Goal: Task Accomplishment & Management: Complete application form

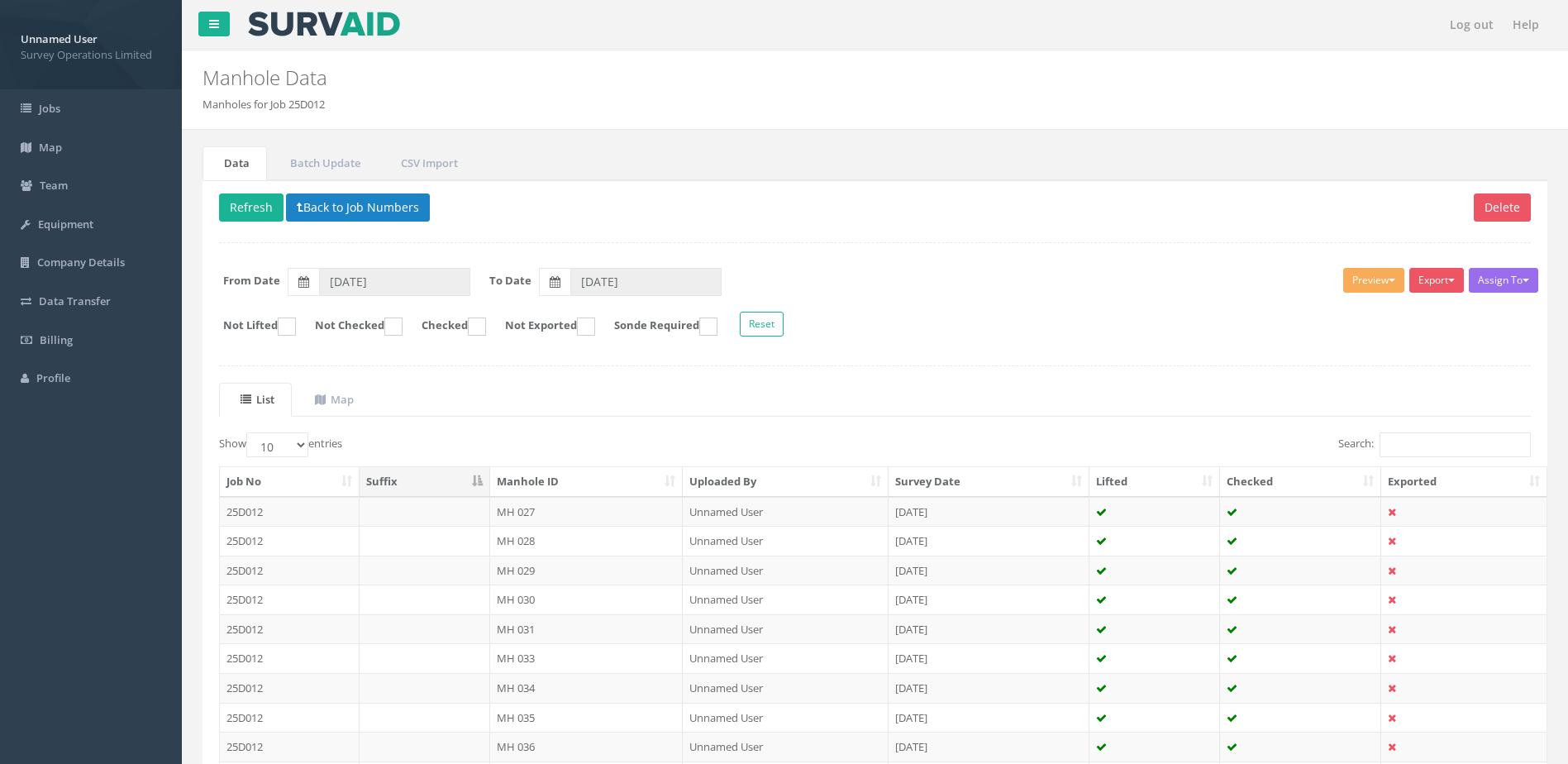
scroll to position [158, 0]
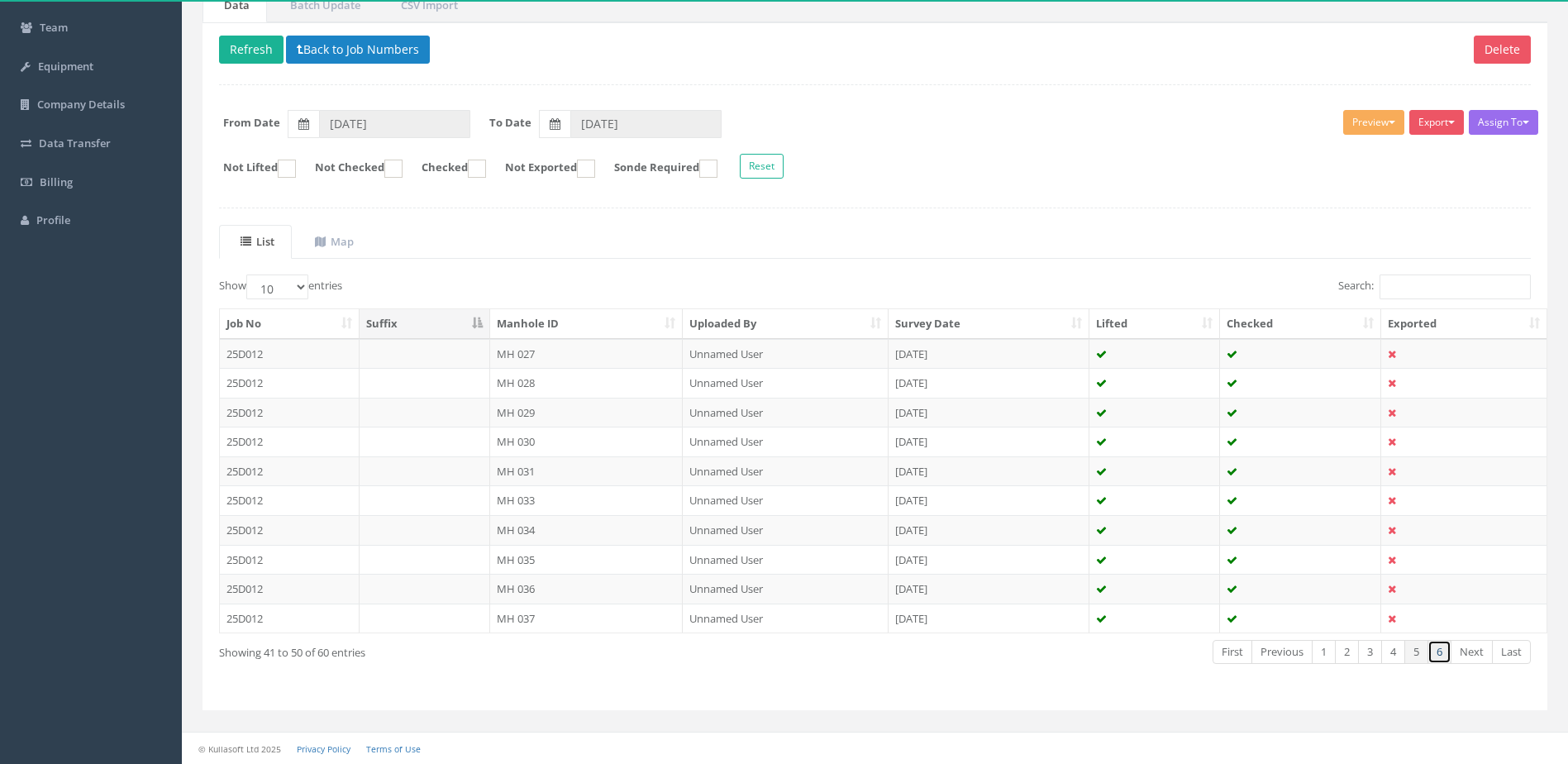
click at [1439, 655] on link "6" at bounding box center [1439, 652] width 24 height 24
click at [1391, 656] on link "4" at bounding box center [1393, 652] width 24 height 24
click at [1375, 661] on link "3" at bounding box center [1370, 652] width 24 height 24
click at [1353, 658] on link "2" at bounding box center [1347, 652] width 24 height 24
click at [1391, 648] on link "4" at bounding box center [1393, 652] width 24 height 24
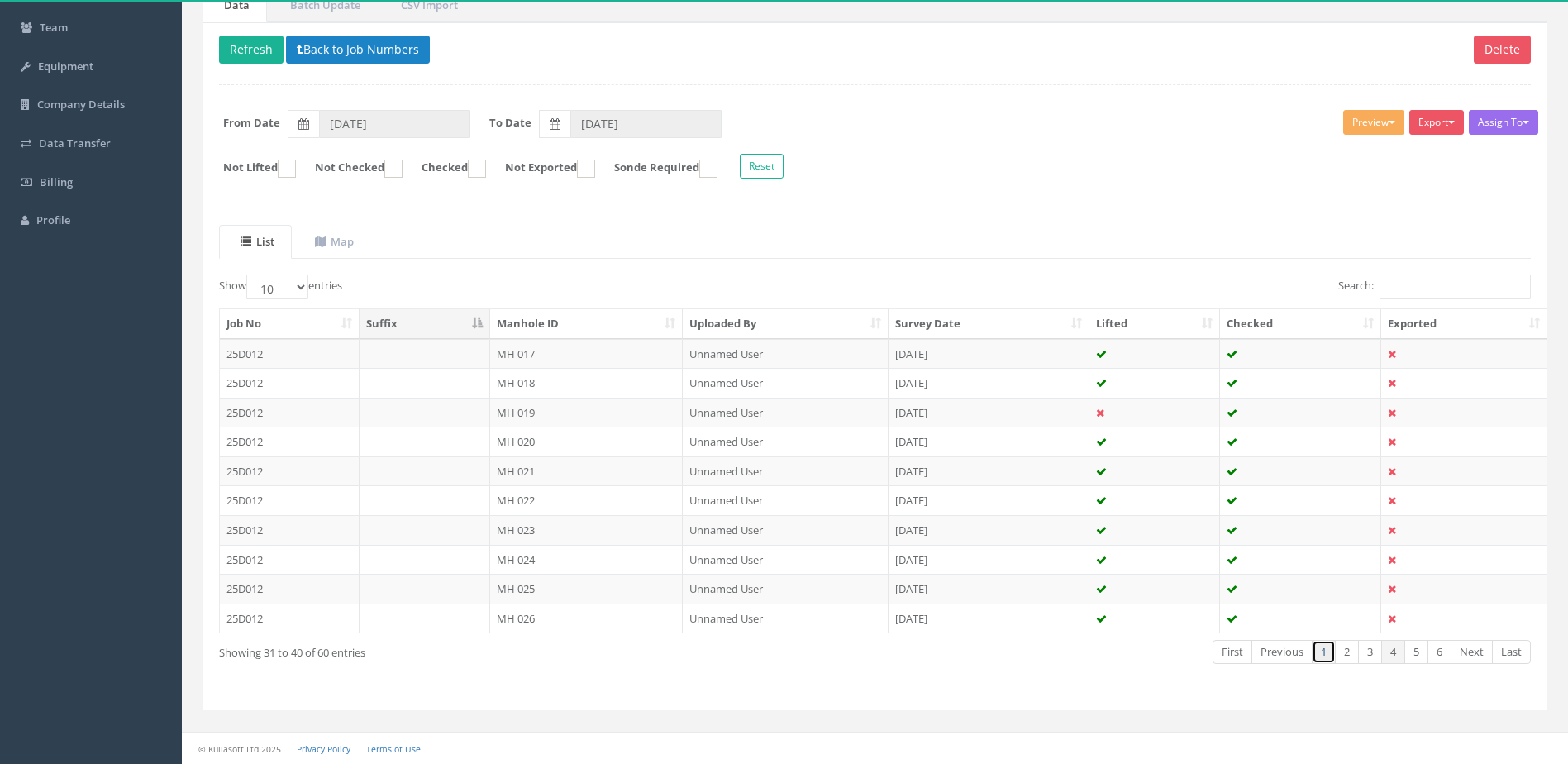
click at [1314, 661] on link "1" at bounding box center [1324, 652] width 24 height 24
click at [1343, 660] on link "2" at bounding box center [1347, 652] width 24 height 24
click at [1371, 654] on link "3" at bounding box center [1370, 652] width 24 height 24
click at [1383, 652] on link "4" at bounding box center [1393, 652] width 24 height 24
click at [1365, 652] on link "3" at bounding box center [1370, 652] width 24 height 24
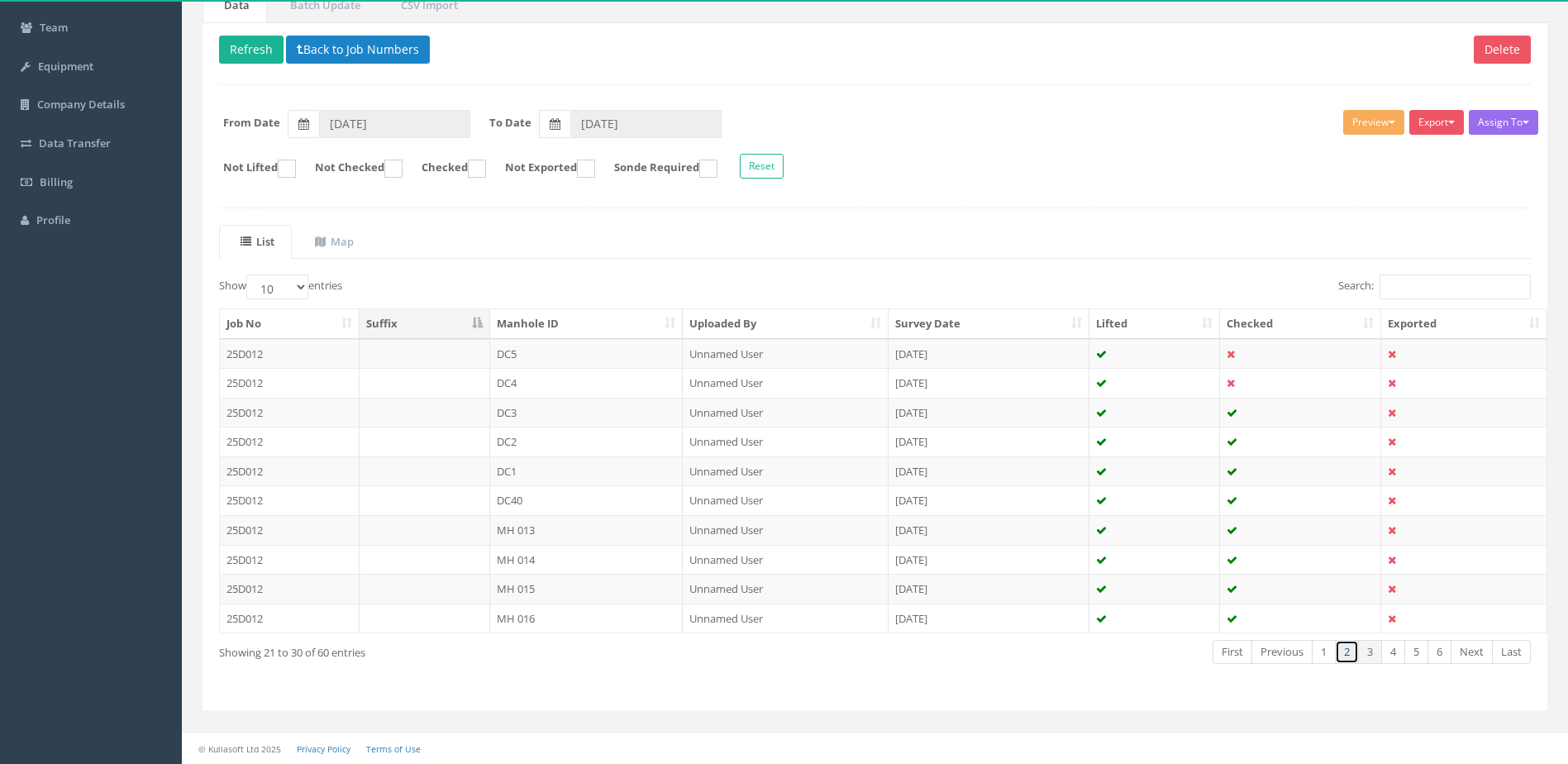
click at [1346, 645] on link "2" at bounding box center [1347, 652] width 24 height 24
click at [1320, 653] on link "1" at bounding box center [1324, 652] width 24 height 24
click at [1349, 654] on link "2" at bounding box center [1347, 652] width 24 height 24
click at [1372, 652] on link "3" at bounding box center [1370, 652] width 24 height 24
click at [1392, 650] on link "4" at bounding box center [1393, 652] width 24 height 24
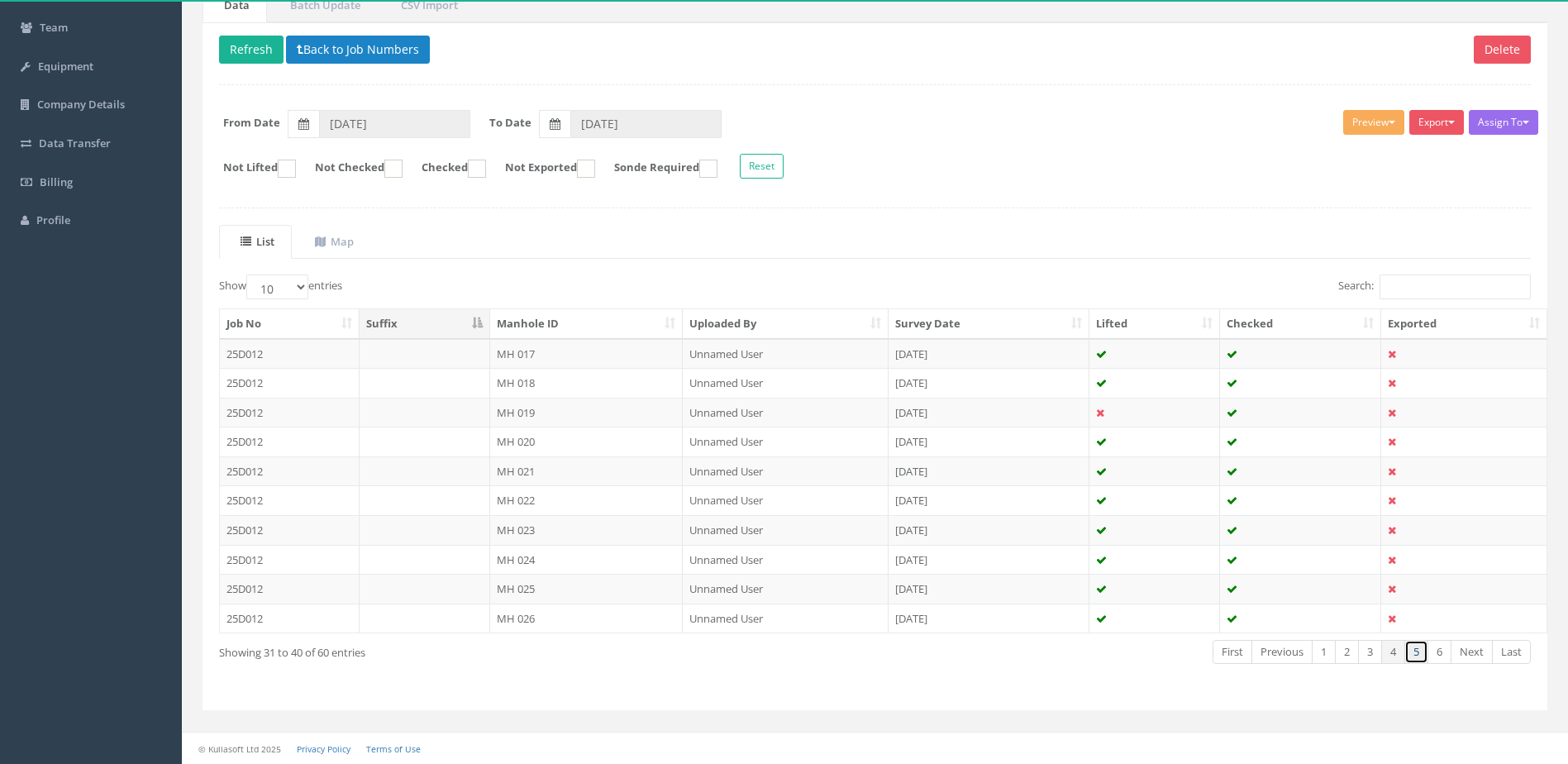
click at [1411, 654] on link "5" at bounding box center [1416, 652] width 24 height 24
click at [1442, 660] on link "6" at bounding box center [1439, 652] width 24 height 24
click at [1418, 654] on link "5" at bounding box center [1416, 652] width 24 height 24
click at [1383, 645] on link "4" at bounding box center [1393, 652] width 24 height 24
click at [1372, 654] on link "3" at bounding box center [1370, 652] width 24 height 24
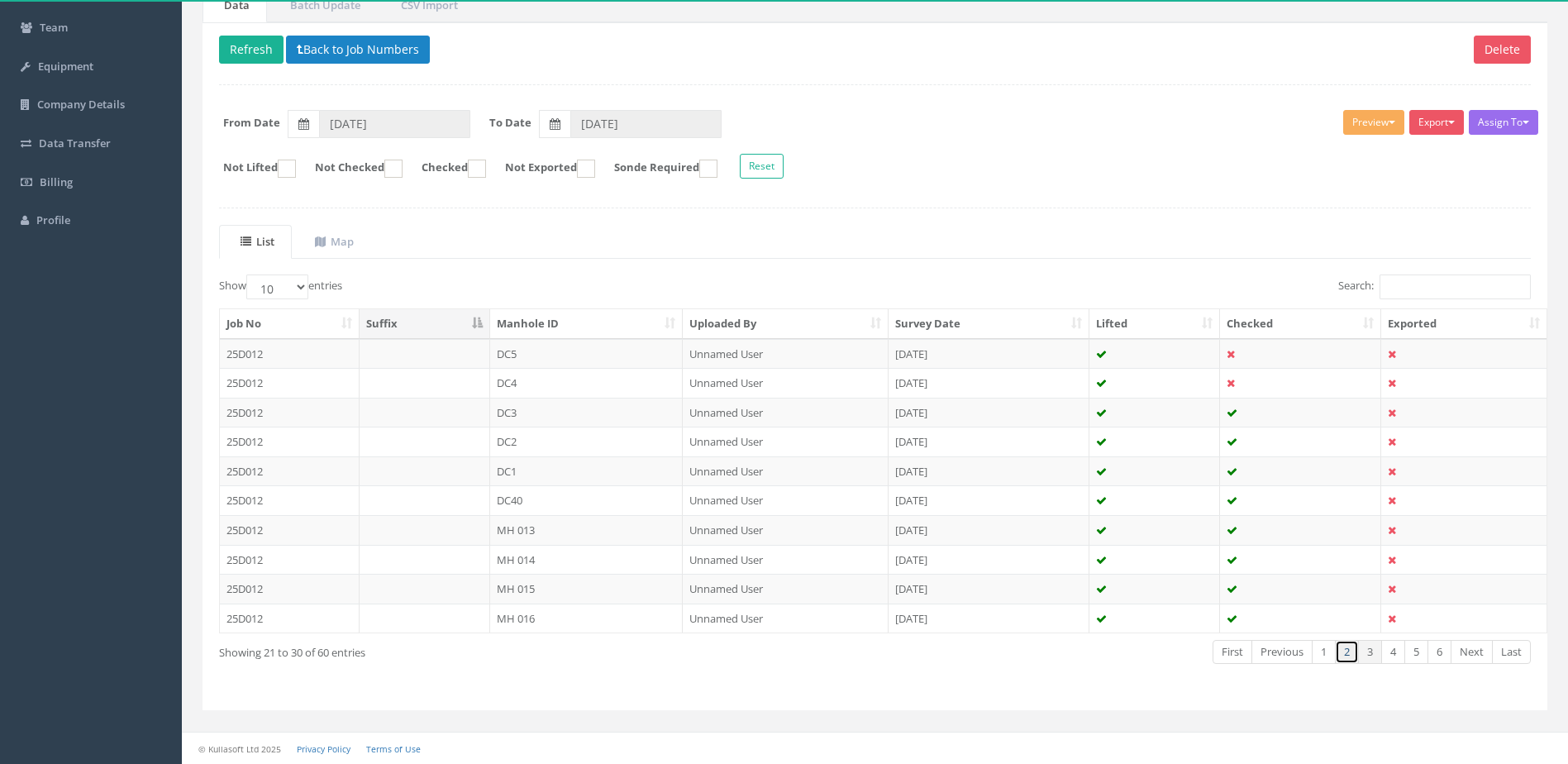
click at [1355, 653] on link "2" at bounding box center [1347, 652] width 24 height 24
click at [1316, 650] on link "1" at bounding box center [1324, 652] width 24 height 24
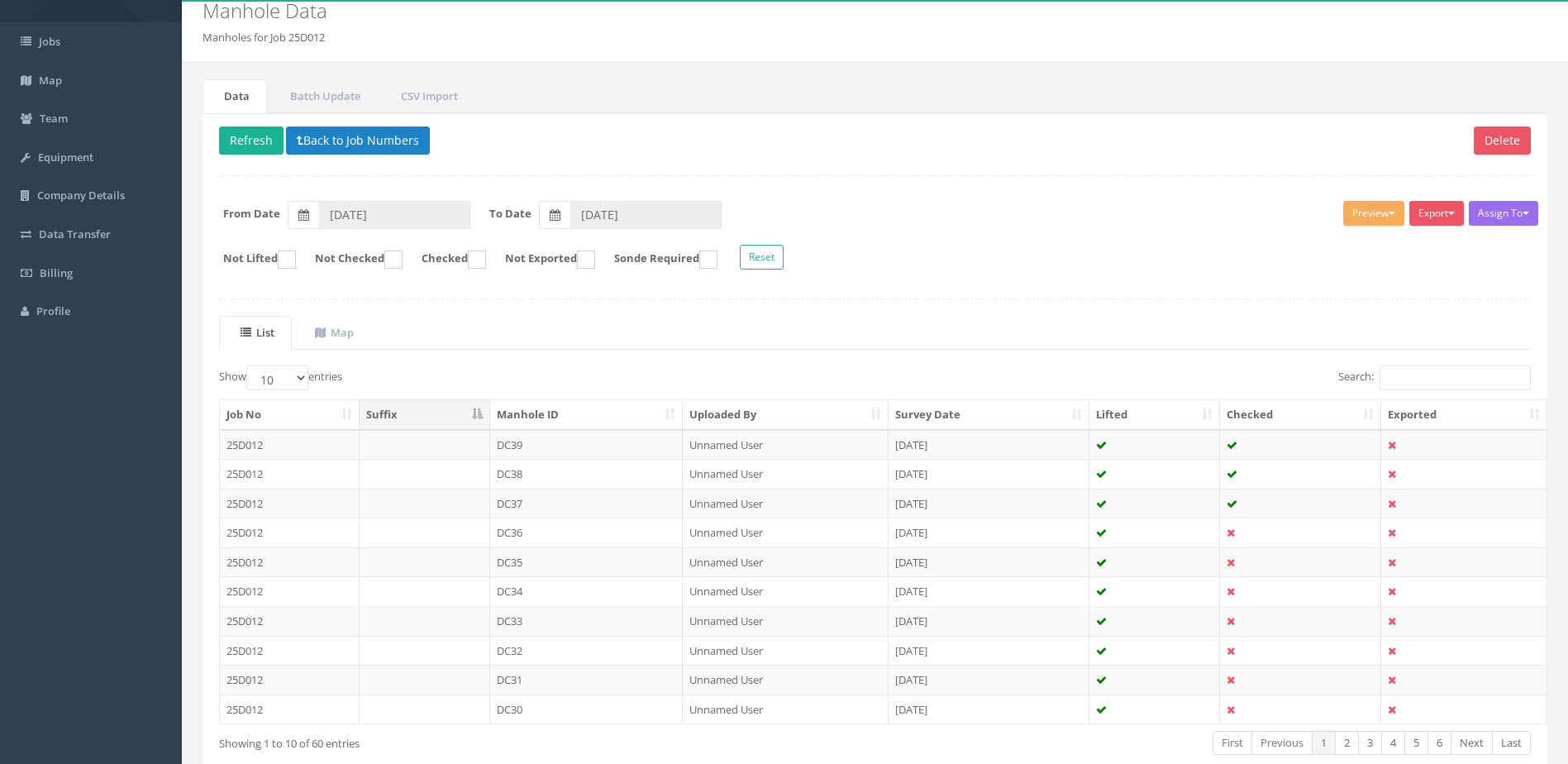
scroll to position [62, 0]
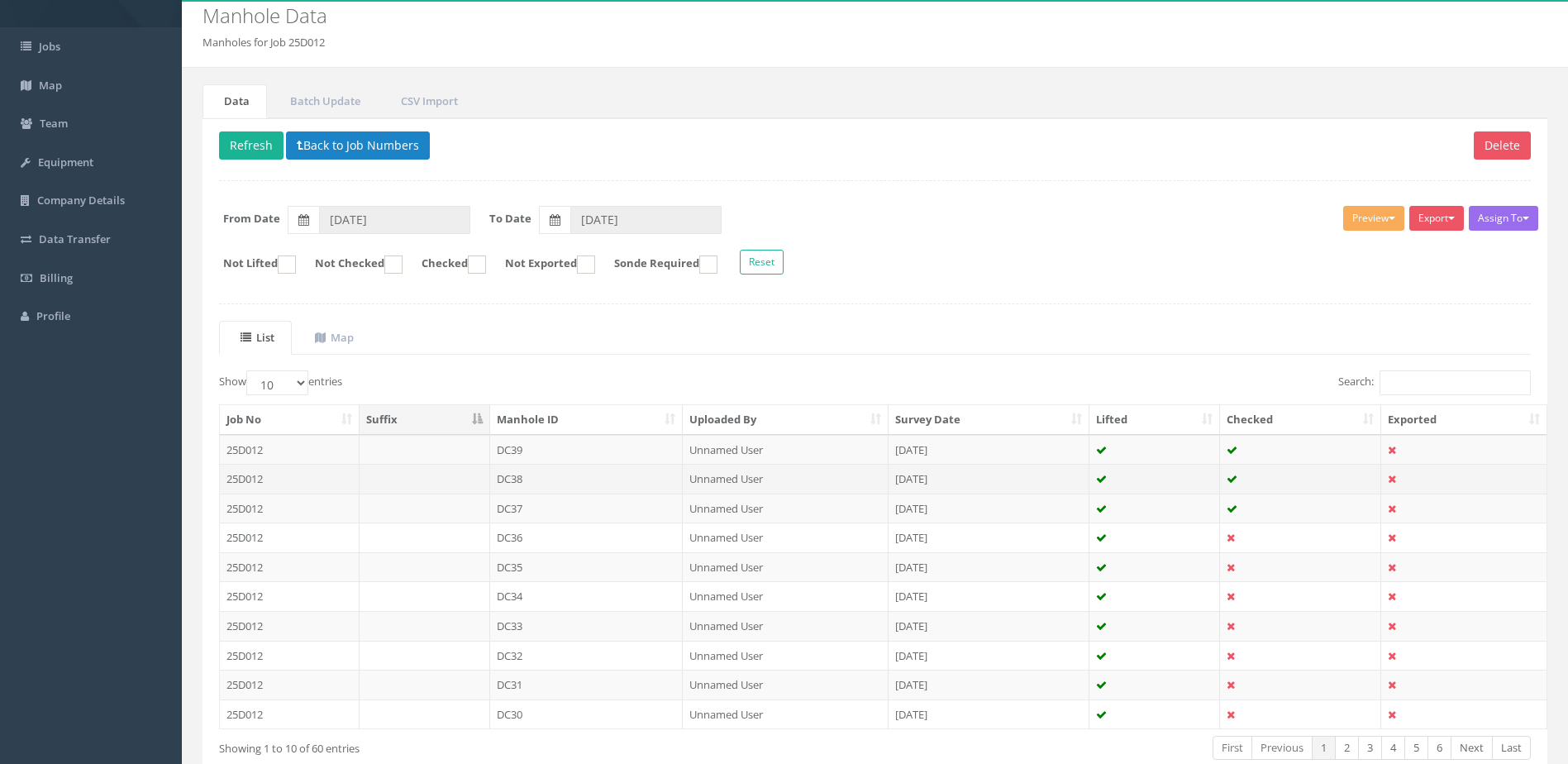
click at [573, 481] on td "DC38" at bounding box center [587, 478] width 194 height 30
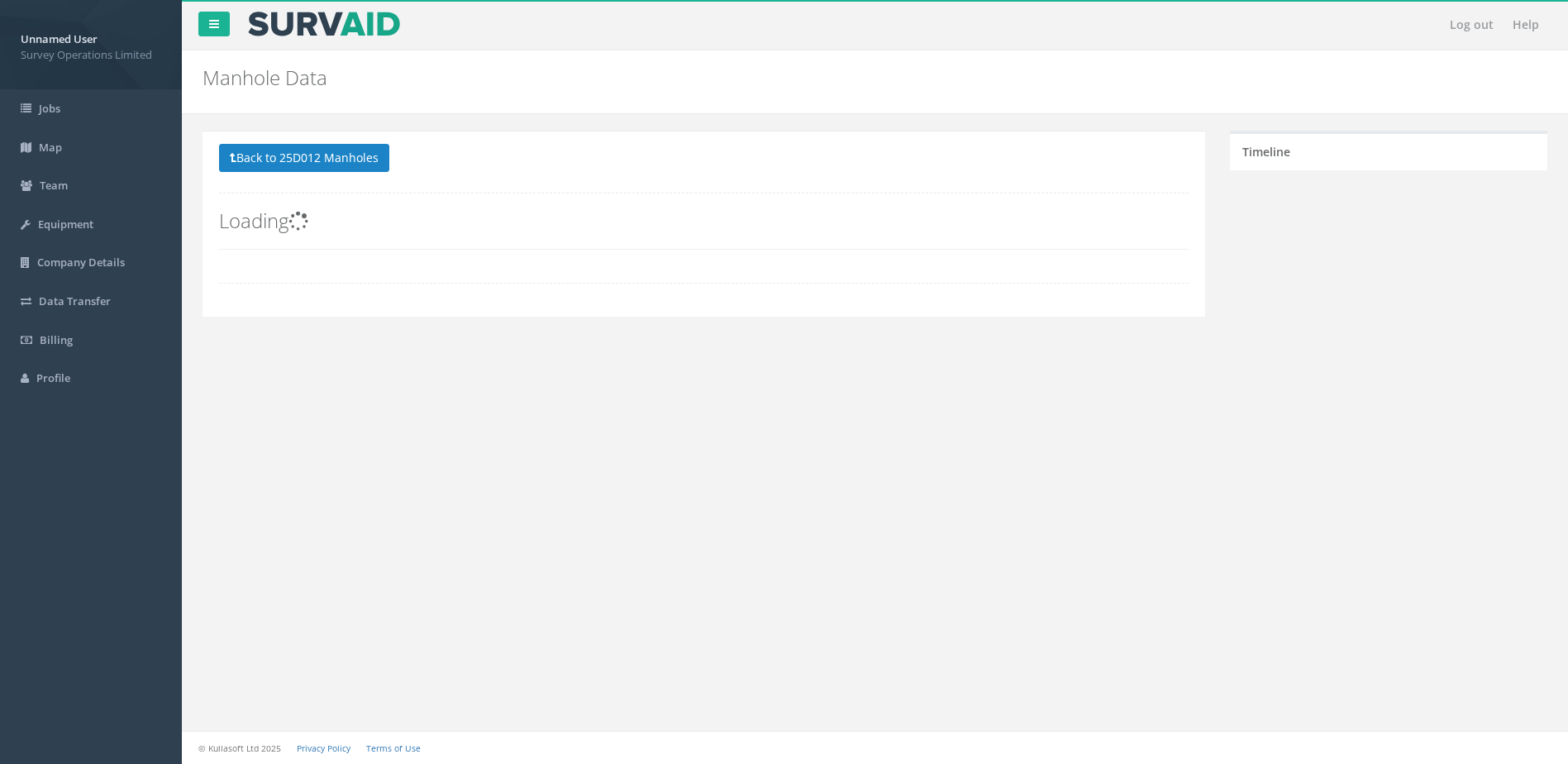
scroll to position [0, 0]
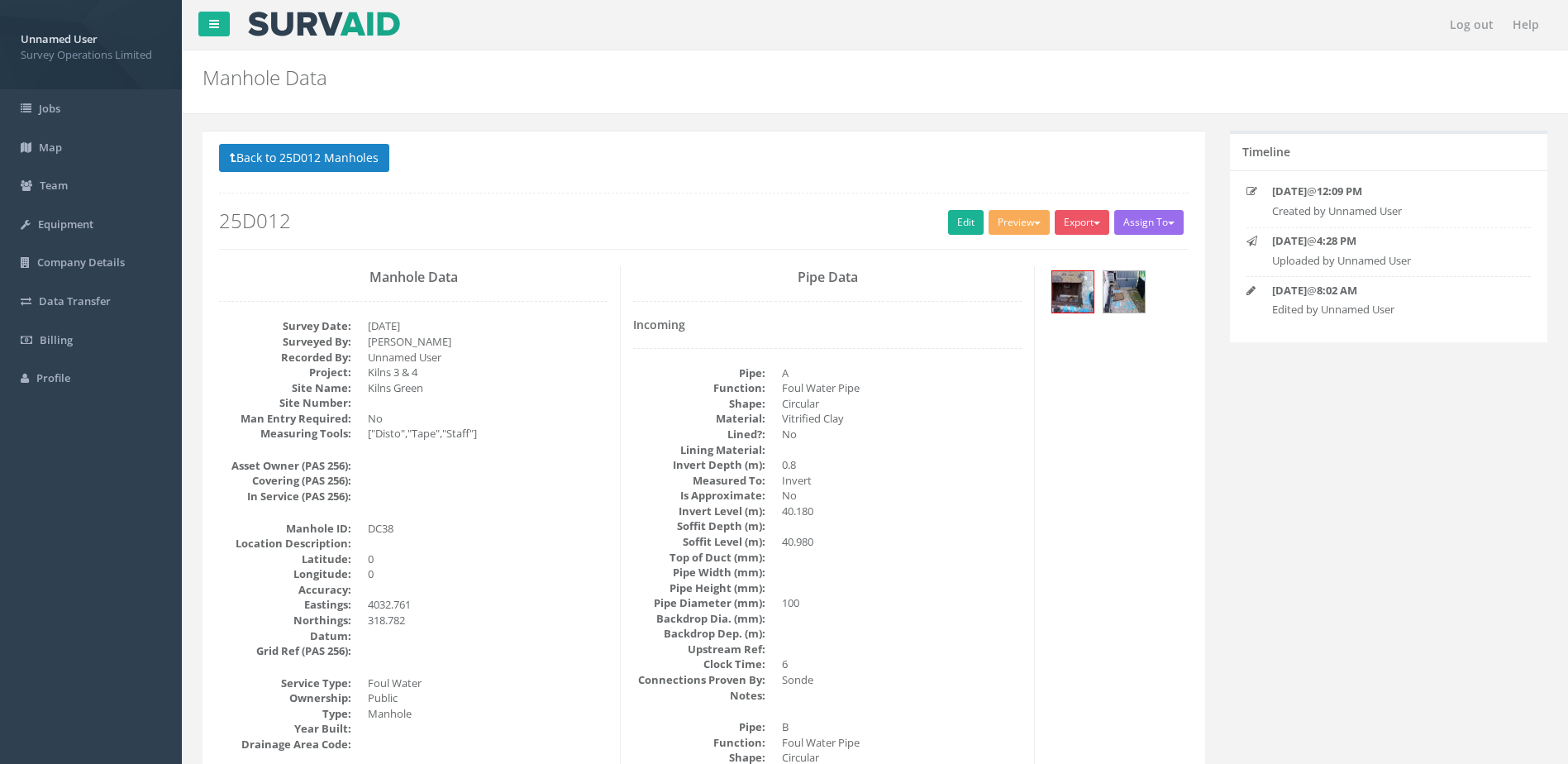
drag, startPoint x: 1013, startPoint y: 526, endPoint x: 1031, endPoint y: 531, distance: 18.7
click at [1014, 525] on dd at bounding box center [902, 526] width 240 height 15
click at [964, 219] on link "Edit" at bounding box center [965, 222] width 35 height 24
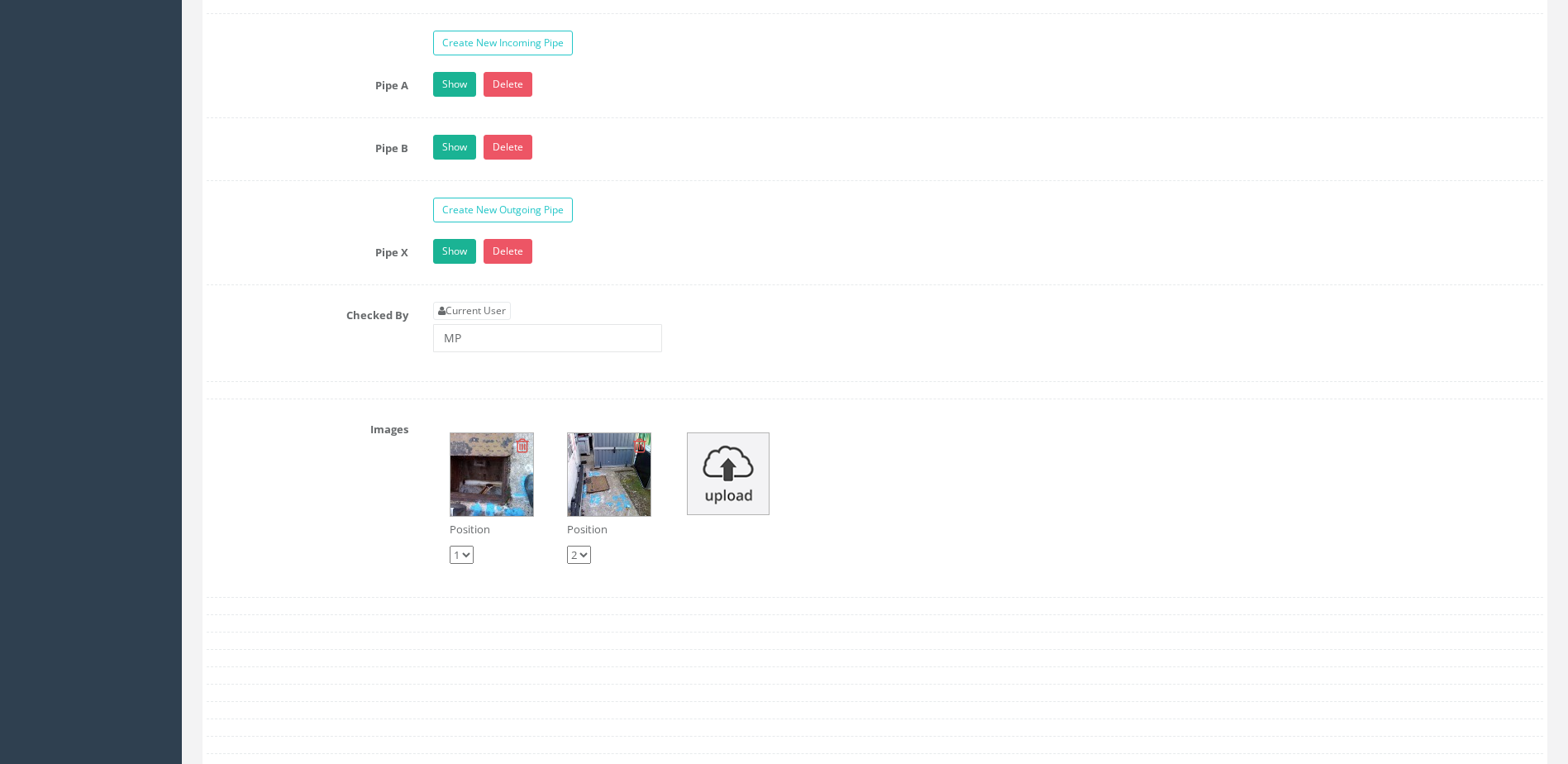
scroll to position [2479, 0]
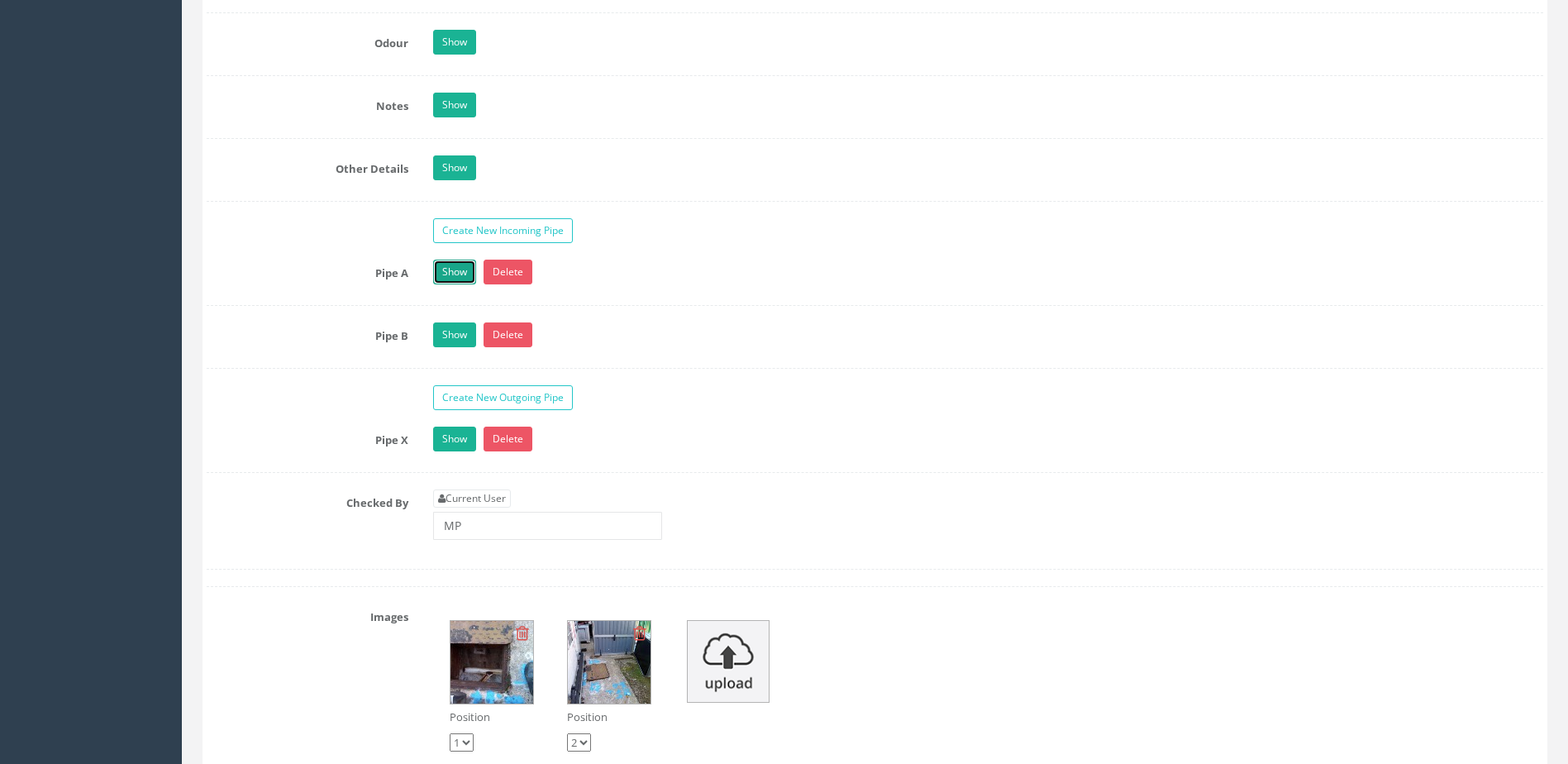
click at [445, 273] on link "Show" at bounding box center [454, 272] width 43 height 24
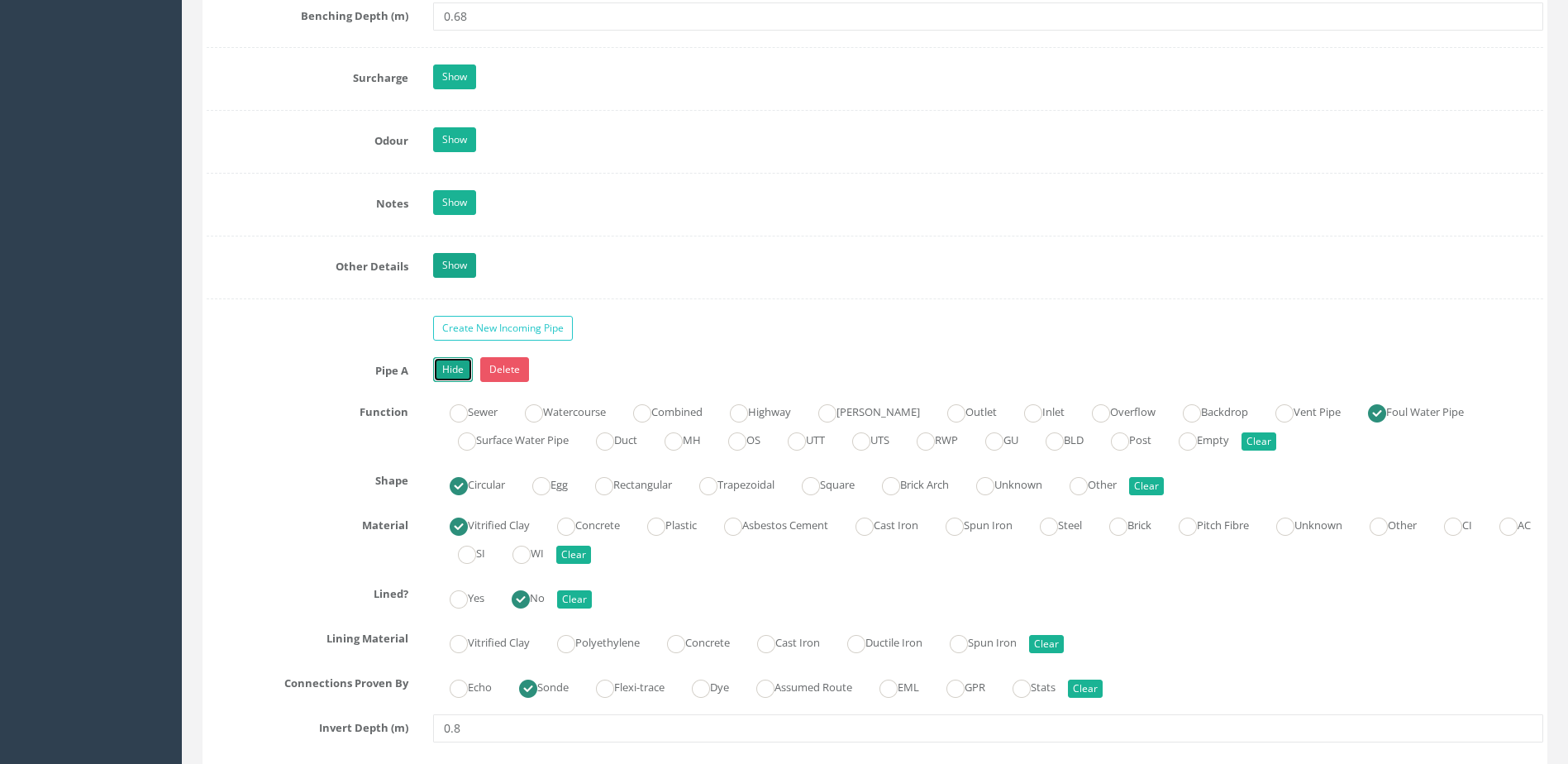
scroll to position [2231, 0]
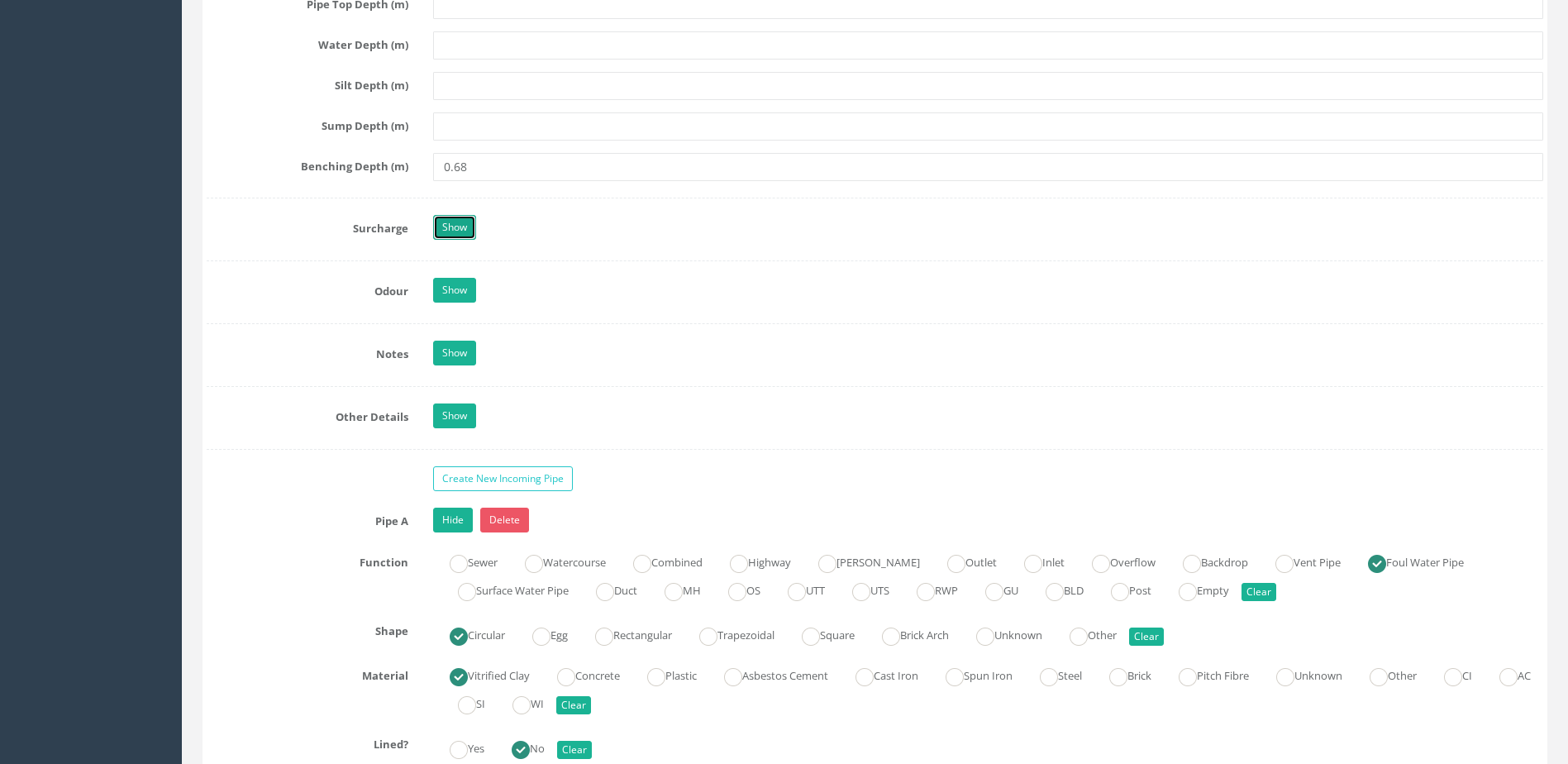
click at [460, 228] on link "Show" at bounding box center [454, 226] width 43 height 24
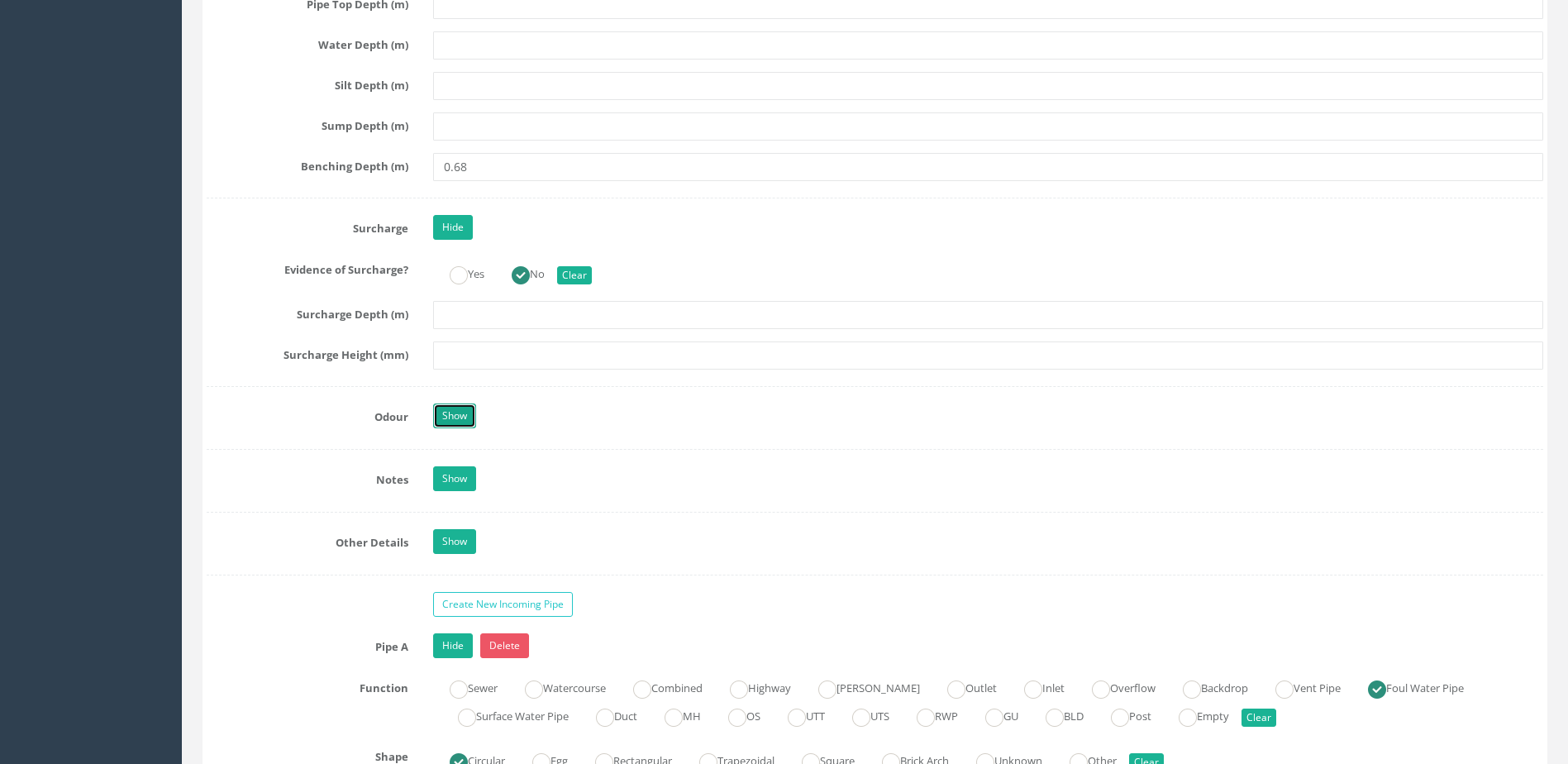
click at [454, 424] on link "Show" at bounding box center [454, 415] width 43 height 24
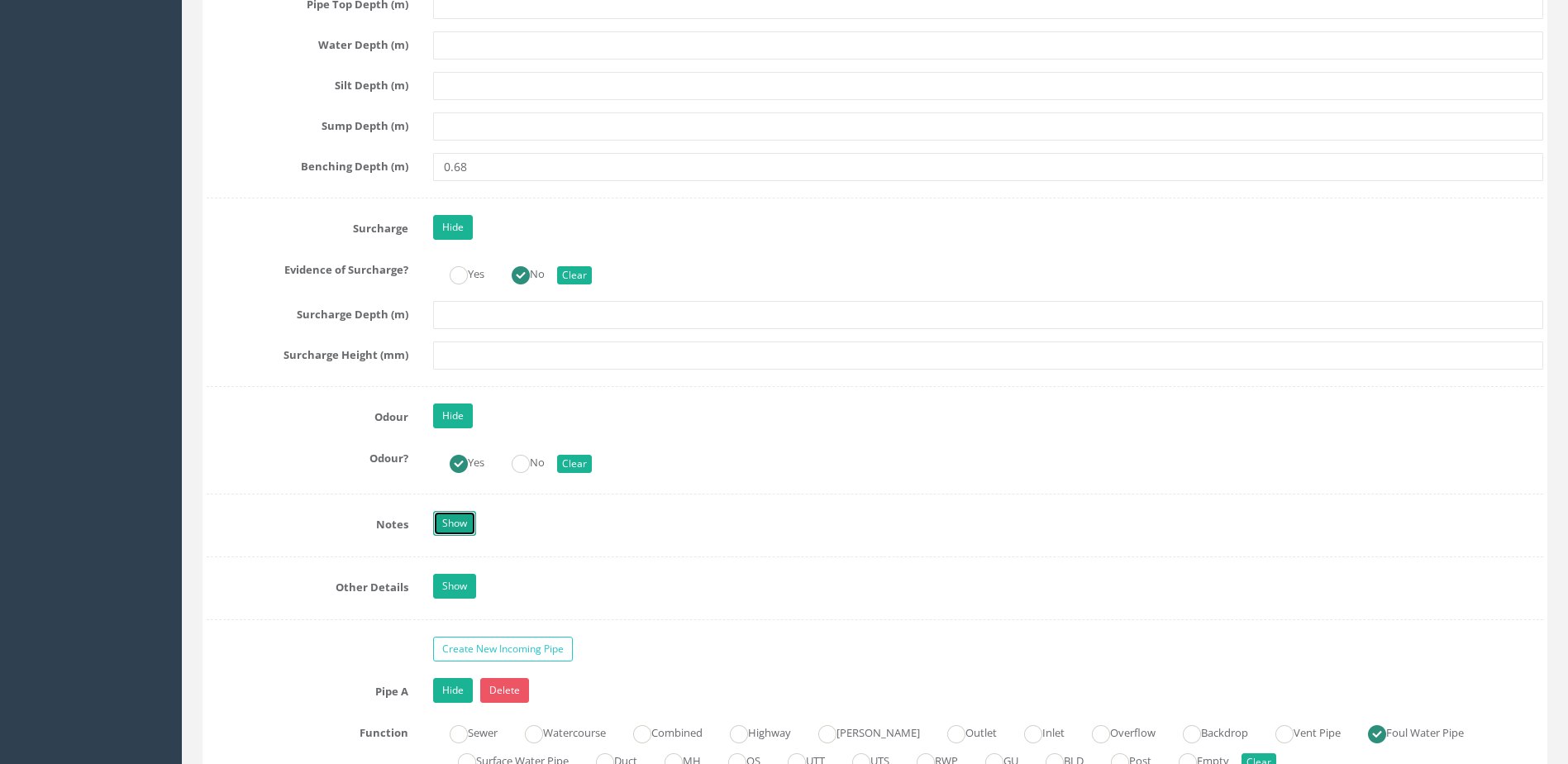
click at [458, 512] on link "Show" at bounding box center [454, 522] width 43 height 24
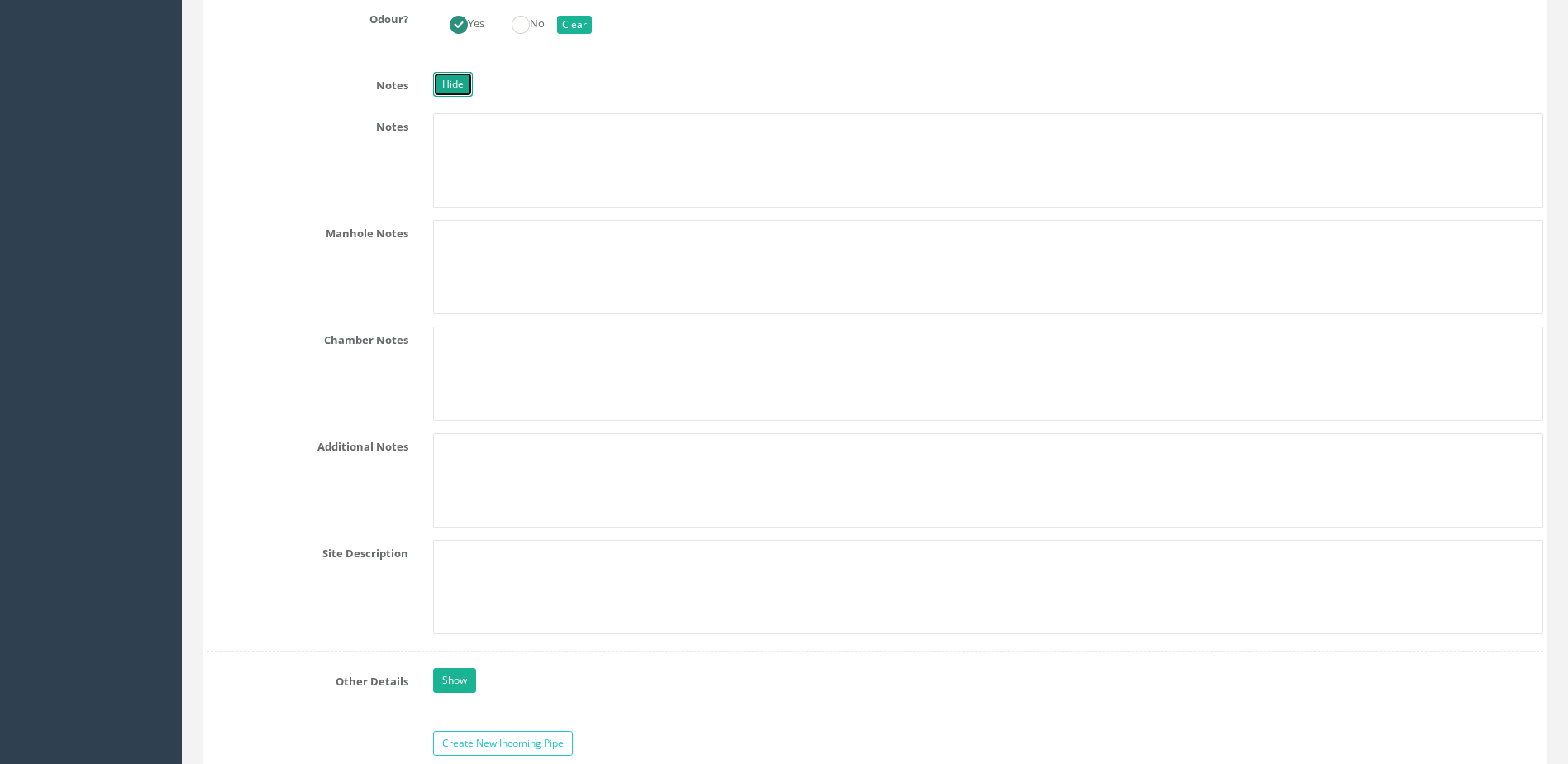
scroll to position [2811, 0]
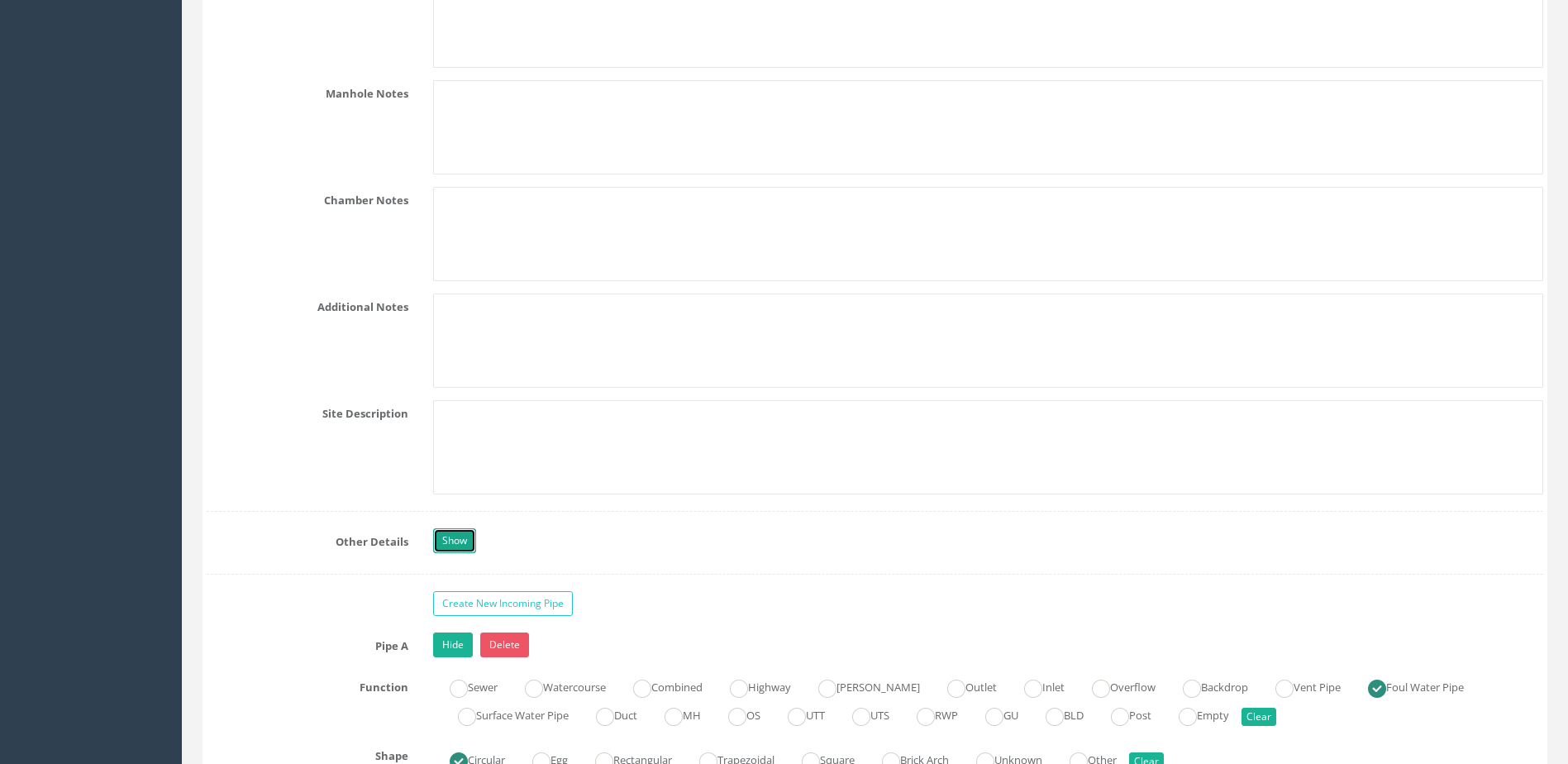
click at [463, 536] on link "Show" at bounding box center [454, 540] width 43 height 24
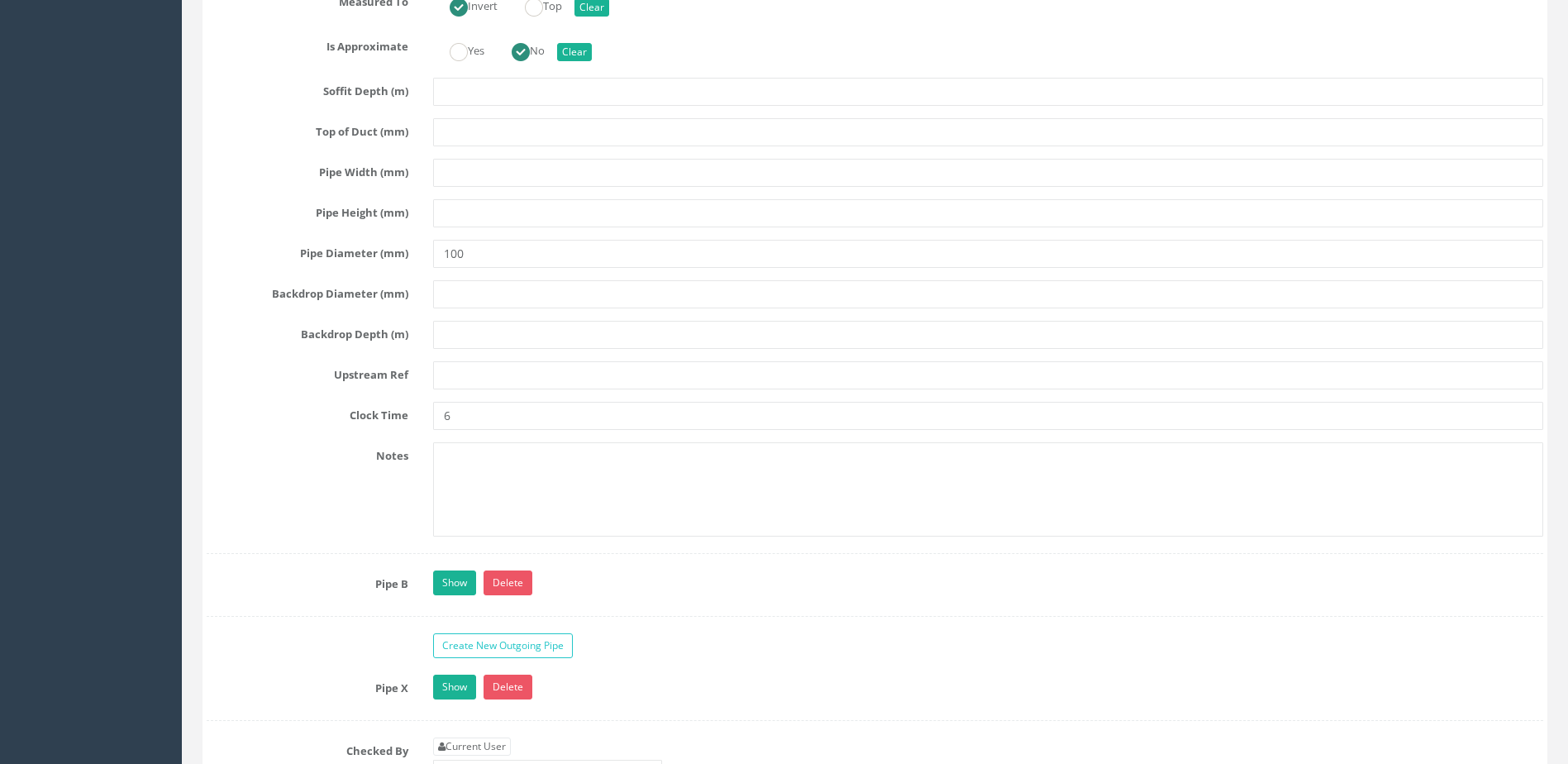
scroll to position [4546, 0]
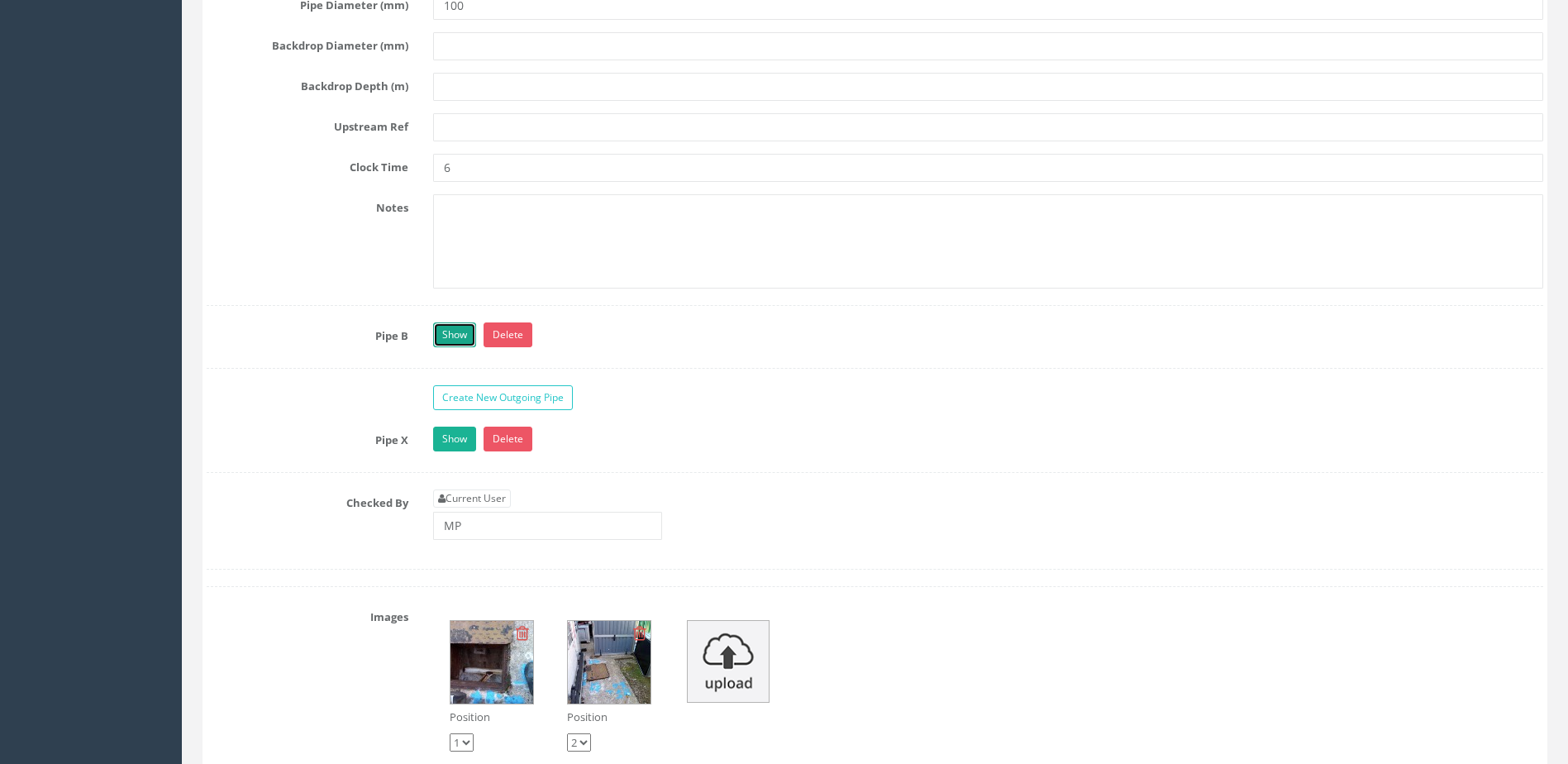
click at [439, 334] on link "Show" at bounding box center [454, 334] width 43 height 24
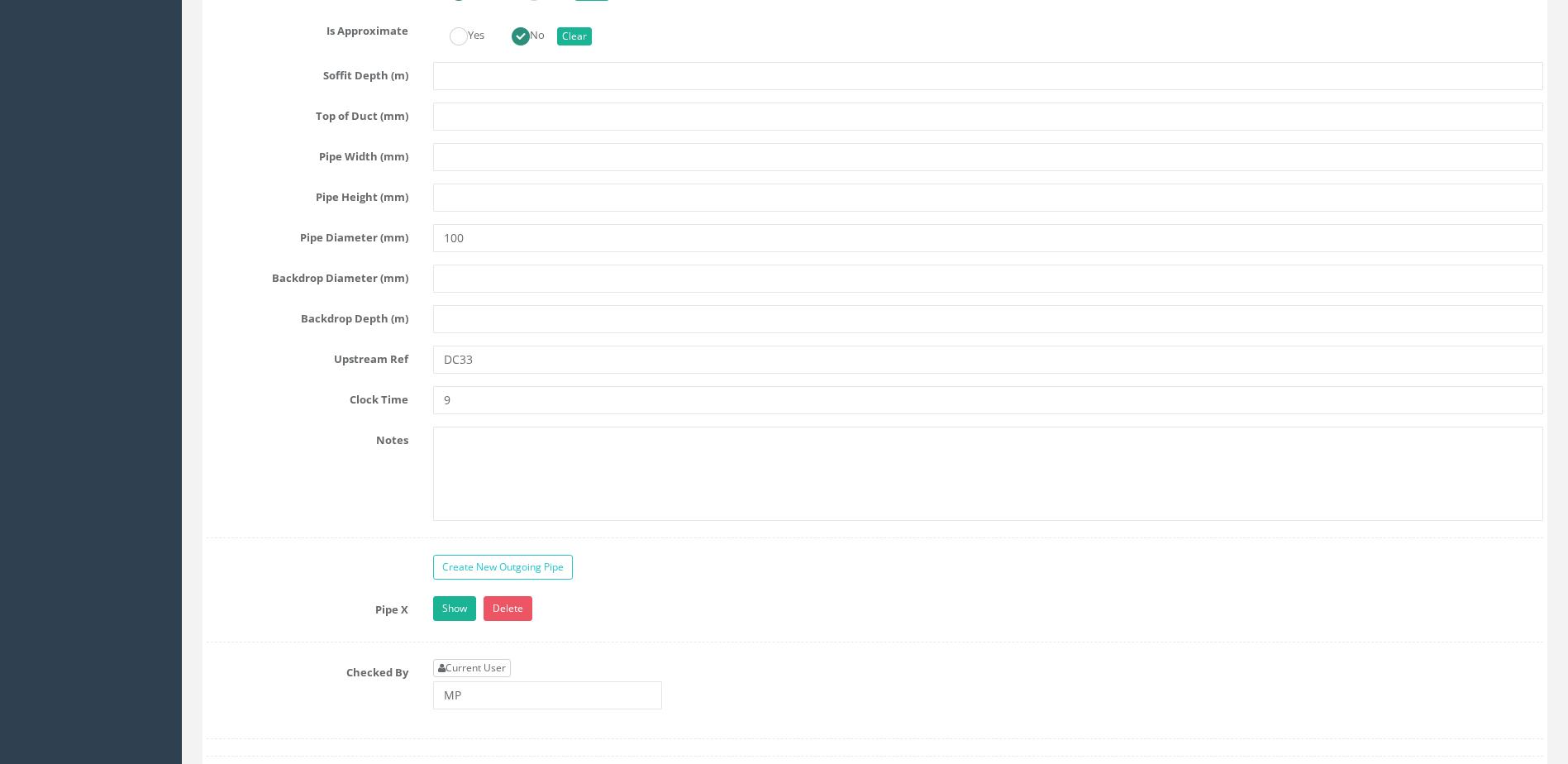
scroll to position [5538, 0]
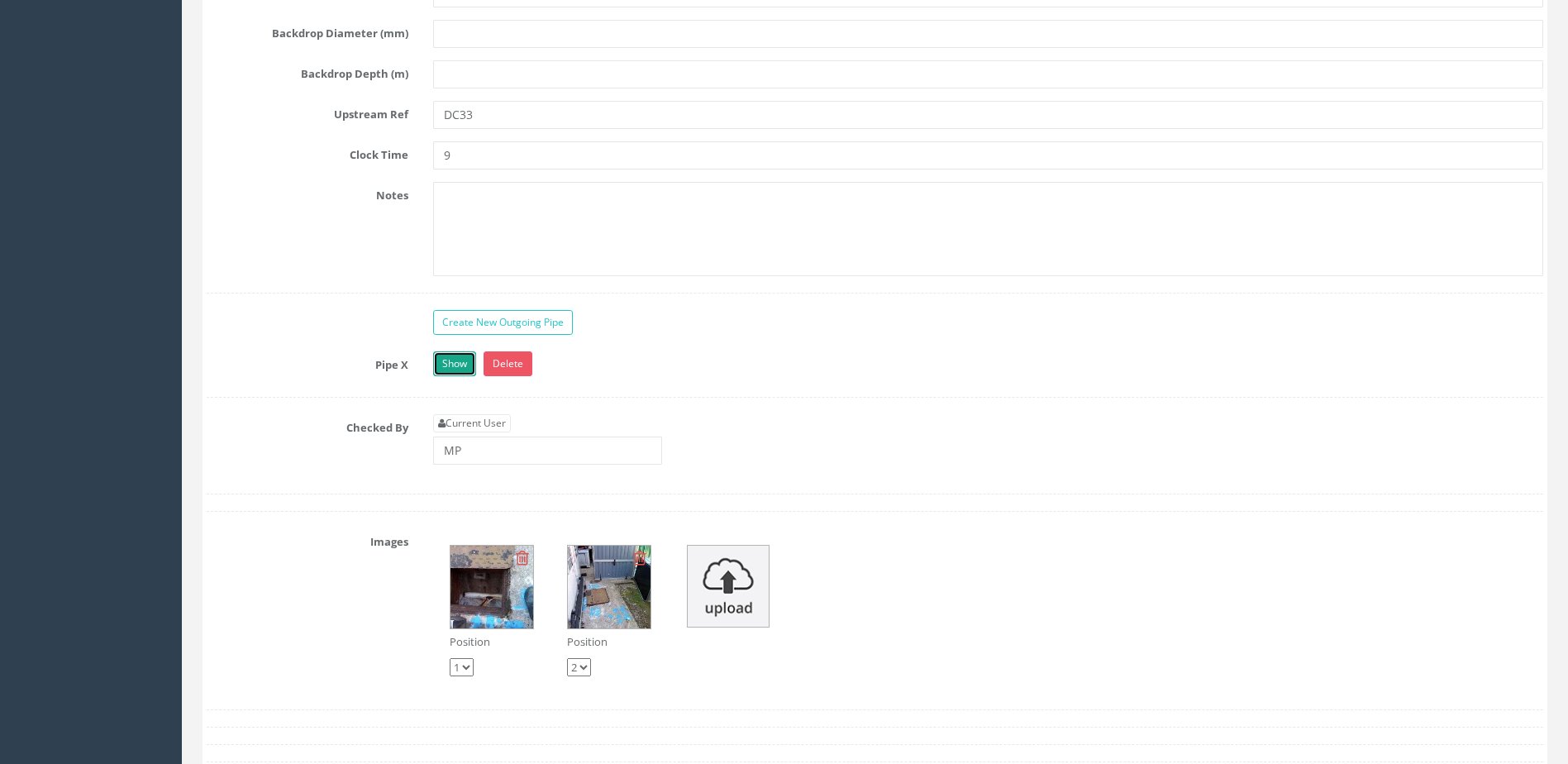
click at [450, 366] on link "Show" at bounding box center [454, 363] width 43 height 24
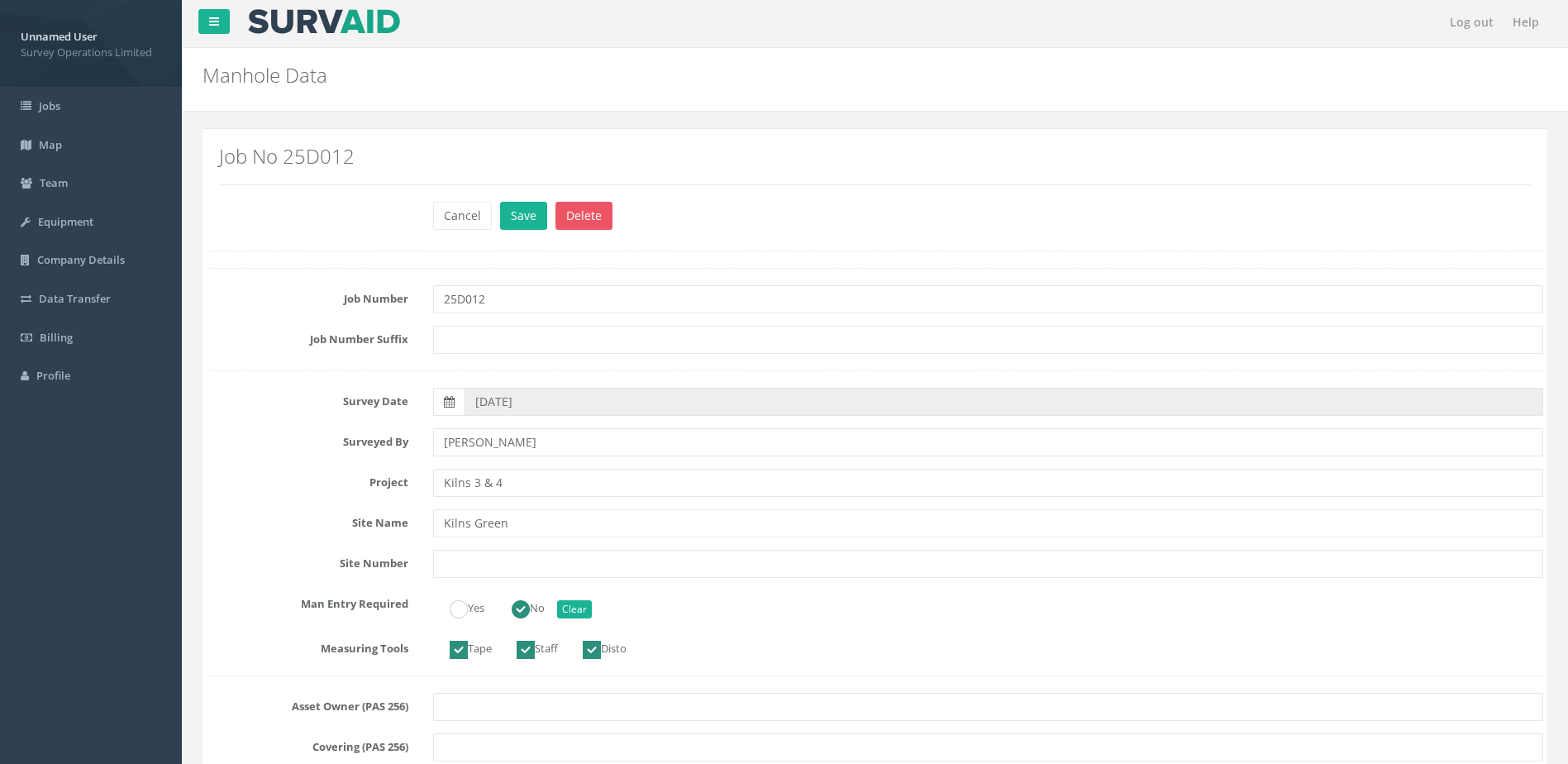
scroll to position [0, 0]
click at [517, 213] on button "Save" at bounding box center [523, 218] width 47 height 28
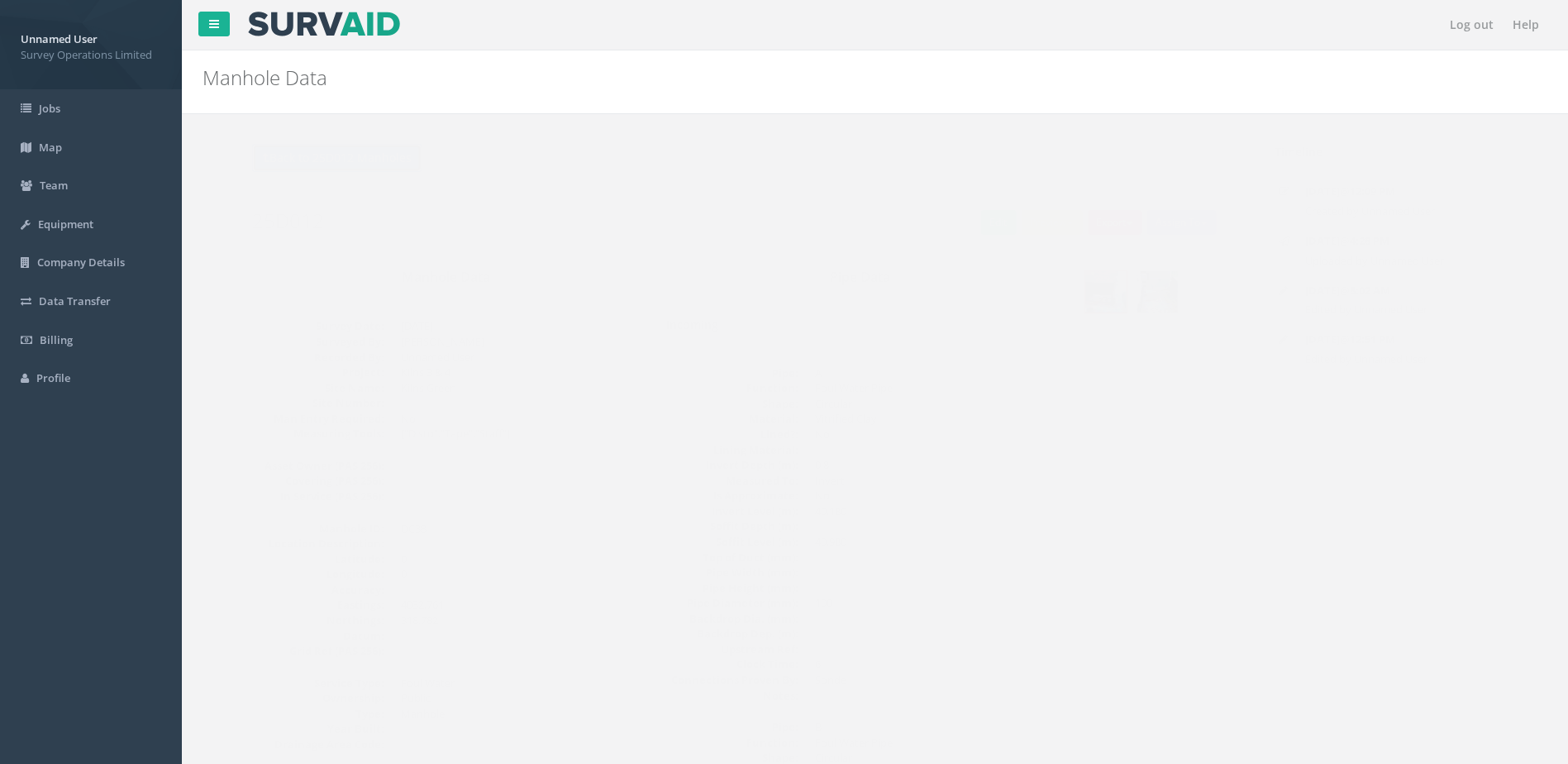
click at [248, 162] on button "Back to 25D012 Manholes" at bounding box center [304, 158] width 170 height 28
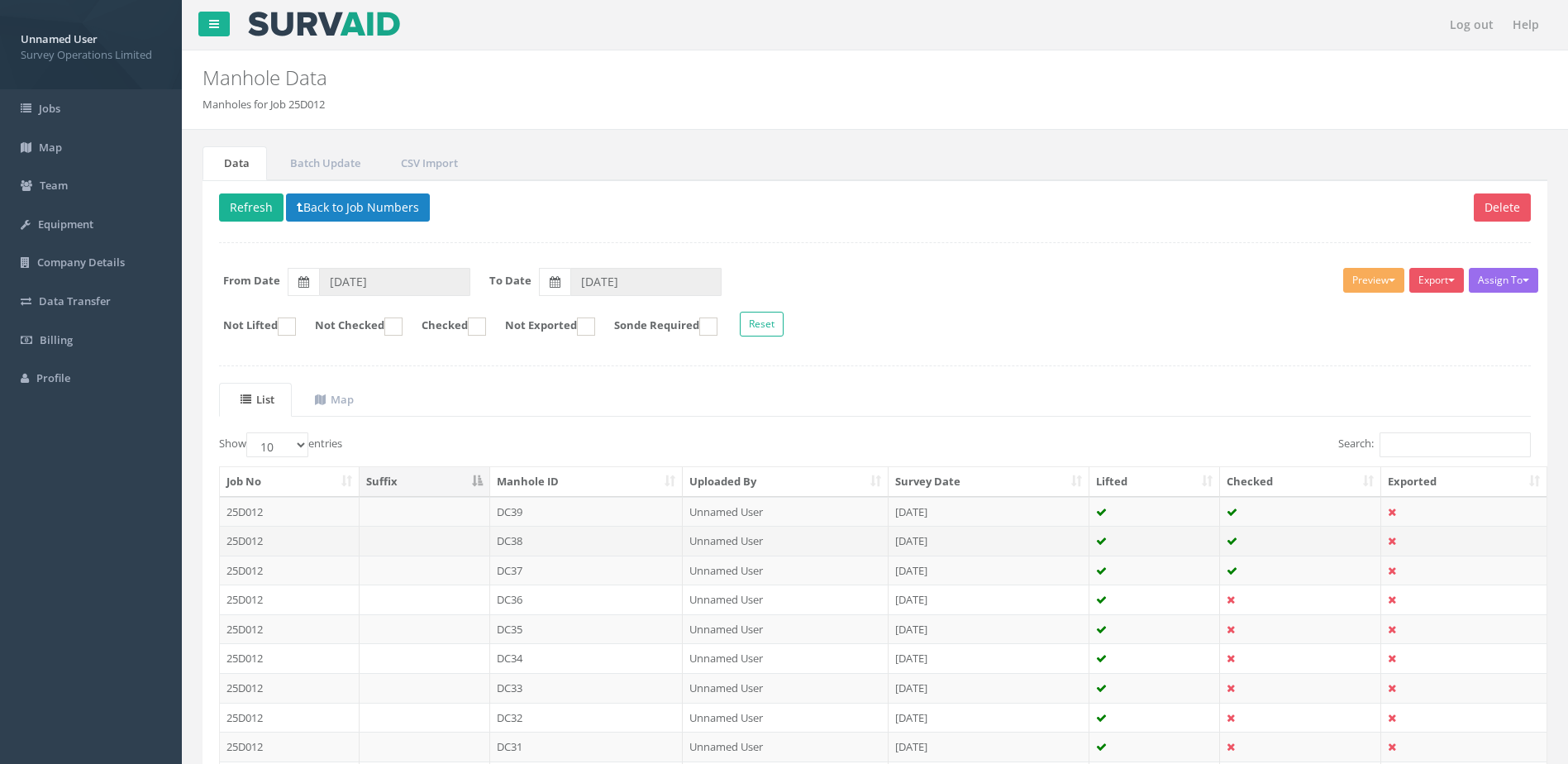
click at [613, 548] on td "DC38" at bounding box center [587, 540] width 194 height 30
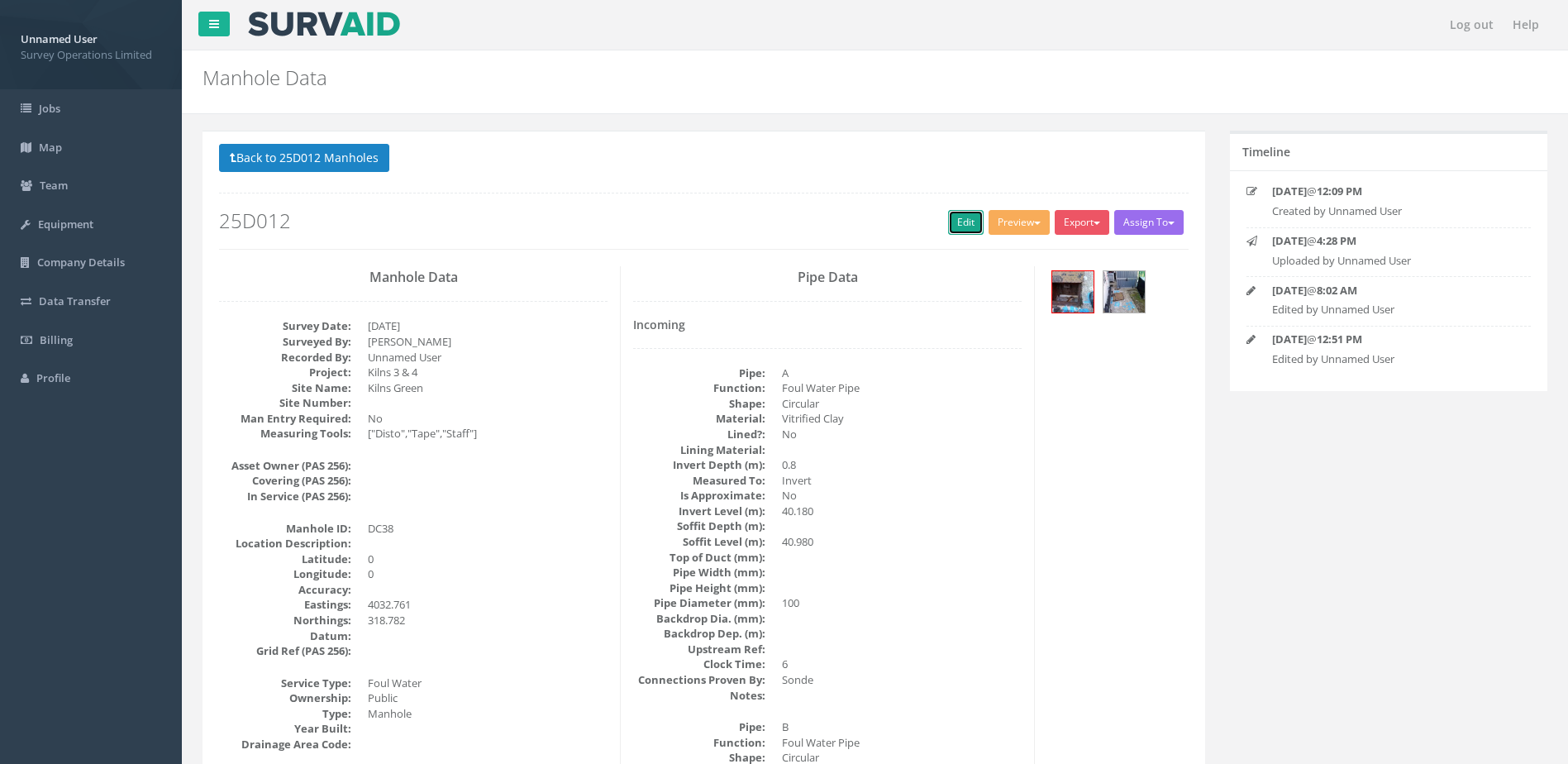
click at [948, 233] on link "Edit" at bounding box center [965, 222] width 35 height 24
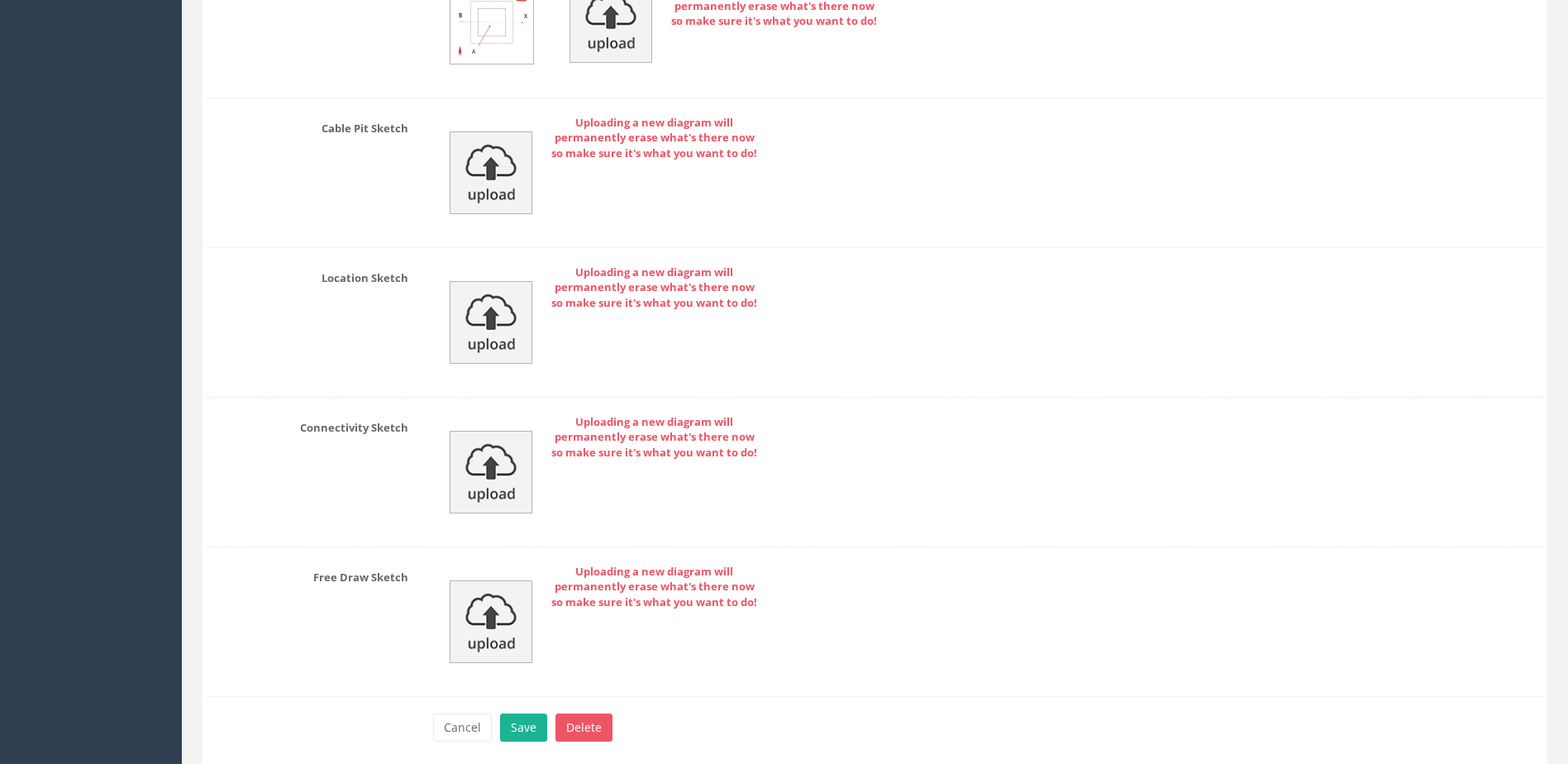
scroll to position [7508, 0]
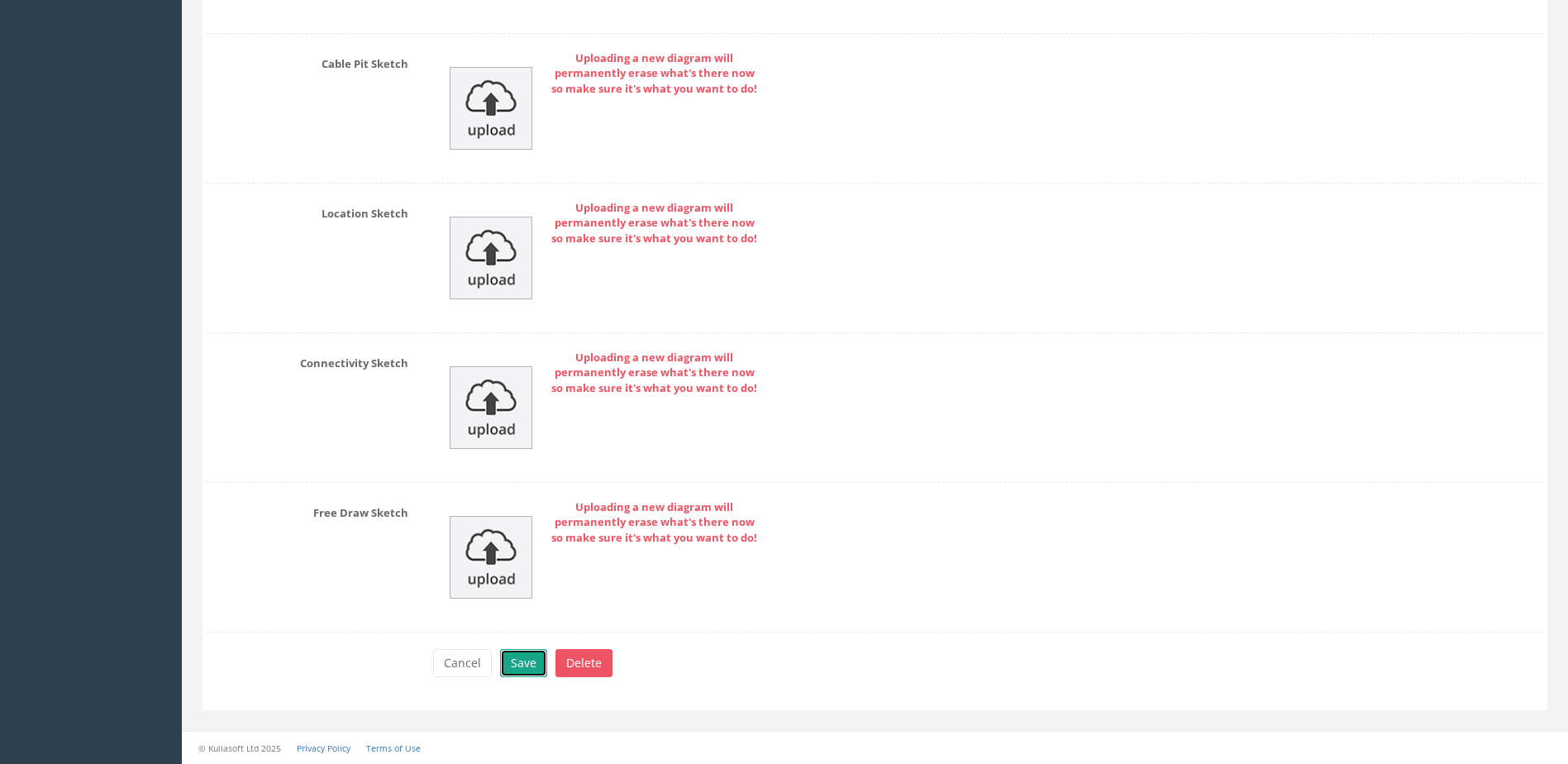
click at [515, 664] on button "Save" at bounding box center [523, 663] width 47 height 28
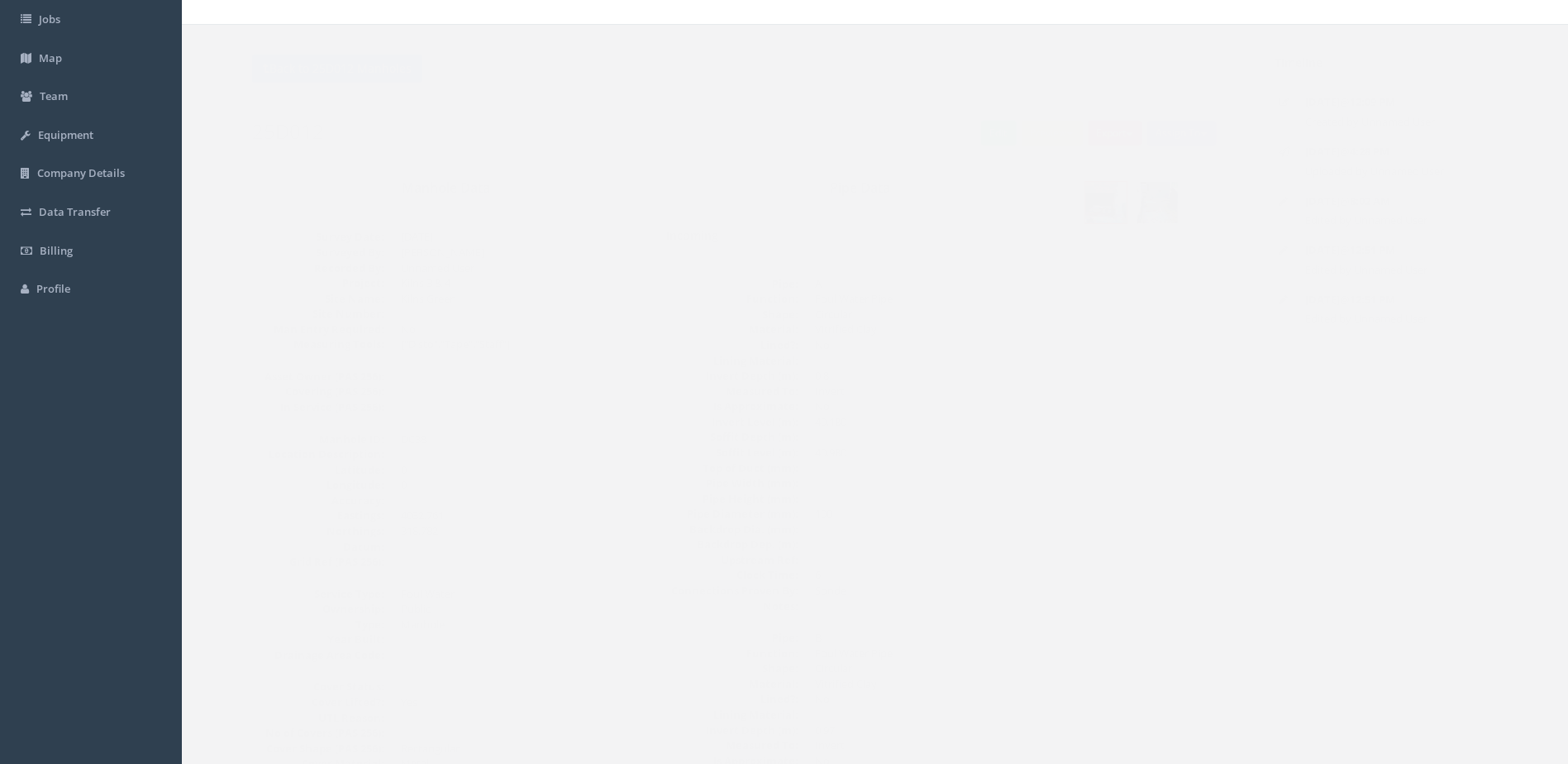
scroll to position [0, 0]
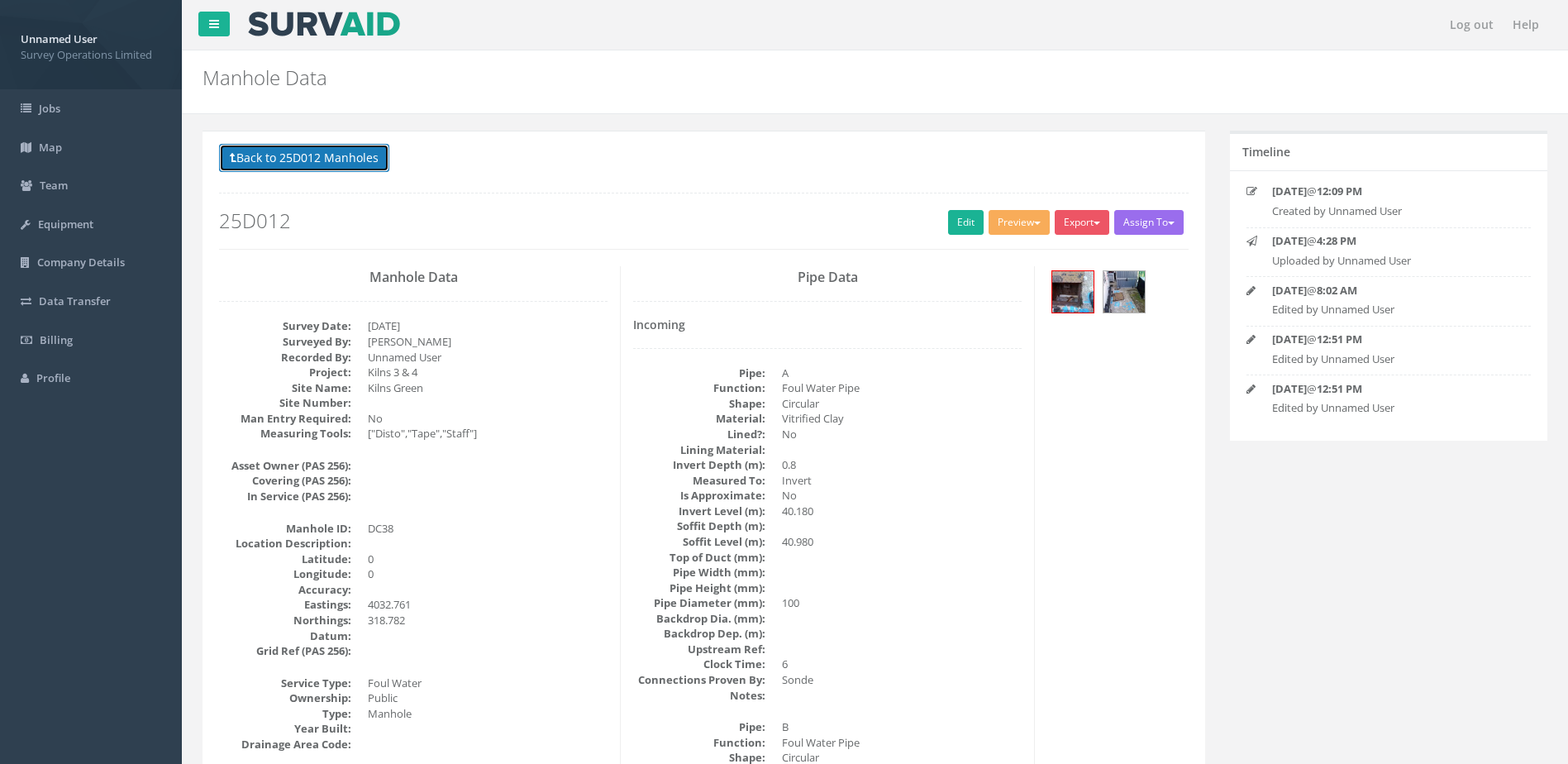
click at [308, 147] on button "Back to 25D012 Manholes" at bounding box center [304, 158] width 170 height 28
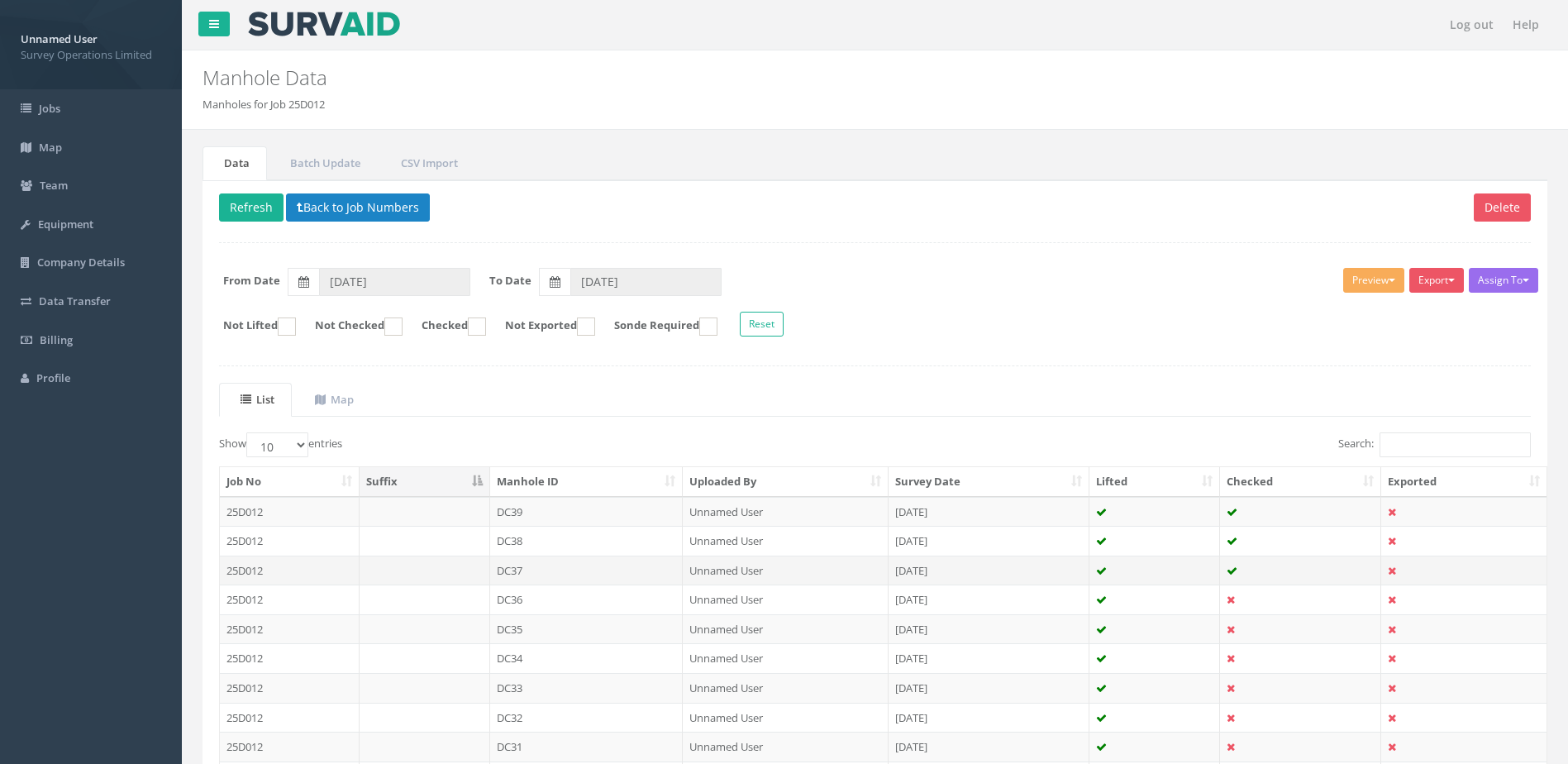
click at [531, 565] on td "DC37" at bounding box center [587, 570] width 194 height 30
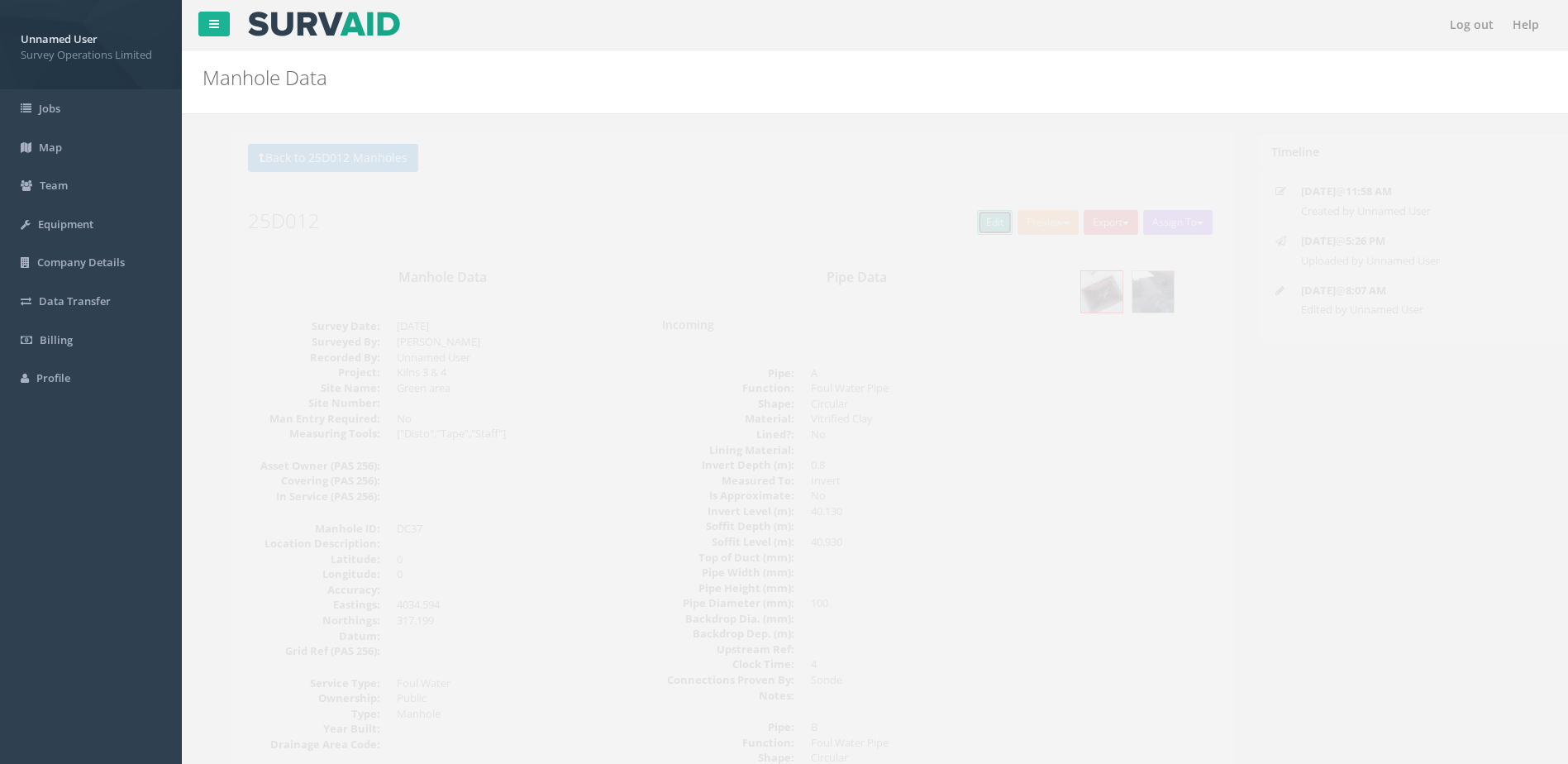
click at [958, 224] on link "Edit" at bounding box center [965, 222] width 35 height 24
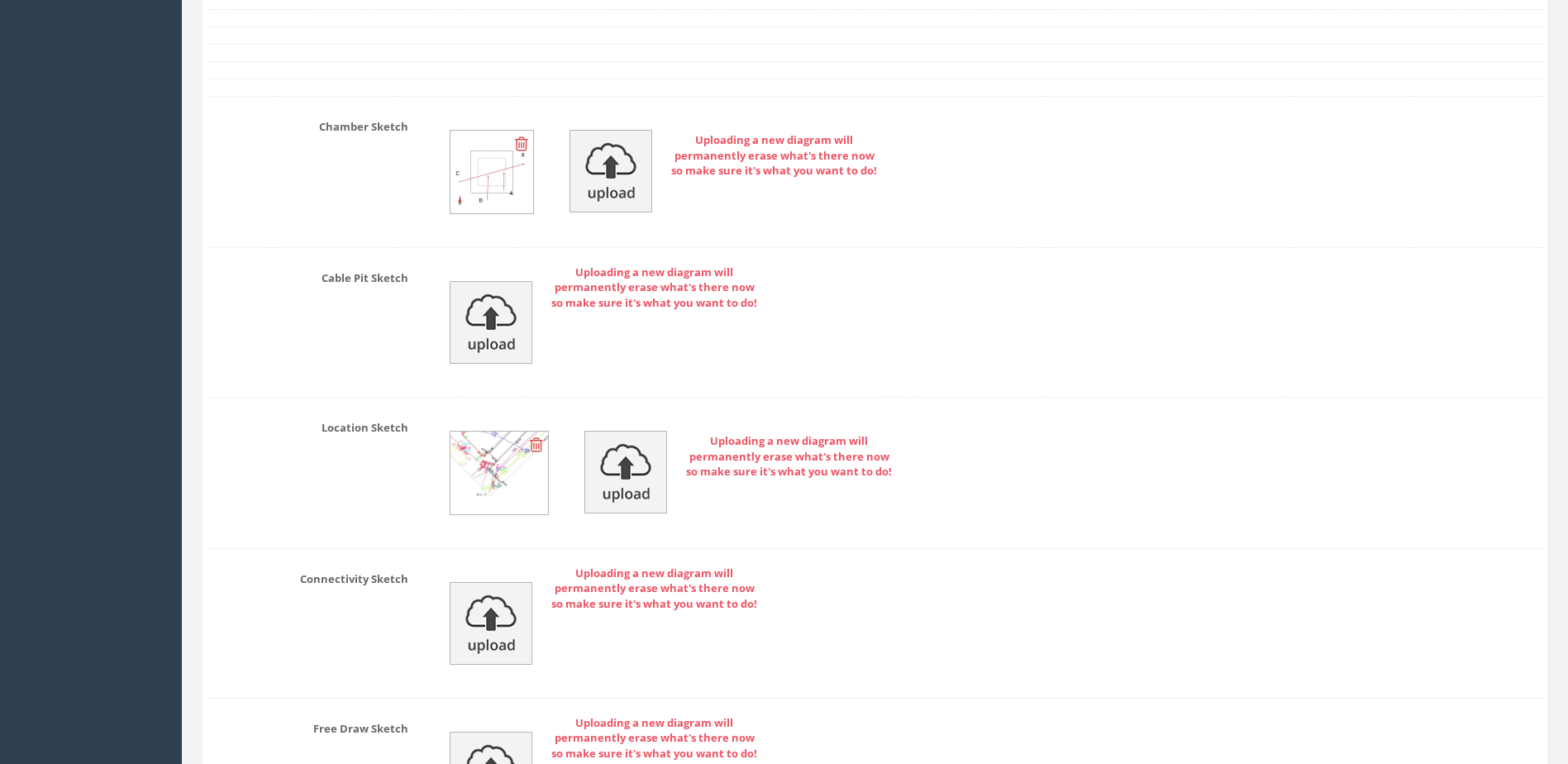
scroll to position [7572, 0]
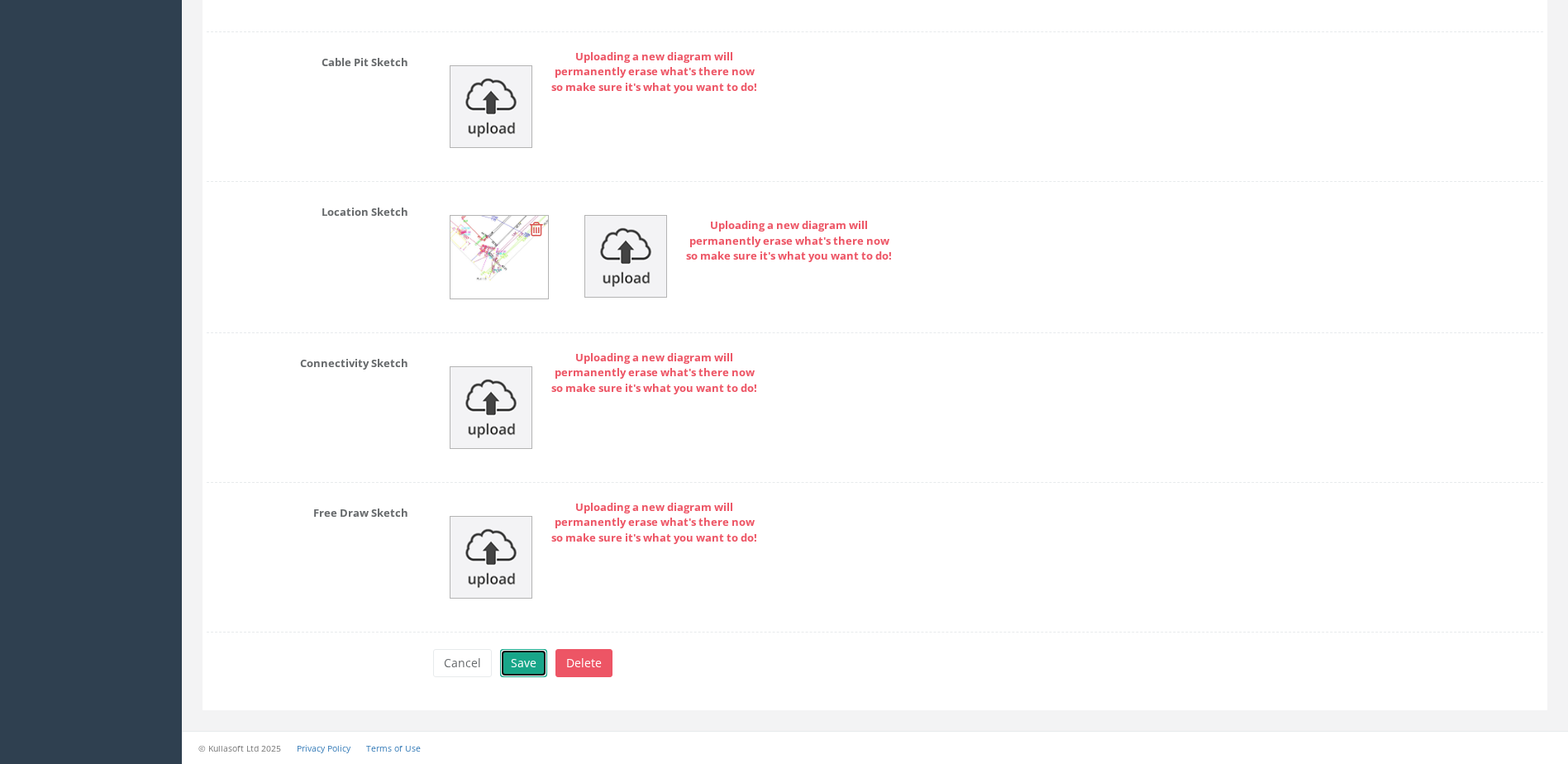
click at [521, 672] on button "Save" at bounding box center [523, 663] width 47 height 28
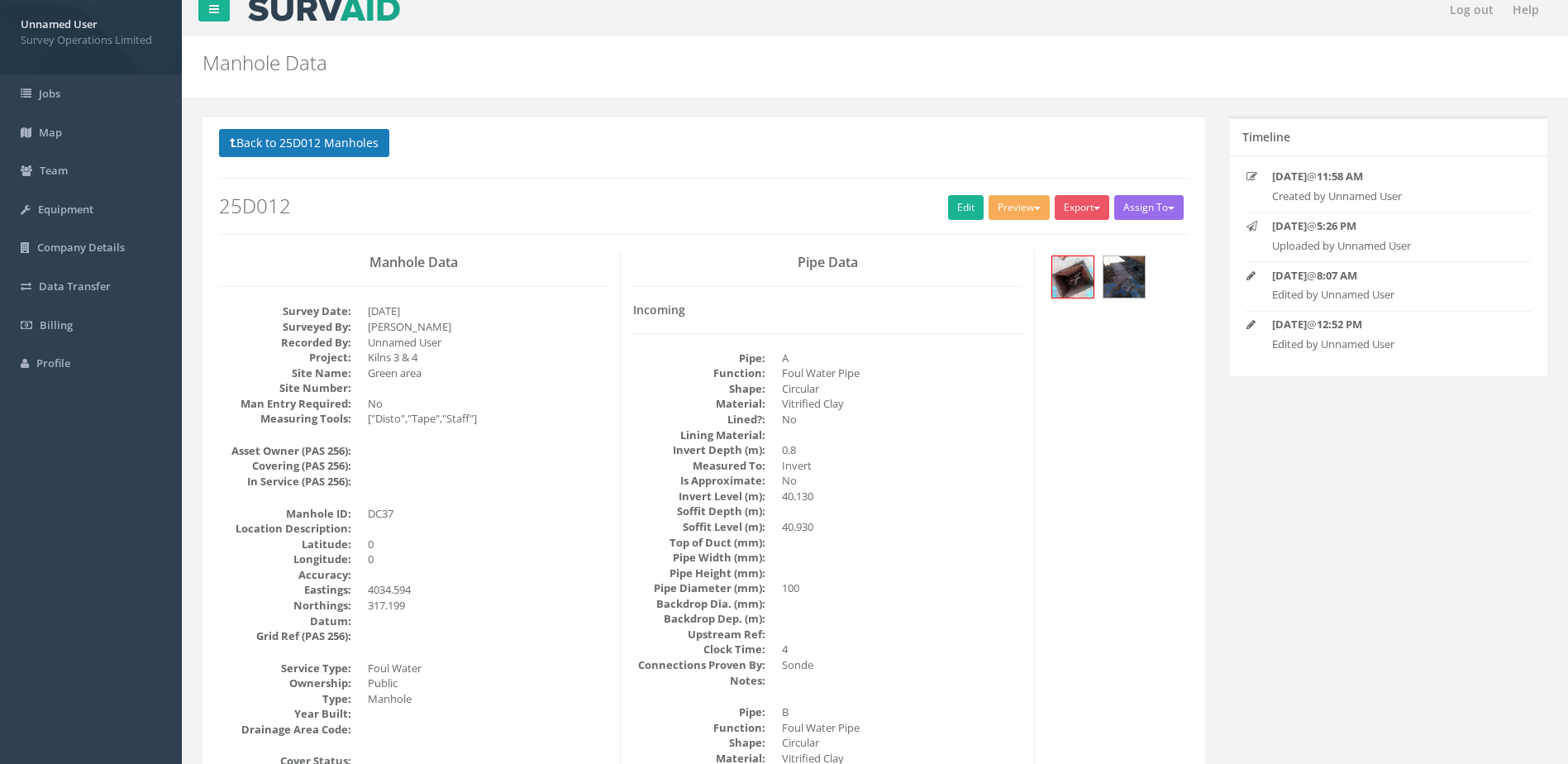
scroll to position [0, 0]
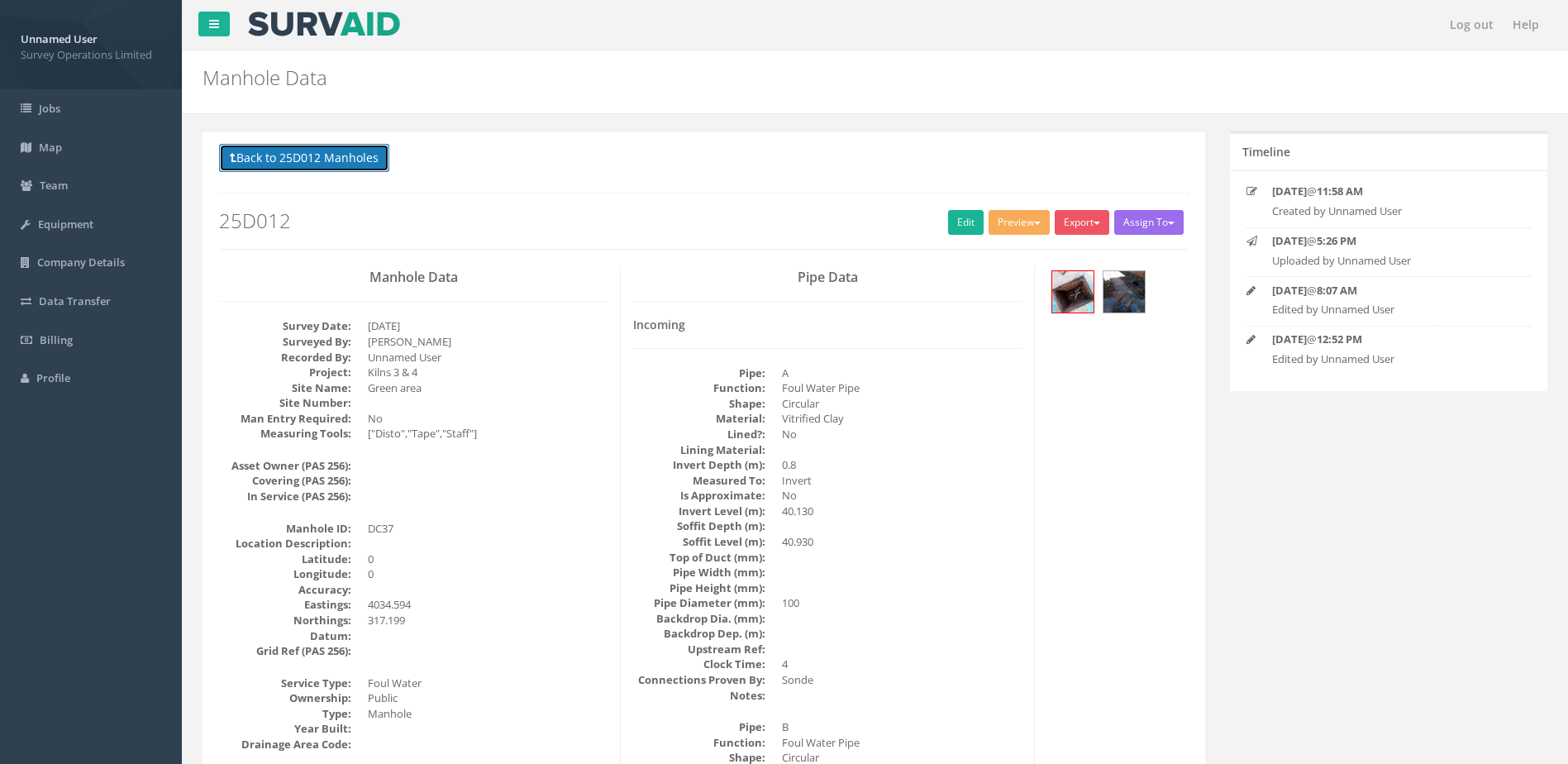
click at [285, 158] on button "Back to 25D012 Manholes" at bounding box center [304, 158] width 170 height 28
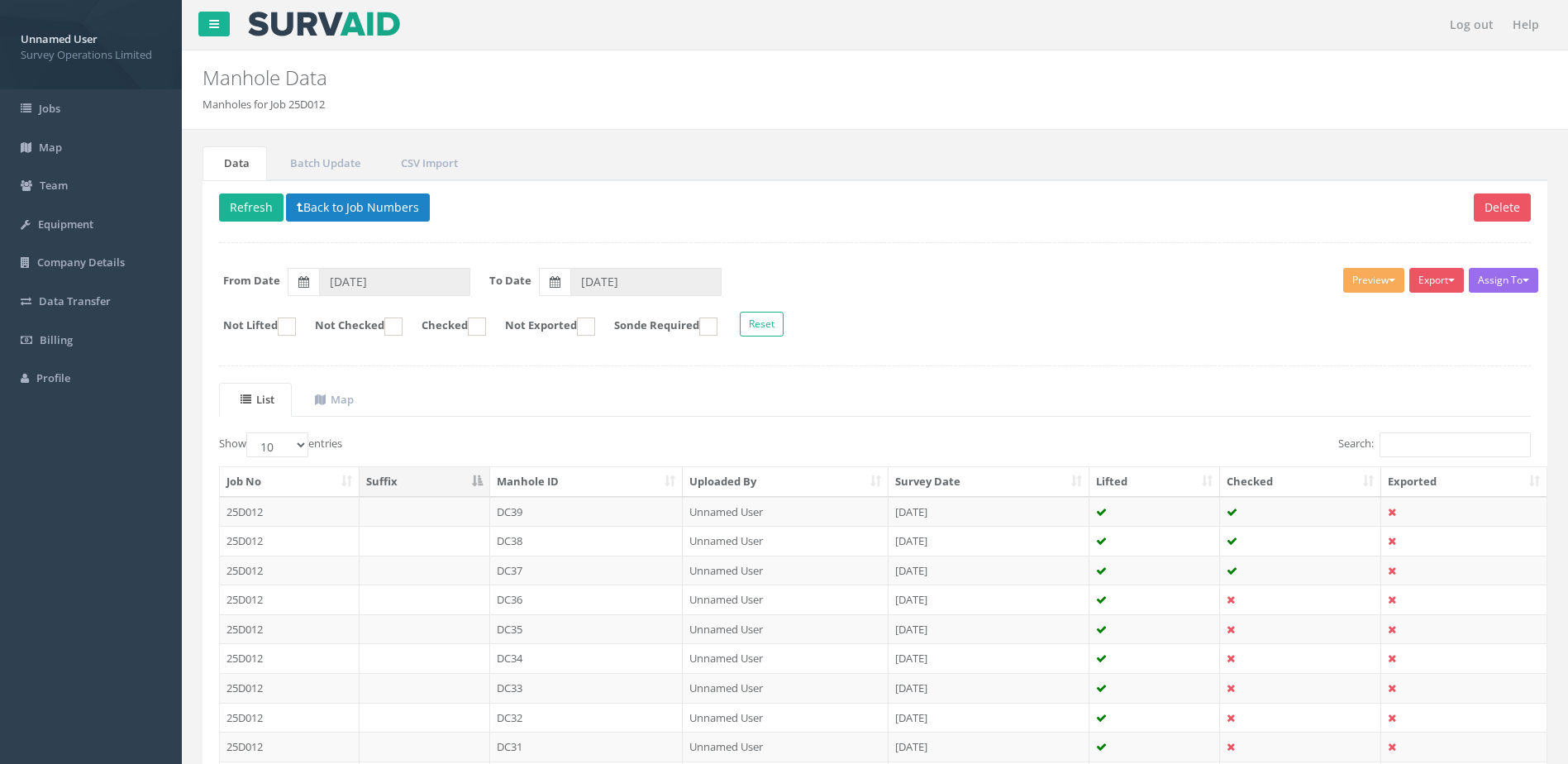
click at [577, 597] on td "DC36" at bounding box center [587, 599] width 194 height 30
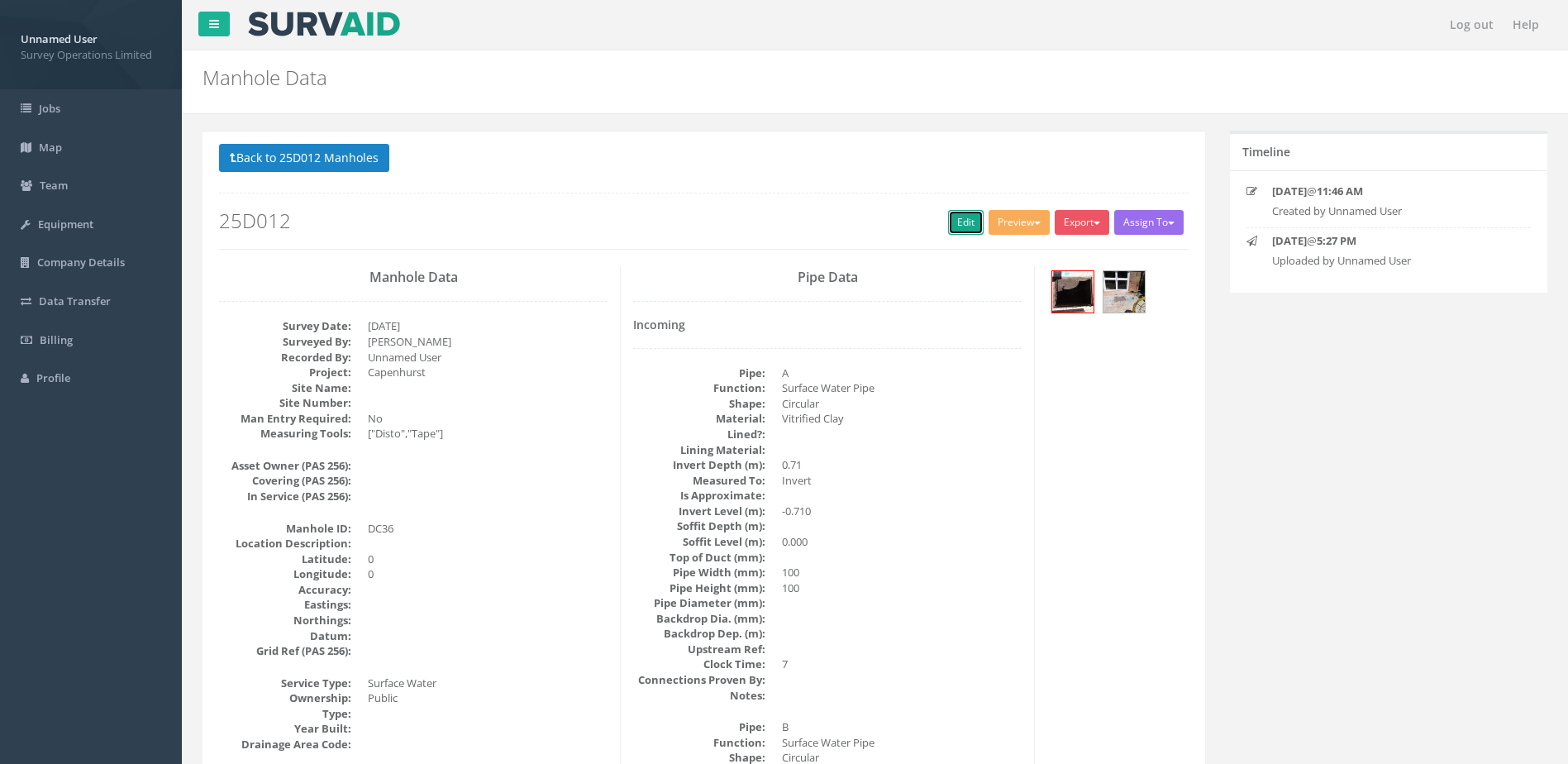
click at [969, 215] on link "Edit" at bounding box center [965, 222] width 35 height 24
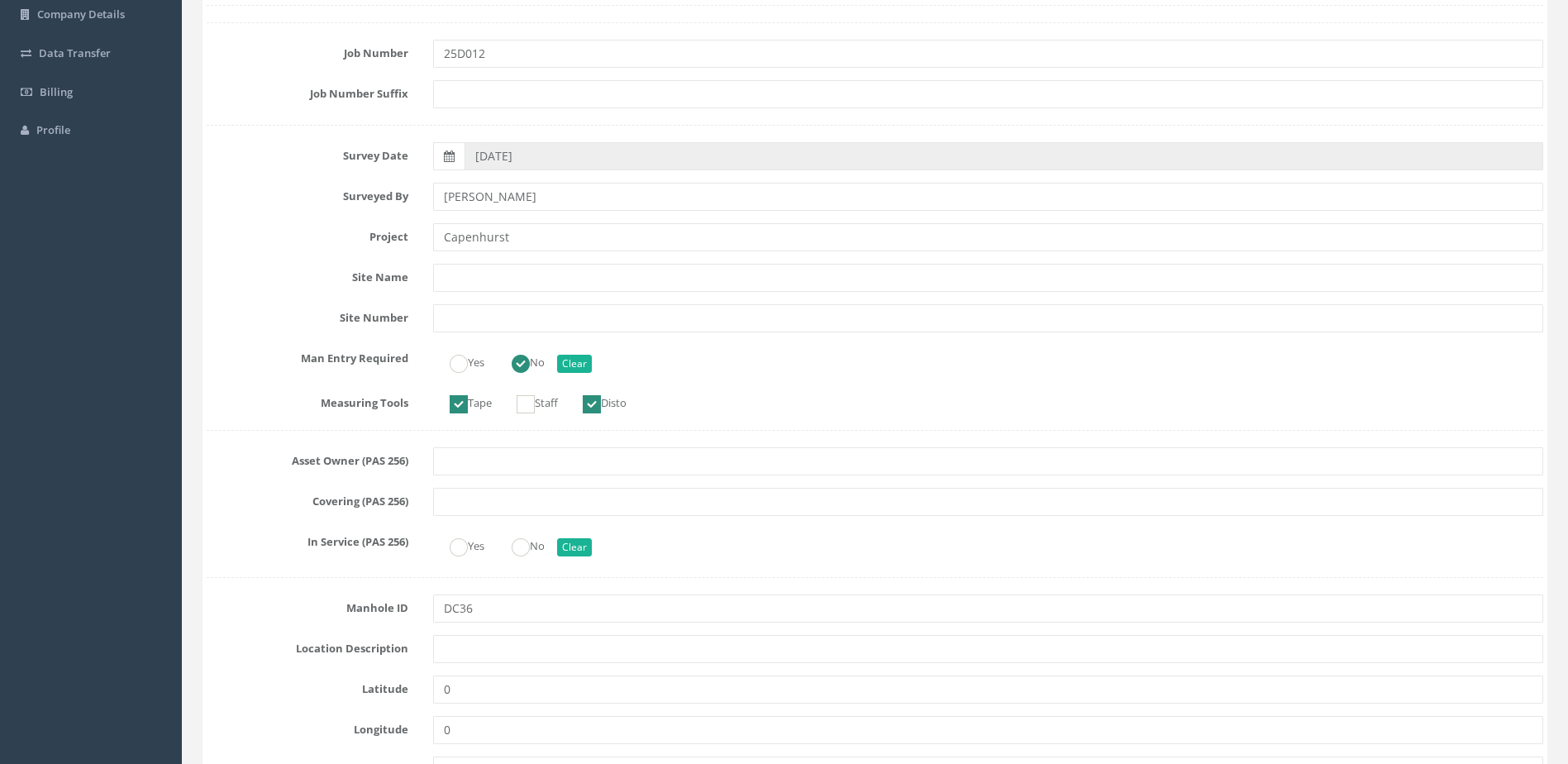
scroll to position [330, 0]
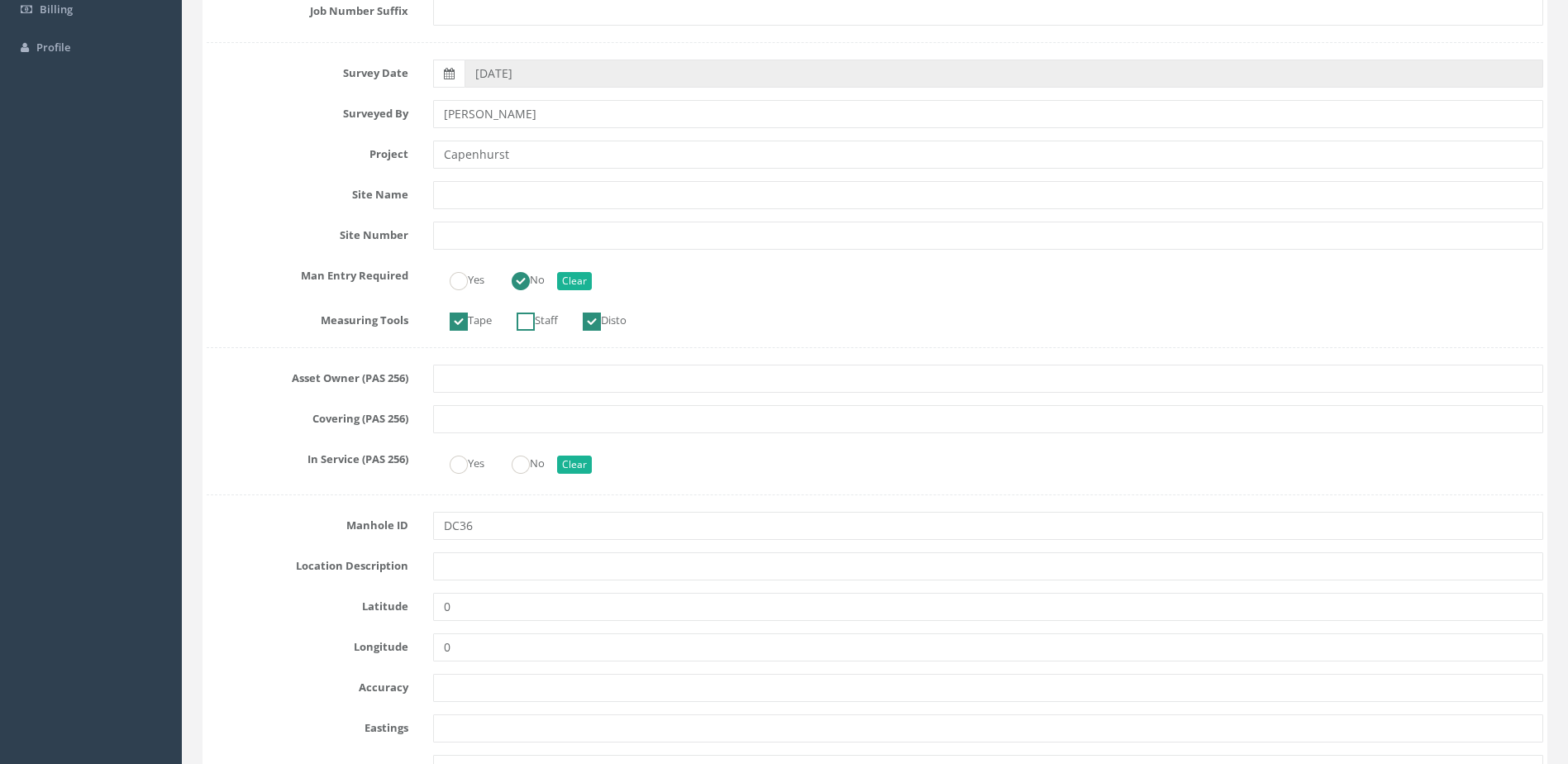
click at [539, 322] on label "Staff" at bounding box center [529, 319] width 58 height 24
checkbox input "true"
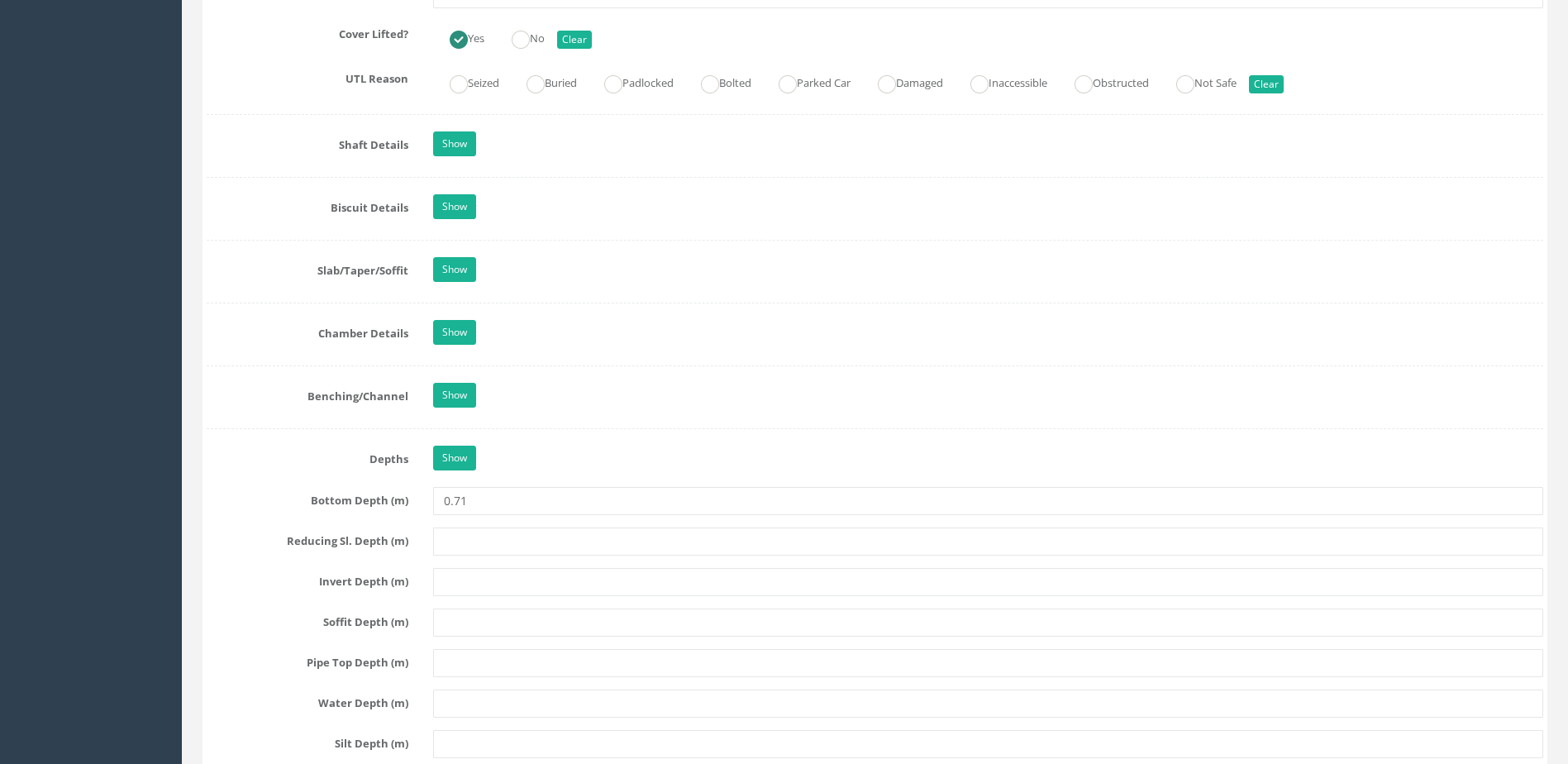
scroll to position [1571, 0]
click at [455, 138] on link "Show" at bounding box center [454, 147] width 43 height 24
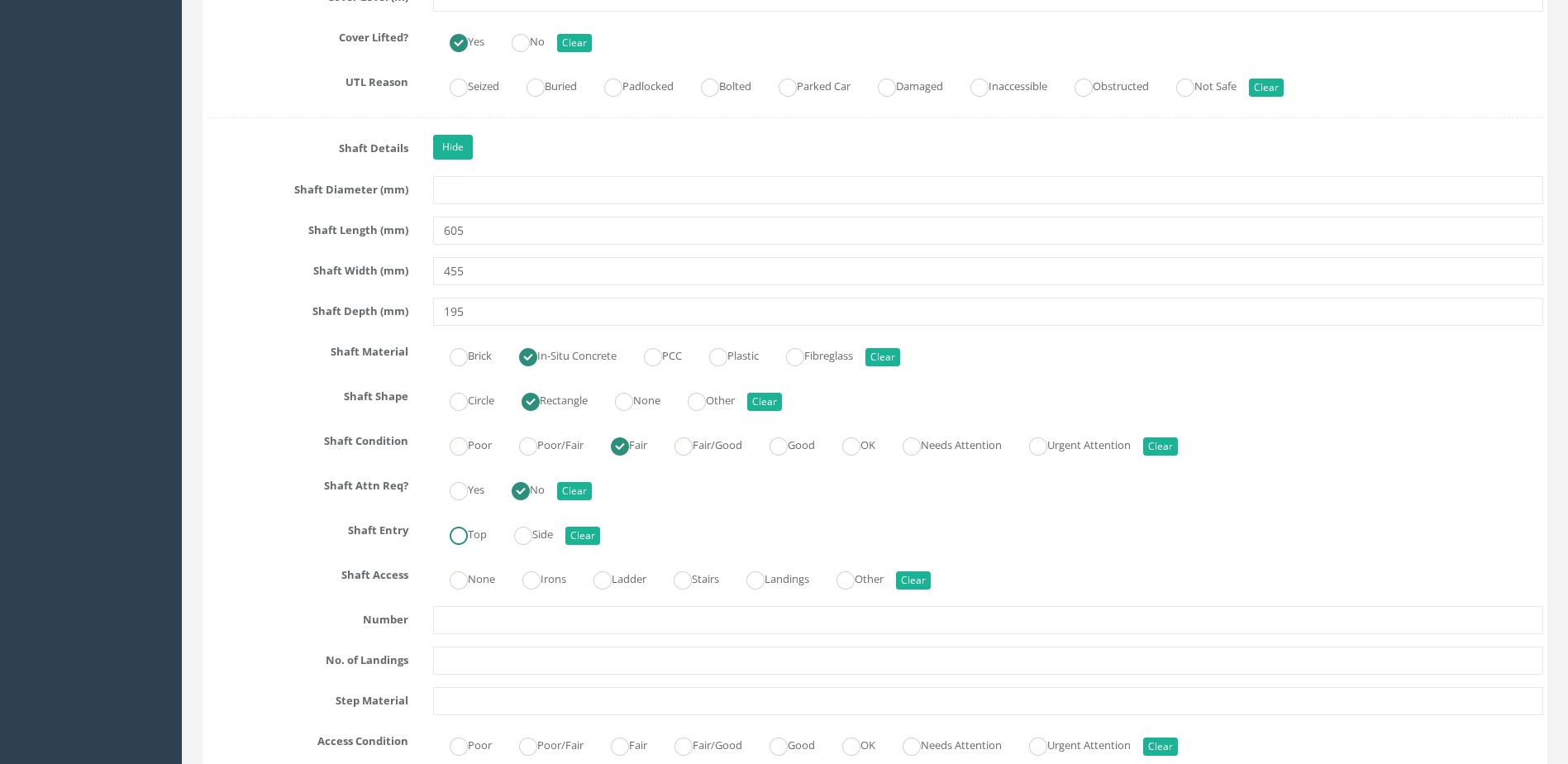
click at [472, 540] on label "Top" at bounding box center [459, 532] width 53 height 24
radio input "true"
click at [474, 588] on label "None" at bounding box center [464, 578] width 62 height 24
radio input "true"
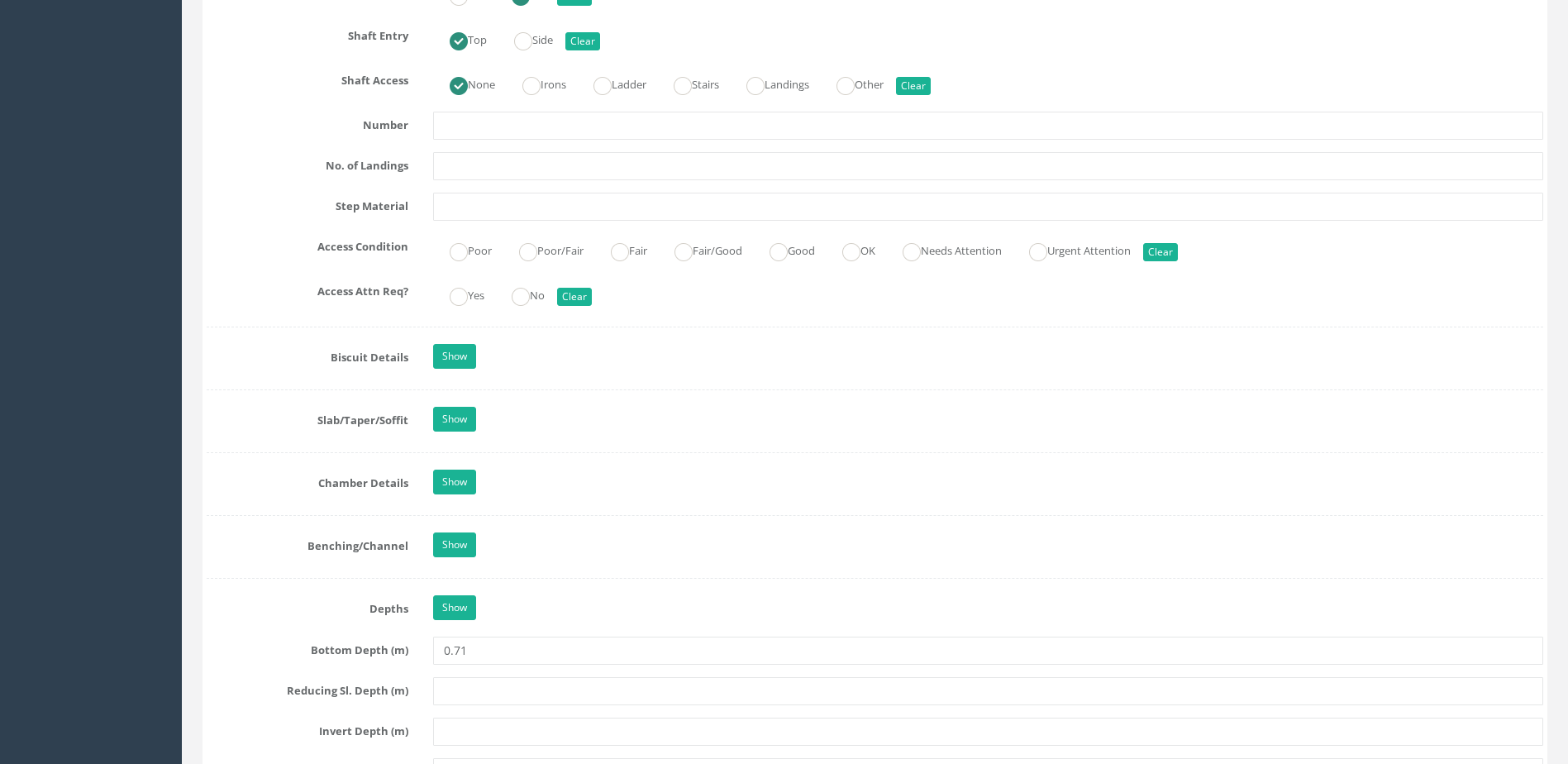
scroll to position [2067, 0]
click at [810, 253] on label "Good" at bounding box center [784, 247] width 62 height 24
radio input "true"
click at [530, 295] on ins at bounding box center [521, 295] width 18 height 18
radio input "true"
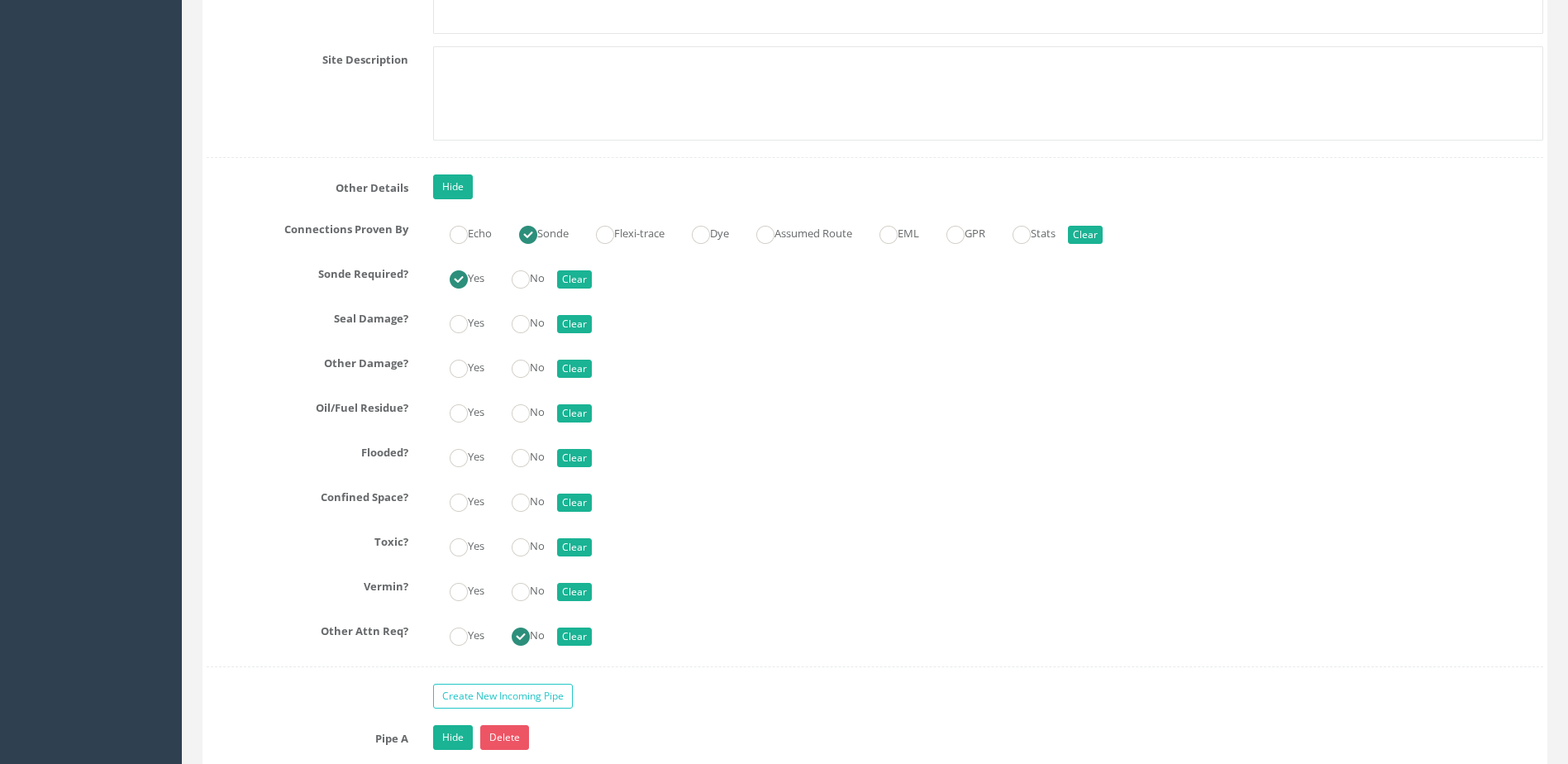
scroll to position [3885, 0]
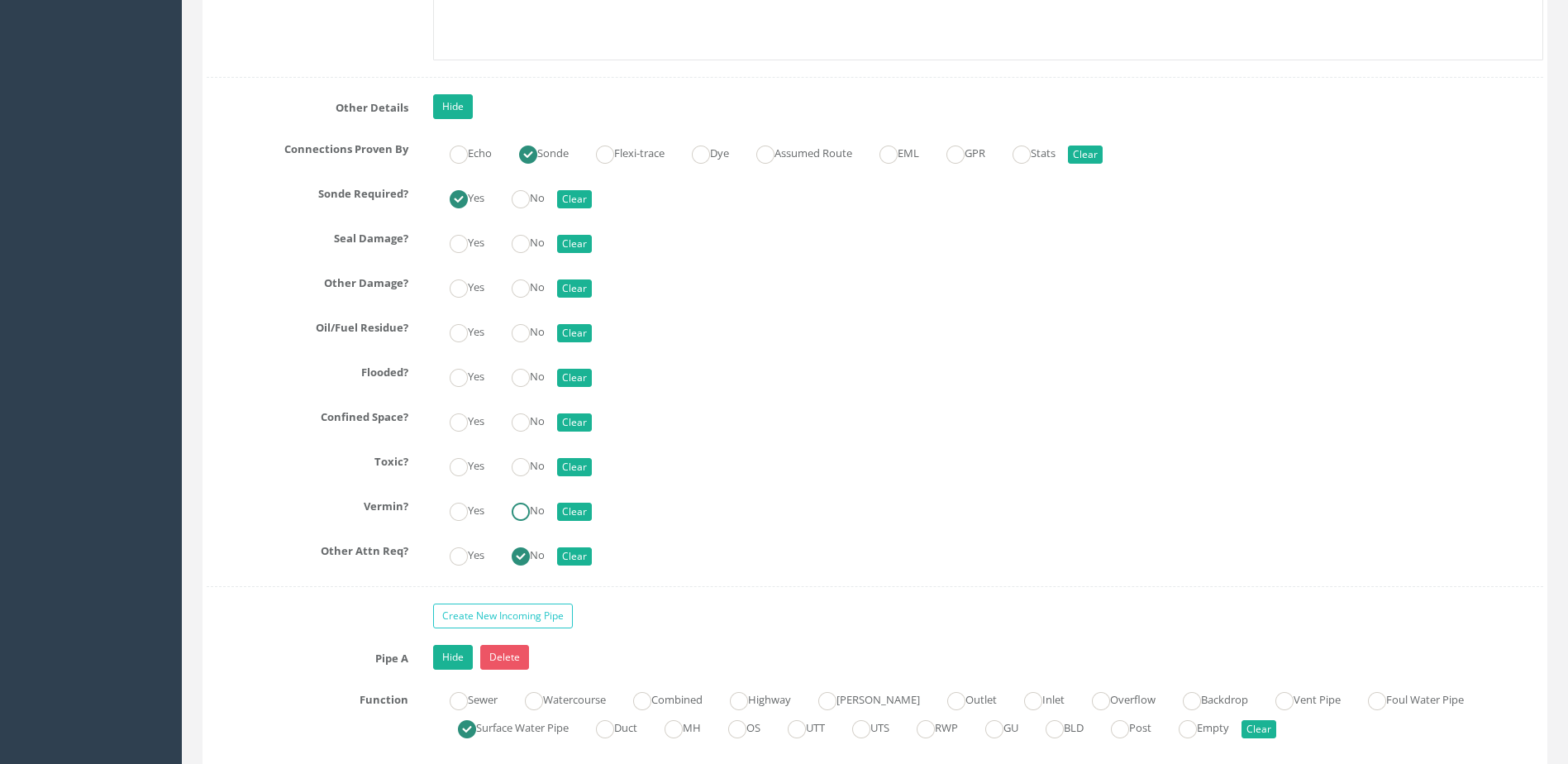
click at [540, 518] on label "No" at bounding box center [520, 509] width 50 height 24
radio input "true"
click at [553, 473] on div "Yes No Clear" at bounding box center [989, 464] width 1135 height 33
click at [530, 465] on ins at bounding box center [521, 467] width 18 height 18
radio input "true"
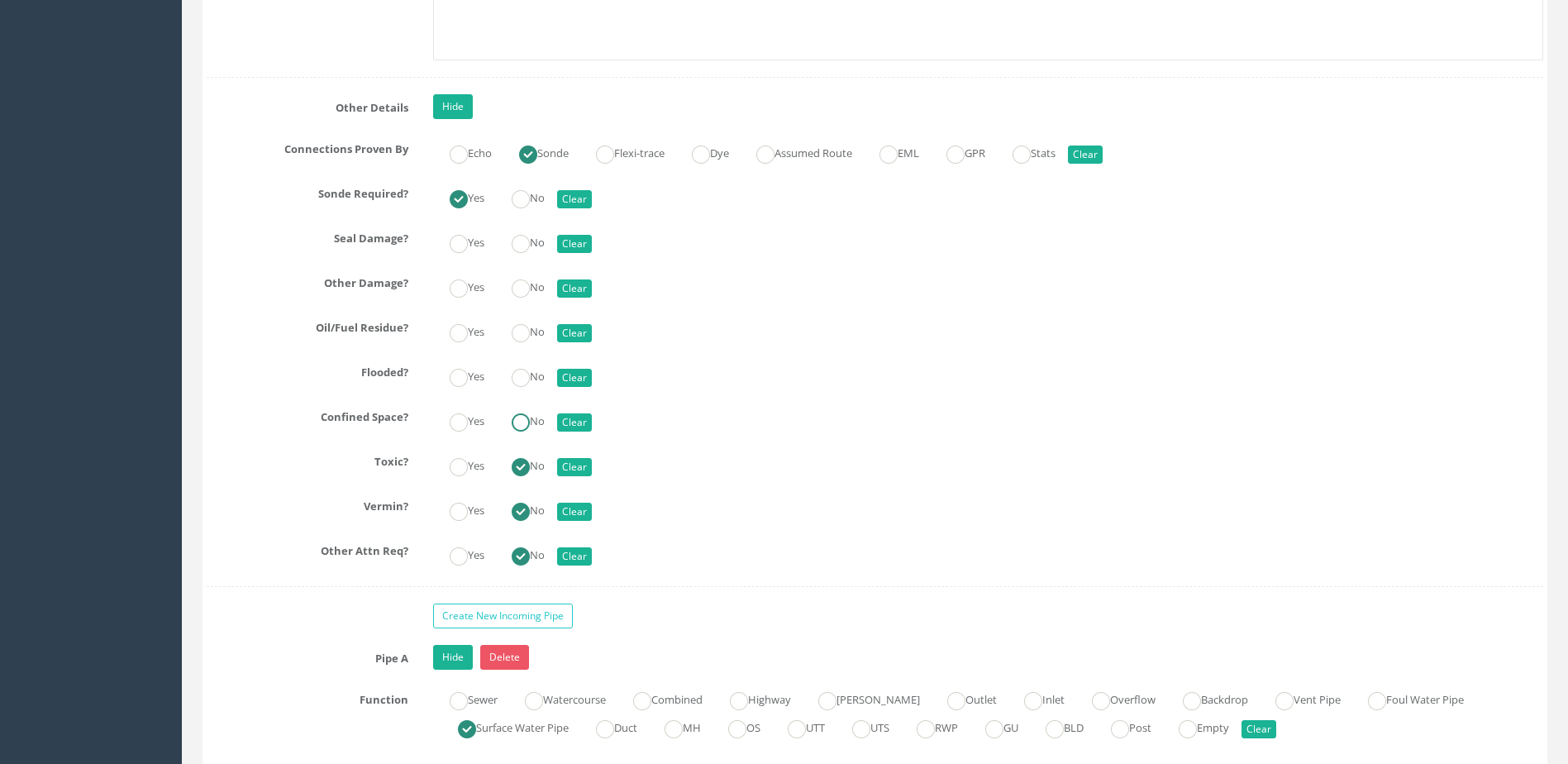
click at [530, 430] on ins at bounding box center [521, 423] width 18 height 18
radio input "true"
click at [530, 381] on ins at bounding box center [521, 377] width 18 height 18
radio input "true"
click at [529, 336] on ins at bounding box center [521, 333] width 18 height 18
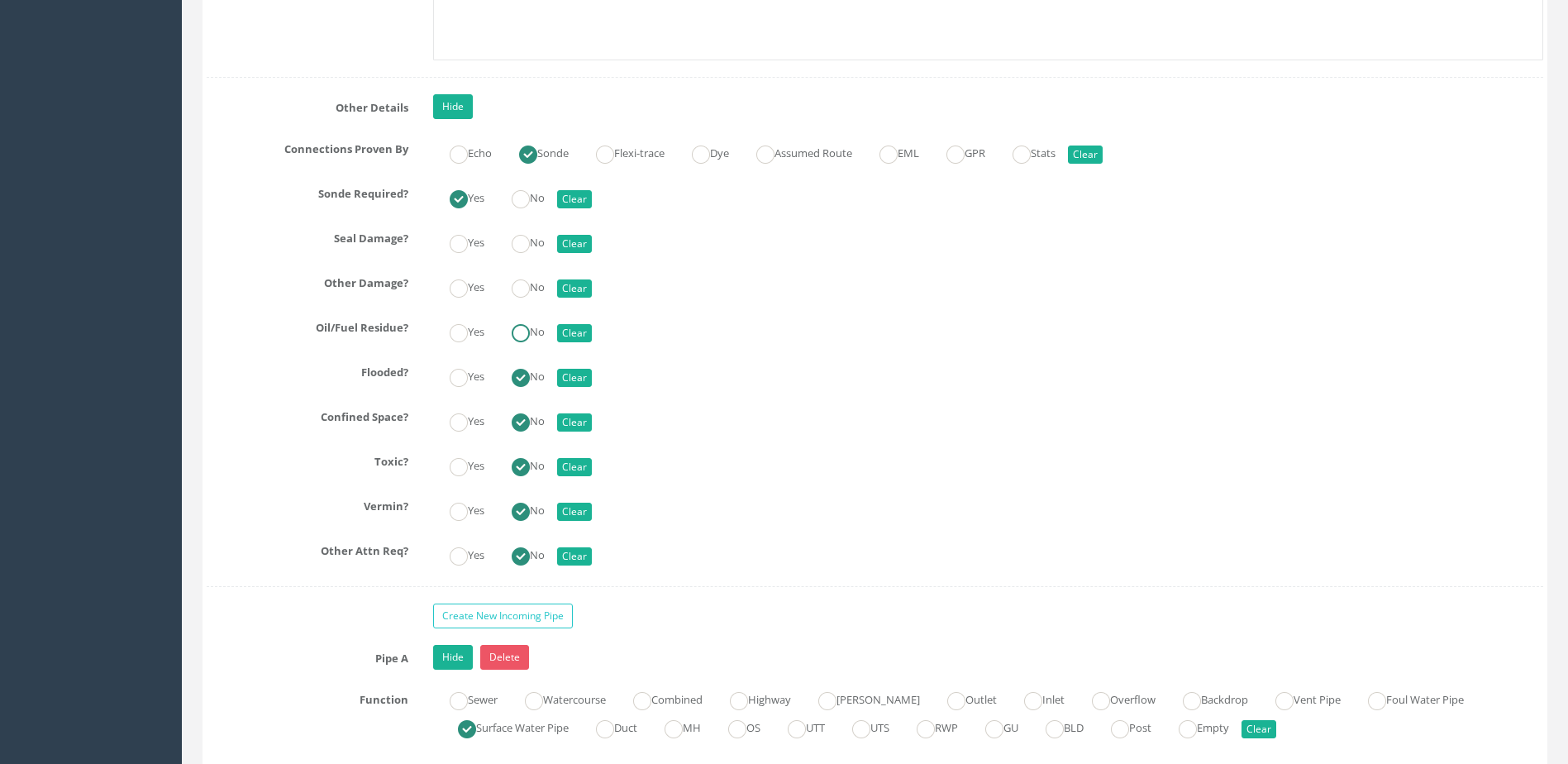
radio input "true"
click at [530, 280] on ins at bounding box center [521, 289] width 18 height 18
radio input "true"
click at [530, 252] on ins at bounding box center [521, 244] width 18 height 18
radio input "true"
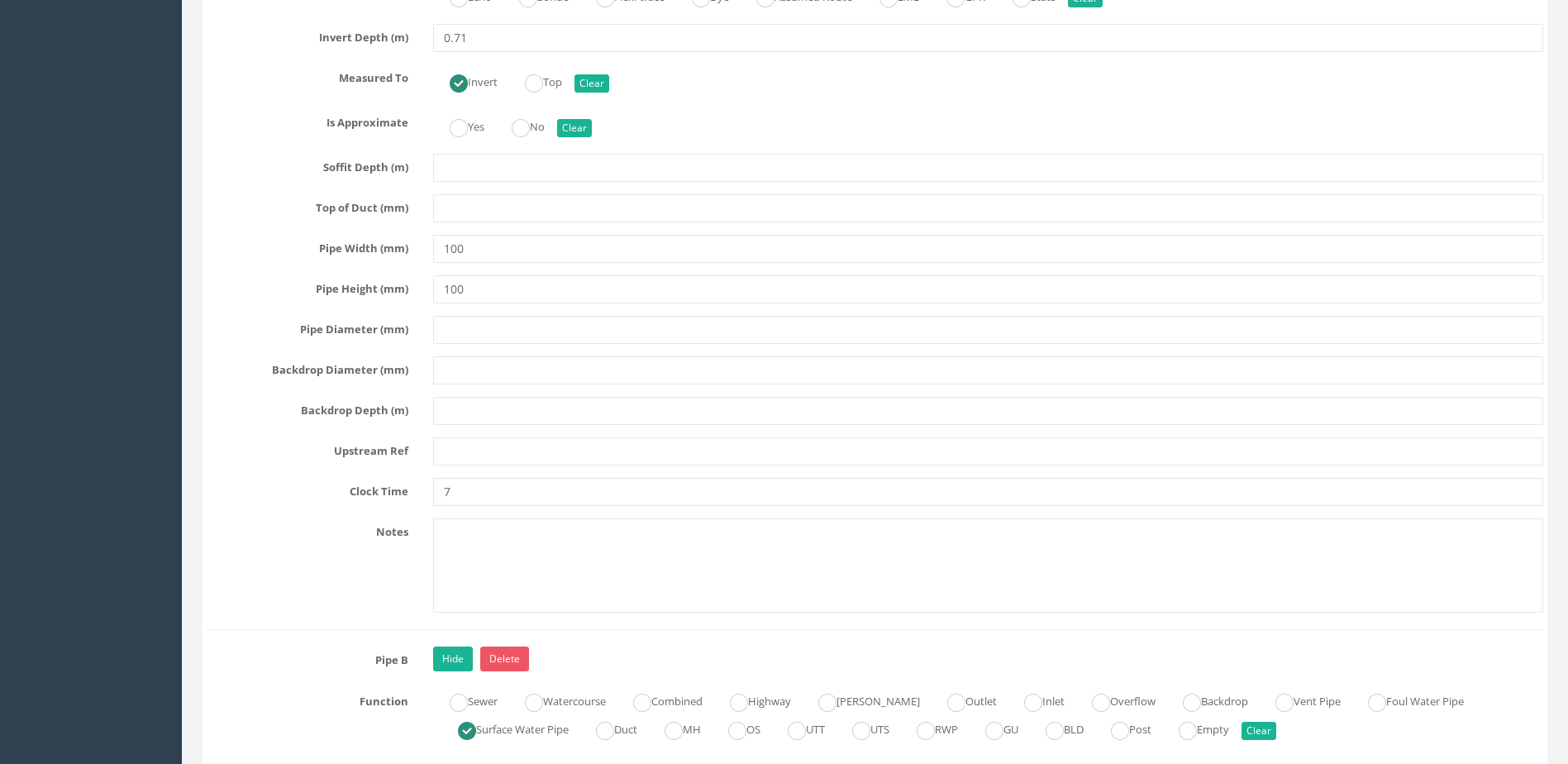
scroll to position [4876, 0]
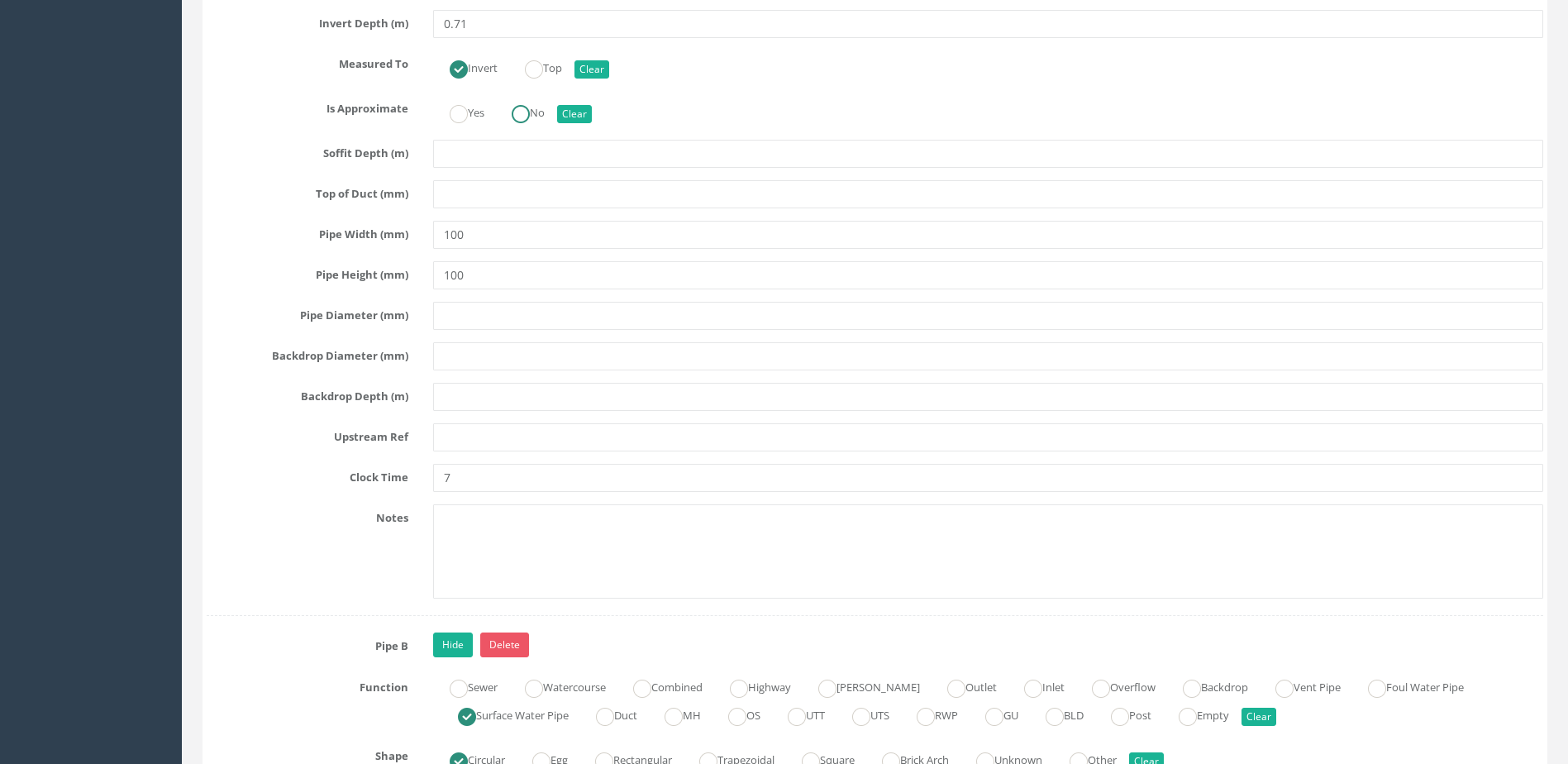
click at [538, 110] on label "No" at bounding box center [520, 111] width 50 height 24
radio input "true"
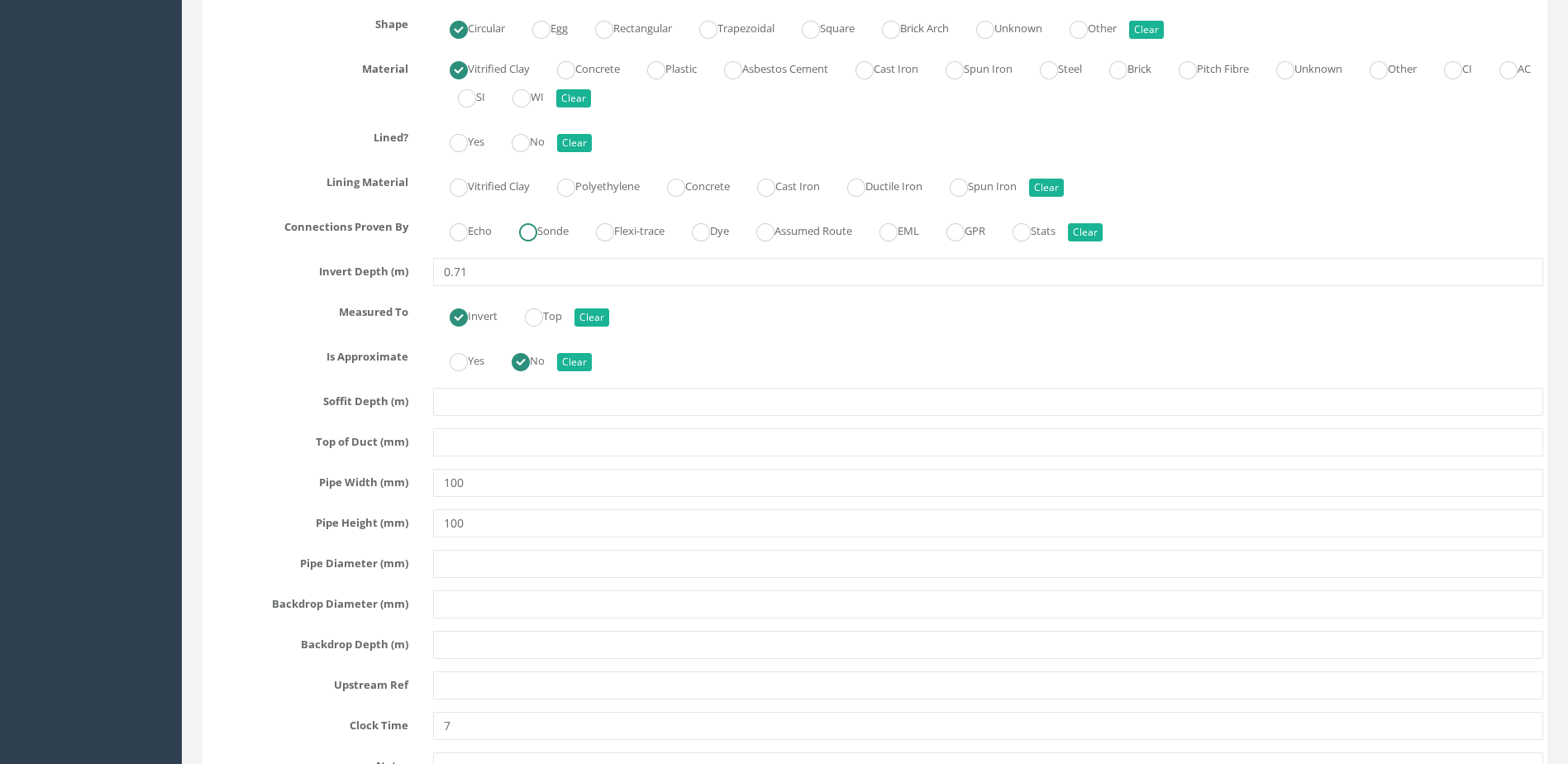
click at [538, 224] on ins at bounding box center [528, 233] width 18 height 18
radio input "true"
click at [513, 141] on label "No" at bounding box center [520, 140] width 50 height 24
radio input "true"
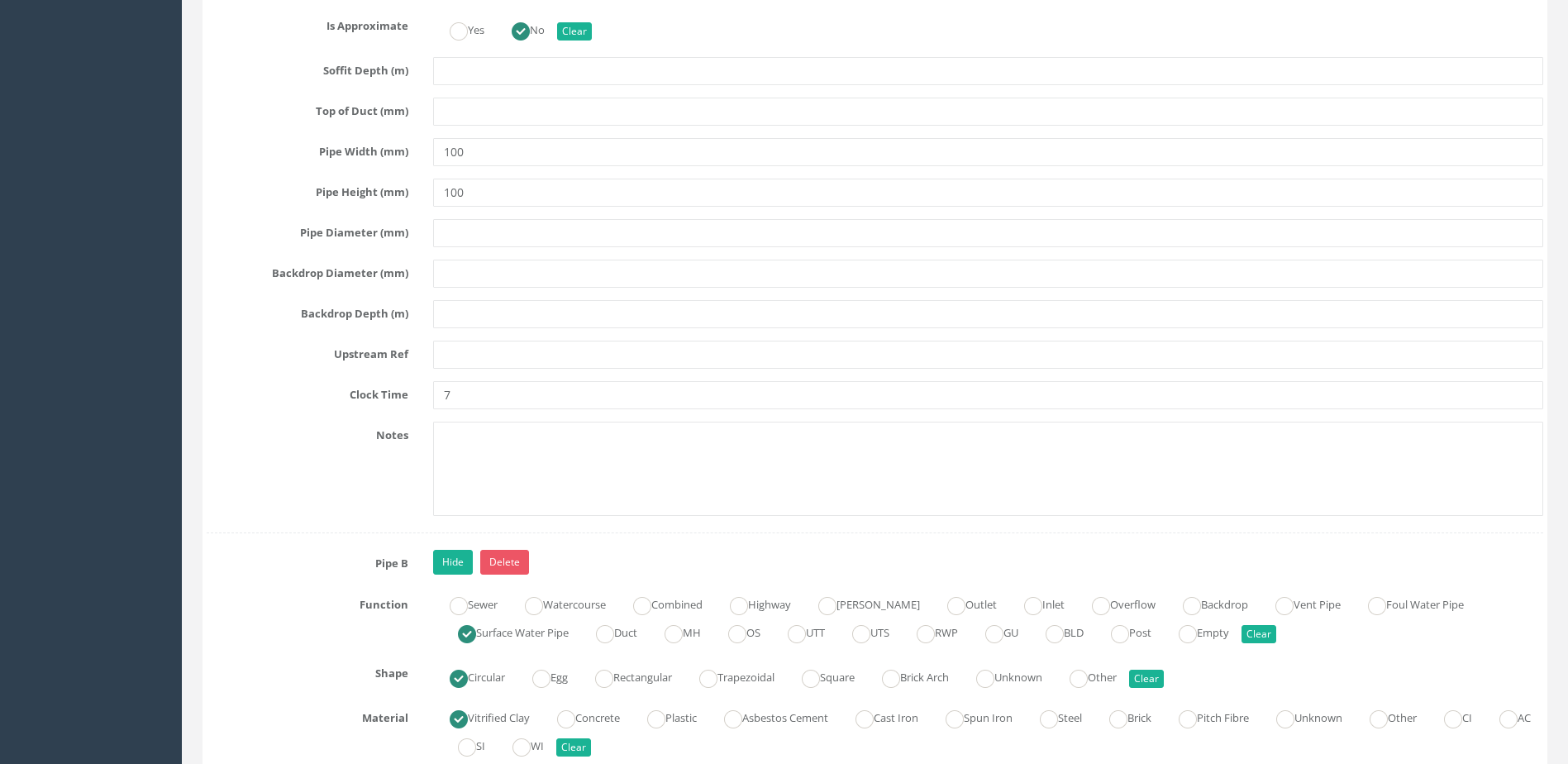
scroll to position [5290, 0]
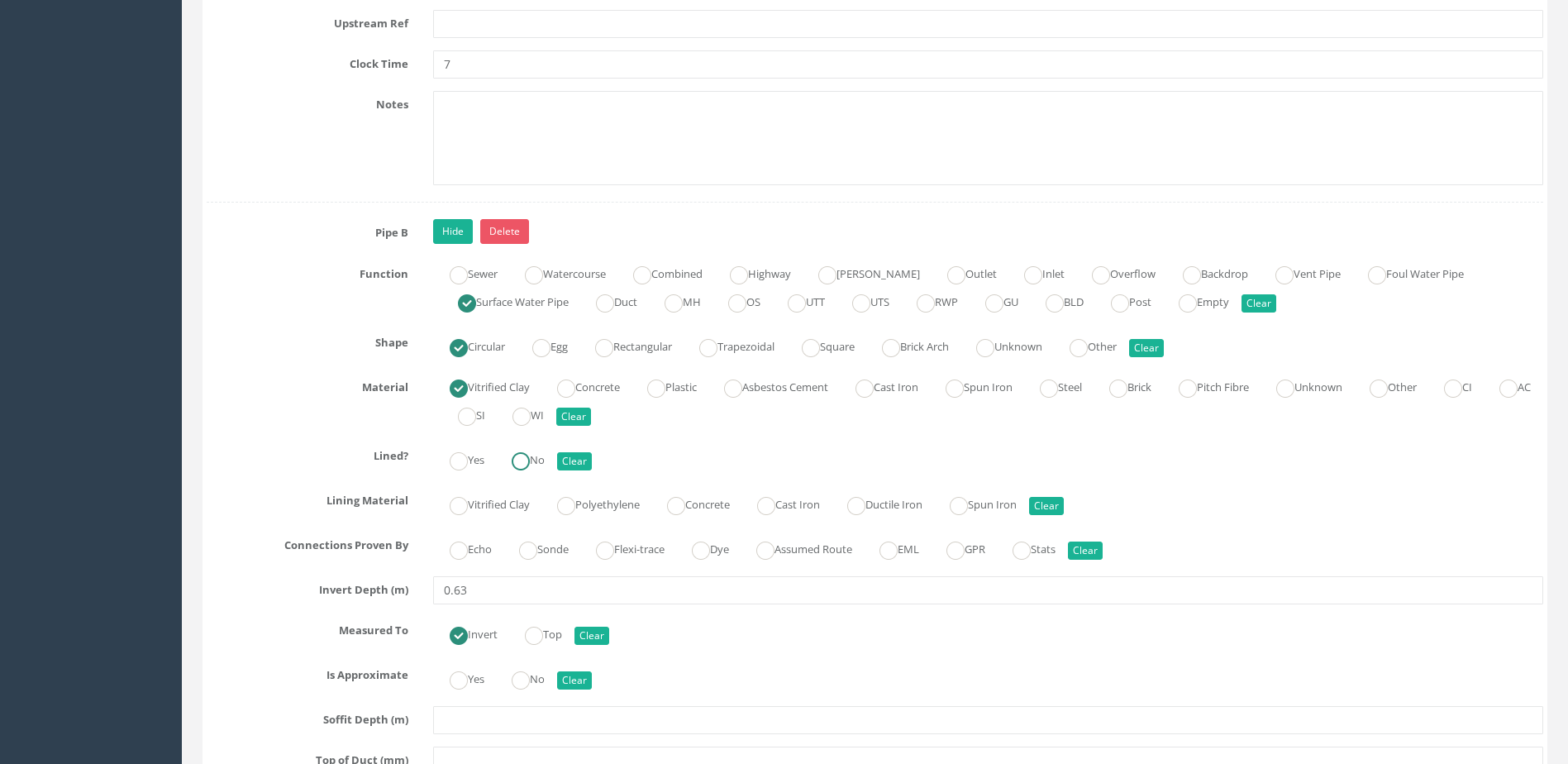
click at [542, 460] on label "No" at bounding box center [520, 458] width 50 height 24
radio input "true"
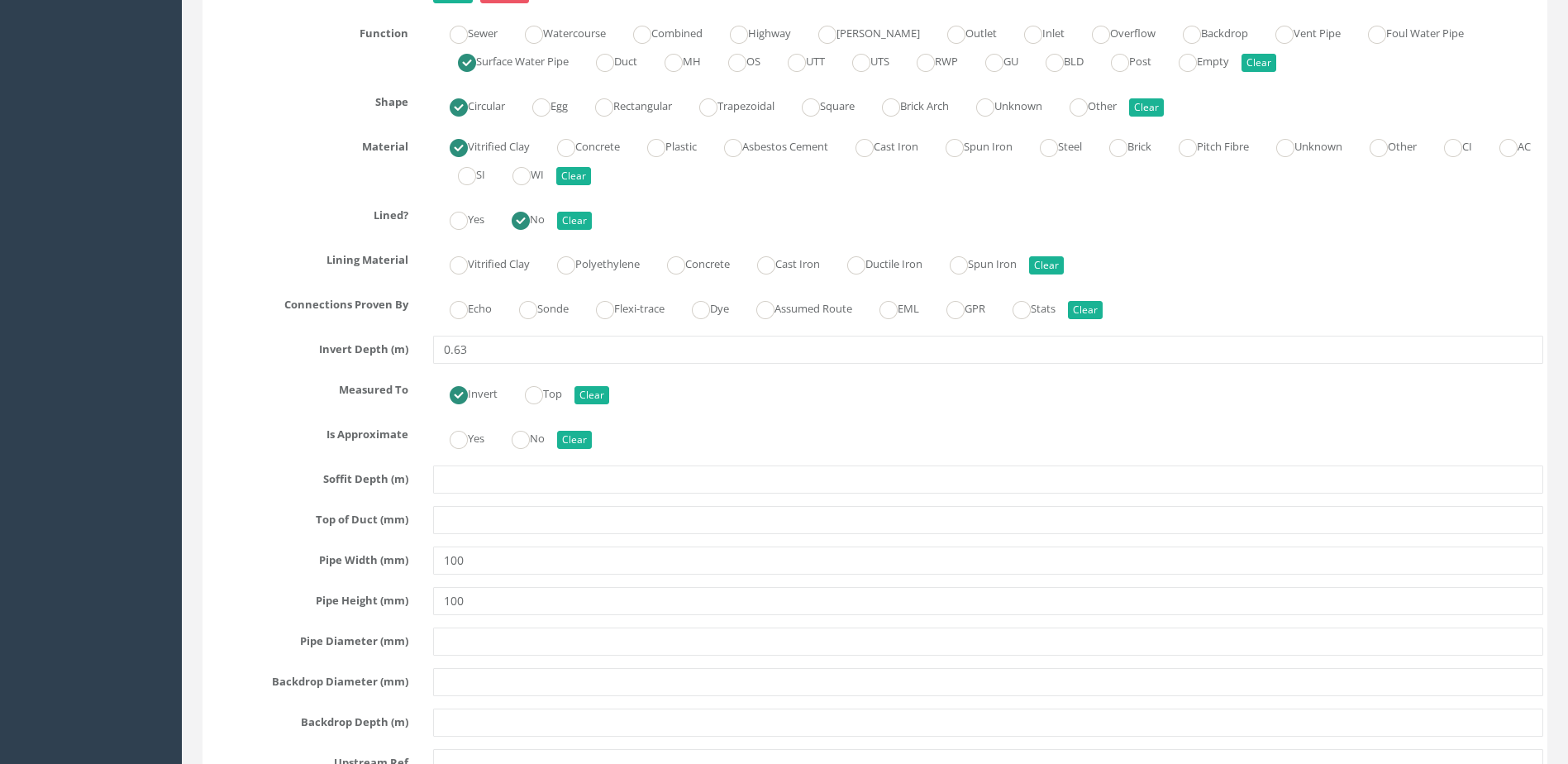
scroll to position [5538, 0]
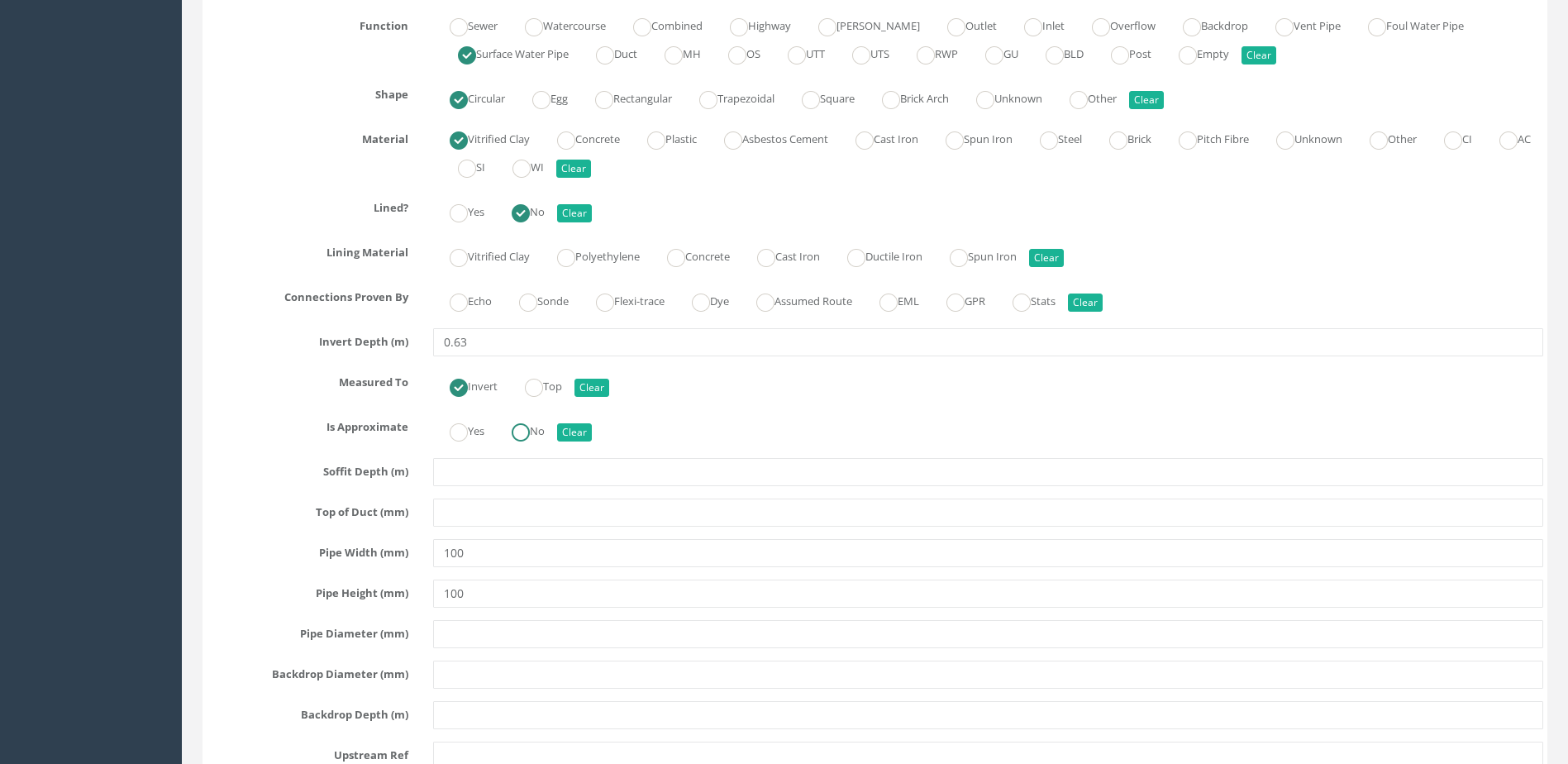
drag, startPoint x: 527, startPoint y: 442, endPoint x: 533, endPoint y: 422, distance: 20.9
click at [527, 441] on div at bounding box center [521, 433] width 18 height 18
radio input "true"
click at [533, 291] on label "Sonde" at bounding box center [535, 300] width 66 height 24
radio input "true"
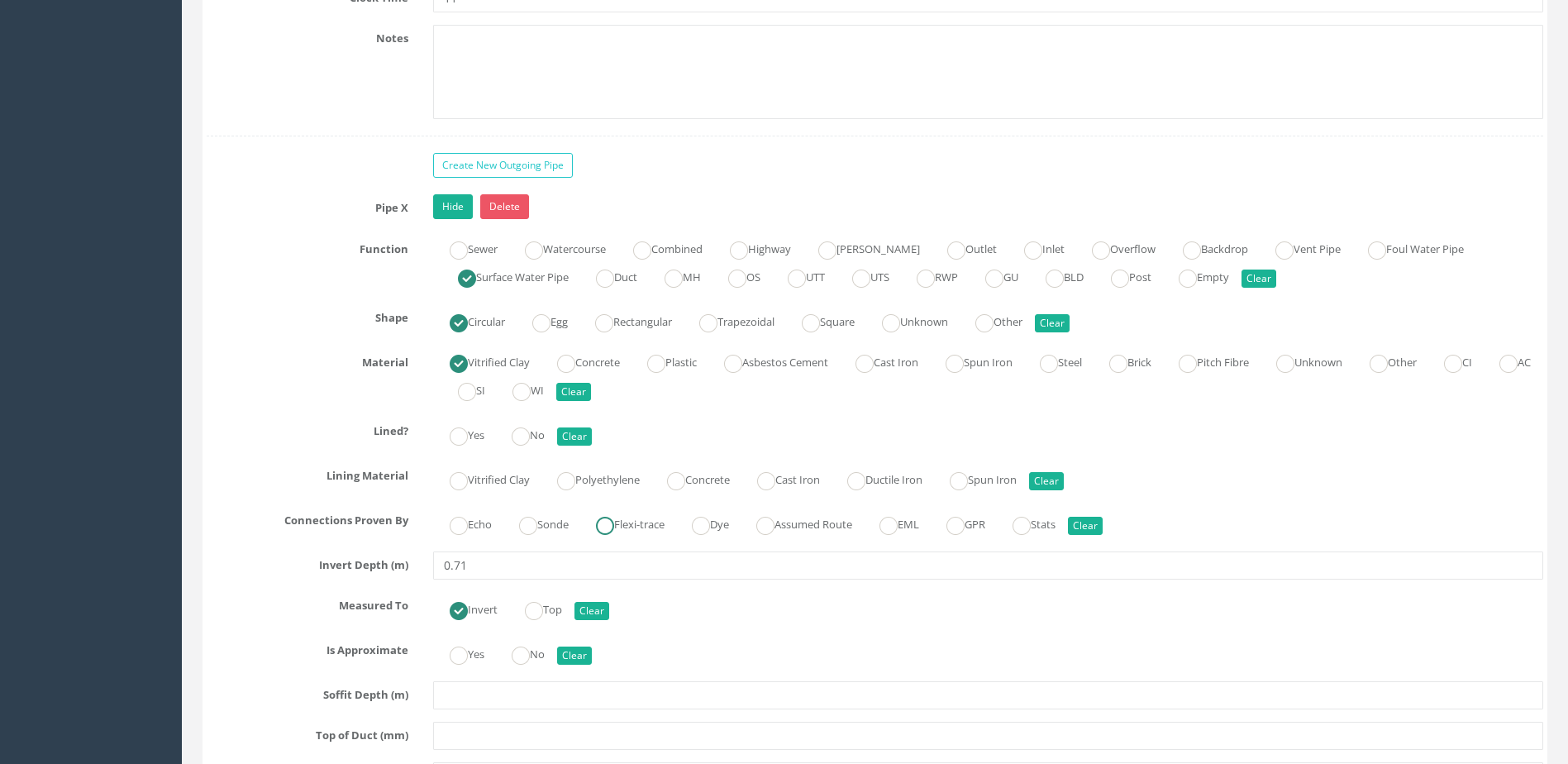
scroll to position [6447, 0]
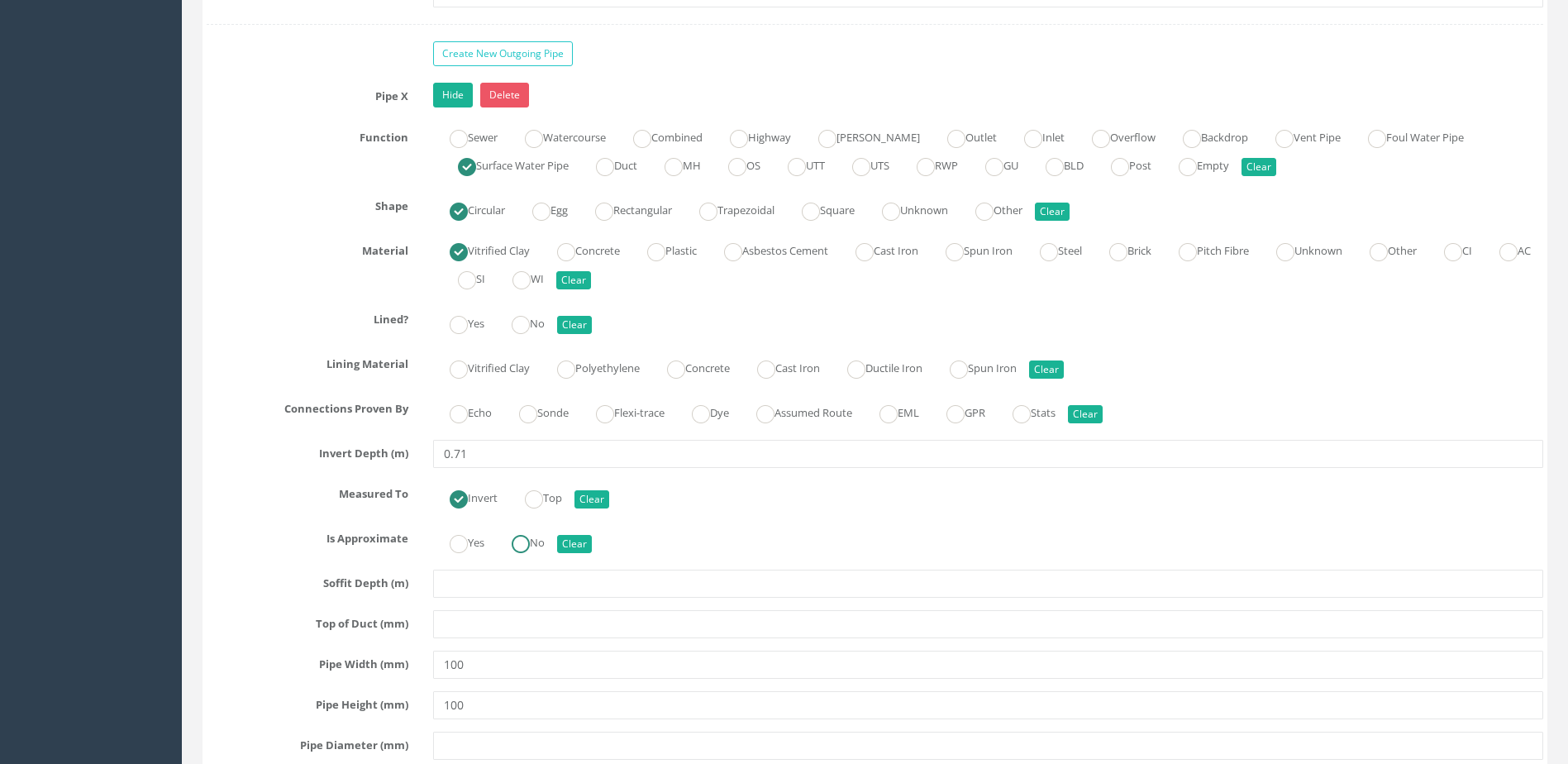
click at [538, 547] on label "No" at bounding box center [520, 540] width 50 height 24
radio input "true"
click at [538, 413] on ins at bounding box center [528, 414] width 18 height 18
radio input "true"
click at [530, 321] on ins at bounding box center [521, 325] width 18 height 18
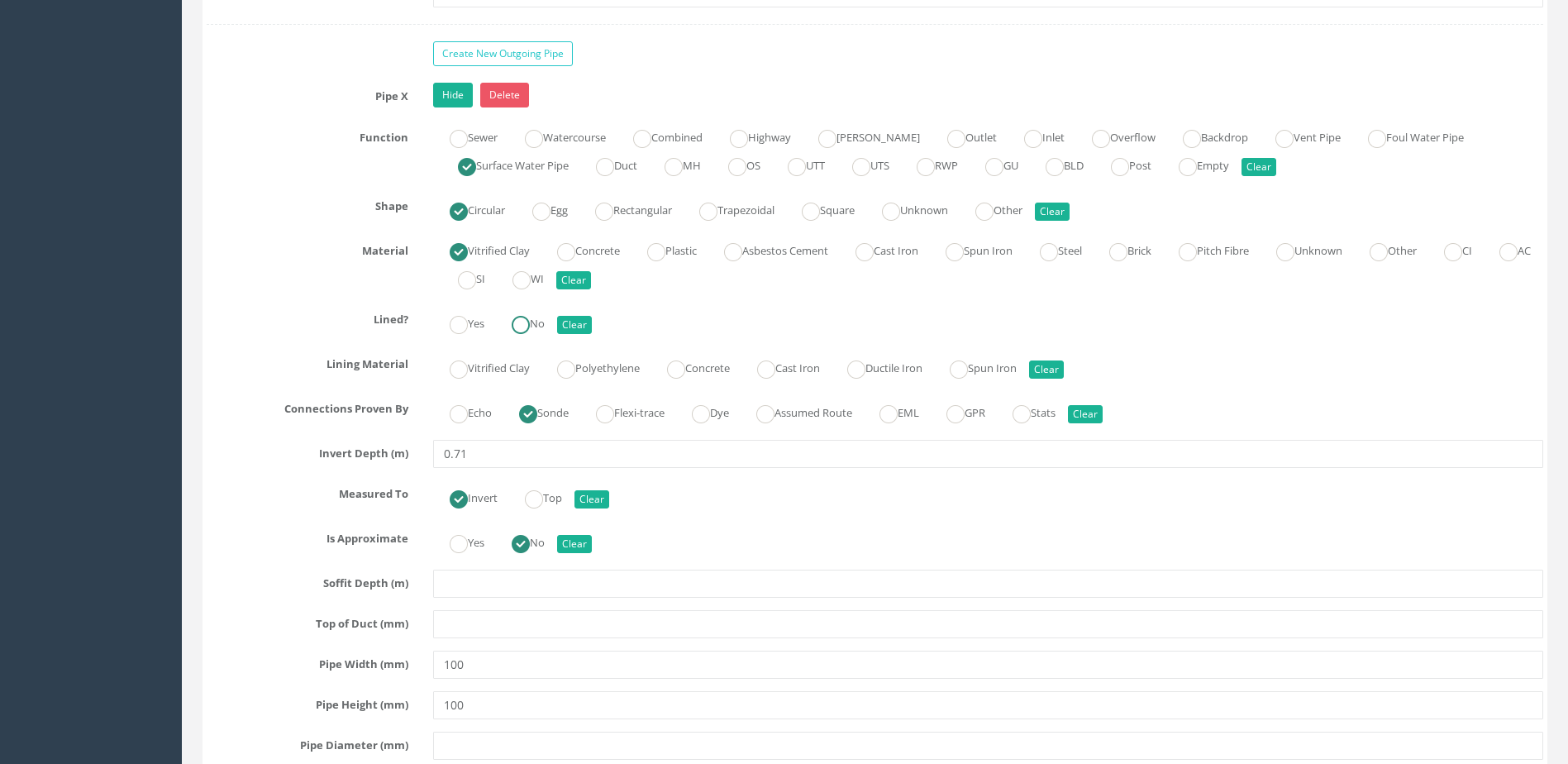
radio input "true"
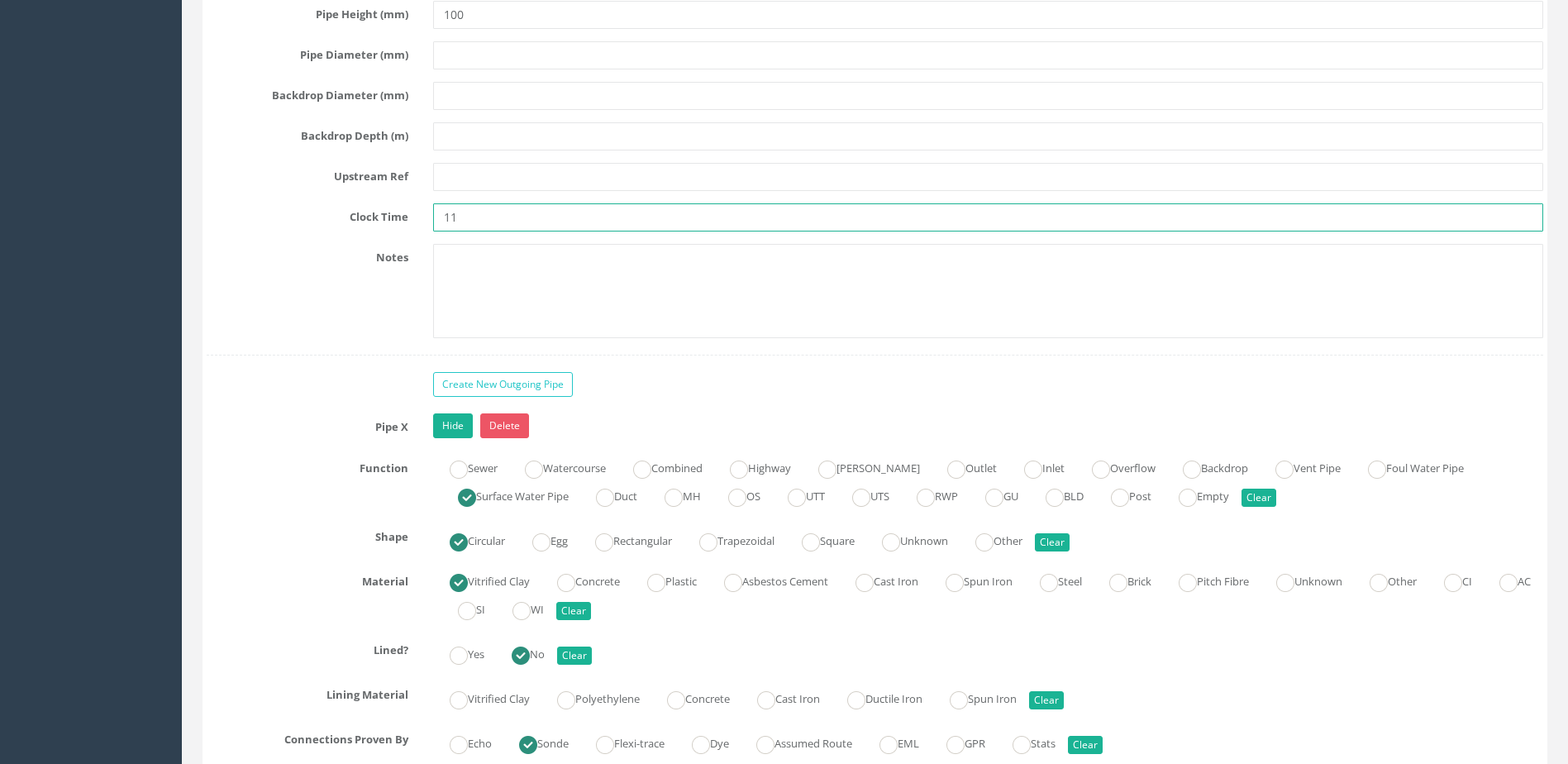
click at [487, 217] on input "11" at bounding box center [988, 217] width 1110 height 28
type input "1"
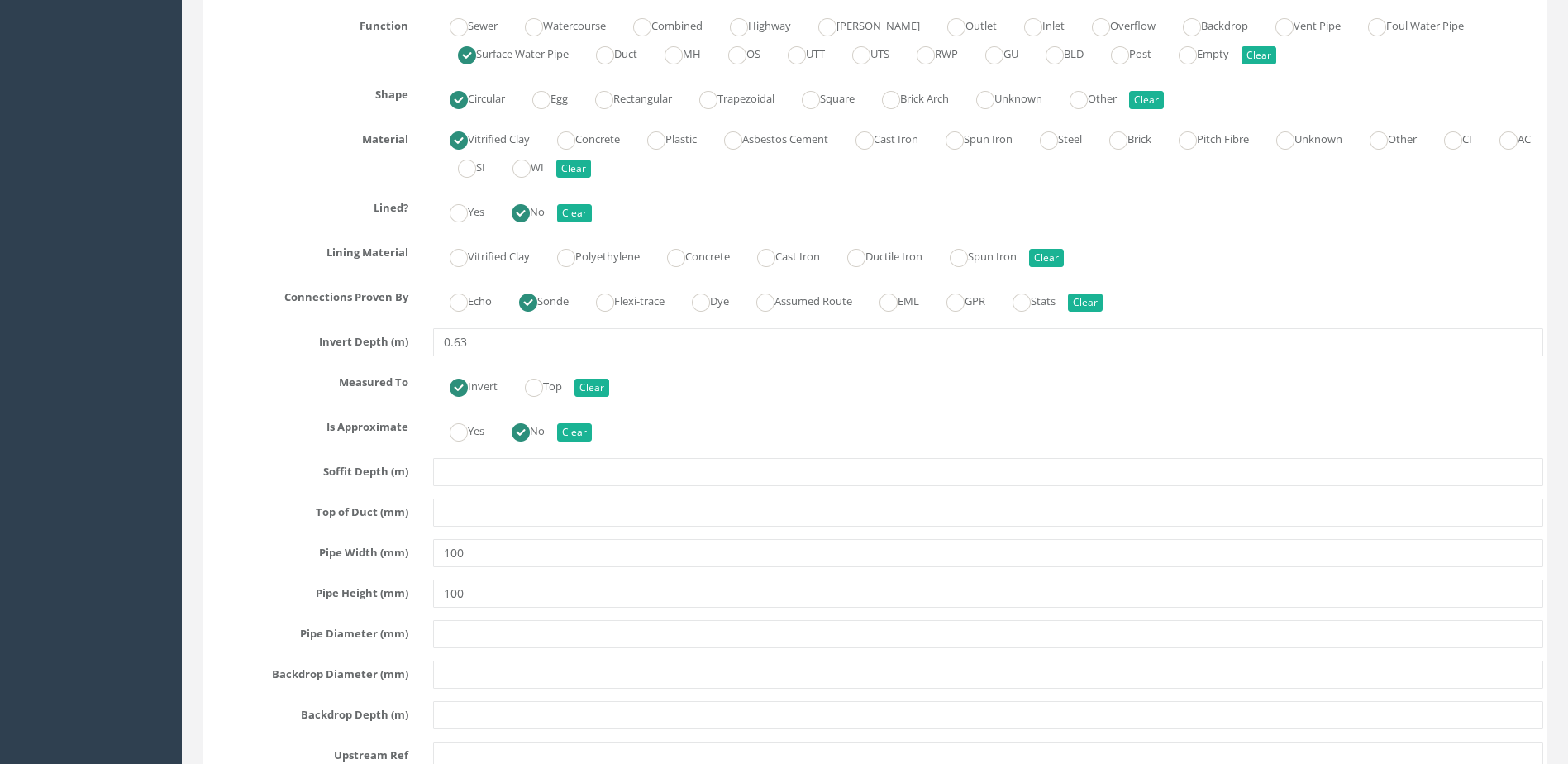
scroll to position [5208, 0]
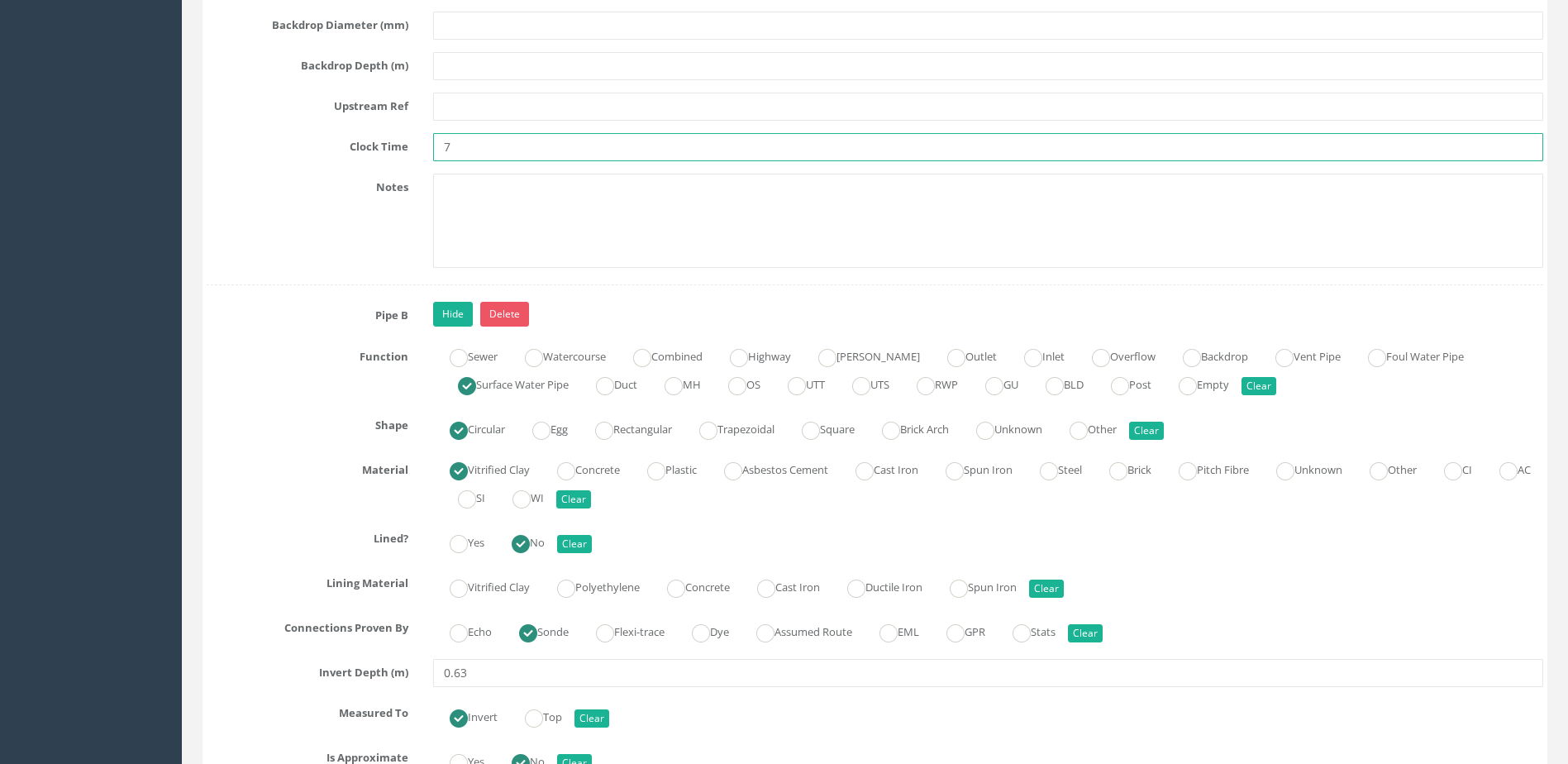
click at [465, 158] on input "7" at bounding box center [988, 147] width 1110 height 28
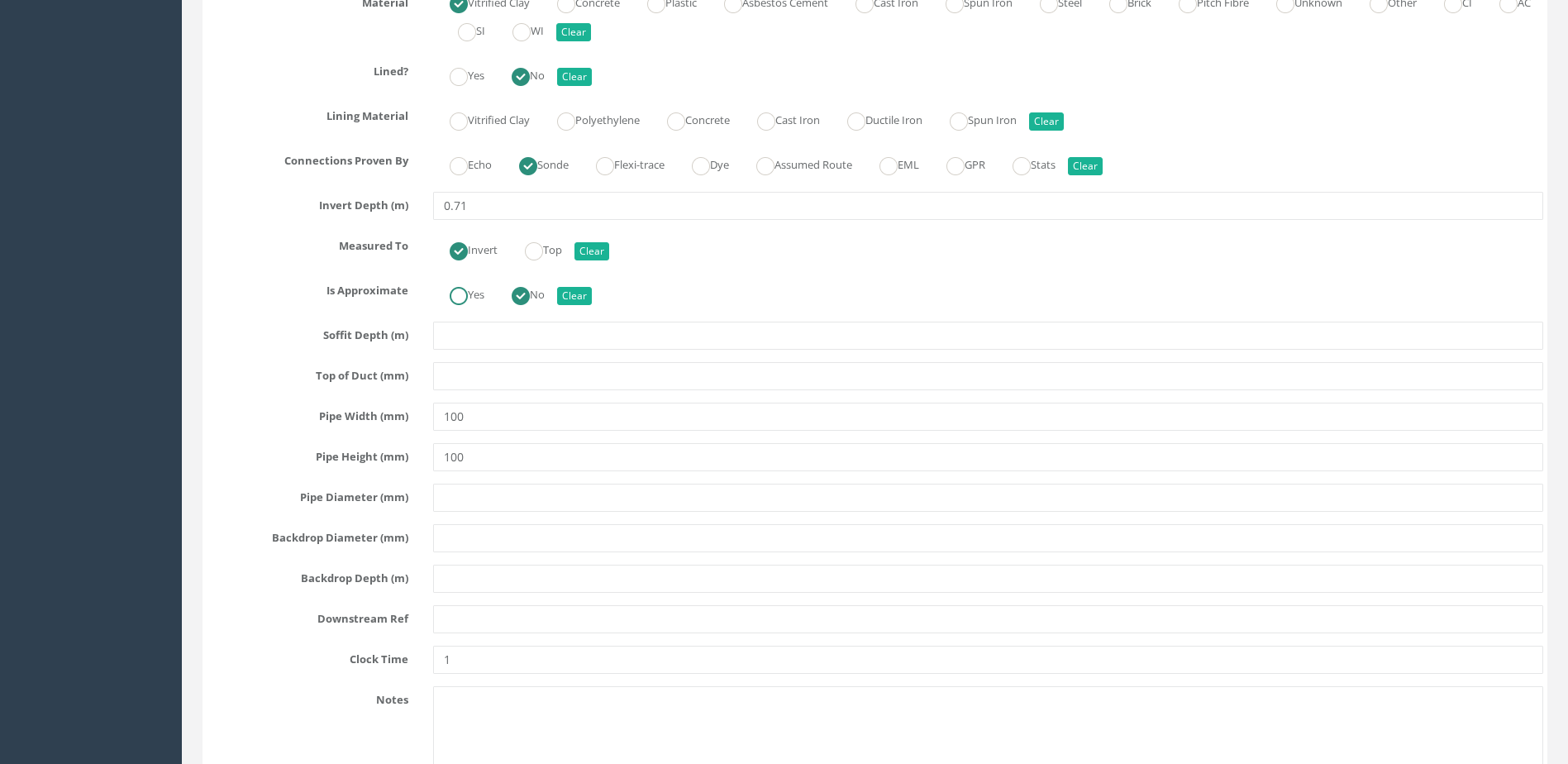
scroll to position [6943, 0]
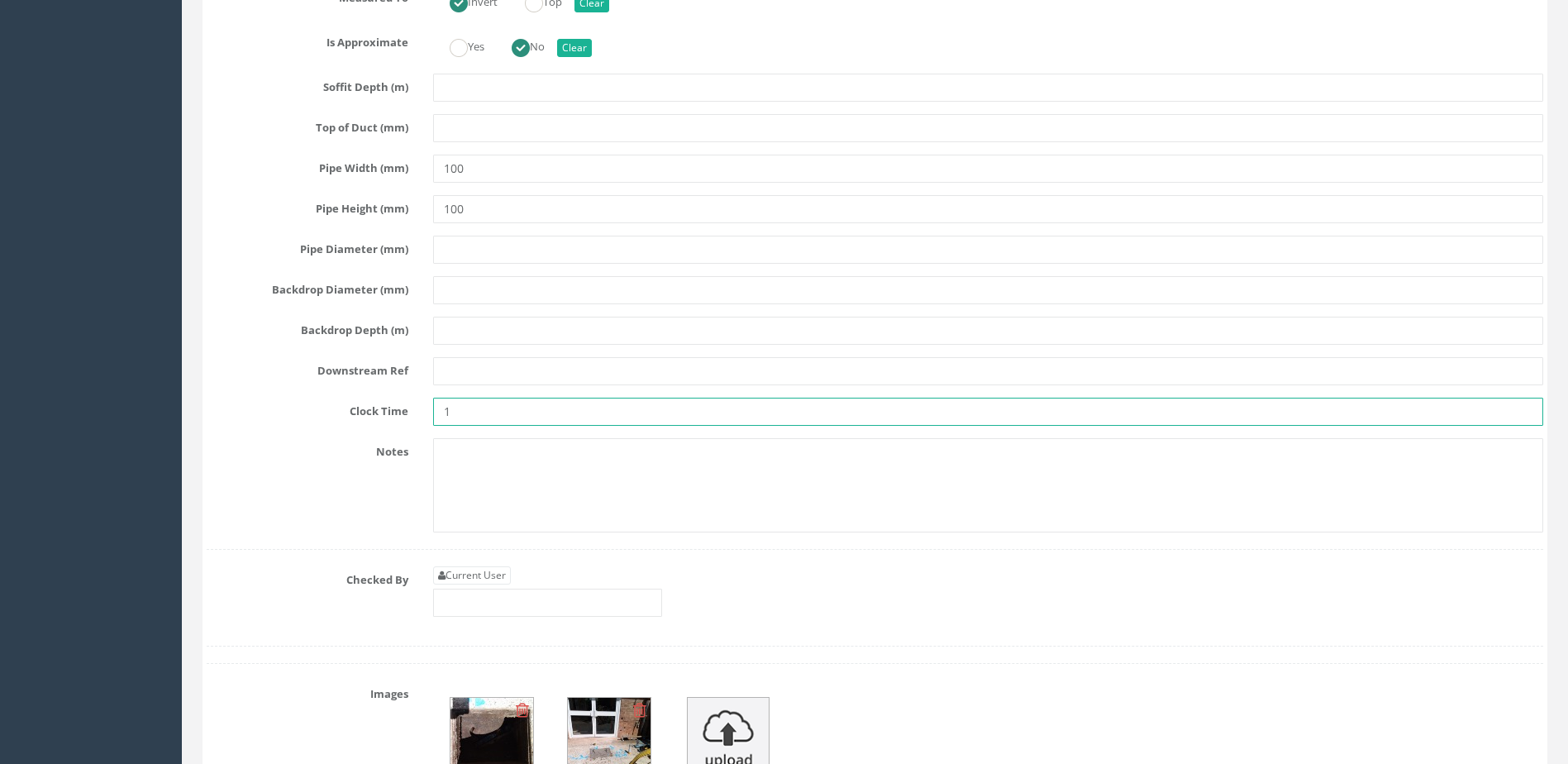
click at [478, 418] on input "1" at bounding box center [988, 411] width 1110 height 28
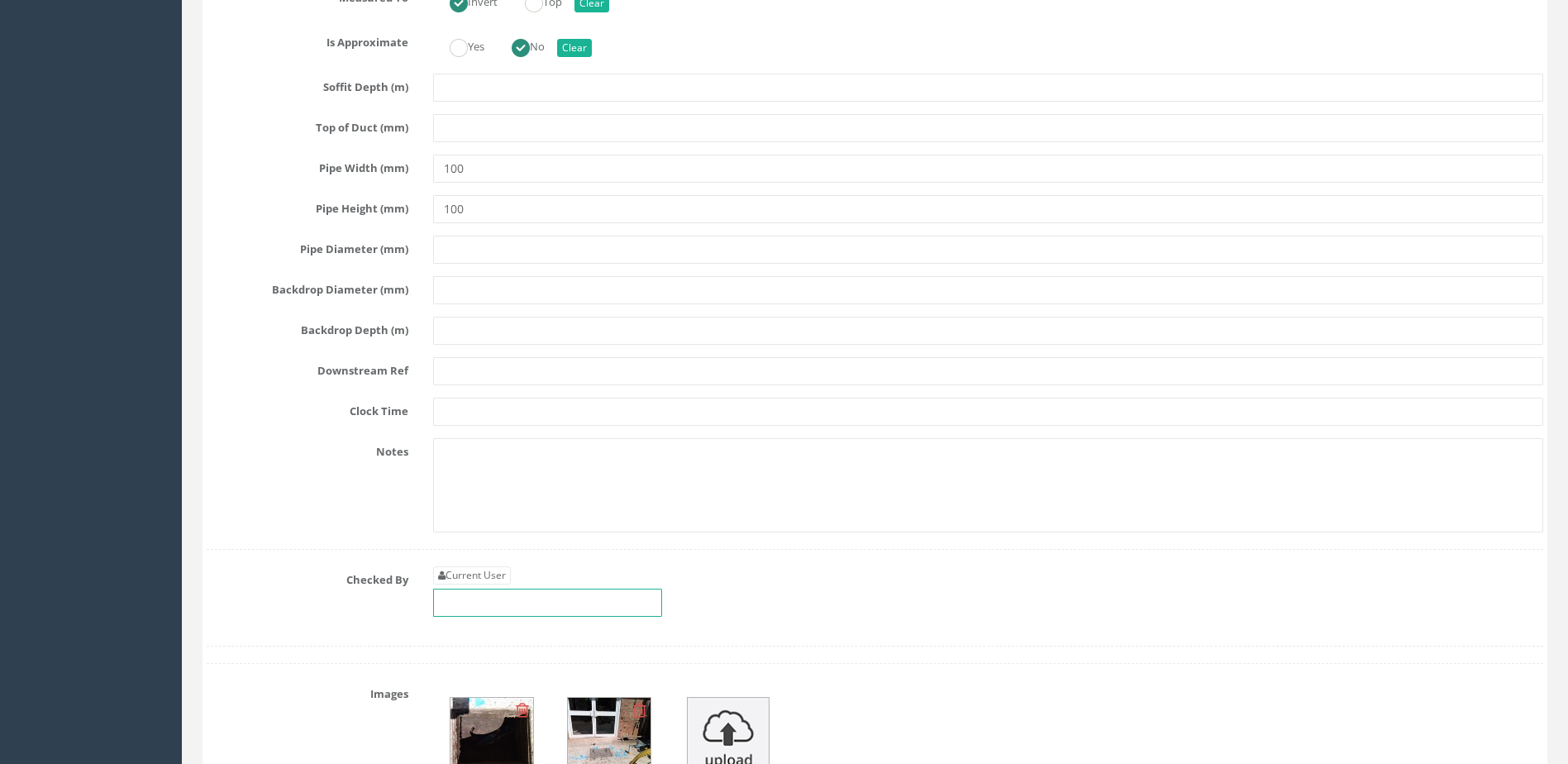
click at [538, 613] on input "text" at bounding box center [547, 602] width 229 height 28
type input "m"
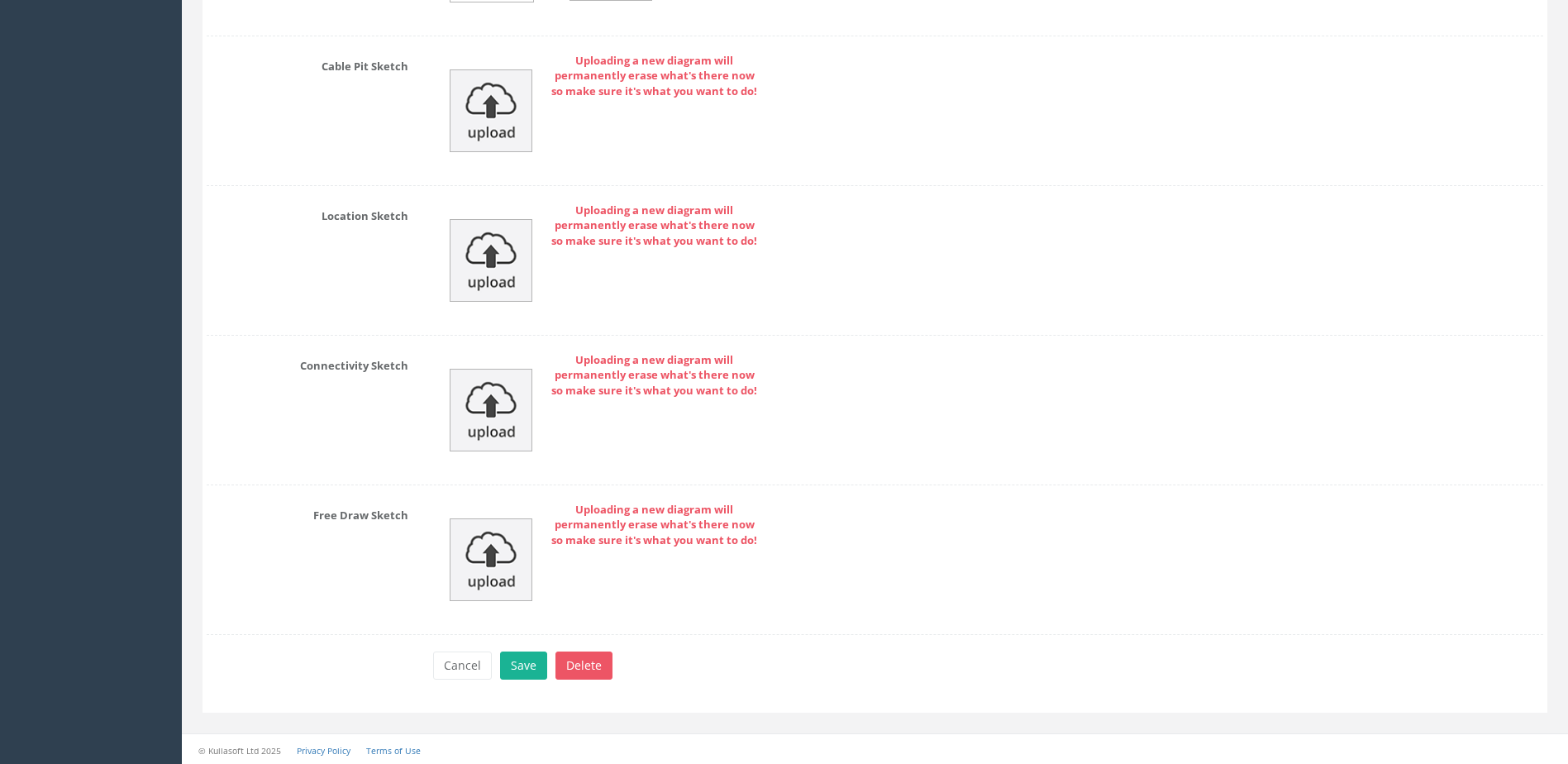
scroll to position [8148, 0]
type input "MP"
click at [519, 657] on button "Save" at bounding box center [523, 663] width 47 height 28
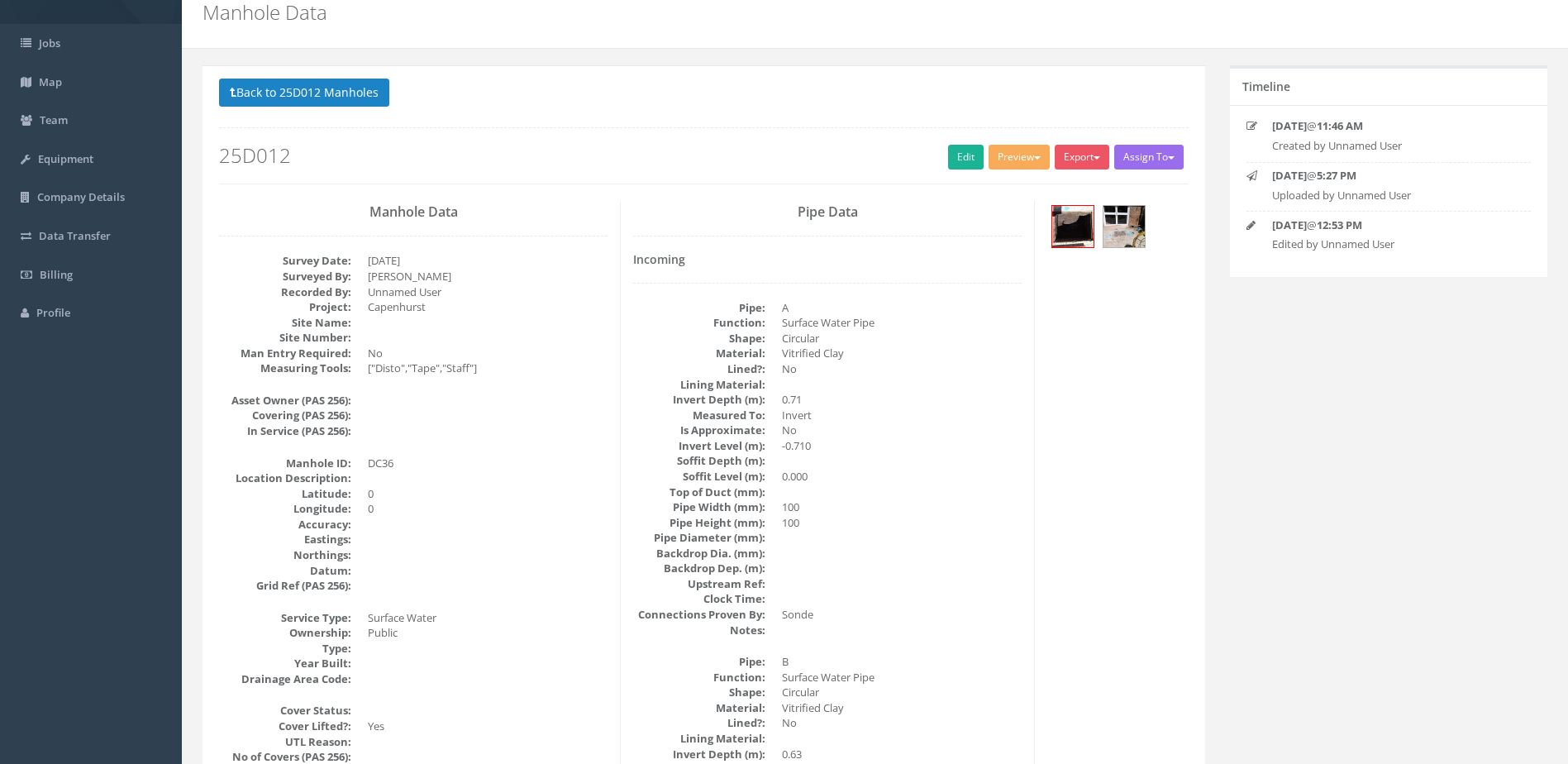
scroll to position [0, 0]
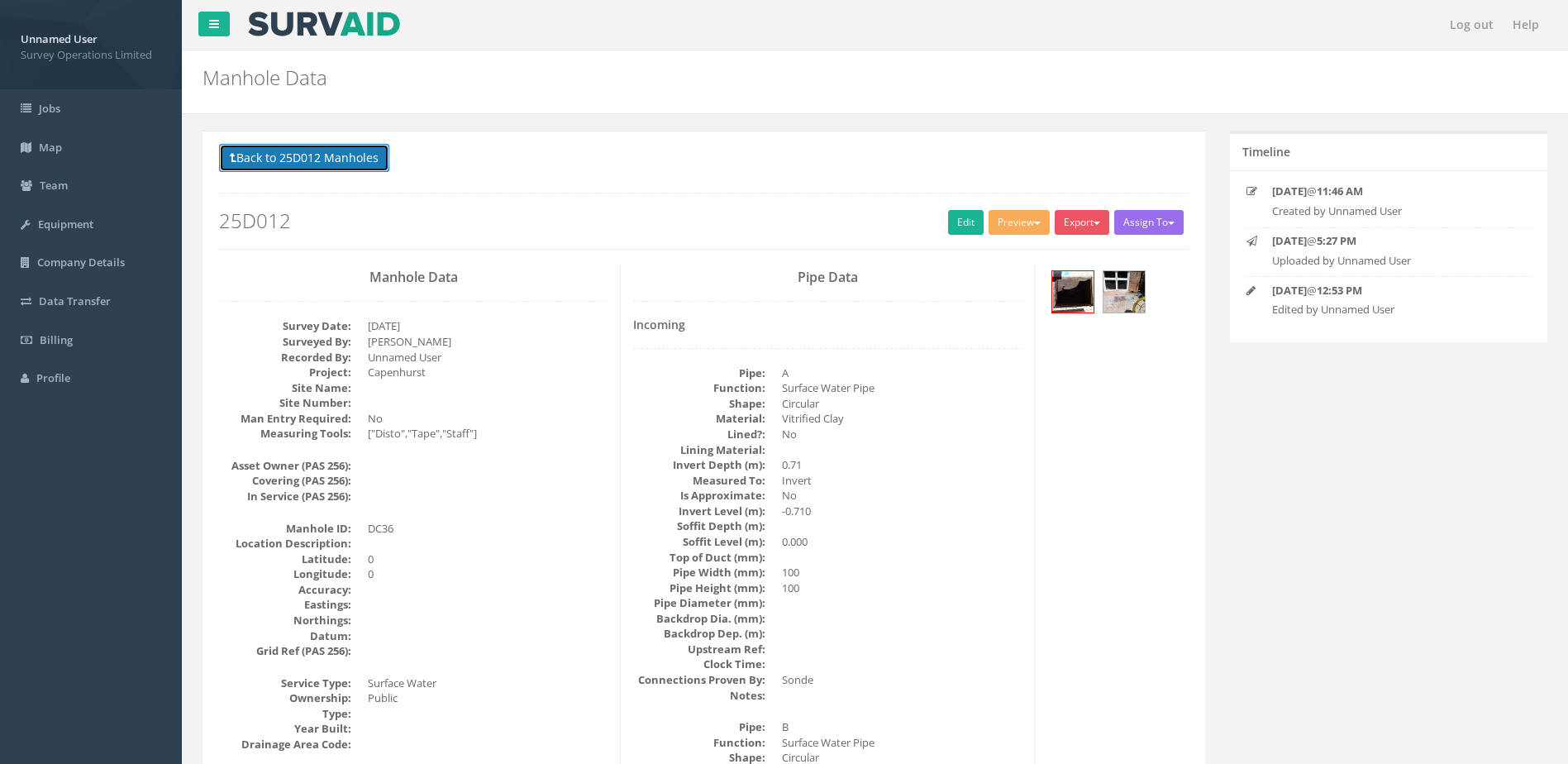
click at [306, 167] on button "Back to 25D012 Manholes" at bounding box center [304, 158] width 170 height 28
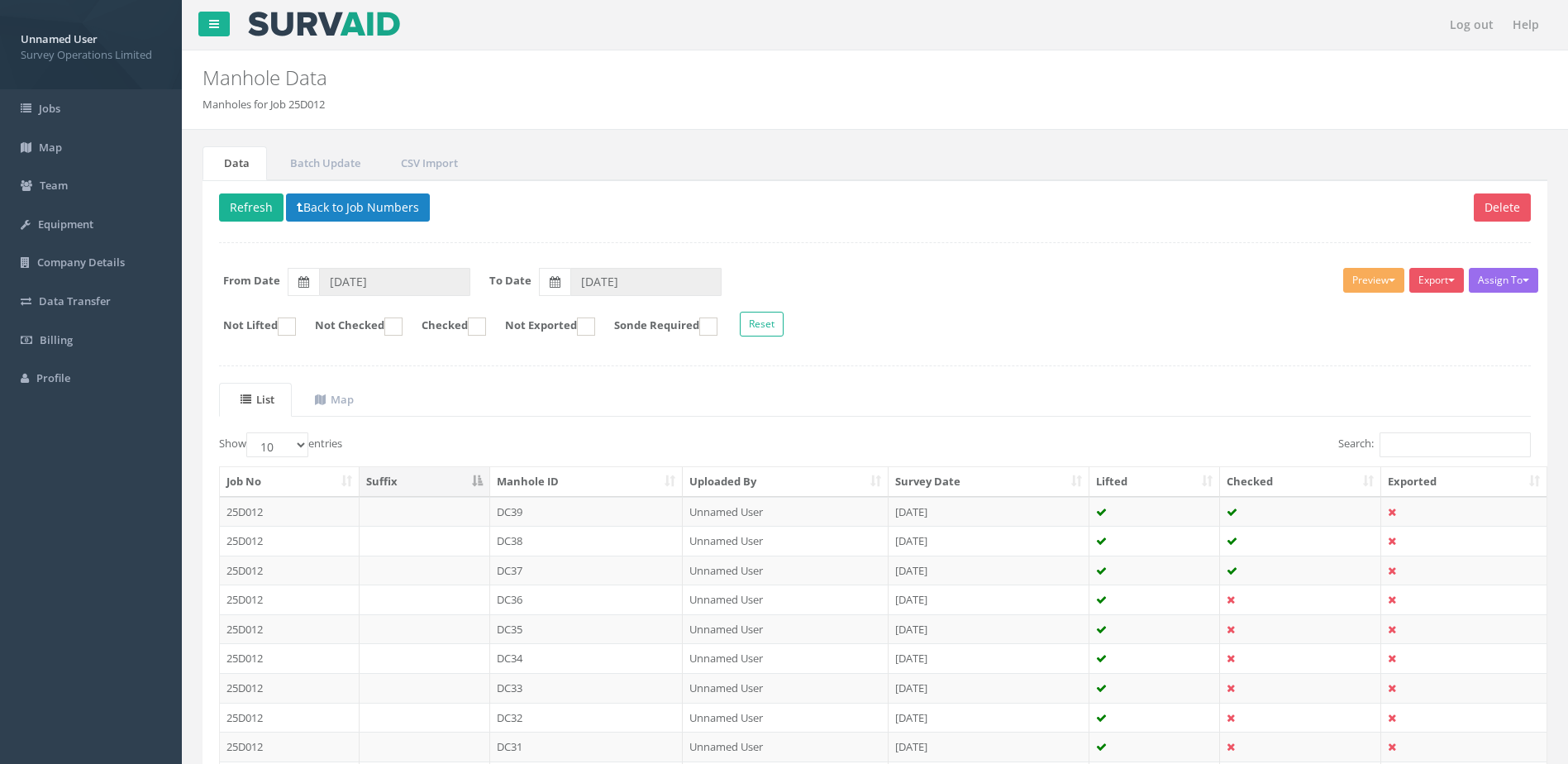
click at [550, 663] on td "DC34" at bounding box center [587, 657] width 194 height 30
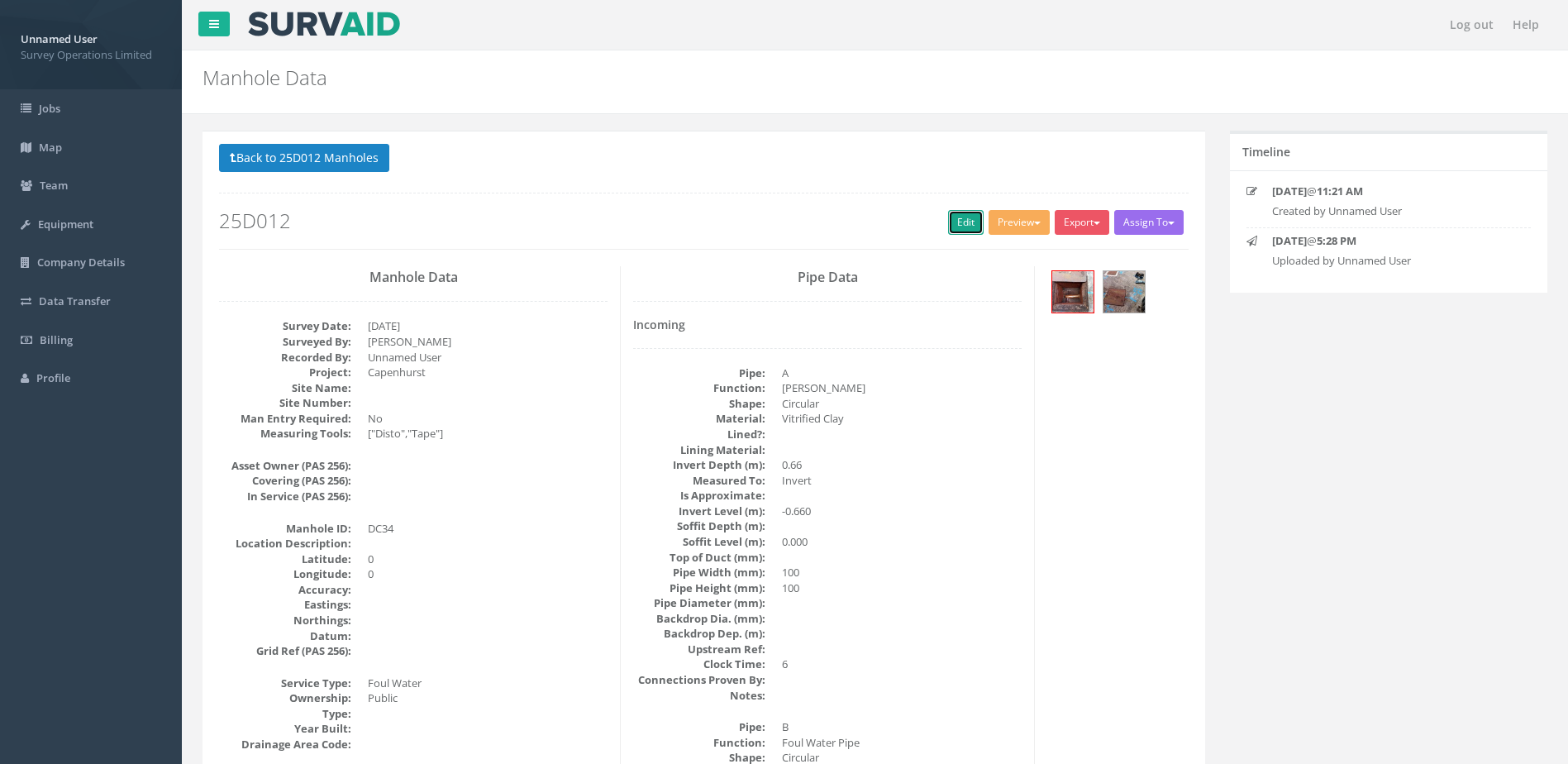
click at [956, 215] on link "Edit" at bounding box center [965, 222] width 35 height 24
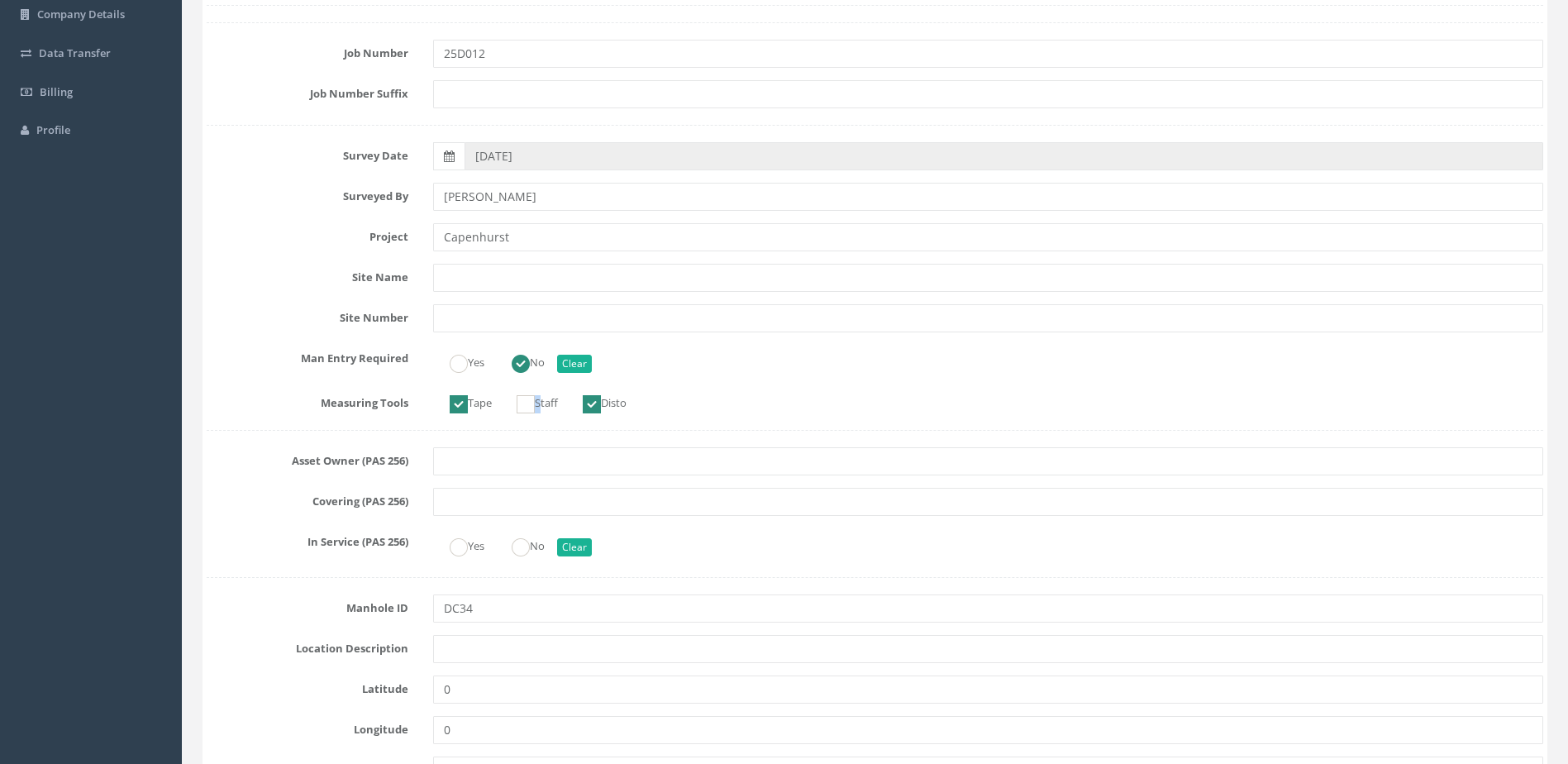
click at [538, 411] on label "Staff" at bounding box center [529, 401] width 58 height 24
checkbox input "true"
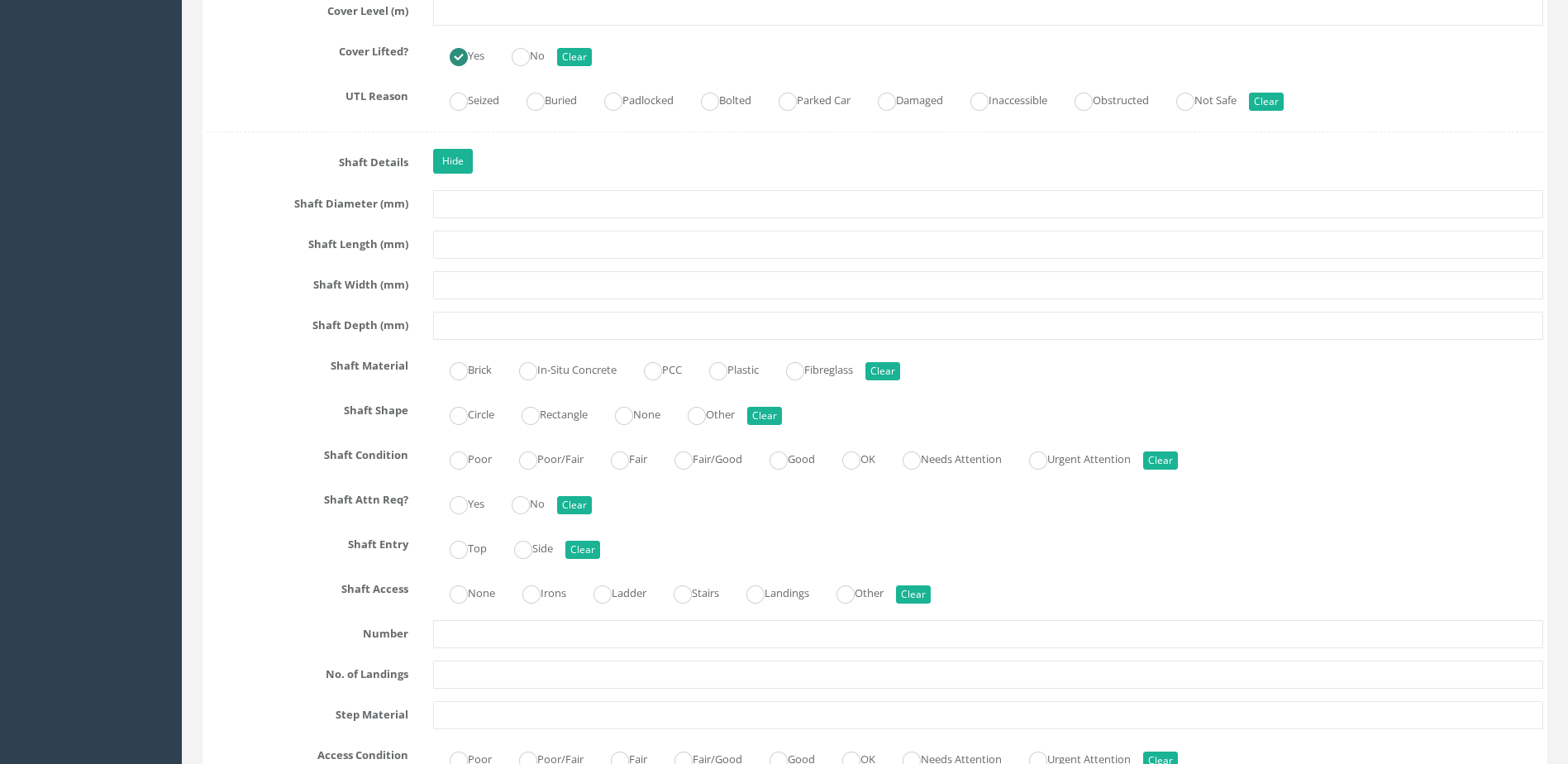
scroll to position [1736, 0]
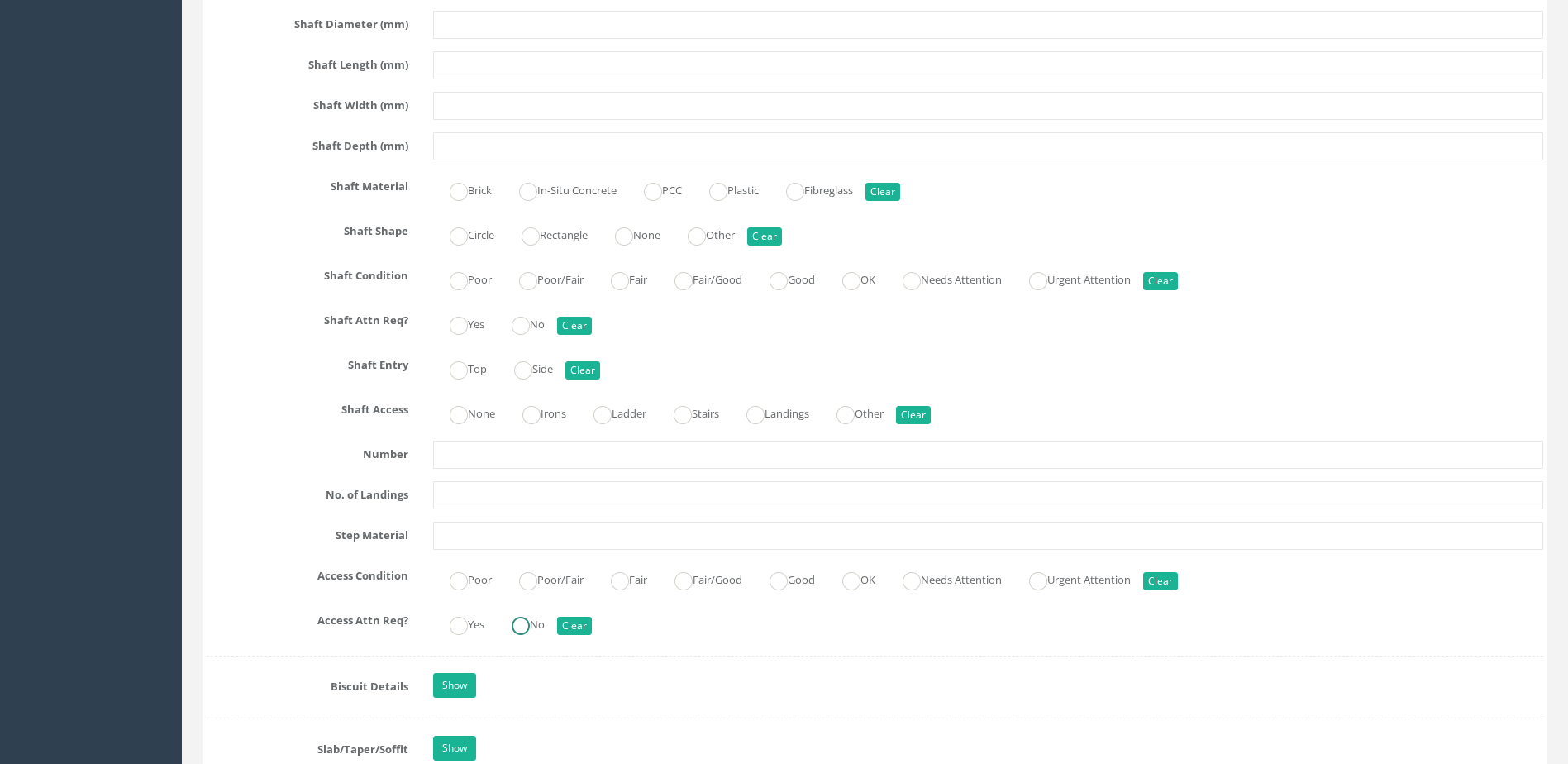
click at [522, 619] on ins at bounding box center [521, 626] width 18 height 18
radio input "true"
click at [788, 590] on input "Good" at bounding box center [779, 589] width 18 height 28
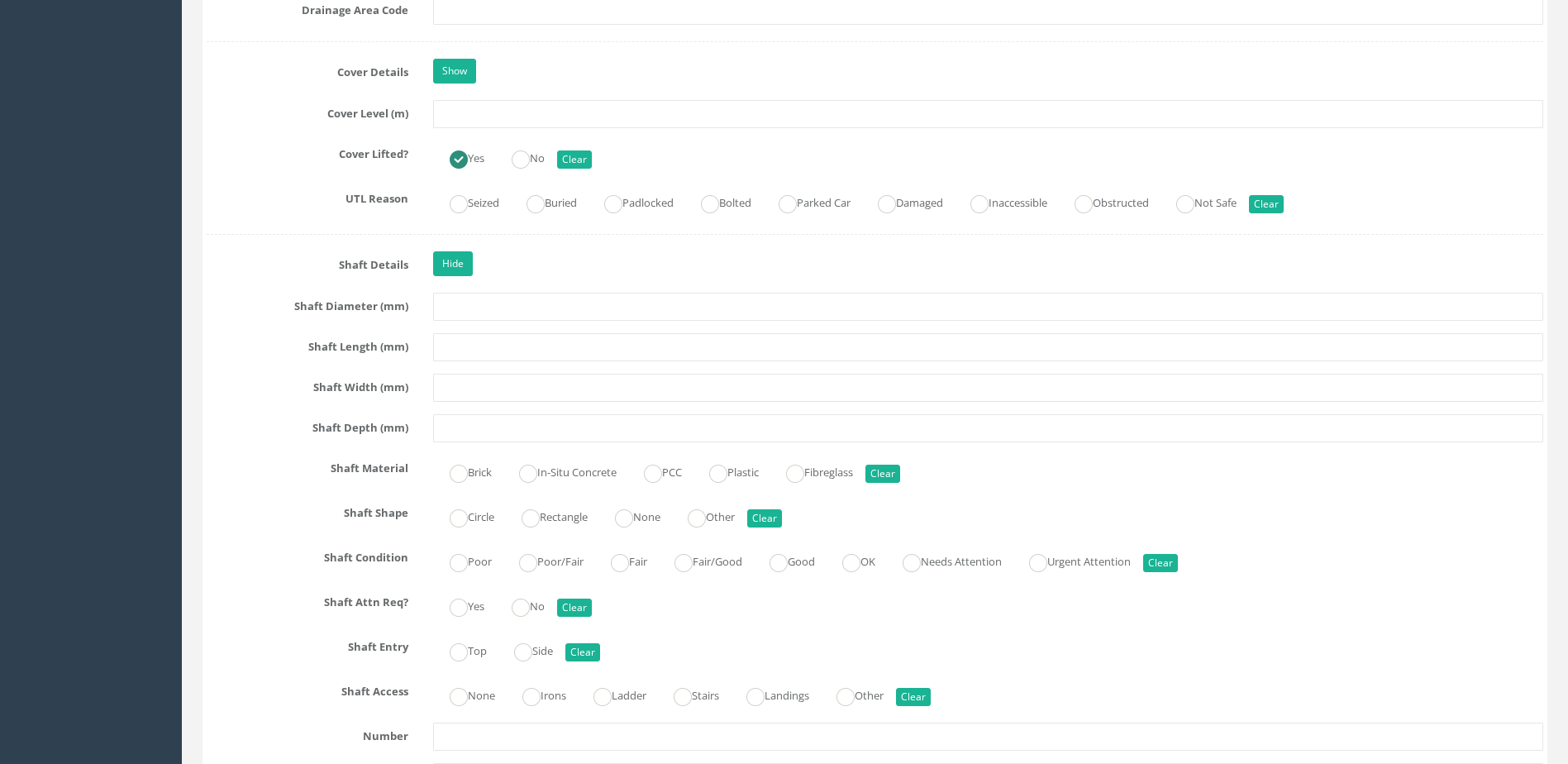
scroll to position [1571, 0]
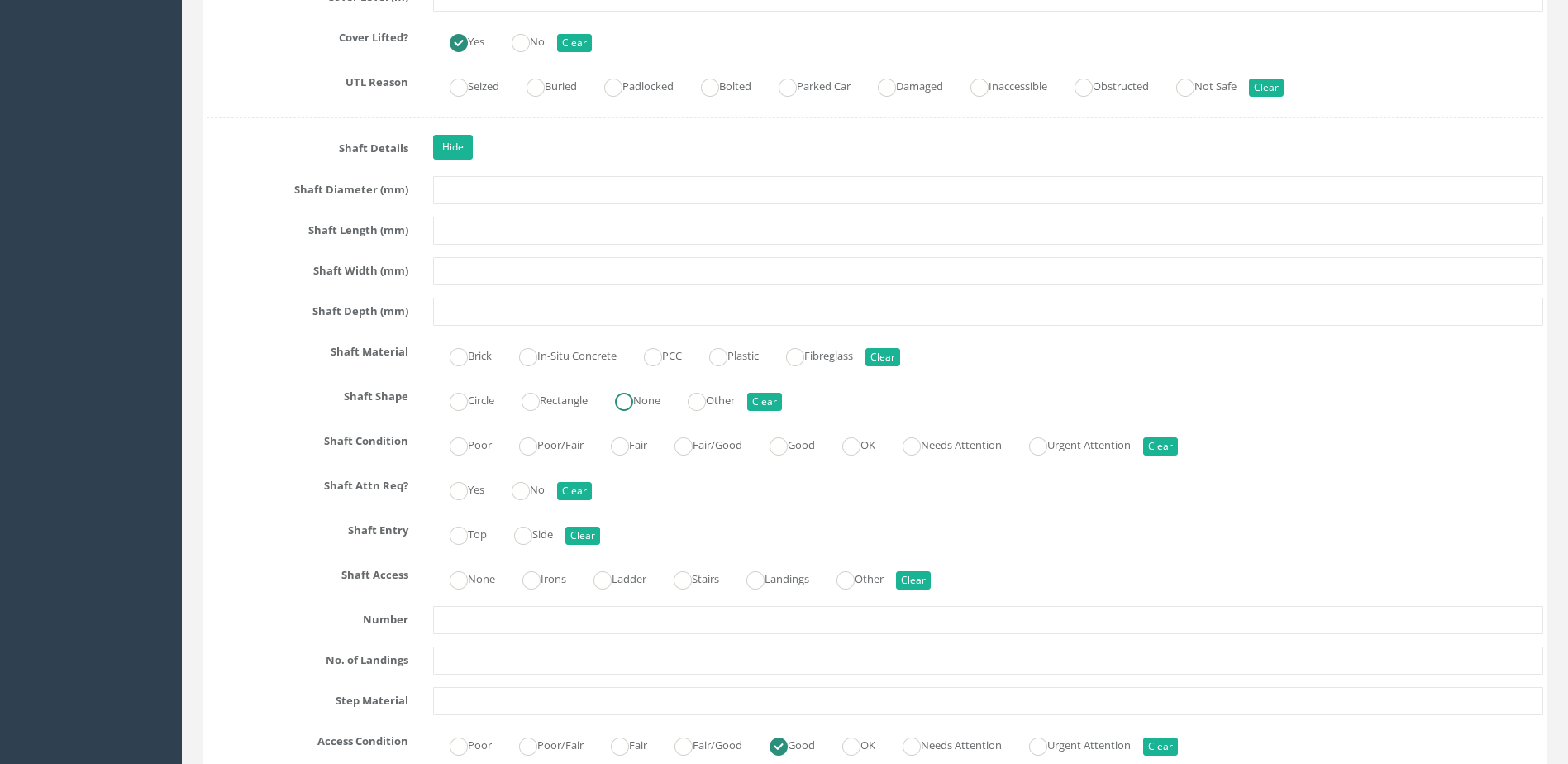
click at [633, 399] on ins at bounding box center [624, 402] width 18 height 18
radio input "true"
click at [783, 442] on ins at bounding box center [779, 446] width 18 height 18
radio input "true"
click at [530, 490] on ins at bounding box center [521, 491] width 18 height 18
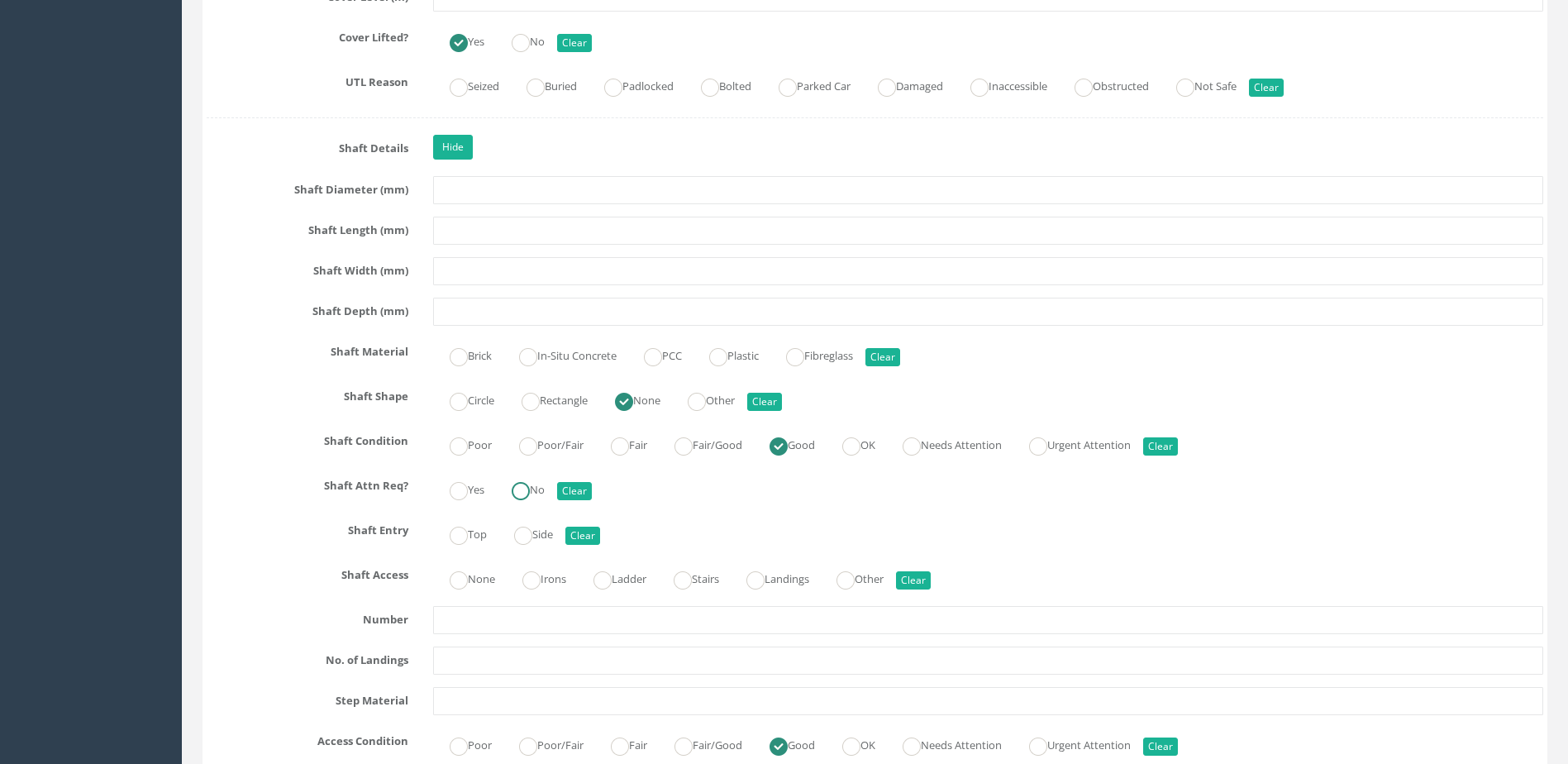
radio input "true"
click at [463, 529] on ins at bounding box center [459, 536] width 18 height 18
radio input "true"
click at [490, 576] on label "None" at bounding box center [464, 578] width 62 height 24
radio input "true"
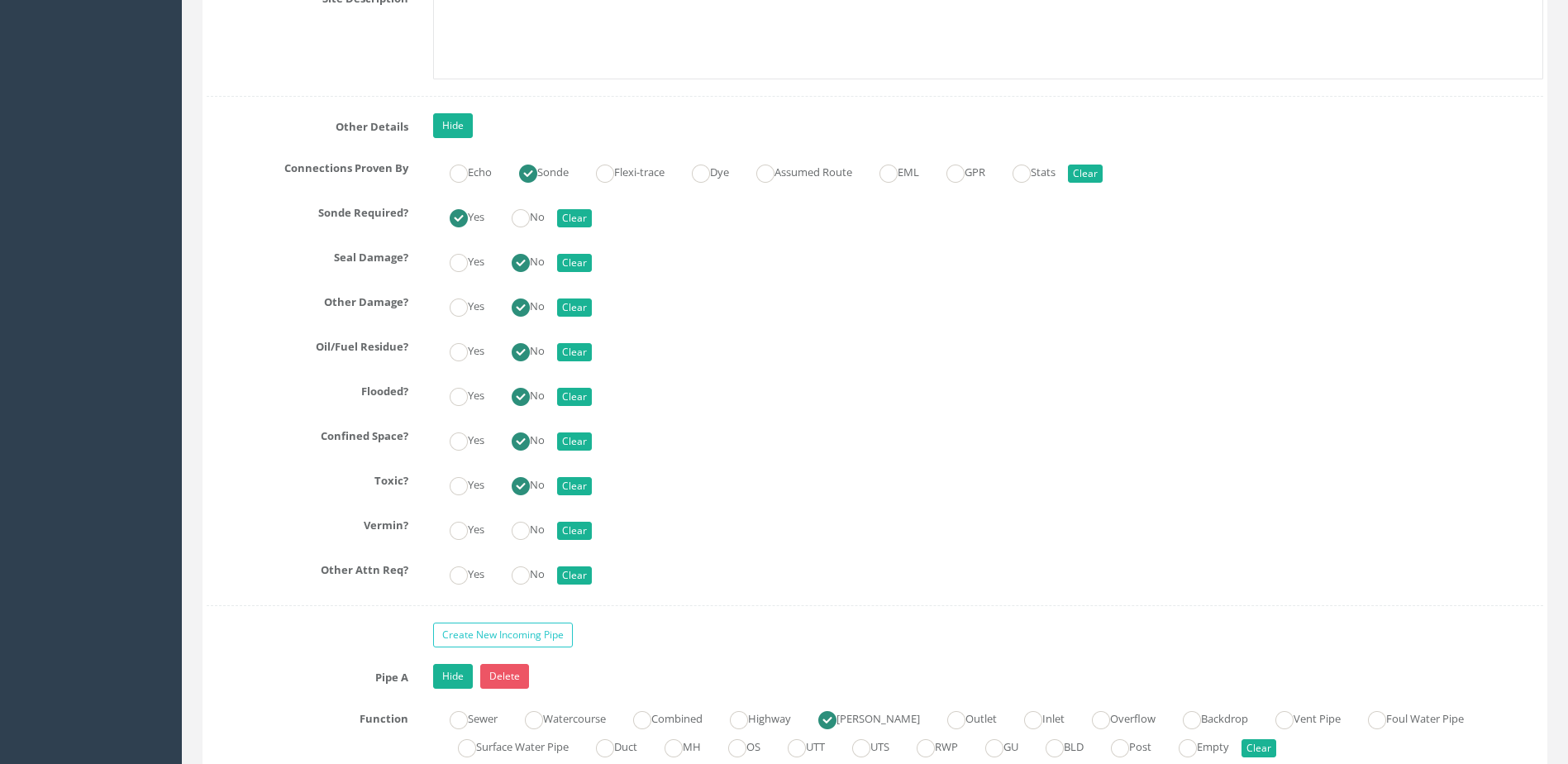
scroll to position [4050, 0]
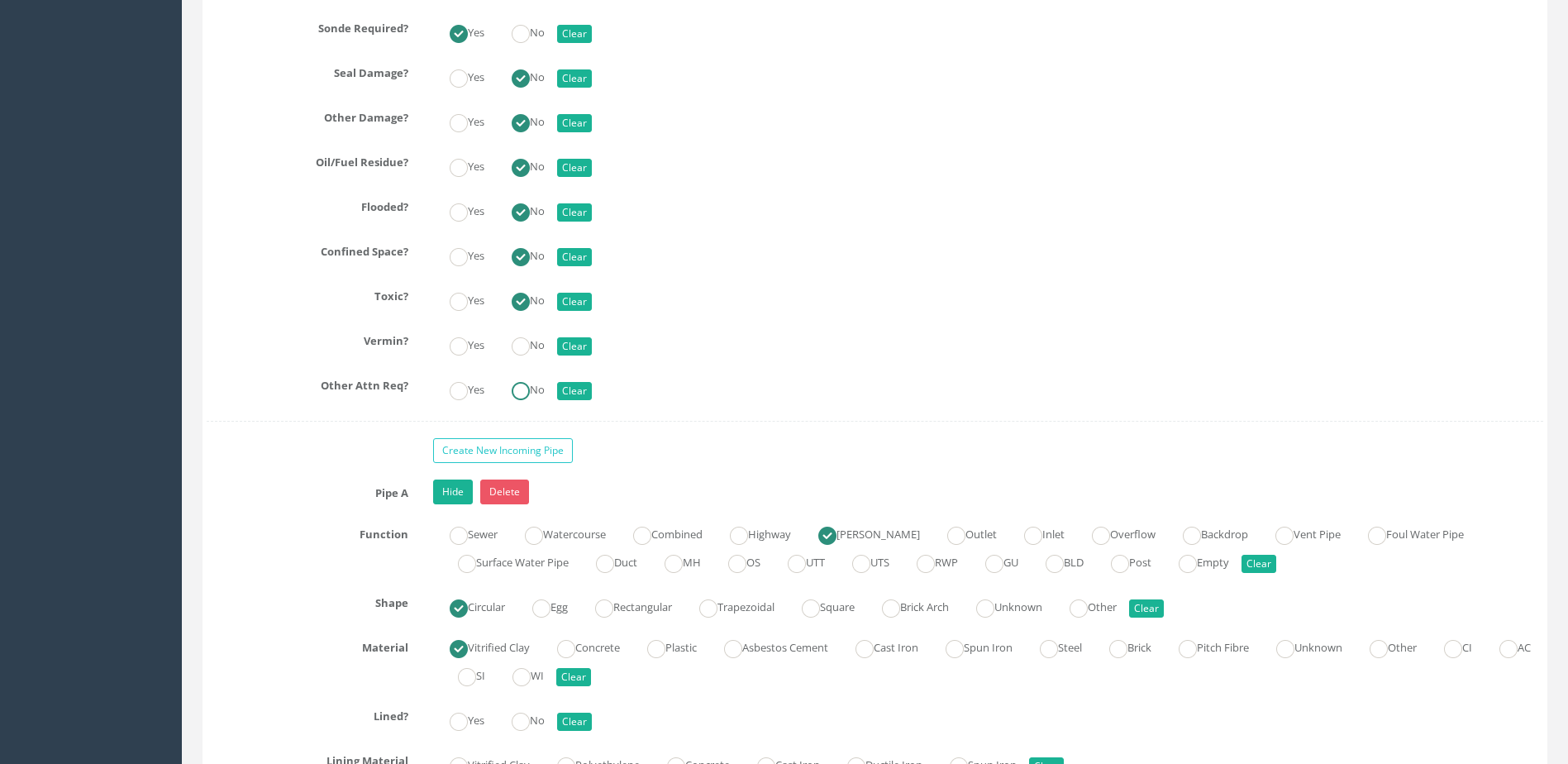
click at [523, 394] on ins at bounding box center [521, 391] width 18 height 18
radio input "true"
click at [529, 339] on ins at bounding box center [521, 347] width 18 height 18
radio input "true"
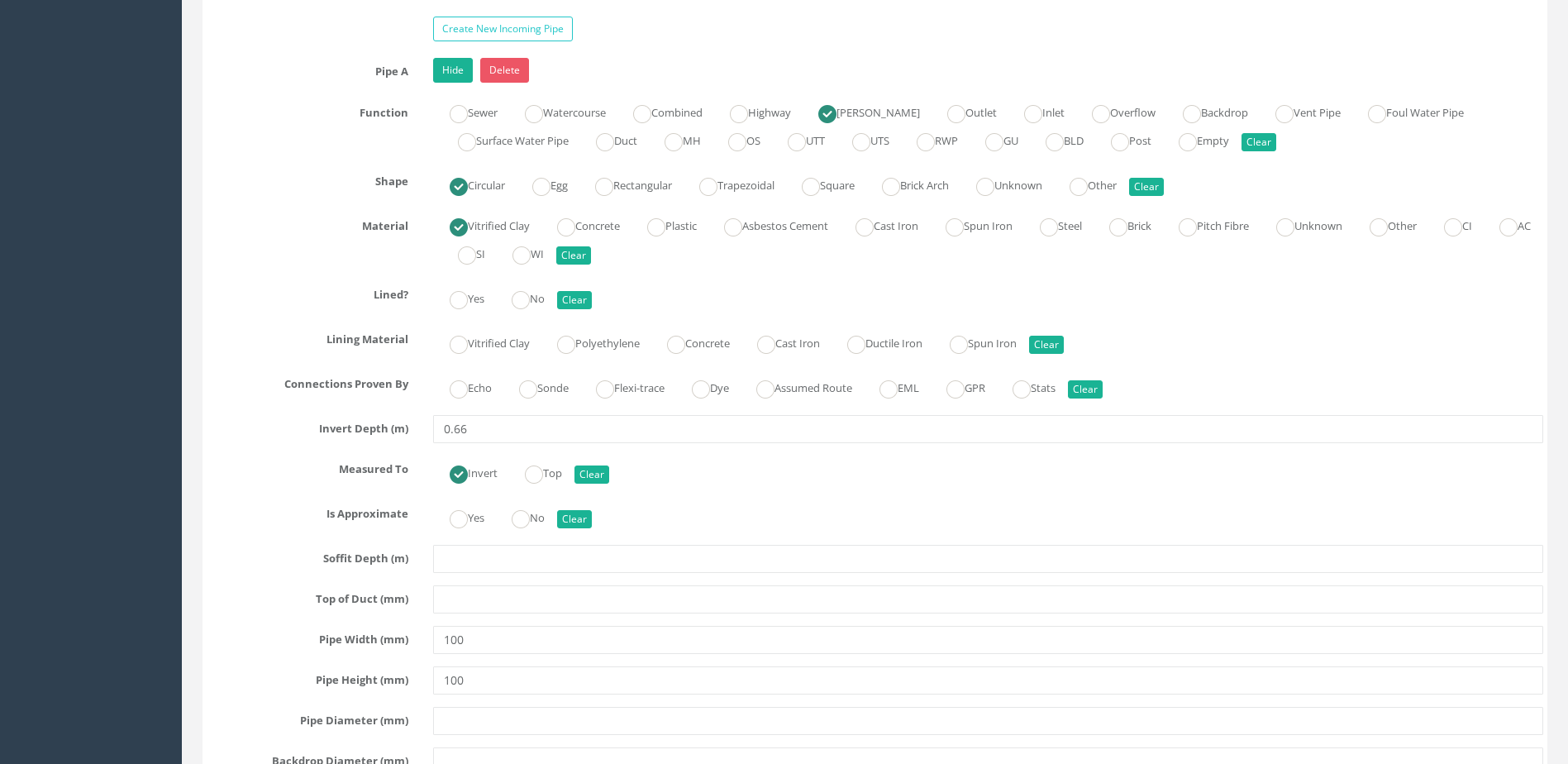
scroll to position [4628, 0]
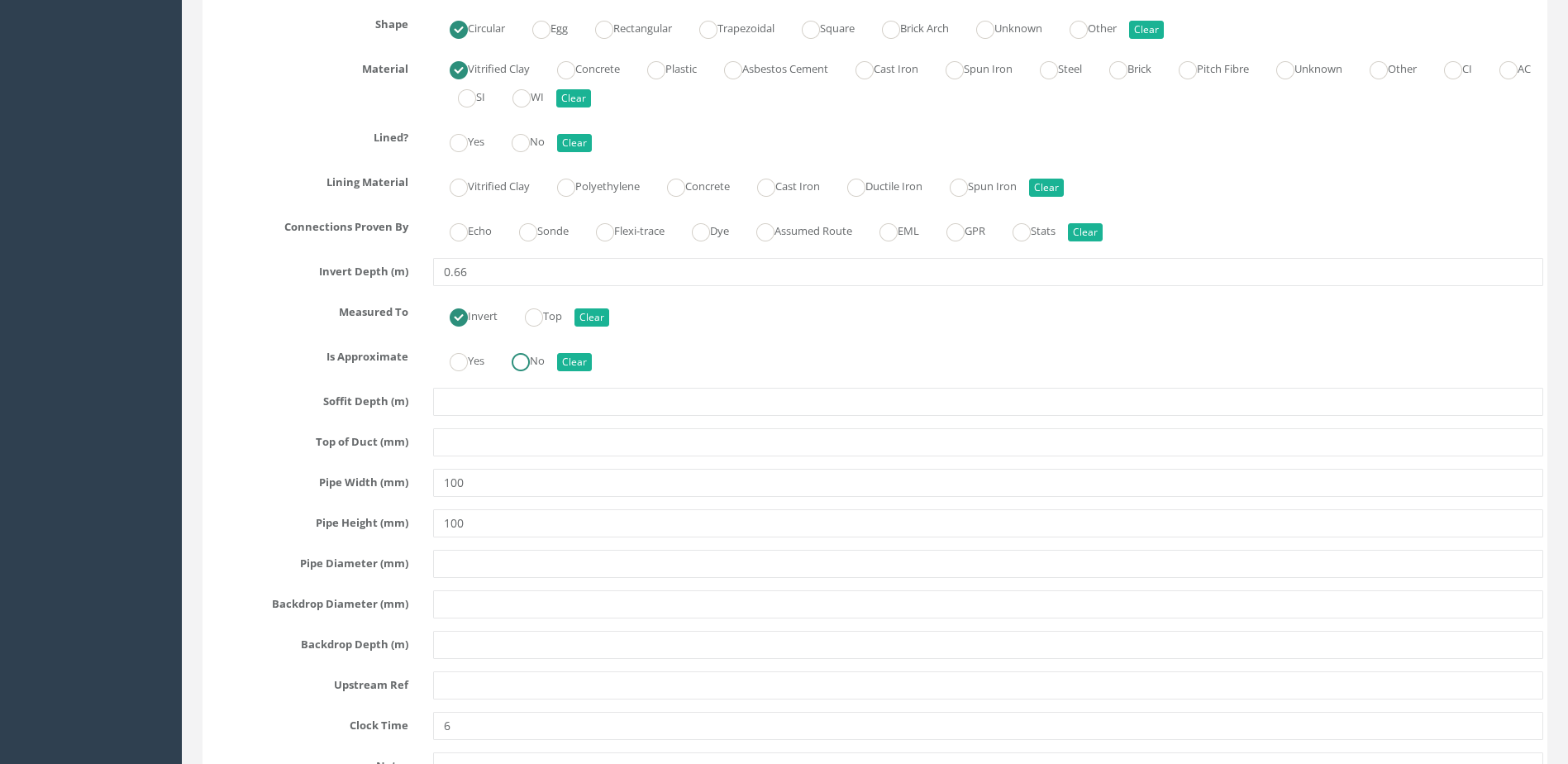
click at [525, 357] on ins at bounding box center [521, 362] width 18 height 18
radio input "true"
click at [549, 241] on label "Sonde" at bounding box center [535, 229] width 66 height 24
radio input "true"
click at [505, 148] on label "No" at bounding box center [520, 140] width 50 height 24
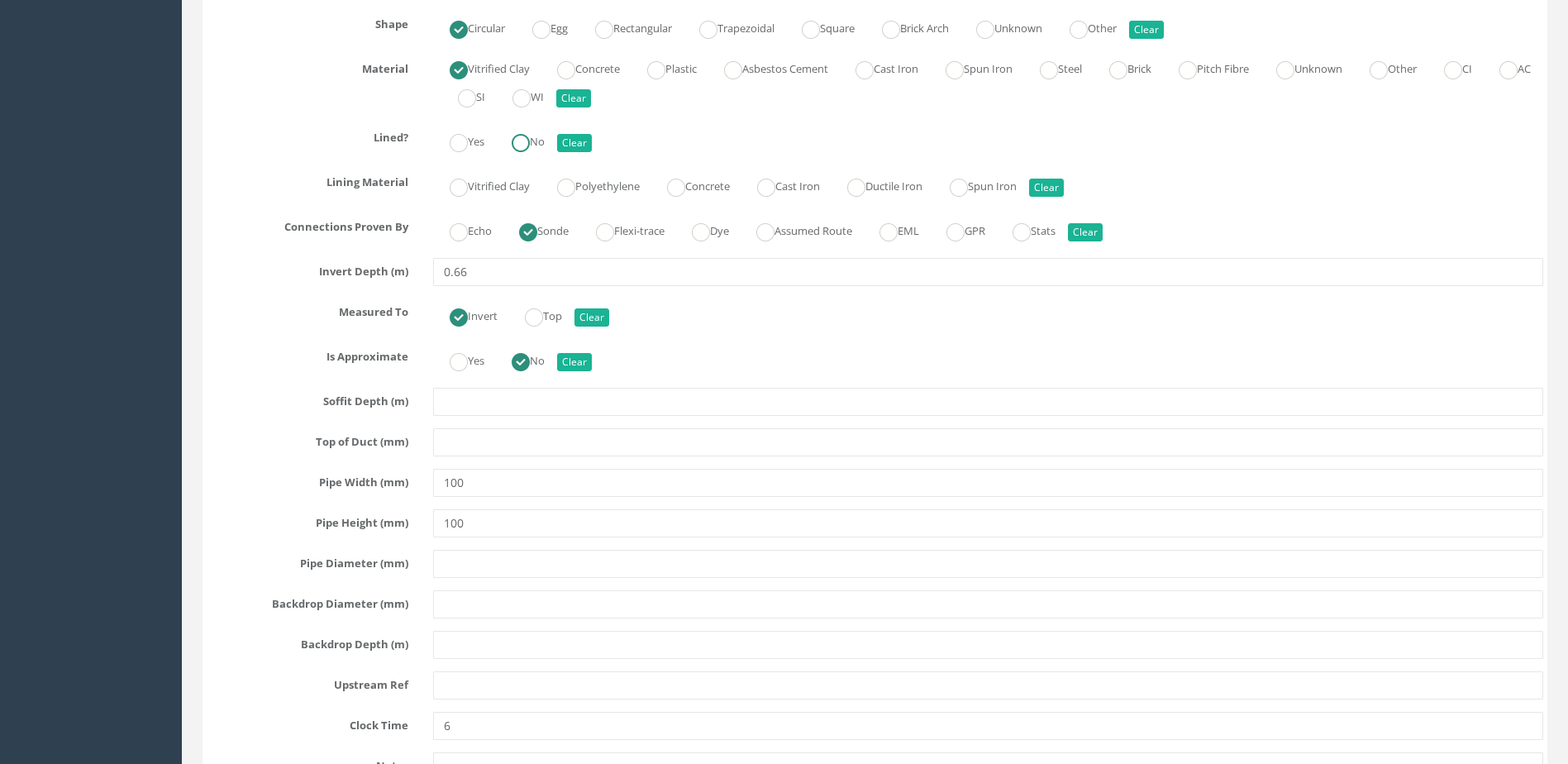
radio input "true"
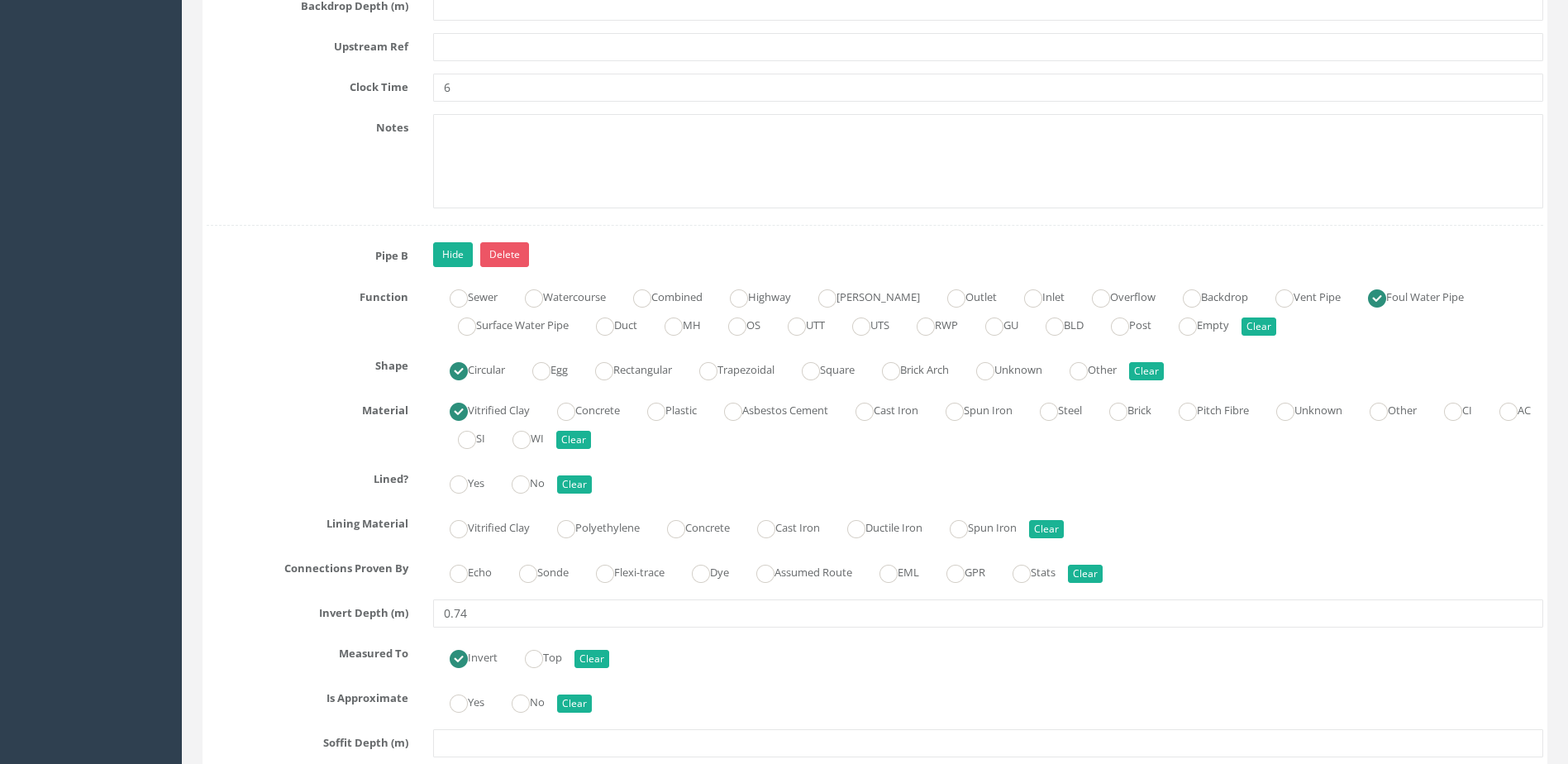
scroll to position [5456, 0]
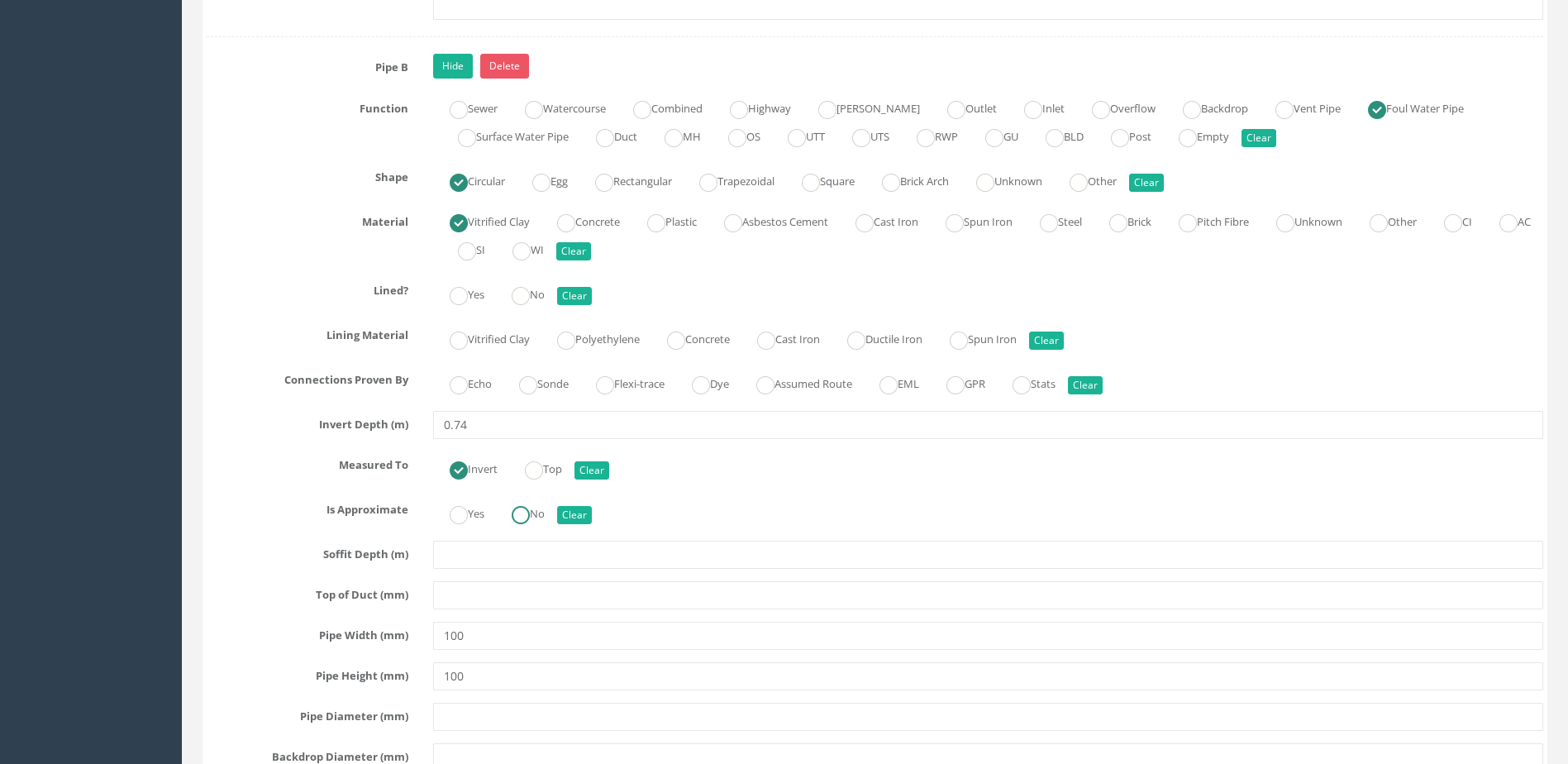
click at [536, 517] on label "No" at bounding box center [520, 511] width 50 height 24
radio input "true"
click at [548, 390] on label "Sonde" at bounding box center [535, 382] width 66 height 24
radio input "true"
click at [545, 278] on div "Yes No Clear" at bounding box center [989, 293] width 1135 height 33
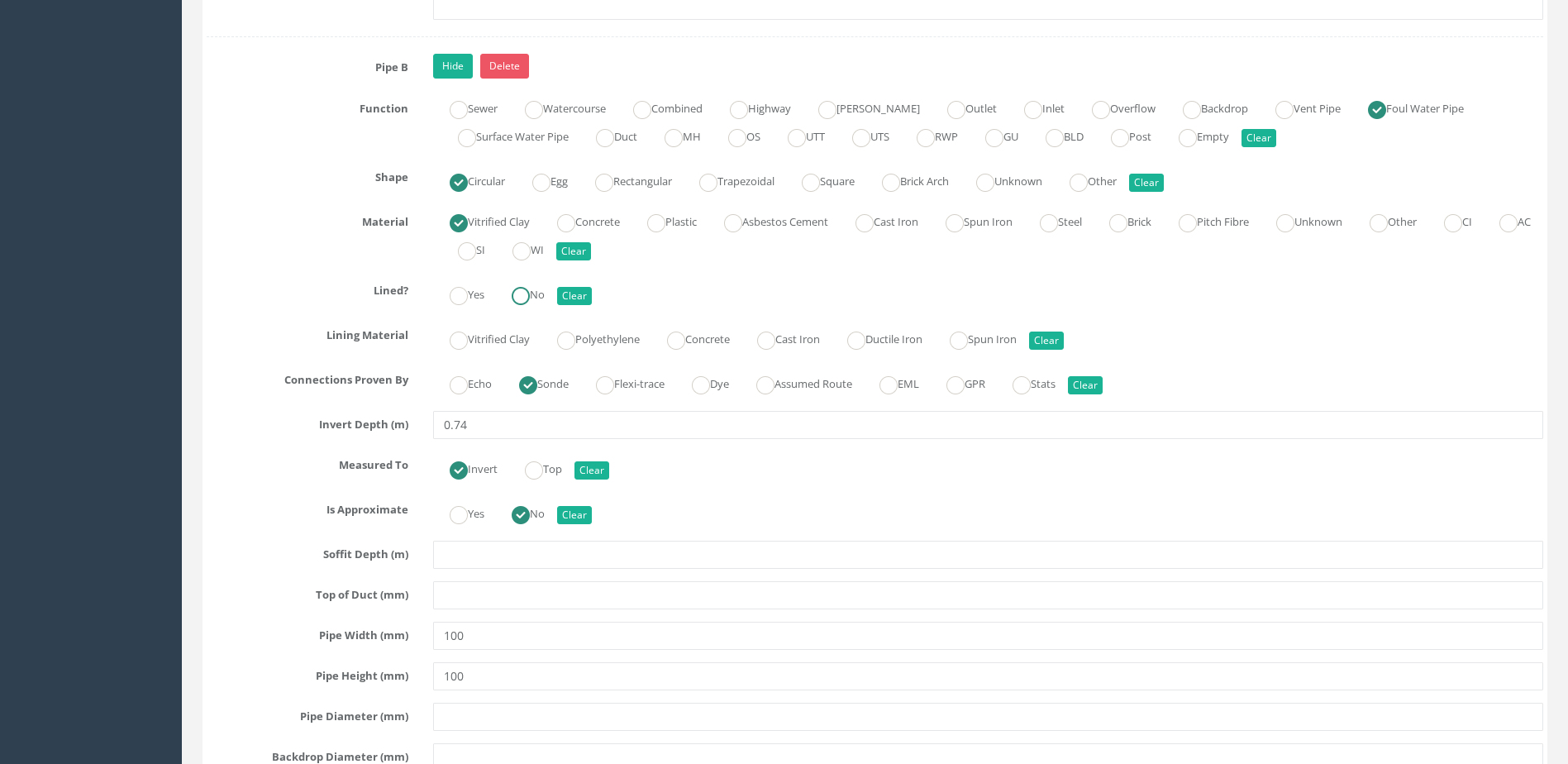
click at [545, 286] on label "No" at bounding box center [520, 292] width 50 height 24
radio input "true"
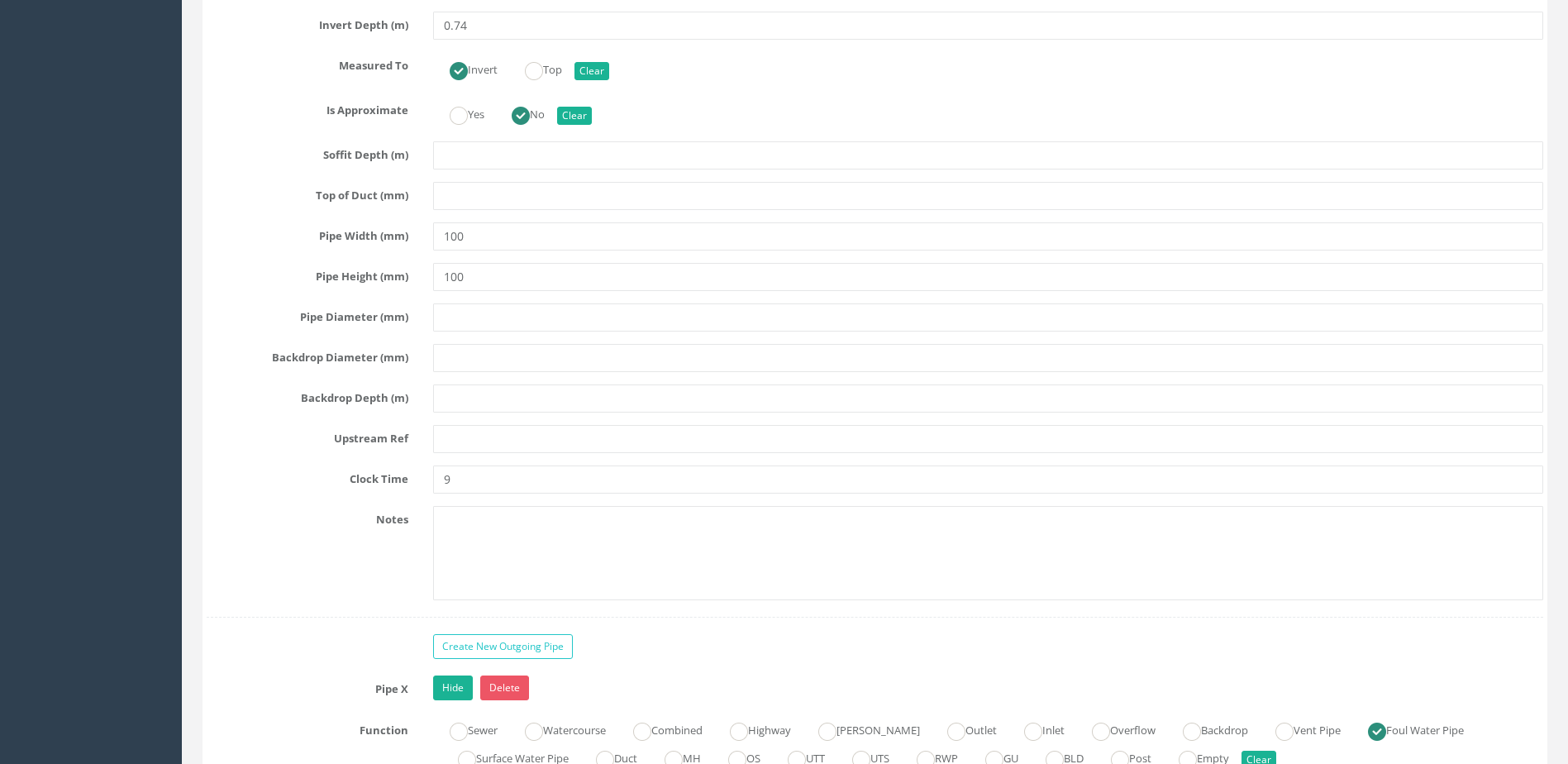
scroll to position [6034, 0]
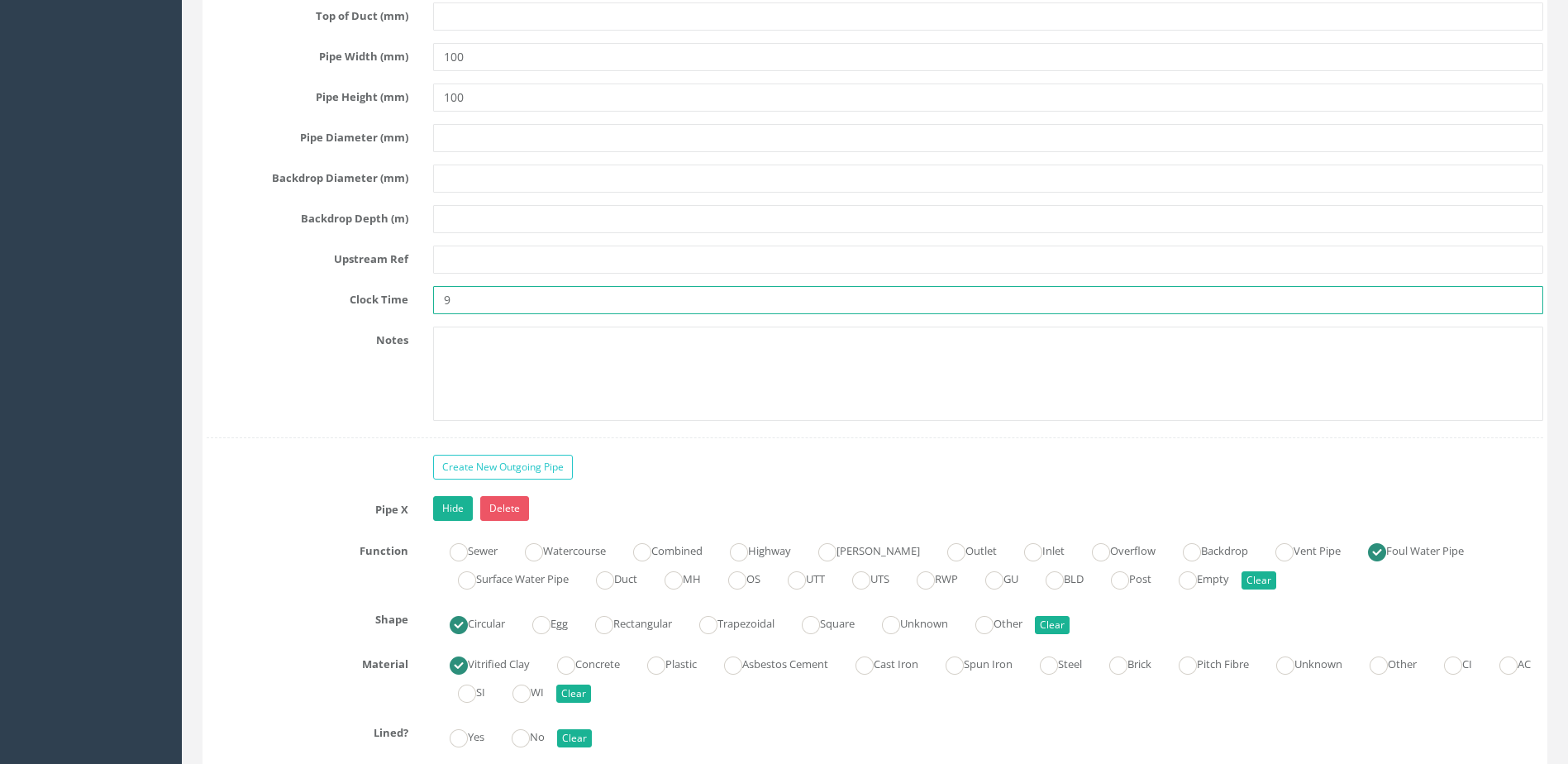
click at [547, 307] on input "9" at bounding box center [988, 300] width 1110 height 28
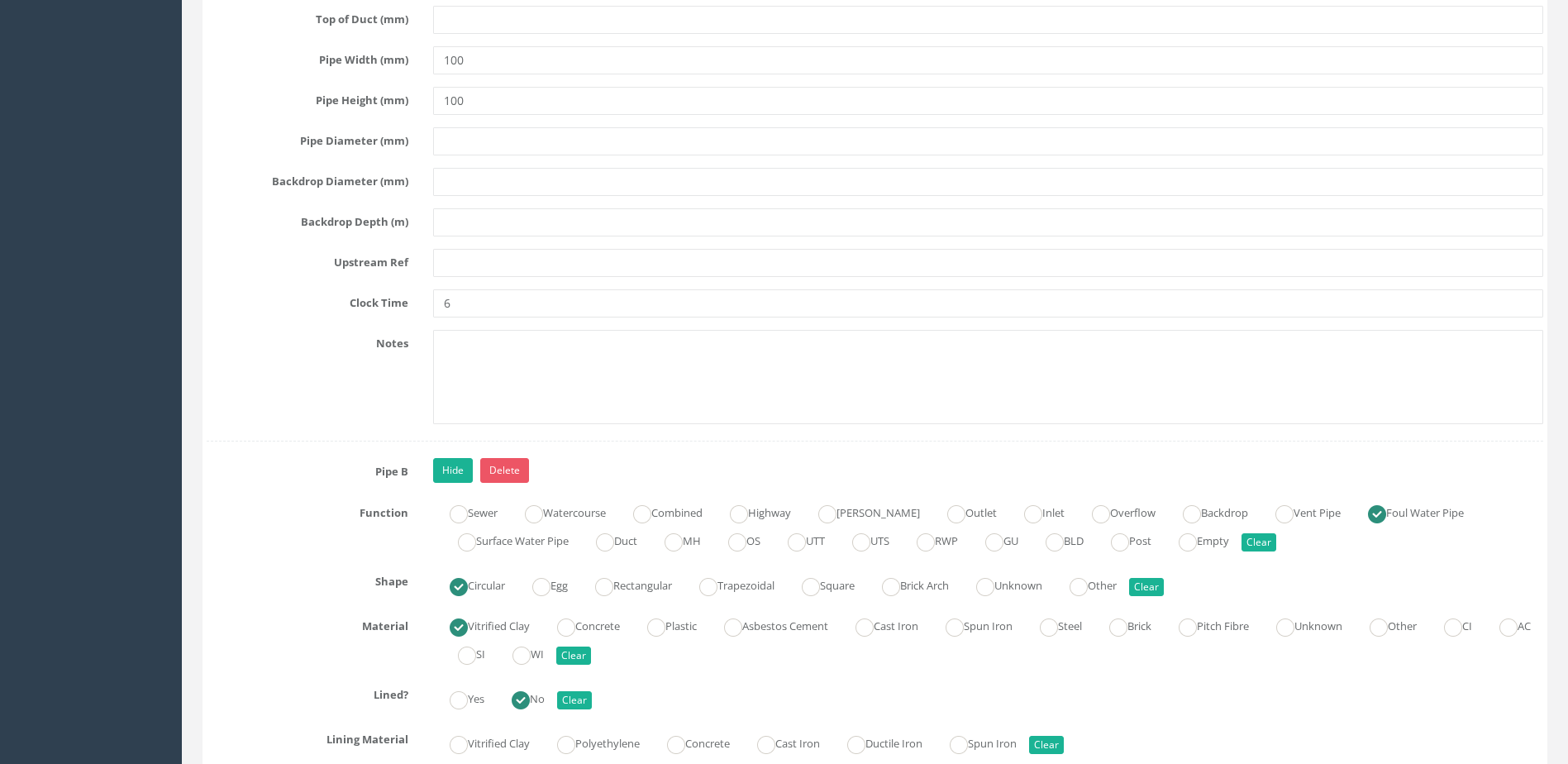
scroll to position [4960, 0]
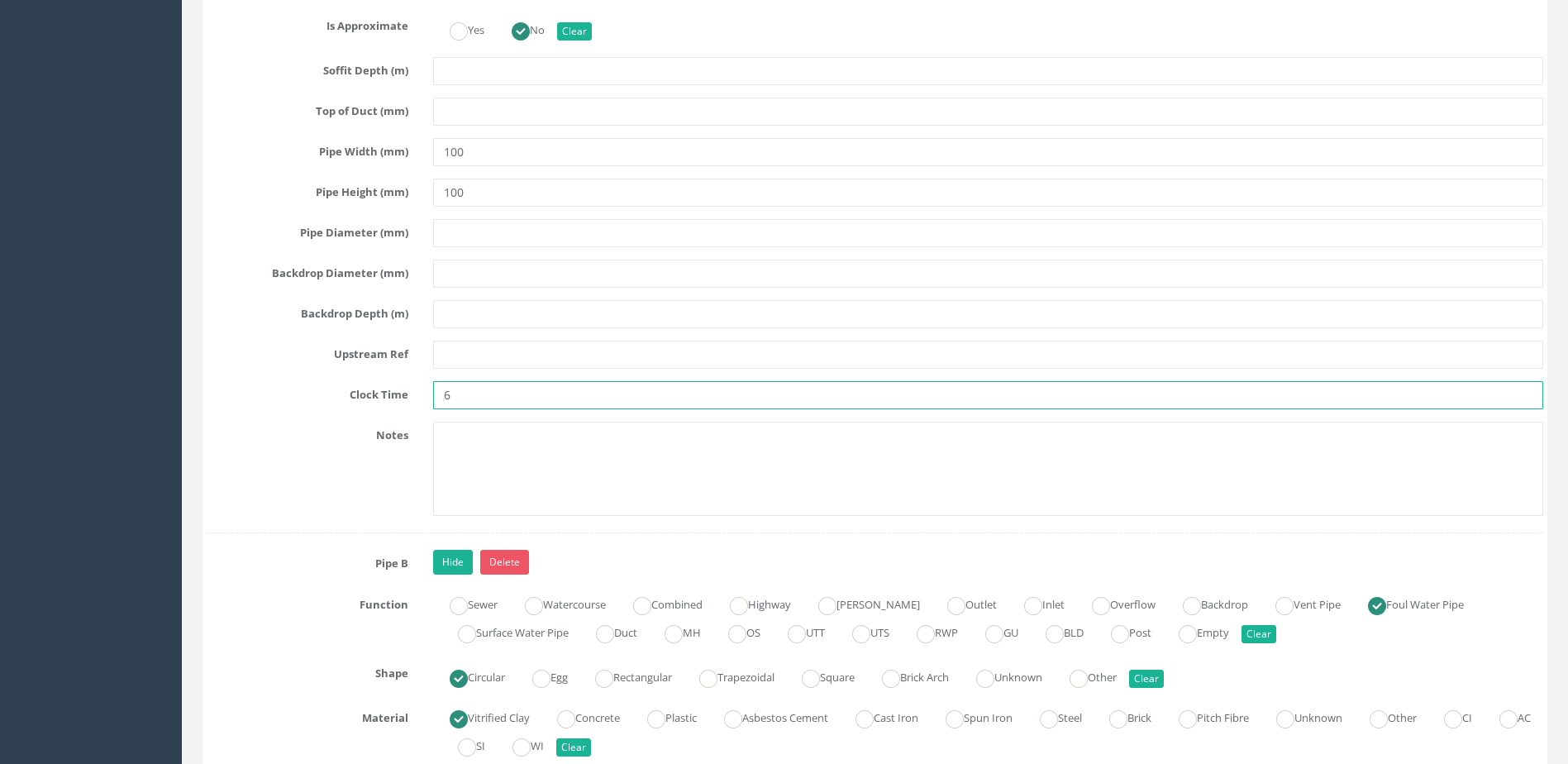
click at [461, 395] on input "6" at bounding box center [988, 395] width 1110 height 28
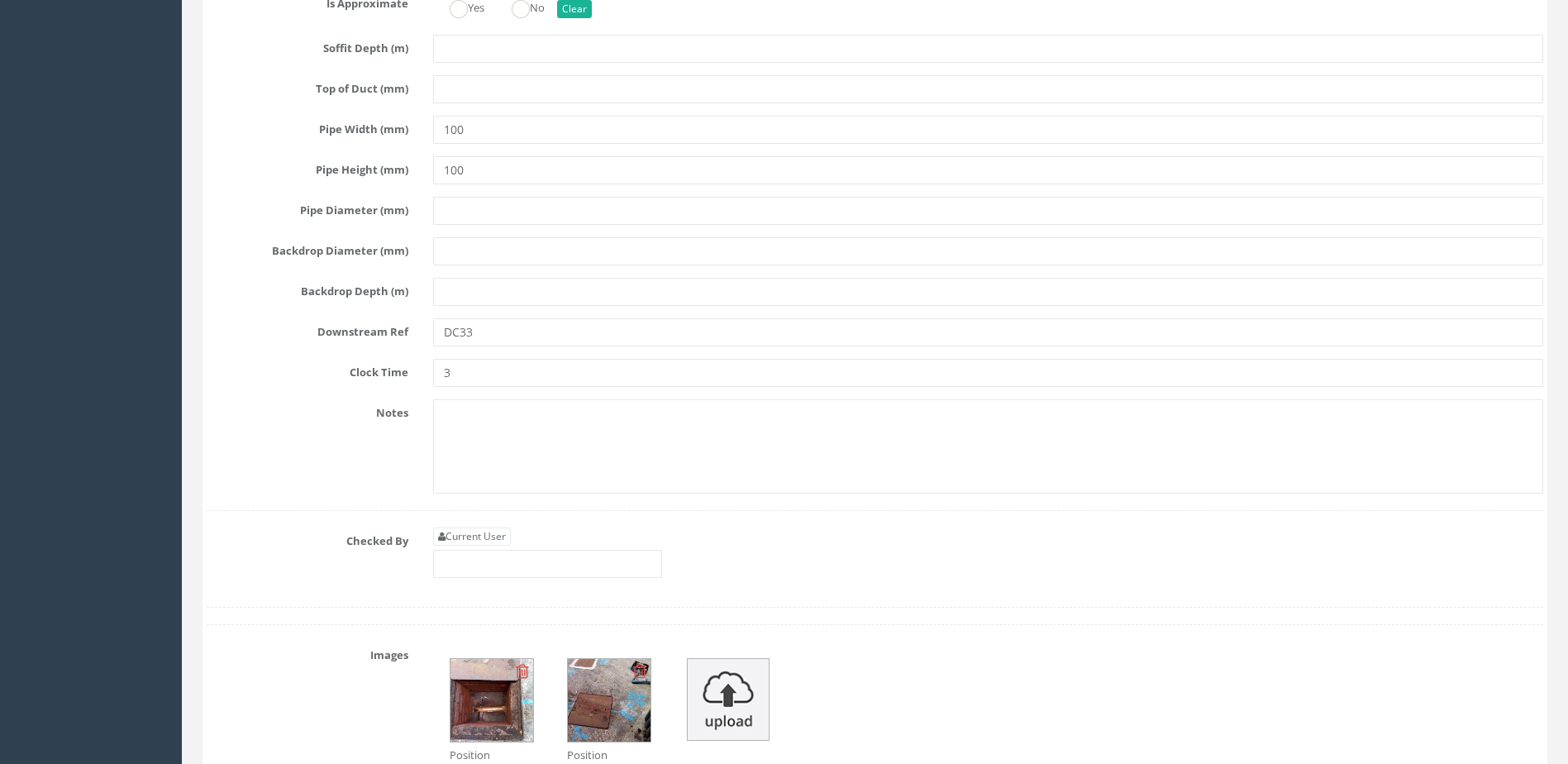
scroll to position [7025, 0]
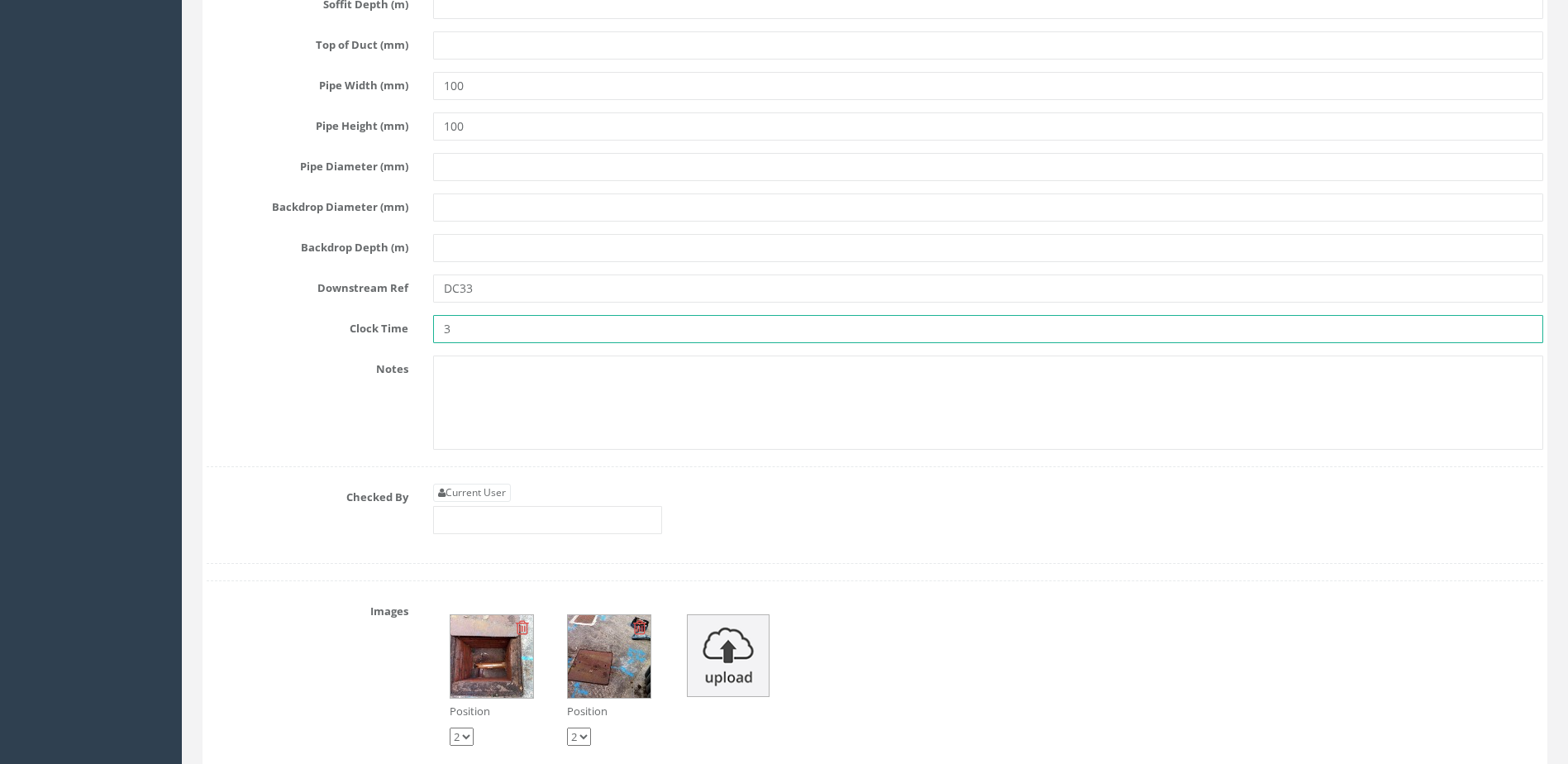
click at [470, 331] on input "3" at bounding box center [988, 329] width 1110 height 28
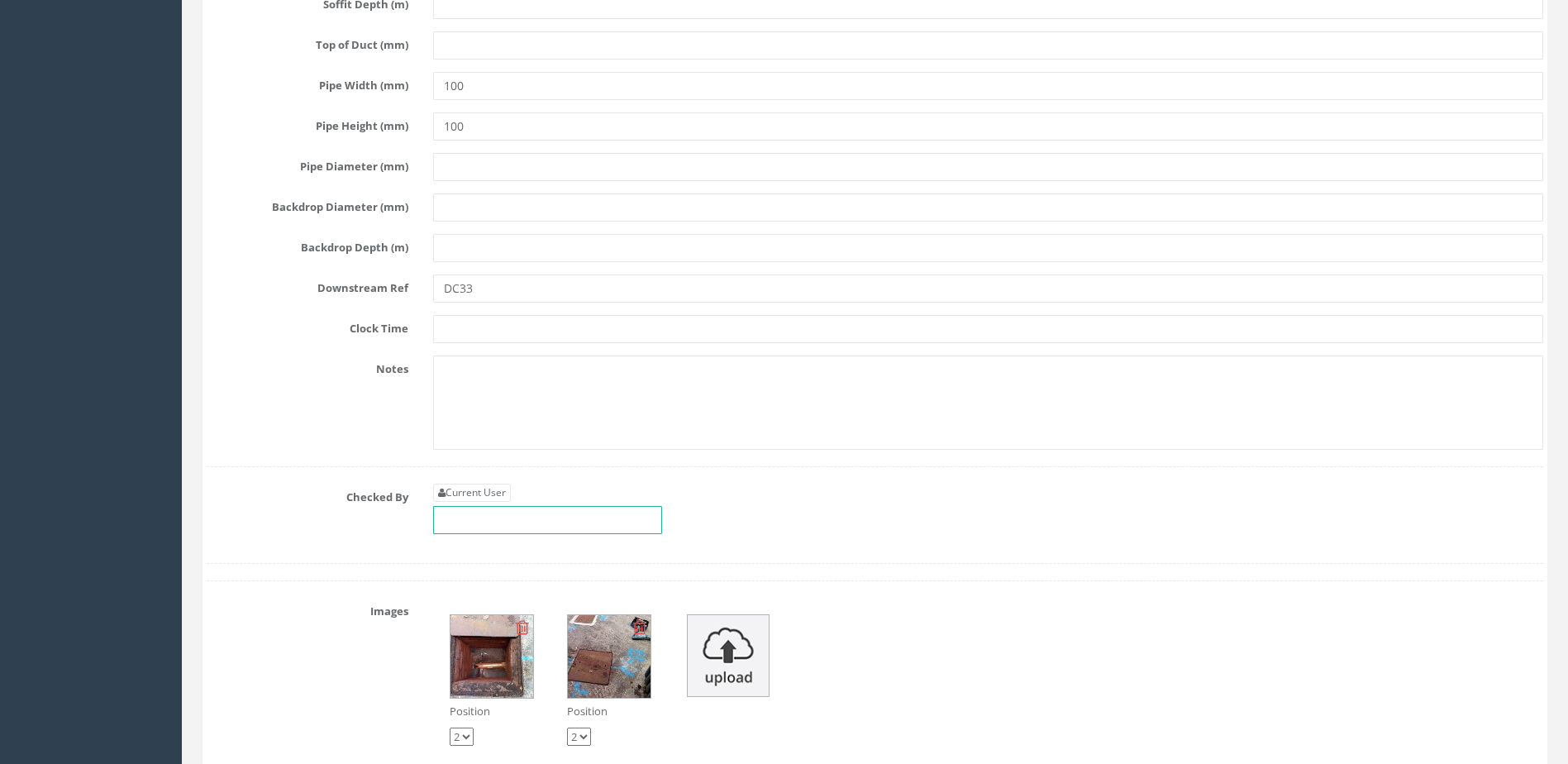
click at [534, 524] on input "text" at bounding box center [547, 520] width 229 height 28
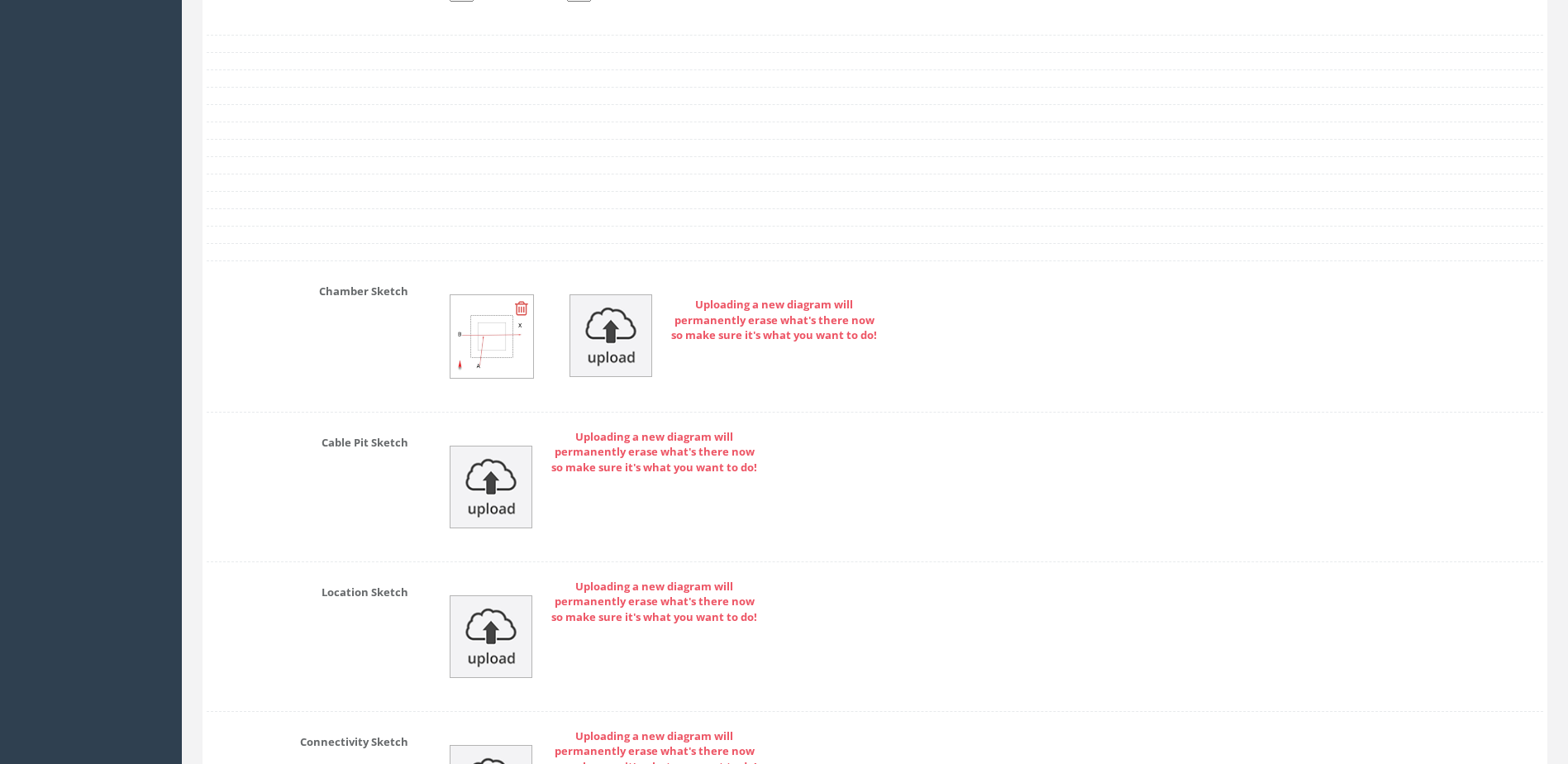
scroll to position [8148, 0]
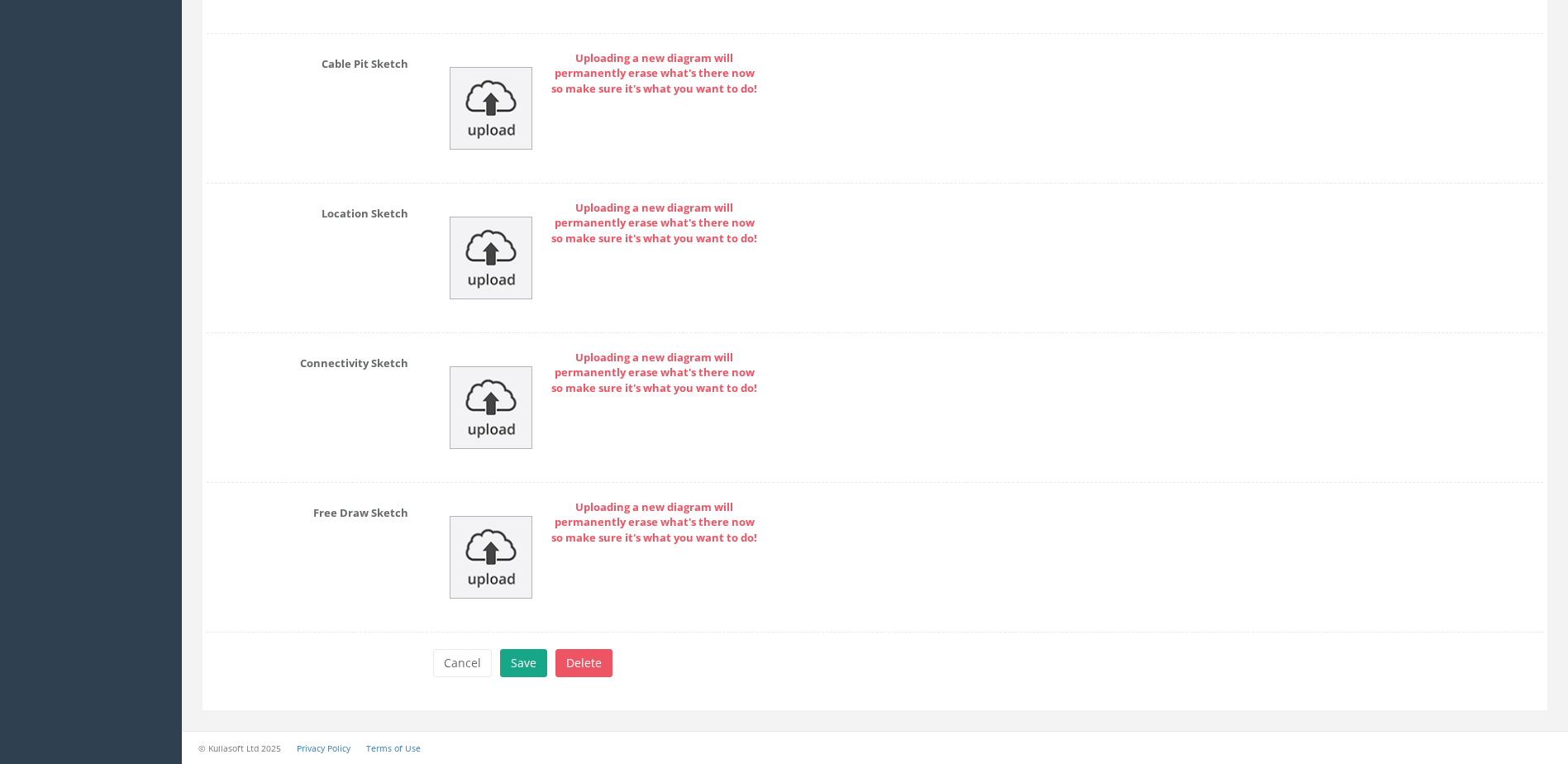
type input "MP"
click at [527, 661] on button "Save" at bounding box center [523, 663] width 47 height 28
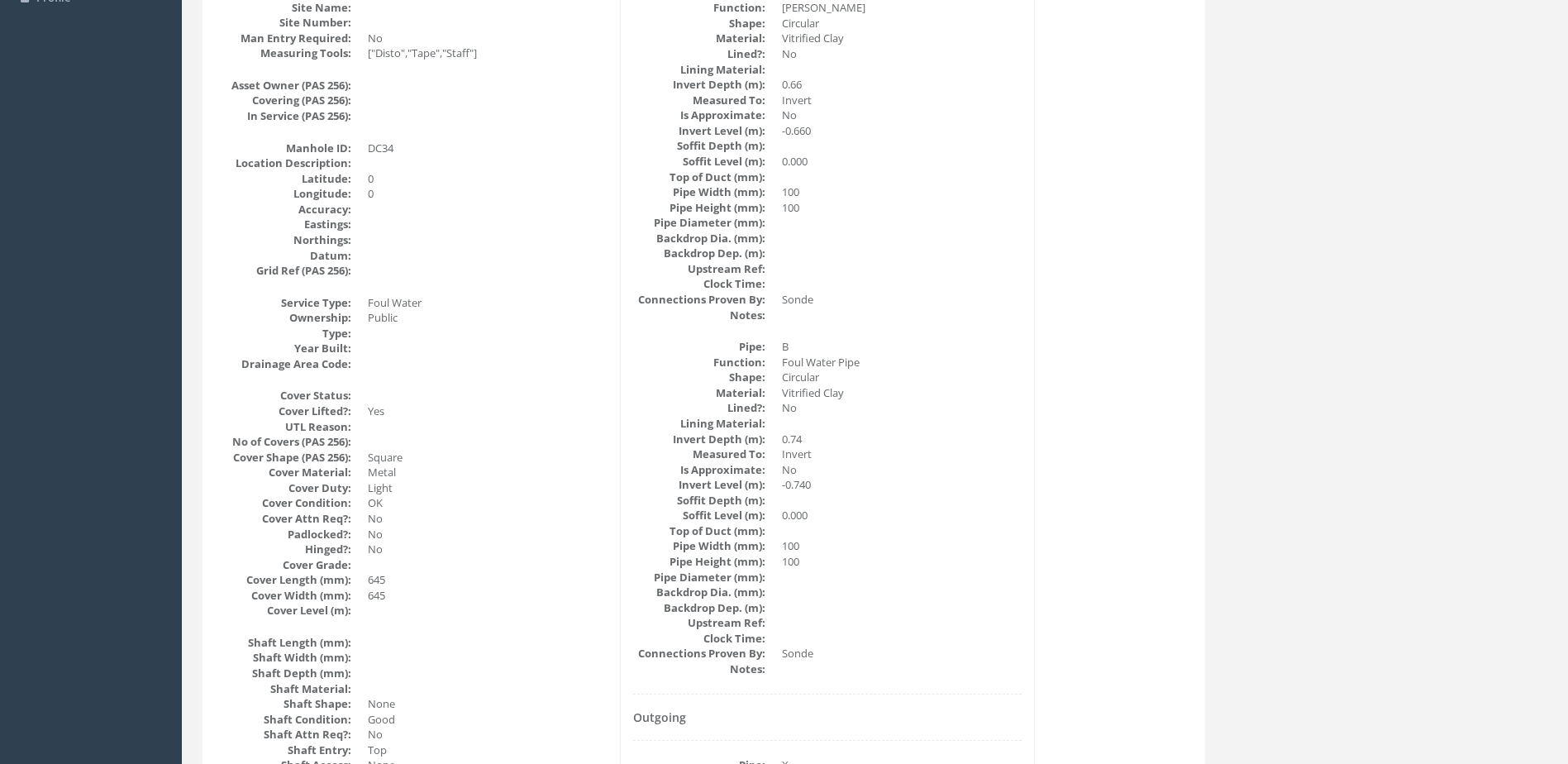
scroll to position [0, 0]
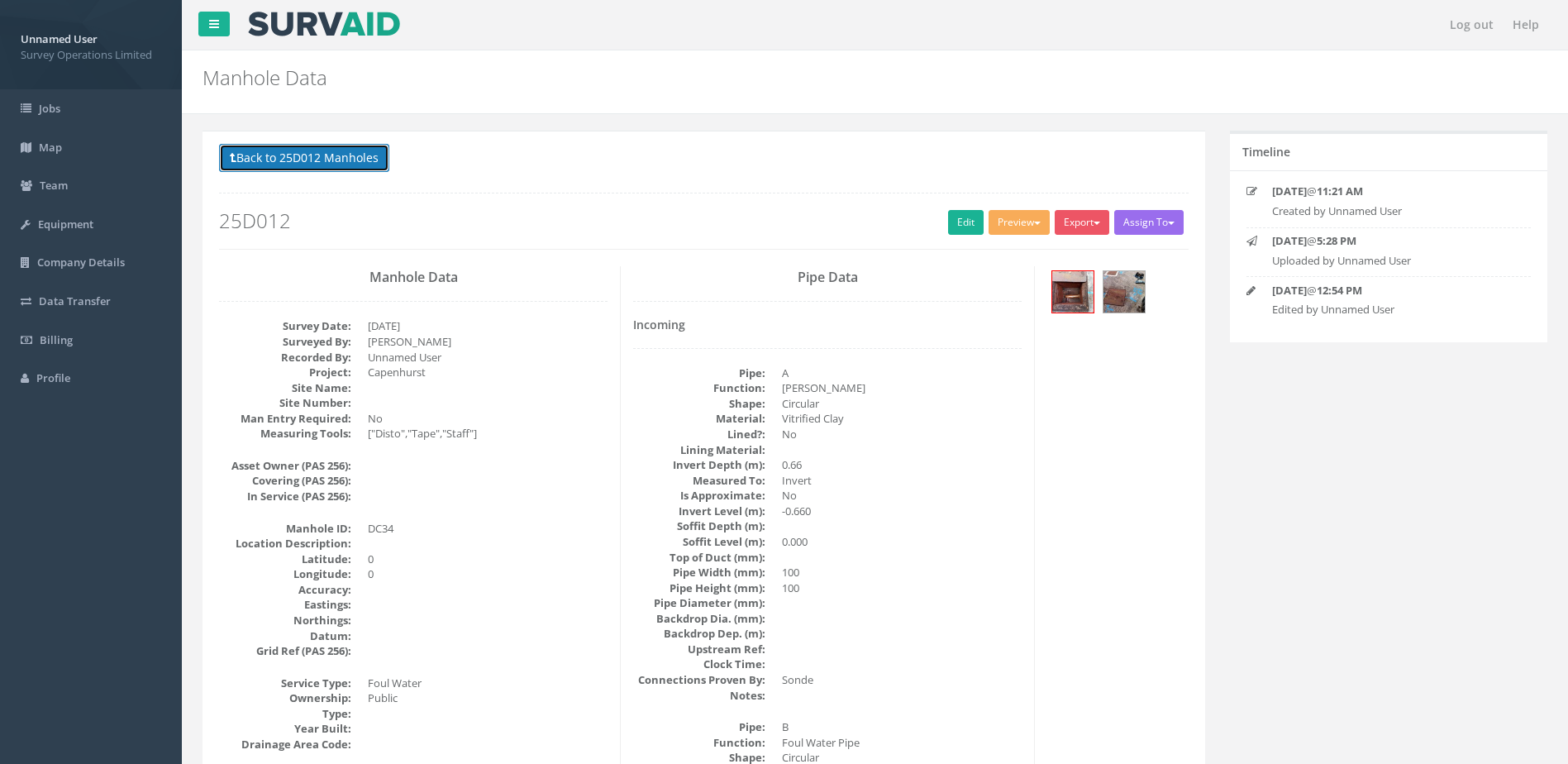
click at [345, 157] on button "Back to 25D012 Manholes" at bounding box center [304, 158] width 170 height 28
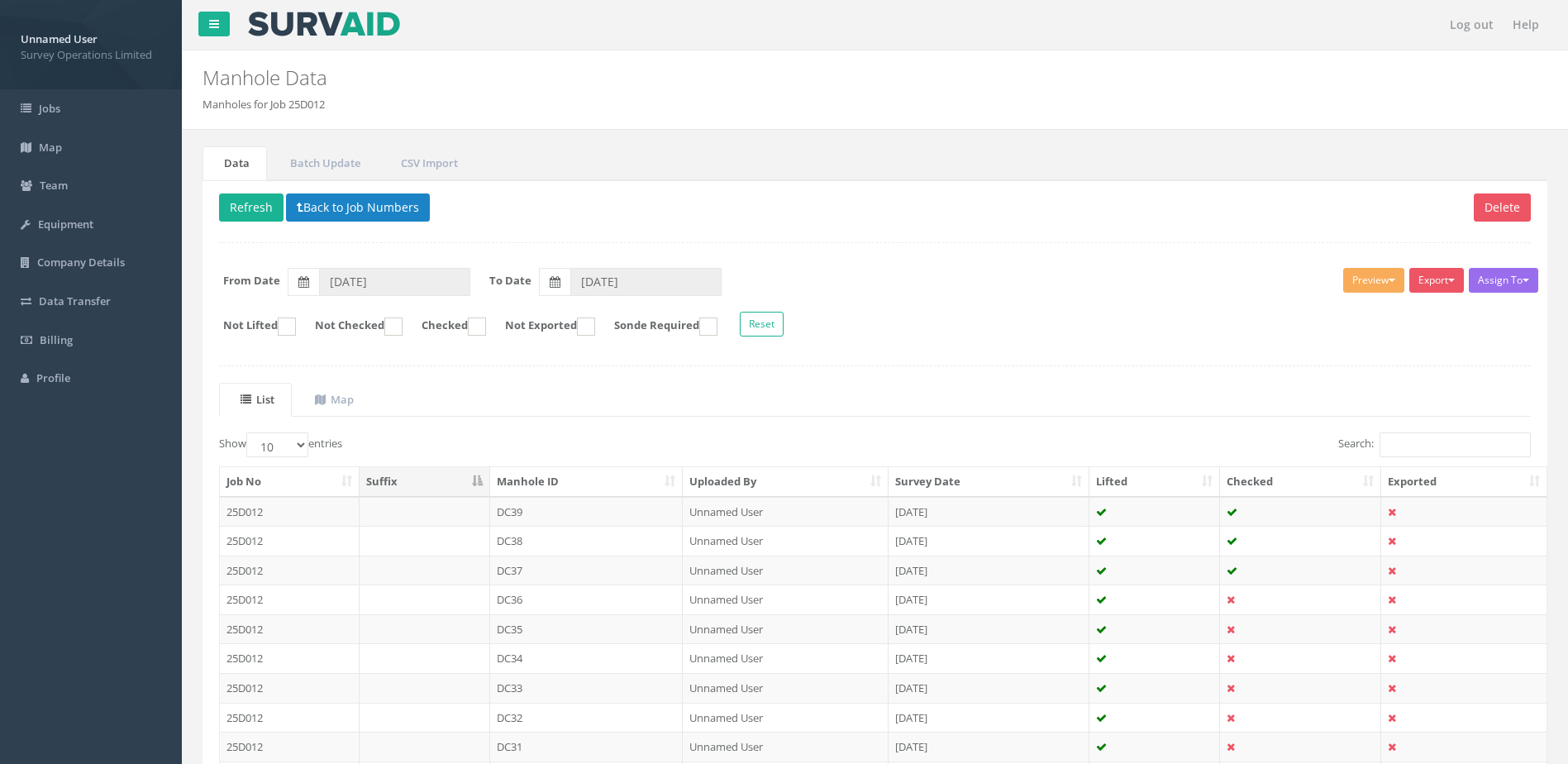
scroll to position [158, 0]
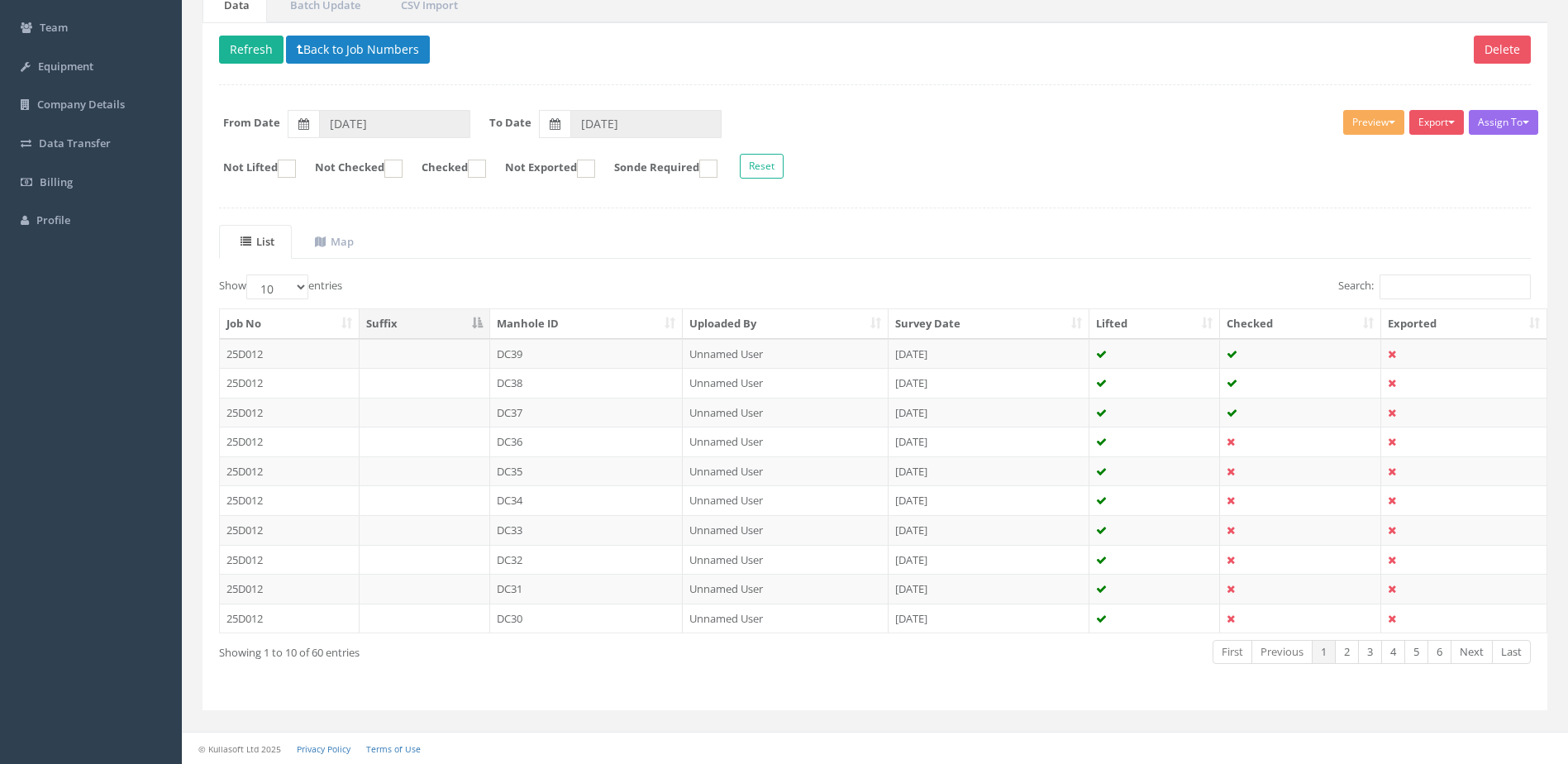
click at [592, 498] on td "DC34" at bounding box center [587, 500] width 194 height 30
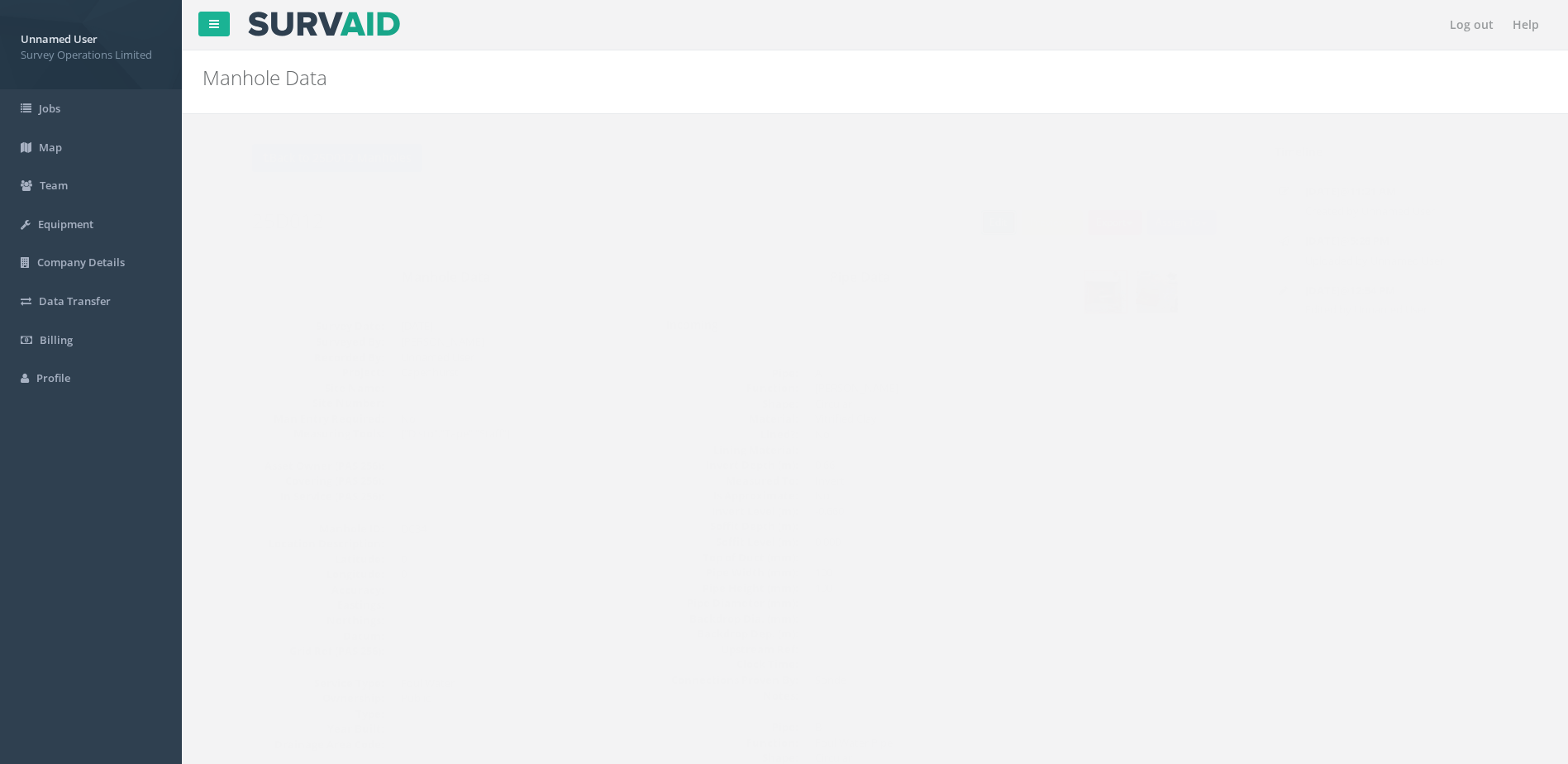
click at [962, 224] on link "Edit" at bounding box center [965, 222] width 35 height 24
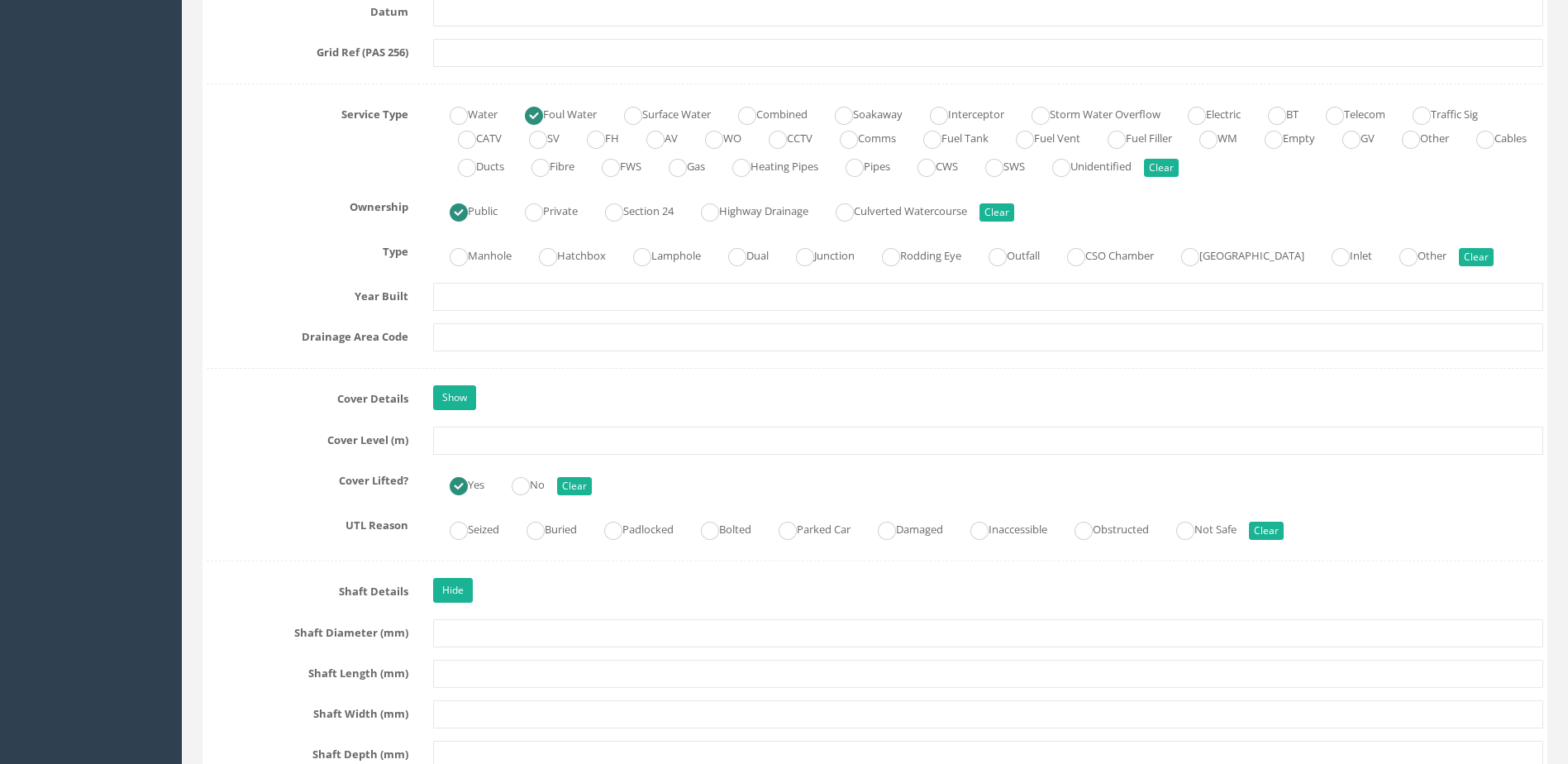
scroll to position [1157, 0]
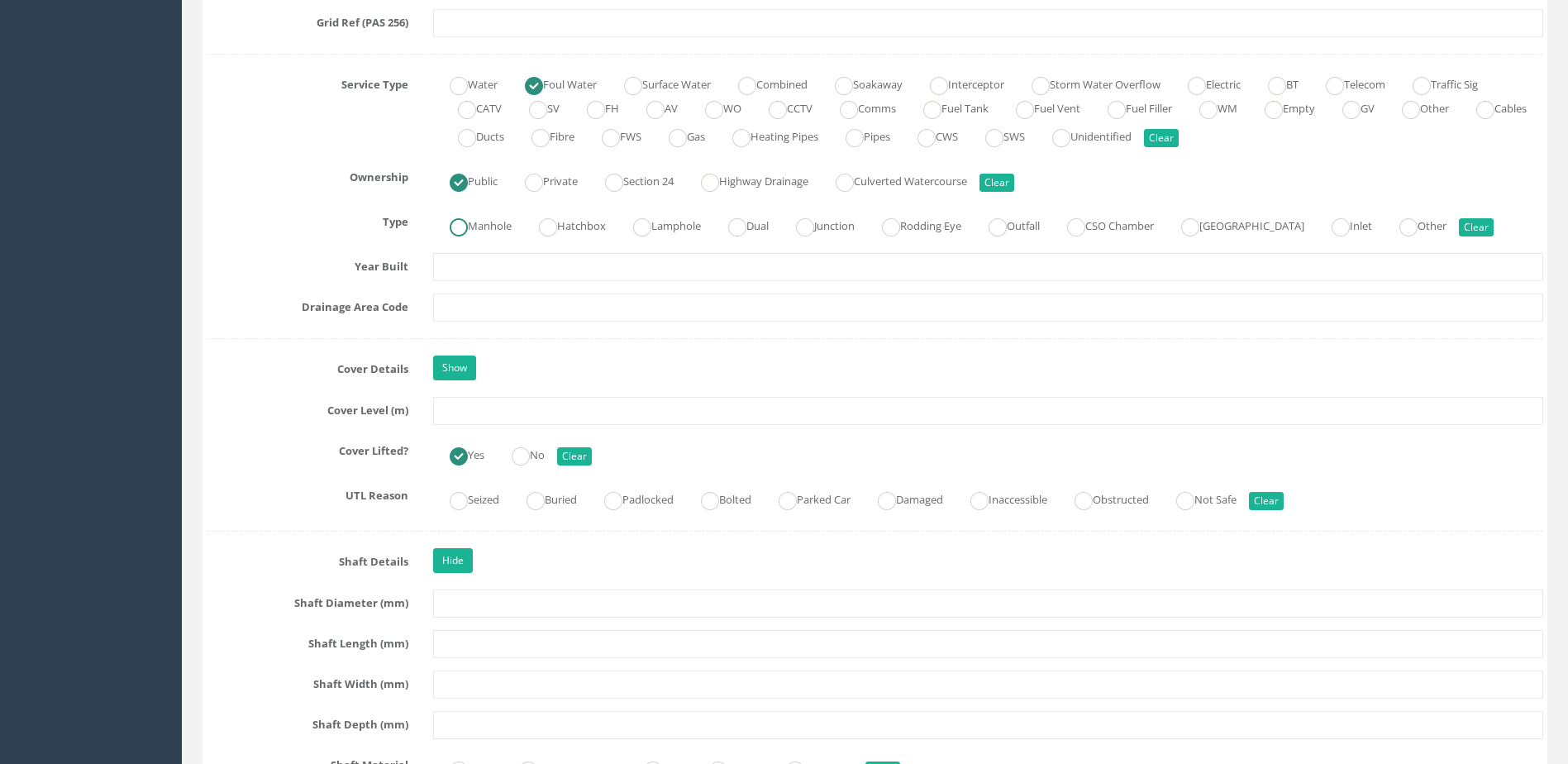
click at [485, 214] on label "Manhole" at bounding box center [472, 224] width 79 height 24
radio input "true"
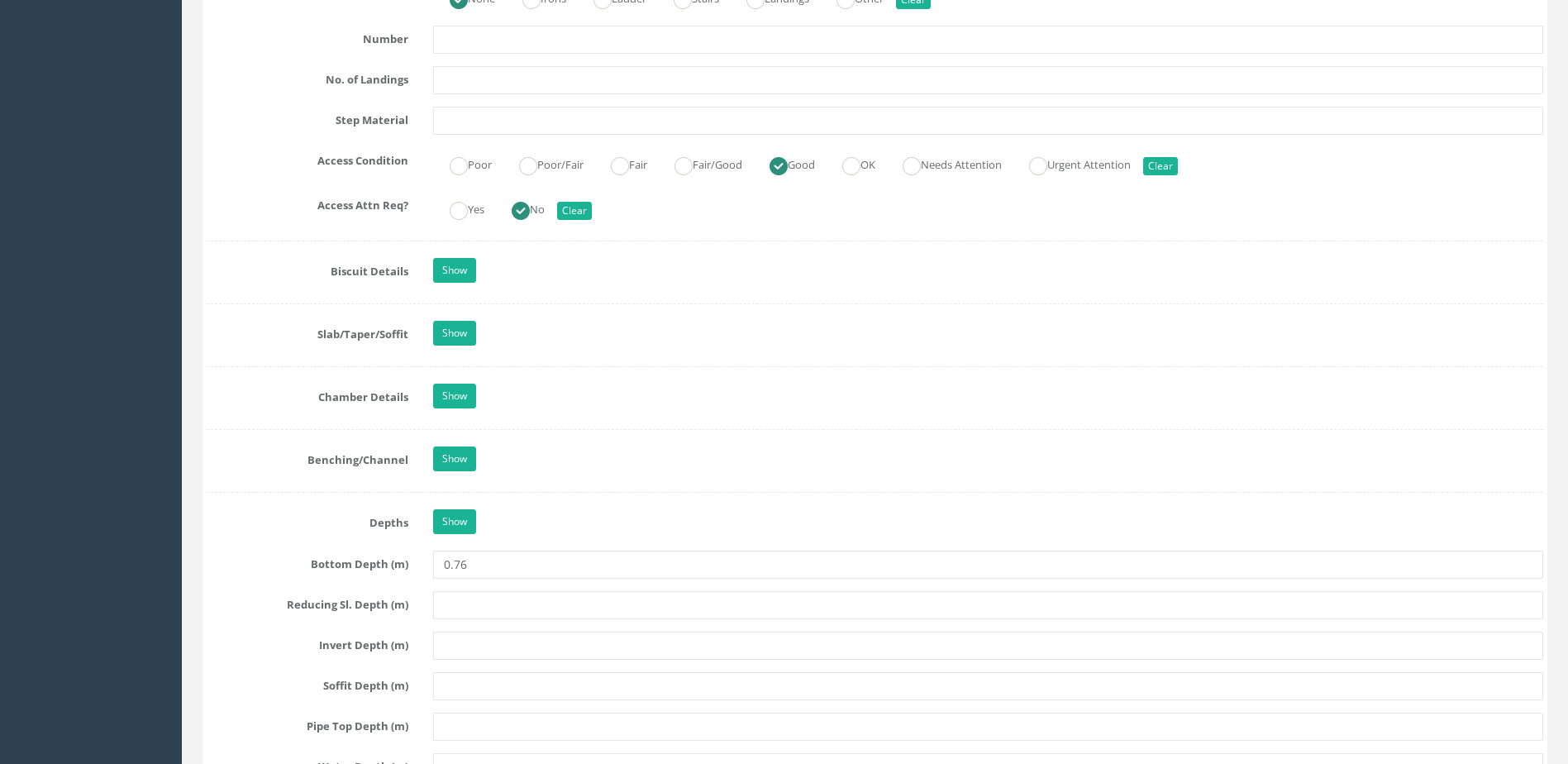
scroll to position [2231, 0]
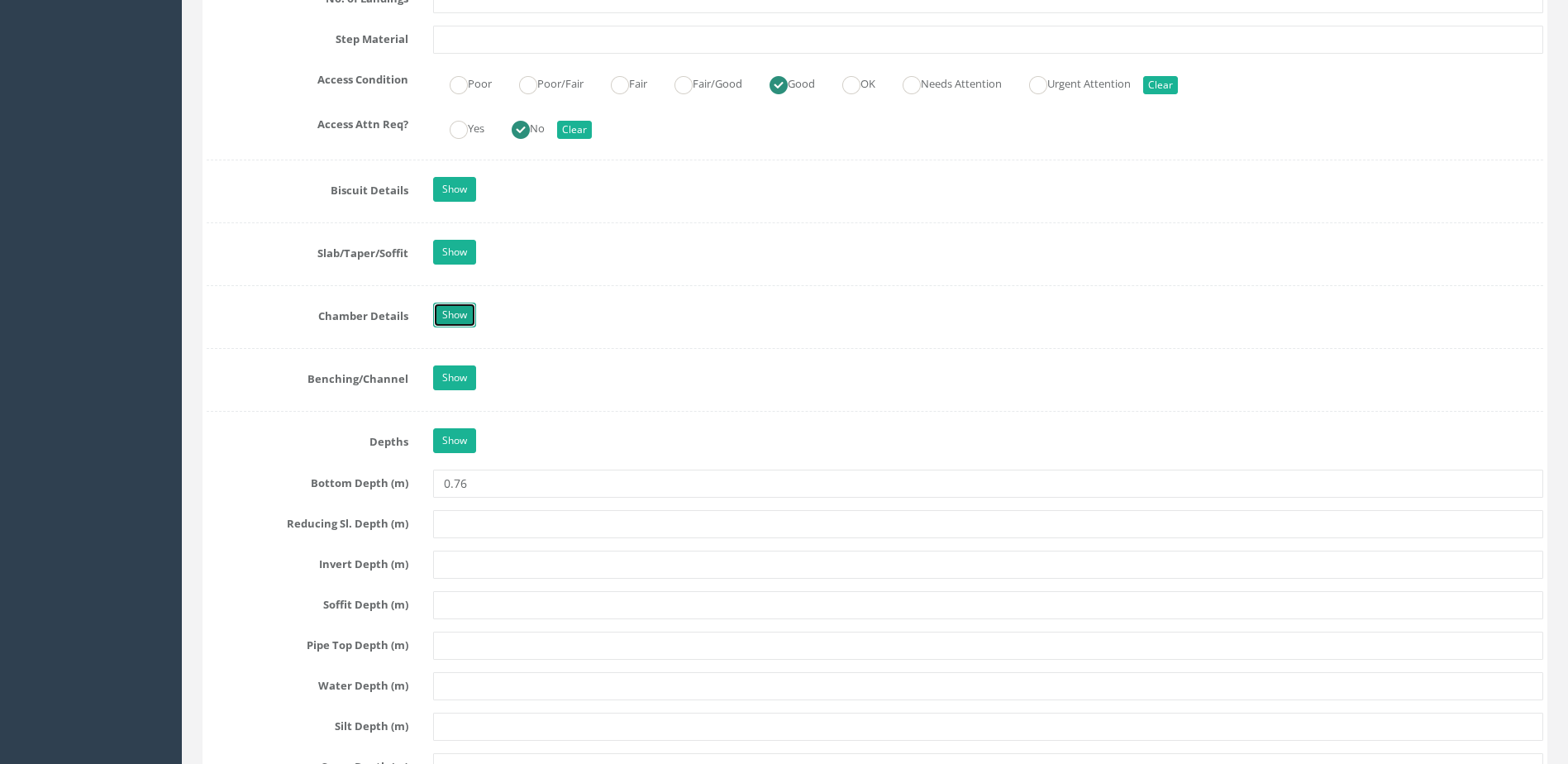
click at [435, 320] on link "Show" at bounding box center [454, 314] width 43 height 24
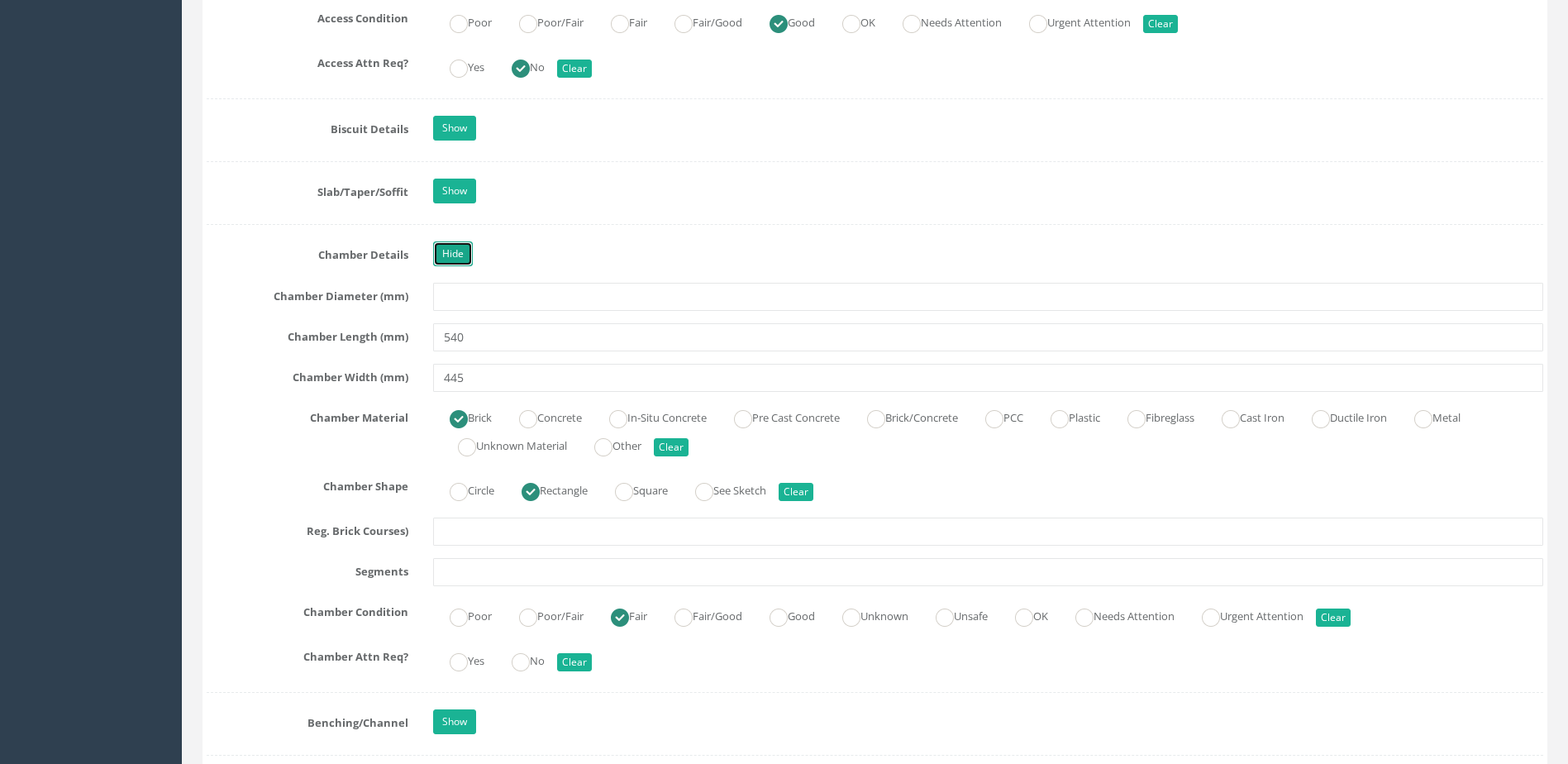
scroll to position [2397, 0]
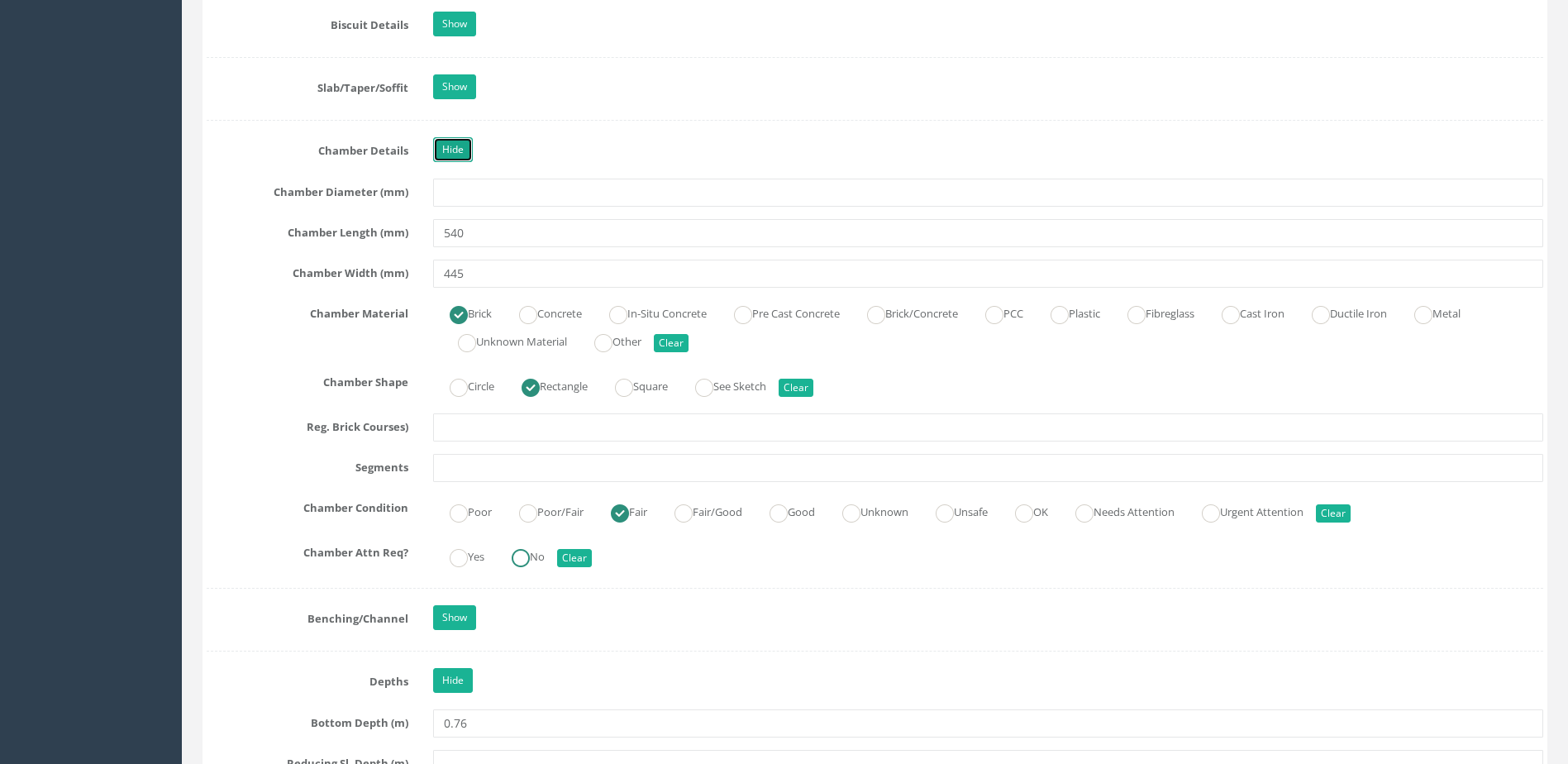
click at [528, 553] on ins at bounding box center [521, 558] width 18 height 18
radio input "true"
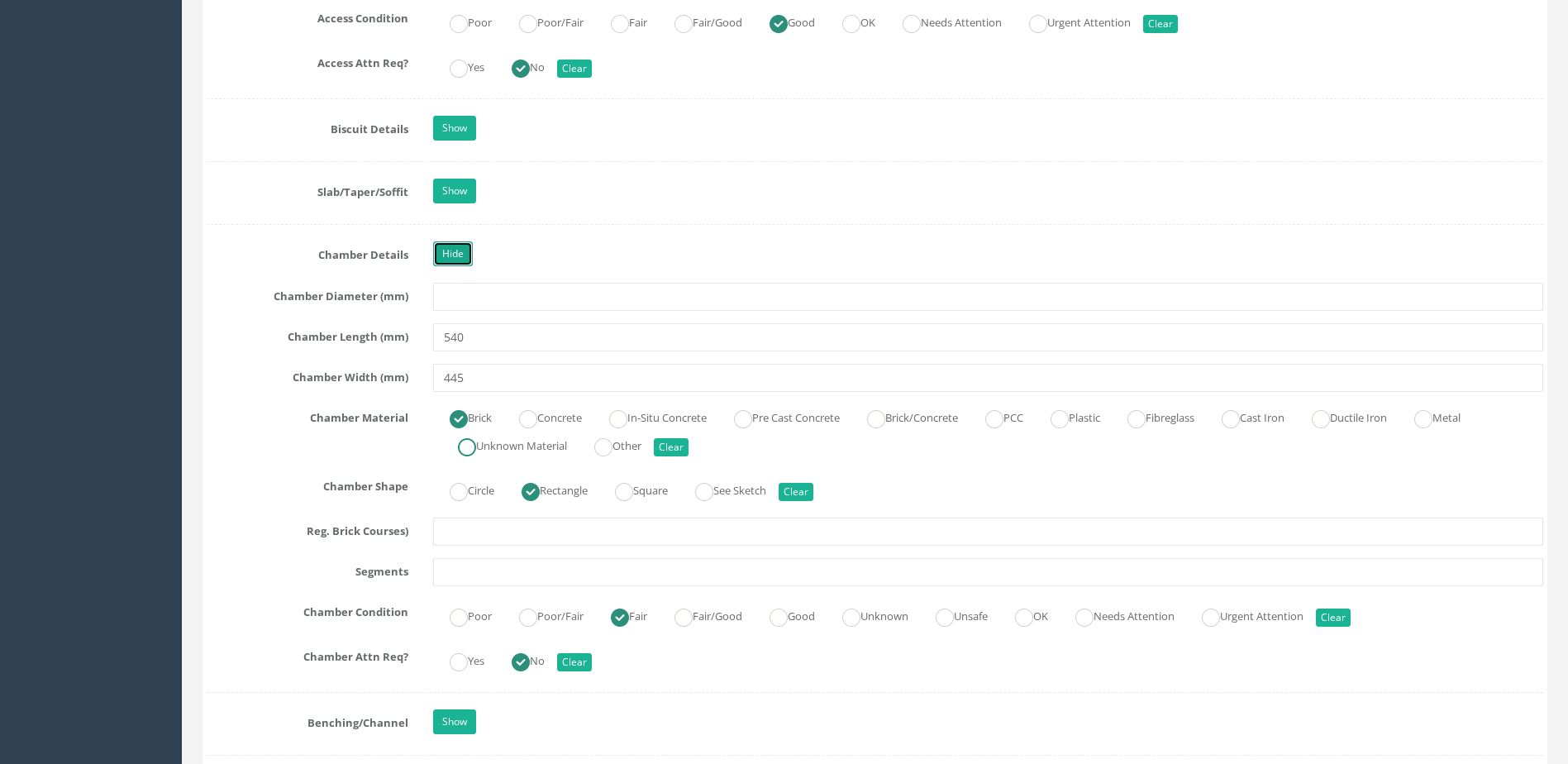
scroll to position [2149, 0]
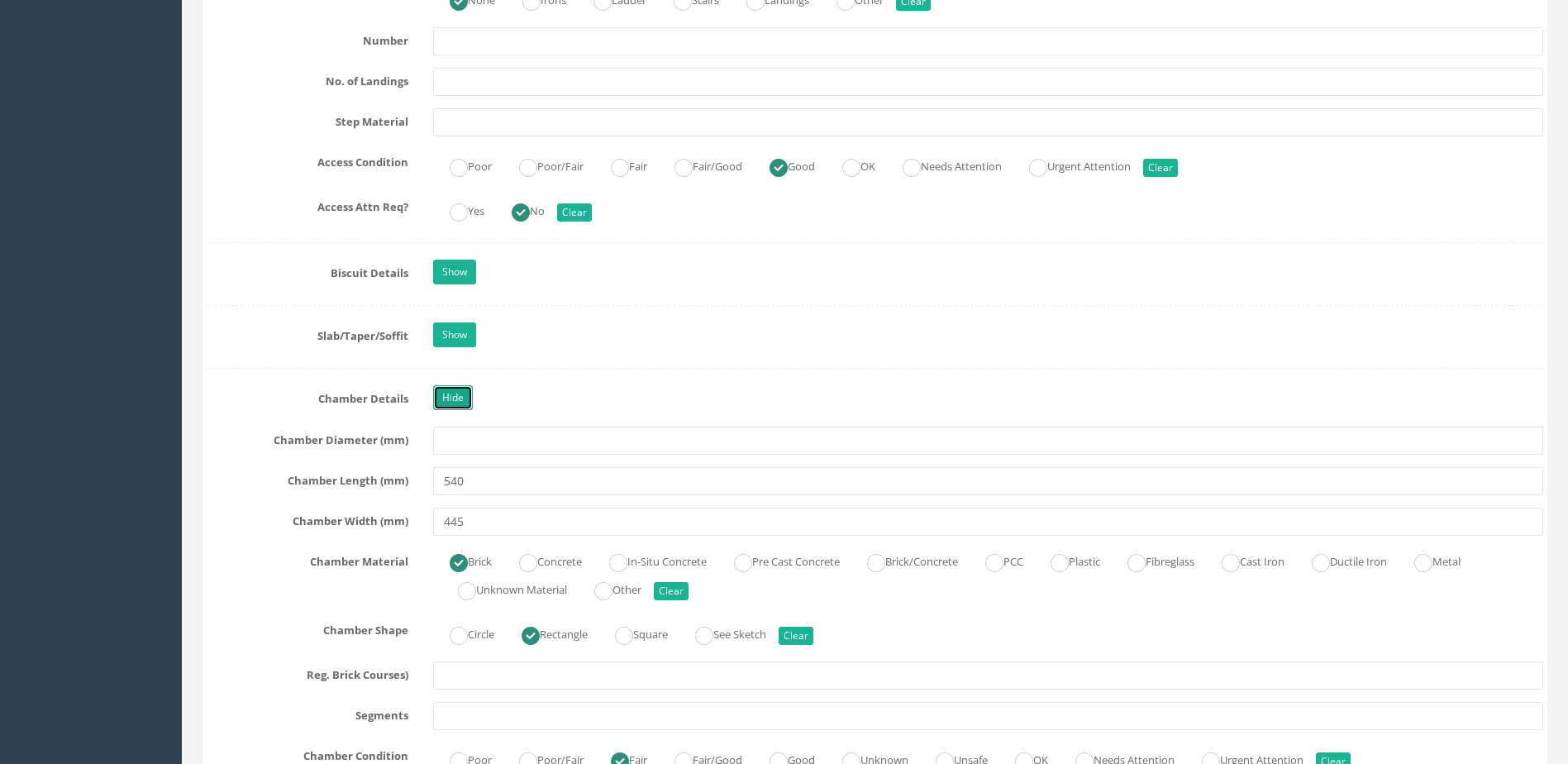
click at [462, 403] on link "Hide" at bounding box center [453, 397] width 40 height 24
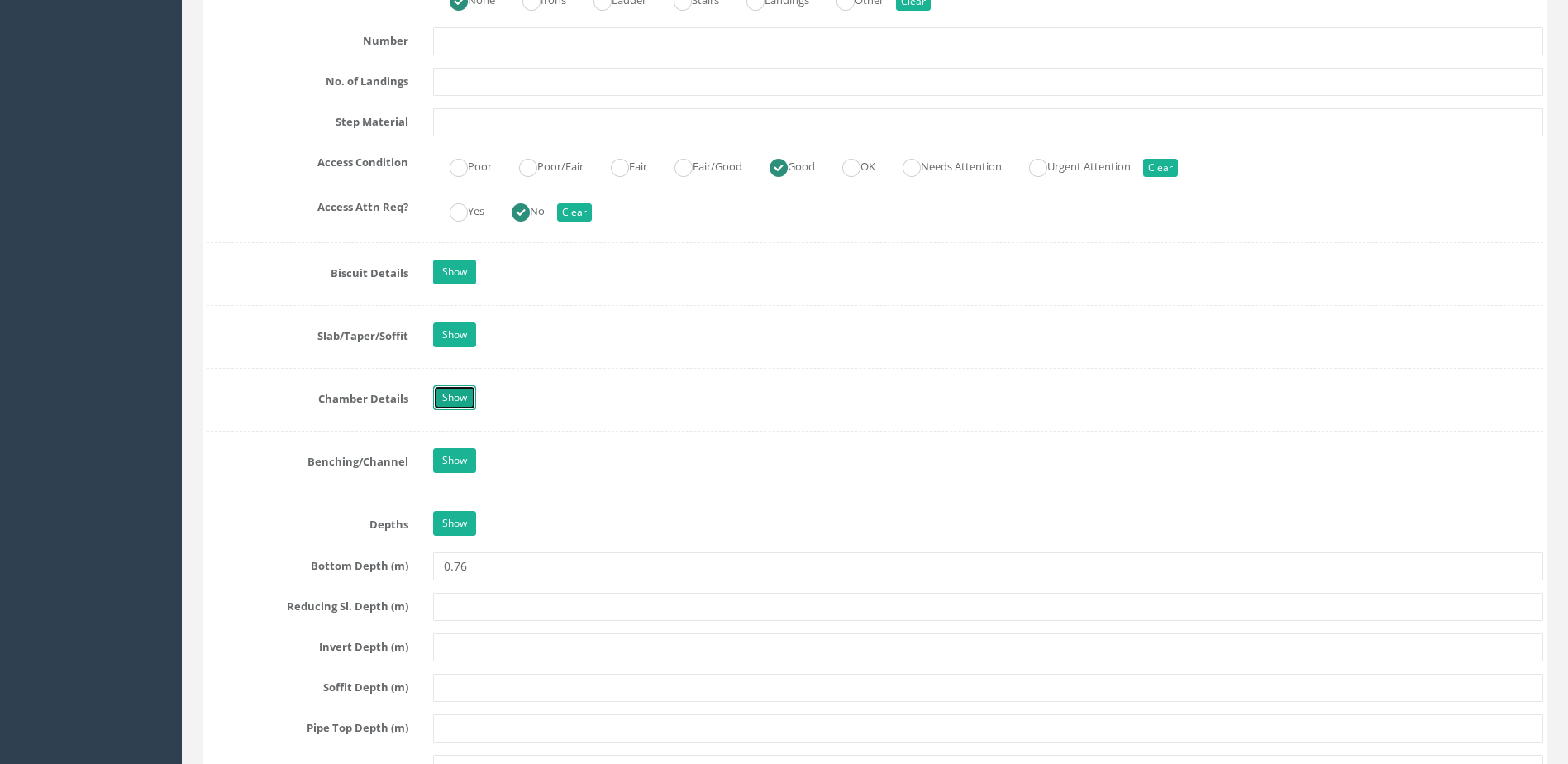
click at [463, 403] on link "Show" at bounding box center [454, 397] width 43 height 24
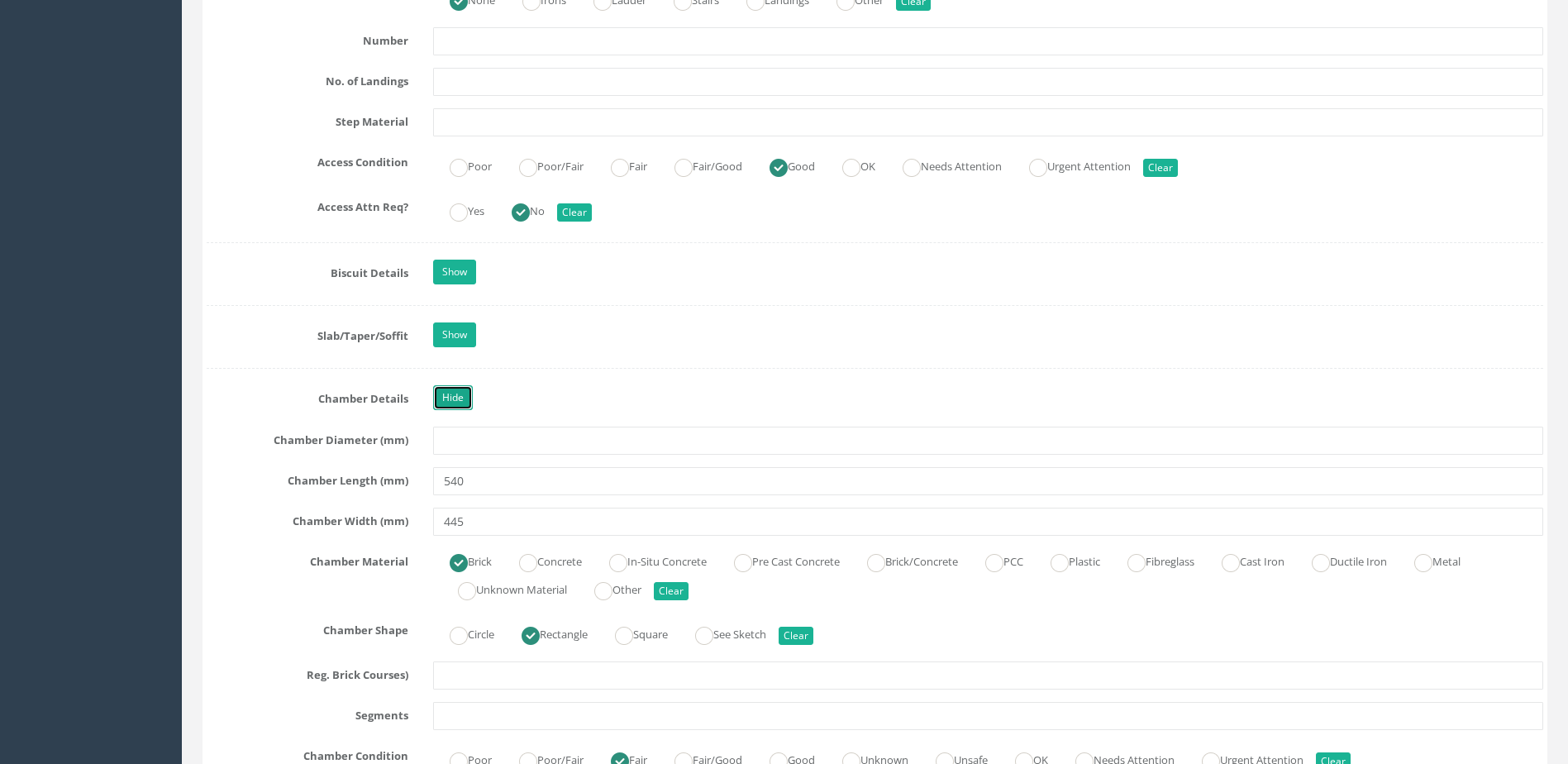
scroll to position [2397, 0]
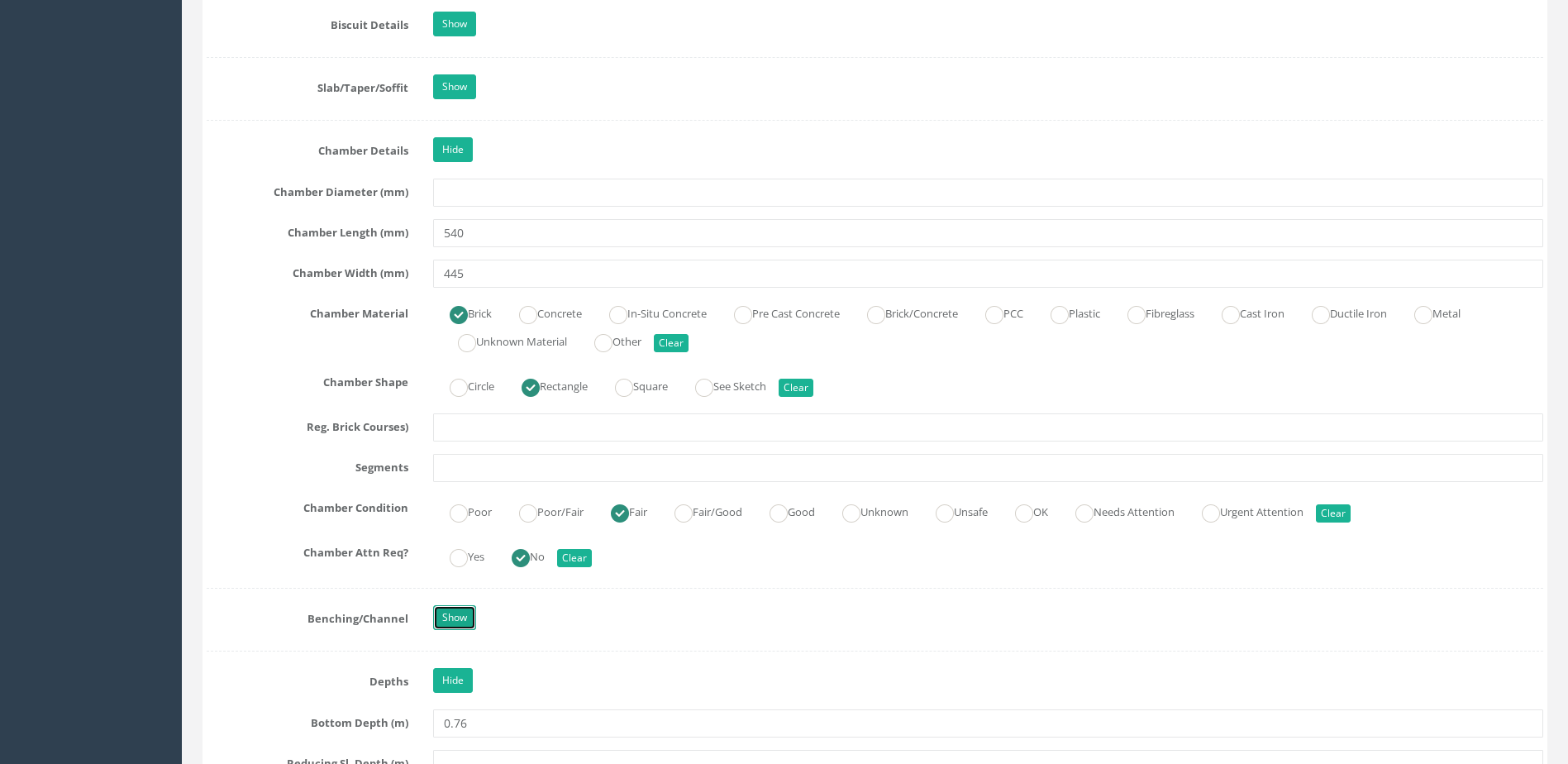
click at [464, 612] on link "Show" at bounding box center [454, 616] width 43 height 24
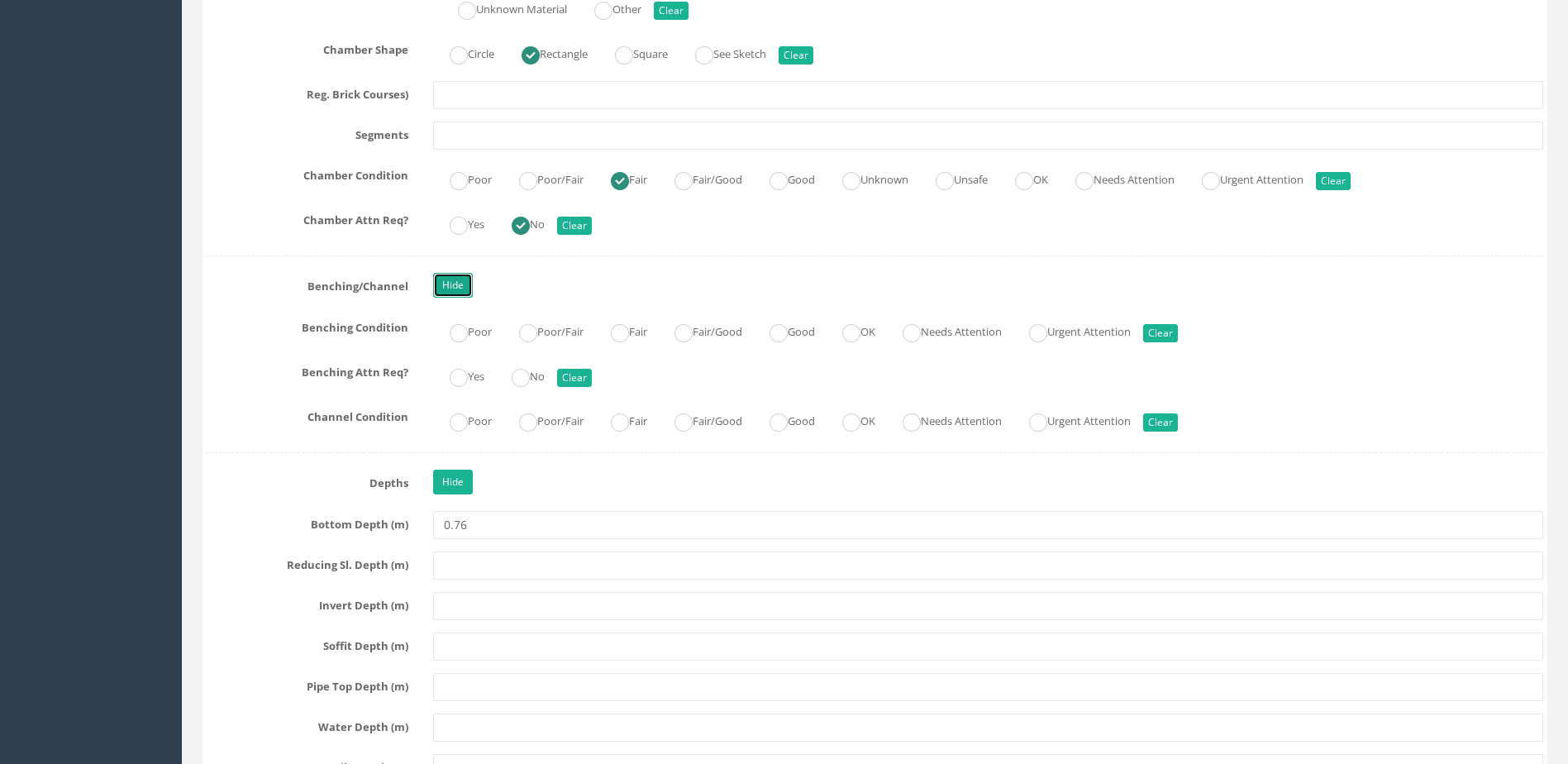
scroll to position [2811, 0]
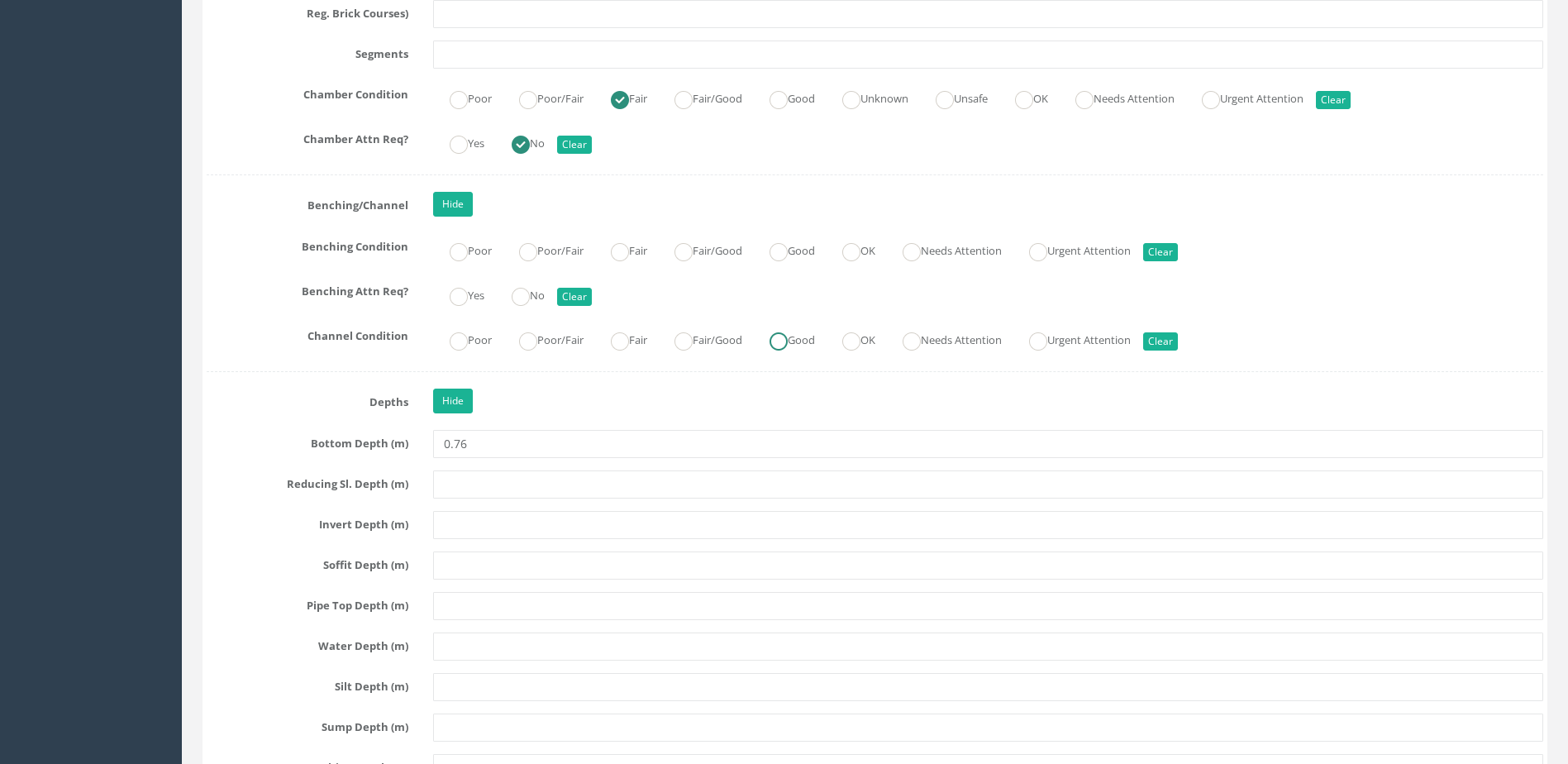
click at [804, 338] on label "Good" at bounding box center [784, 339] width 62 height 24
radio input "true"
click at [530, 301] on ins at bounding box center [521, 297] width 18 height 18
radio input "true"
click at [845, 248] on label "OK" at bounding box center [850, 249] width 50 height 24
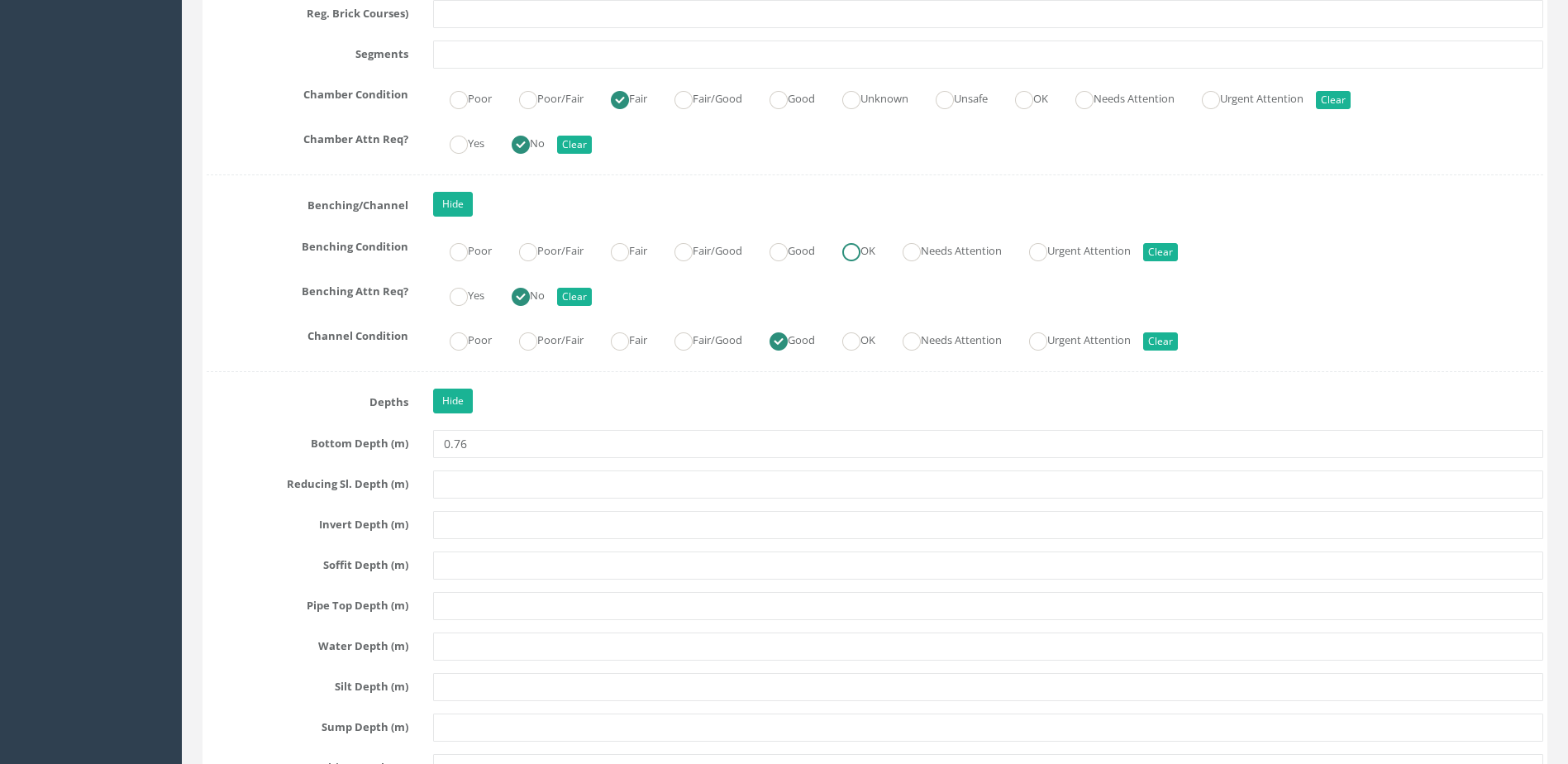
radio input "true"
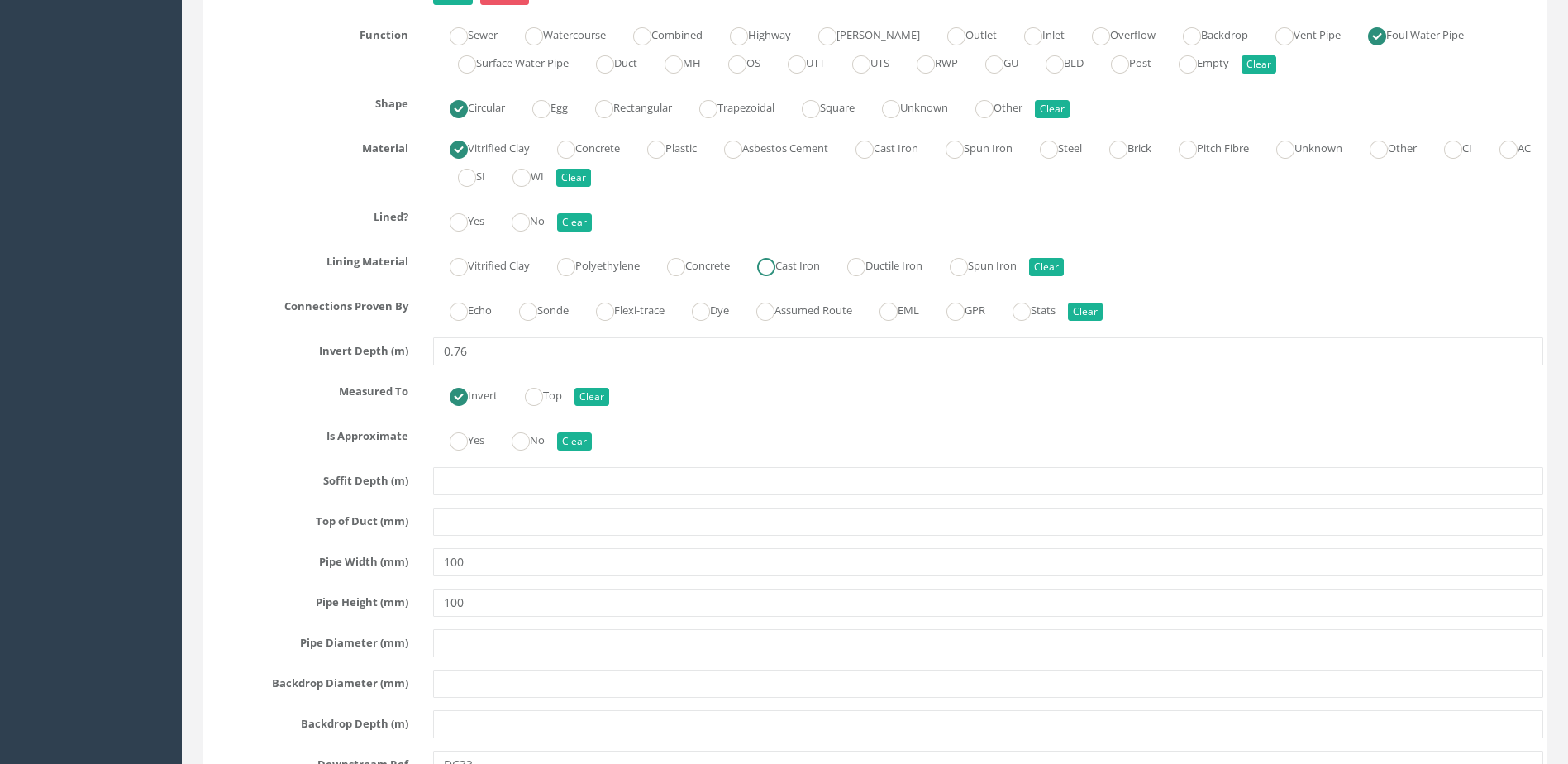
scroll to position [7109, 0]
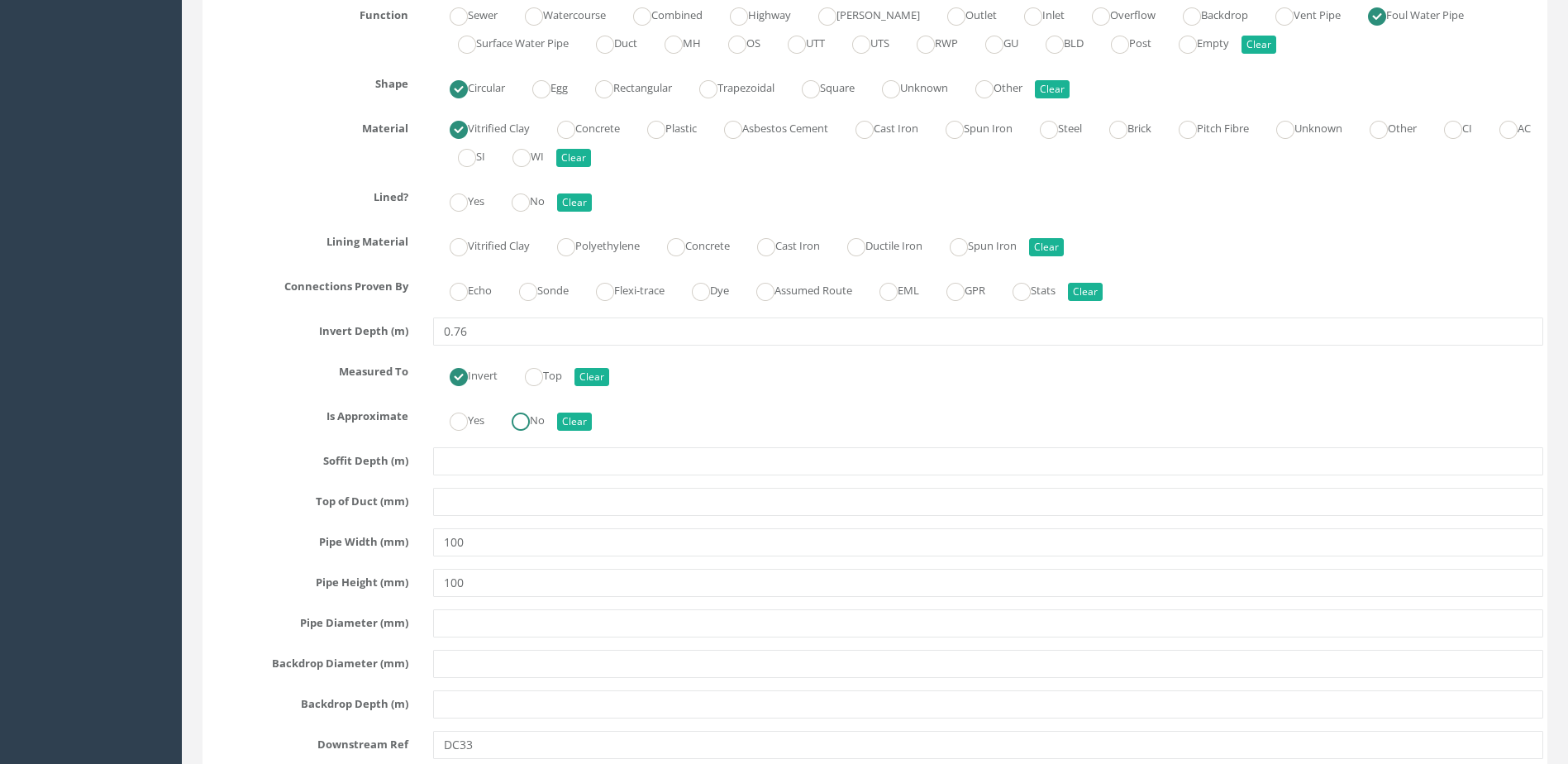
click at [545, 421] on label "No" at bounding box center [520, 418] width 50 height 24
radio input "true"
click at [543, 297] on label "Sonde" at bounding box center [535, 289] width 66 height 24
radio input "true"
click at [521, 195] on ins at bounding box center [521, 203] width 18 height 18
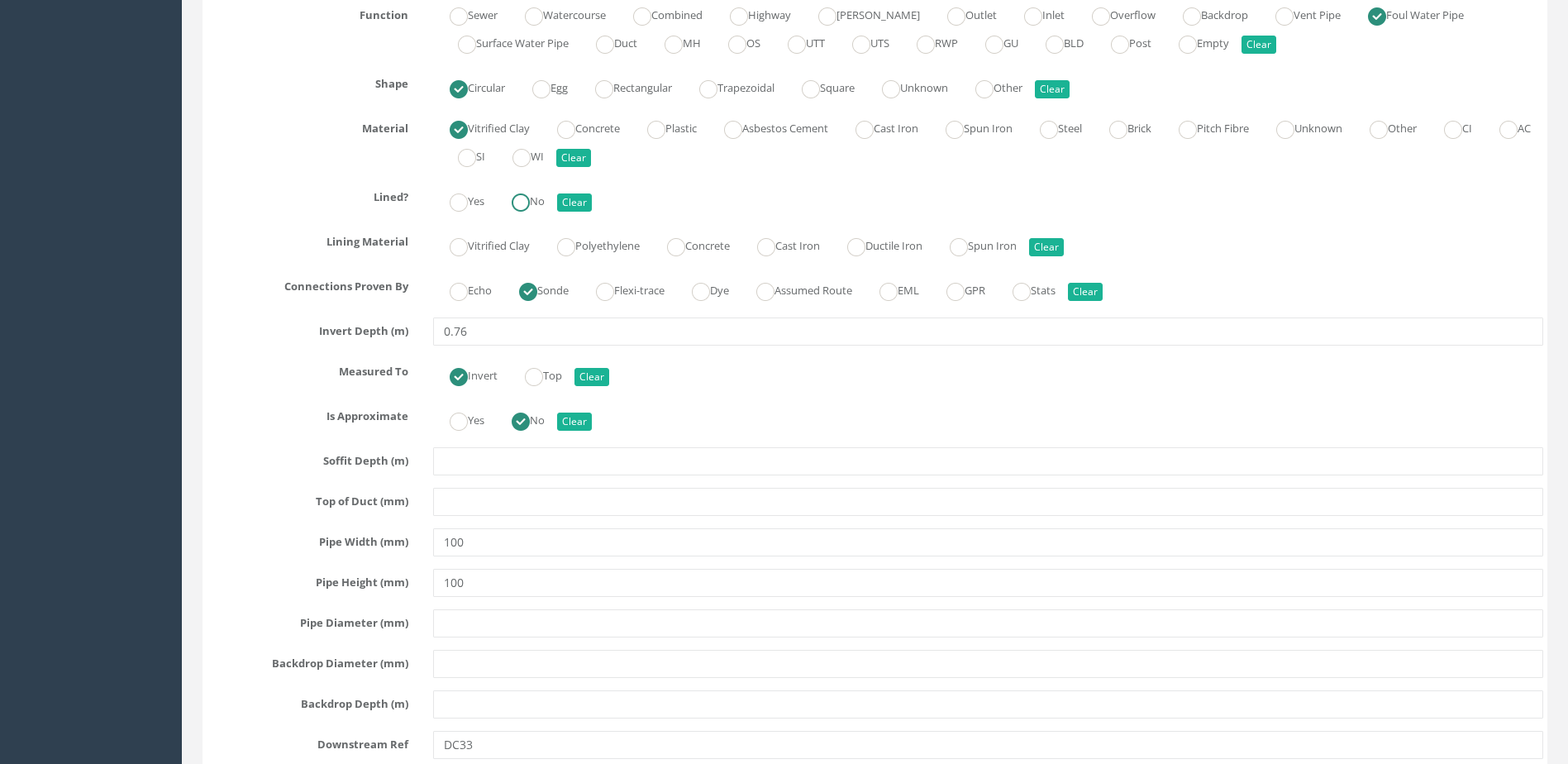
radio input "true"
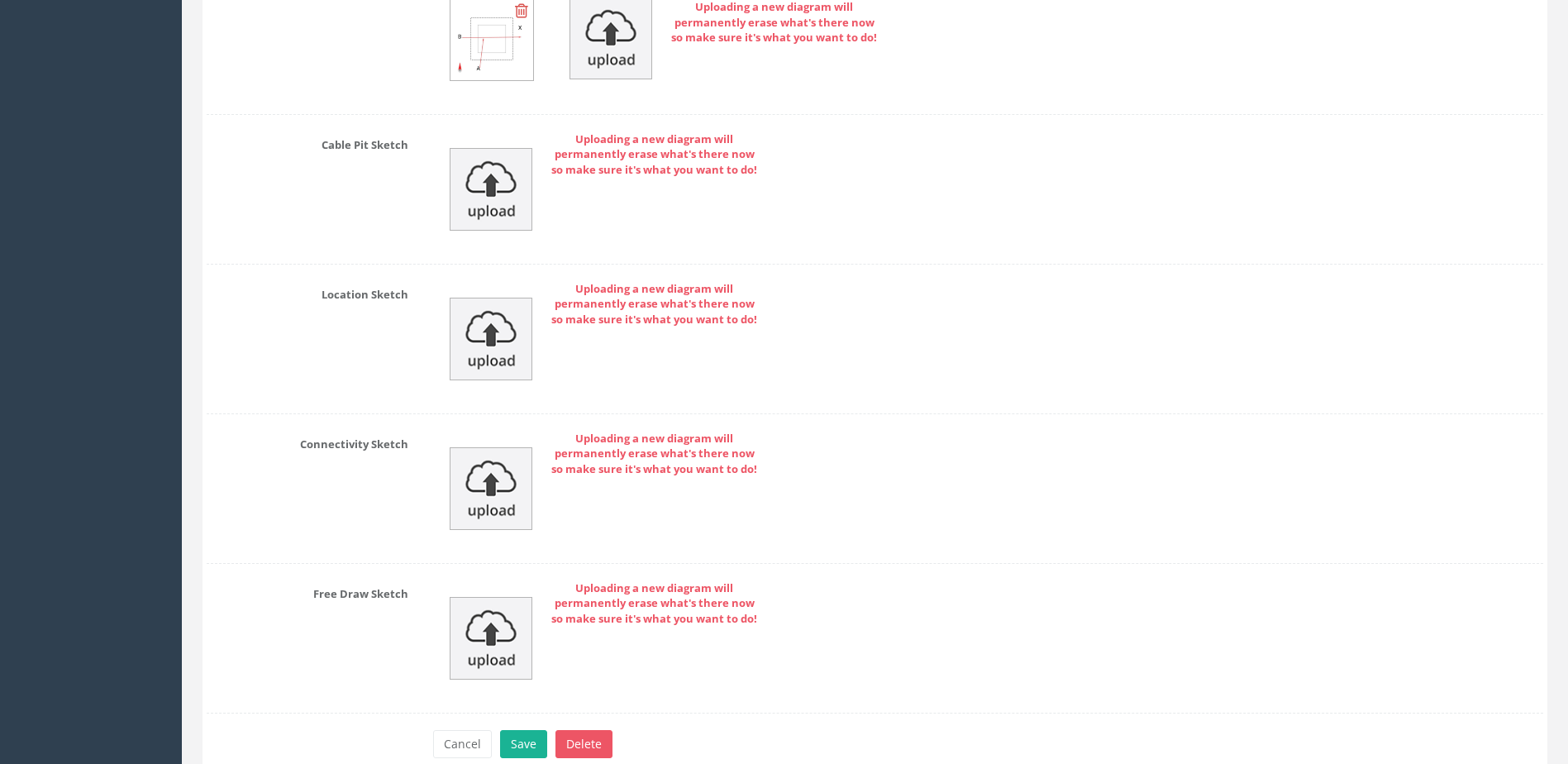
scroll to position [8687, 0]
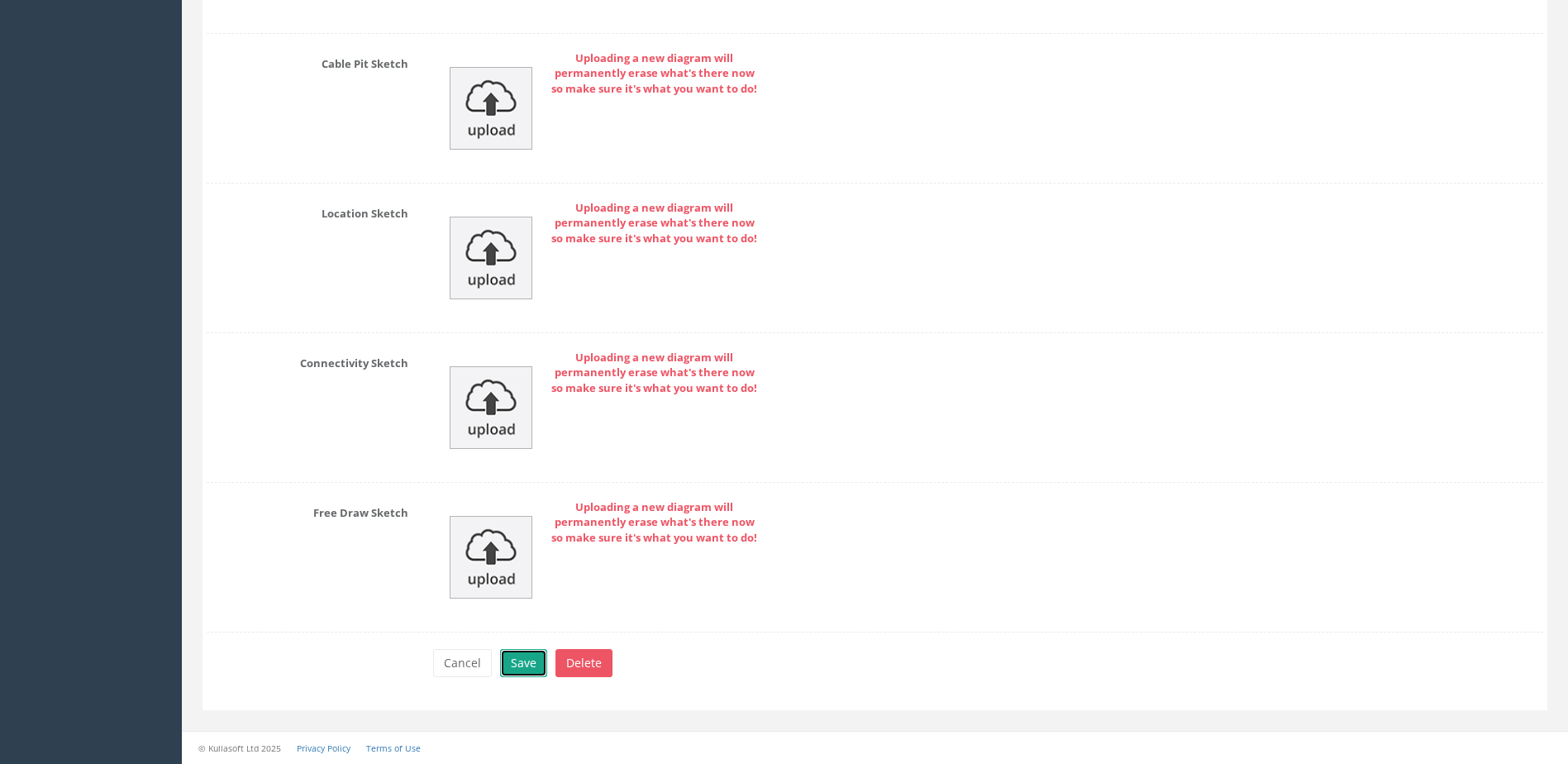
click at [506, 672] on button "Save" at bounding box center [523, 663] width 47 height 28
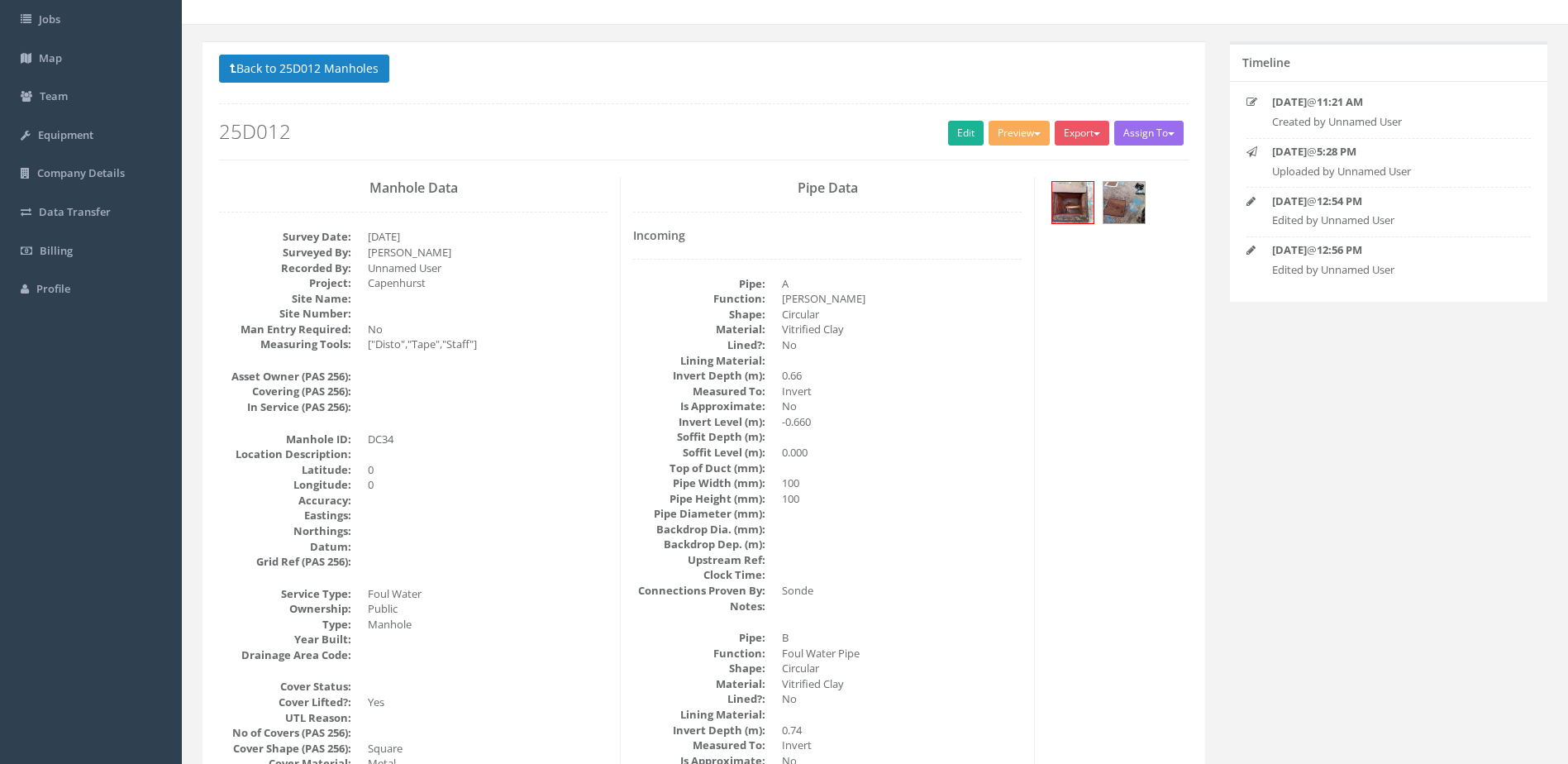
scroll to position [0, 0]
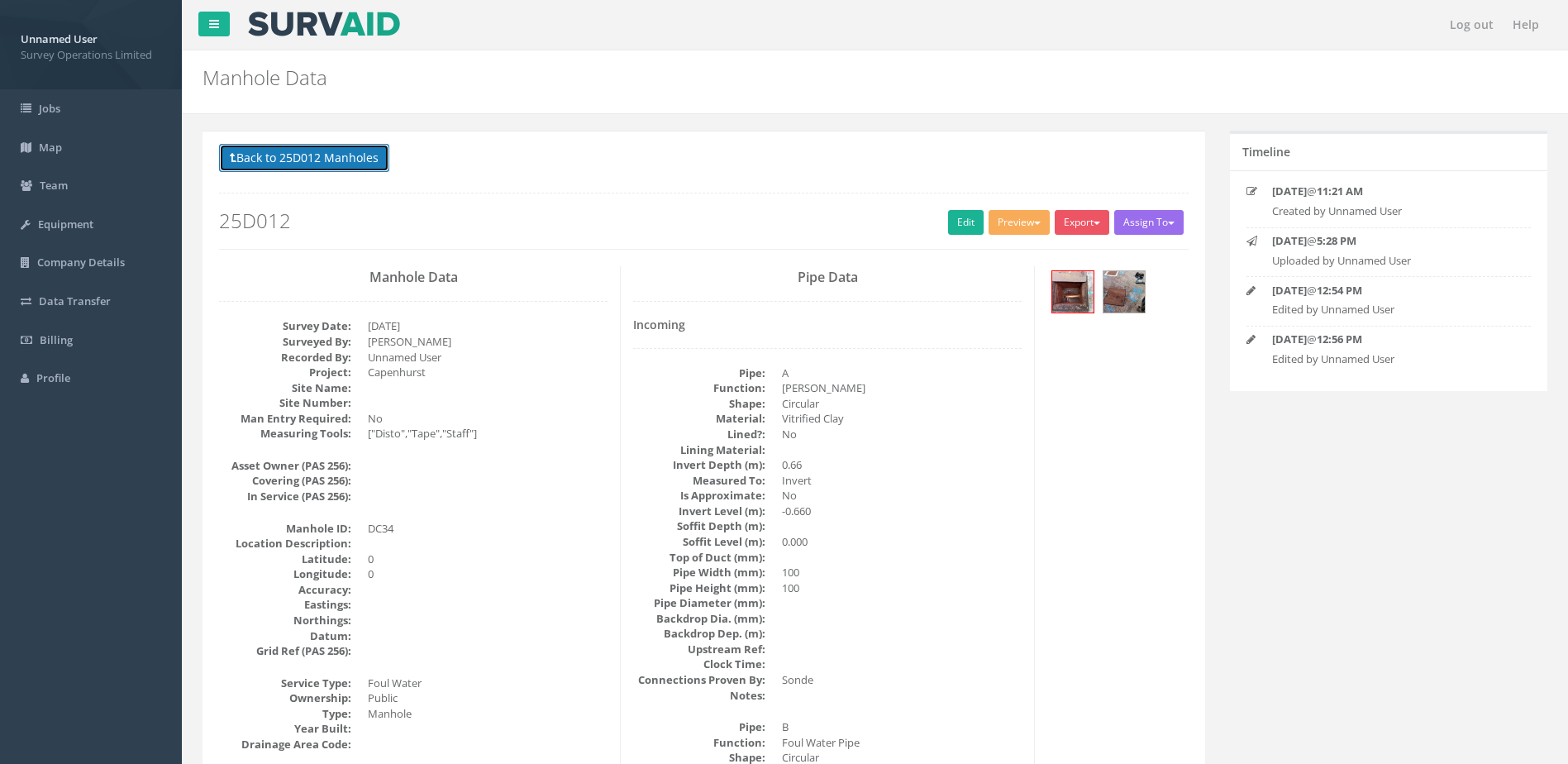
click at [380, 163] on button "Back to 25D012 Manholes" at bounding box center [304, 158] width 170 height 28
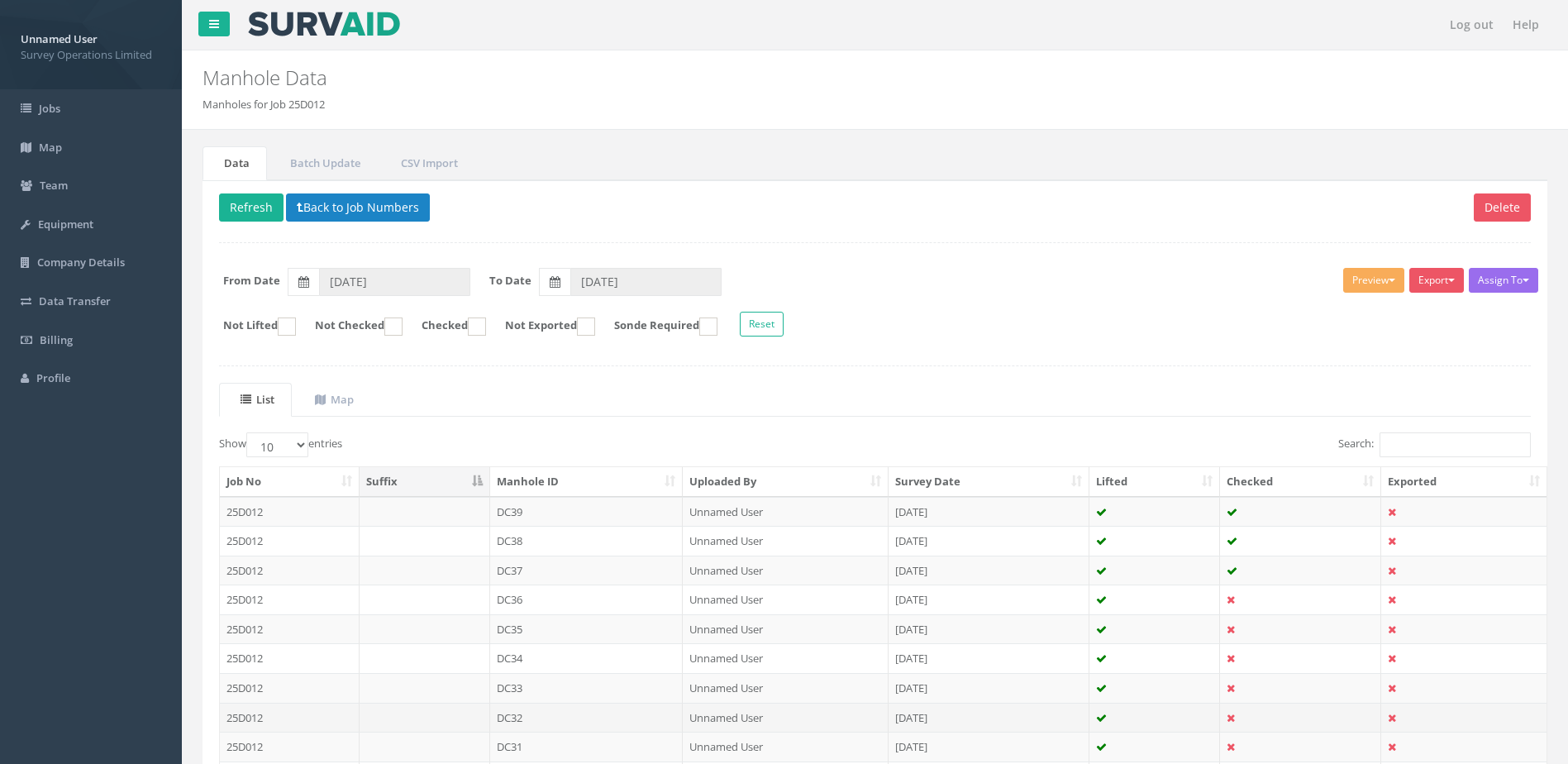
click at [578, 718] on td "DC32" at bounding box center [587, 717] width 194 height 30
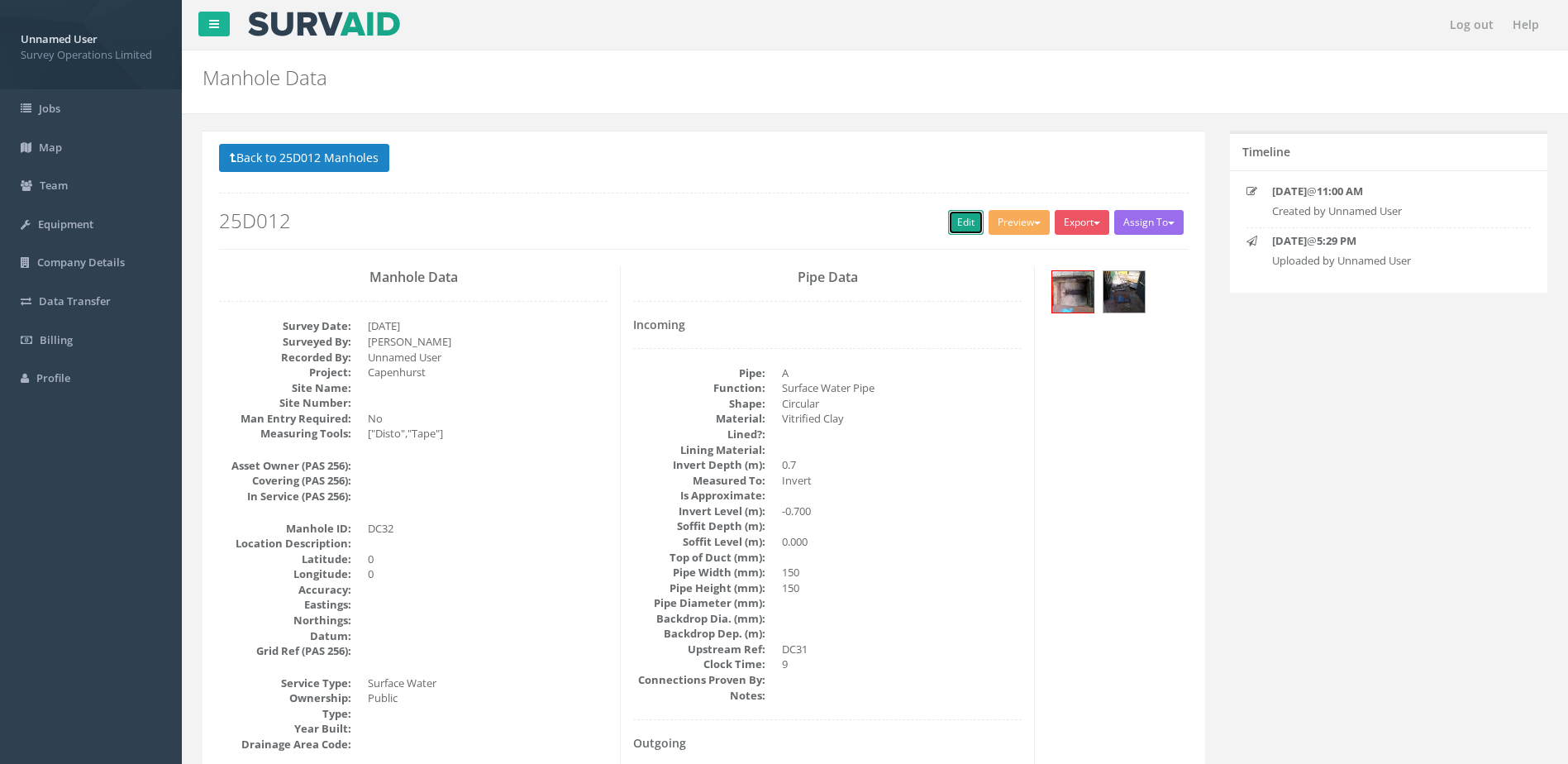
click at [948, 227] on link "Edit" at bounding box center [965, 222] width 35 height 24
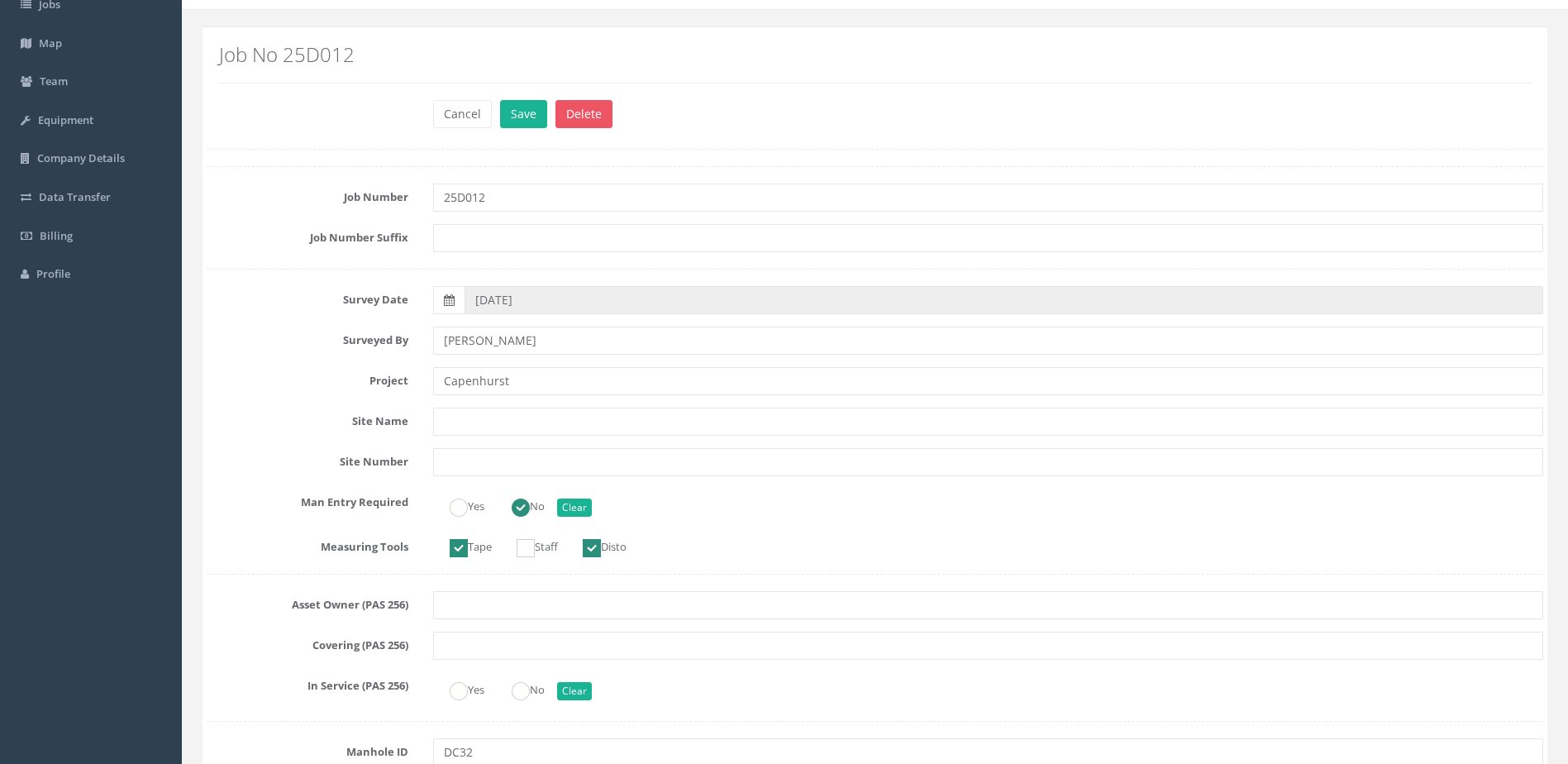
scroll to position [248, 0]
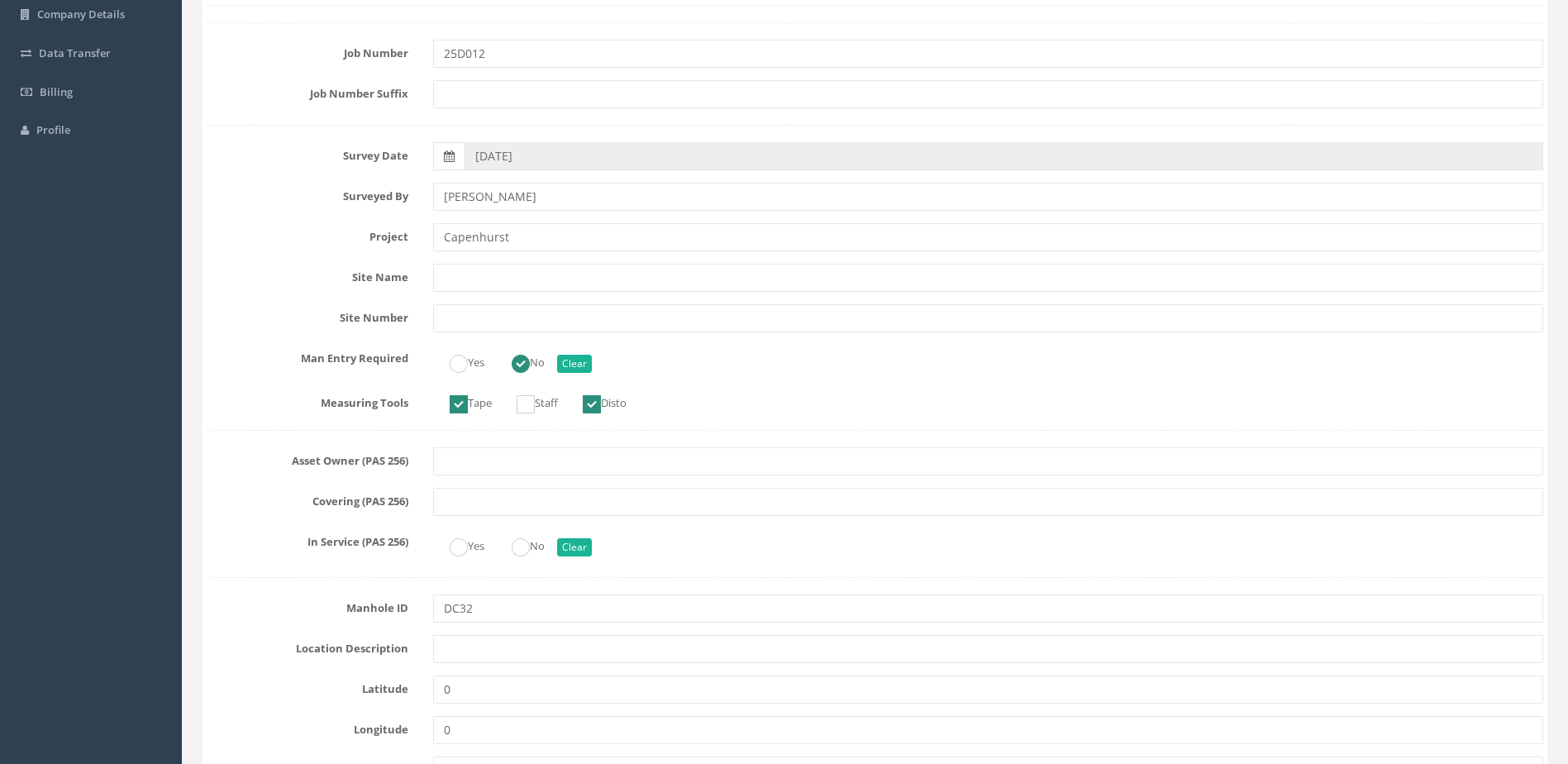
click at [534, 405] on ins at bounding box center [526, 404] width 18 height 18
checkbox input "true"
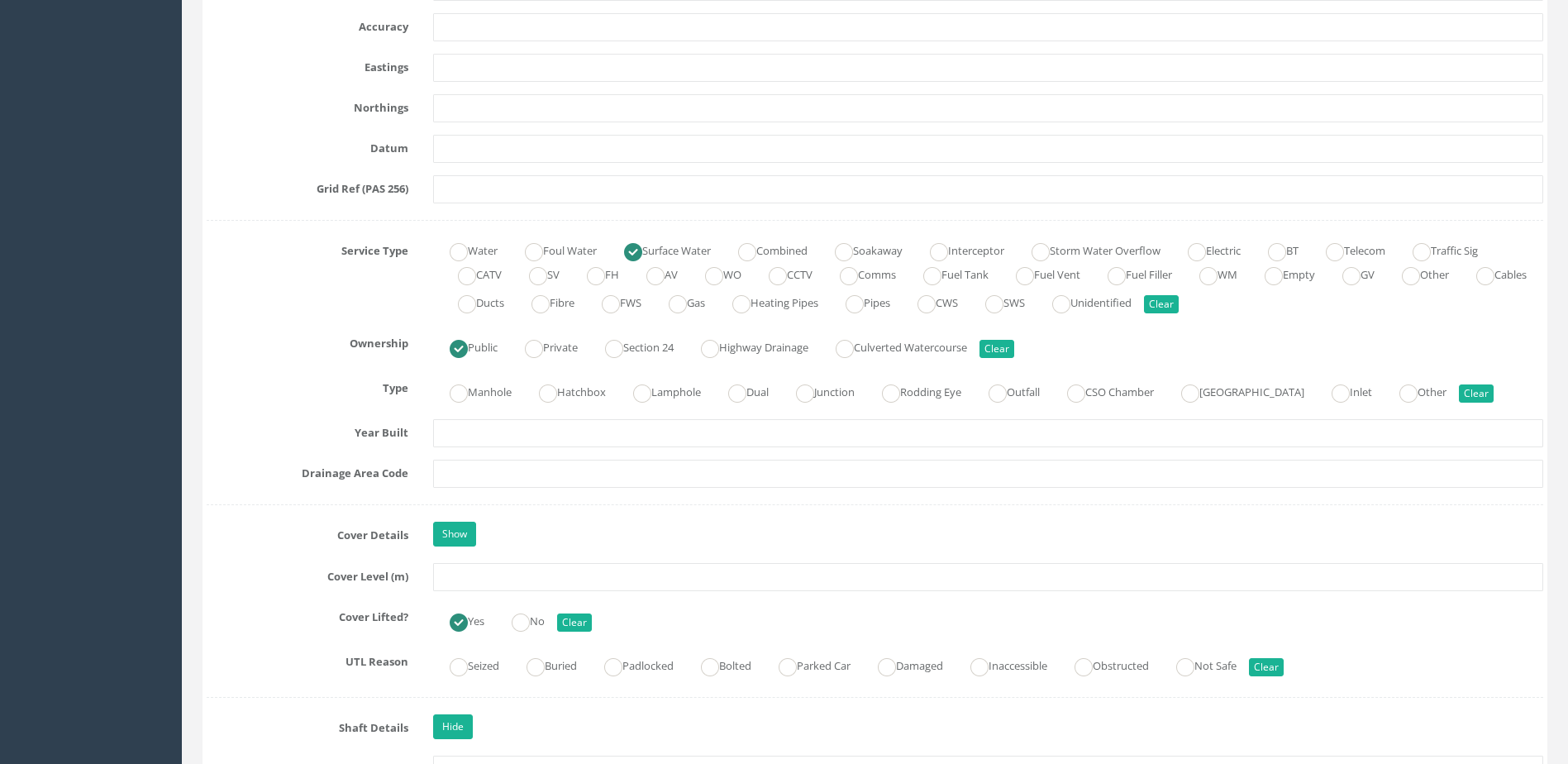
scroll to position [992, 0]
click at [502, 386] on label "Manhole" at bounding box center [472, 389] width 79 height 24
radio input "true"
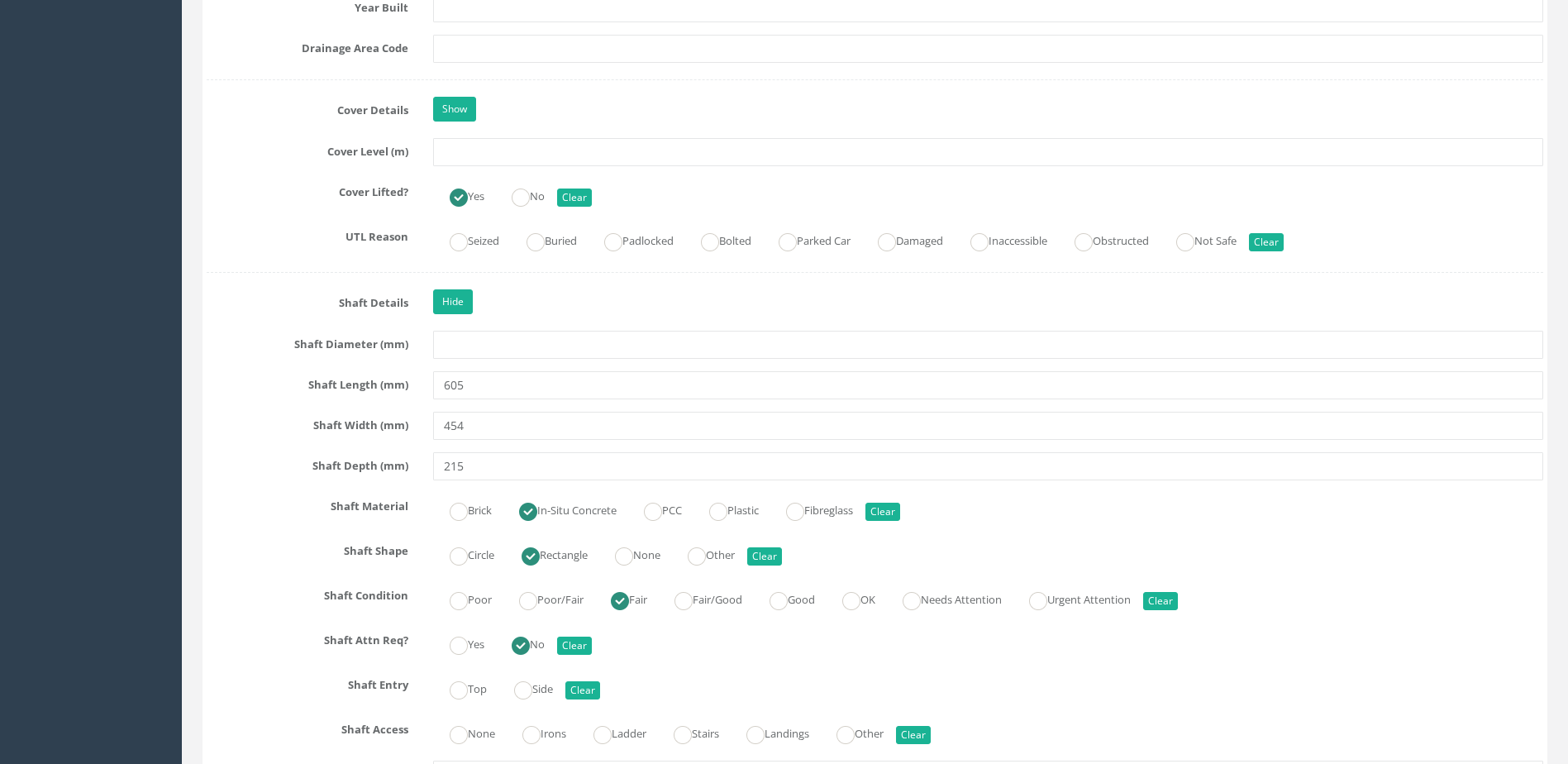
scroll to position [1571, 0]
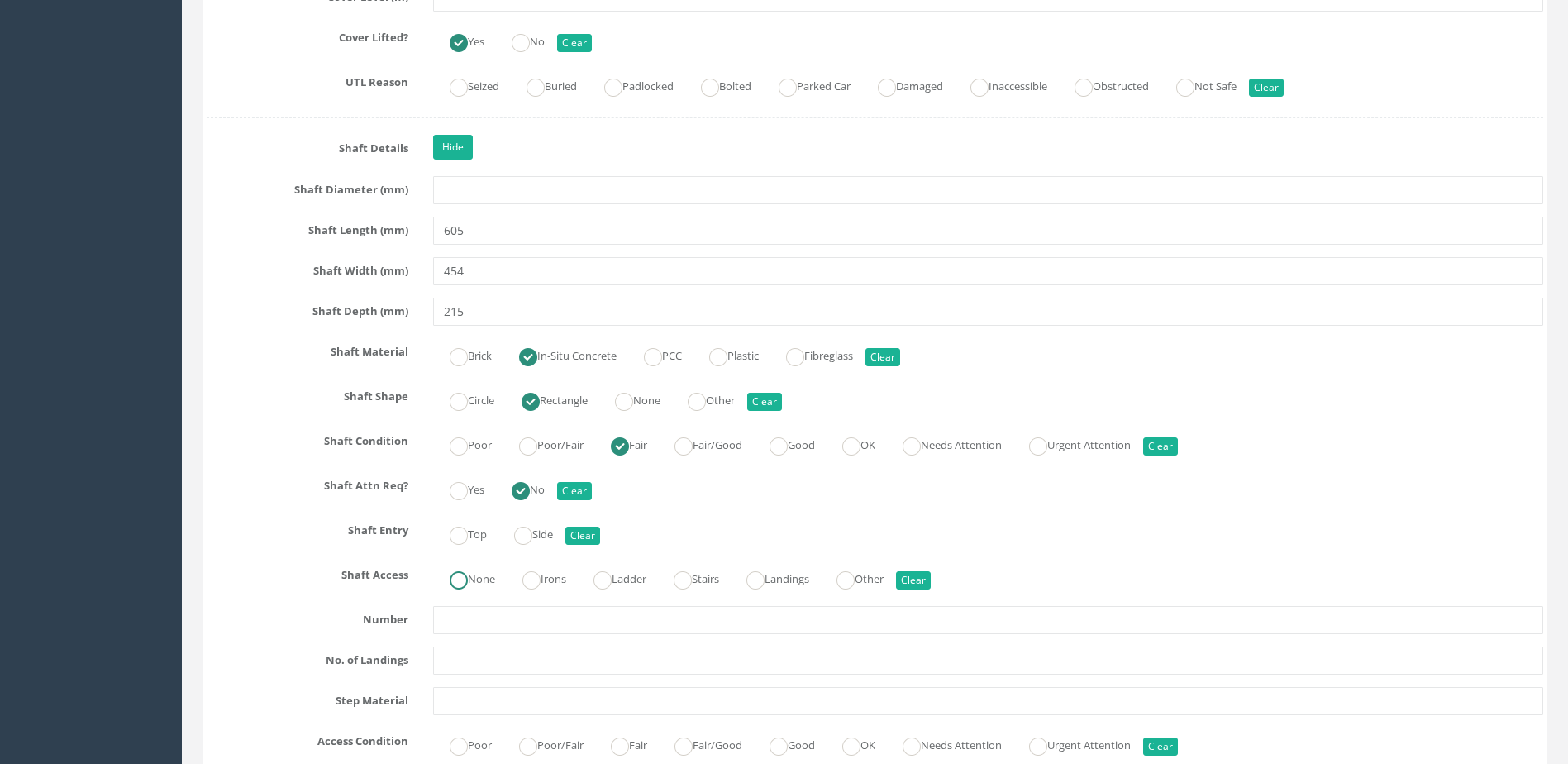
click at [472, 574] on label "None" at bounding box center [464, 578] width 62 height 24
radio input "true"
click at [470, 528] on label "Top" at bounding box center [459, 532] width 53 height 24
radio input "true"
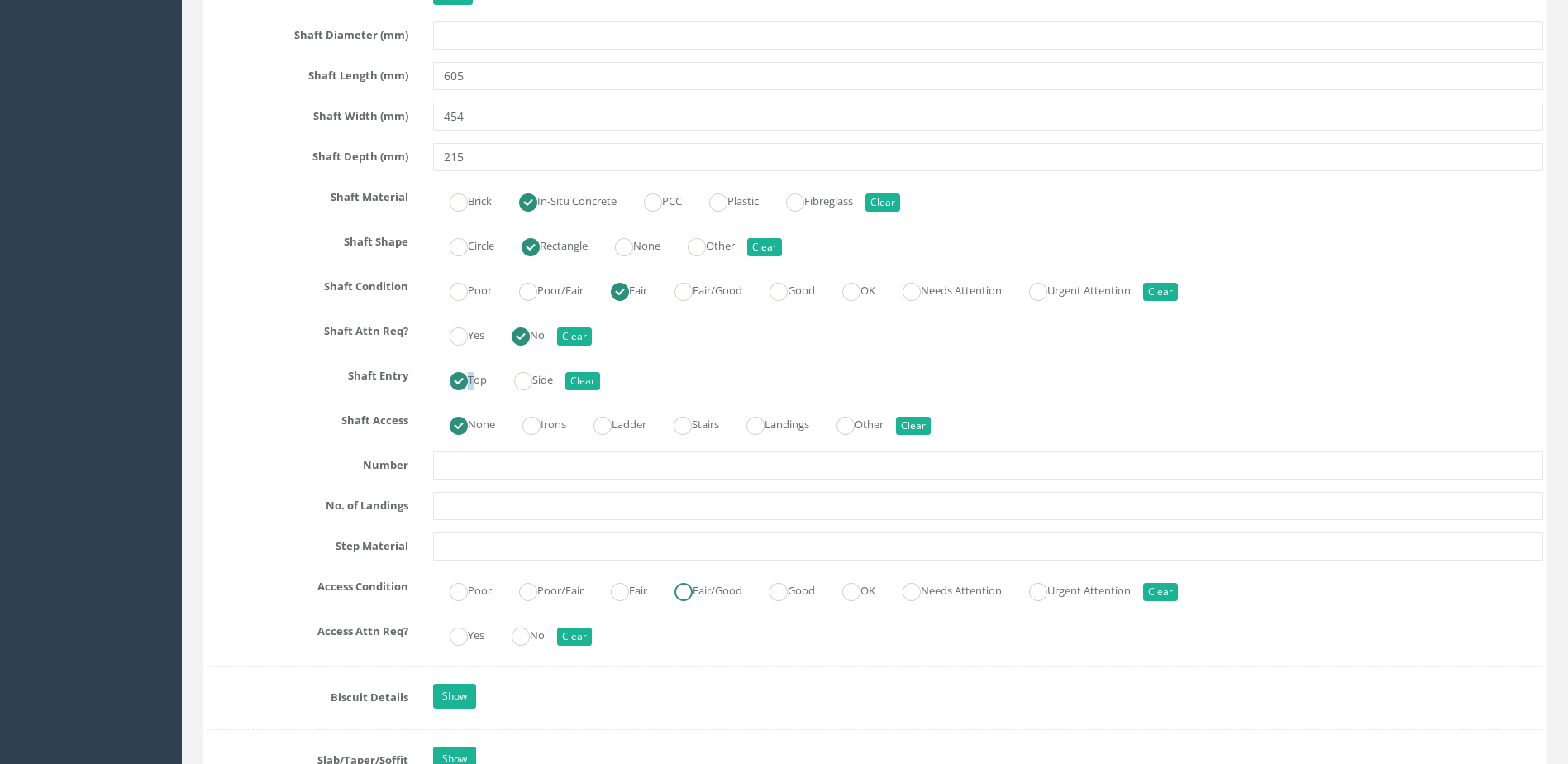
scroll to position [1901, 0]
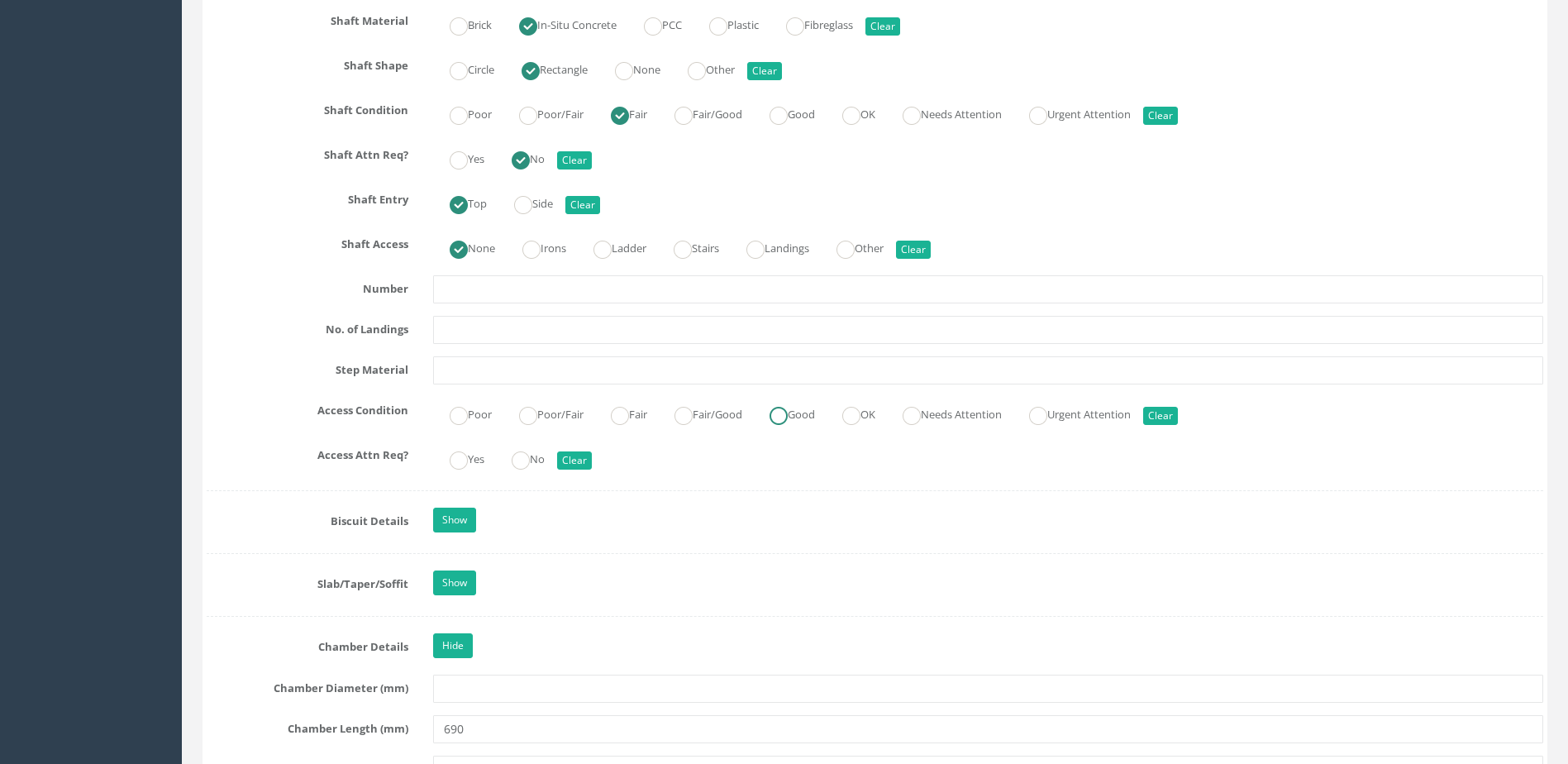
click at [813, 416] on label "Good" at bounding box center [784, 413] width 62 height 24
radio input "true"
click at [530, 452] on ins at bounding box center [521, 461] width 18 height 18
radio input "true"
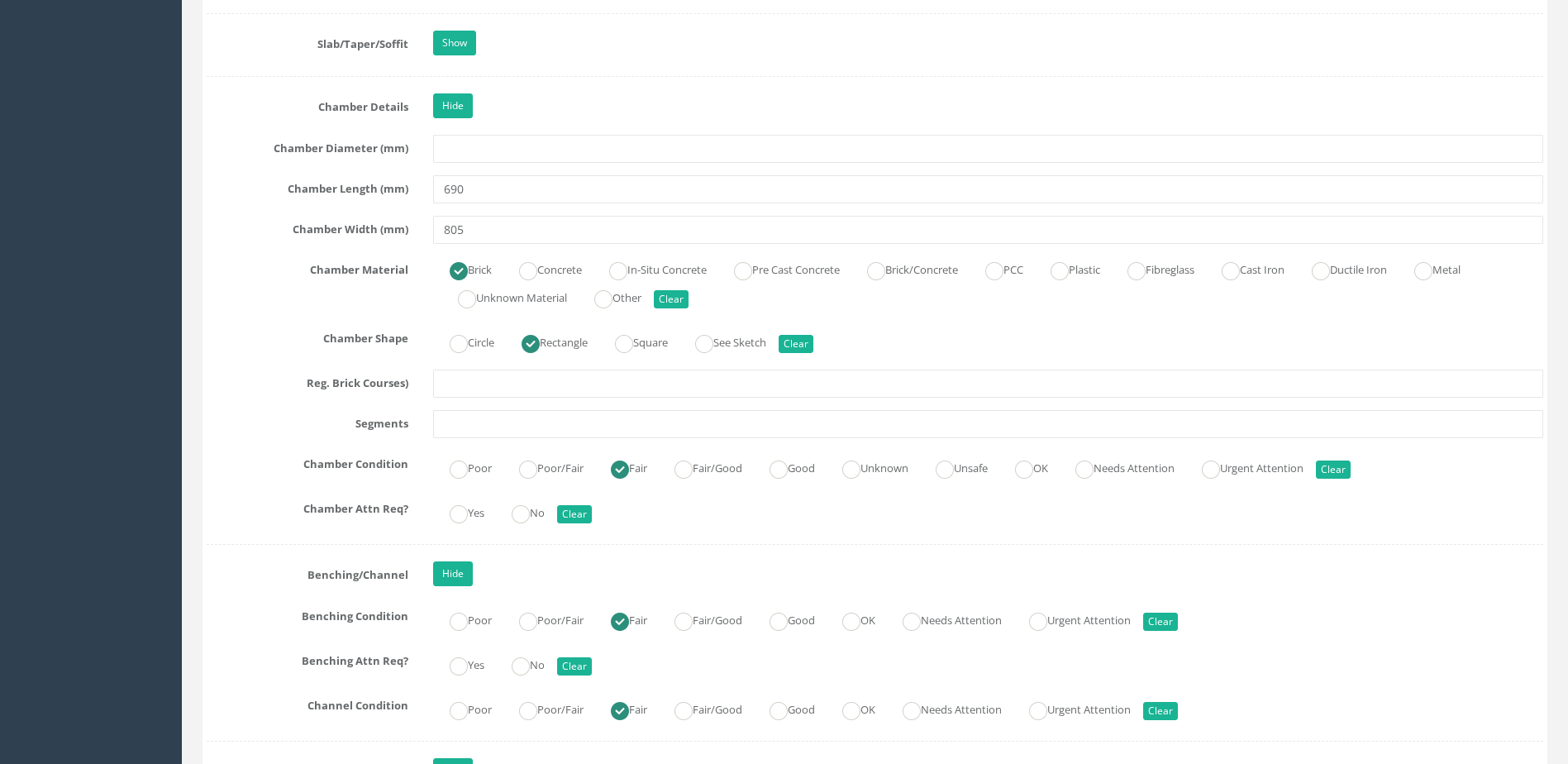
scroll to position [2645, 0]
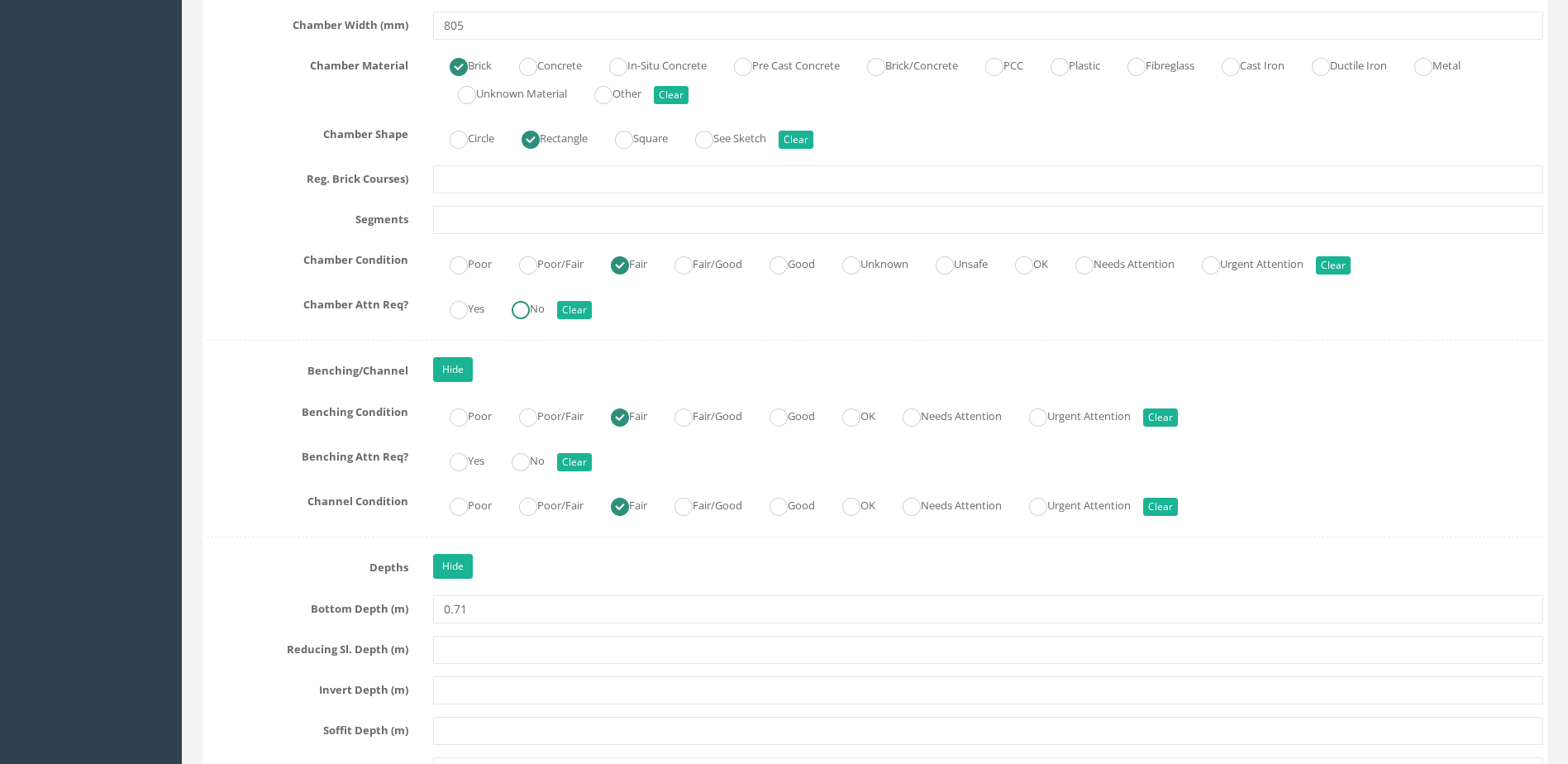
click at [524, 304] on ins at bounding box center [521, 310] width 18 height 18
radio input "true"
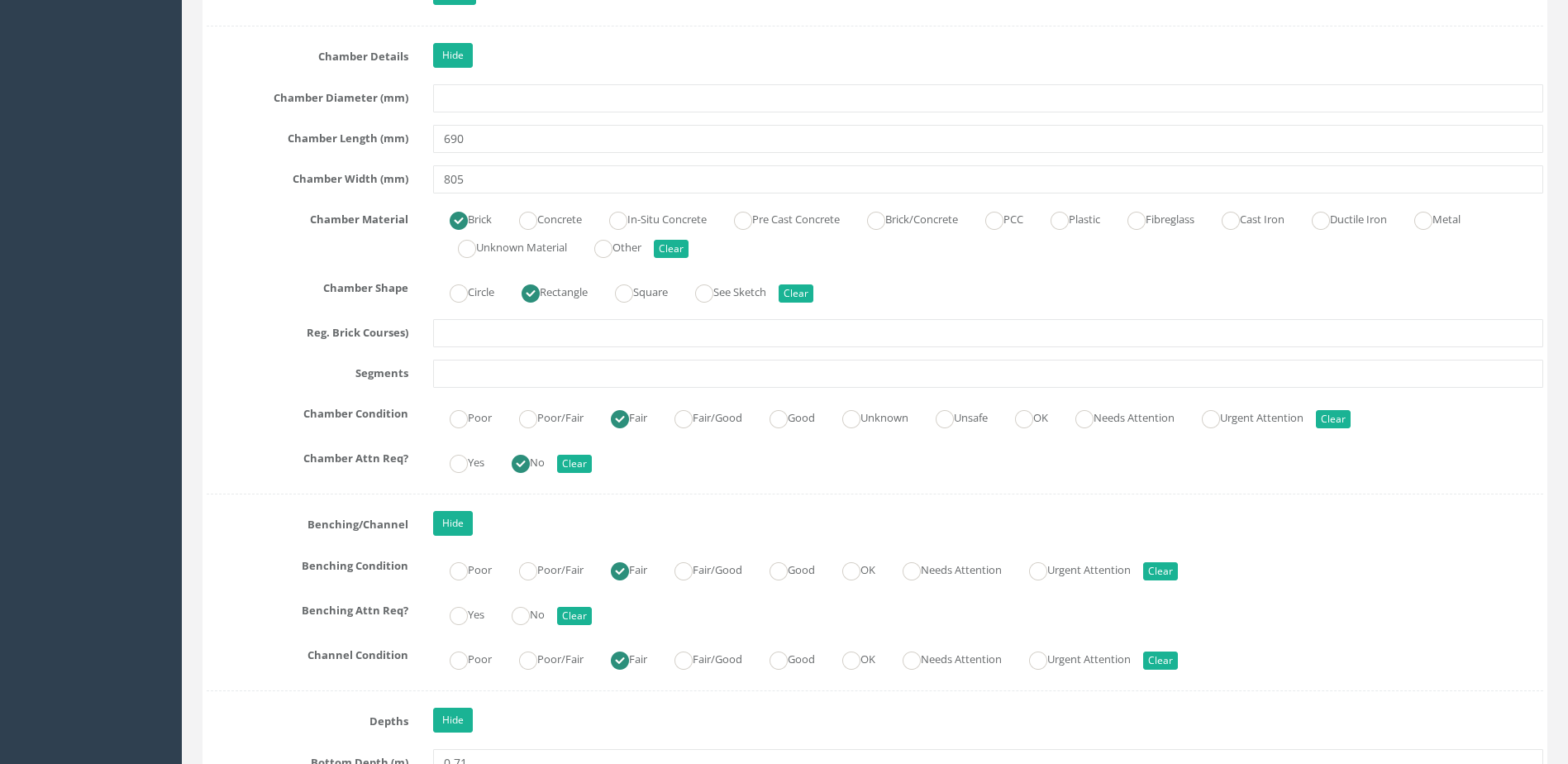
scroll to position [2727, 0]
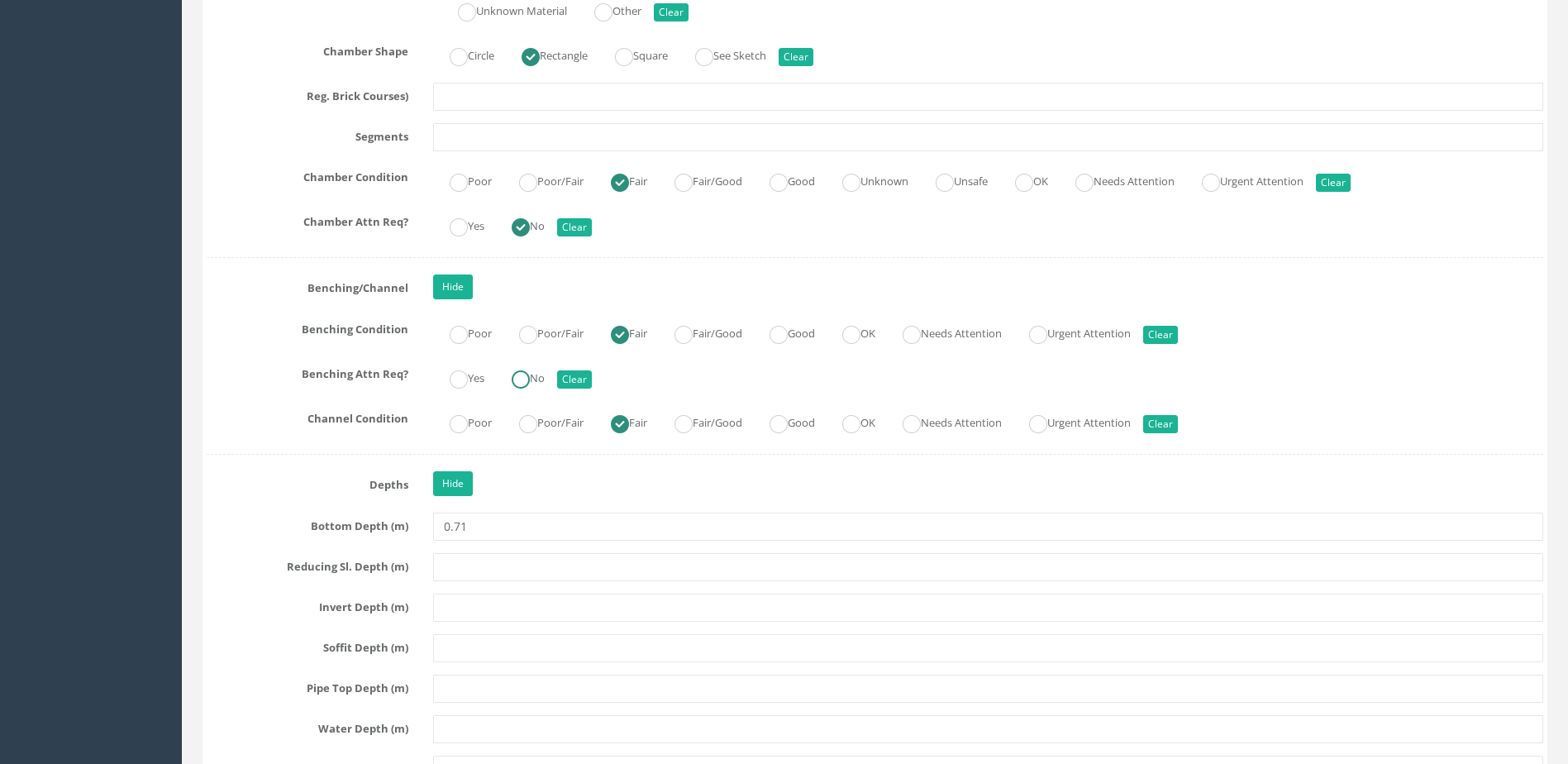
click at [530, 383] on ins at bounding box center [521, 379] width 18 height 18
radio input "true"
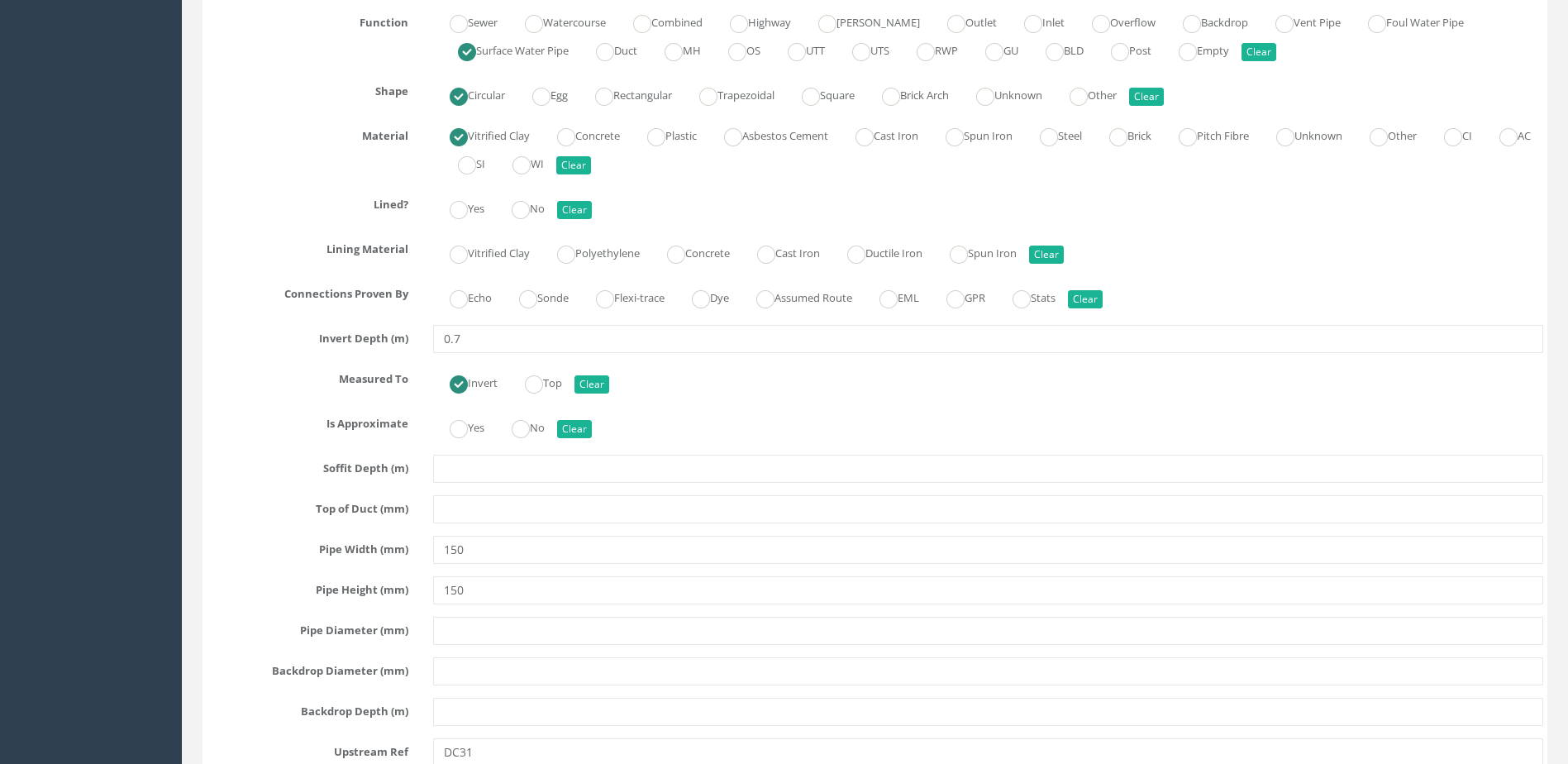
scroll to position [5124, 0]
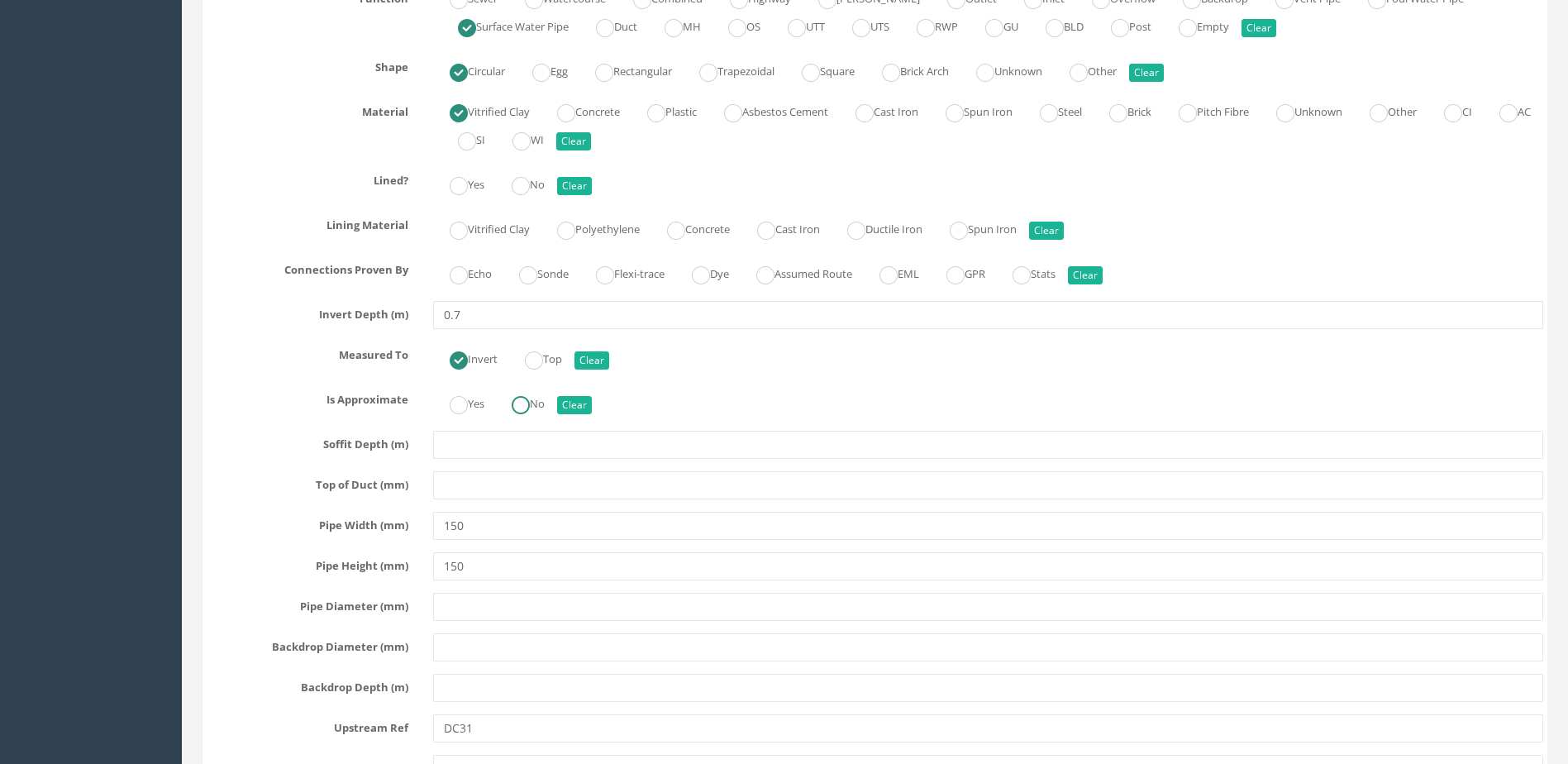
click at [536, 413] on label "No" at bounding box center [520, 402] width 50 height 24
radio input "true"
click at [538, 272] on ins at bounding box center [528, 275] width 18 height 18
radio input "true"
click at [530, 191] on ins at bounding box center [521, 186] width 18 height 18
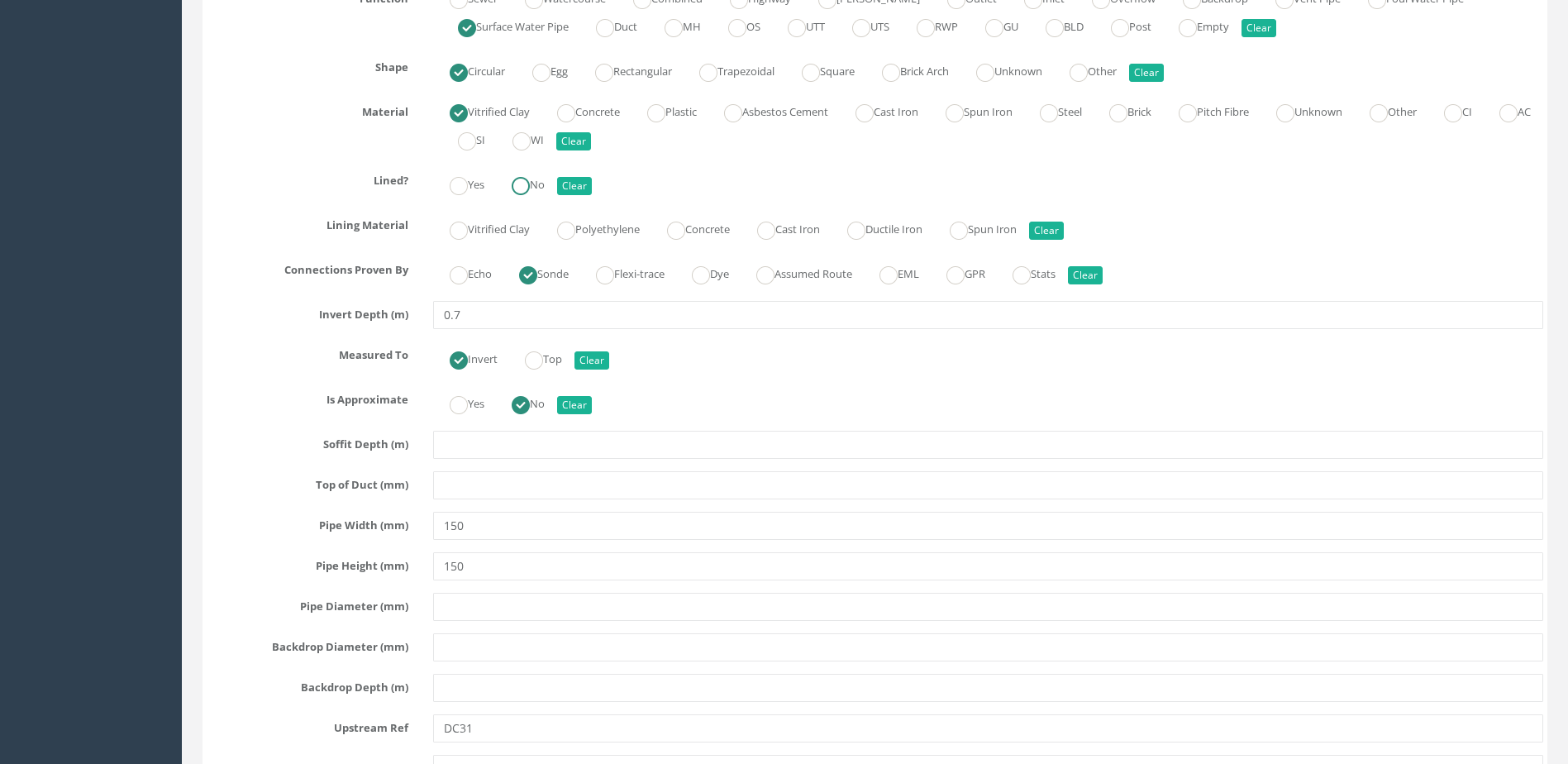
radio input "true"
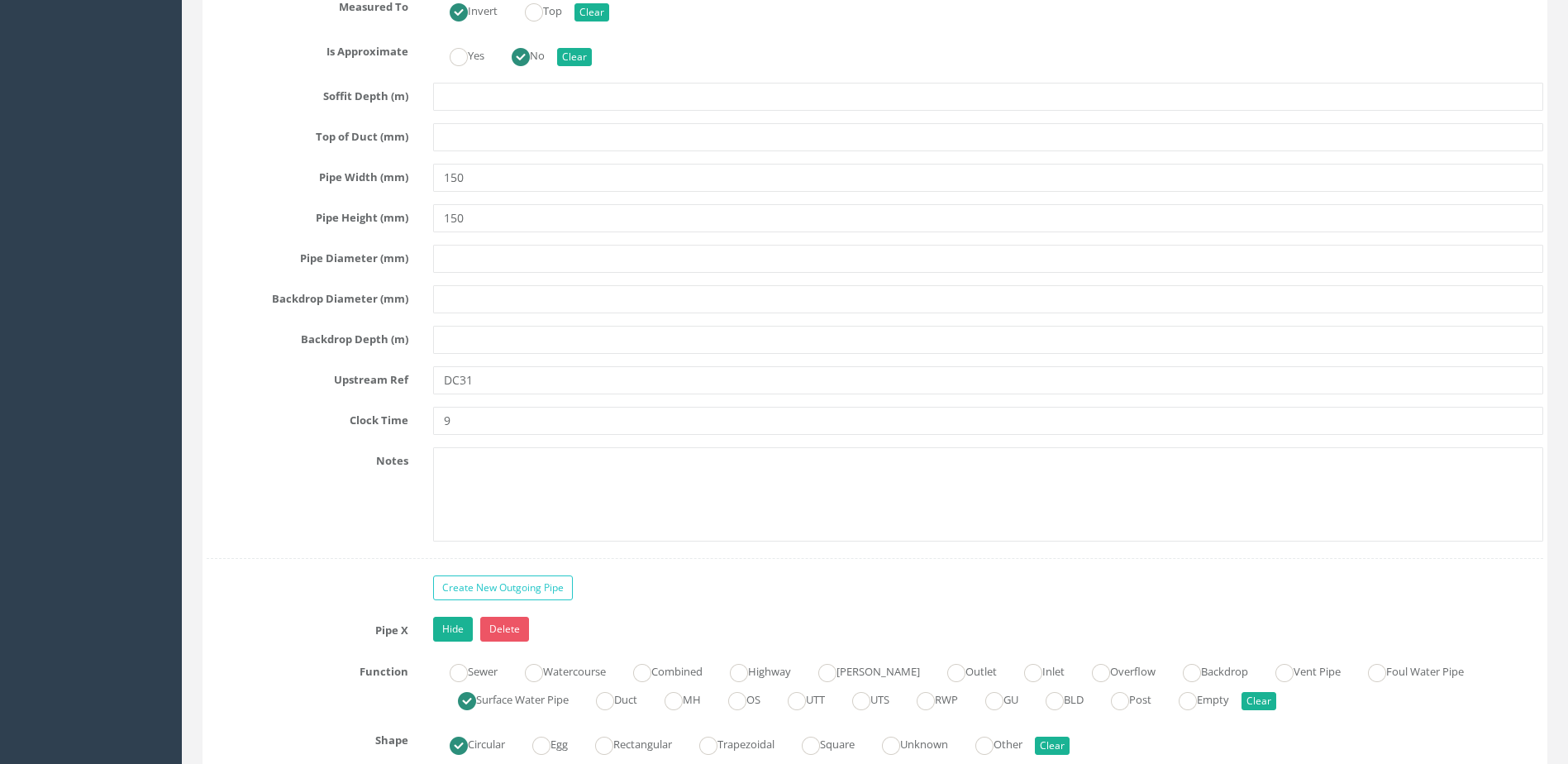
scroll to position [5703, 0]
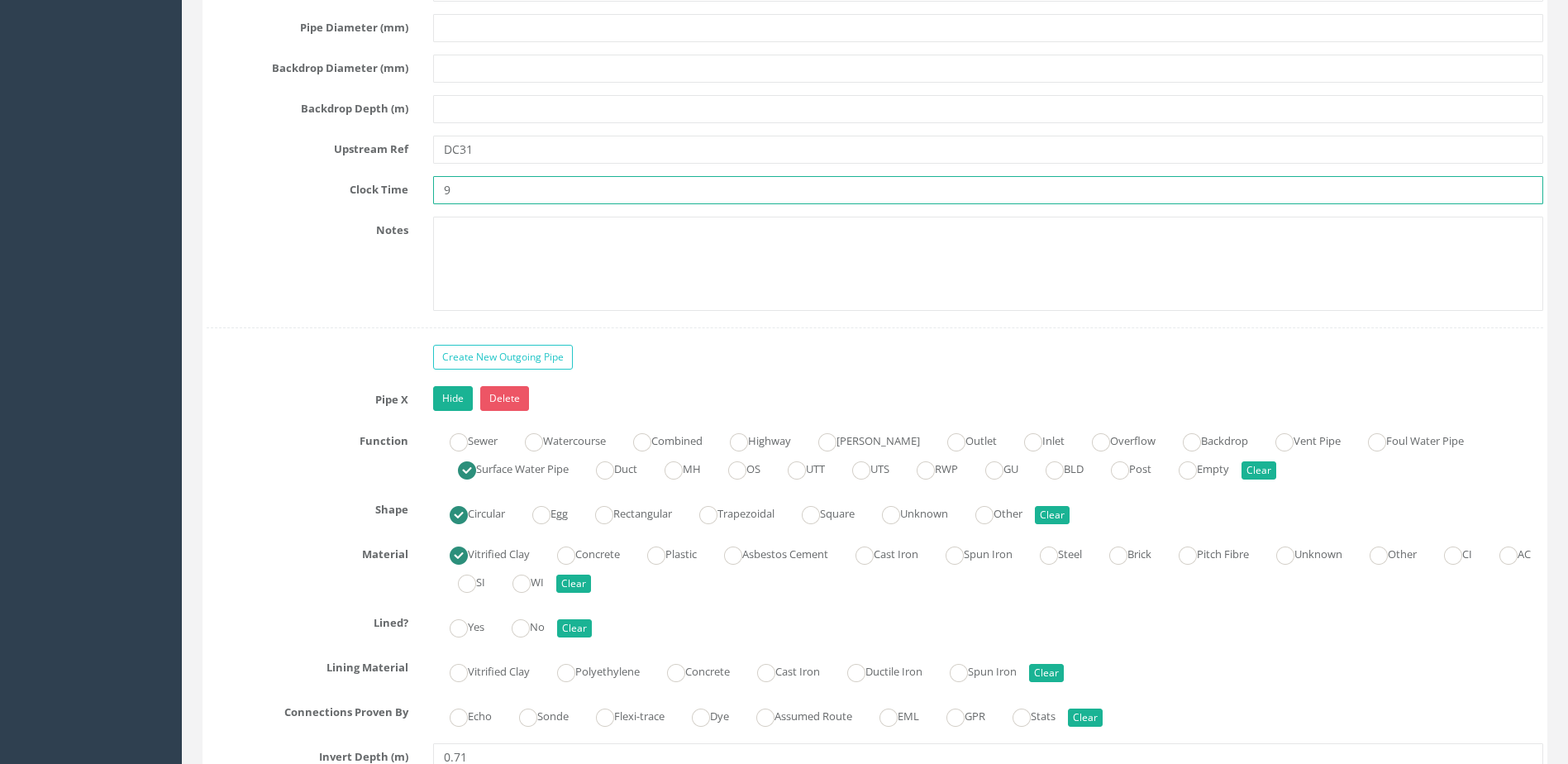
click at [533, 184] on input "9" at bounding box center [988, 189] width 1110 height 28
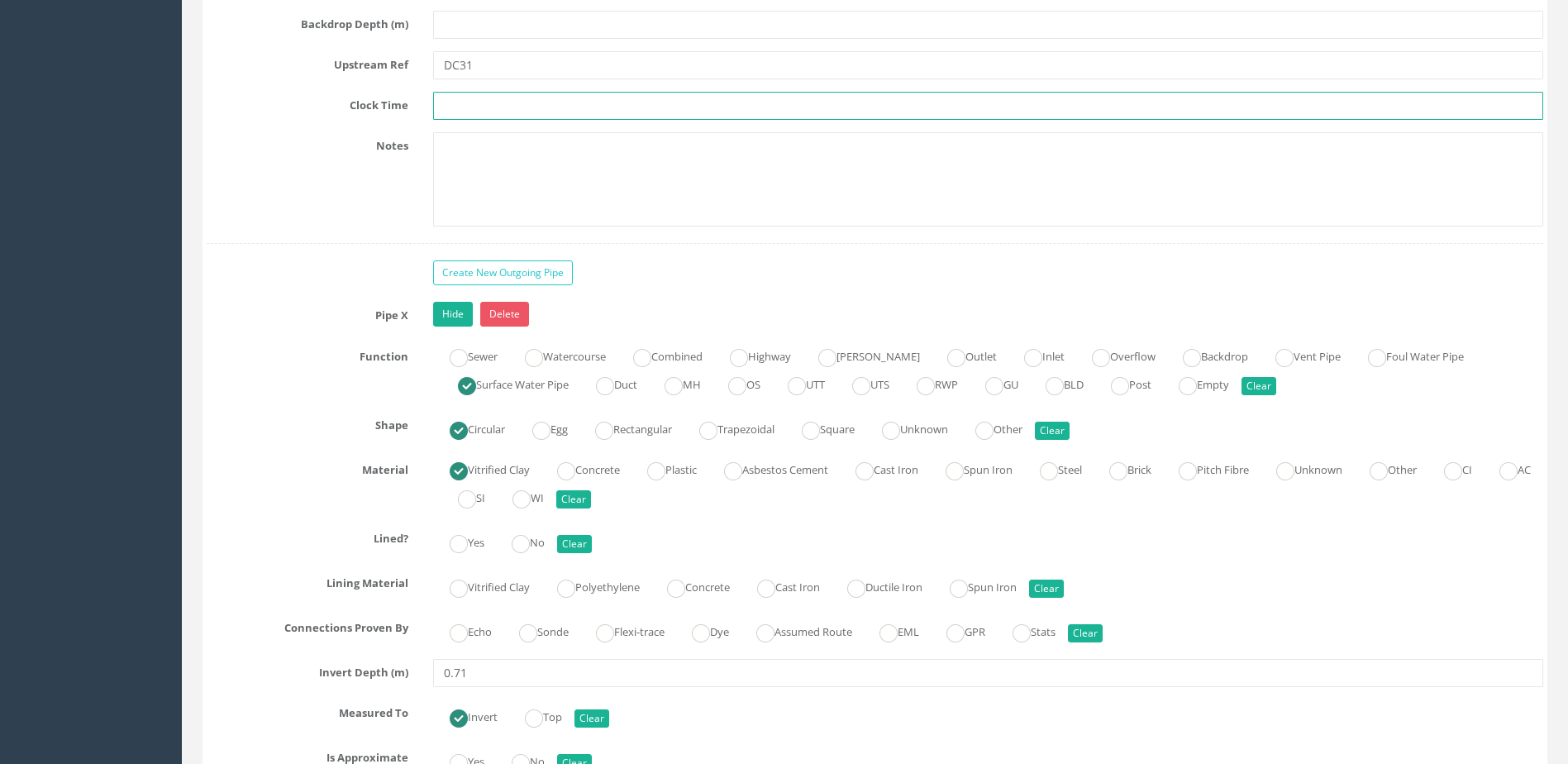
scroll to position [5868, 0]
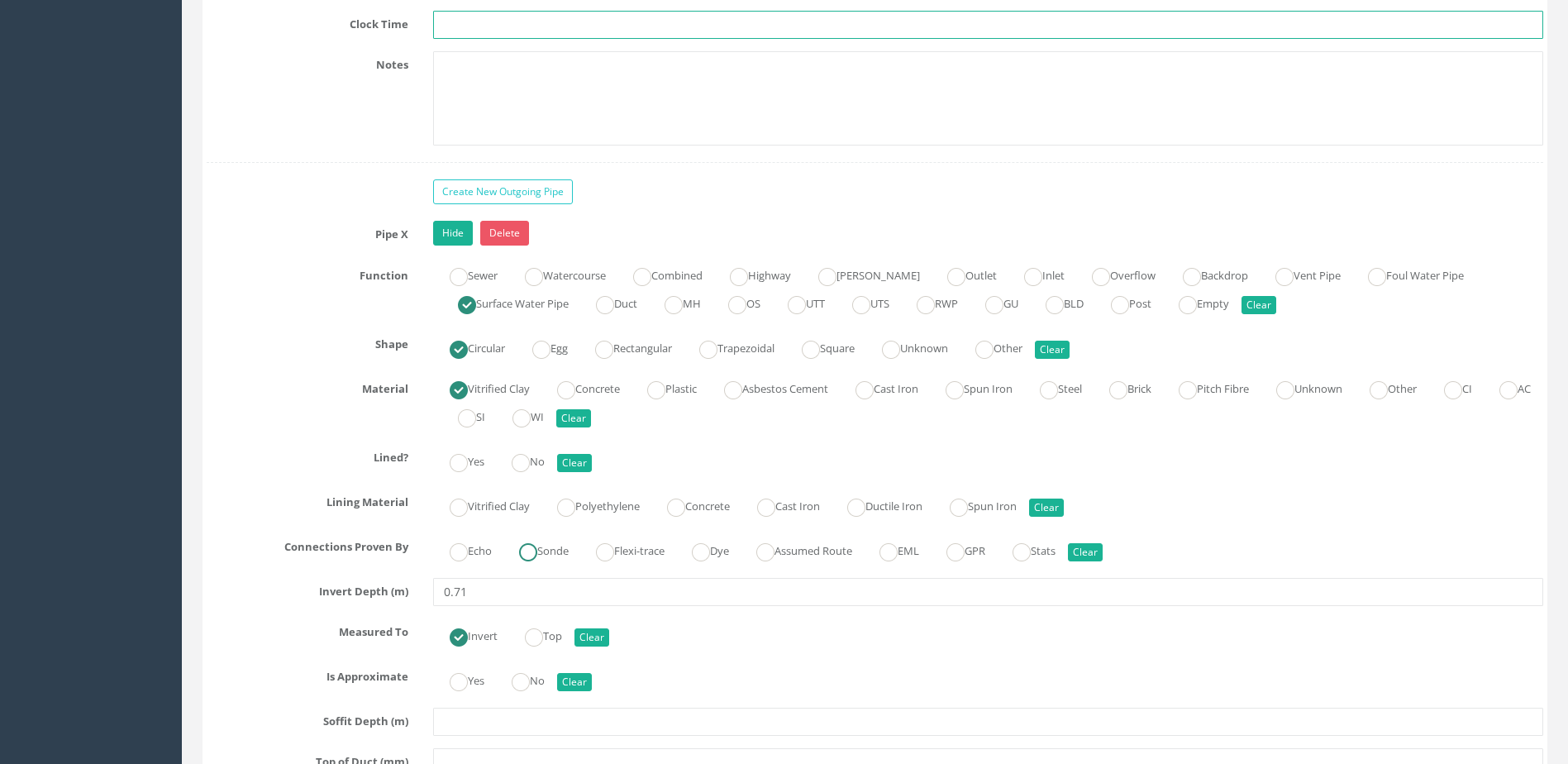
click at [531, 547] on ins at bounding box center [528, 552] width 18 height 18
radio input "true"
click at [530, 463] on ins at bounding box center [521, 463] width 18 height 18
radio input "true"
click at [521, 676] on ins at bounding box center [521, 682] width 18 height 18
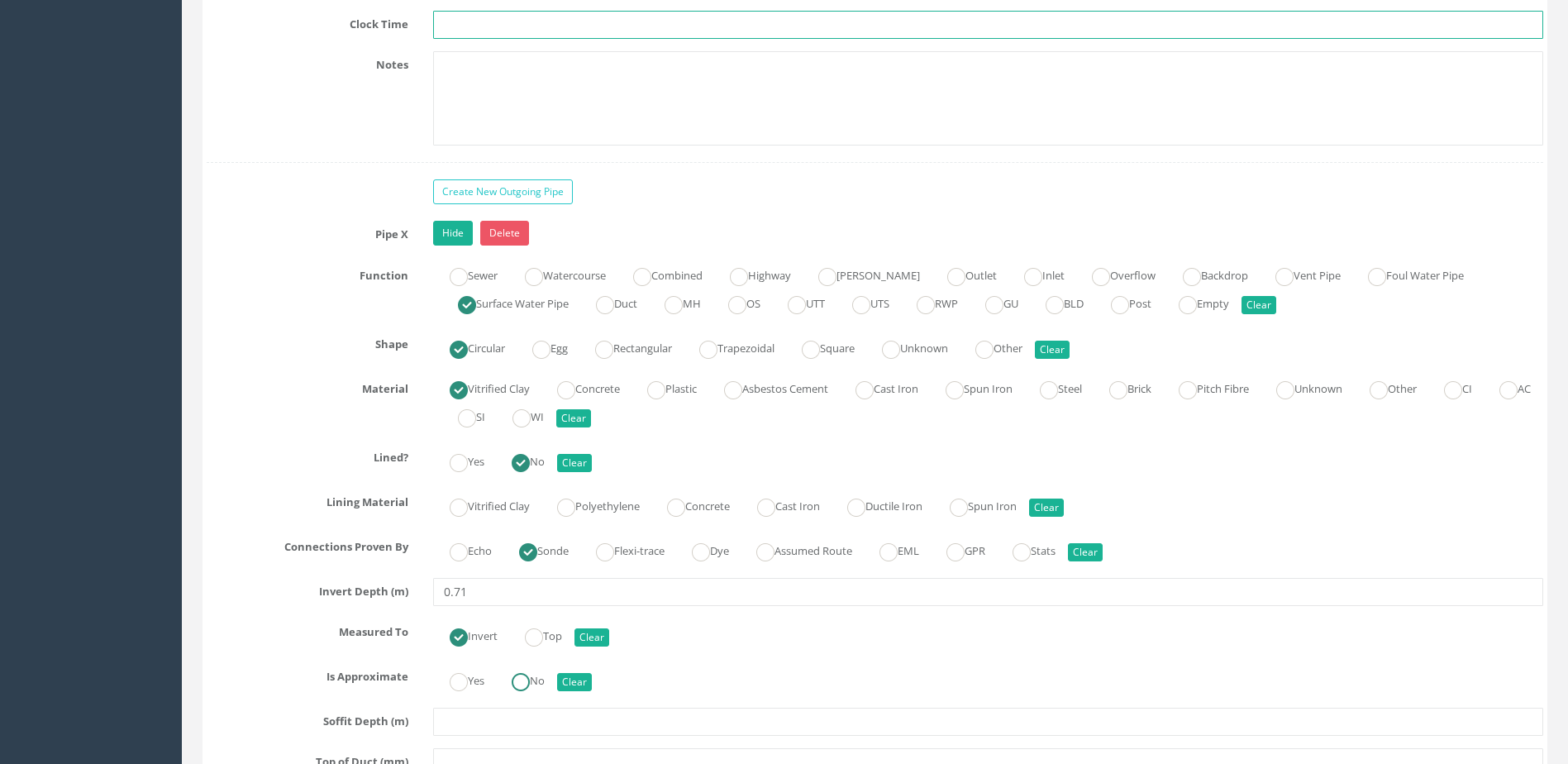
radio input "true"
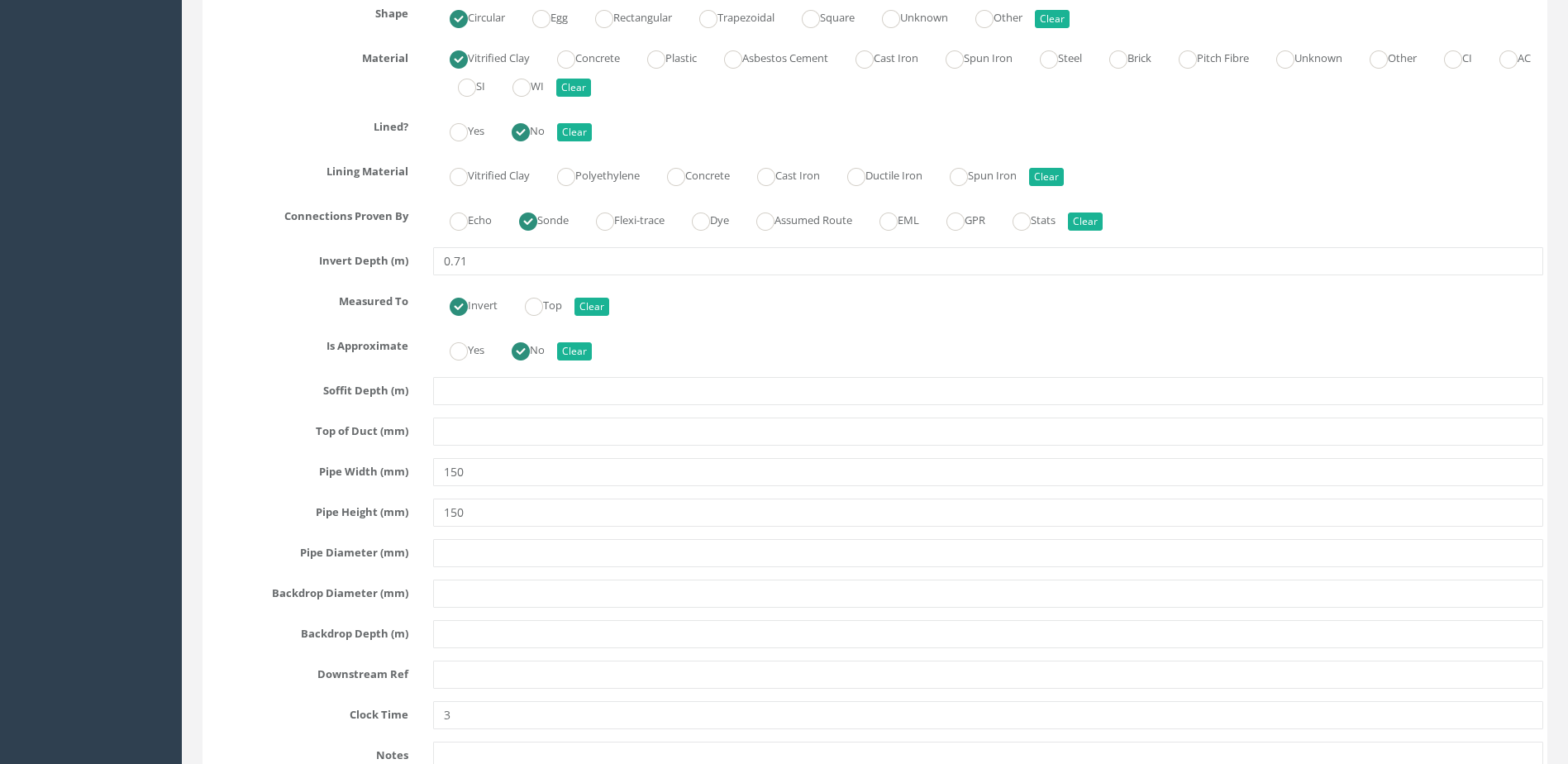
scroll to position [6530, 0]
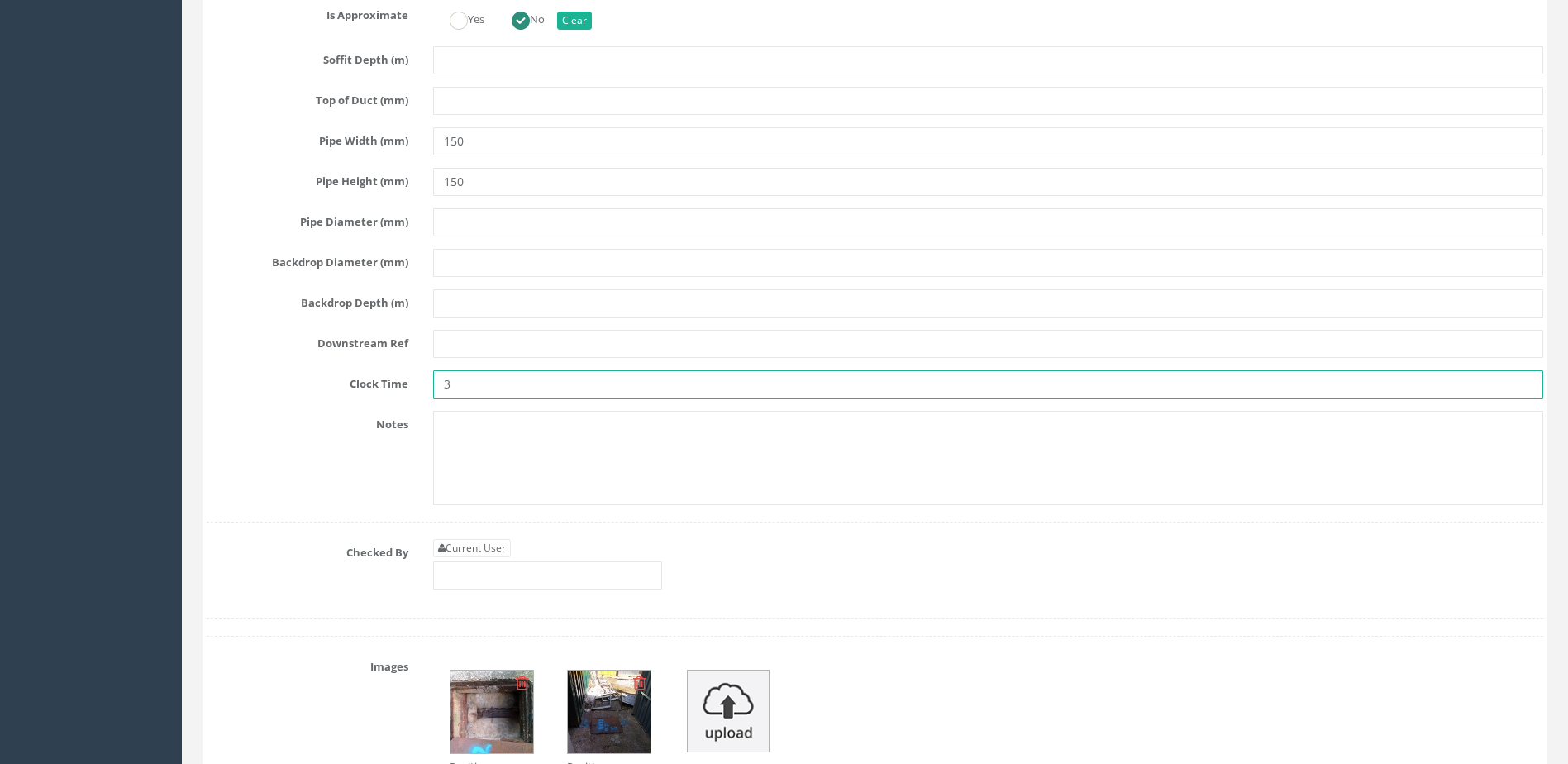
click at [477, 376] on input "3" at bounding box center [988, 384] width 1110 height 28
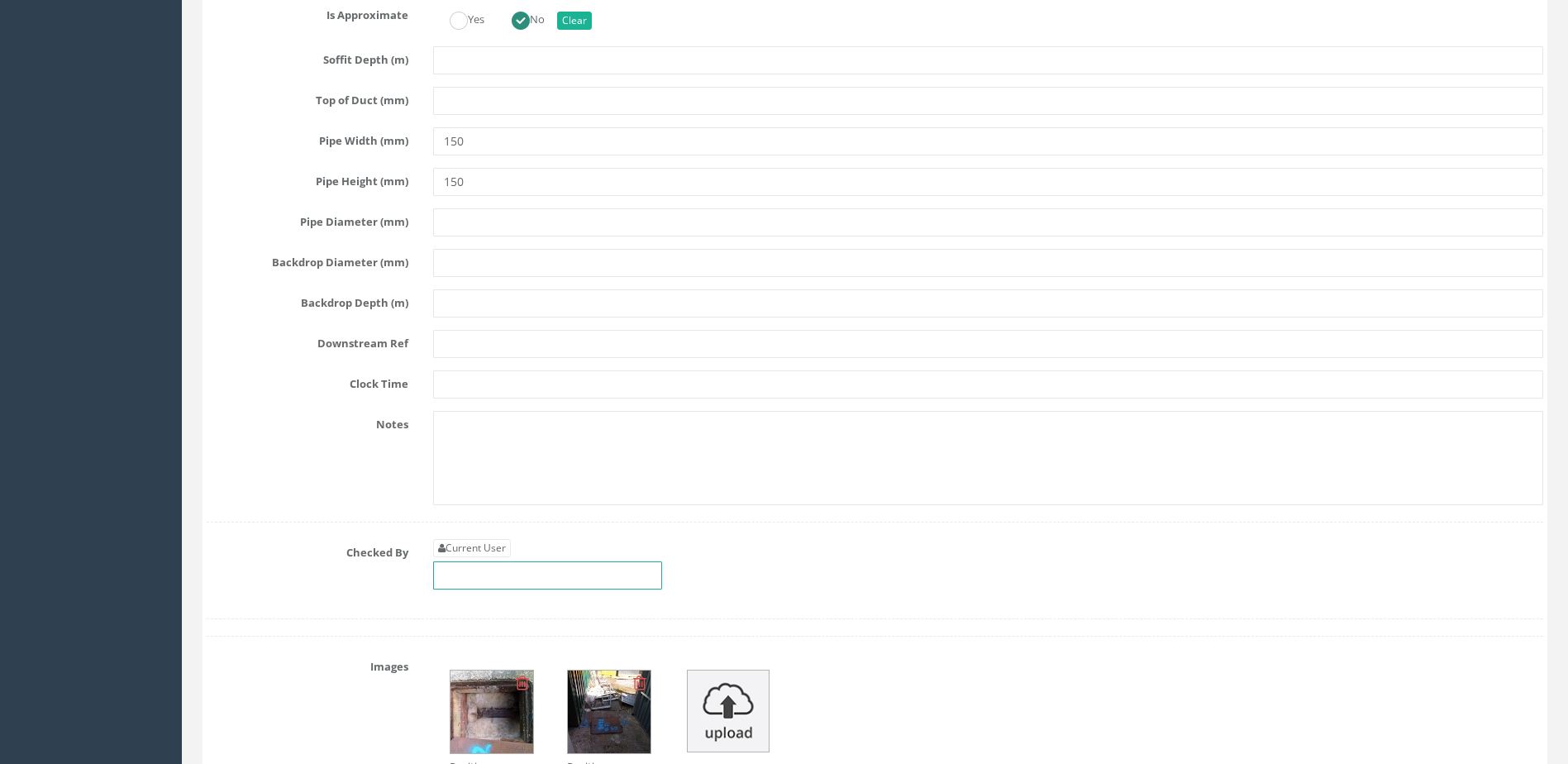
click at [568, 562] on input "text" at bounding box center [547, 575] width 229 height 28
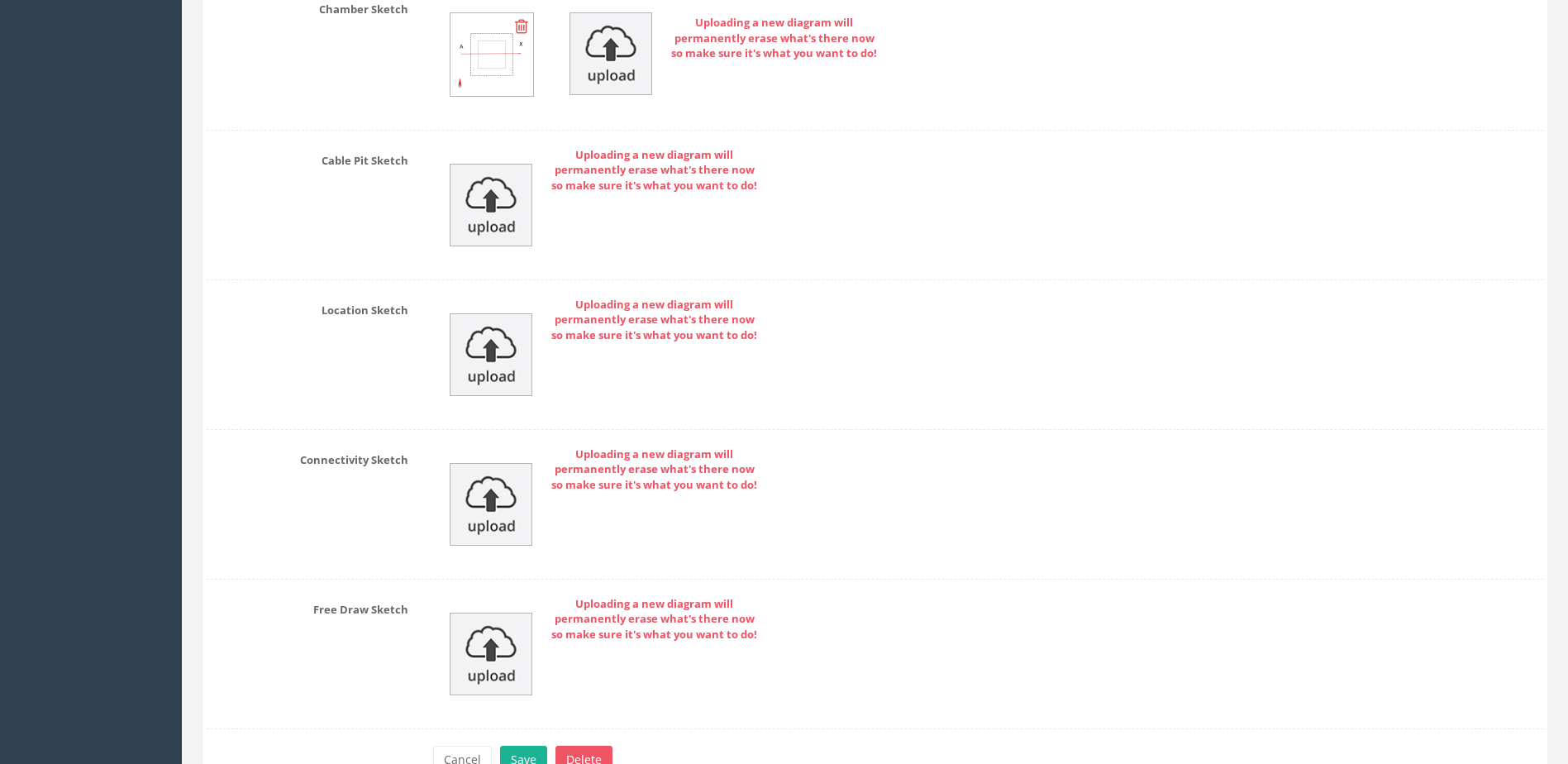
scroll to position [7708, 0]
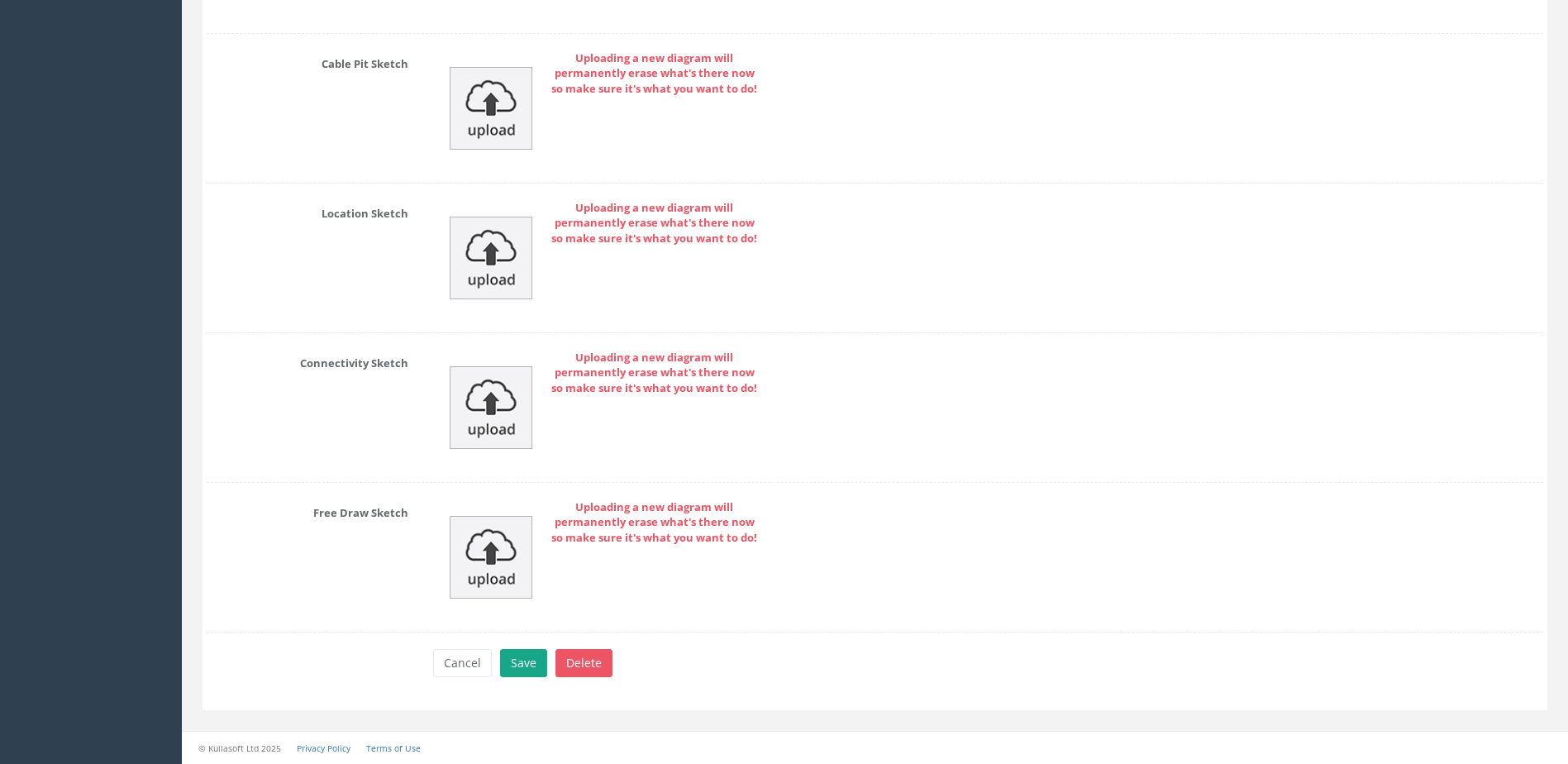
type input "MP"
click at [530, 671] on button "Save" at bounding box center [523, 663] width 47 height 28
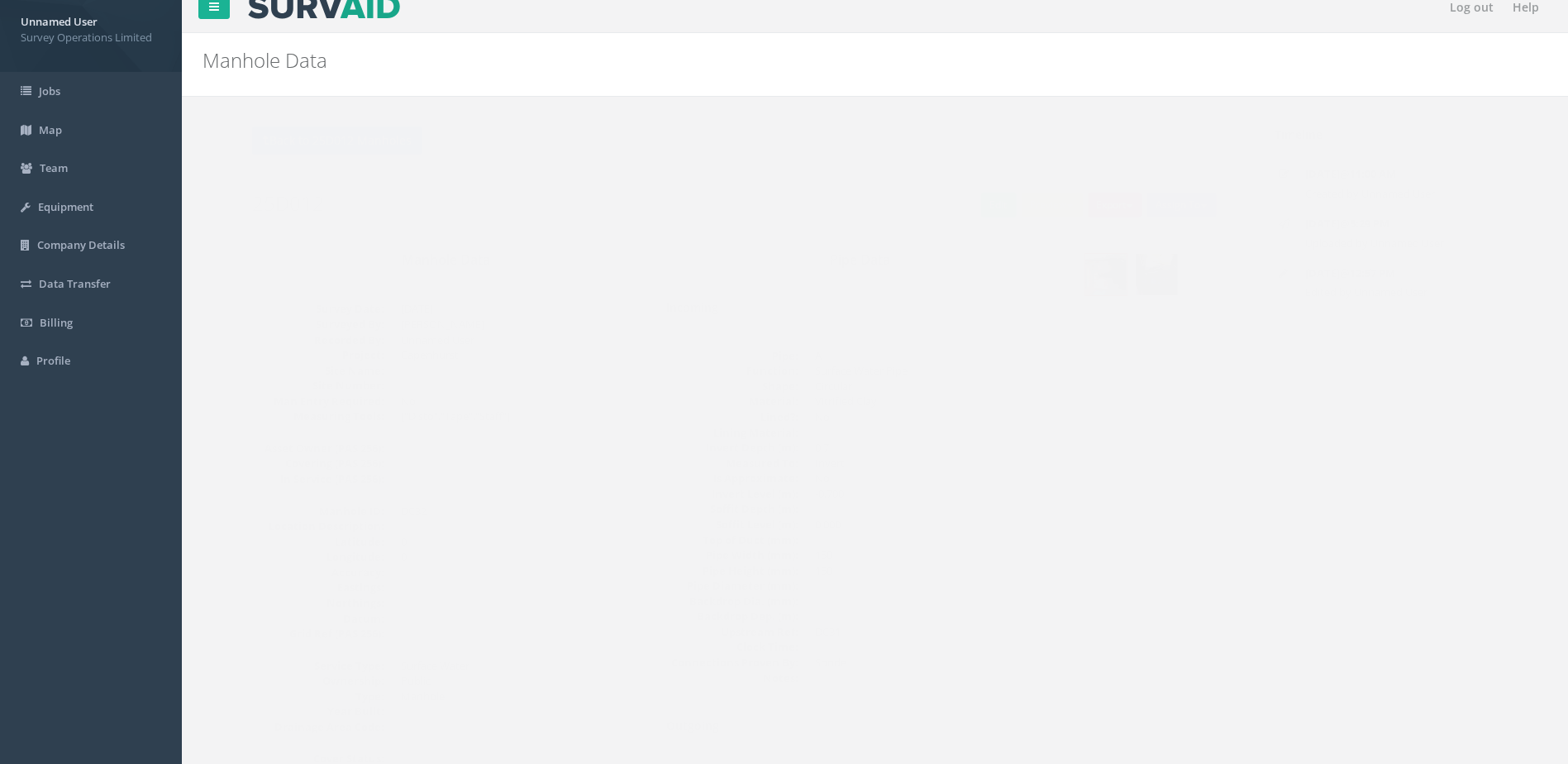
scroll to position [0, 0]
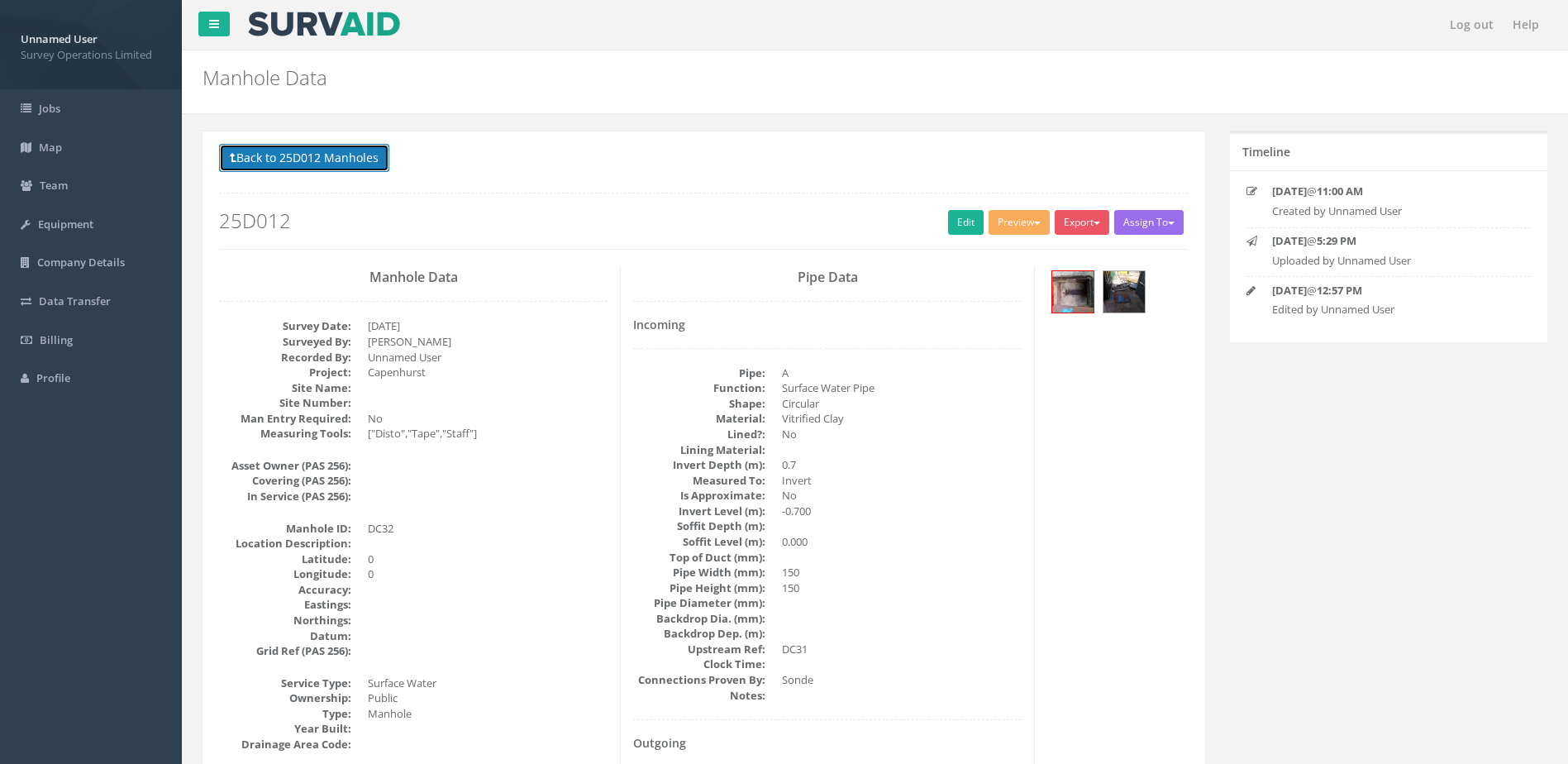
click at [337, 150] on button "Back to 25D012 Manholes" at bounding box center [304, 158] width 170 height 28
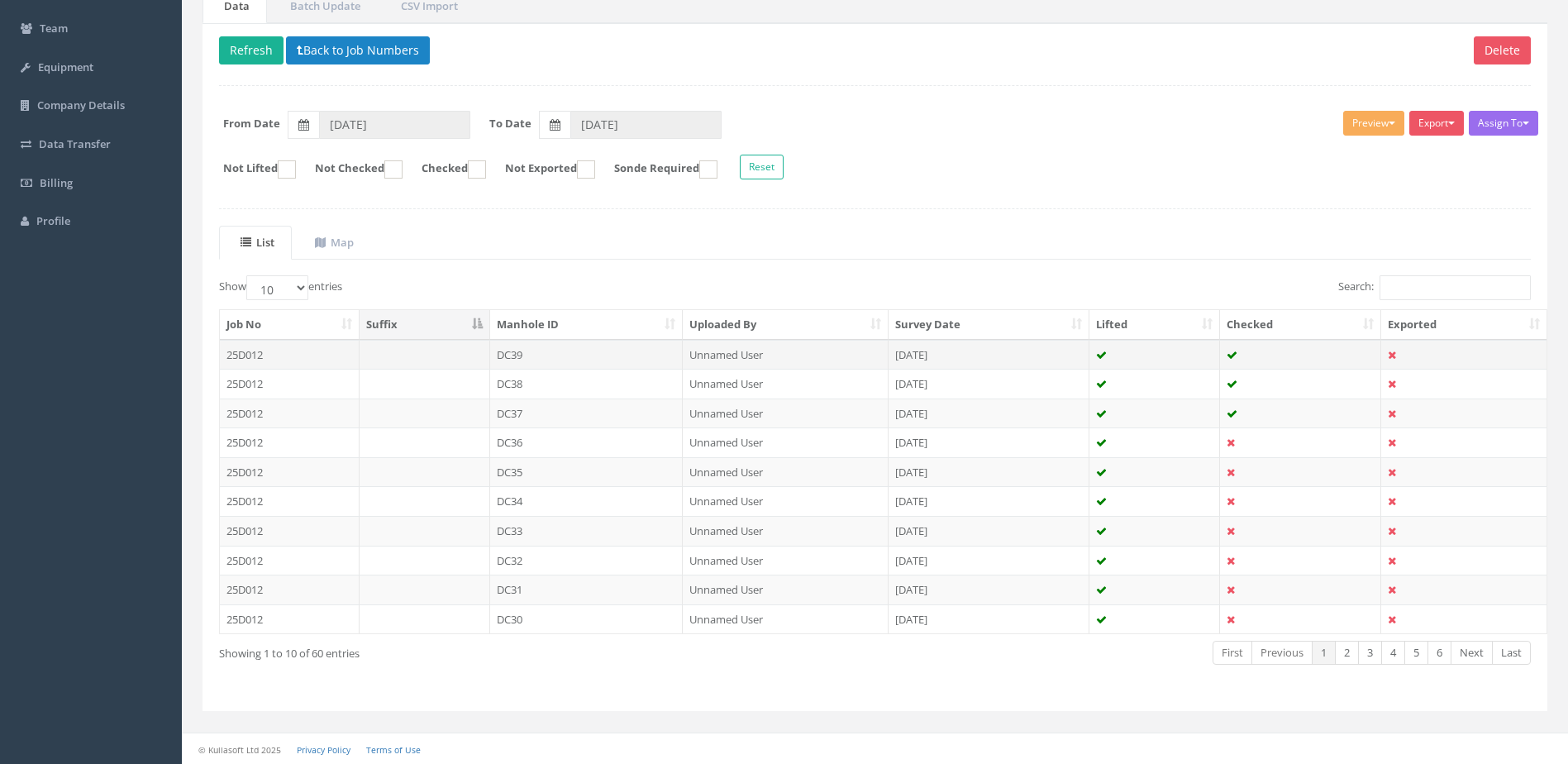
scroll to position [158, 0]
click at [559, 587] on td "DC31" at bounding box center [587, 588] width 194 height 30
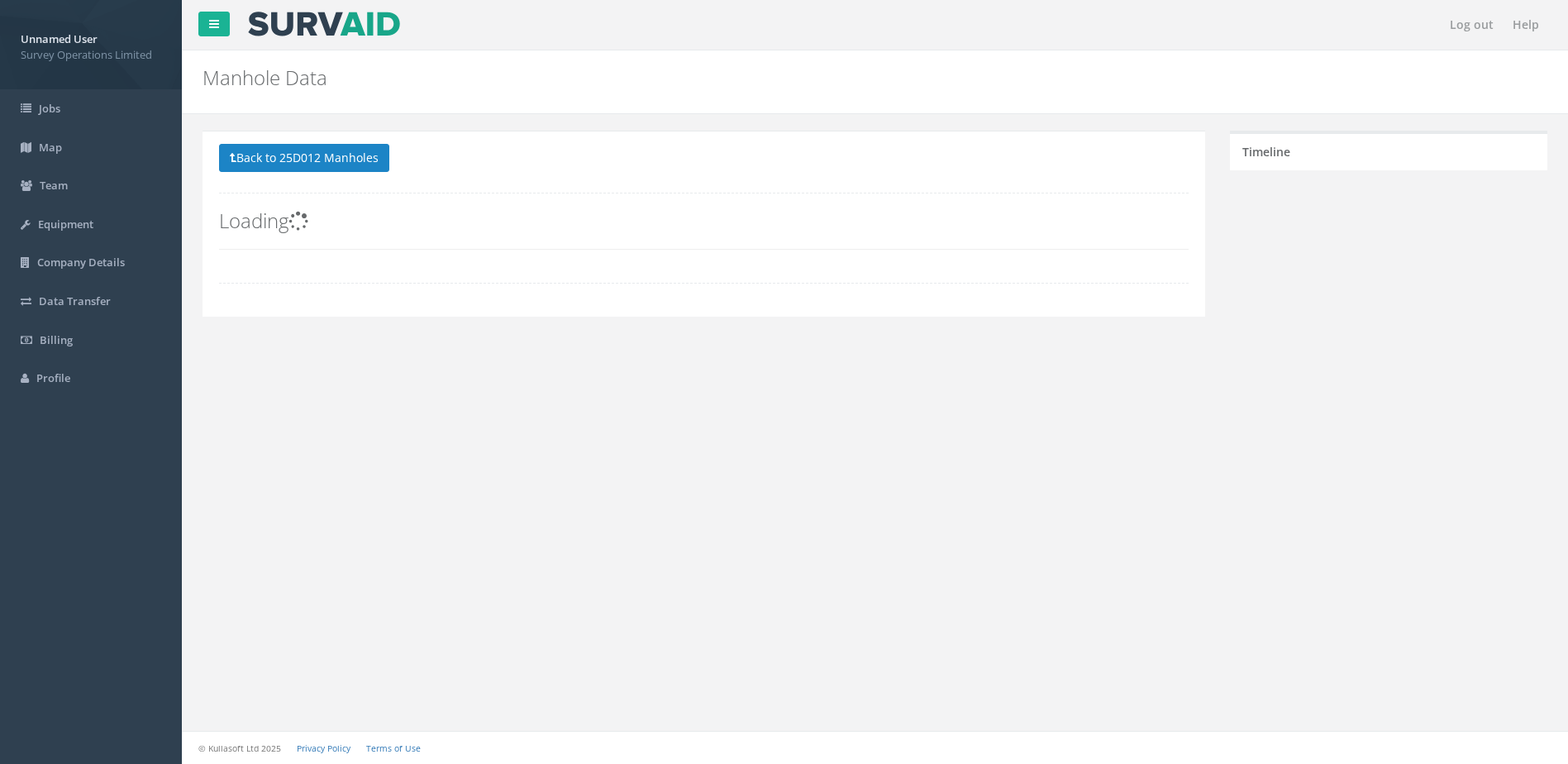
scroll to position [0, 0]
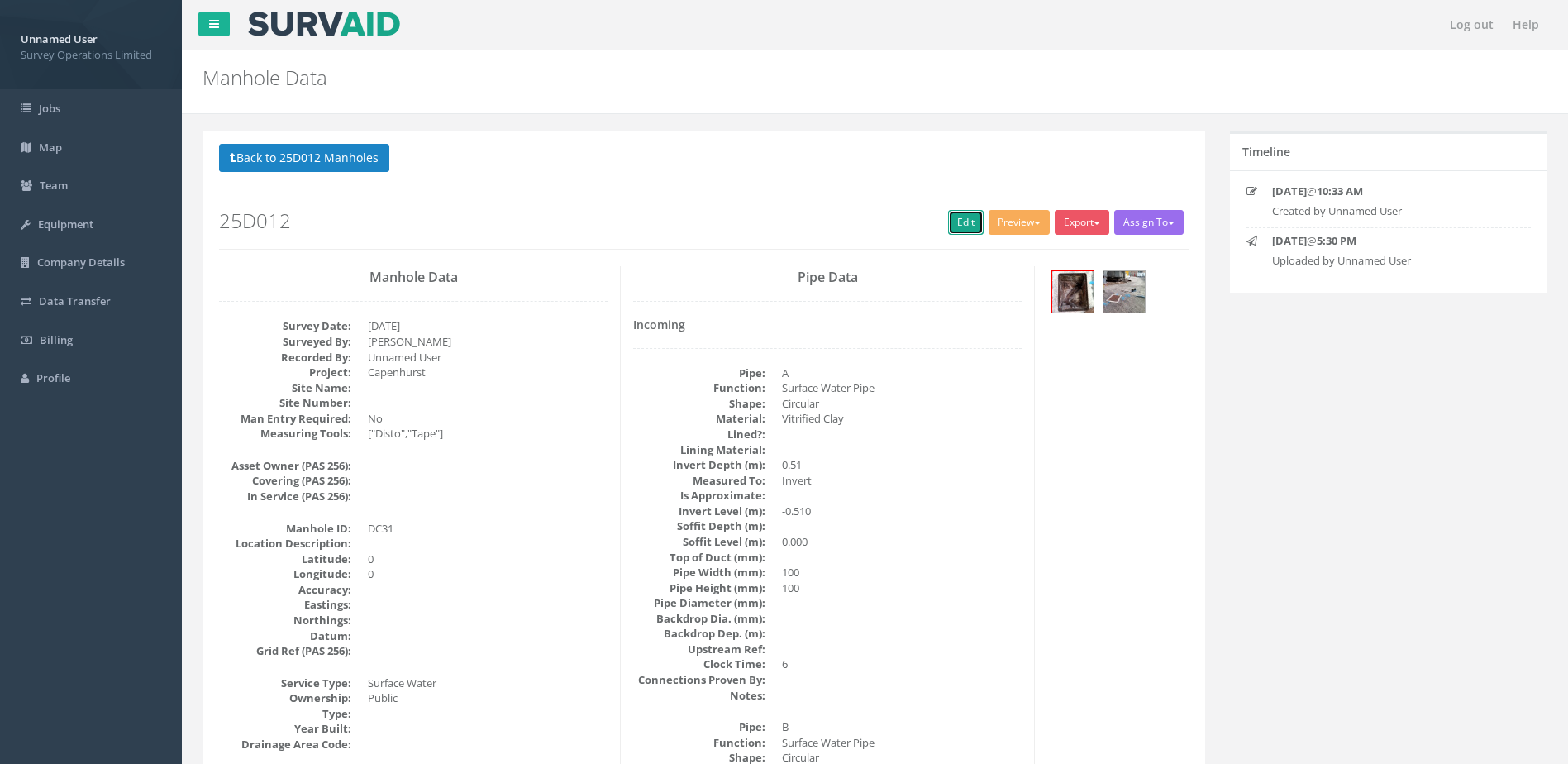
click at [949, 232] on link "Edit" at bounding box center [965, 222] width 35 height 24
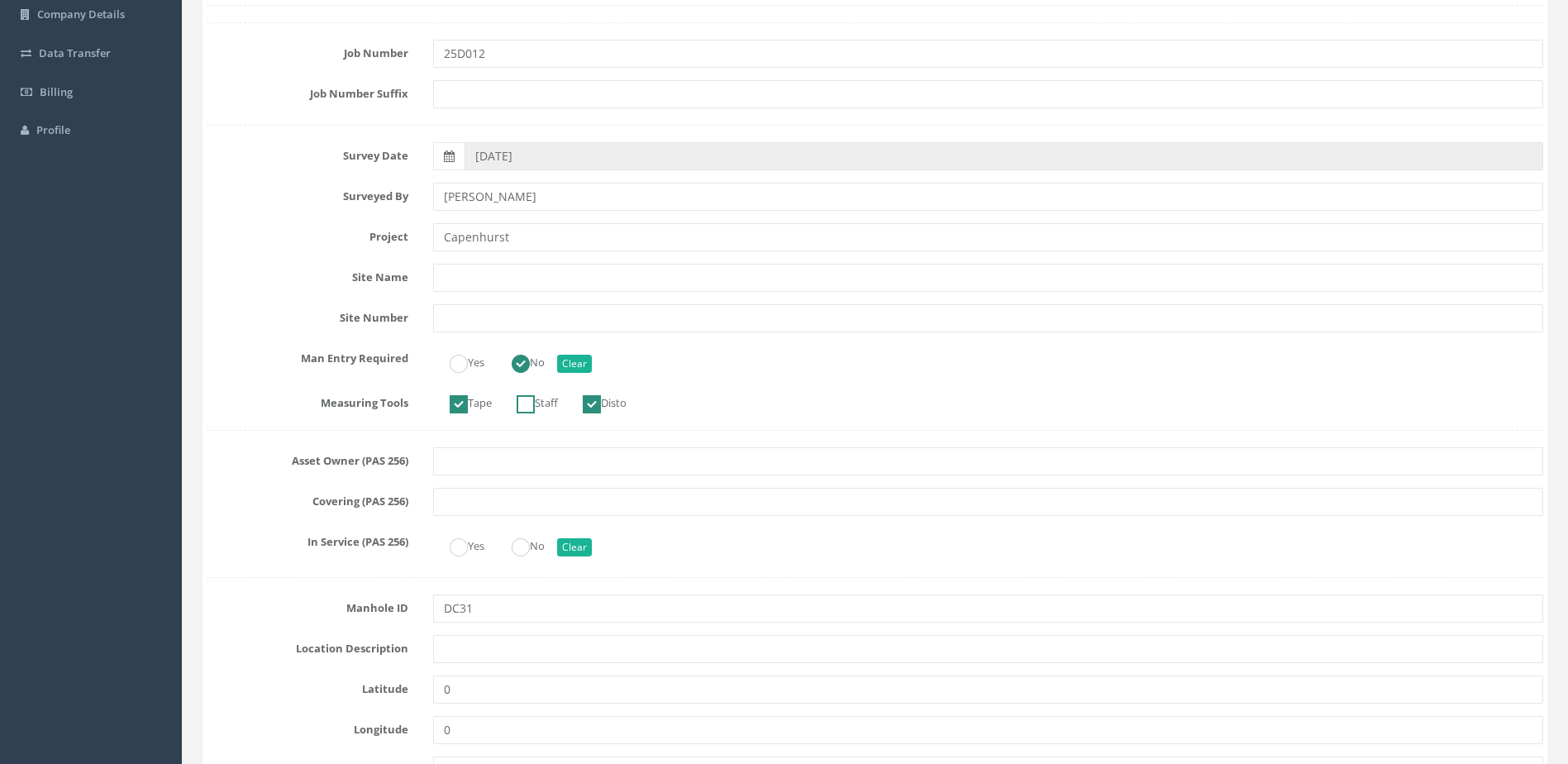
click at [535, 406] on ins at bounding box center [526, 404] width 18 height 18
checkbox input "true"
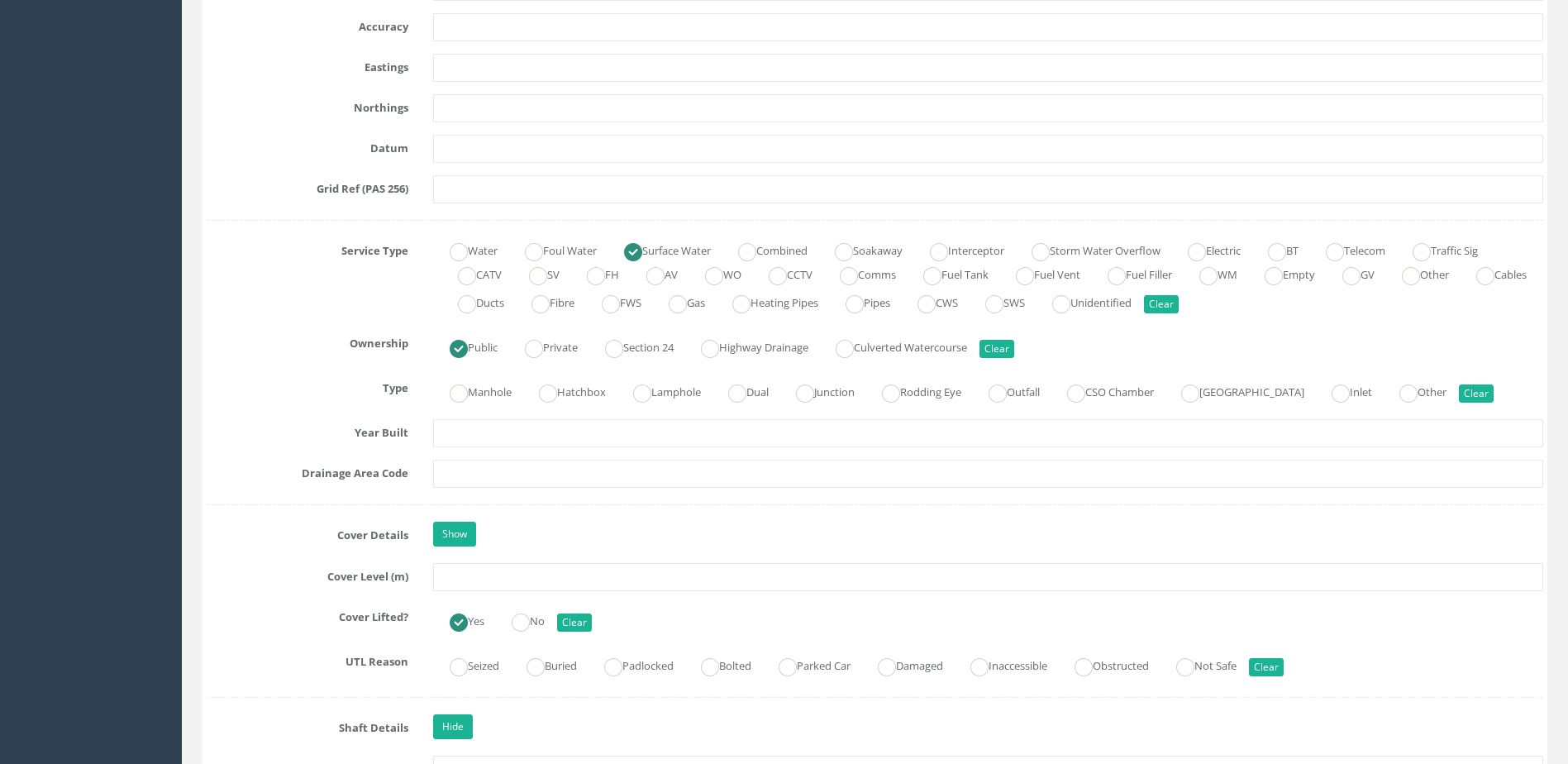
scroll to position [992, 0]
click at [483, 381] on label "Manhole" at bounding box center [472, 389] width 79 height 24
radio input "true"
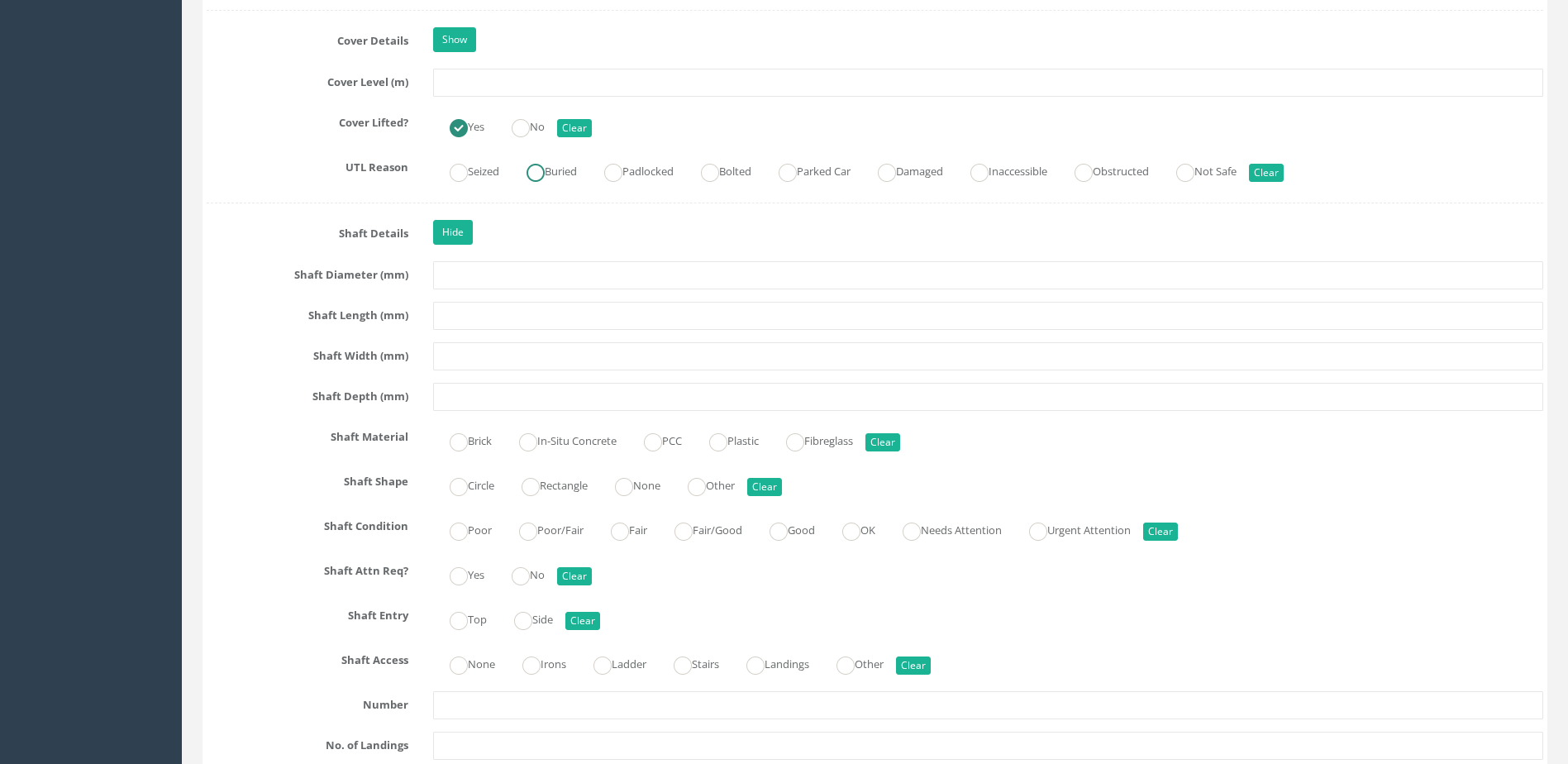
scroll to position [1488, 0]
click at [484, 613] on label "Top" at bounding box center [459, 616] width 53 height 24
radio input "true"
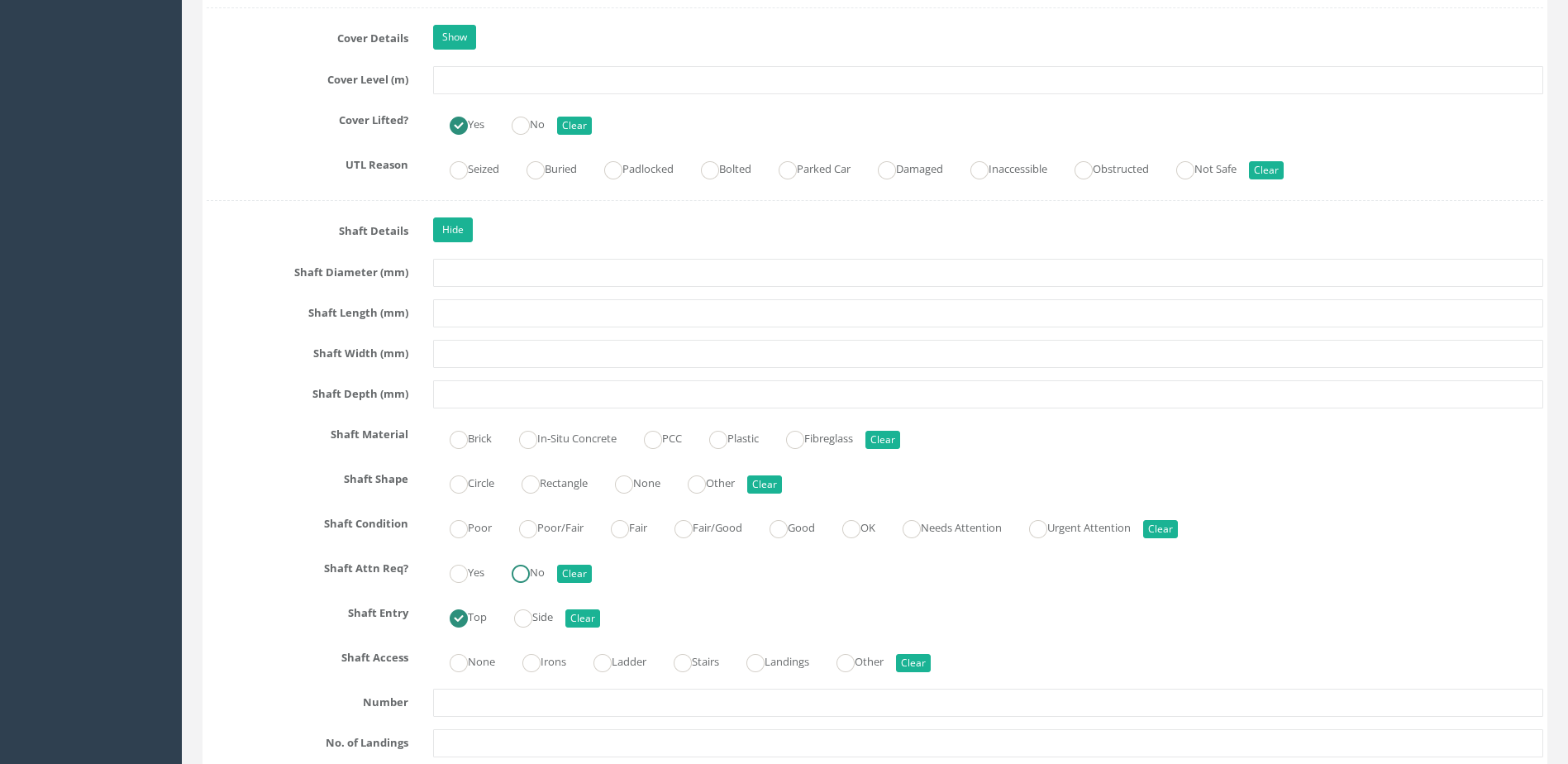
click at [544, 568] on label "No" at bounding box center [520, 570] width 50 height 24
radio input "true"
click at [815, 530] on label "Good" at bounding box center [784, 526] width 62 height 24
radio input "true"
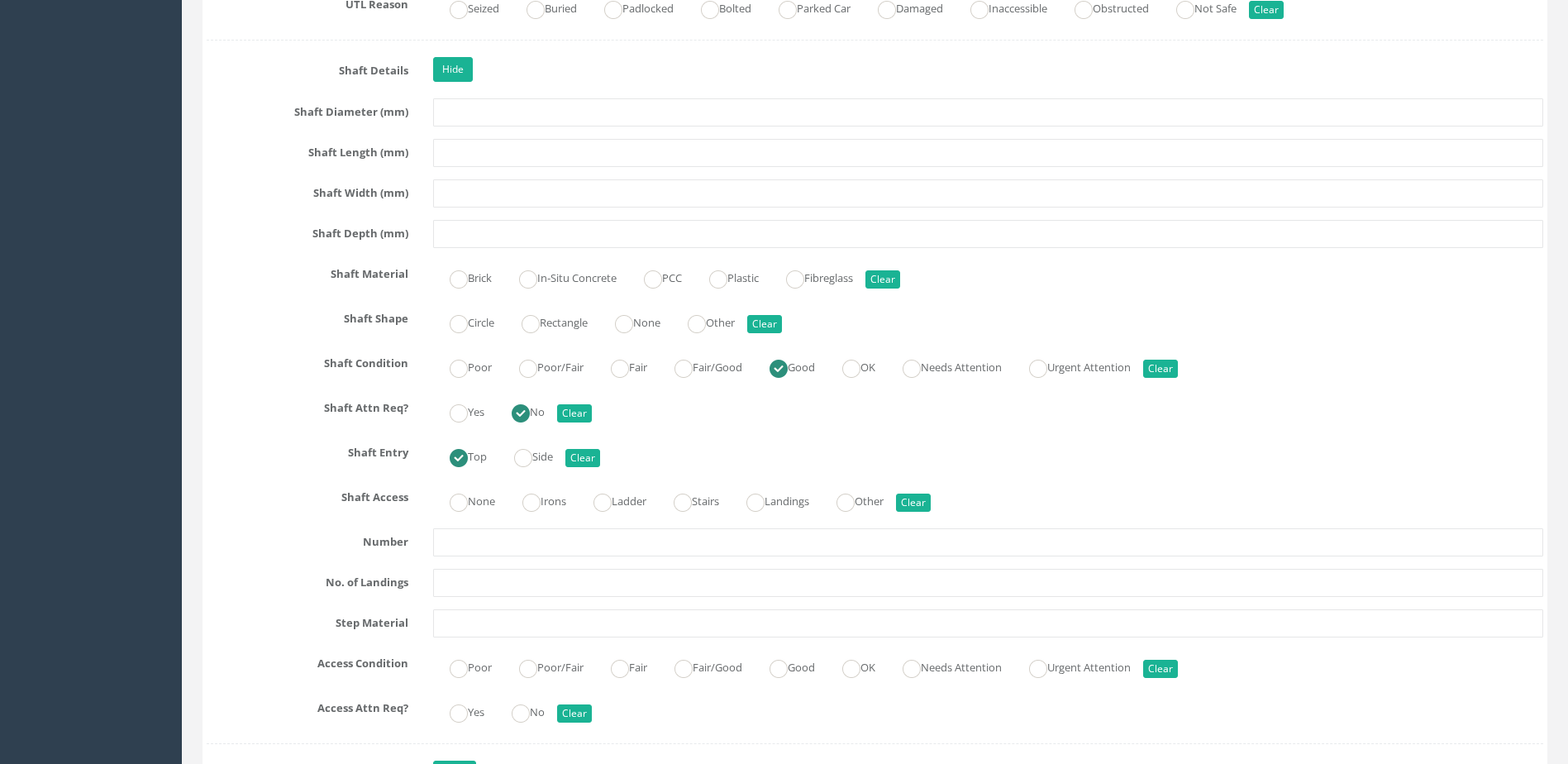
scroll to position [1653, 0]
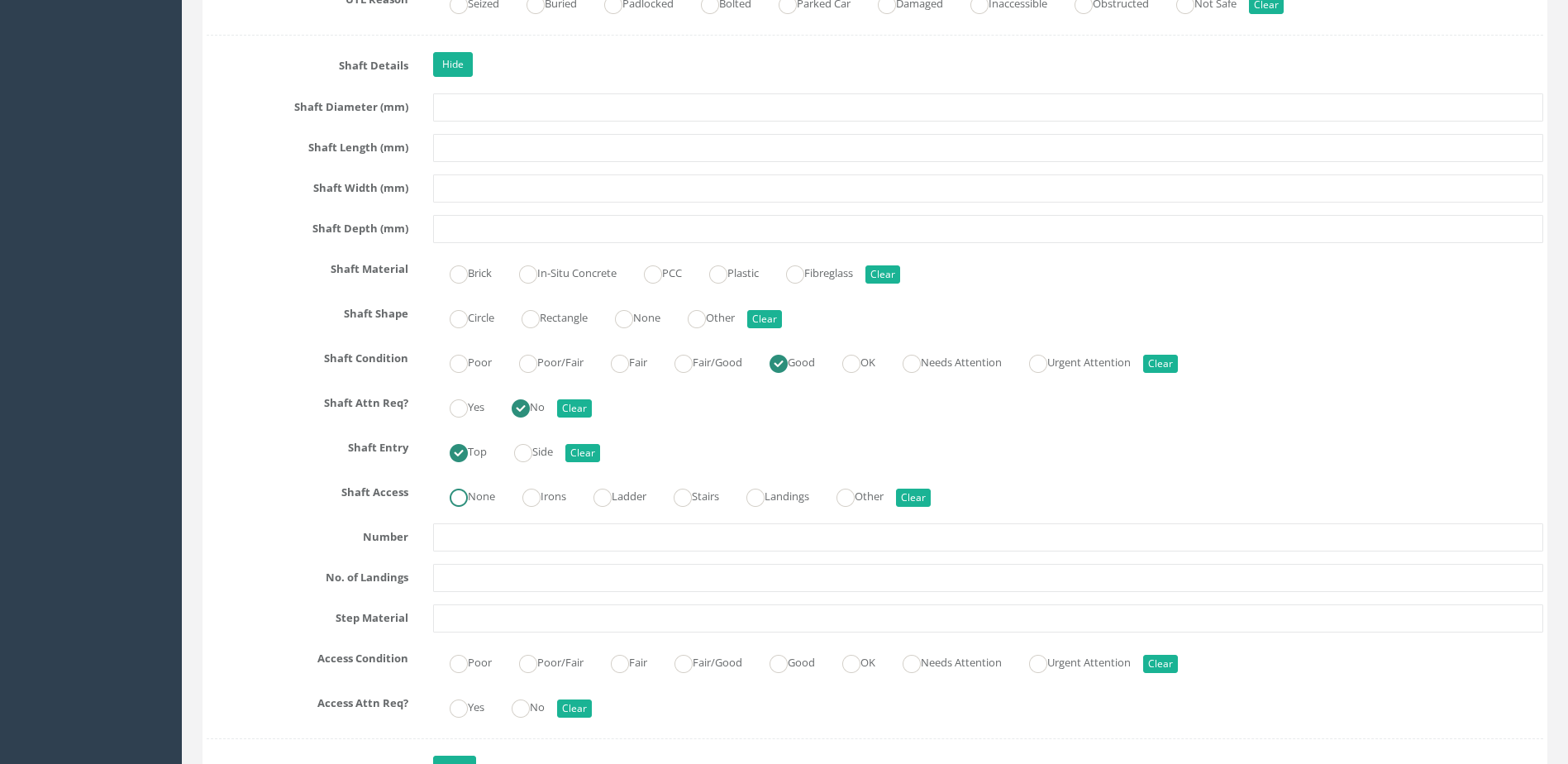
click at [481, 488] on label "None" at bounding box center [464, 494] width 62 height 24
radio input "true"
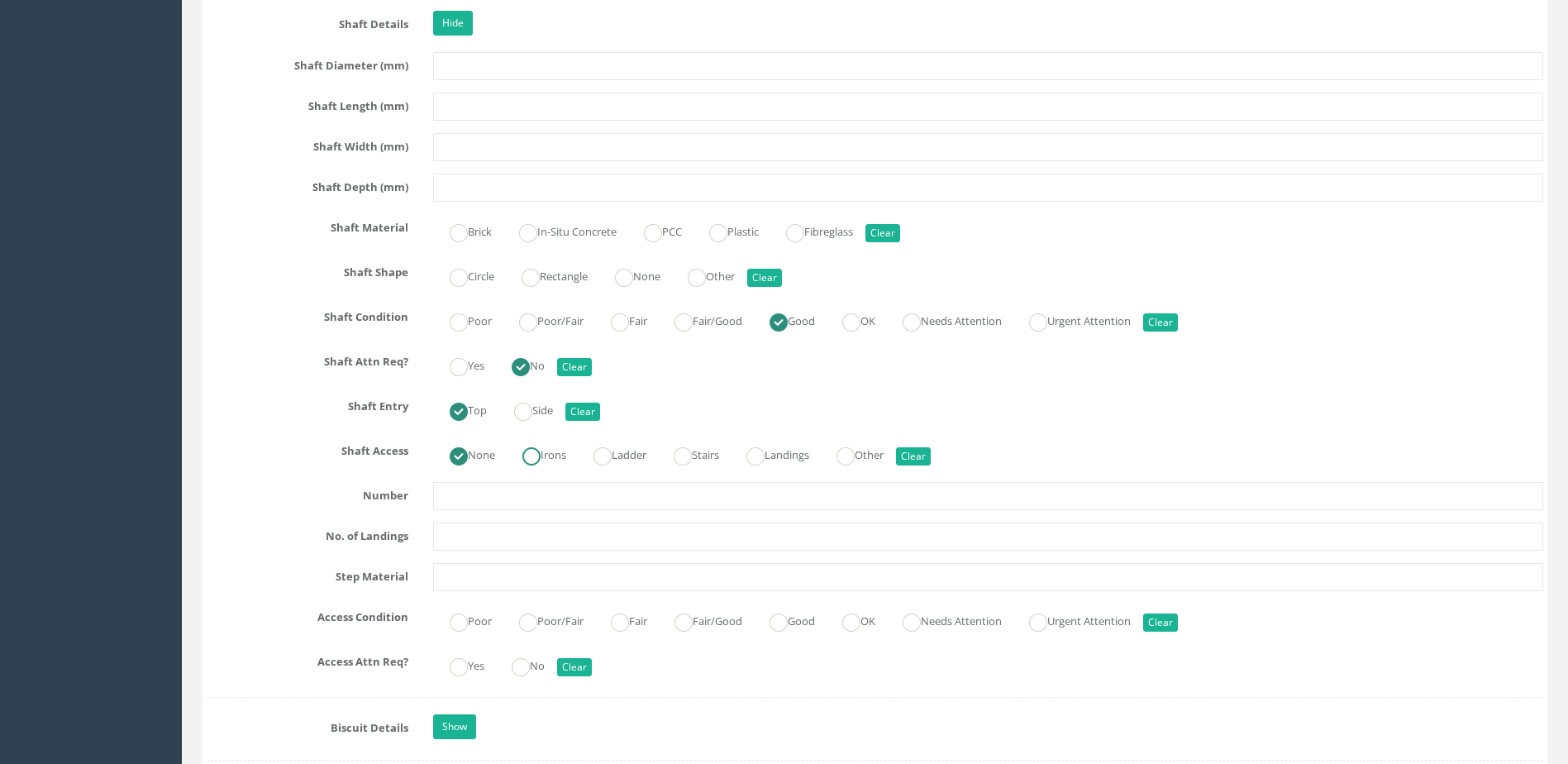
scroll to position [1901, 0]
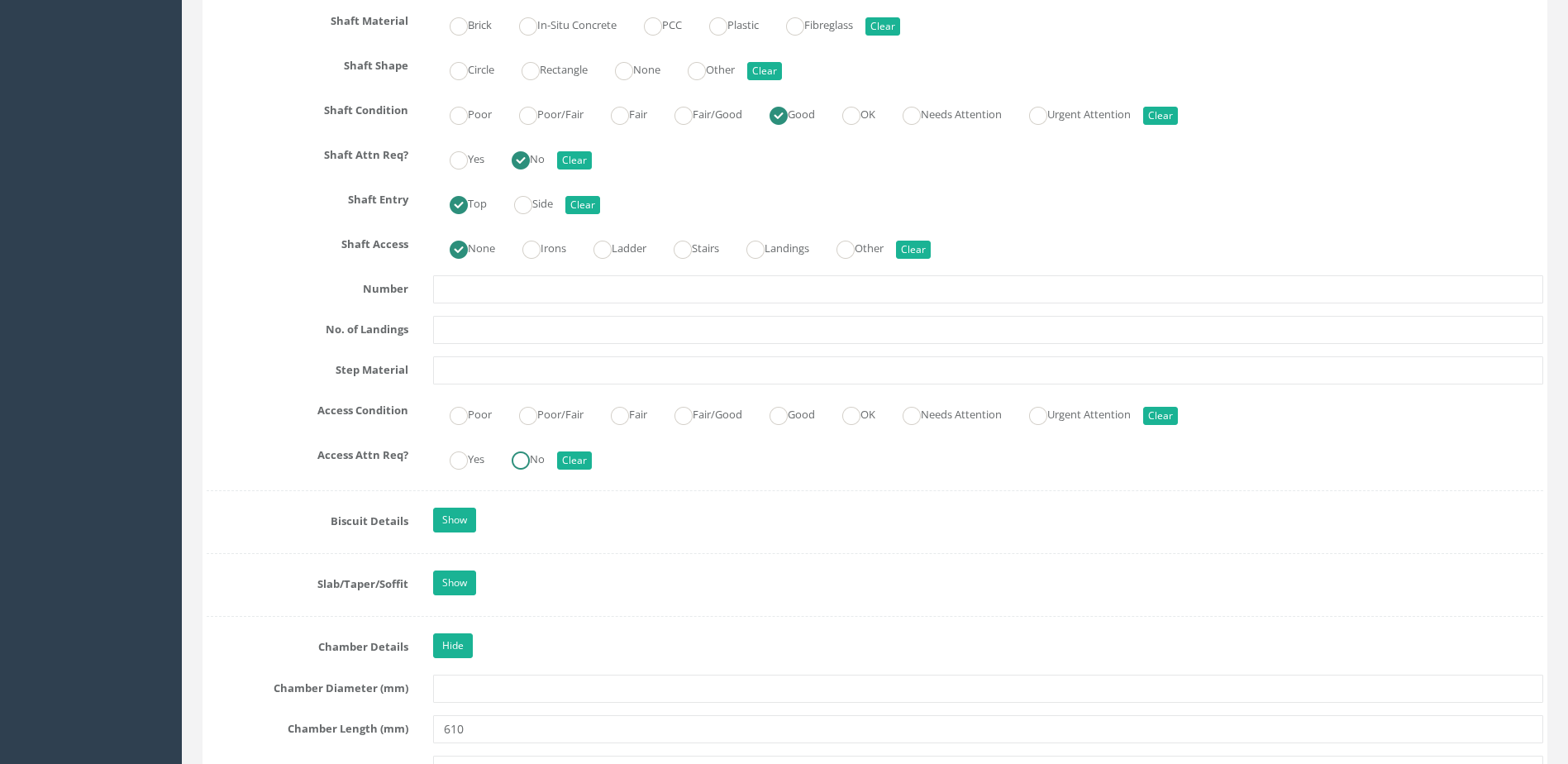
click at [530, 463] on ins at bounding box center [521, 461] width 18 height 18
radio input "true"
click at [812, 424] on label "Good" at bounding box center [784, 413] width 62 height 24
radio input "true"
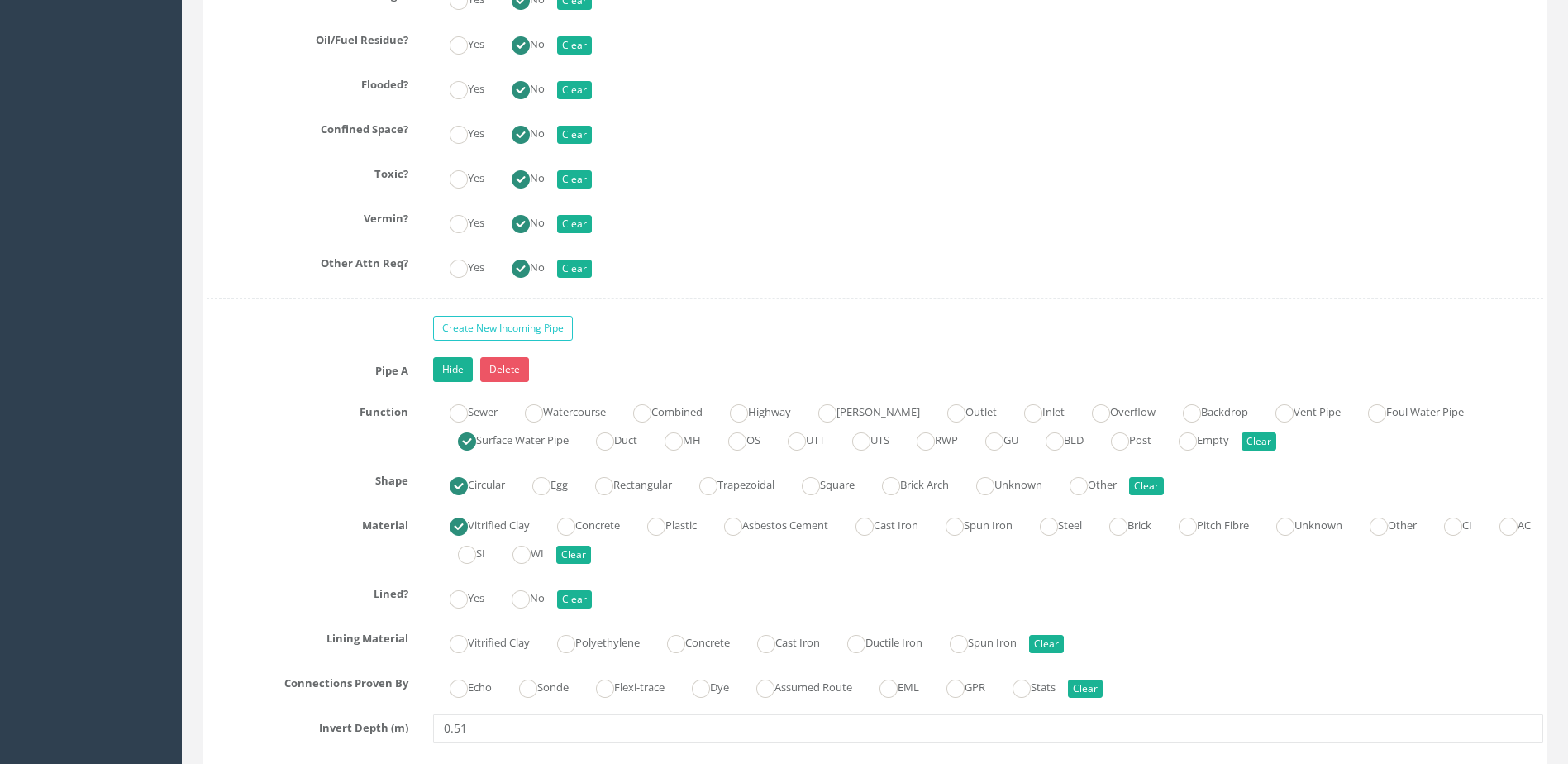
scroll to position [4960, 0]
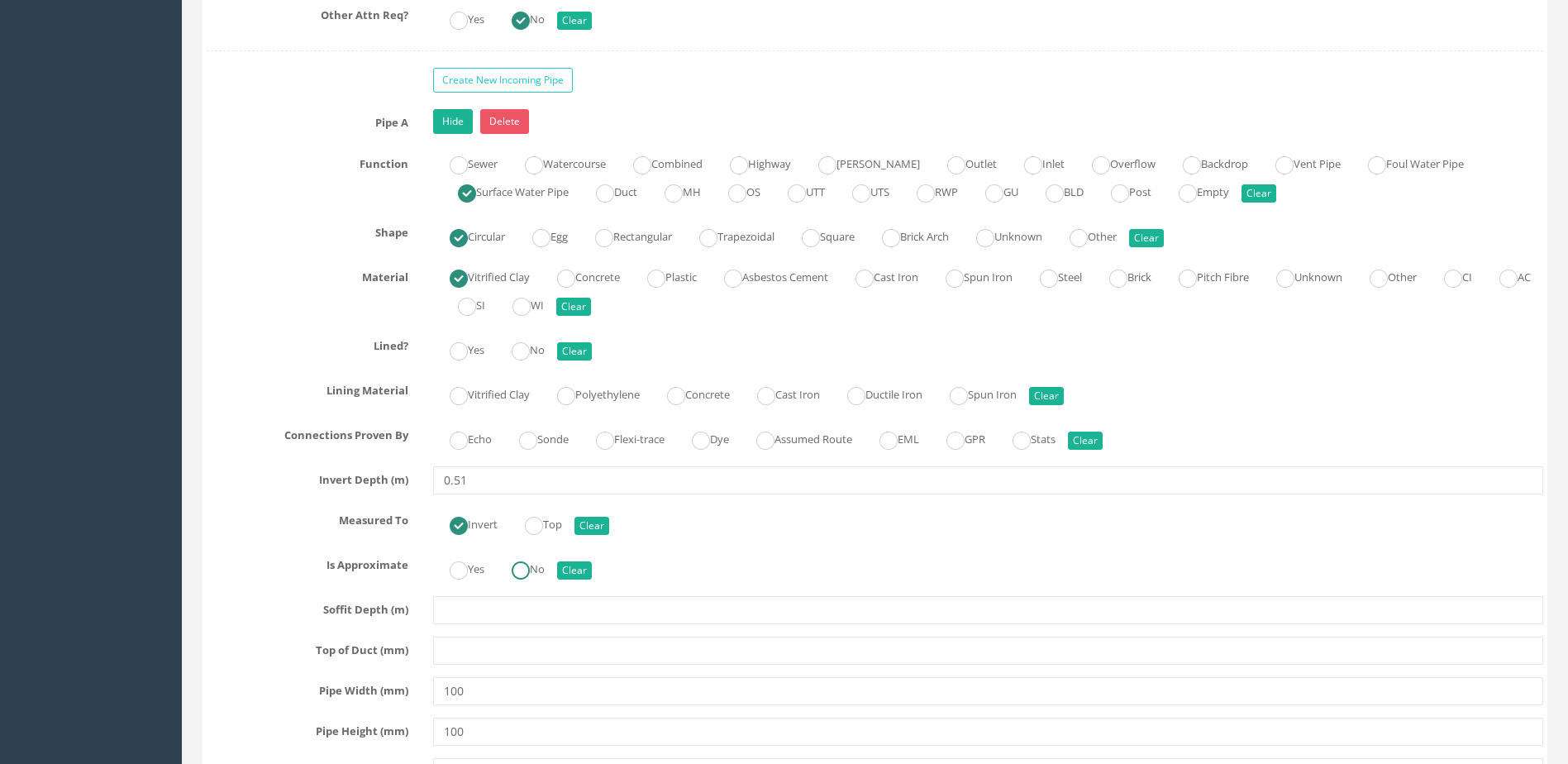
click at [525, 577] on ins at bounding box center [521, 570] width 18 height 18
radio input "true"
click at [547, 449] on label "Sonde" at bounding box center [535, 437] width 66 height 24
radio input "true"
click at [528, 337] on label "No" at bounding box center [520, 349] width 50 height 24
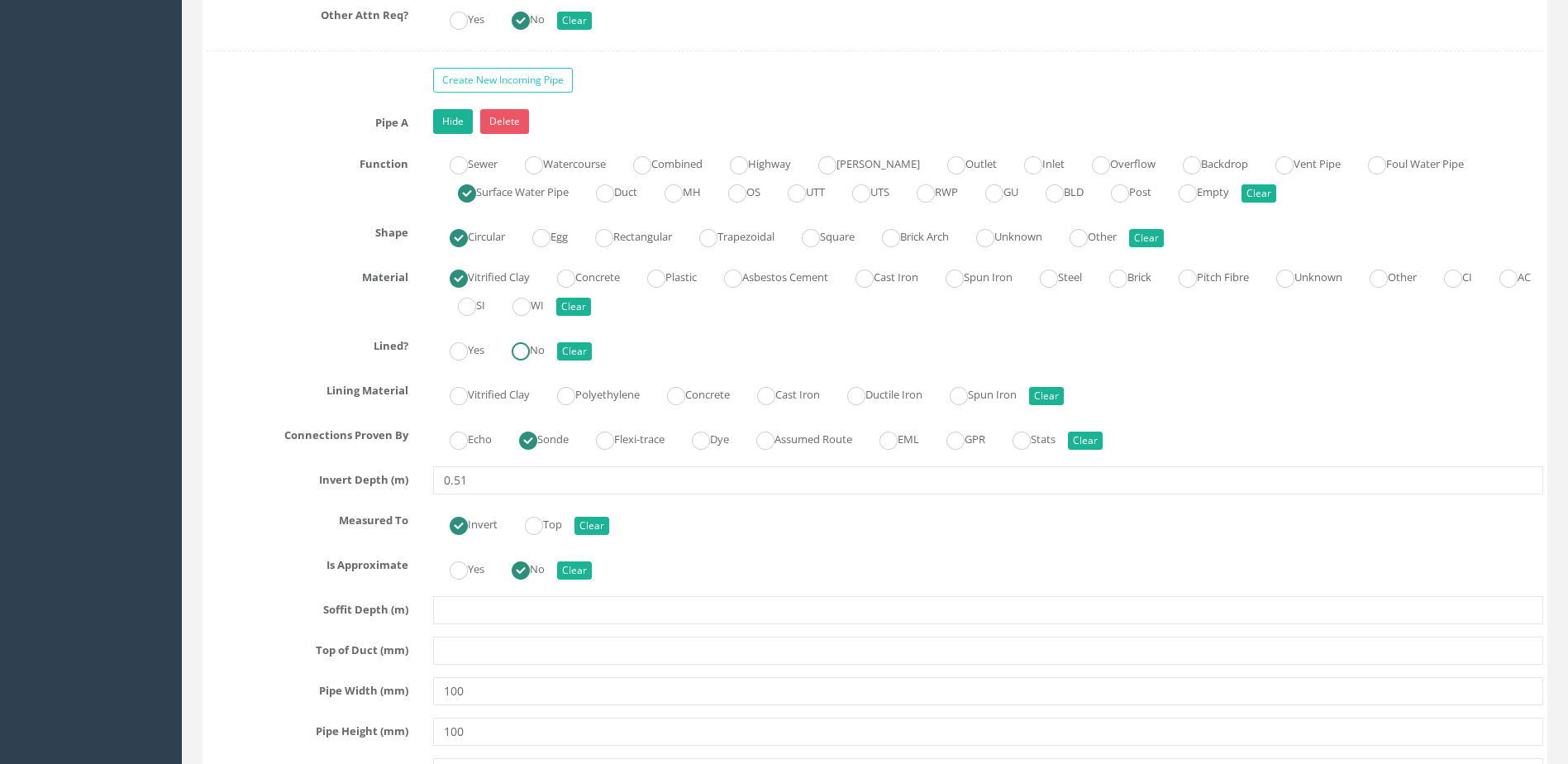
radio input "true"
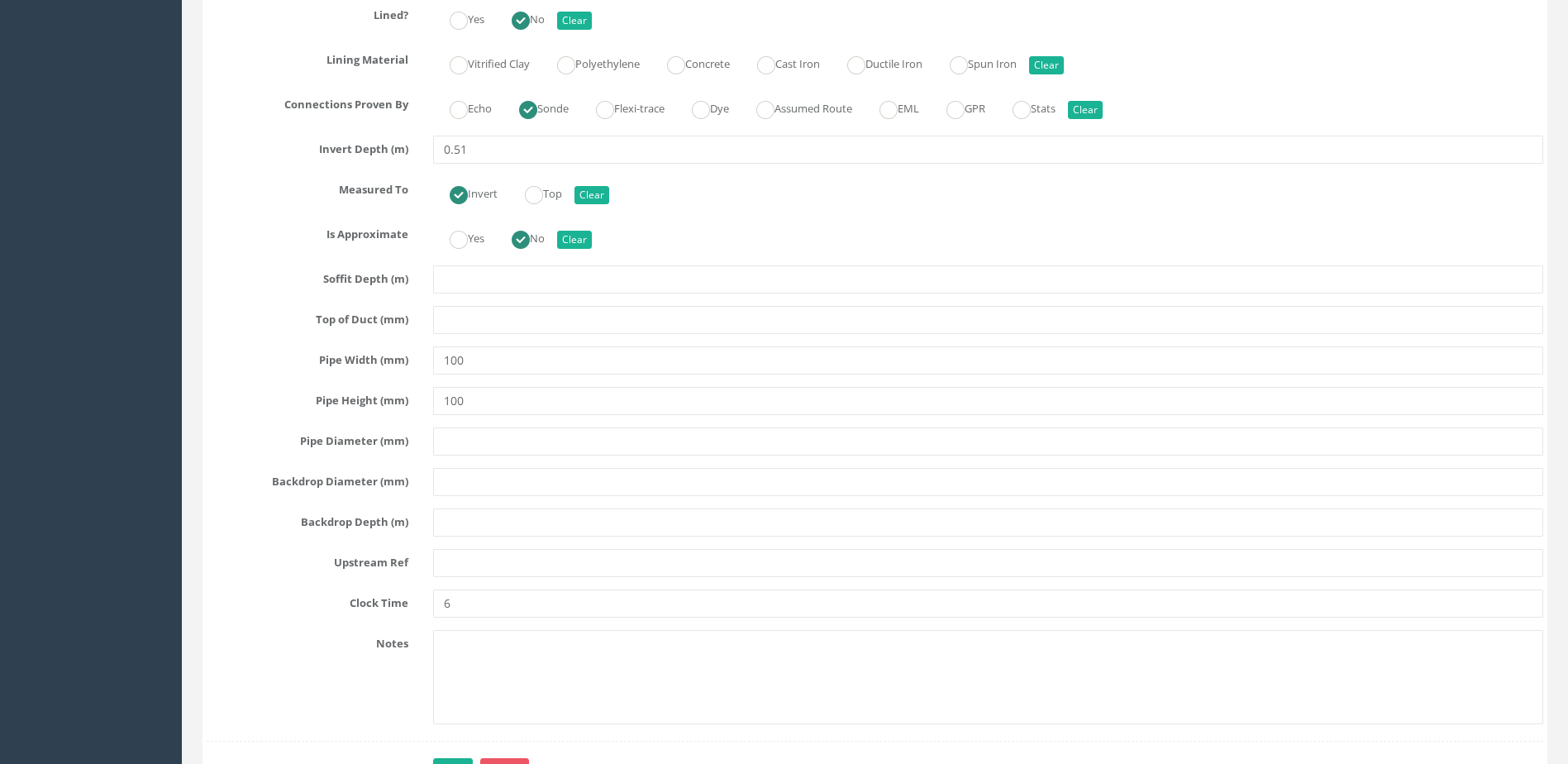
scroll to position [5538, 0]
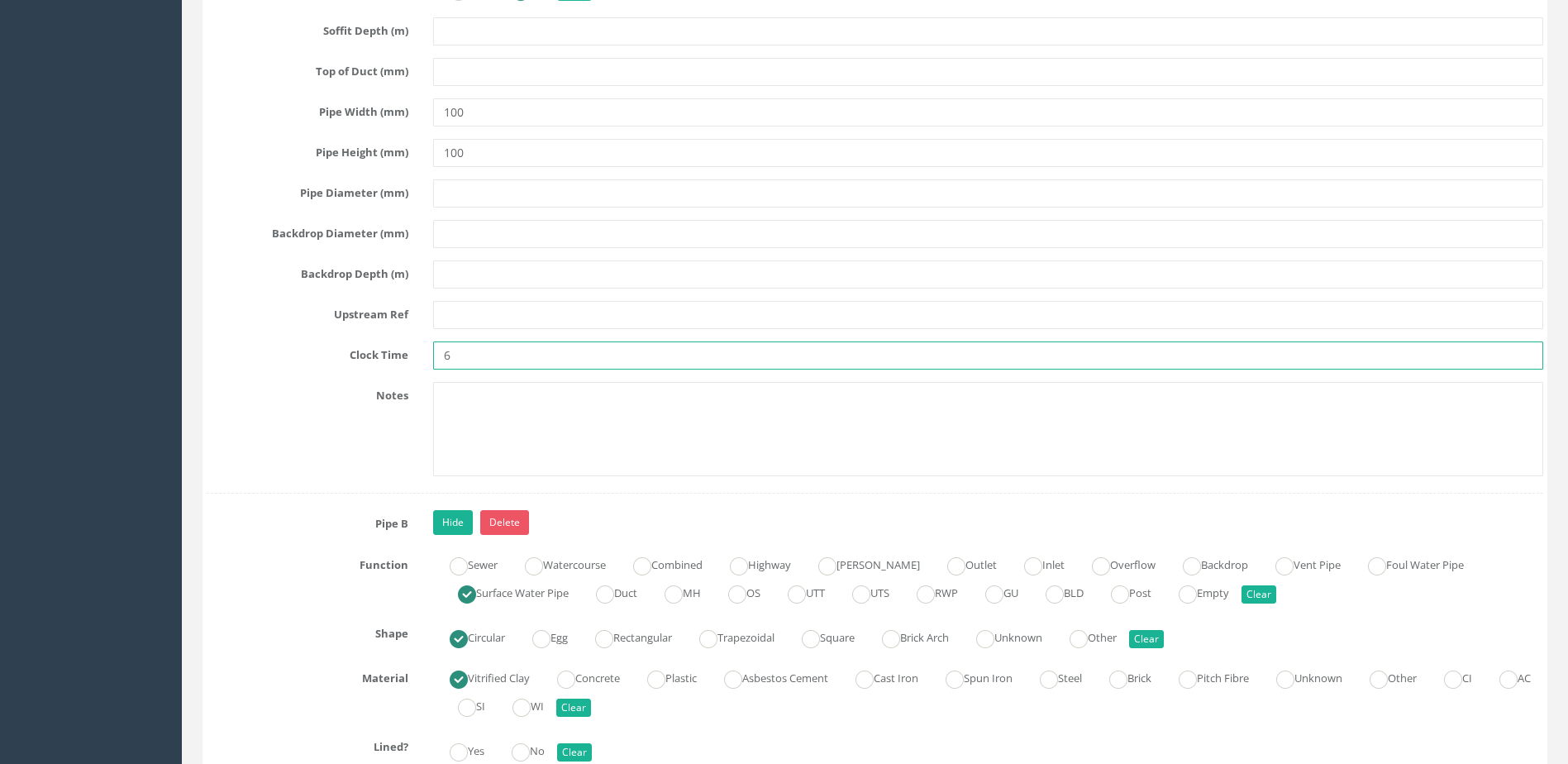
click at [543, 357] on input "6" at bounding box center [988, 355] width 1110 height 28
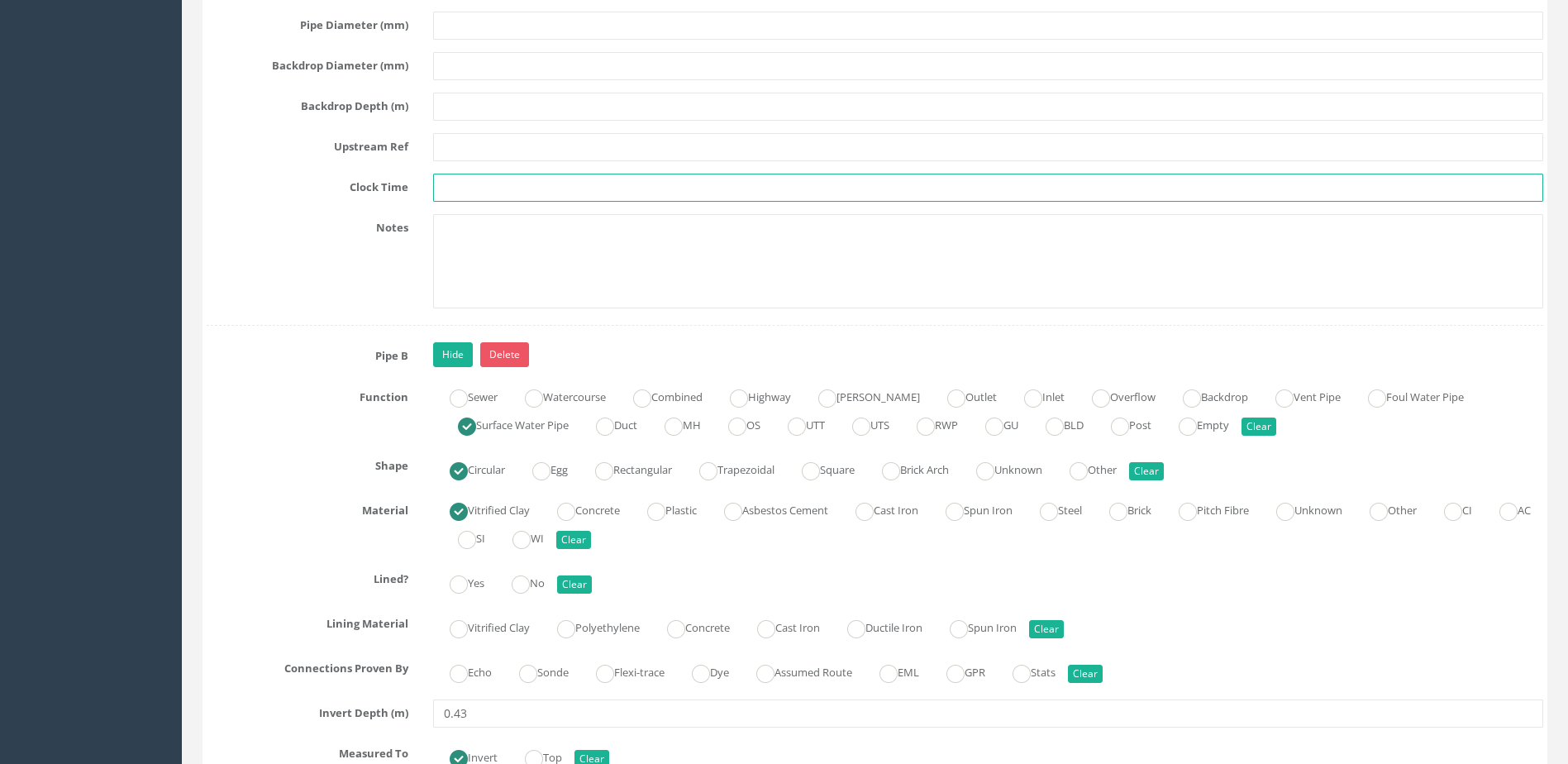
scroll to position [5868, 0]
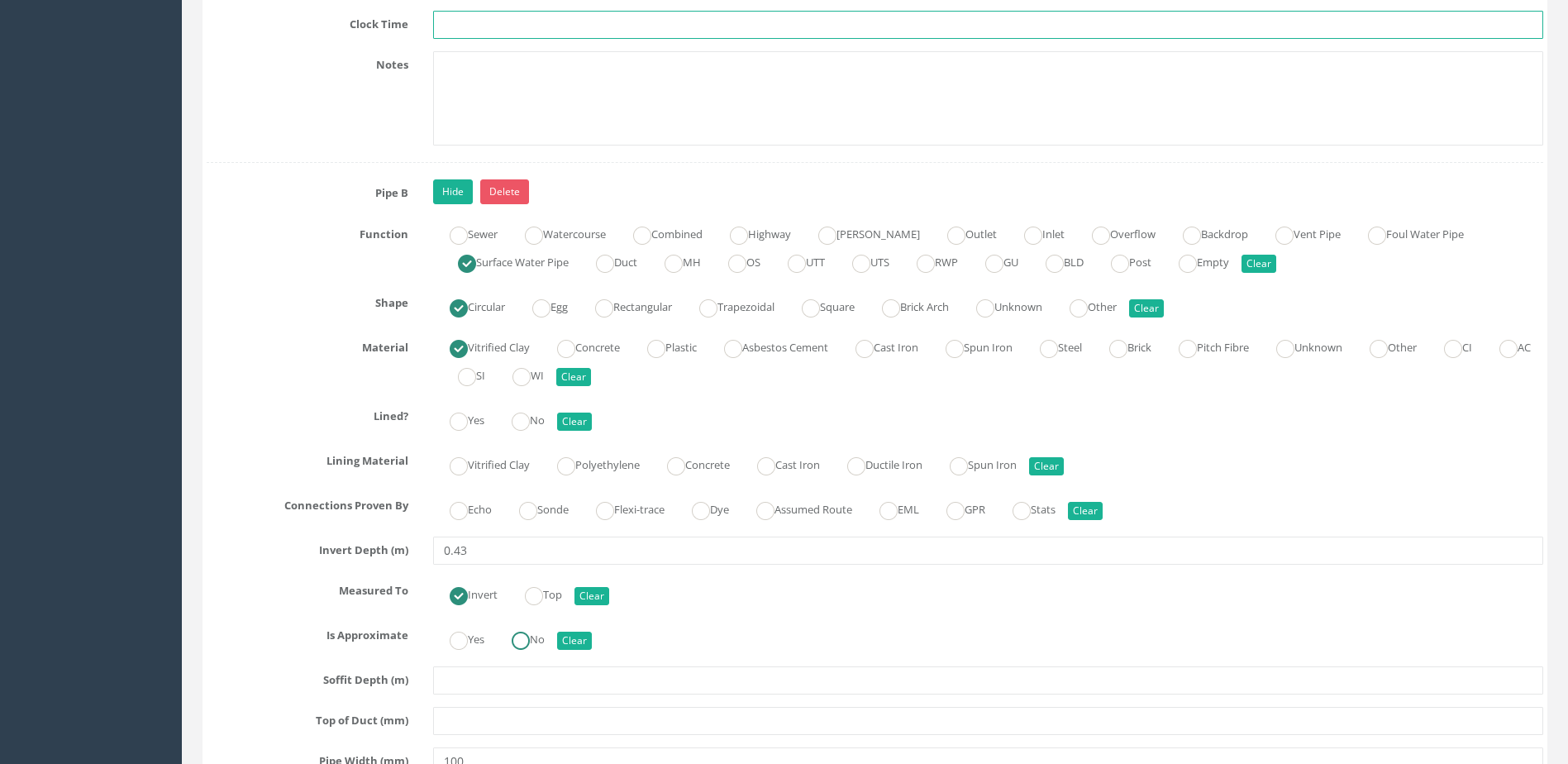
click at [521, 635] on ins at bounding box center [521, 641] width 18 height 18
radio input "true"
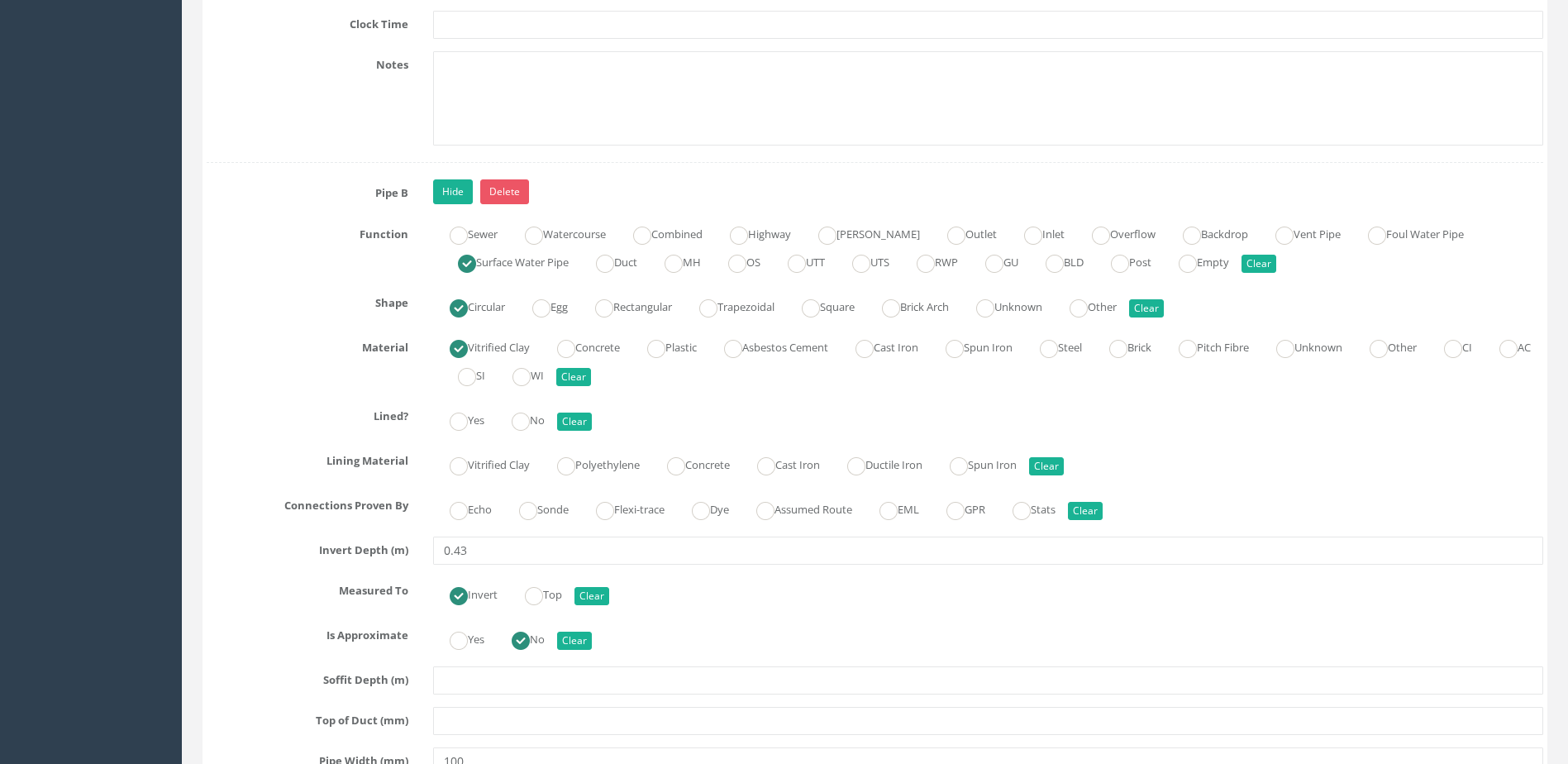
click at [543, 511] on label "Sonde" at bounding box center [535, 508] width 66 height 24
radio input "true"
click at [523, 409] on label "No" at bounding box center [520, 418] width 50 height 24
radio input "true"
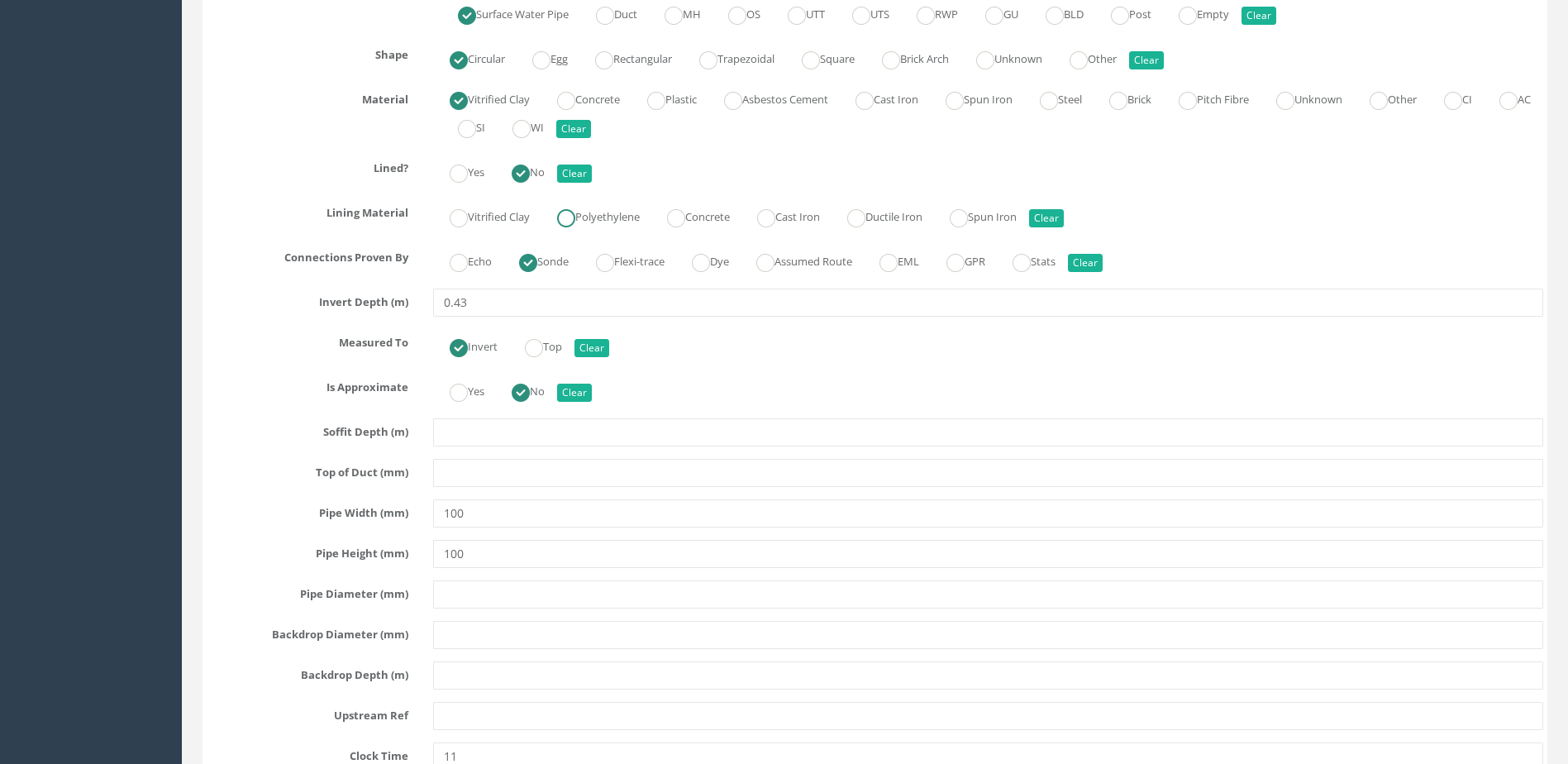
scroll to position [6365, 0]
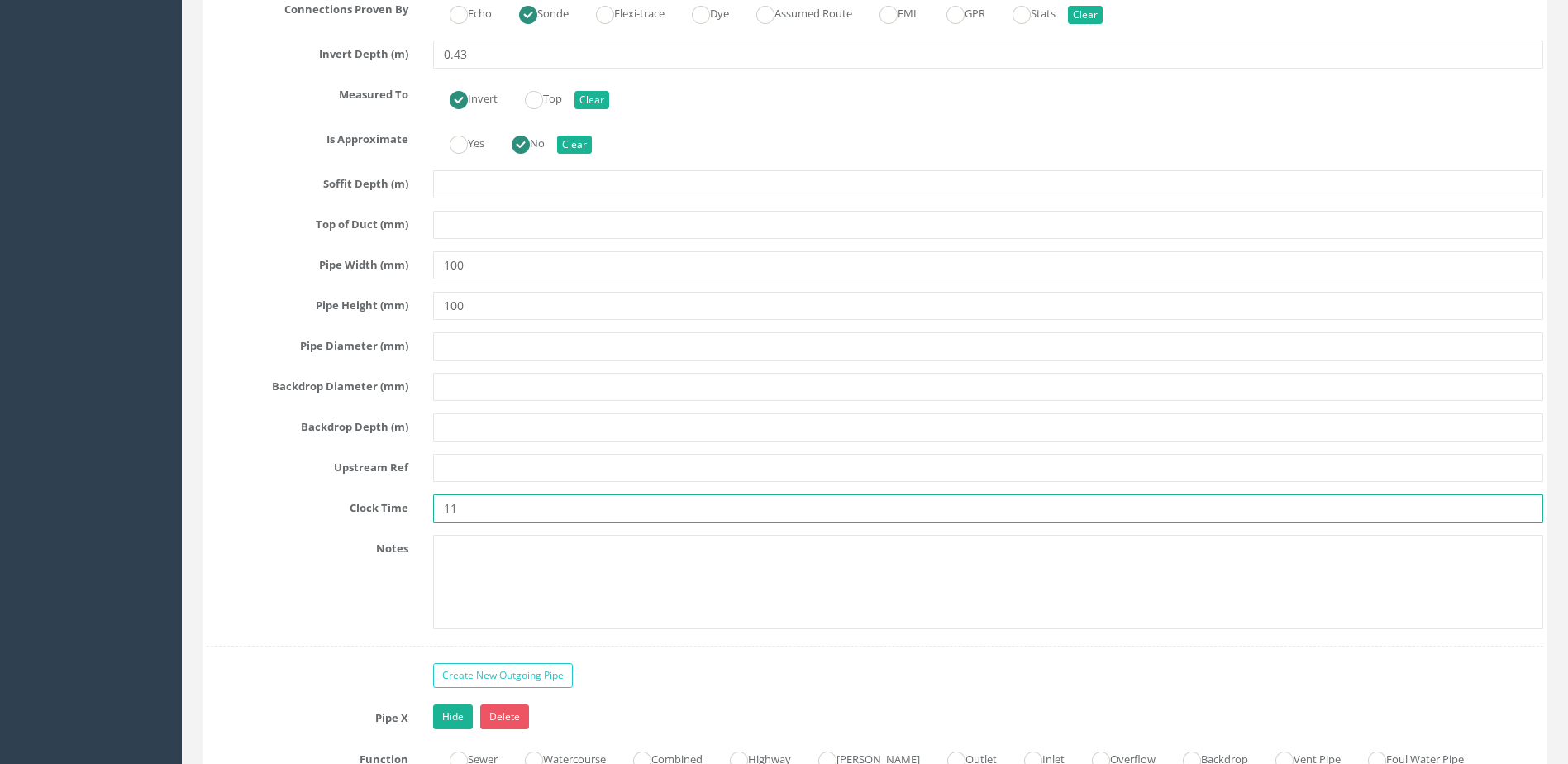
click at [538, 507] on input "11" at bounding box center [988, 508] width 1110 height 28
type input "1"
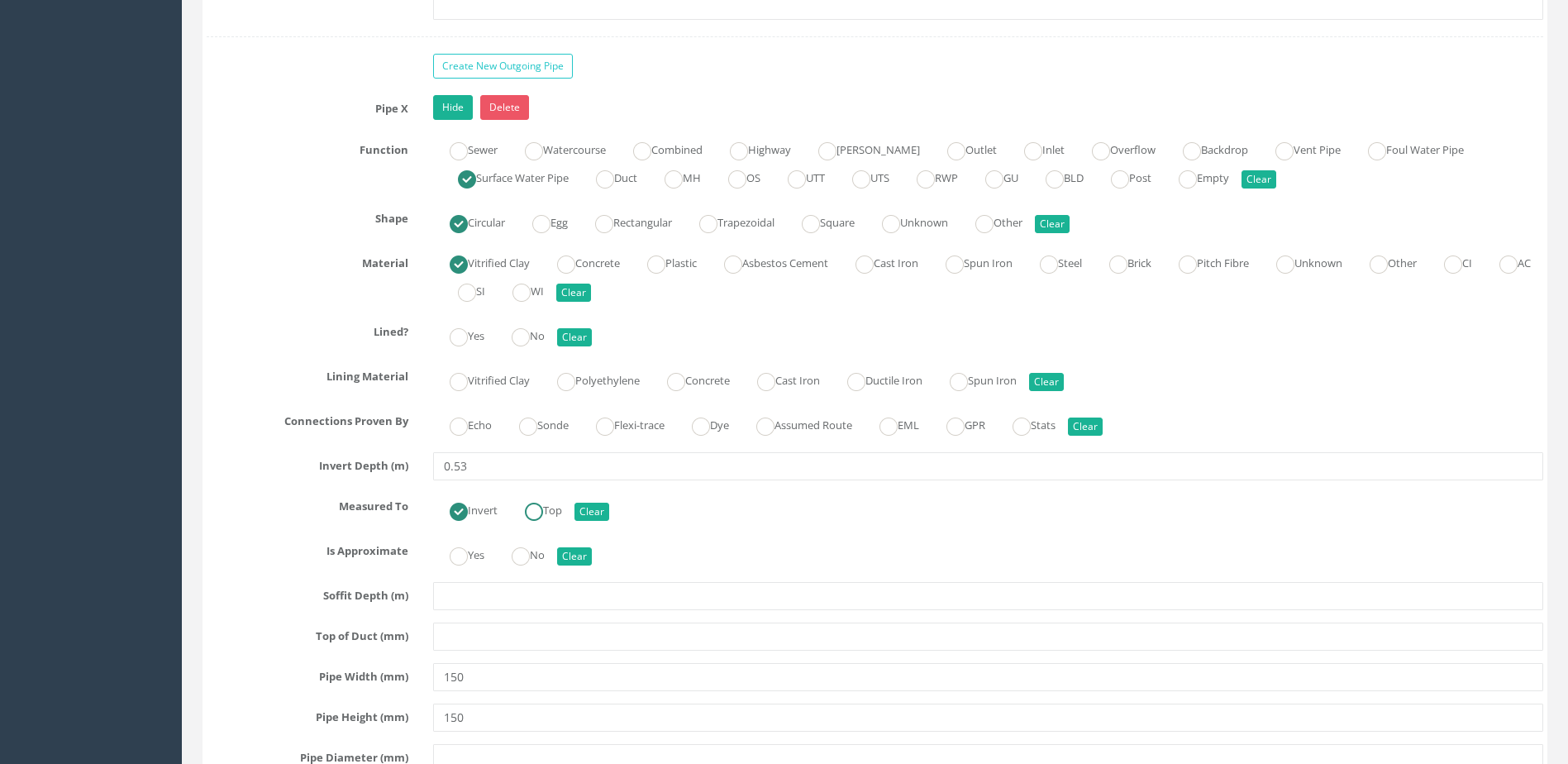
scroll to position [7025, 0]
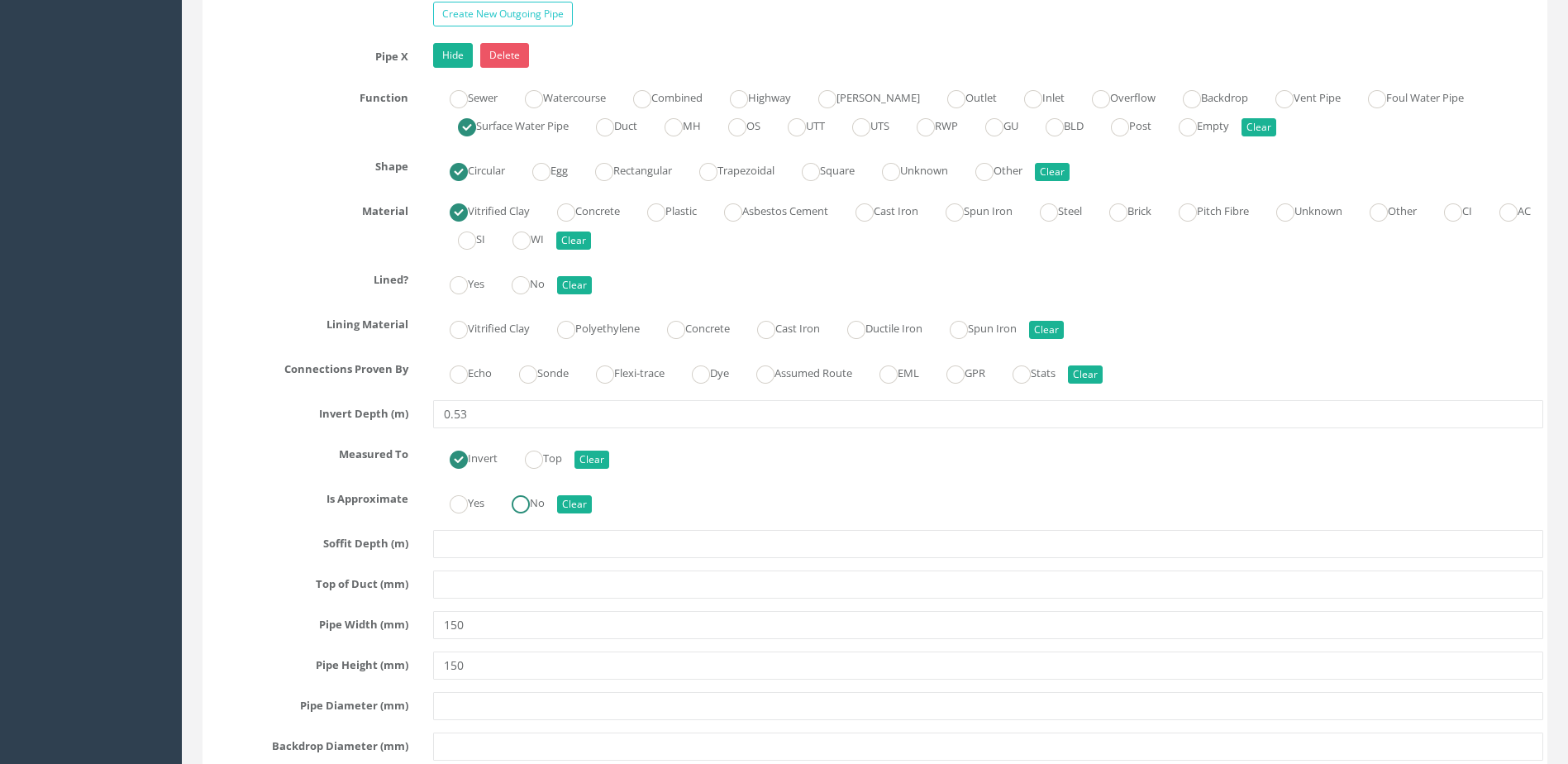
click at [524, 498] on ins at bounding box center [521, 504] width 18 height 18
radio input "true"
click at [534, 376] on ins at bounding box center [528, 375] width 18 height 18
radio input "true"
click at [529, 286] on ins at bounding box center [521, 285] width 18 height 18
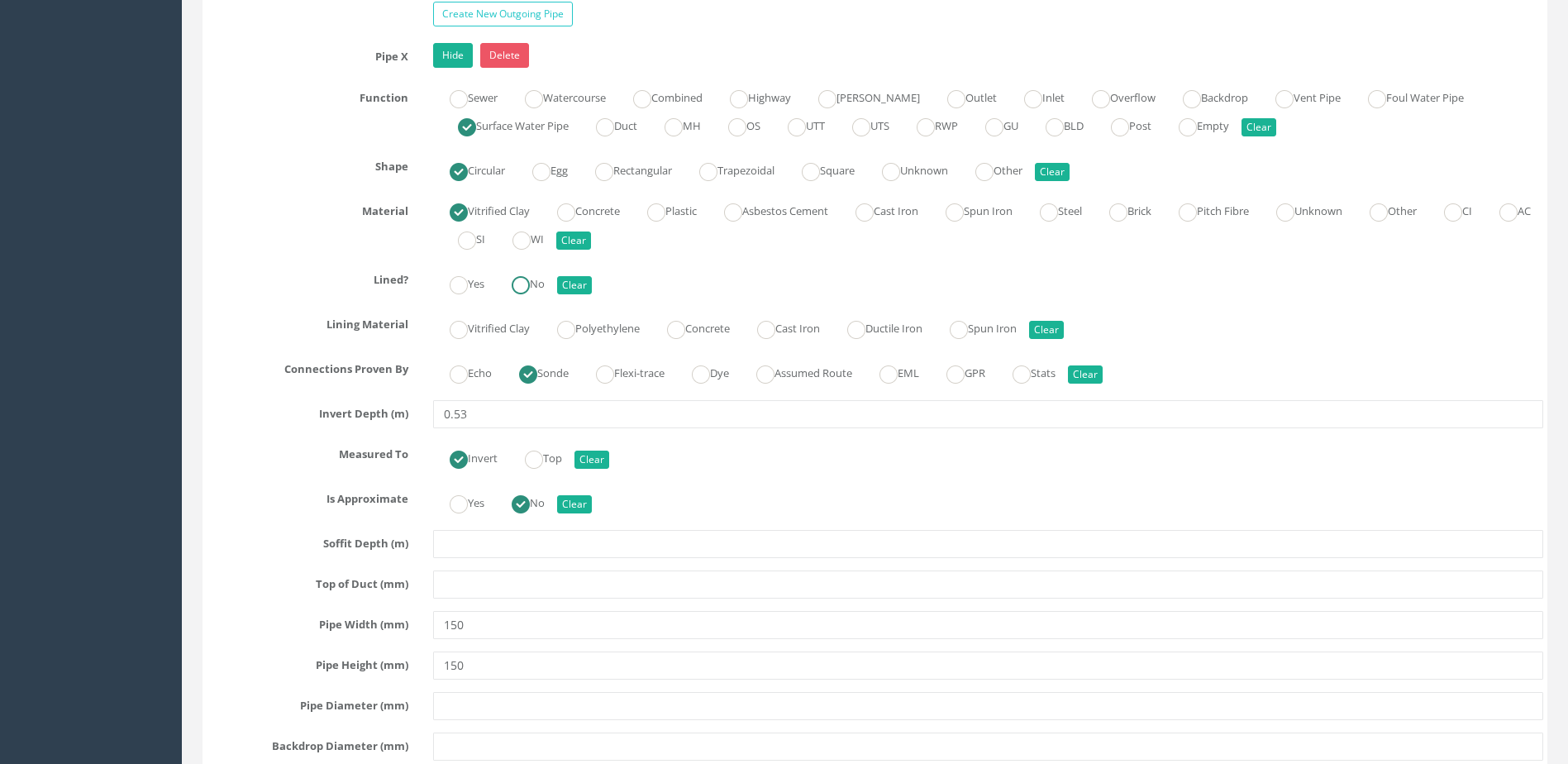
radio input "true"
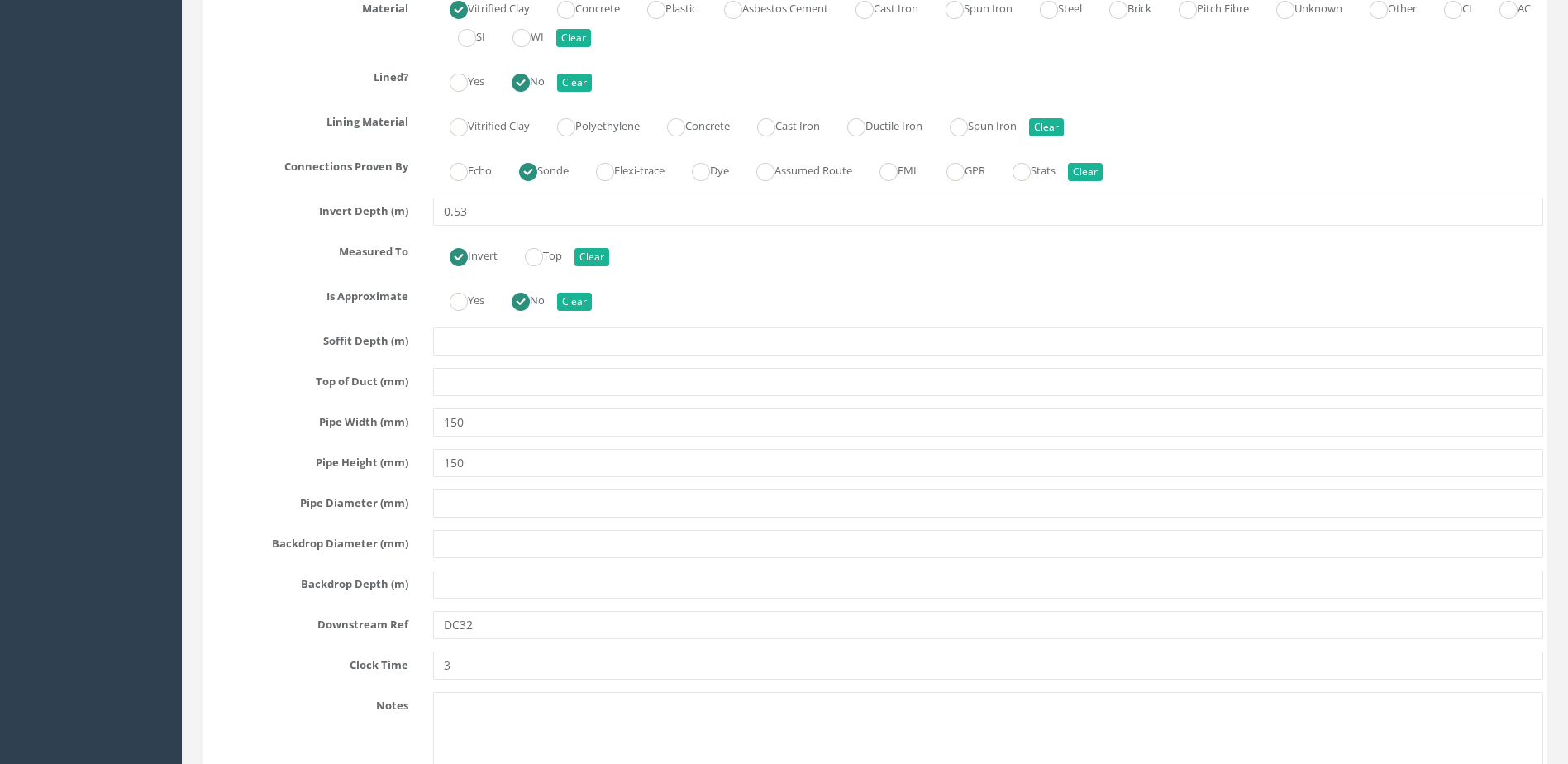
scroll to position [7357, 0]
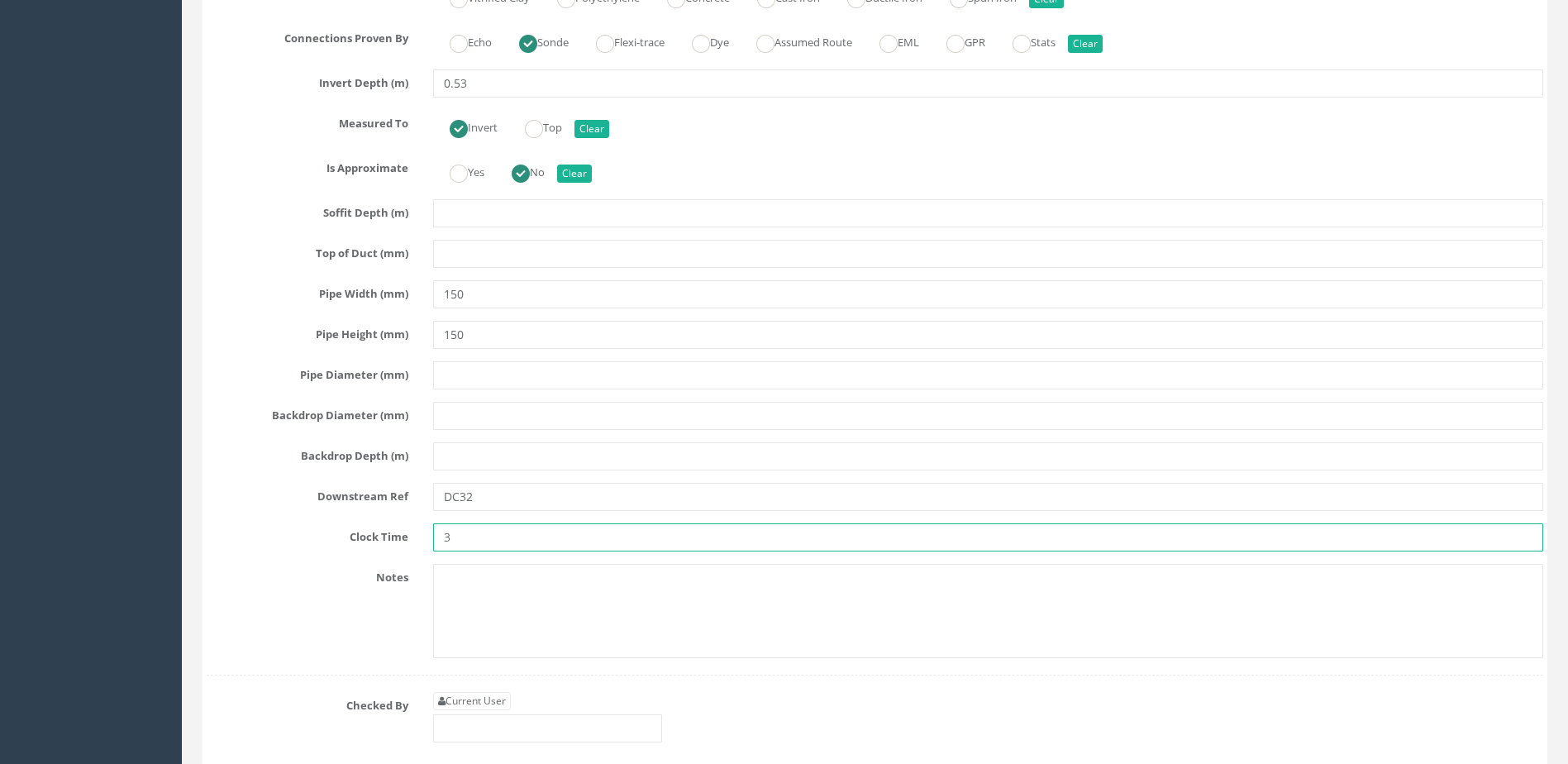
click at [511, 529] on input "3" at bounding box center [988, 537] width 1110 height 28
click at [471, 711] on div "Current User" at bounding box center [547, 717] width 229 height 51
click at [481, 727] on input "text" at bounding box center [547, 728] width 229 height 28
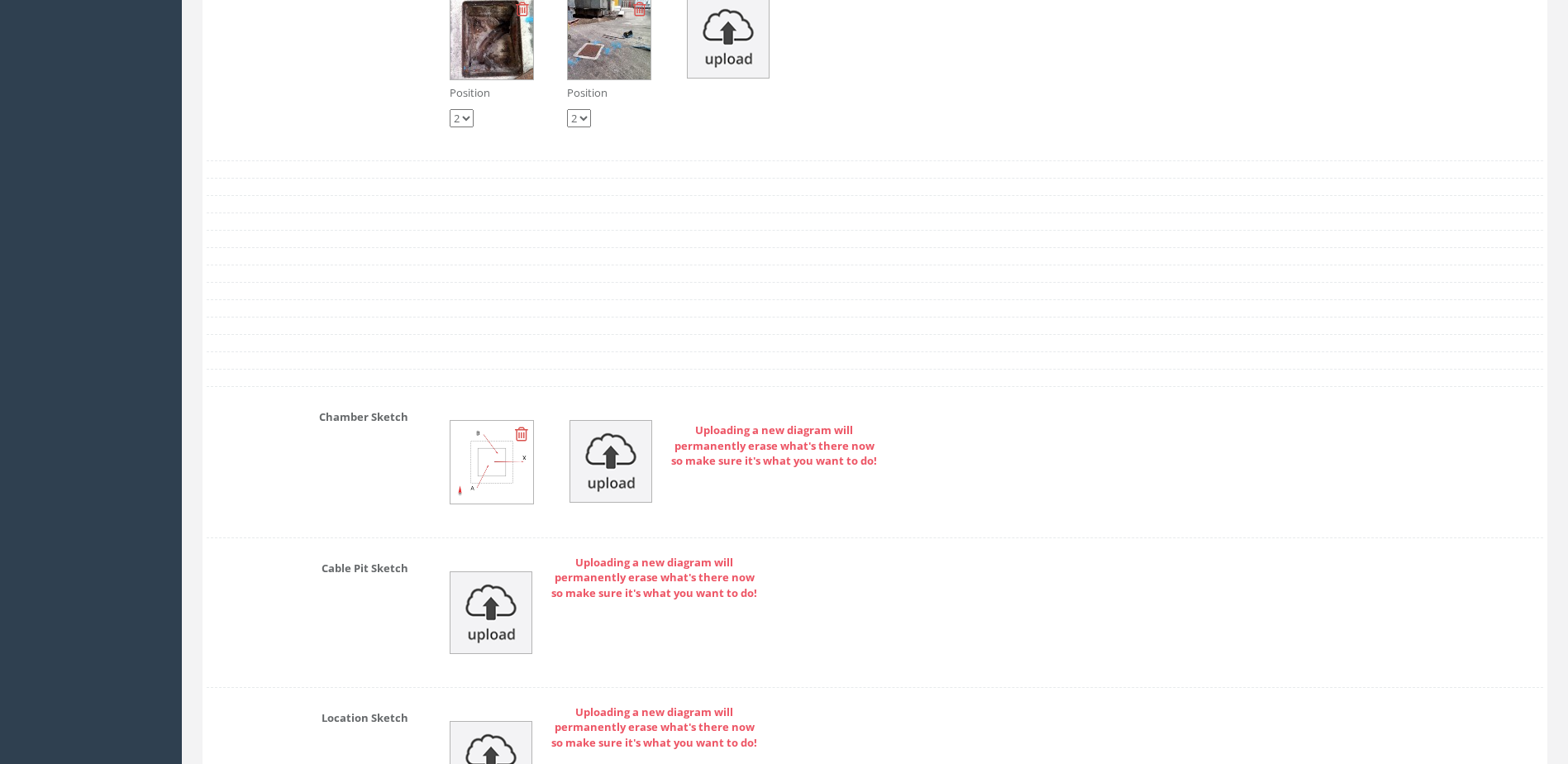
scroll to position [7935, 0]
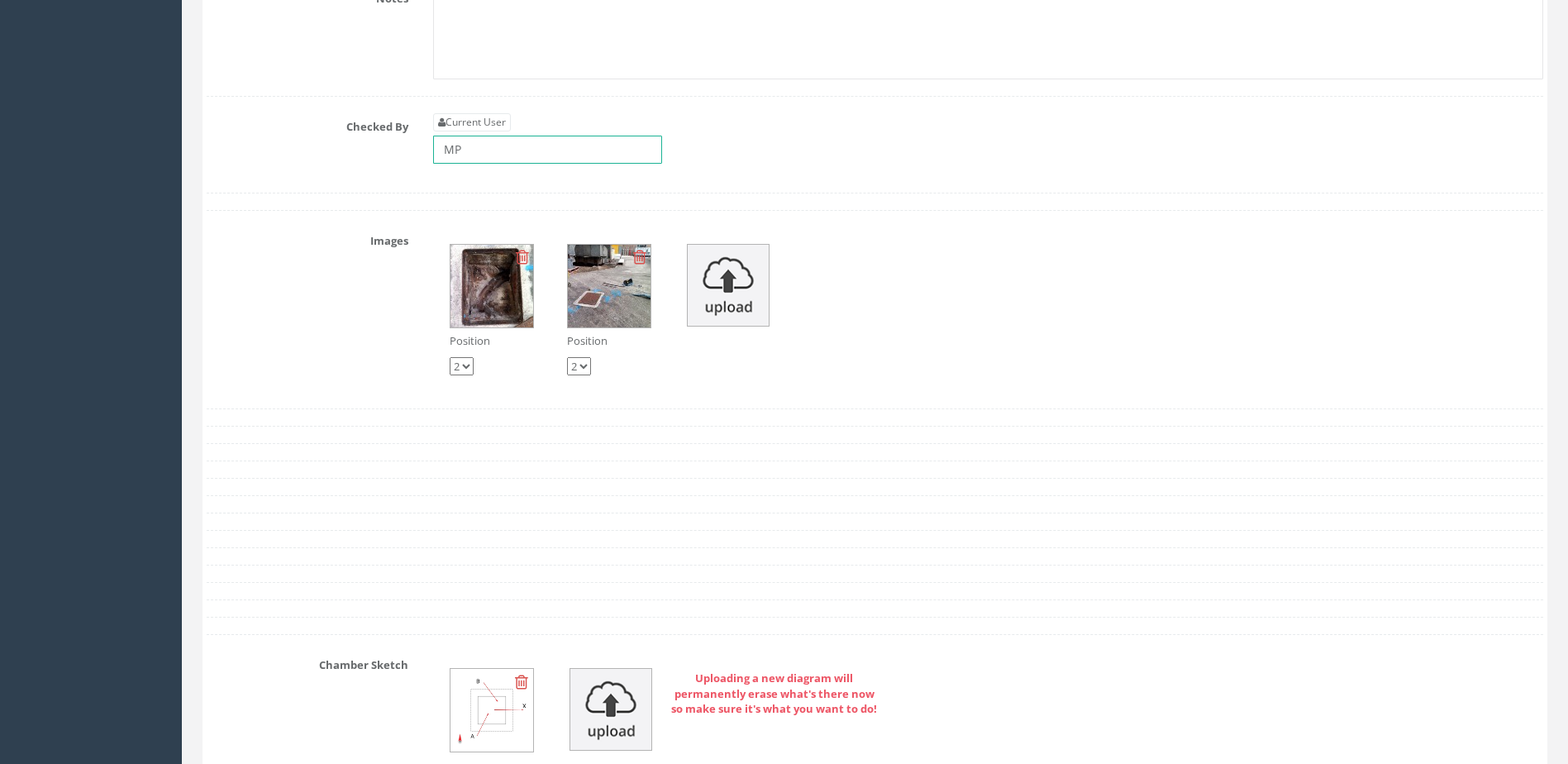
type input "MP"
click at [496, 281] on img at bounding box center [492, 285] width 82 height 82
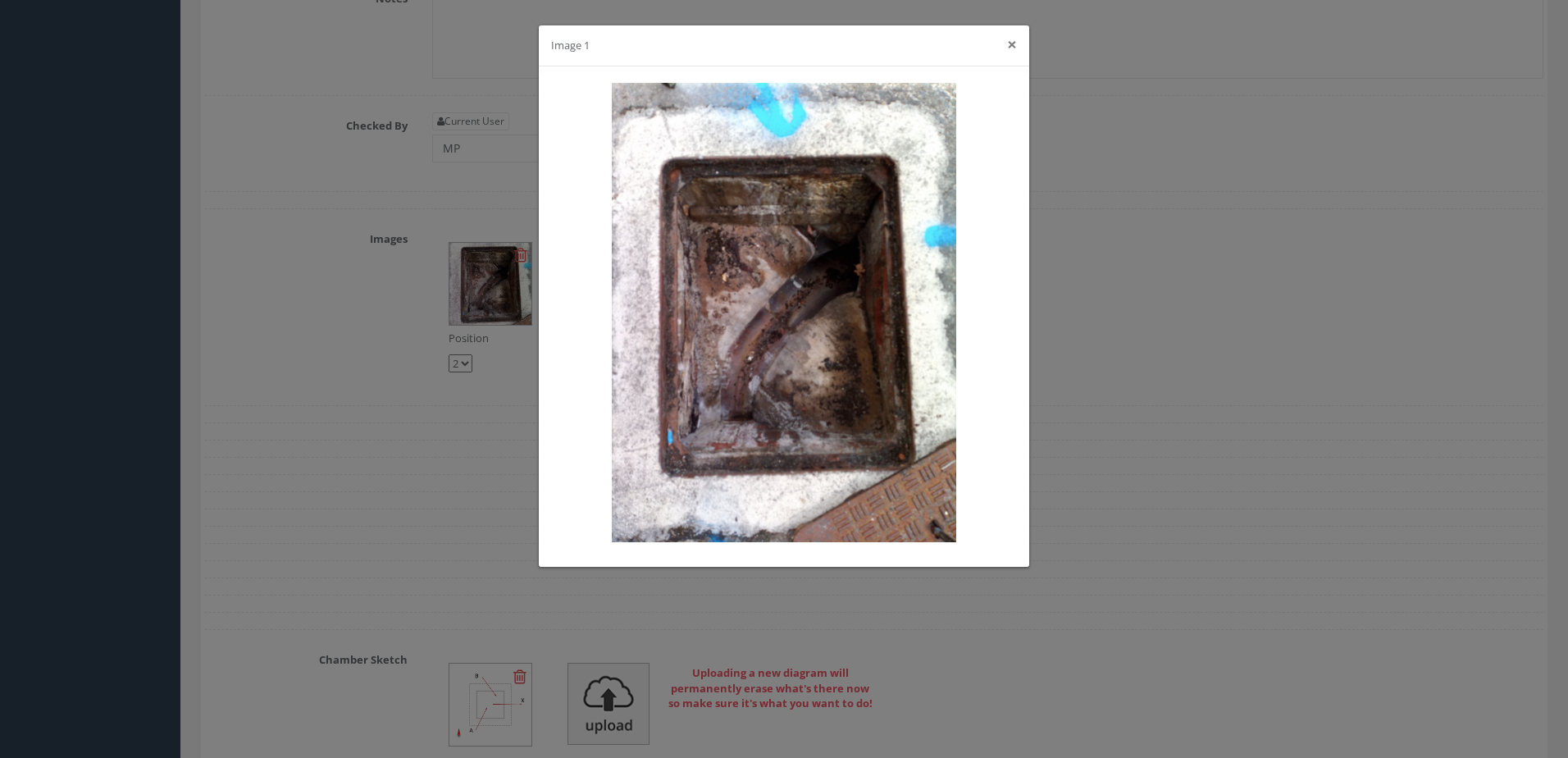
click at [1011, 42] on button "×" at bounding box center [1011, 44] width 10 height 17
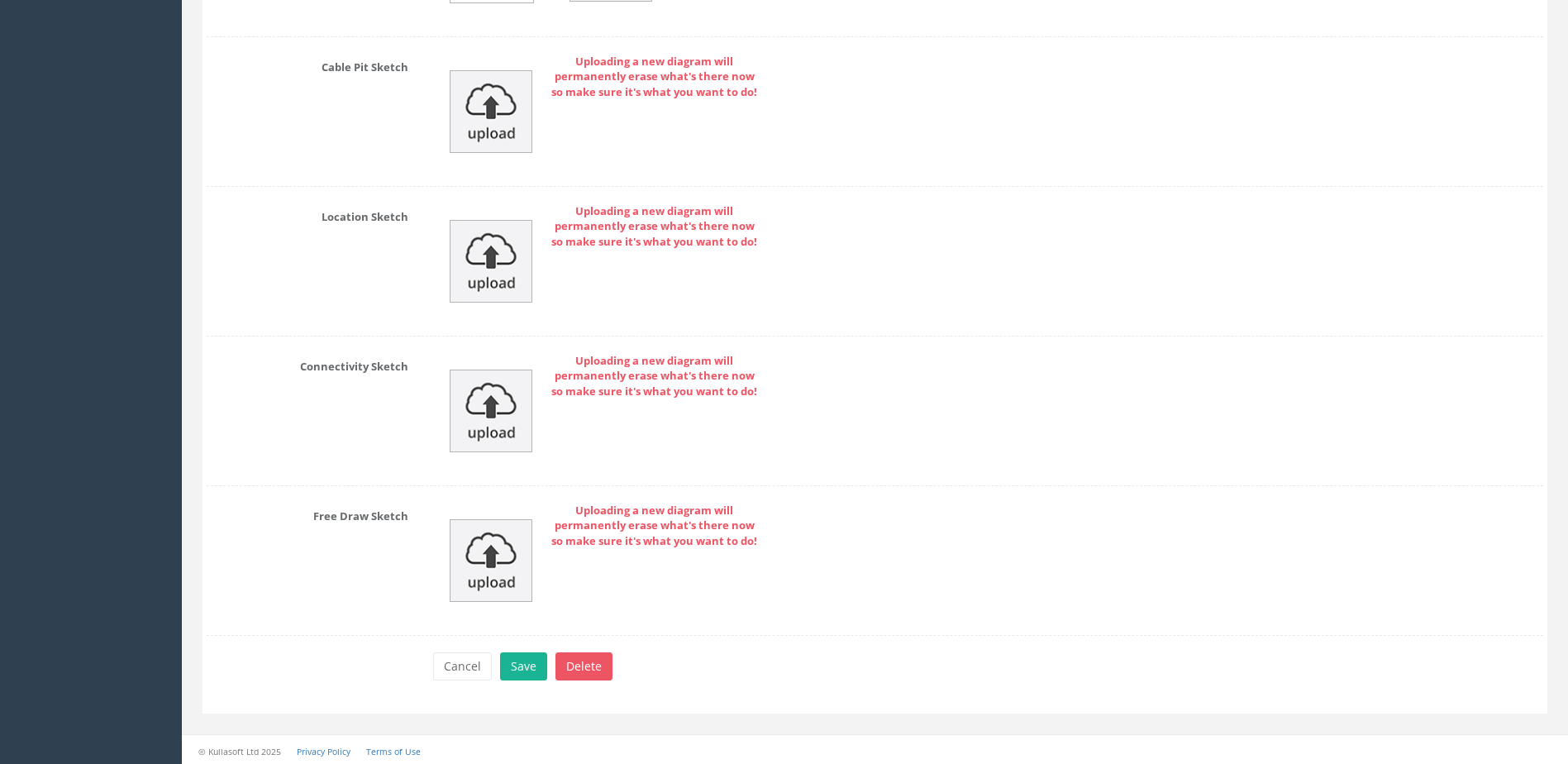
scroll to position [8687, 0]
click at [527, 664] on button "Save" at bounding box center [523, 663] width 47 height 28
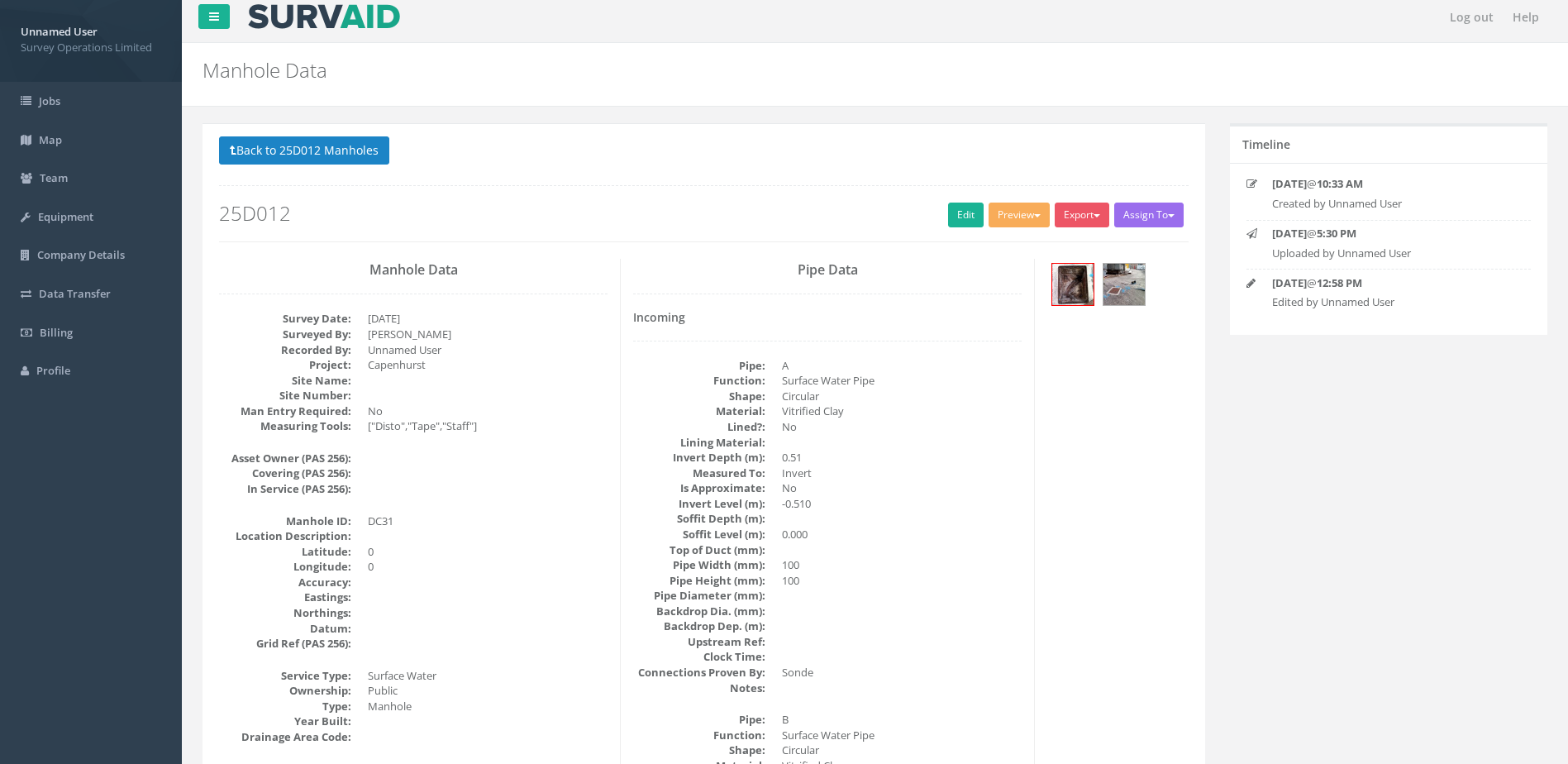
scroll to position [0, 0]
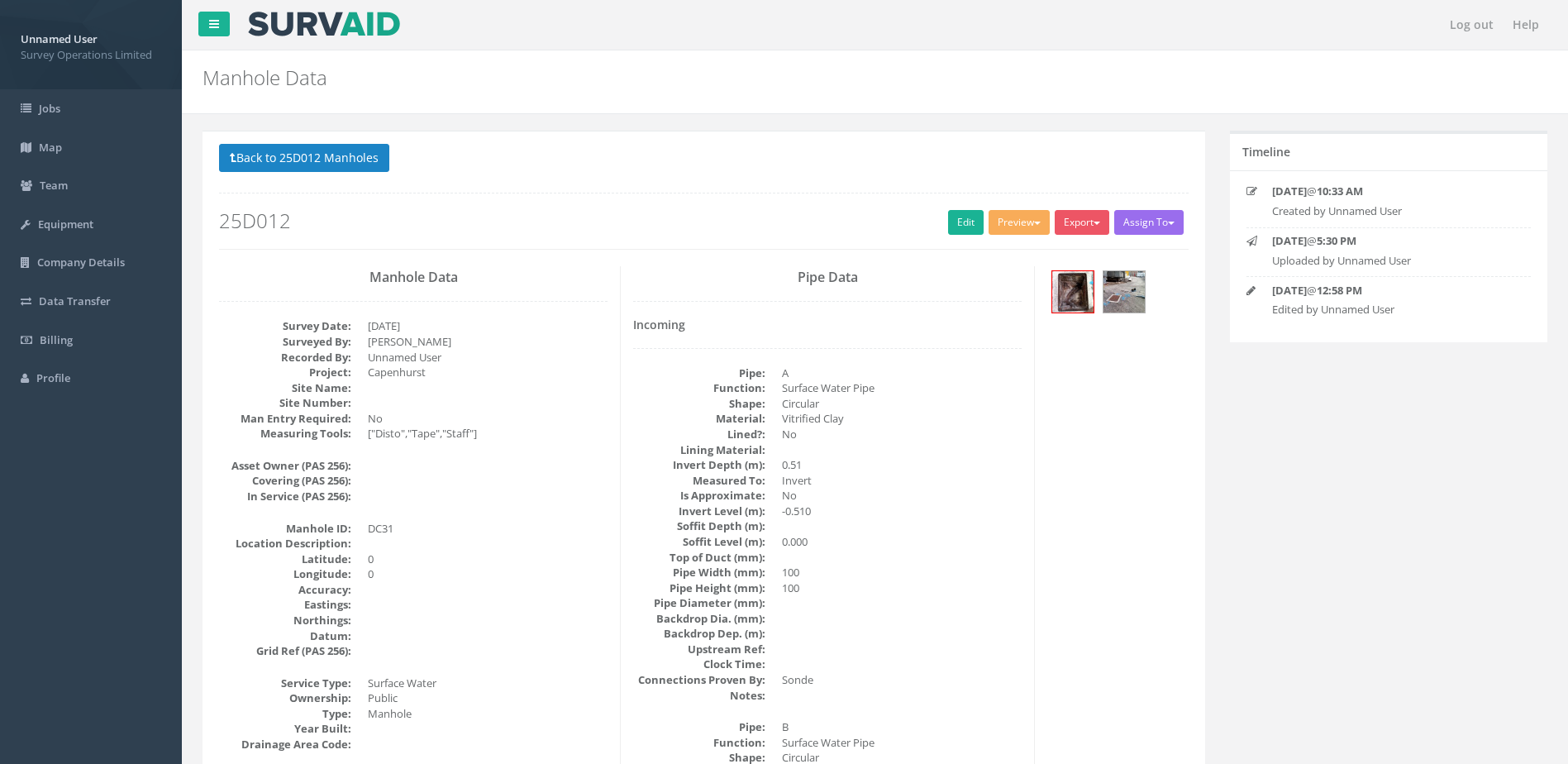
click at [309, 174] on p "Back to 25D012 Manholes Back to Map" at bounding box center [703, 160] width 970 height 33
click at [310, 158] on button "Back to 25D012 Manholes" at bounding box center [304, 158] width 170 height 28
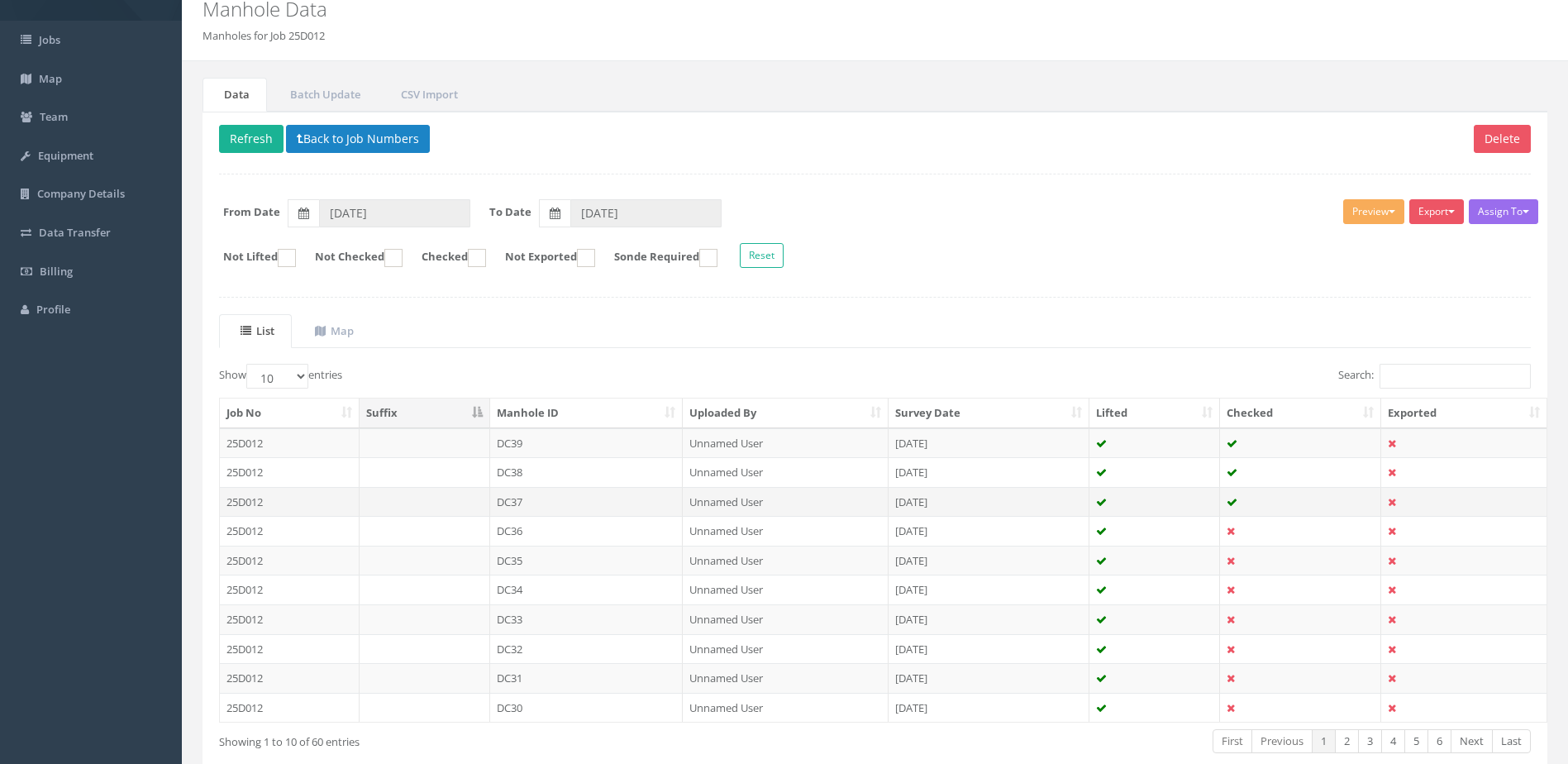
scroll to position [158, 0]
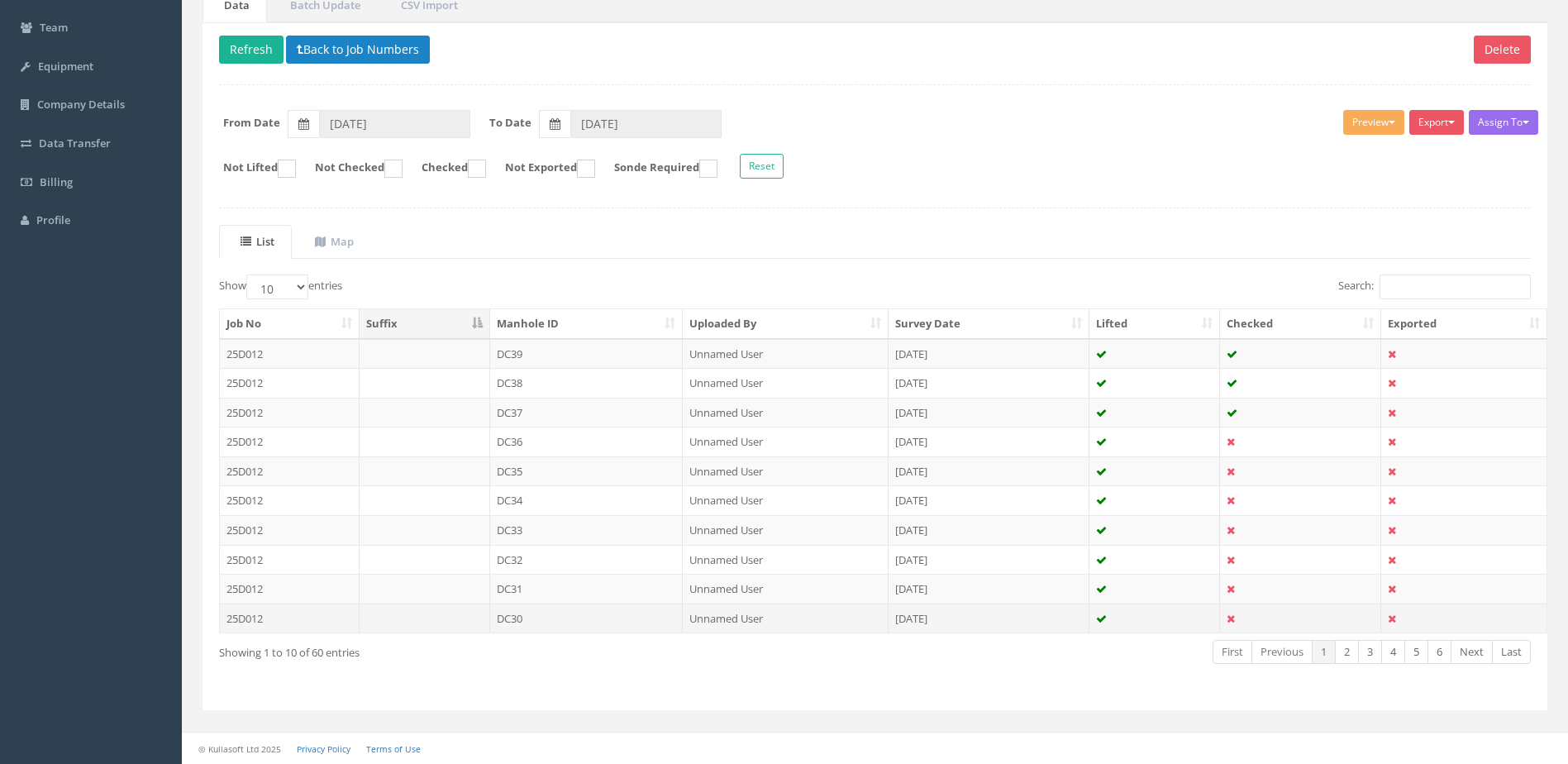
click at [619, 616] on td "DC30" at bounding box center [587, 618] width 194 height 30
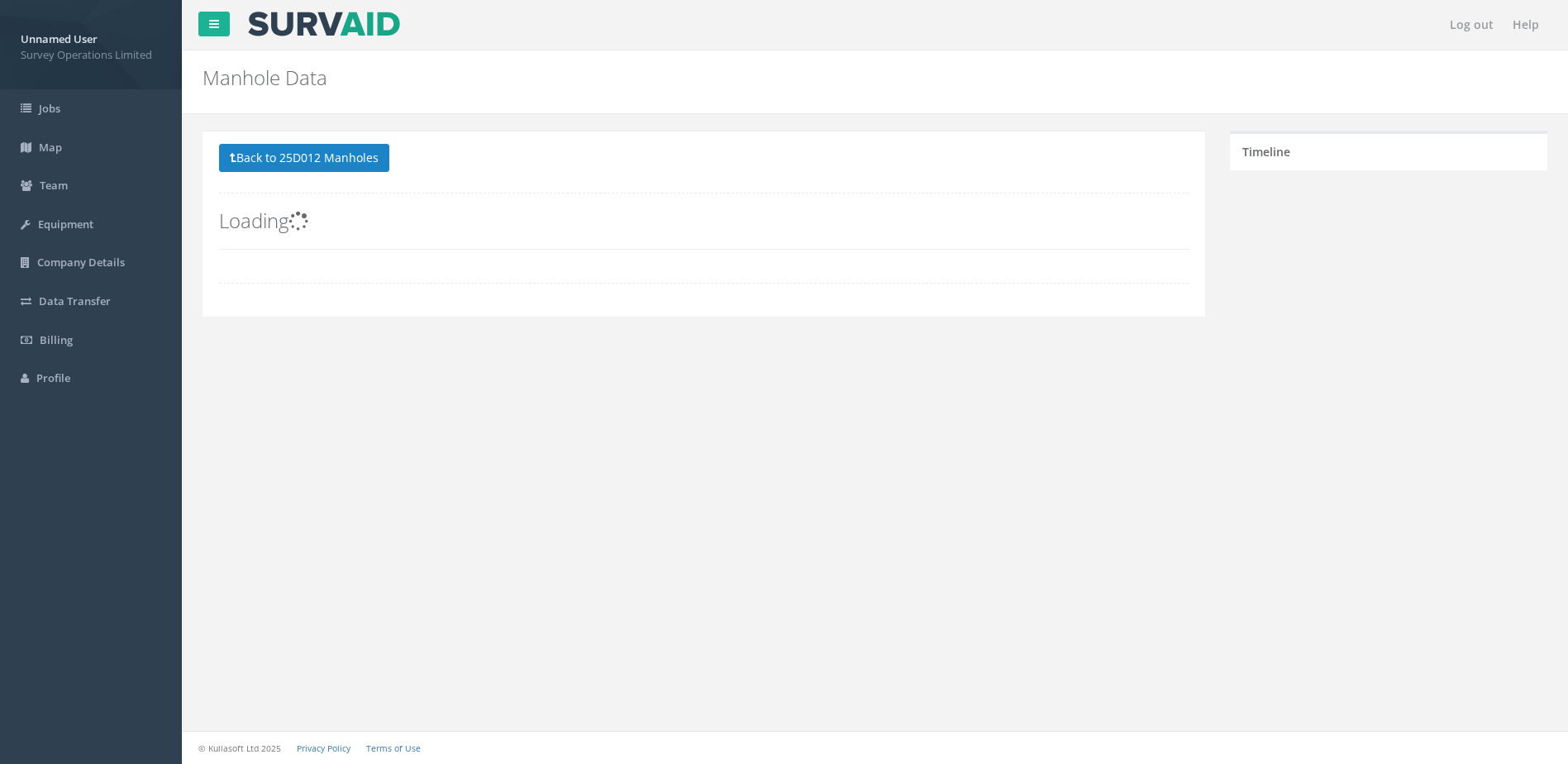
scroll to position [0, 0]
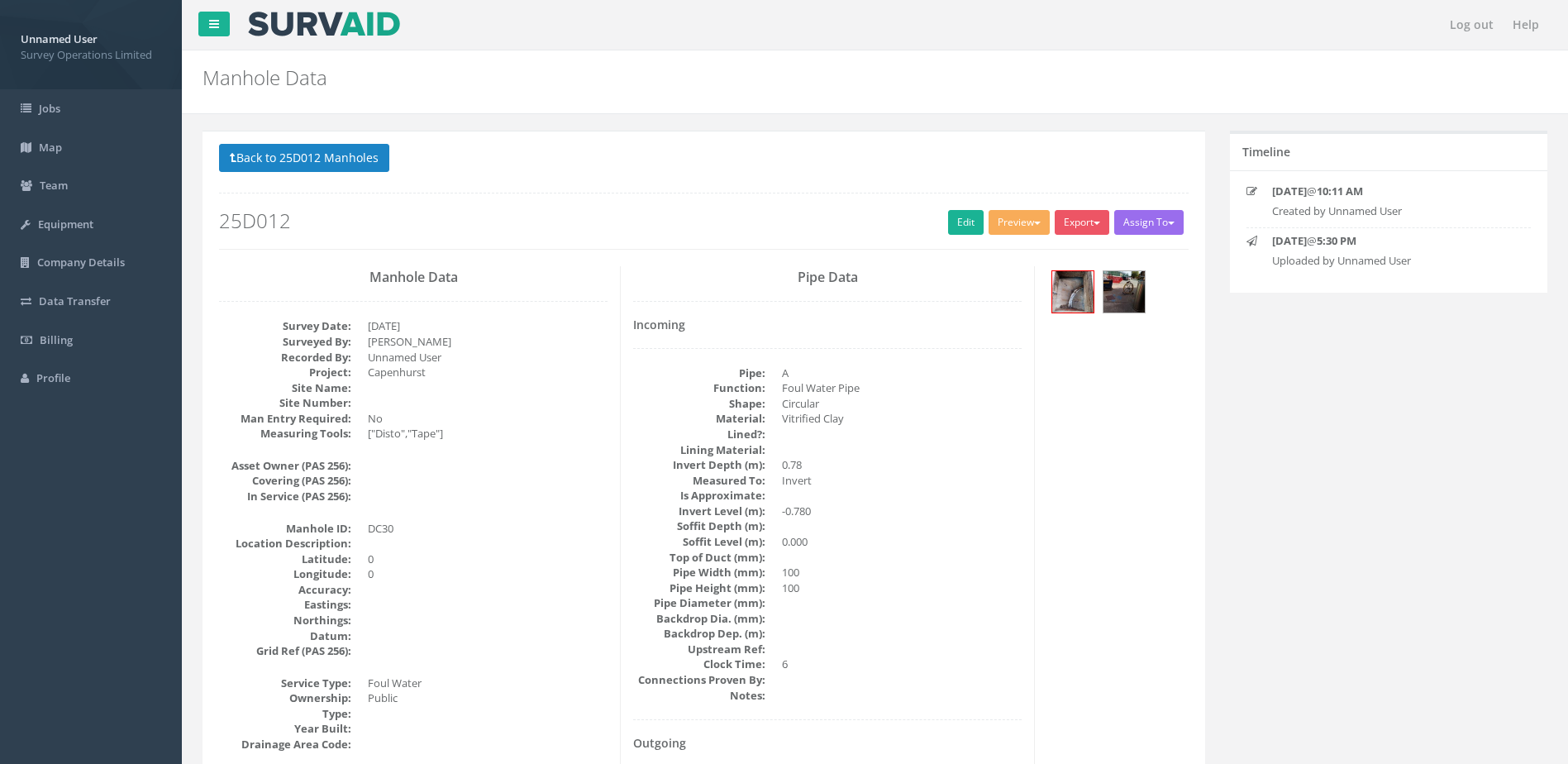
click at [932, 224] on h2 "25D012" at bounding box center [703, 221] width 970 height 22
click at [953, 215] on link "Edit" at bounding box center [965, 222] width 35 height 24
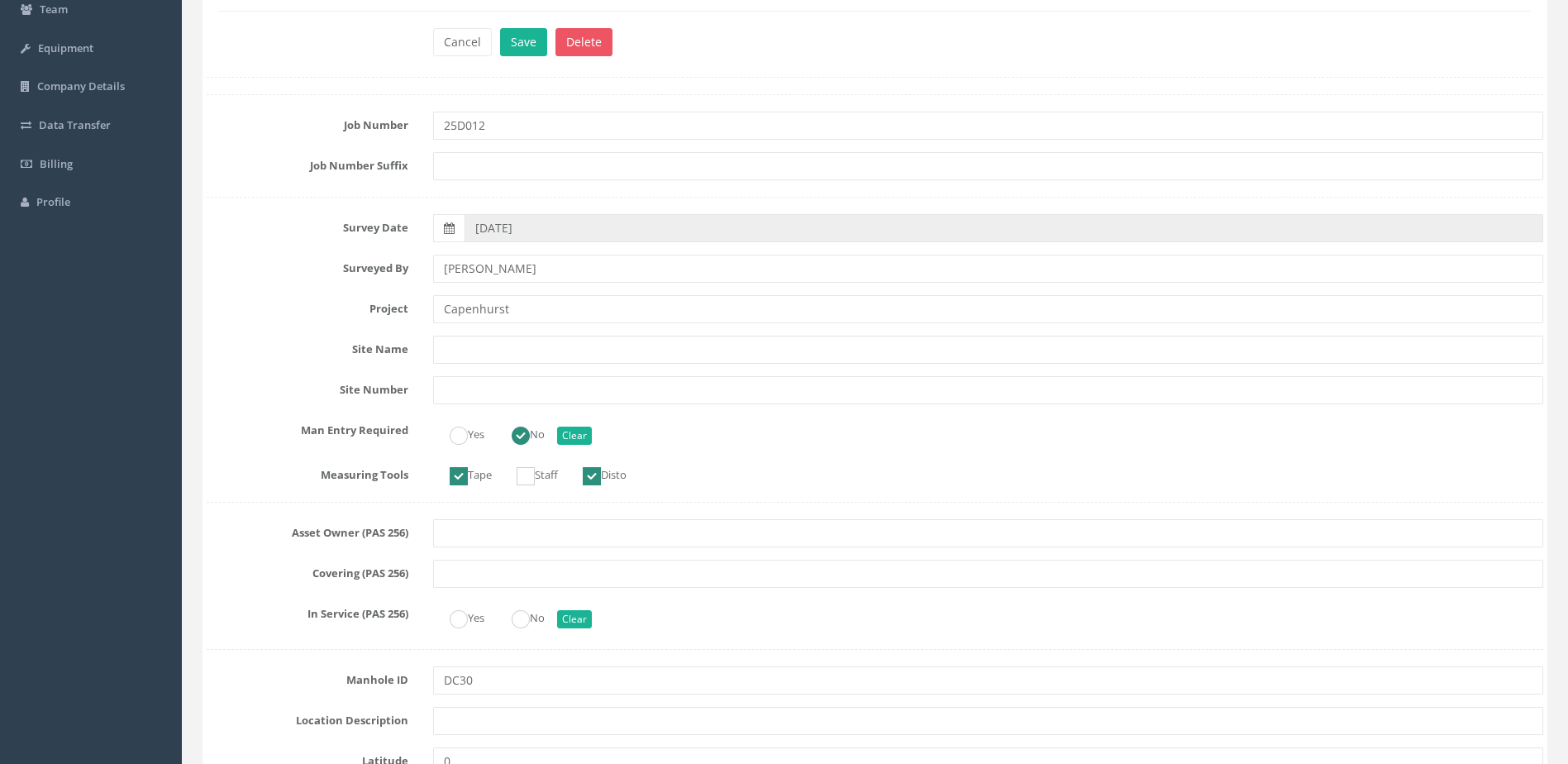
scroll to position [248, 0]
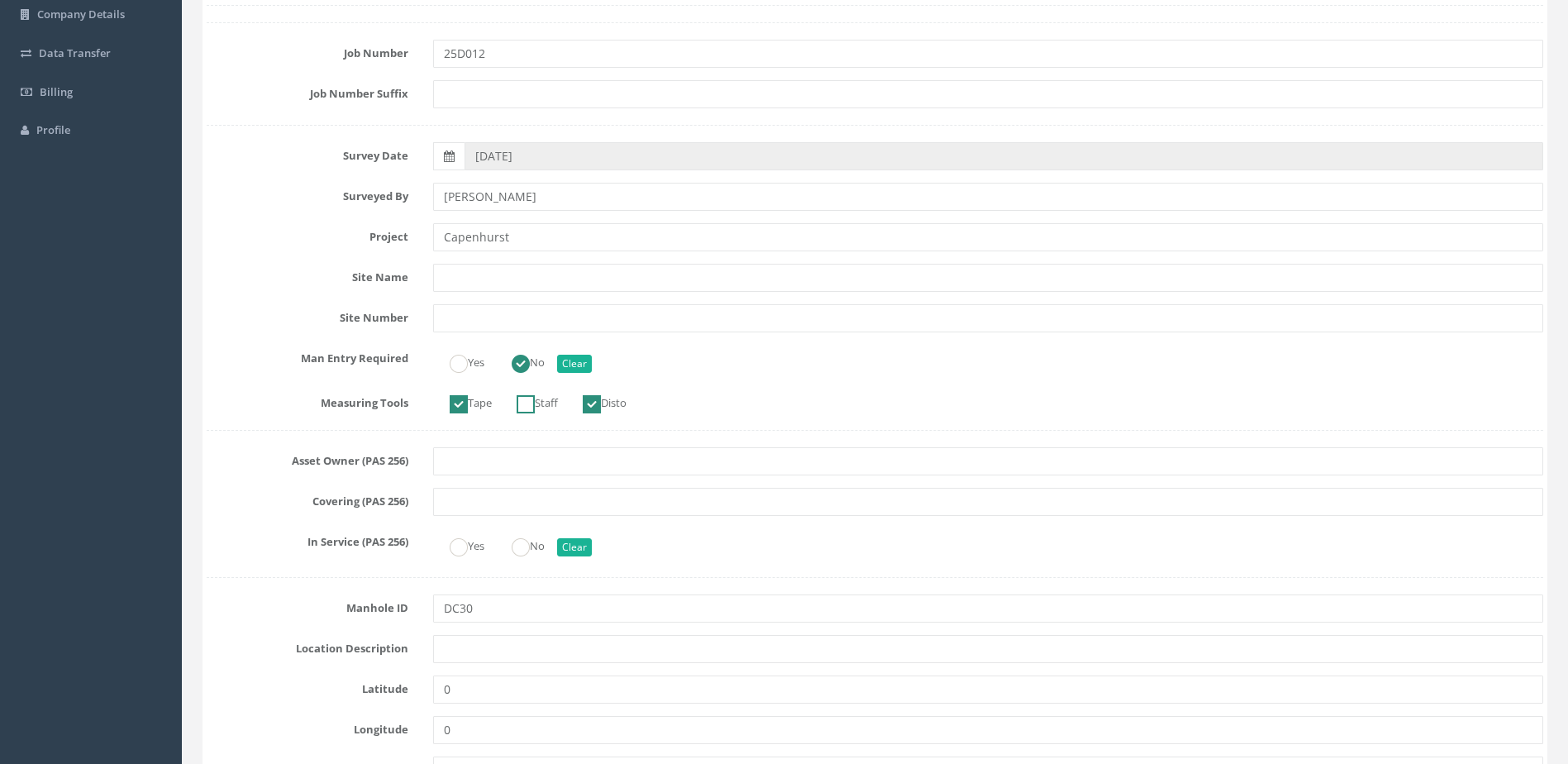
click at [547, 406] on label "Staff" at bounding box center [529, 401] width 58 height 24
checkbox input "true"
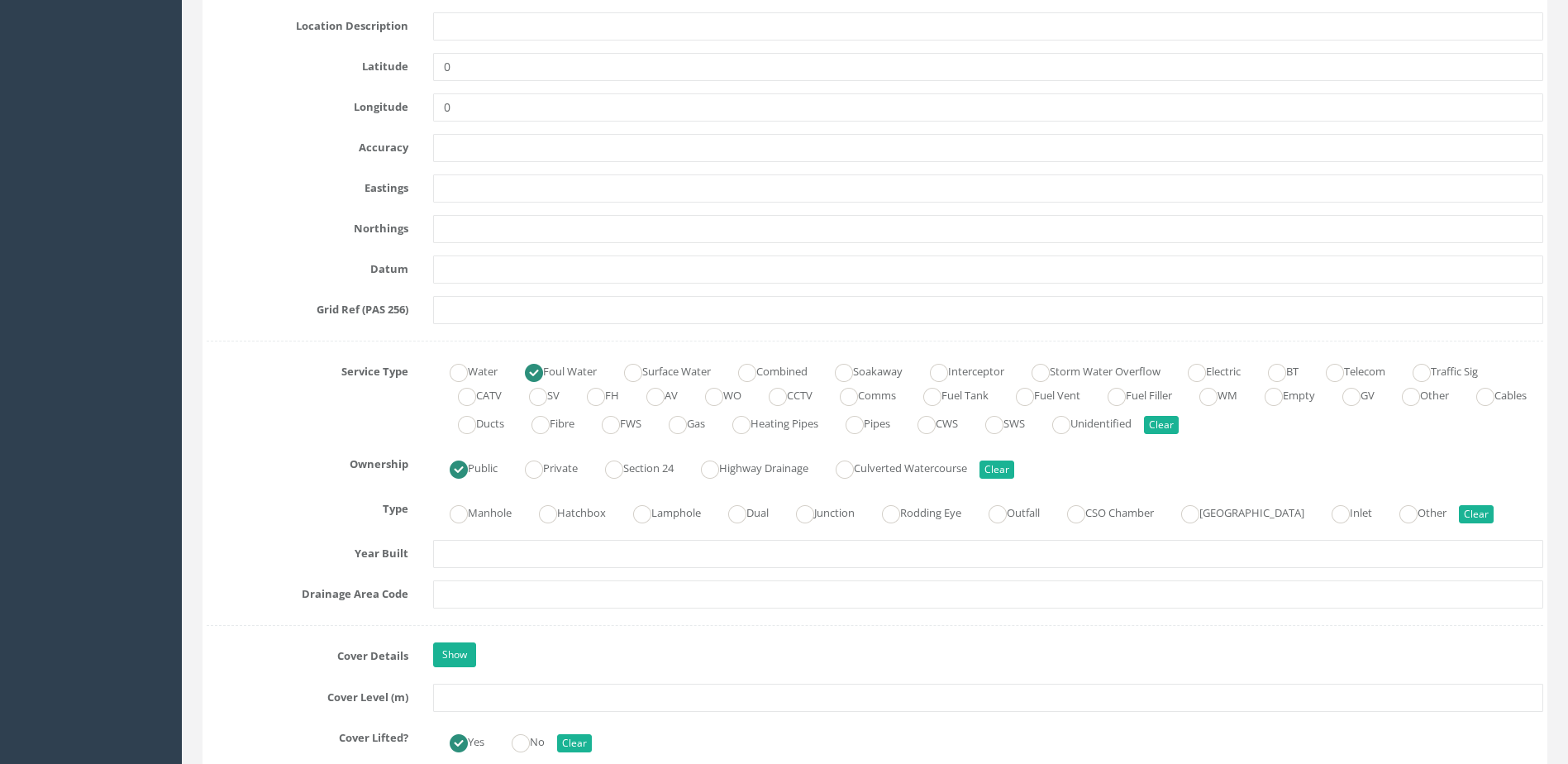
scroll to position [1074, 0]
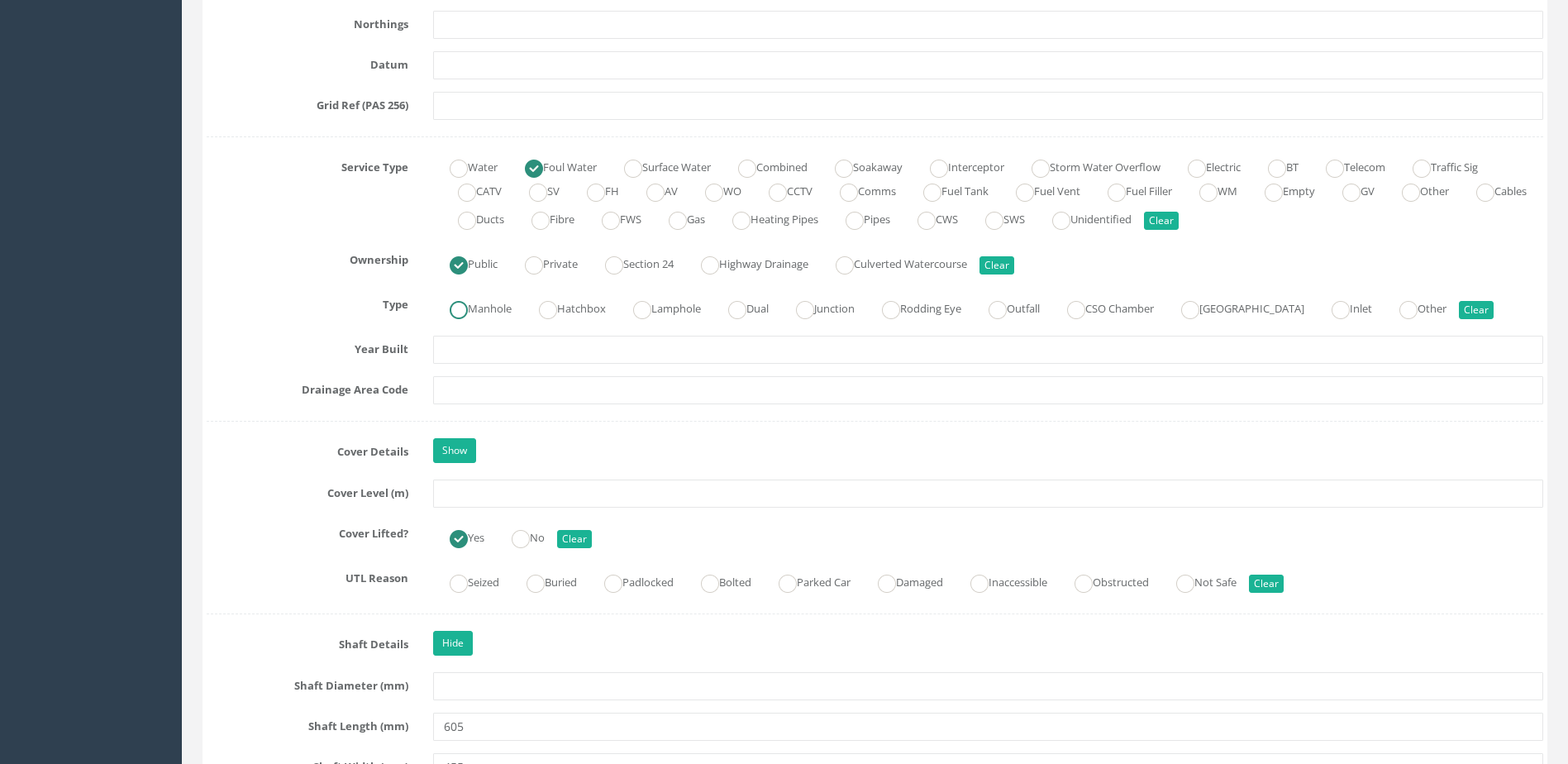
click at [483, 299] on label "Manhole" at bounding box center [472, 307] width 79 height 24
radio input "true"
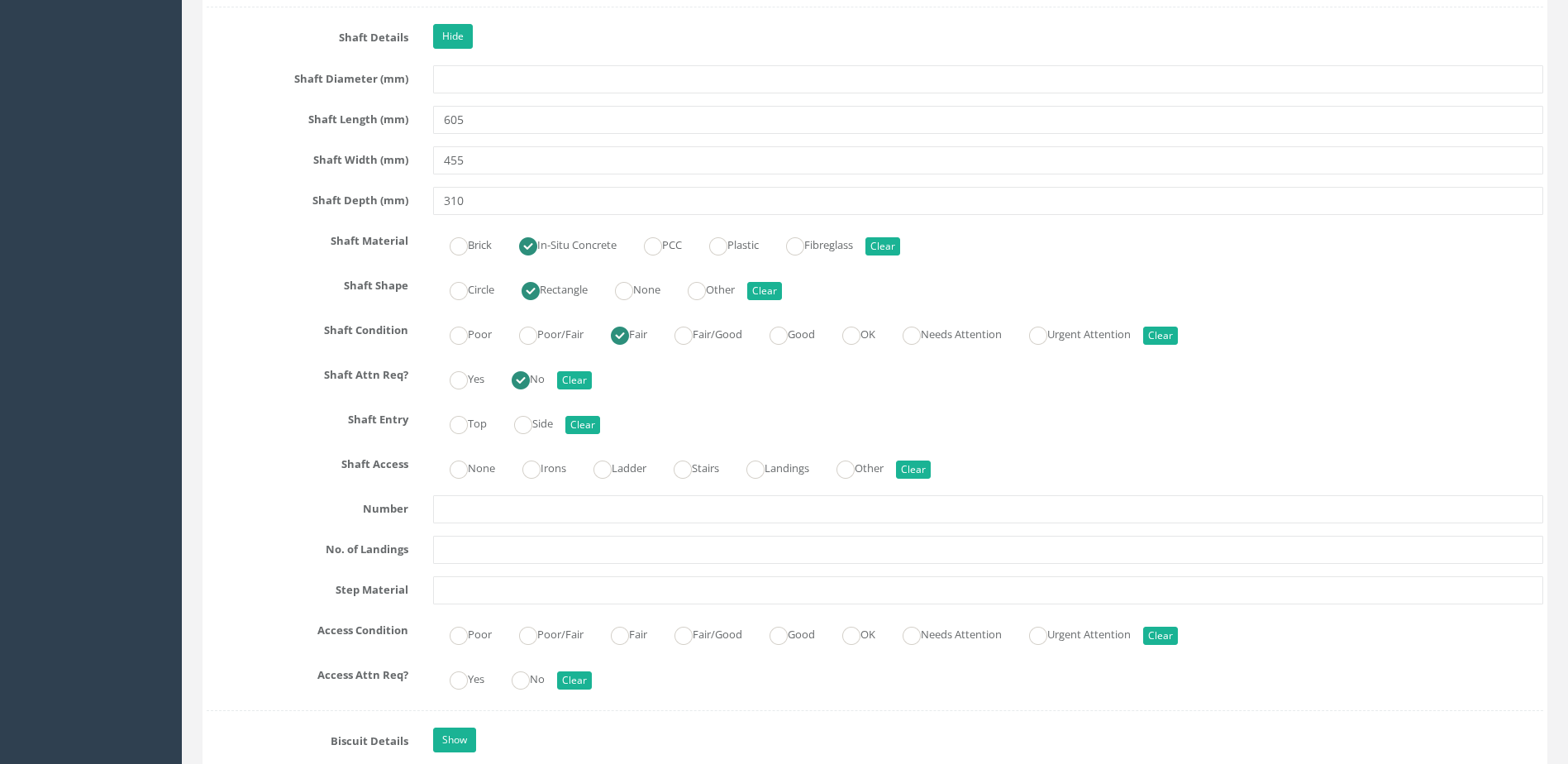
scroll to position [1736, 0]
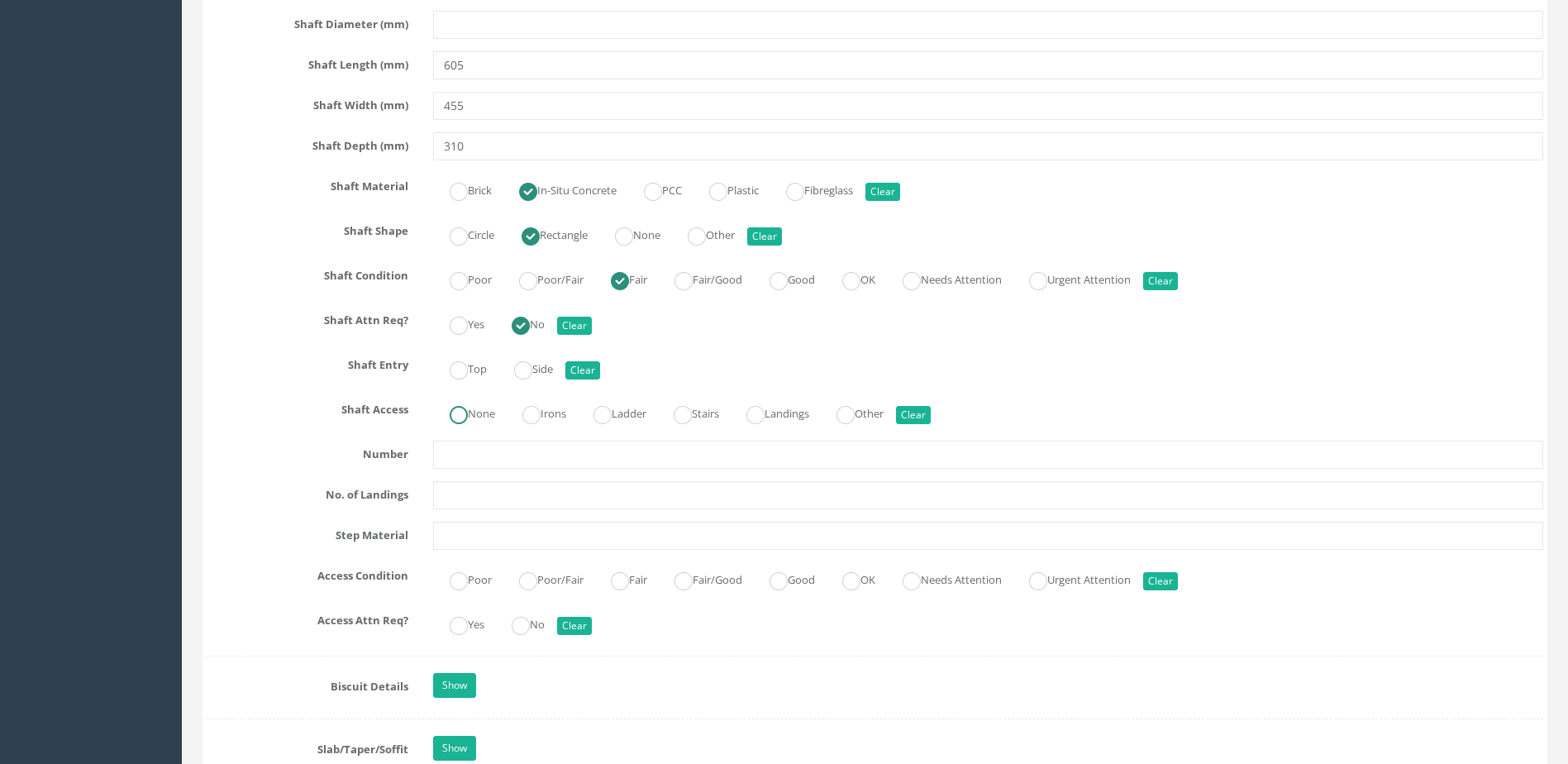
click at [490, 414] on label "None" at bounding box center [464, 412] width 62 height 24
radio input "true"
click at [483, 376] on label "Top" at bounding box center [459, 368] width 53 height 24
radio input "true"
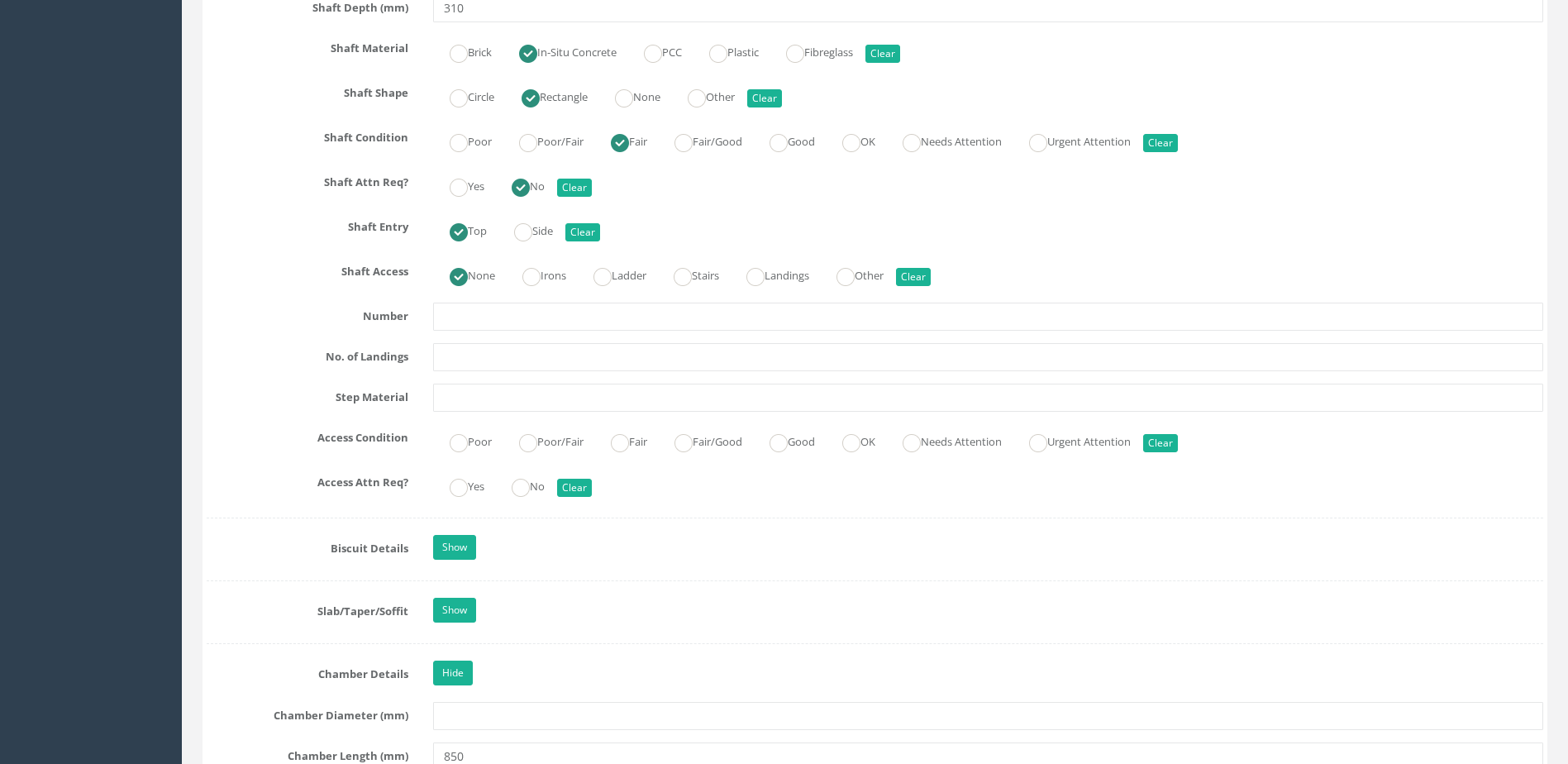
scroll to position [1901, 0]
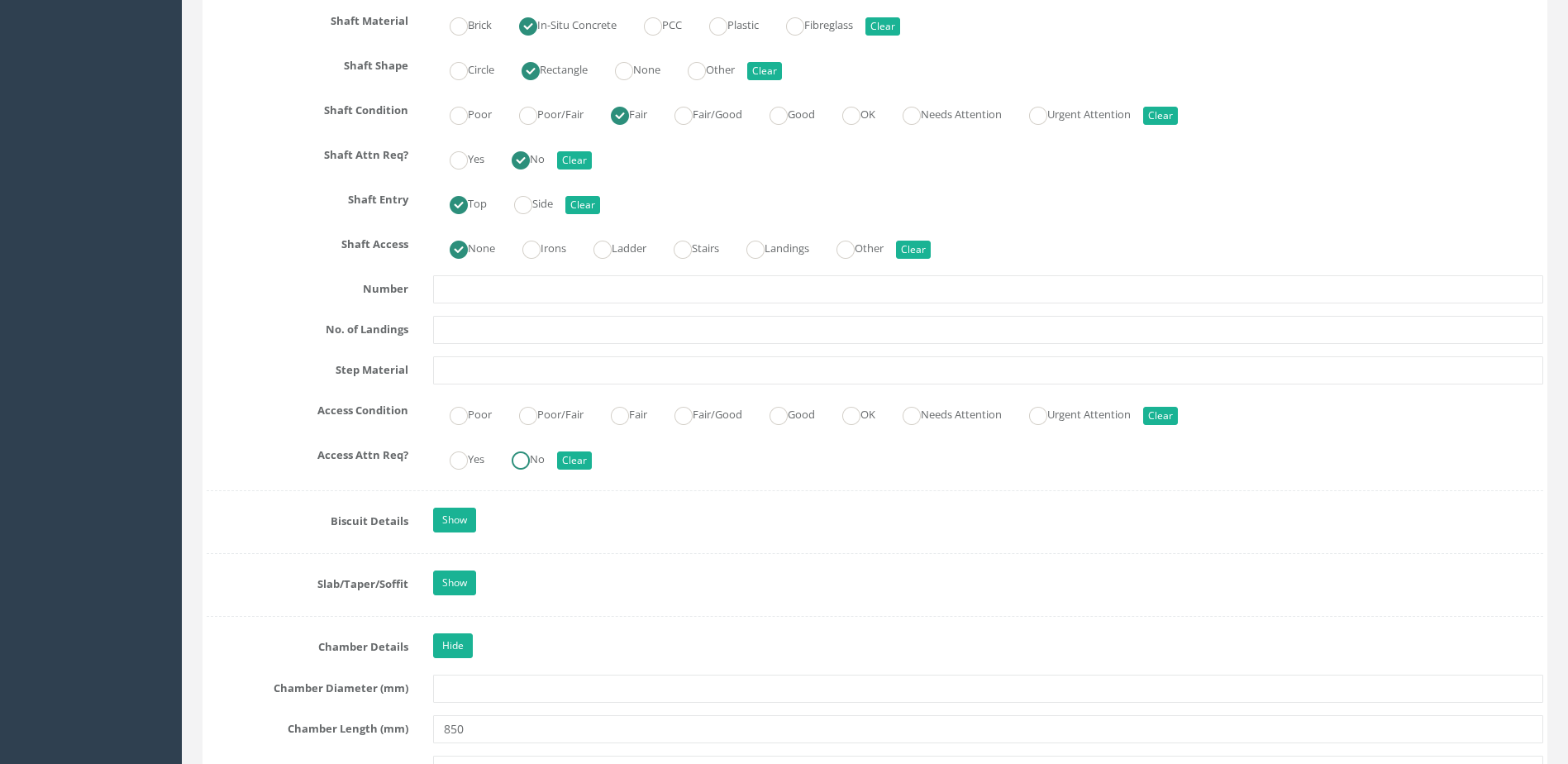
click at [530, 457] on ins at bounding box center [521, 461] width 18 height 18
radio input "true"
click at [788, 424] on ins at bounding box center [779, 415] width 18 height 18
radio input "true"
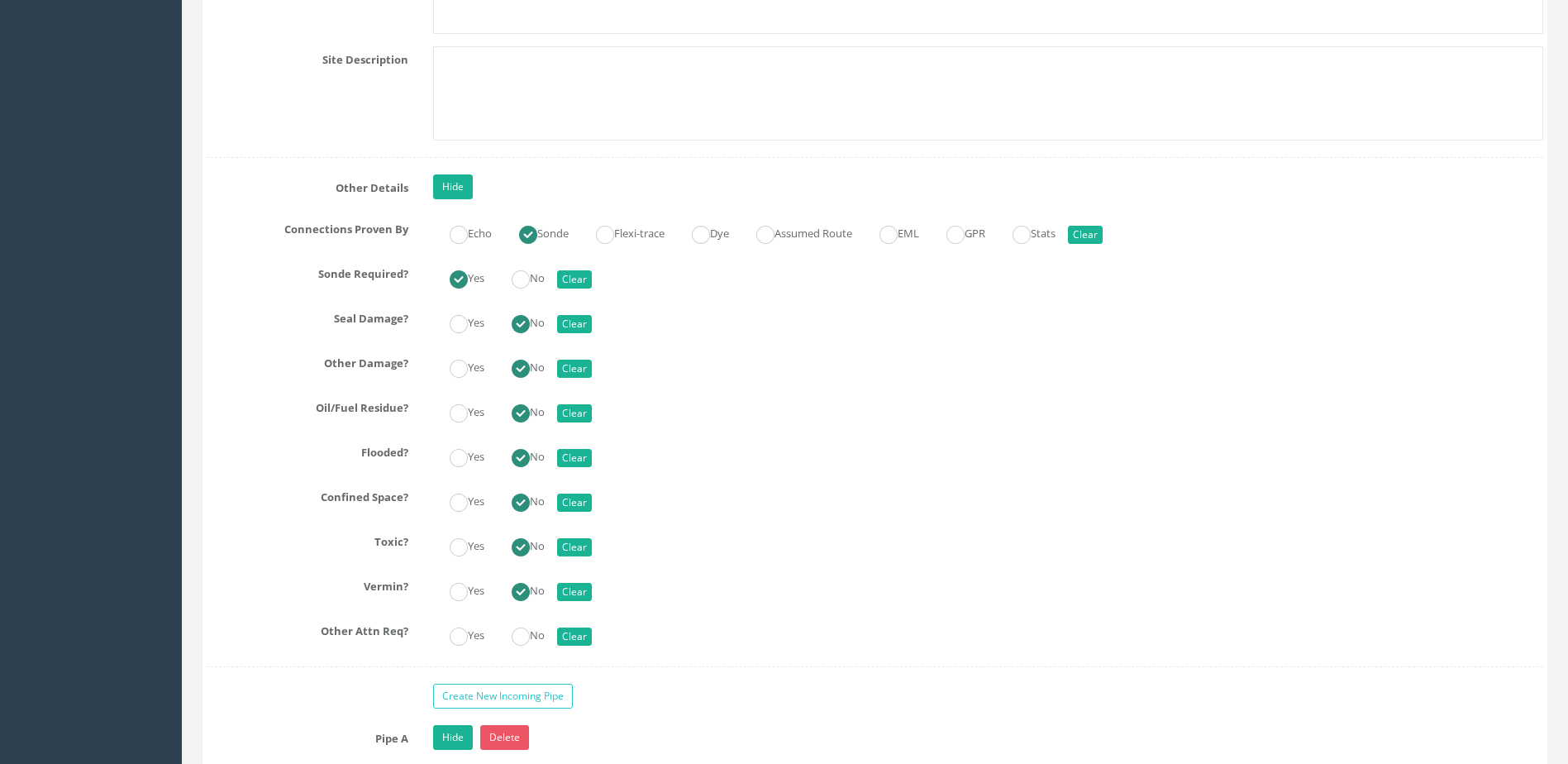
scroll to position [4464, 0]
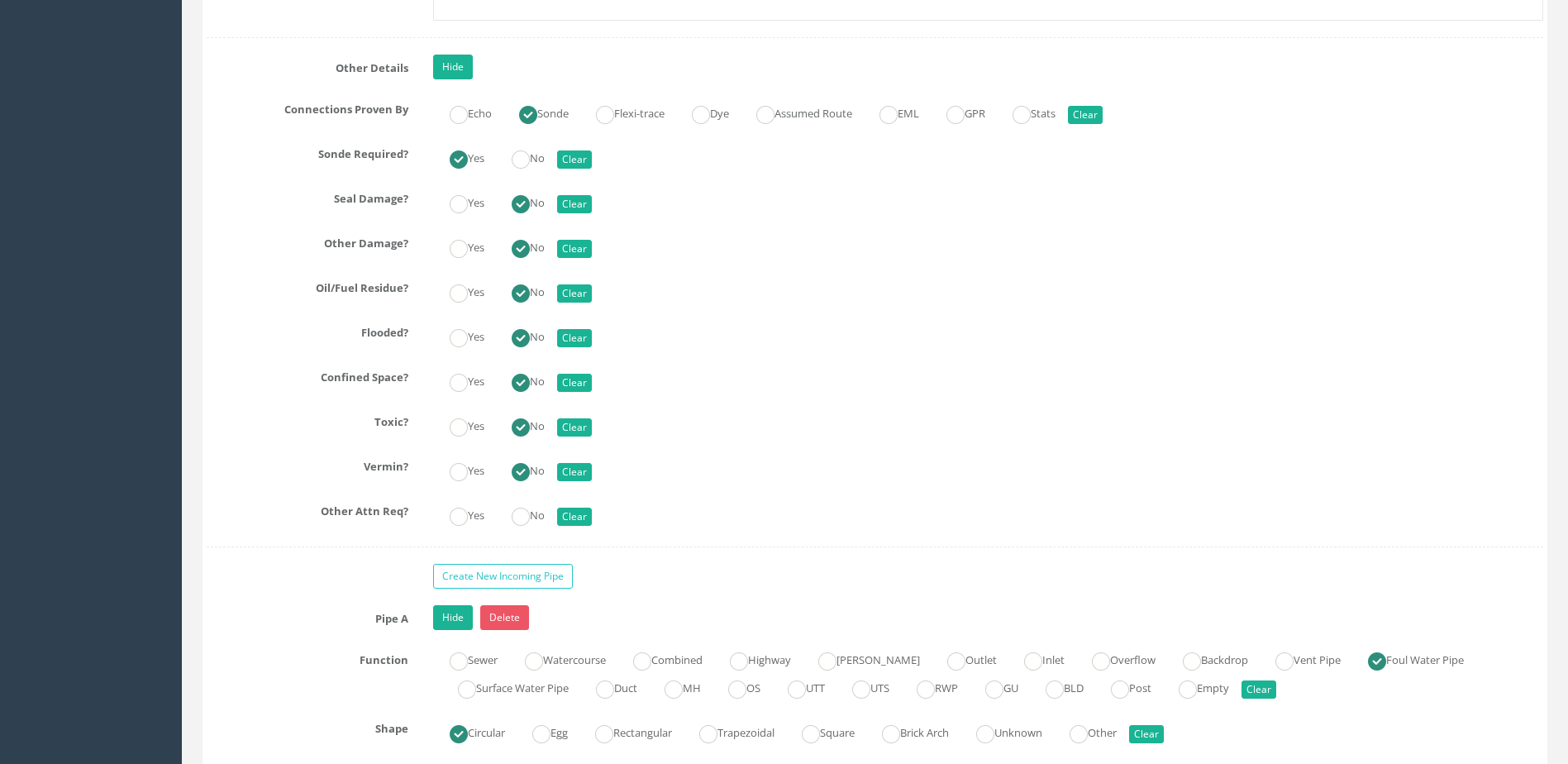
click at [555, 517] on div "Yes No Clear" at bounding box center [989, 514] width 1135 height 33
click at [530, 519] on ins at bounding box center [521, 517] width 18 height 18
radio input "true"
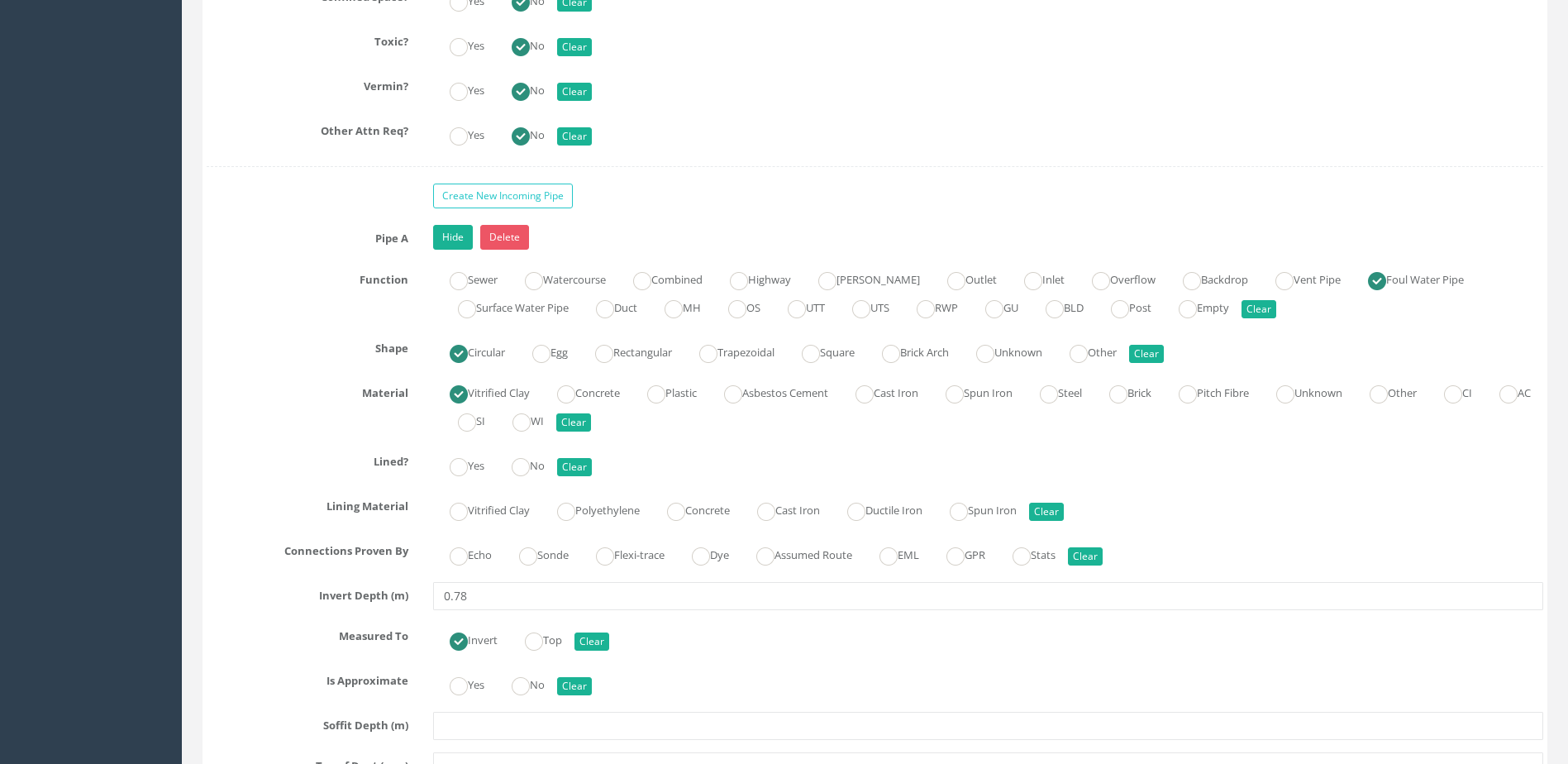
scroll to position [4960, 0]
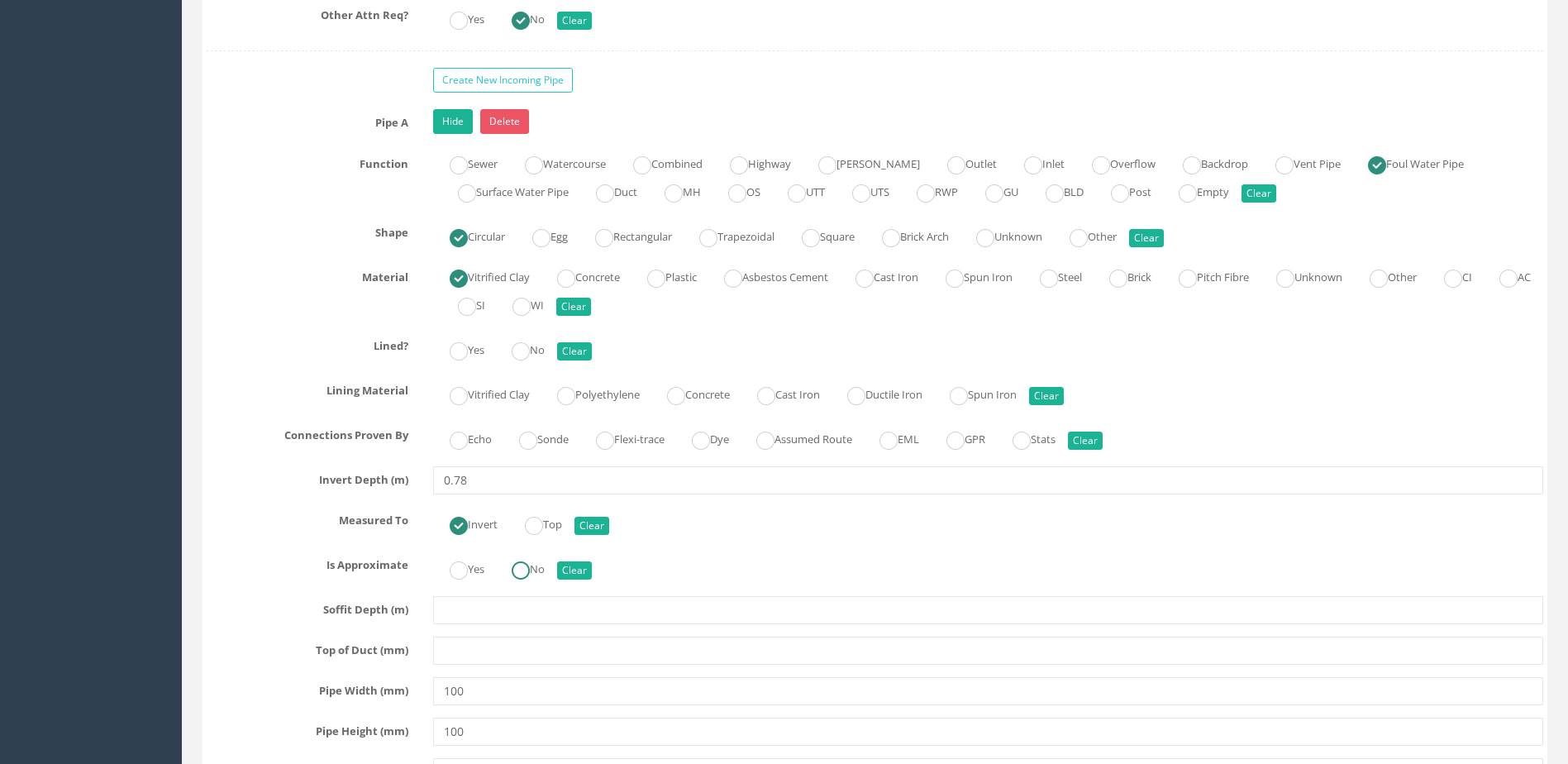
click at [539, 566] on label "No" at bounding box center [520, 568] width 50 height 24
radio input "true"
click at [563, 429] on label "Sonde" at bounding box center [535, 437] width 66 height 24
radio input "true"
click at [535, 351] on label "No" at bounding box center [520, 349] width 50 height 24
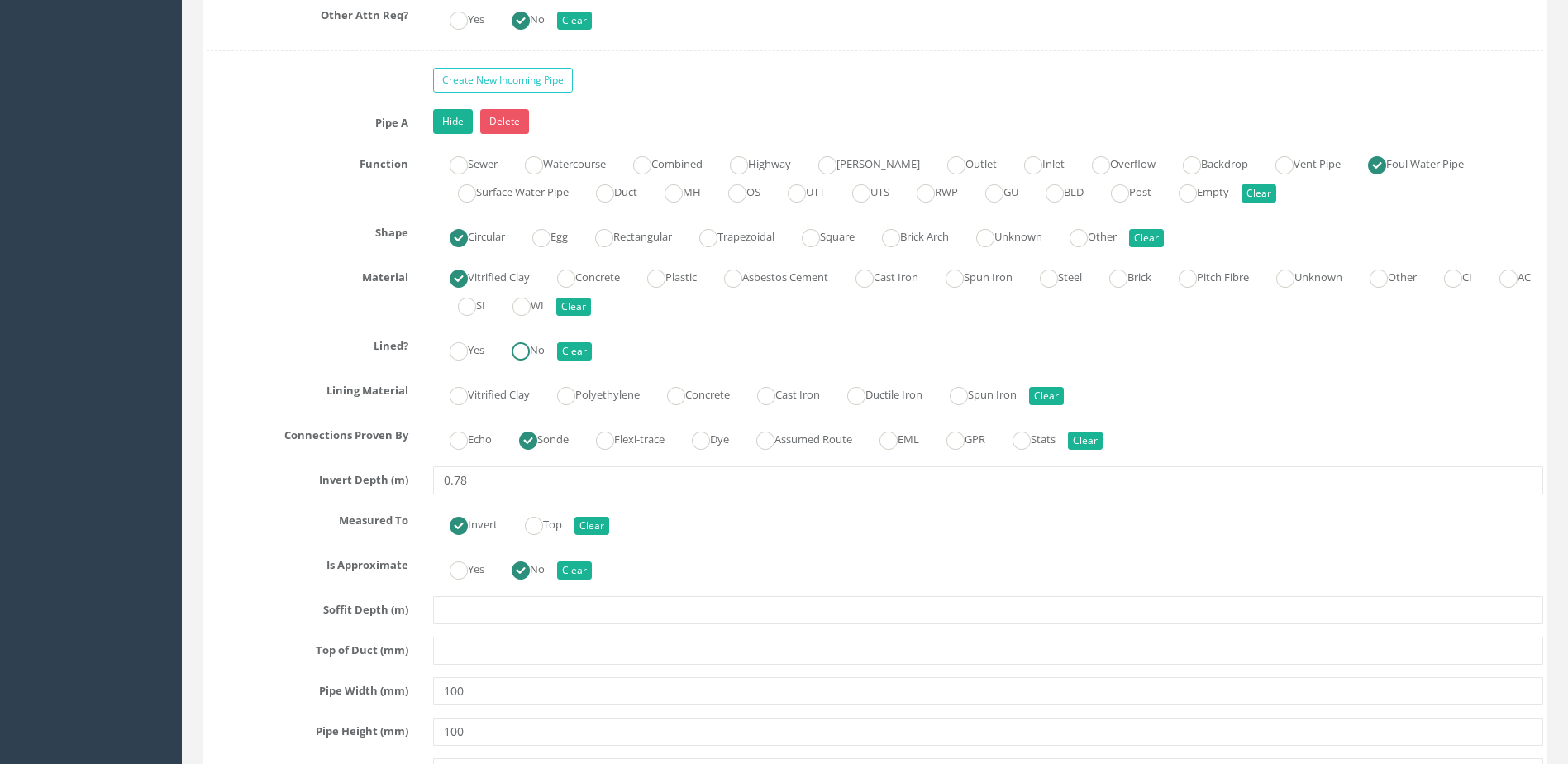
radio input "true"
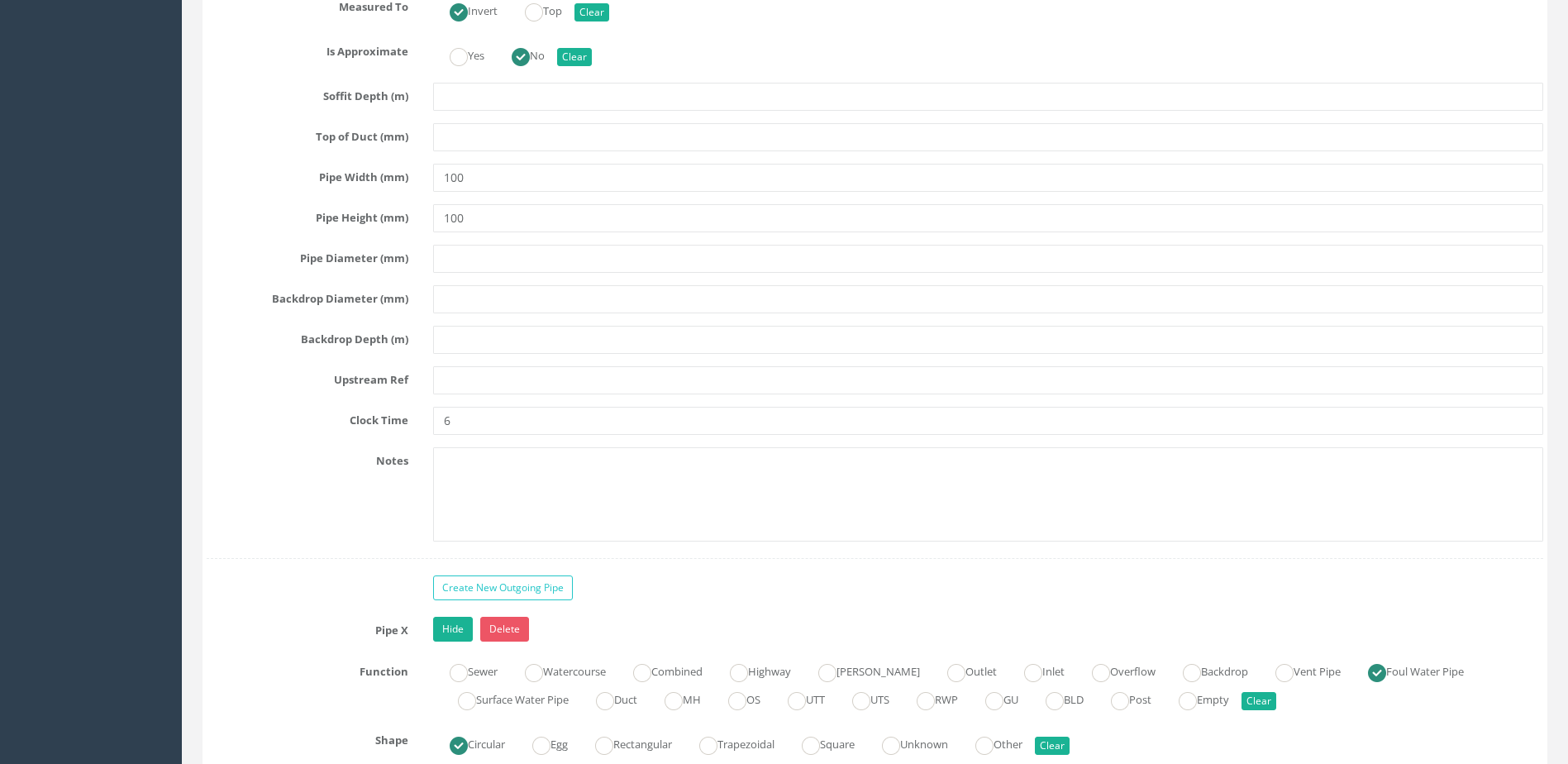
scroll to position [5620, 0]
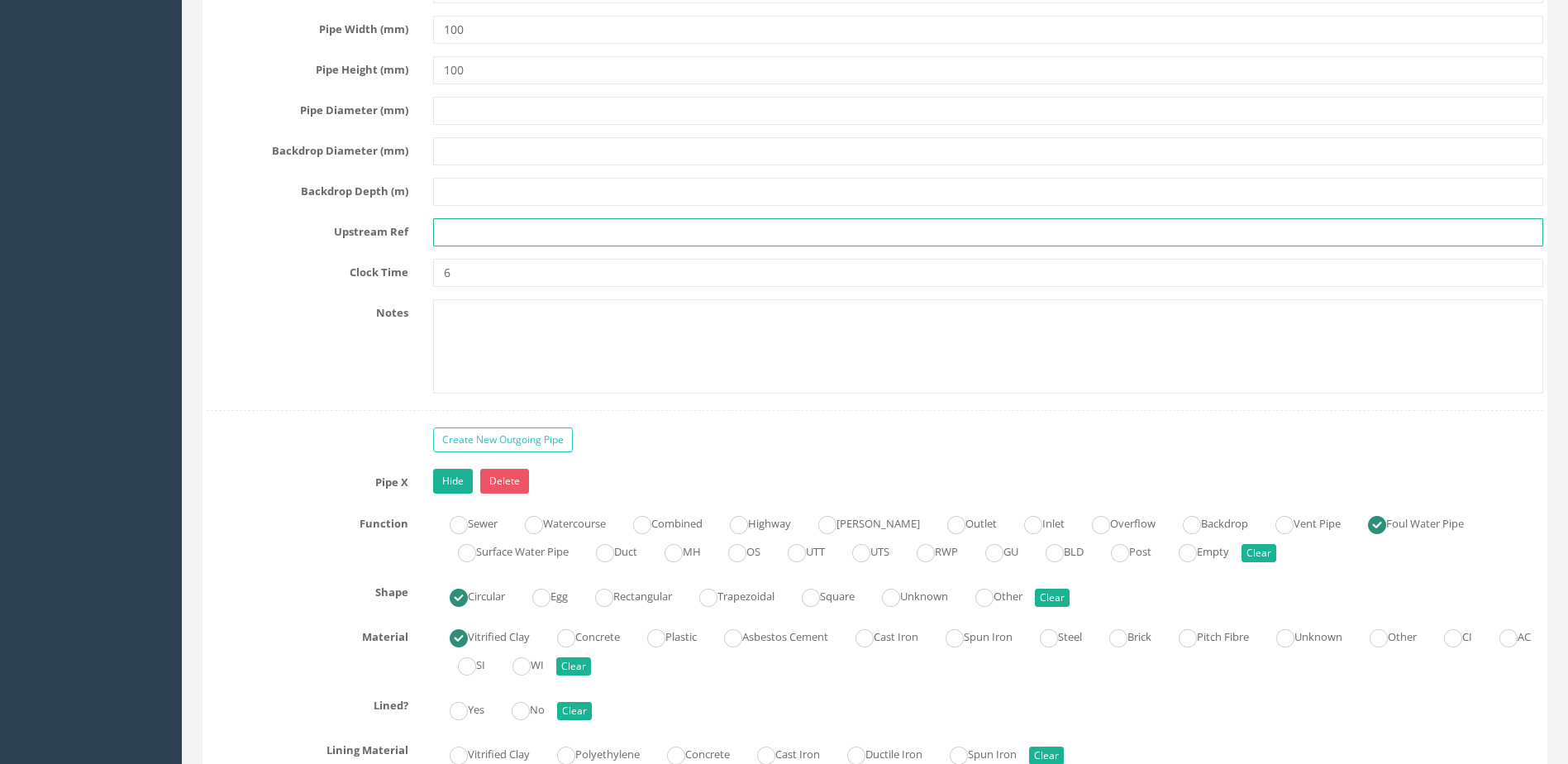
click at [529, 218] on input "text" at bounding box center [988, 232] width 1110 height 28
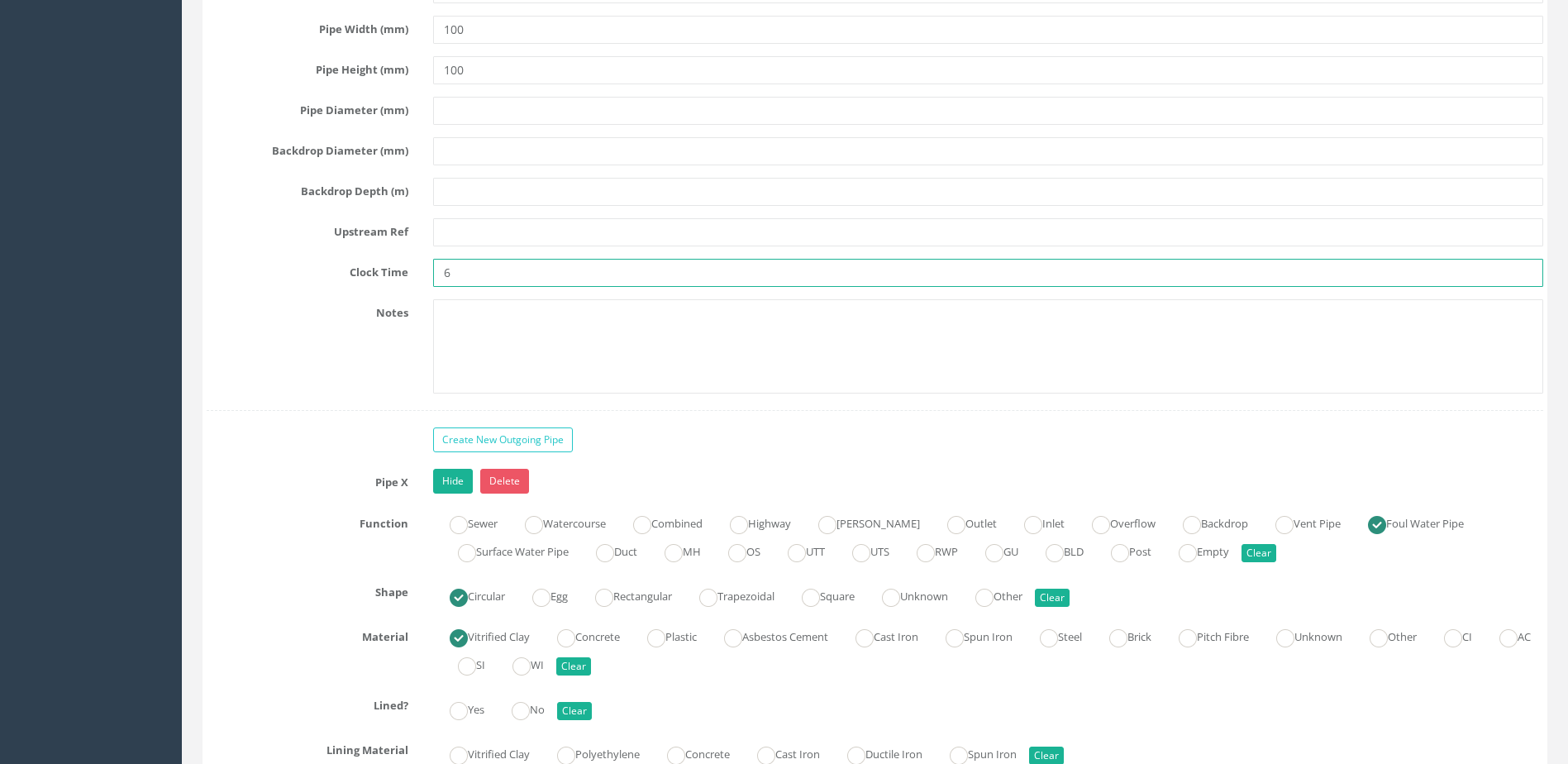
click at [523, 266] on input "6" at bounding box center [988, 272] width 1110 height 28
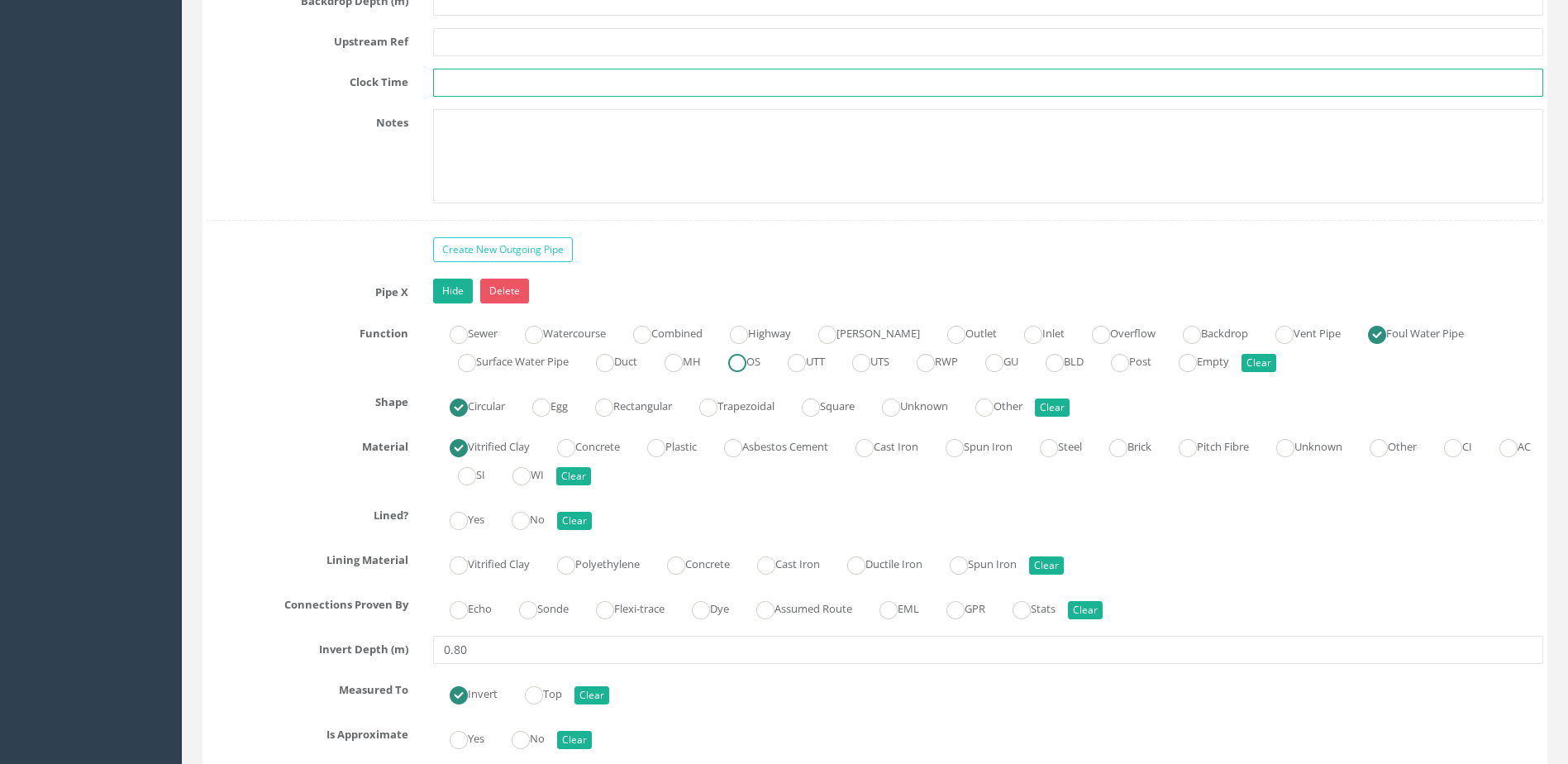
scroll to position [6034, 0]
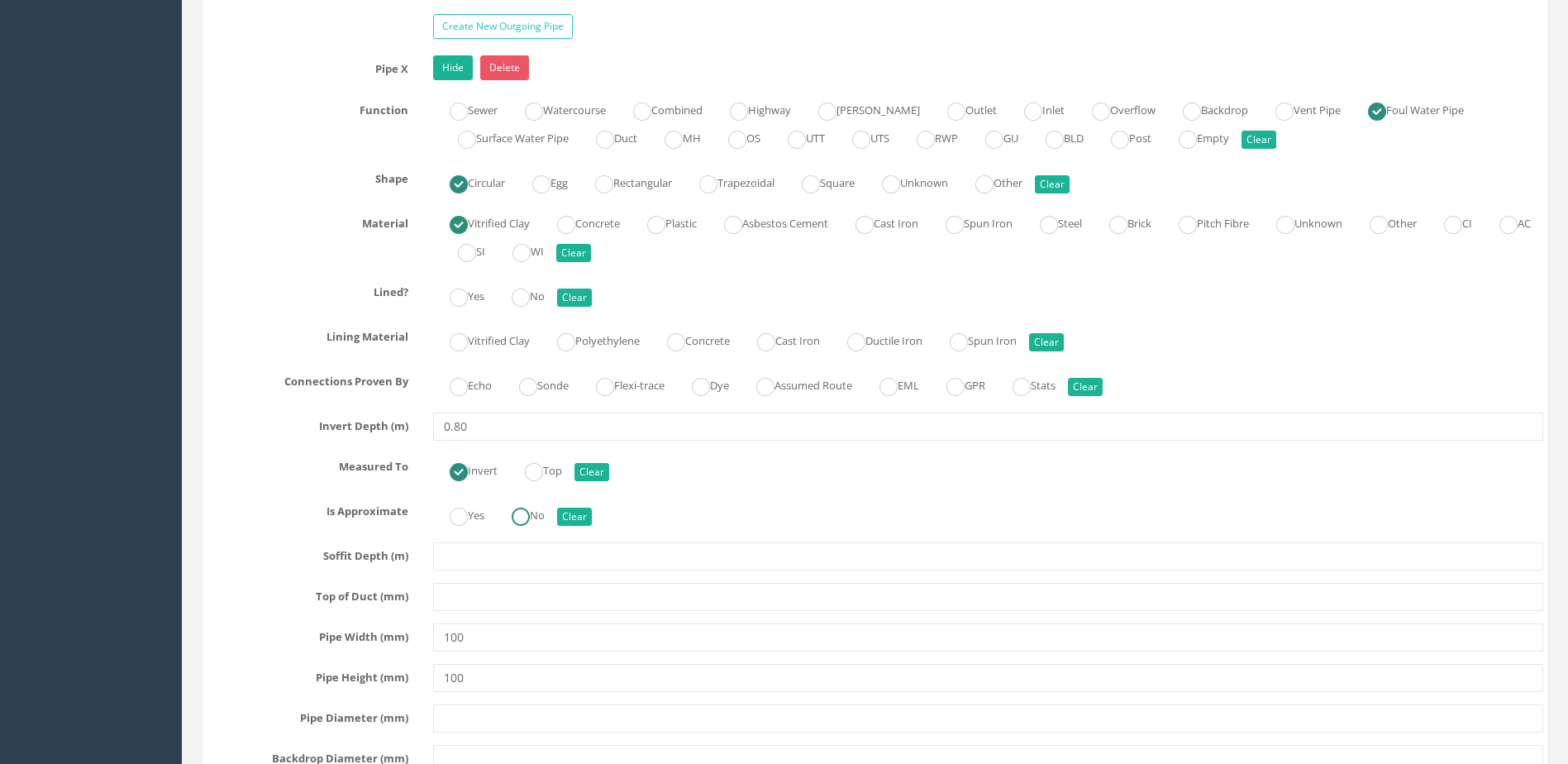
click at [530, 512] on ins at bounding box center [521, 517] width 18 height 18
radio input "true"
click at [538, 391] on ins at bounding box center [528, 387] width 18 height 18
radio input "true"
click at [522, 284] on label "No" at bounding box center [520, 294] width 50 height 24
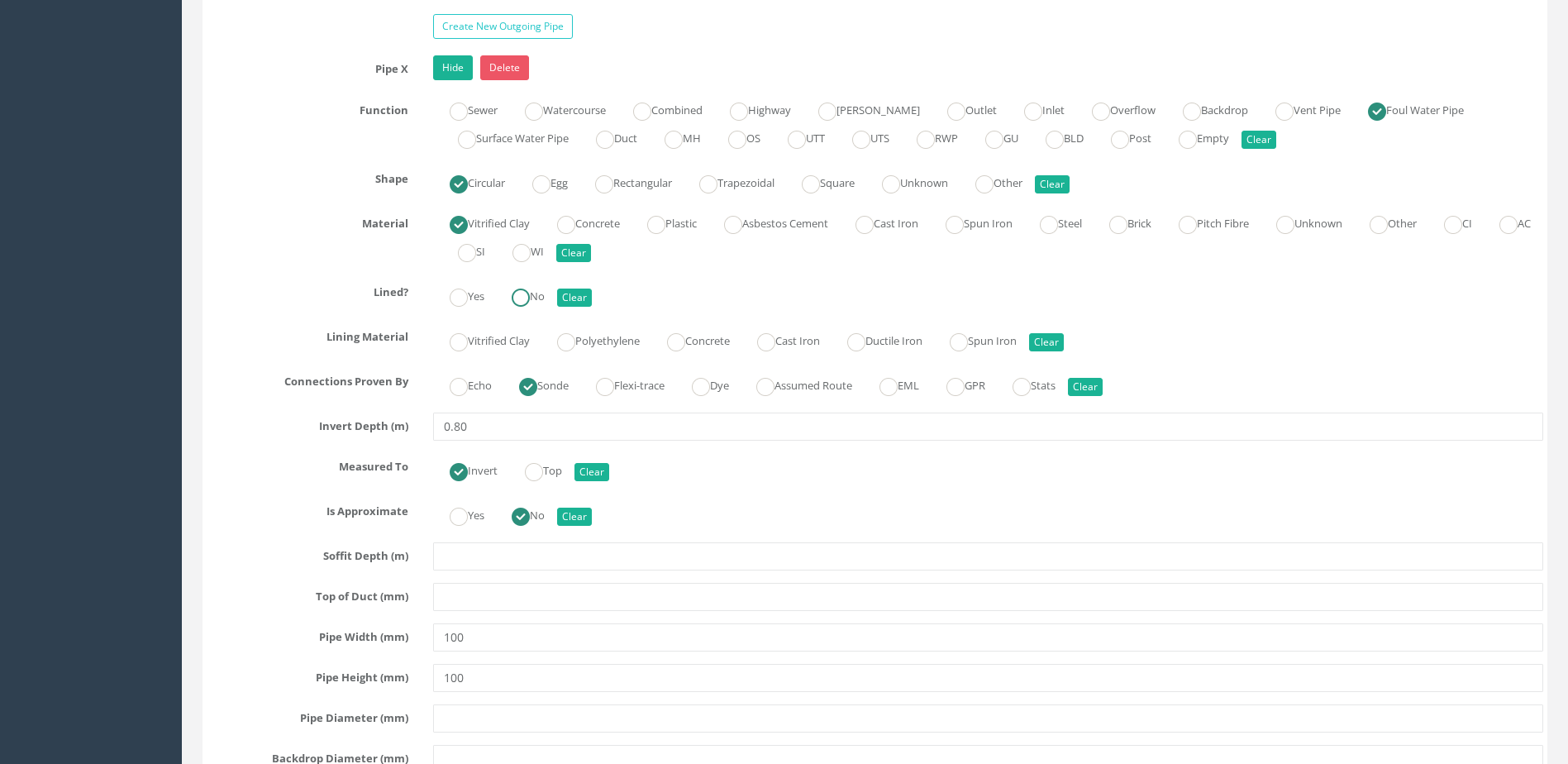
radio input "true"
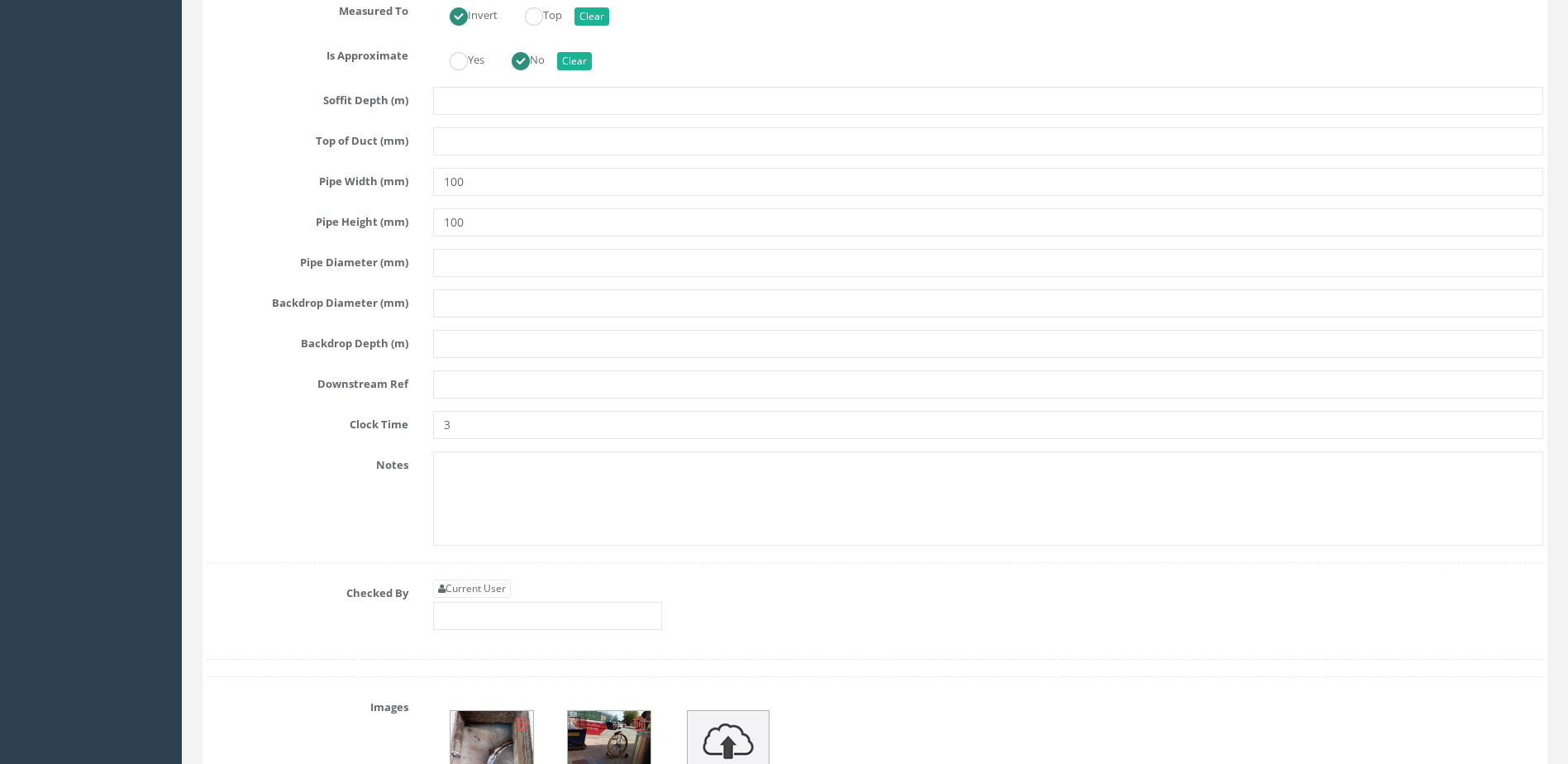
scroll to position [6613, 0]
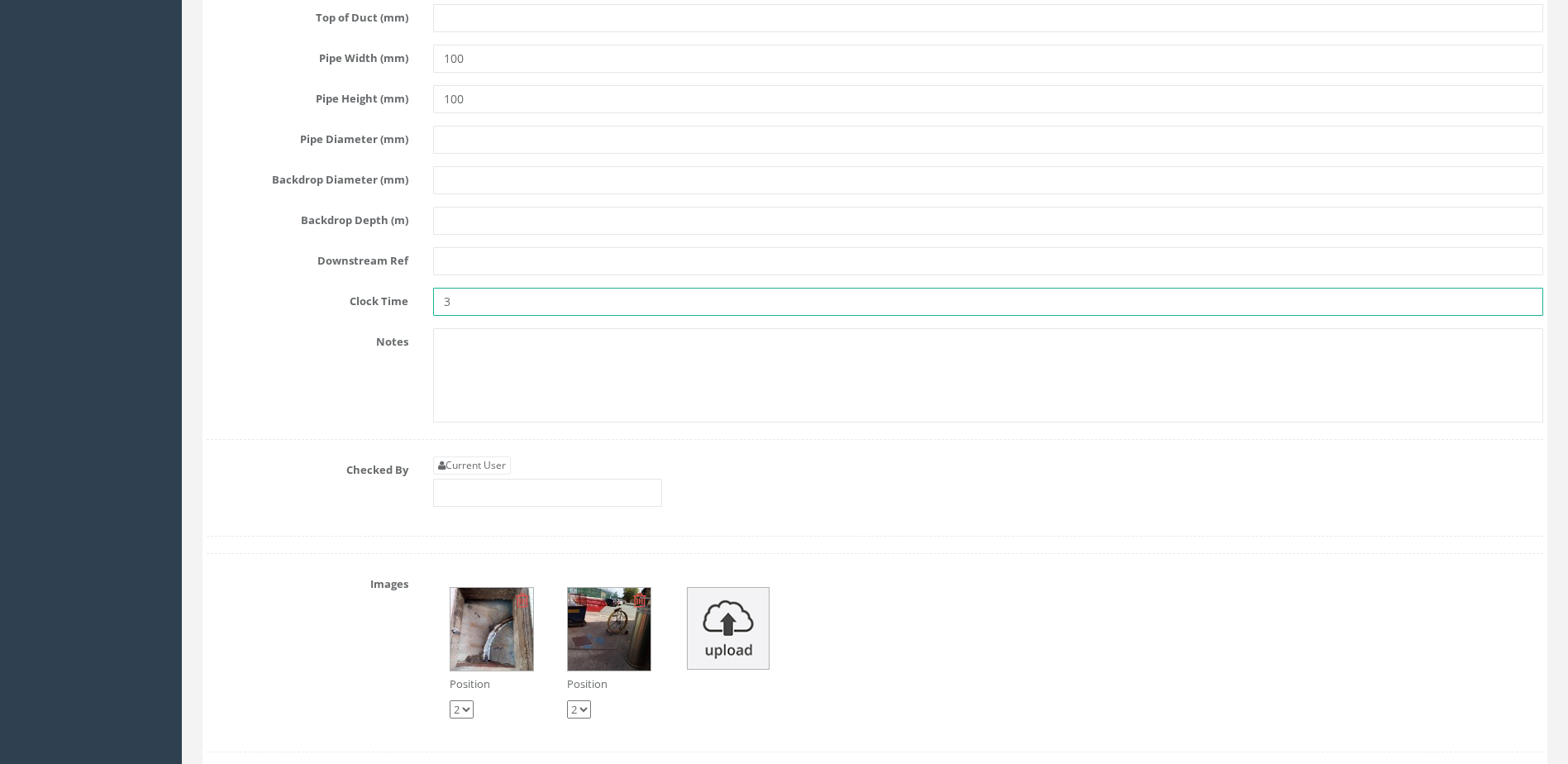
click at [512, 310] on input "3" at bounding box center [988, 301] width 1110 height 28
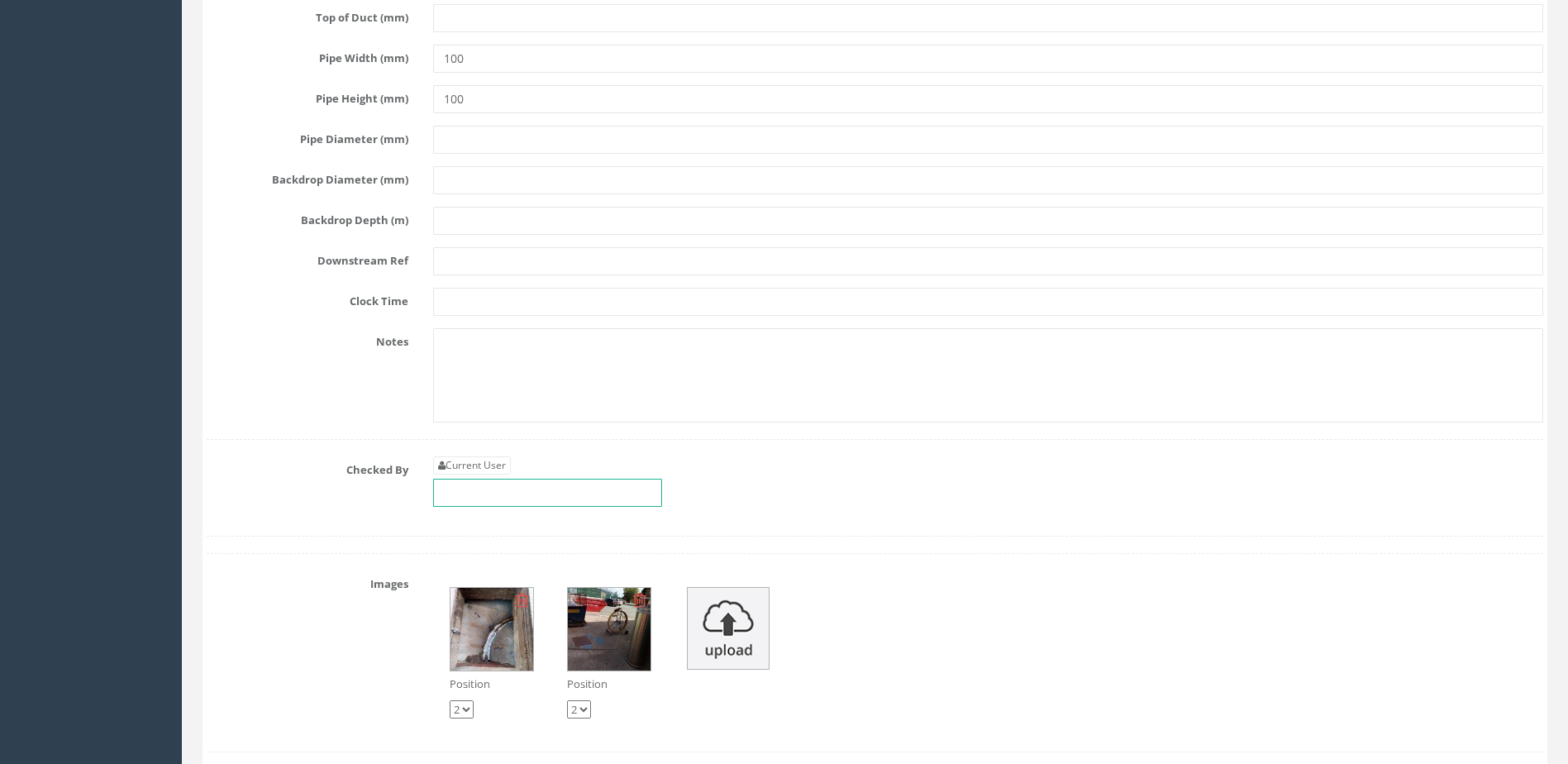
click at [473, 490] on input "text" at bounding box center [547, 492] width 229 height 28
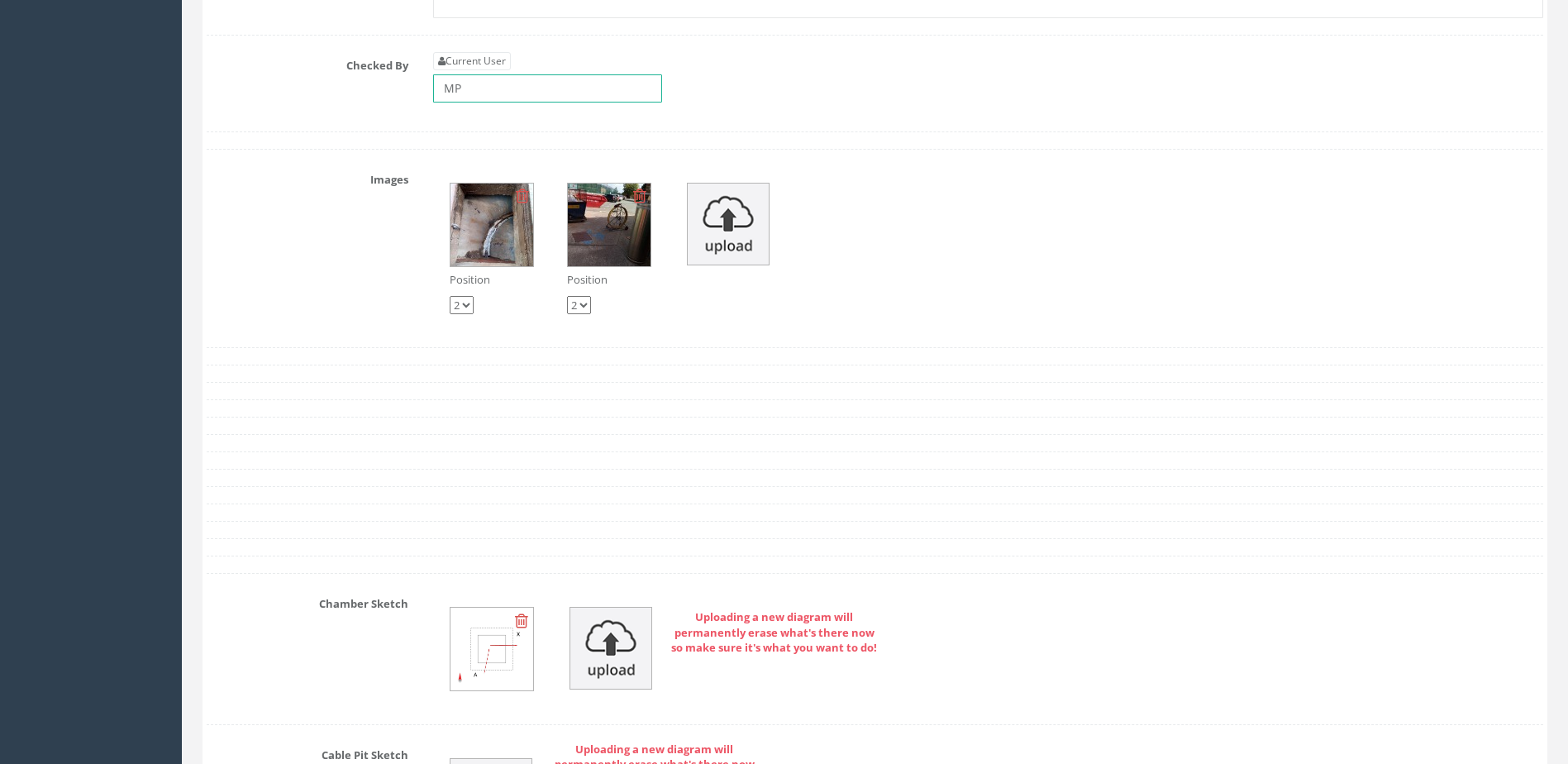
scroll to position [7191, 0]
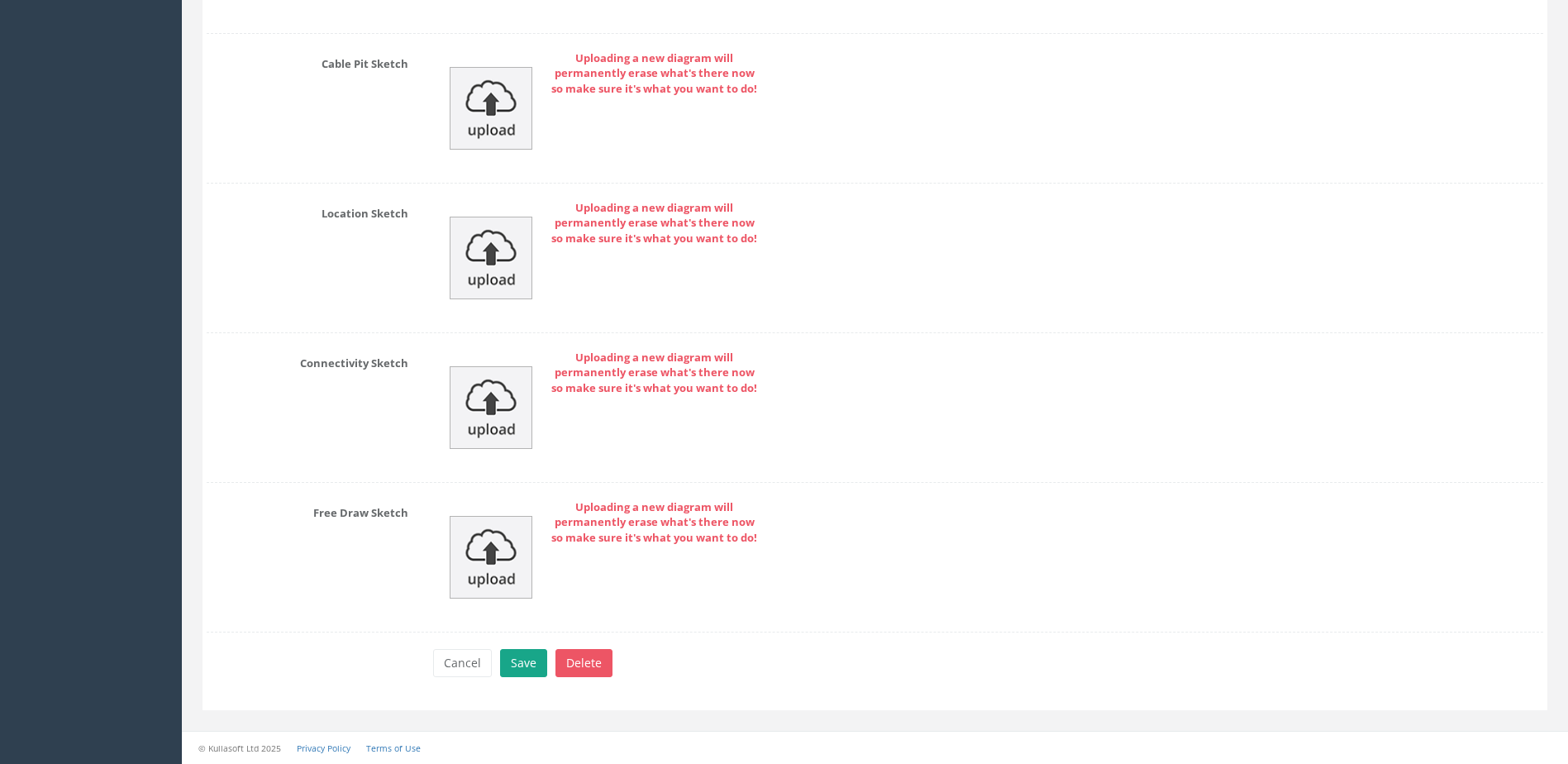
type input "MP"
click at [521, 660] on button "Save" at bounding box center [523, 663] width 47 height 28
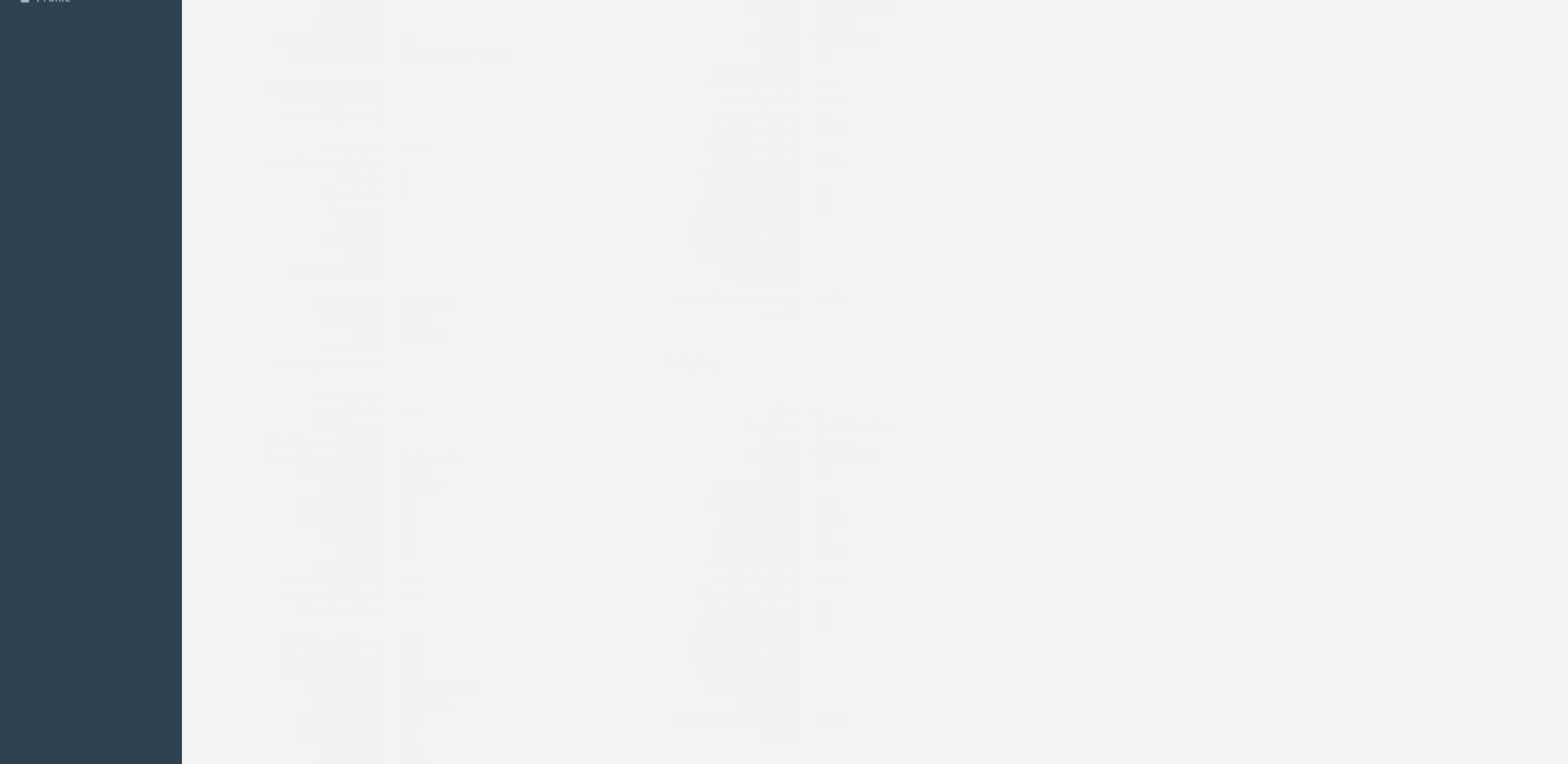
scroll to position [0, 0]
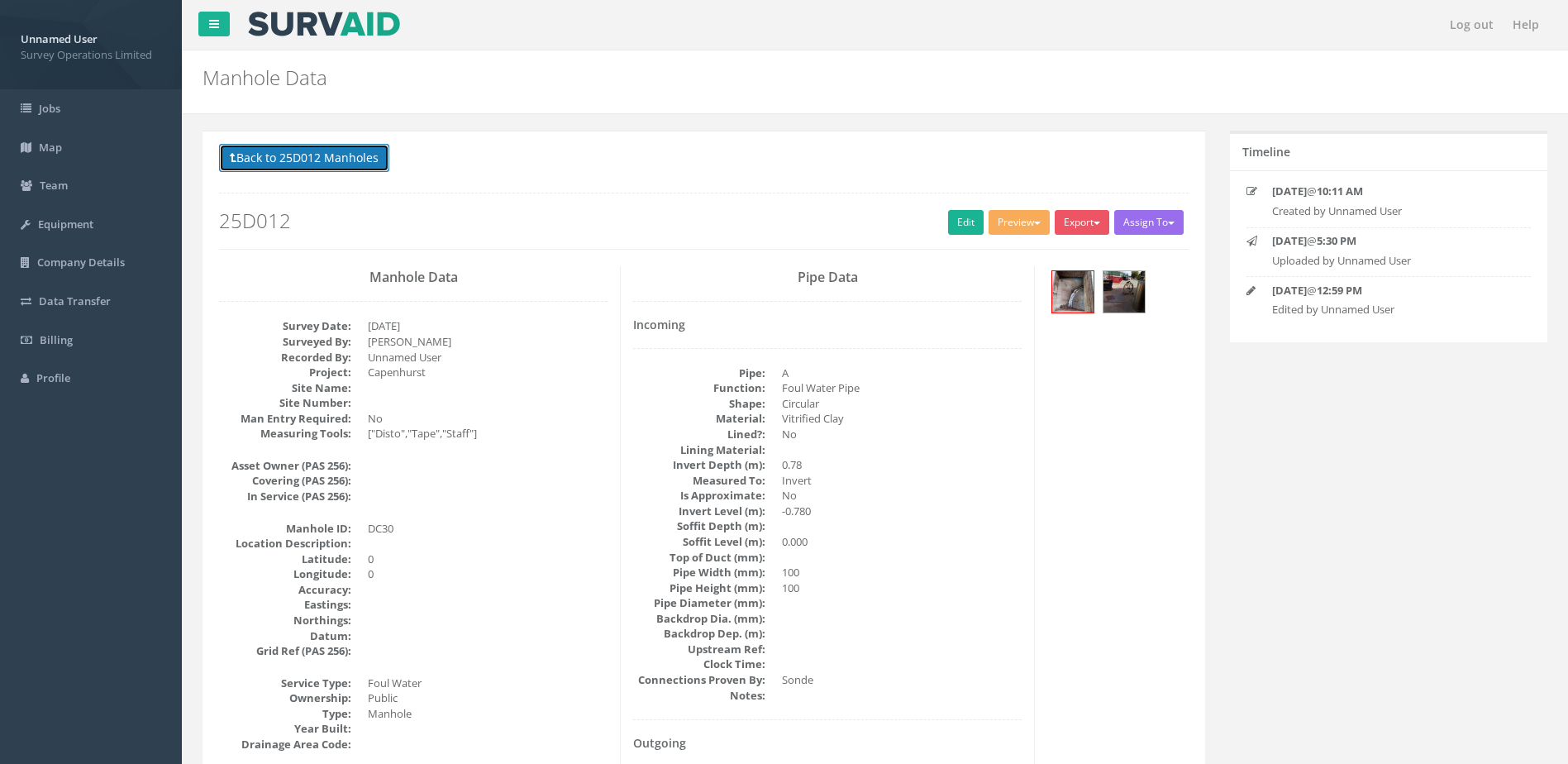
click at [314, 151] on button "Back to 25D012 Manholes" at bounding box center [304, 158] width 170 height 28
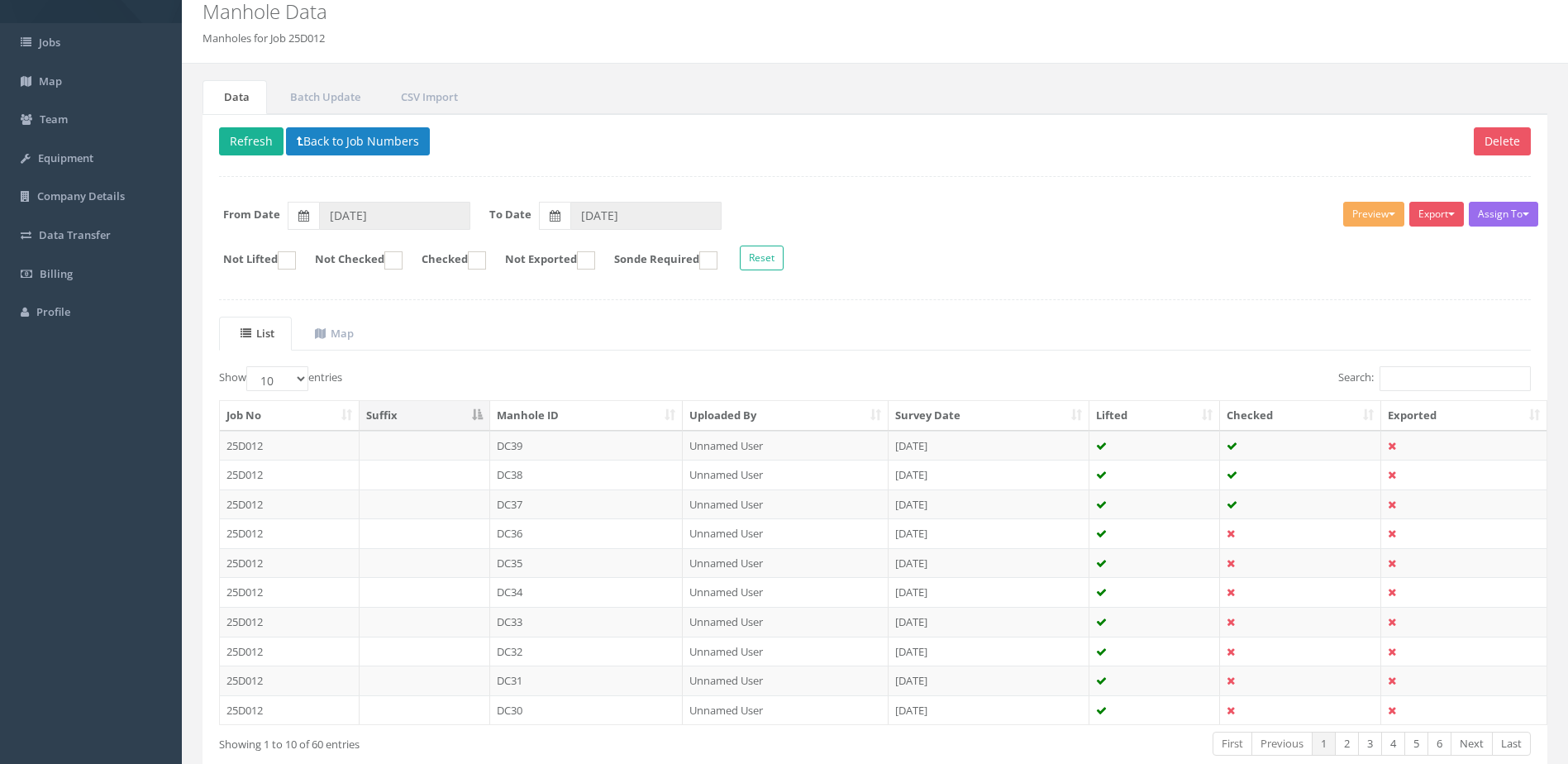
scroll to position [158, 0]
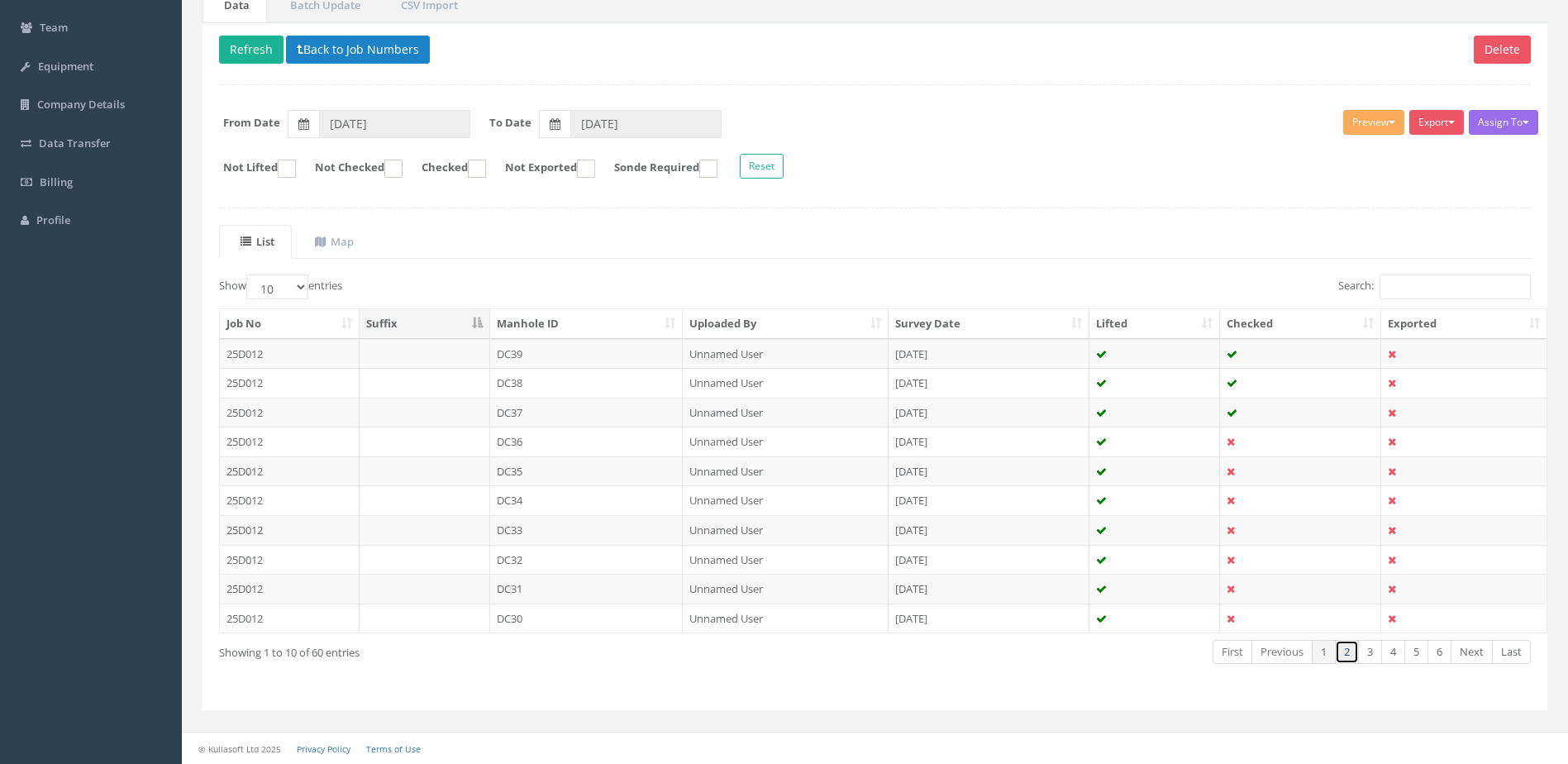
click at [1347, 660] on link "2" at bounding box center [1347, 652] width 24 height 24
click at [602, 348] on td "DC29" at bounding box center [587, 353] width 194 height 30
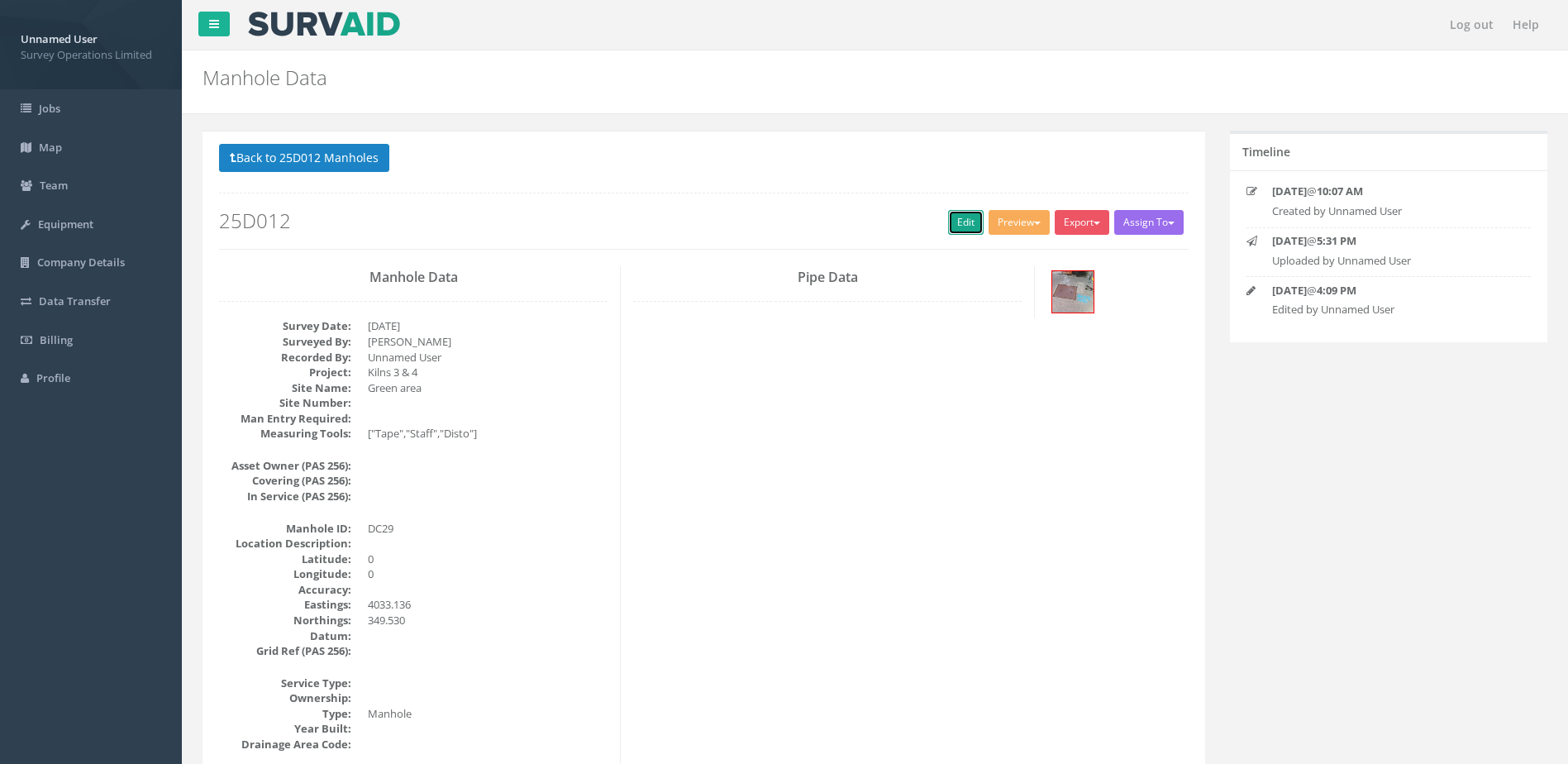
click at [953, 217] on link "Edit" at bounding box center [965, 222] width 35 height 24
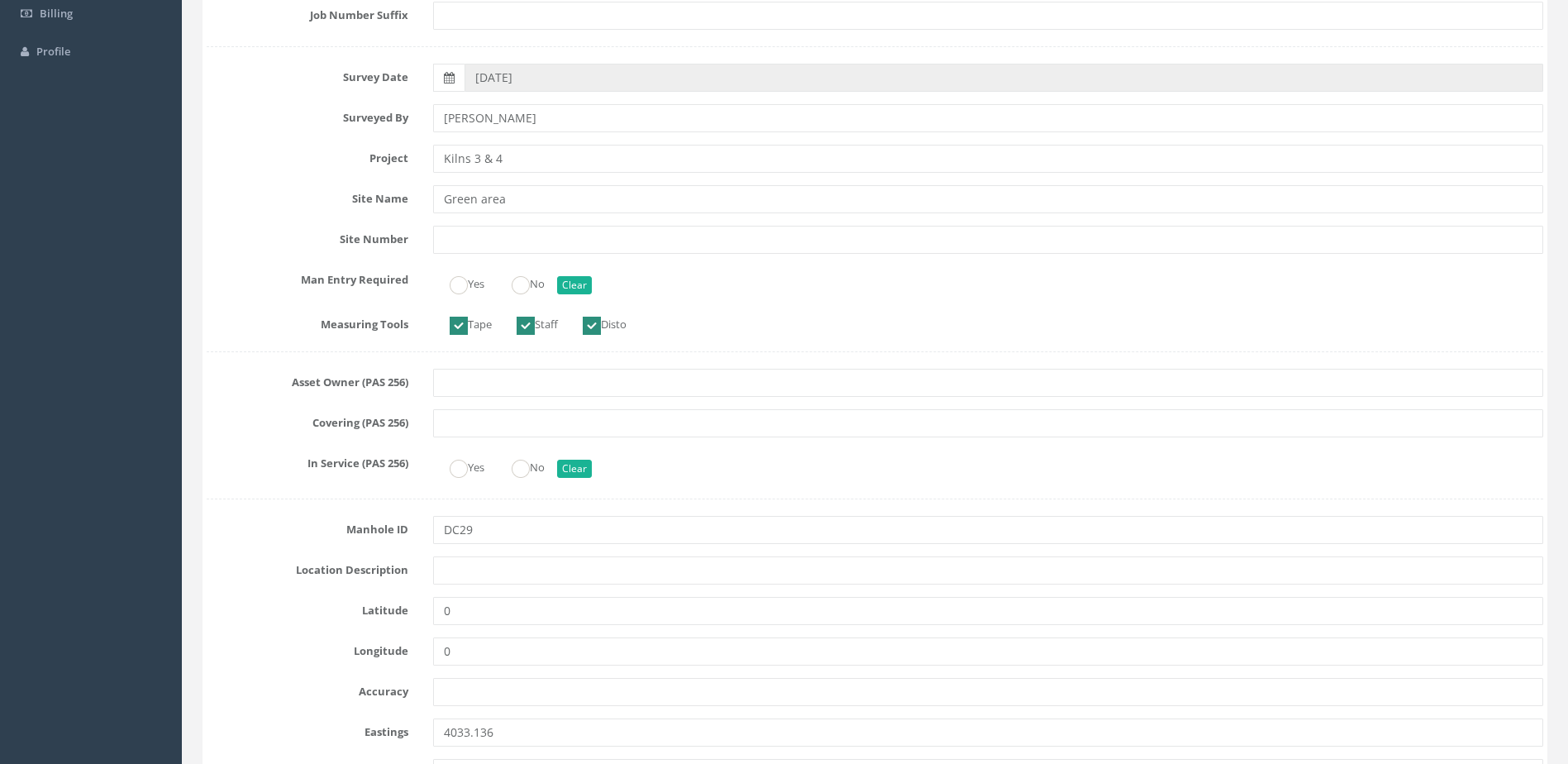
scroll to position [330, 0]
click at [530, 279] on ins at bounding box center [521, 281] width 18 height 18
radio input "true"
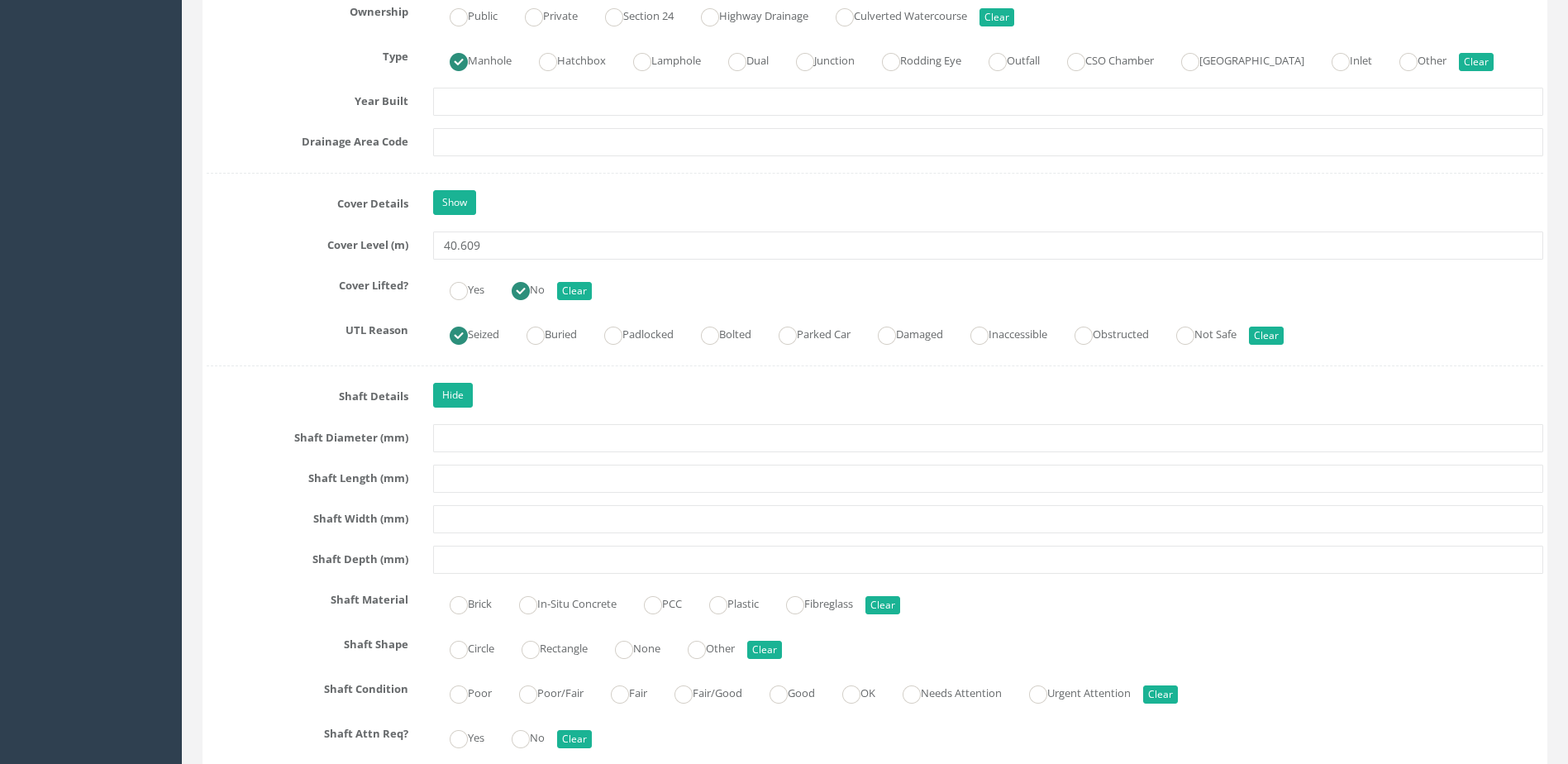
scroll to position [1653, 0]
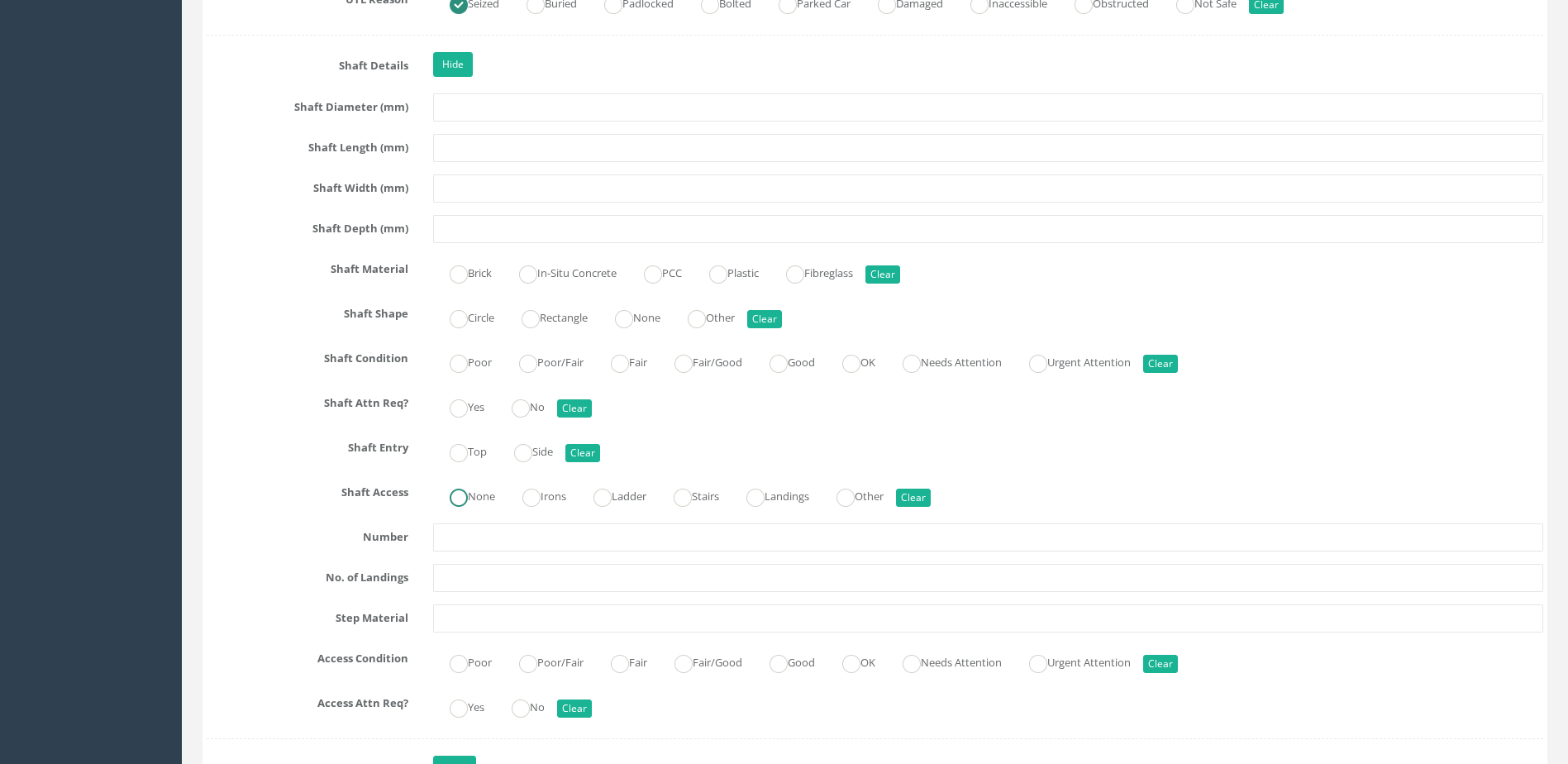
click at [483, 492] on label "None" at bounding box center [464, 494] width 62 height 24
radio input "true"
click at [482, 454] on label "Top" at bounding box center [459, 450] width 53 height 24
radio input "true"
click at [530, 403] on ins at bounding box center [521, 408] width 18 height 18
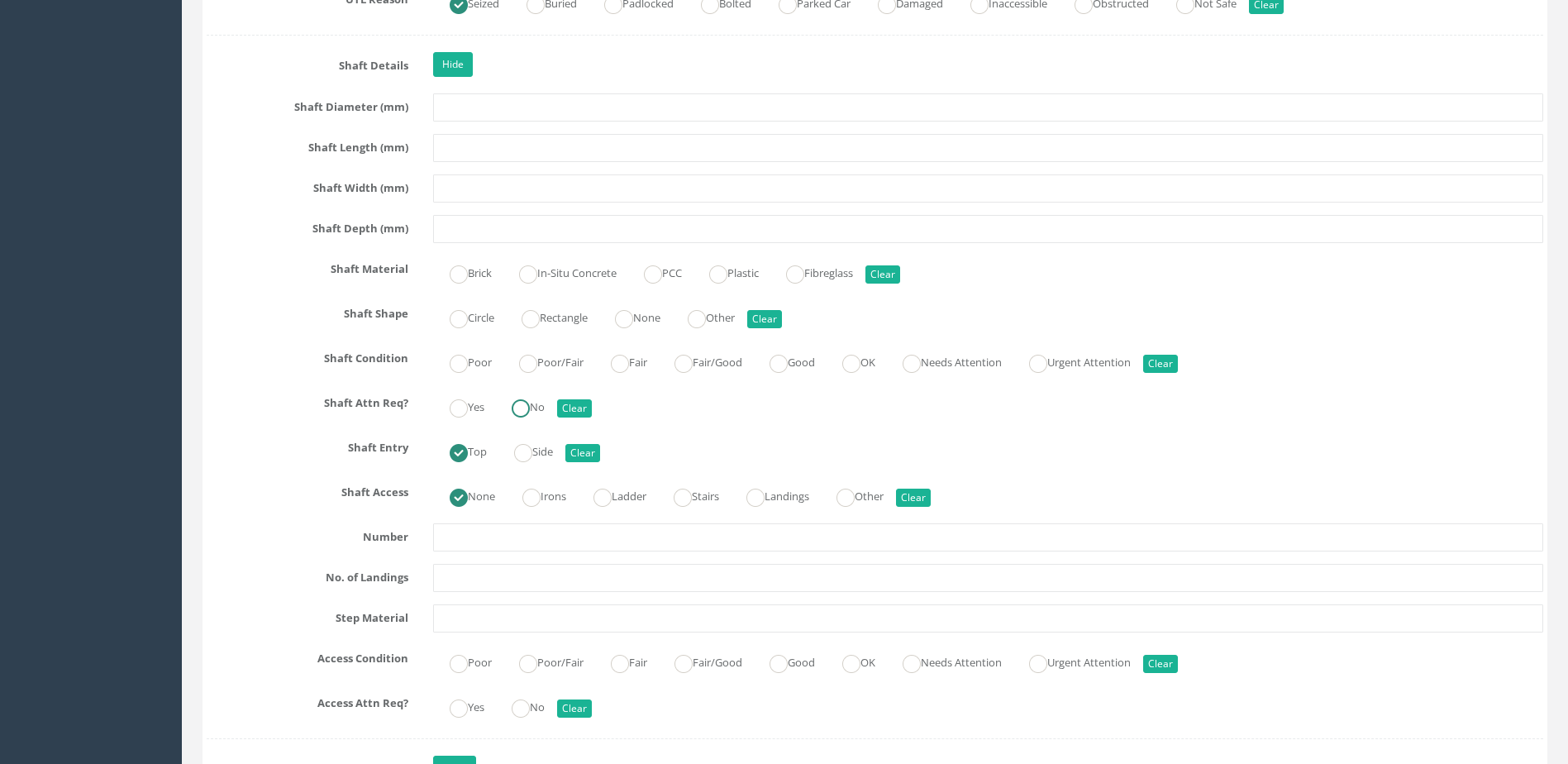
radio input "true"
click at [802, 367] on label "Good" at bounding box center [784, 360] width 62 height 24
radio input "true"
click at [652, 319] on label "None" at bounding box center [629, 316] width 62 height 24
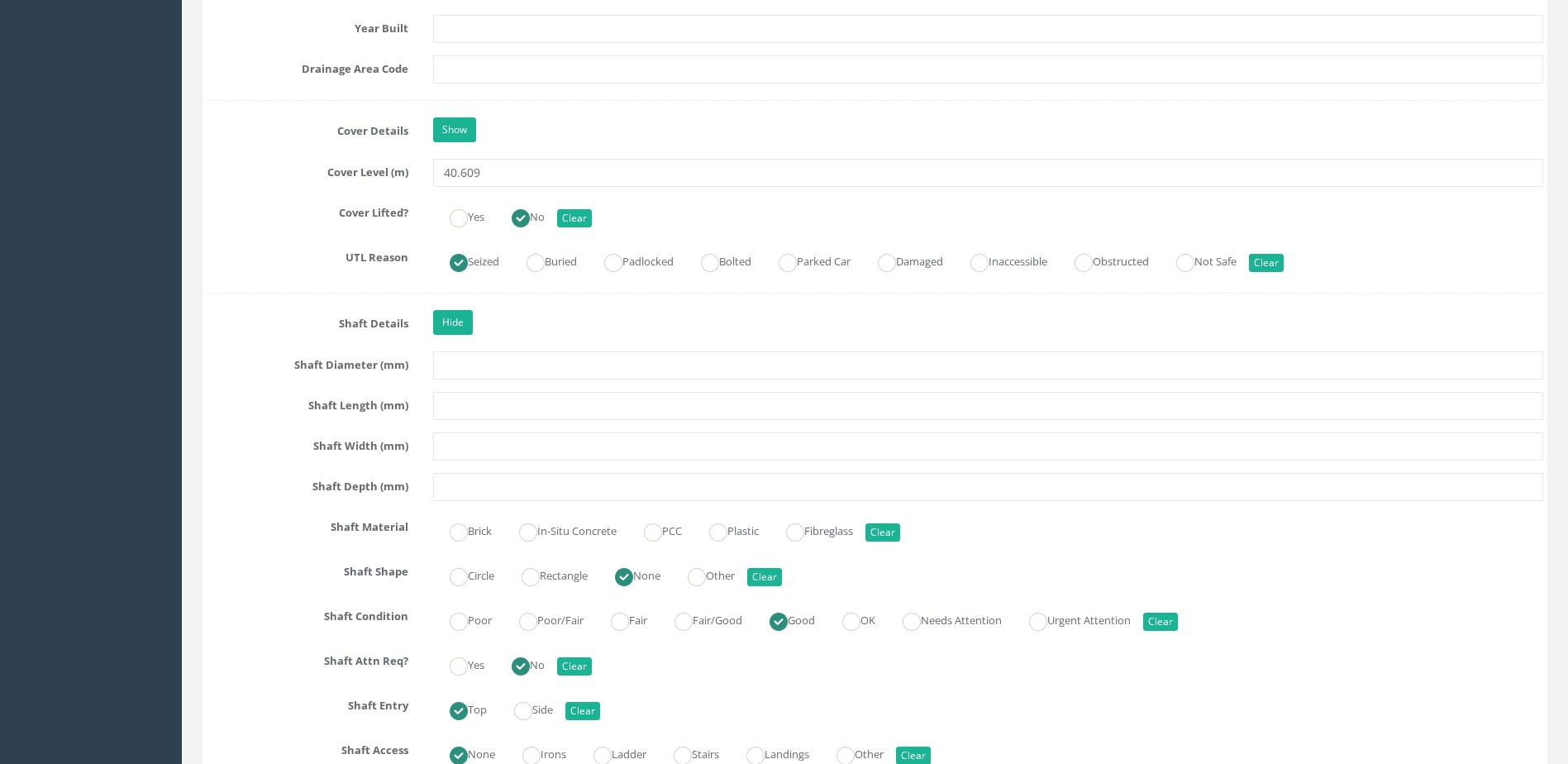
scroll to position [1405, 0]
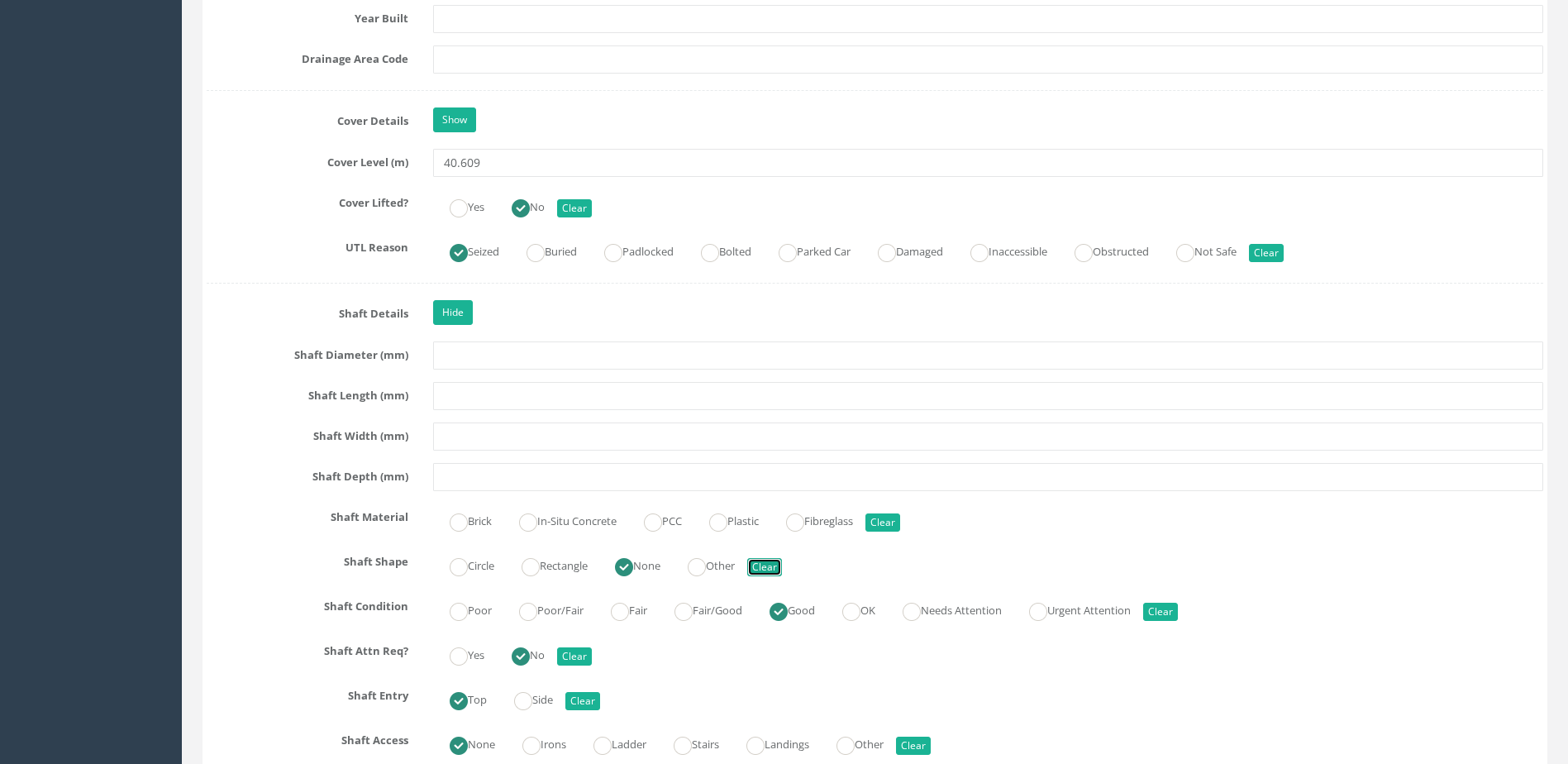
click at [779, 575] on button "Clear" at bounding box center [764, 567] width 34 height 18
radio input "false"
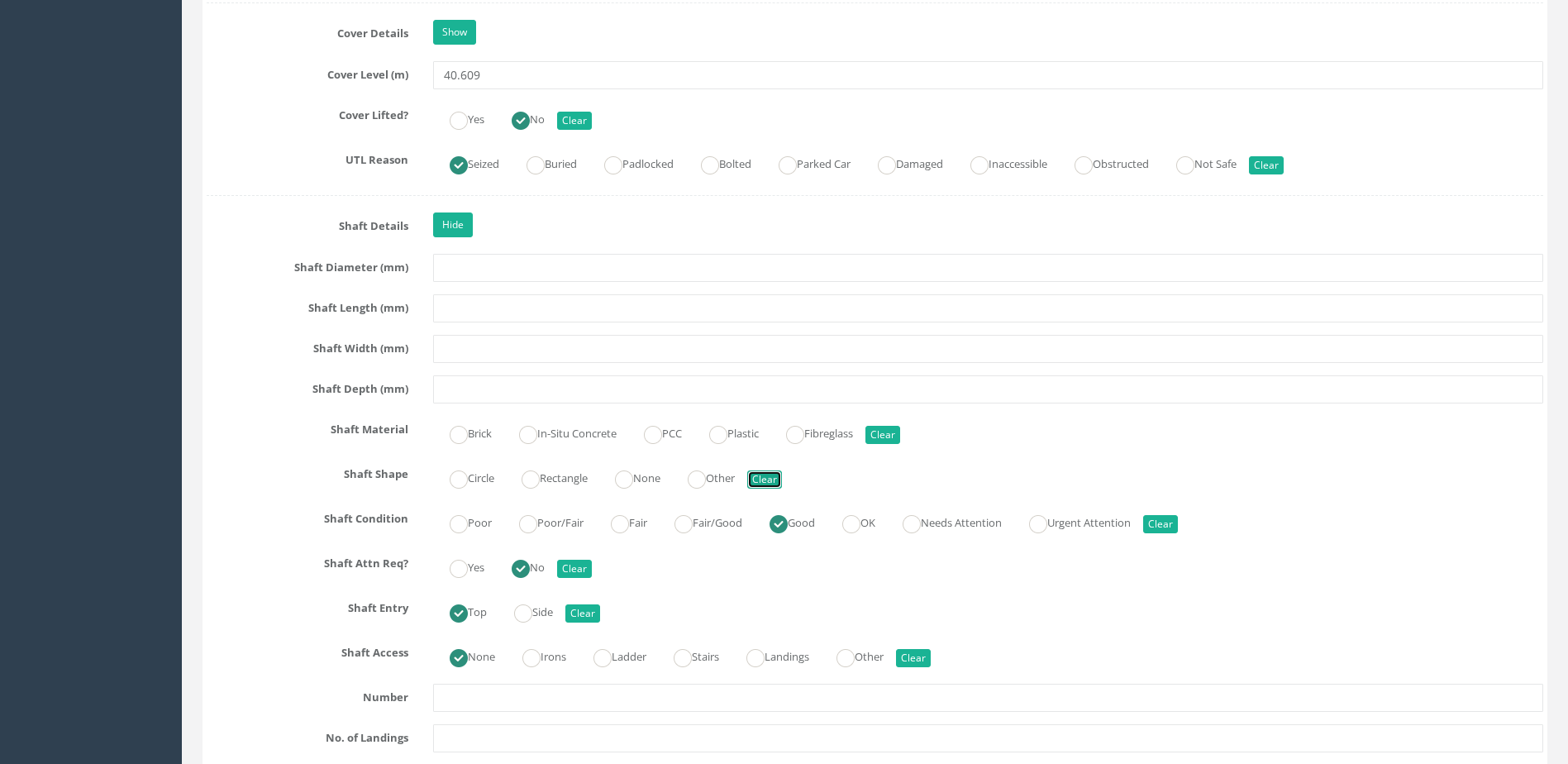
scroll to position [1653, 0]
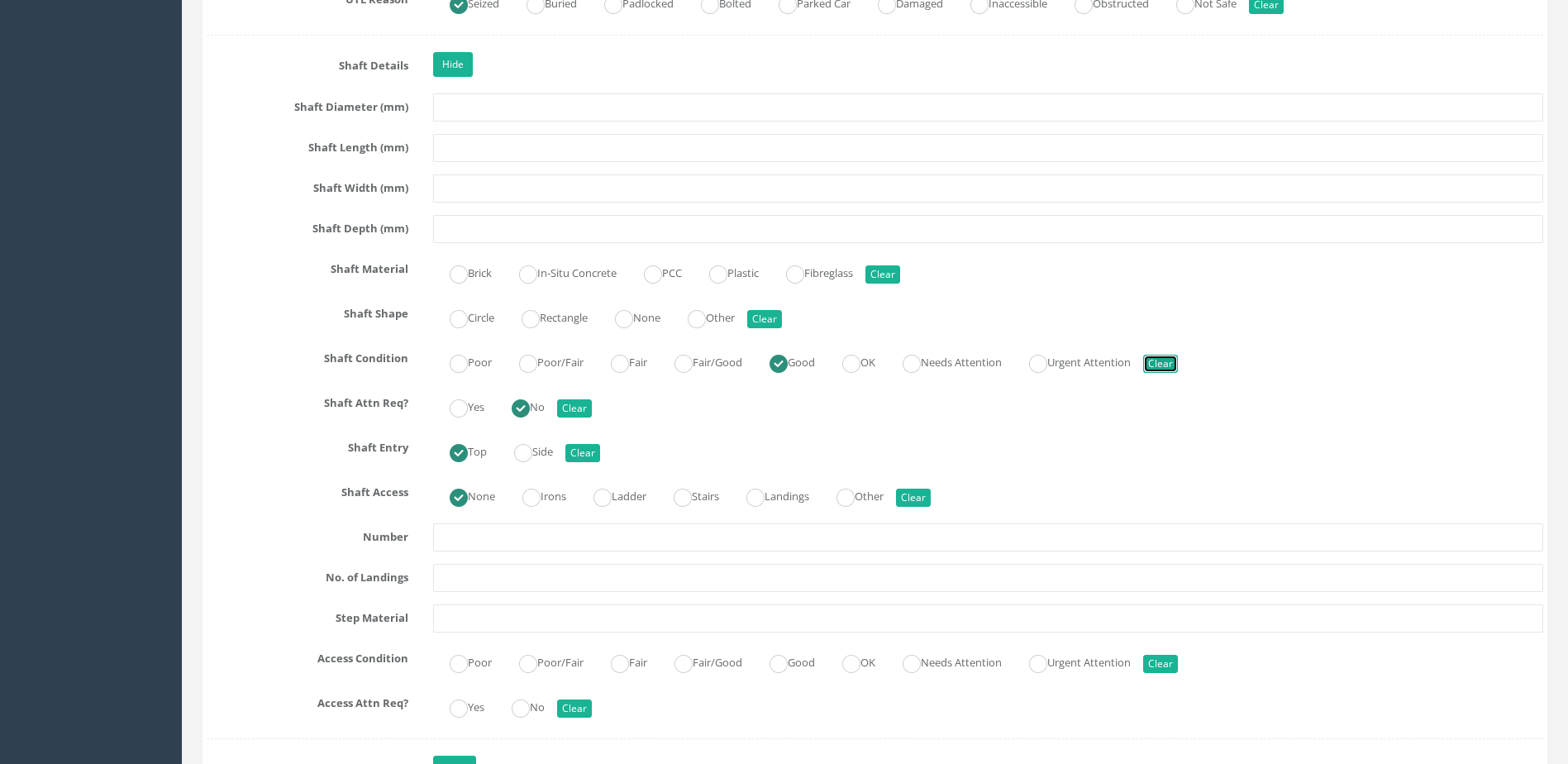
click at [1178, 361] on button "Clear" at bounding box center [1161, 364] width 34 height 18
radio input "false"
click at [560, 409] on div "Yes No Clear" at bounding box center [989, 406] width 1135 height 33
click at [567, 409] on button "Clear" at bounding box center [574, 408] width 34 height 18
radio input "false"
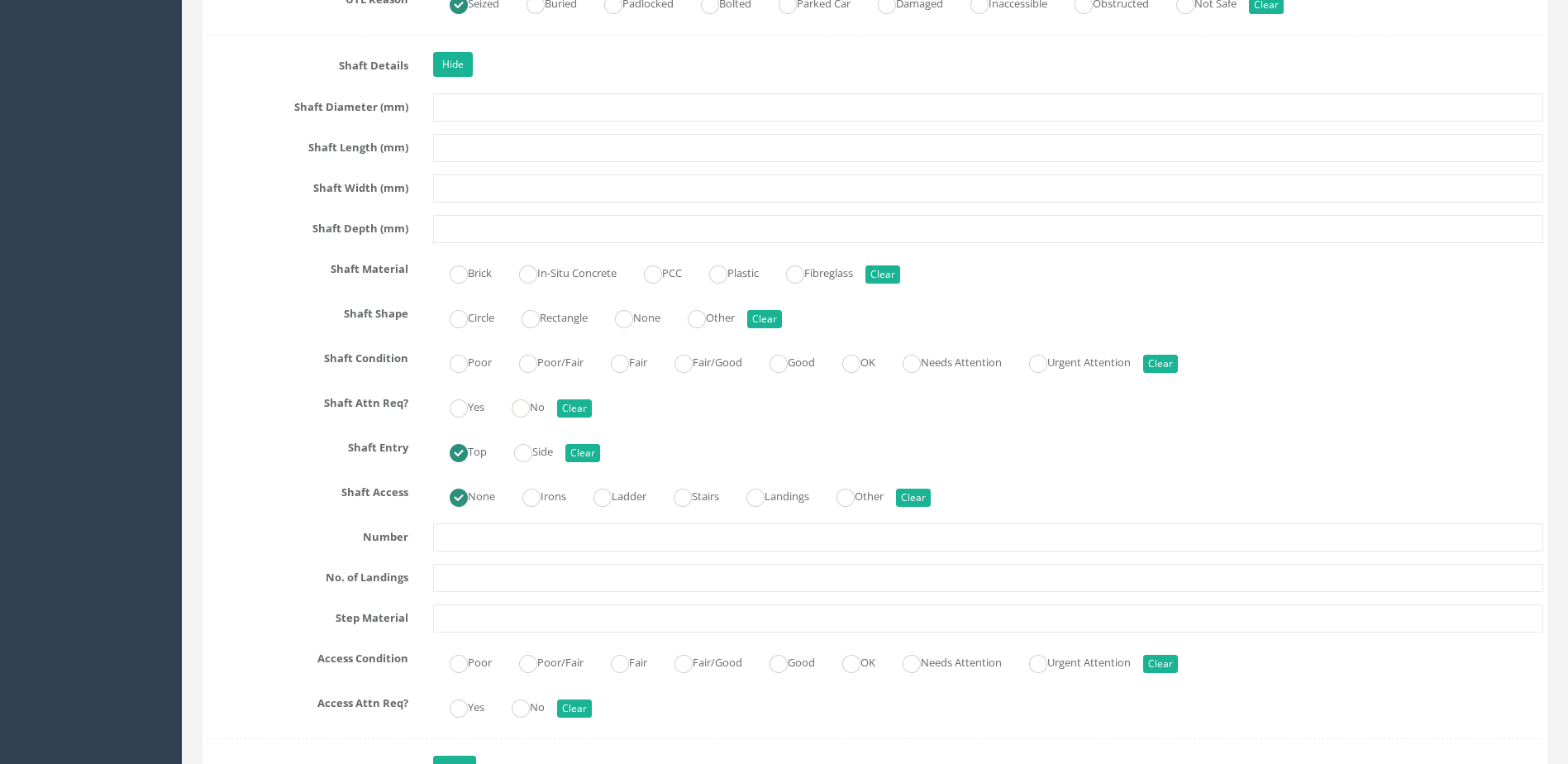
click at [576, 440] on div "Top Side Clear" at bounding box center [989, 450] width 1135 height 33
click at [586, 450] on button "Clear" at bounding box center [583, 453] width 34 height 18
radio input "false"
click at [931, 498] on button "Clear" at bounding box center [913, 498] width 34 height 18
radio input "false"
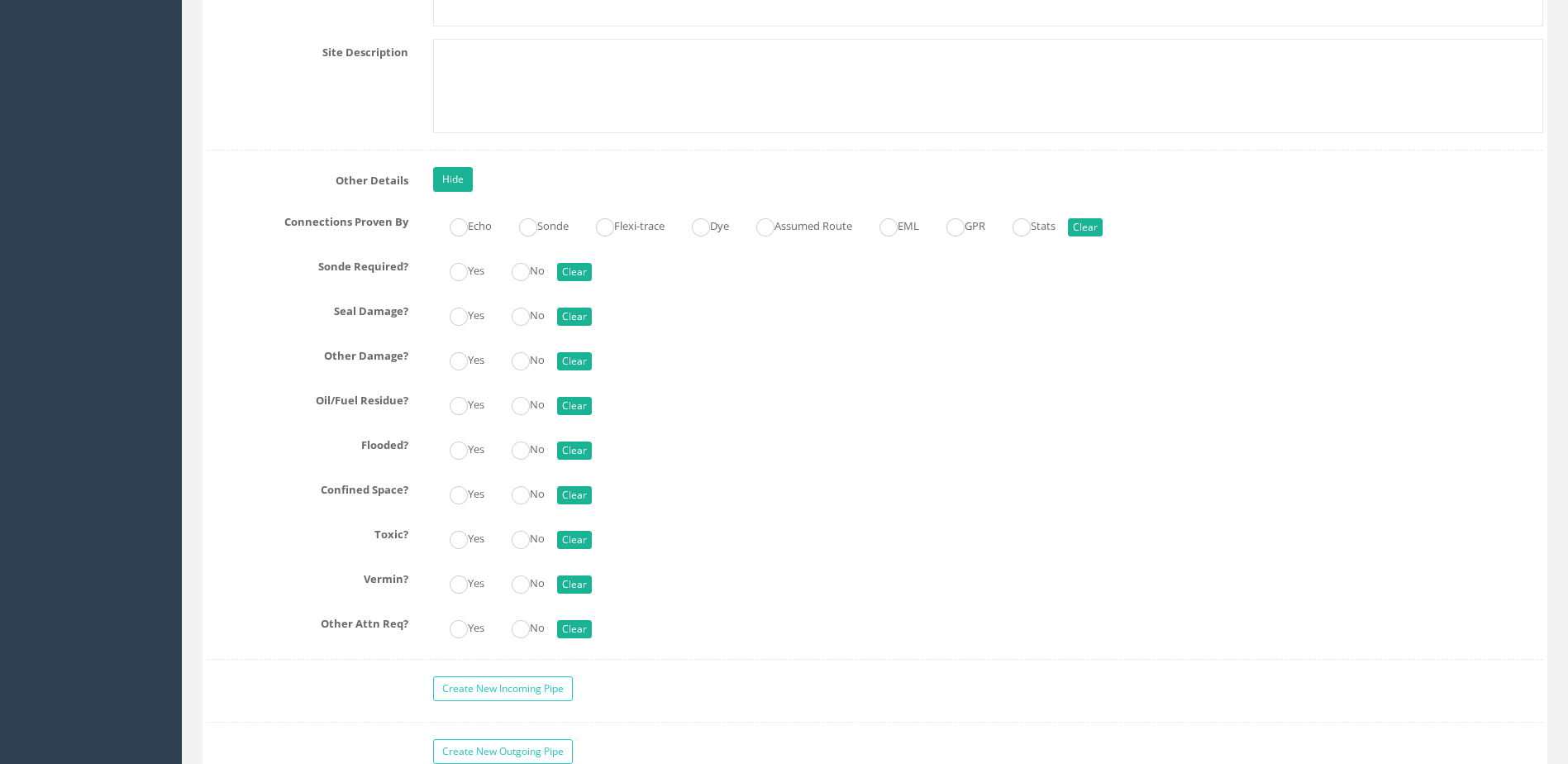
scroll to position [4380, 0]
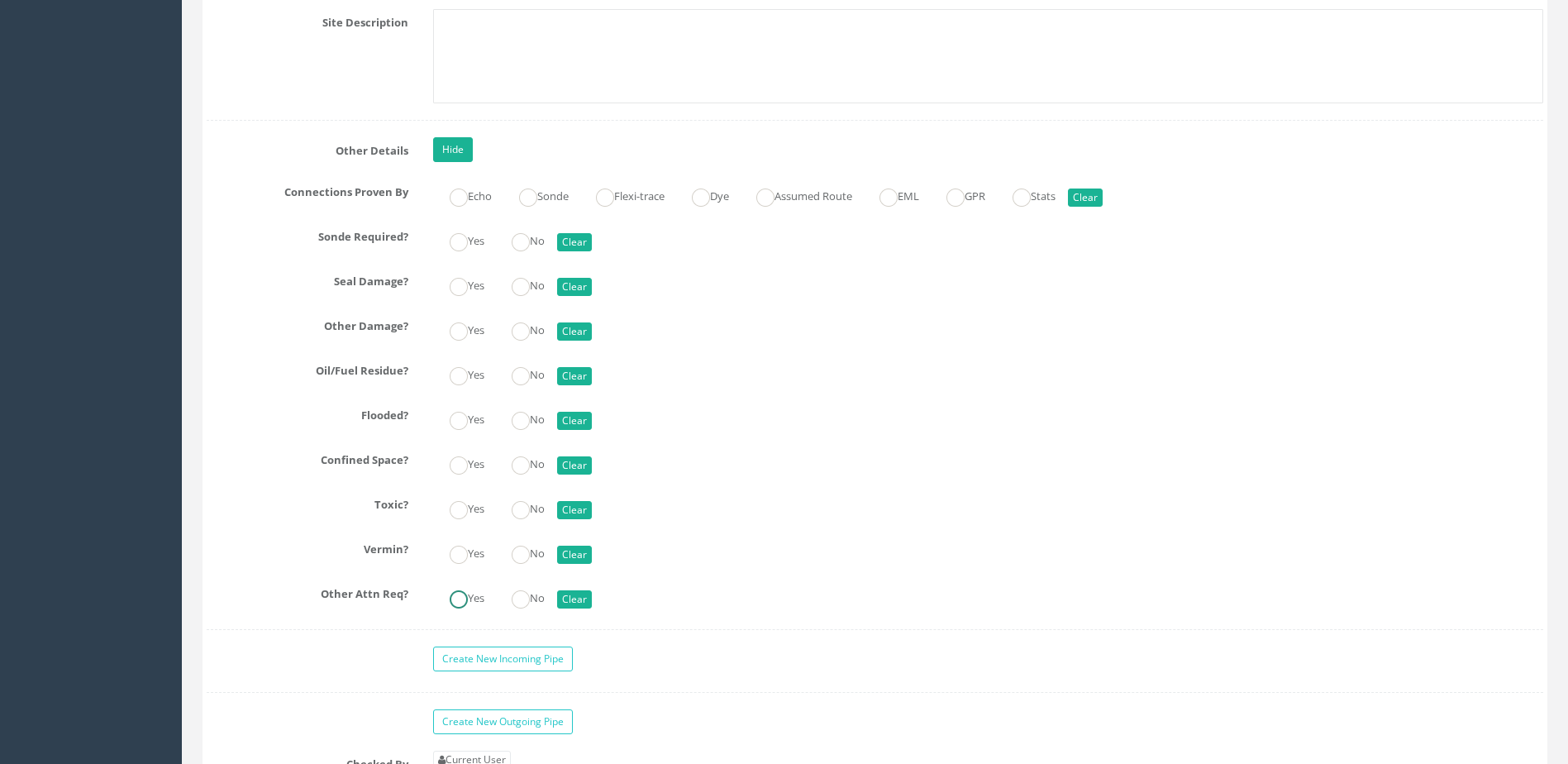
click at [470, 588] on label "Yes" at bounding box center [458, 597] width 52 height 24
radio input "true"
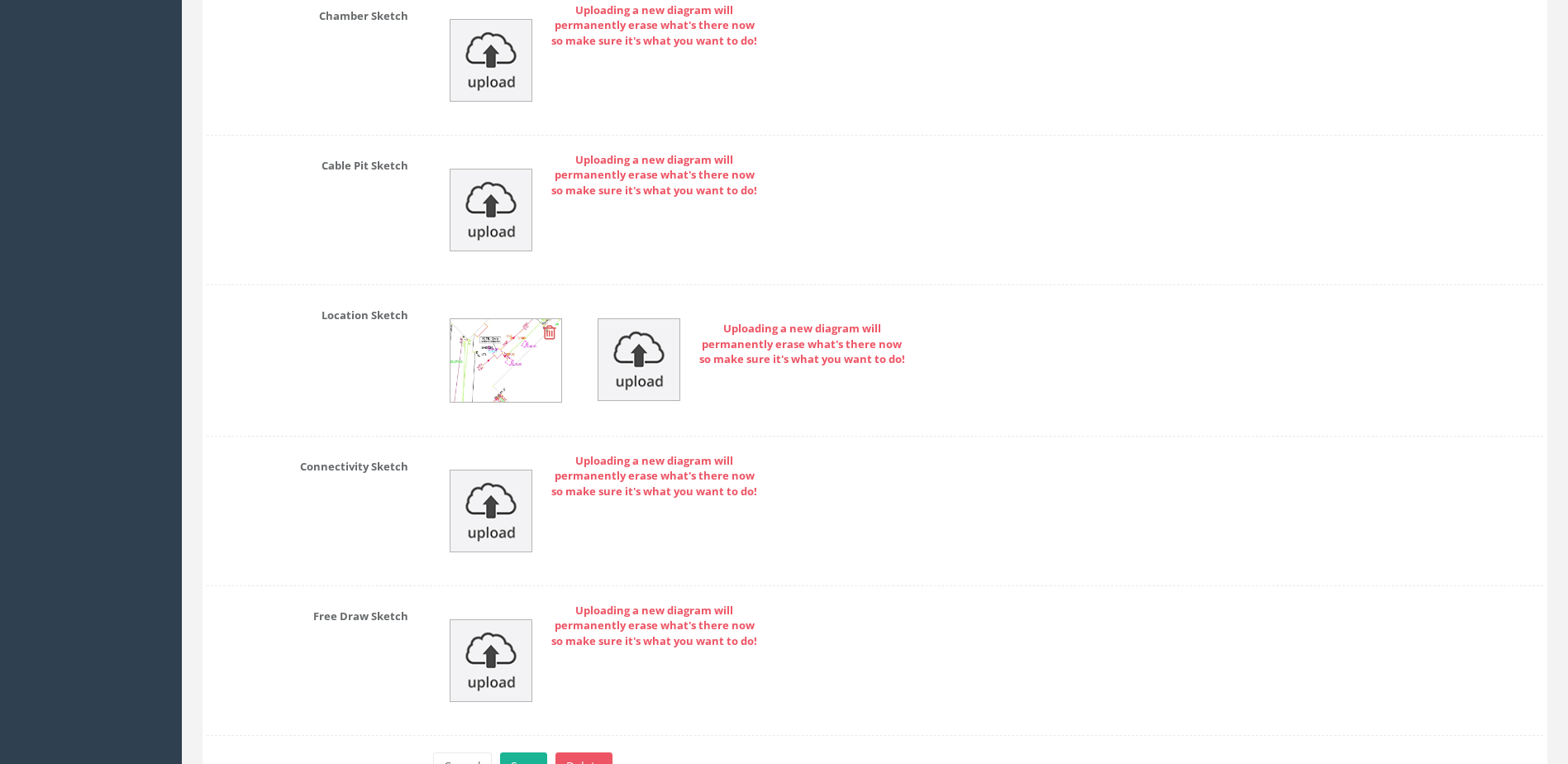
scroll to position [5732, 0]
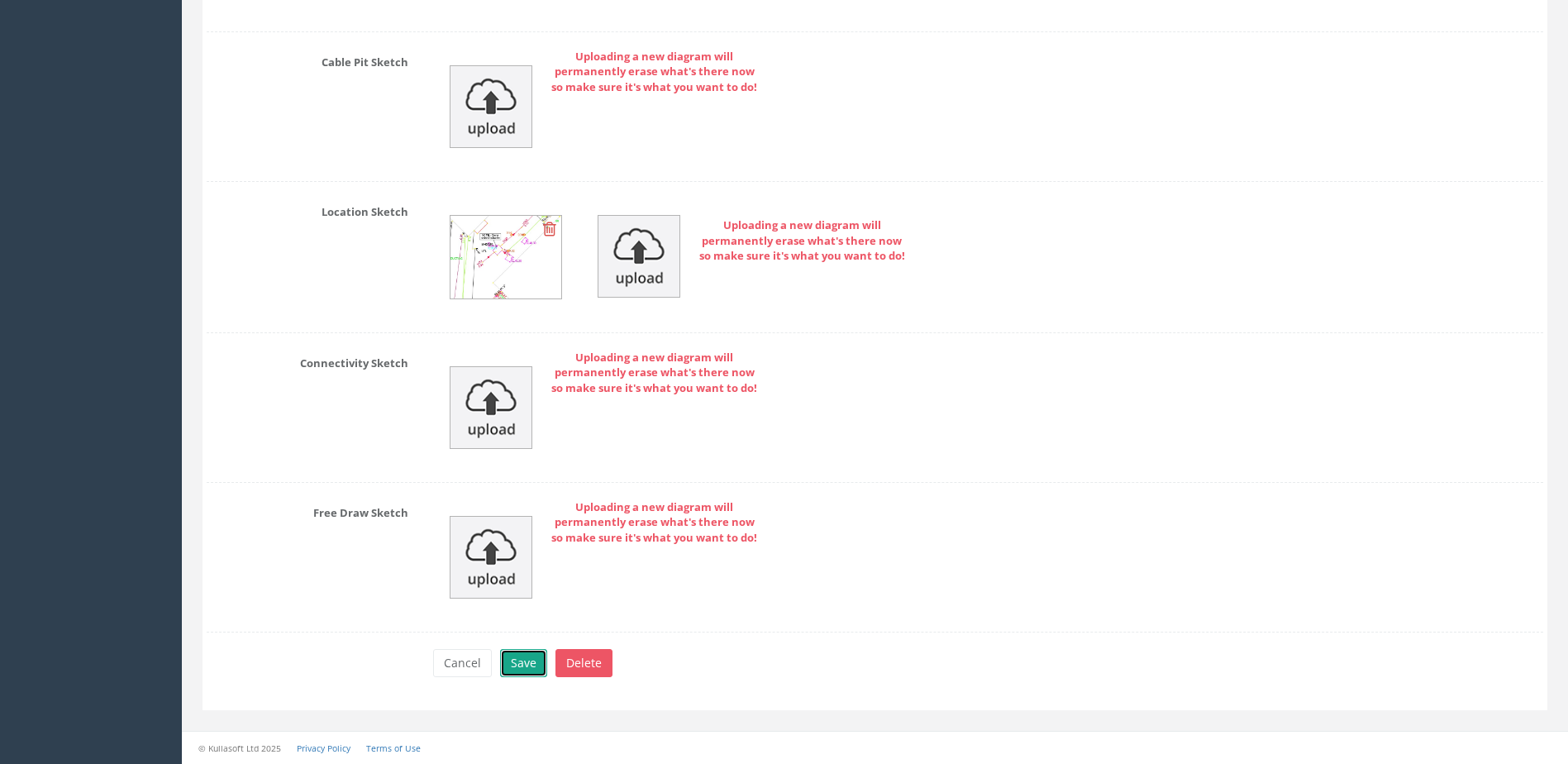
click at [529, 665] on button "Save" at bounding box center [523, 663] width 47 height 28
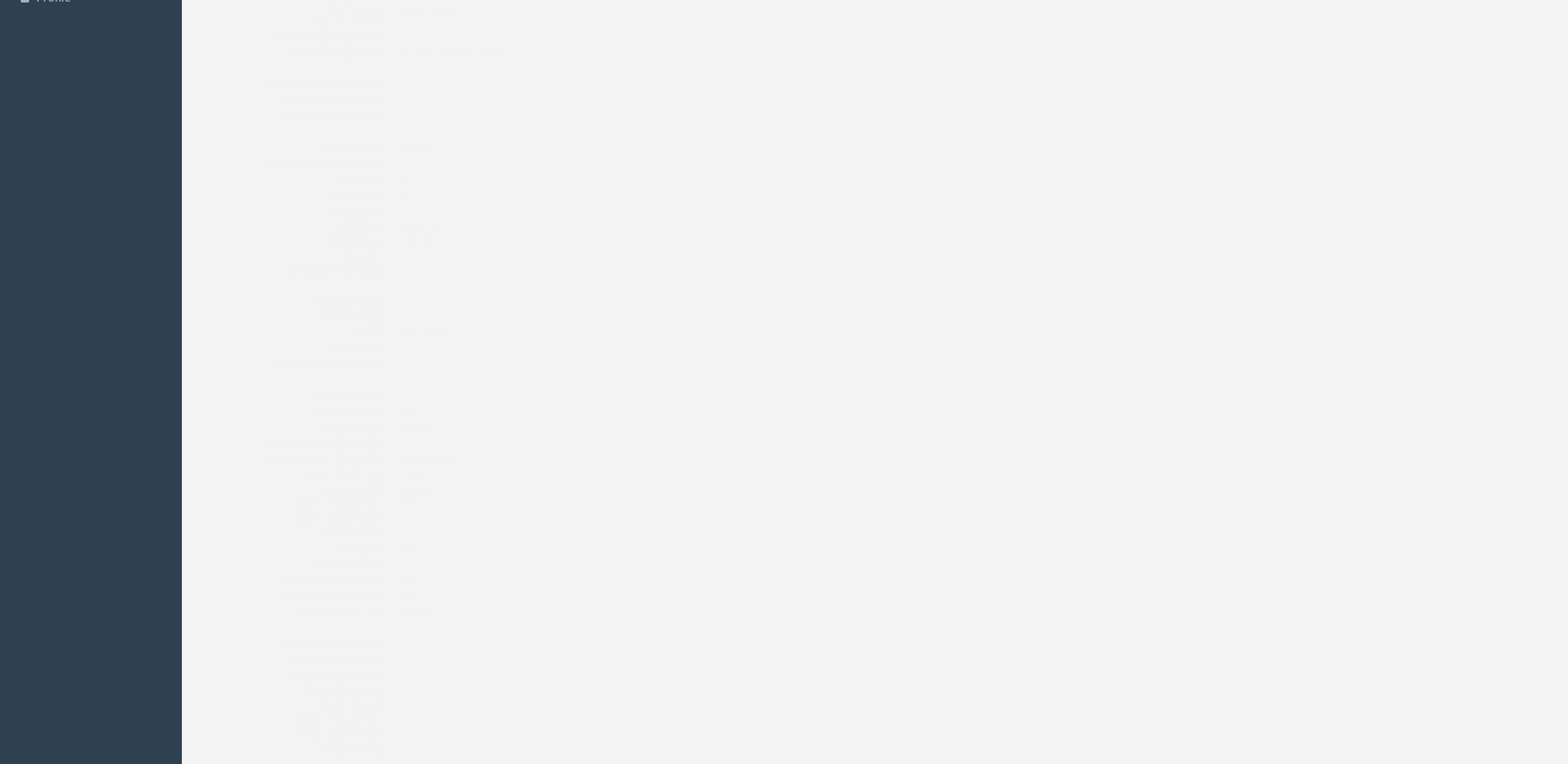
scroll to position [0, 0]
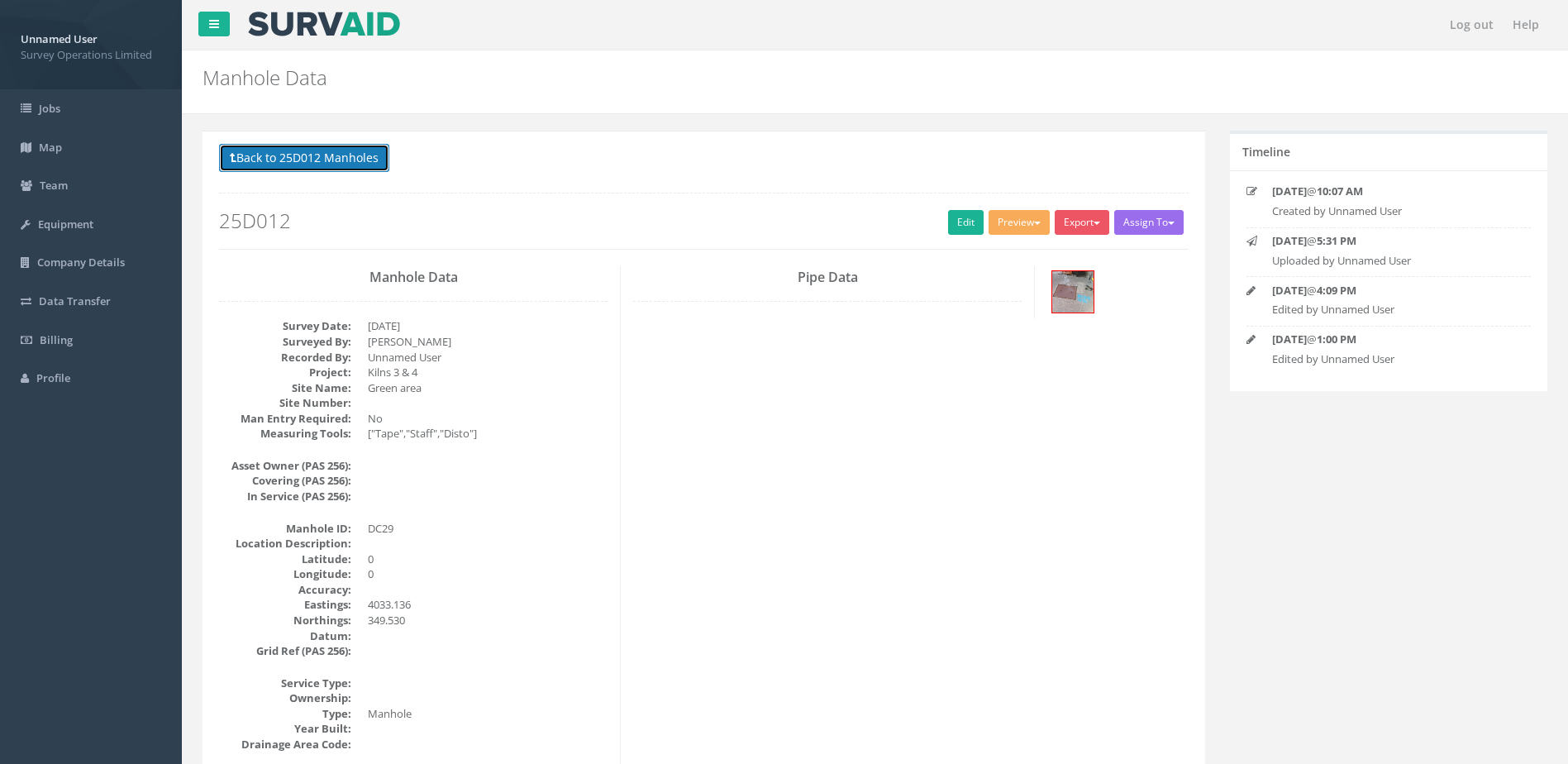
click at [291, 148] on button "Back to 25D012 Manholes" at bounding box center [304, 158] width 170 height 28
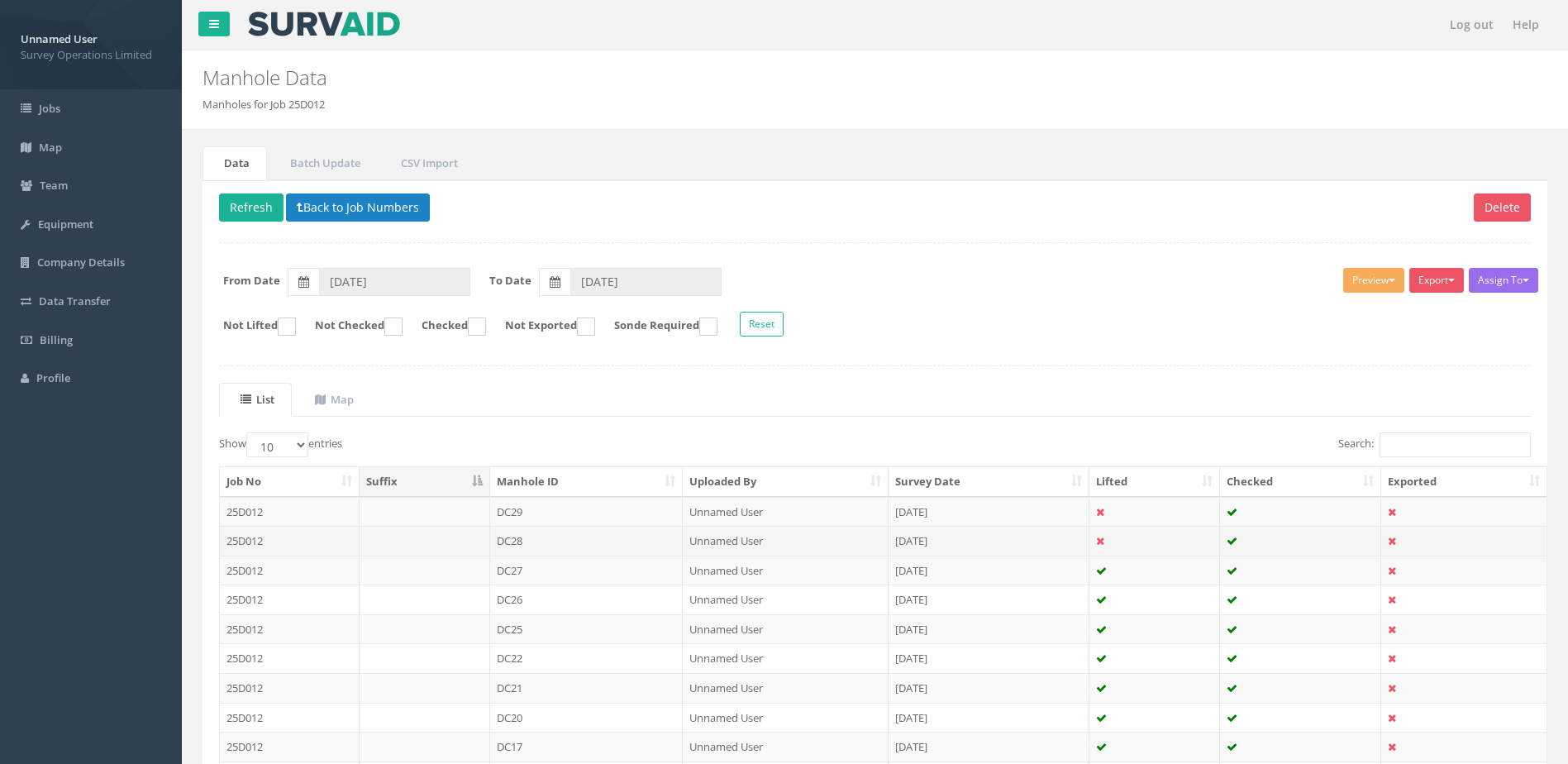
click at [646, 538] on td "DC28" at bounding box center [587, 540] width 194 height 30
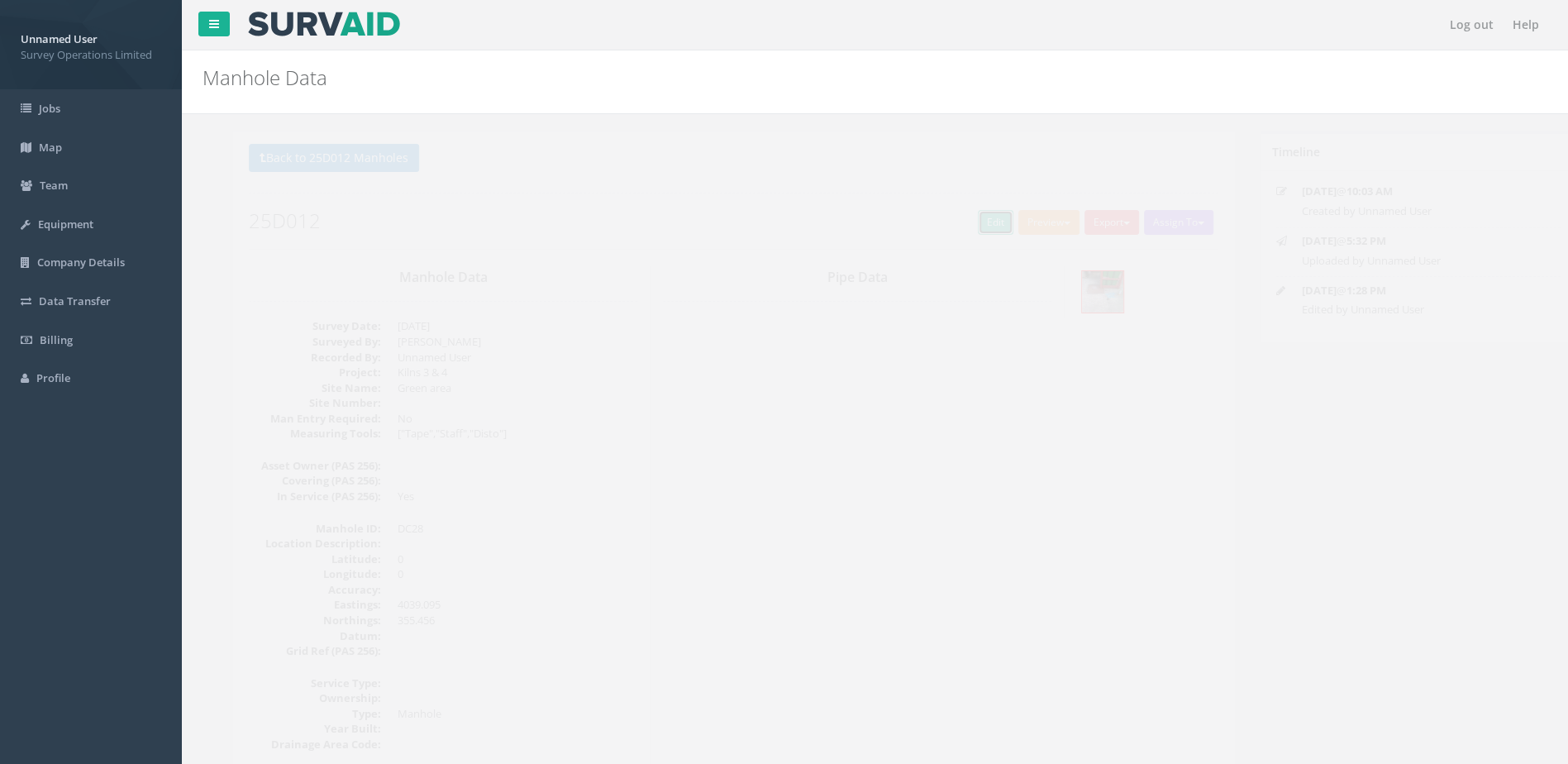
click at [954, 217] on link "Edit" at bounding box center [965, 222] width 35 height 24
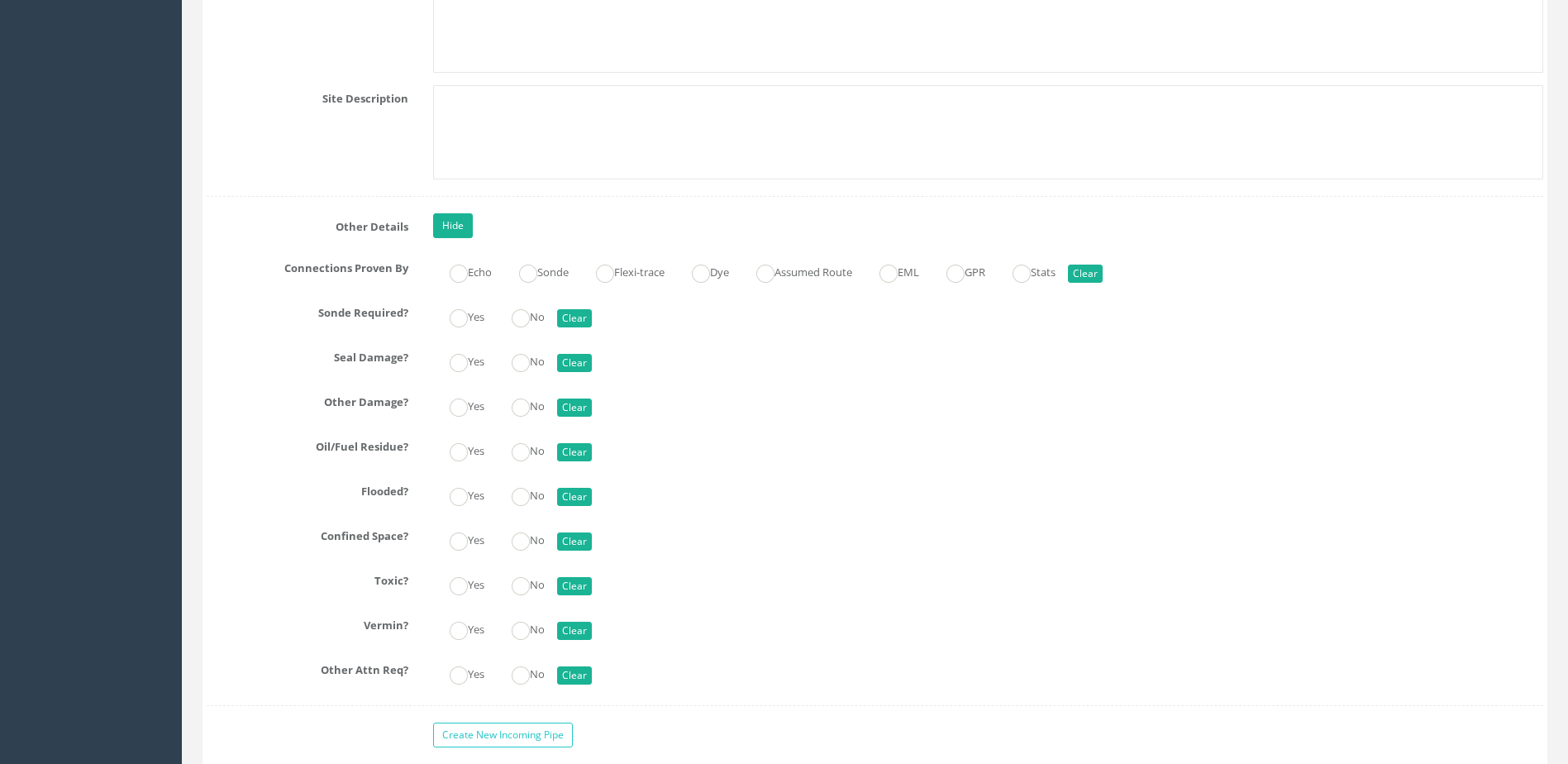
scroll to position [4380, 0]
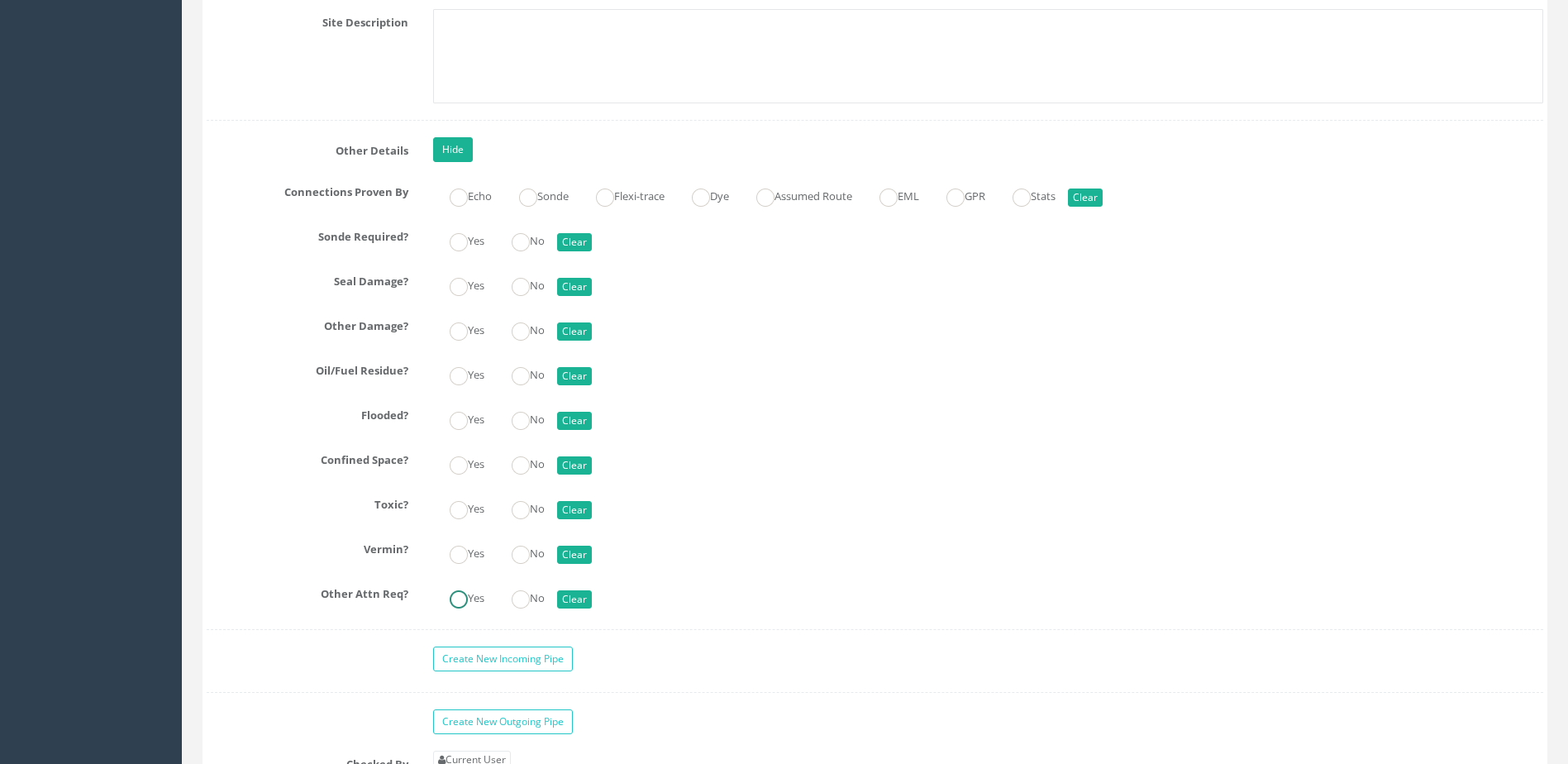
click at [460, 595] on ins at bounding box center [459, 599] width 18 height 18
radio input "true"
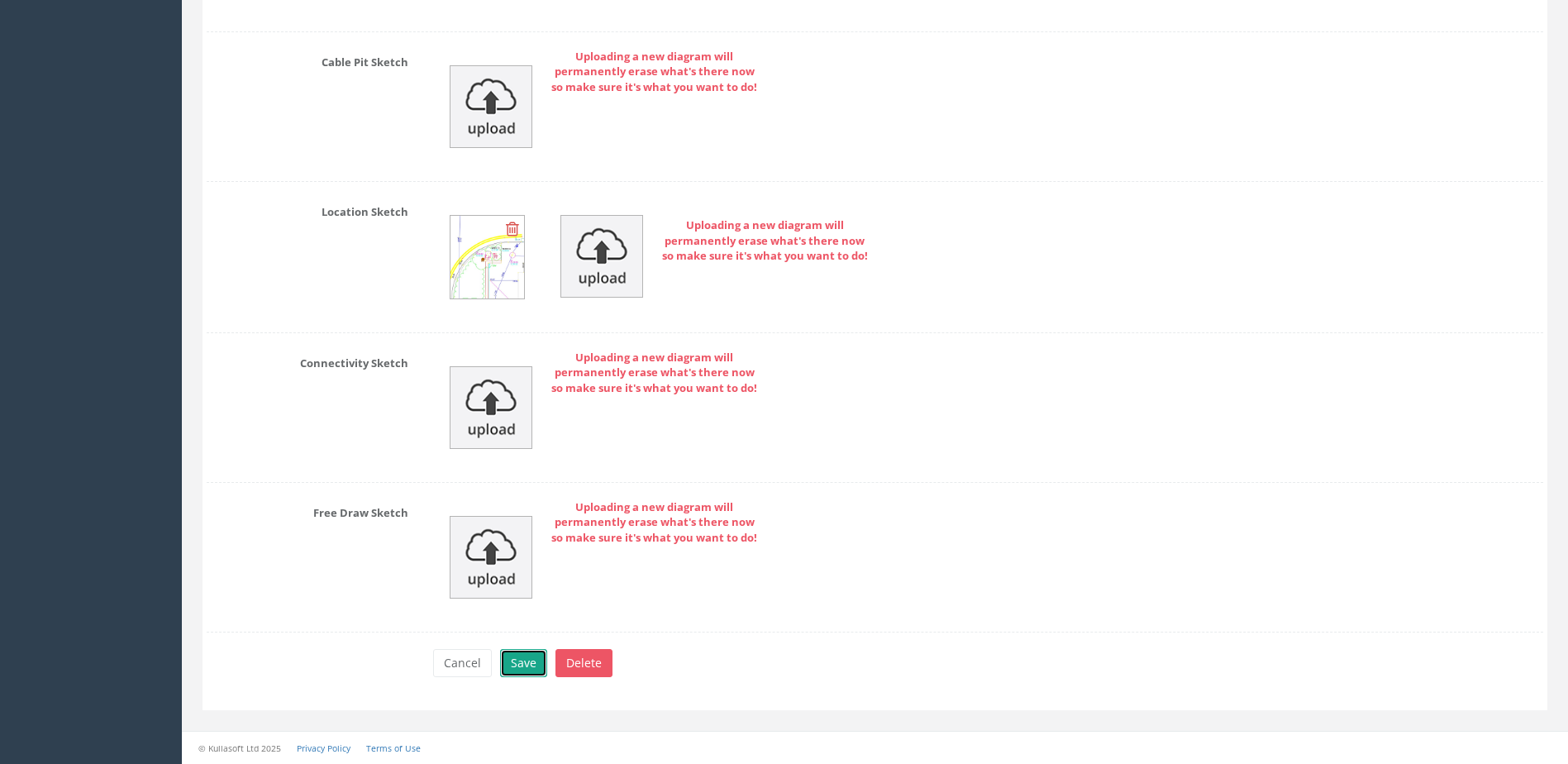
click at [534, 673] on button "Save" at bounding box center [523, 663] width 47 height 28
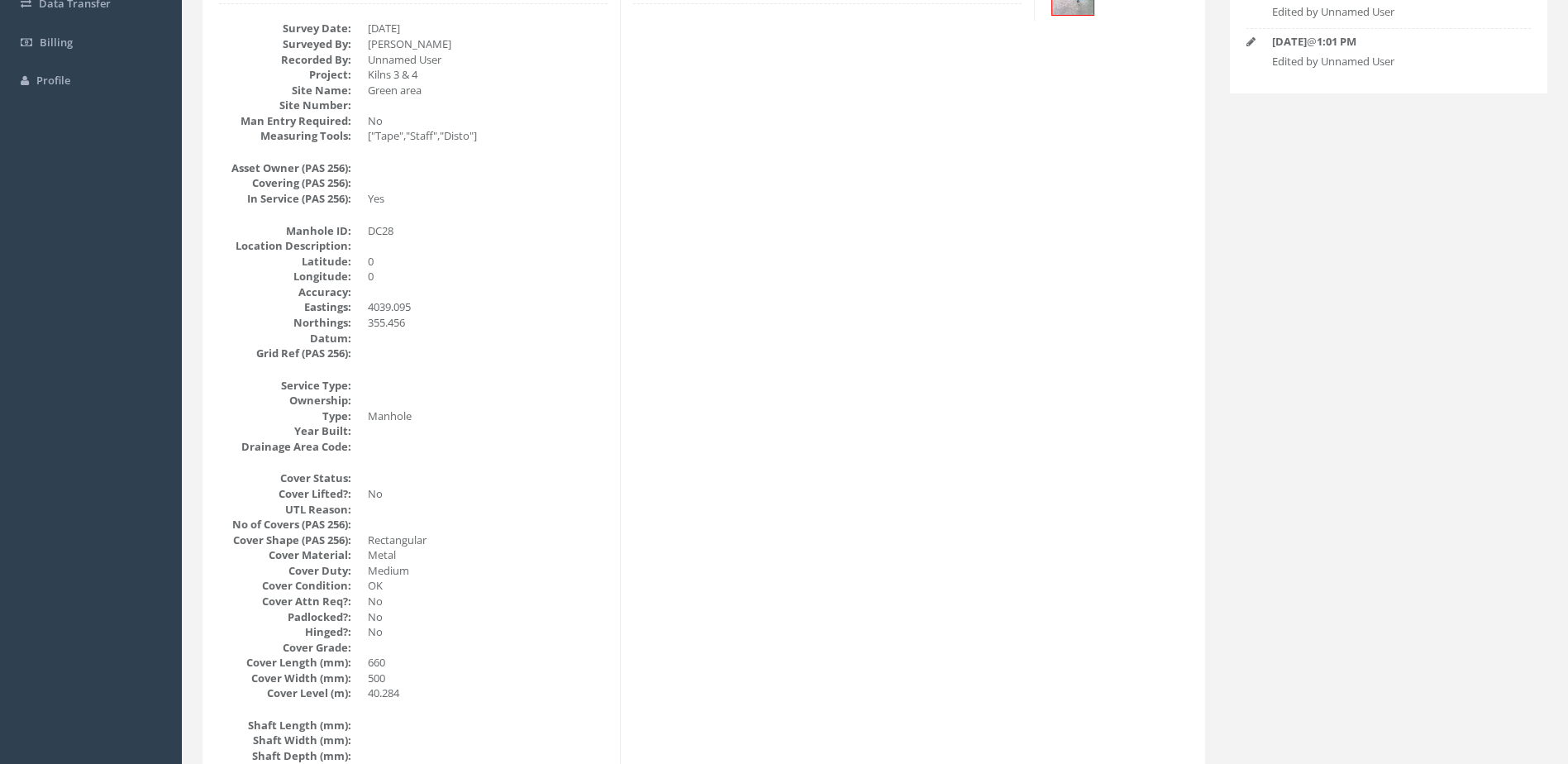
scroll to position [0, 0]
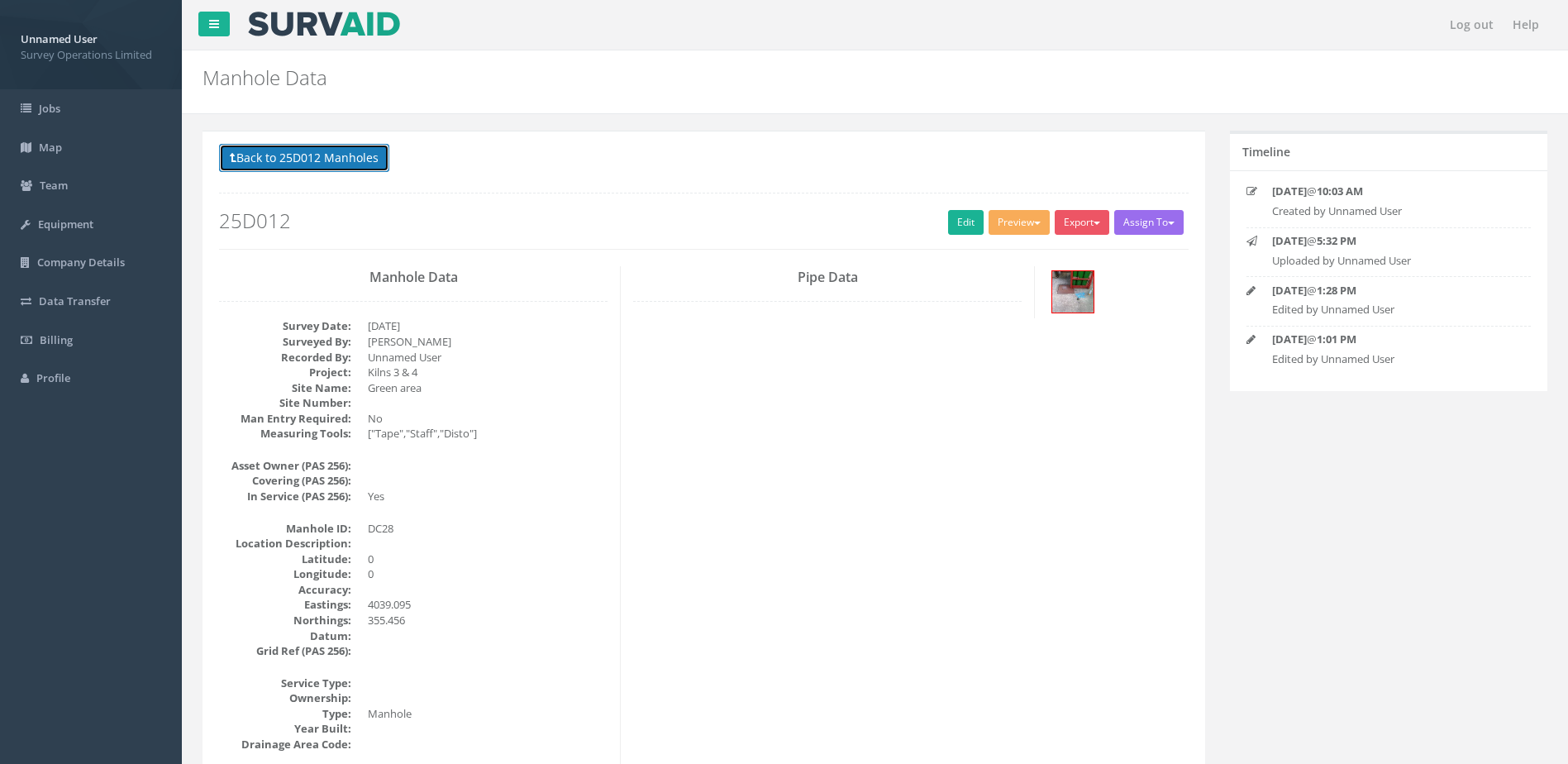
click at [326, 153] on button "Back to 25D012 Manholes" at bounding box center [304, 158] width 170 height 28
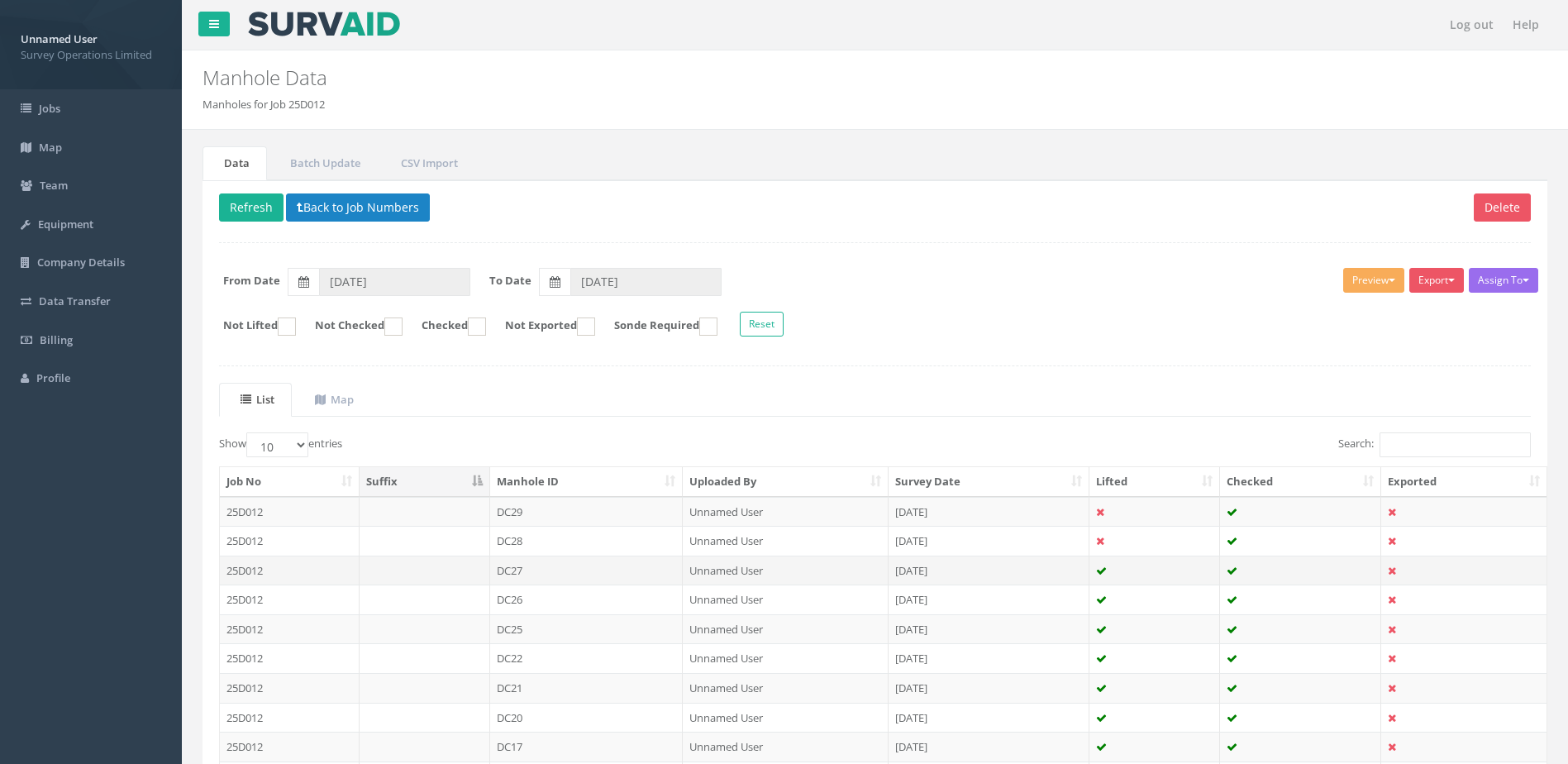
click at [593, 568] on td "DC27" at bounding box center [587, 570] width 194 height 30
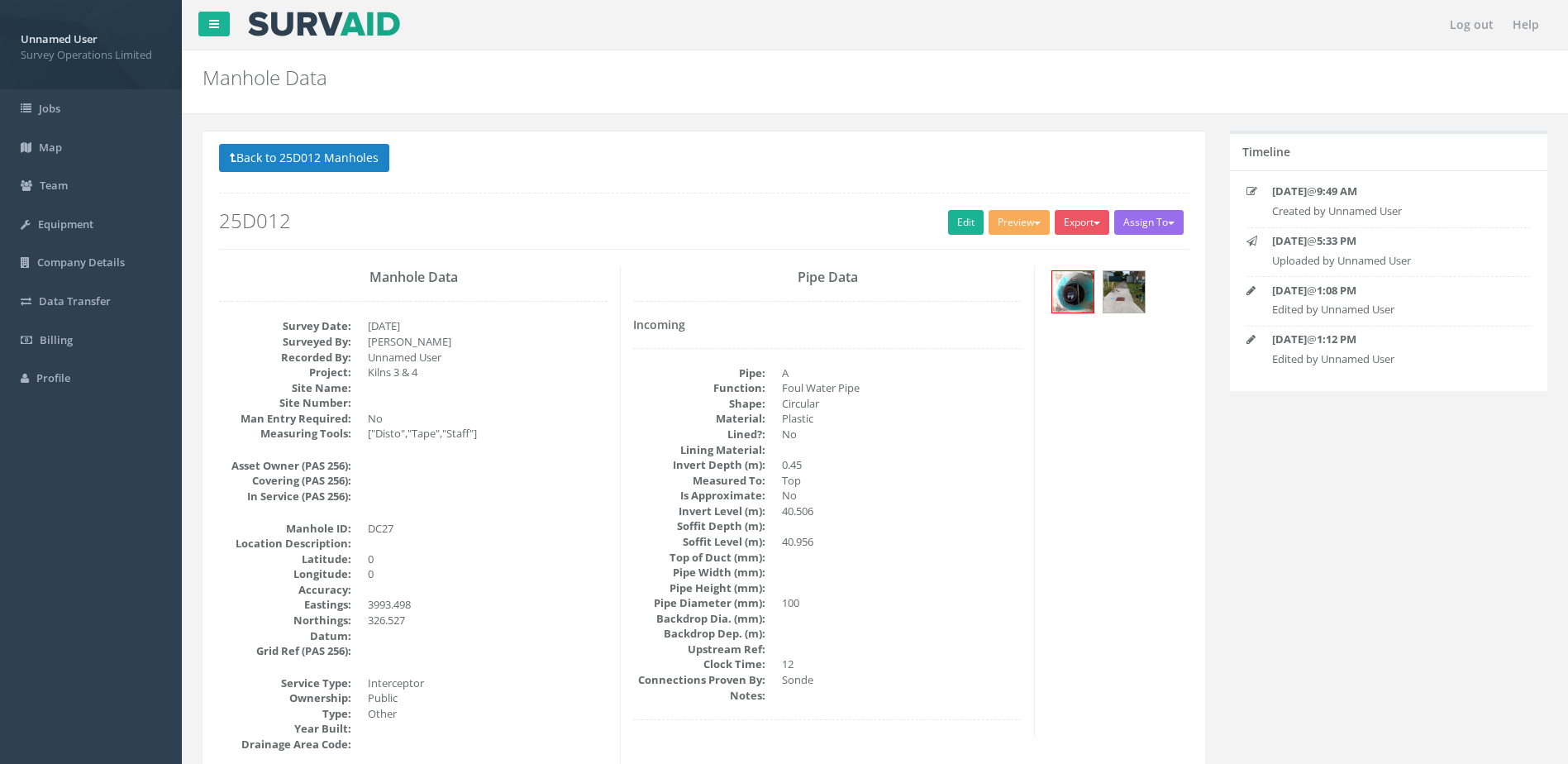
click at [937, 221] on h2 "25D012" at bounding box center [703, 221] width 970 height 22
click at [971, 225] on link "Edit" at bounding box center [965, 222] width 35 height 24
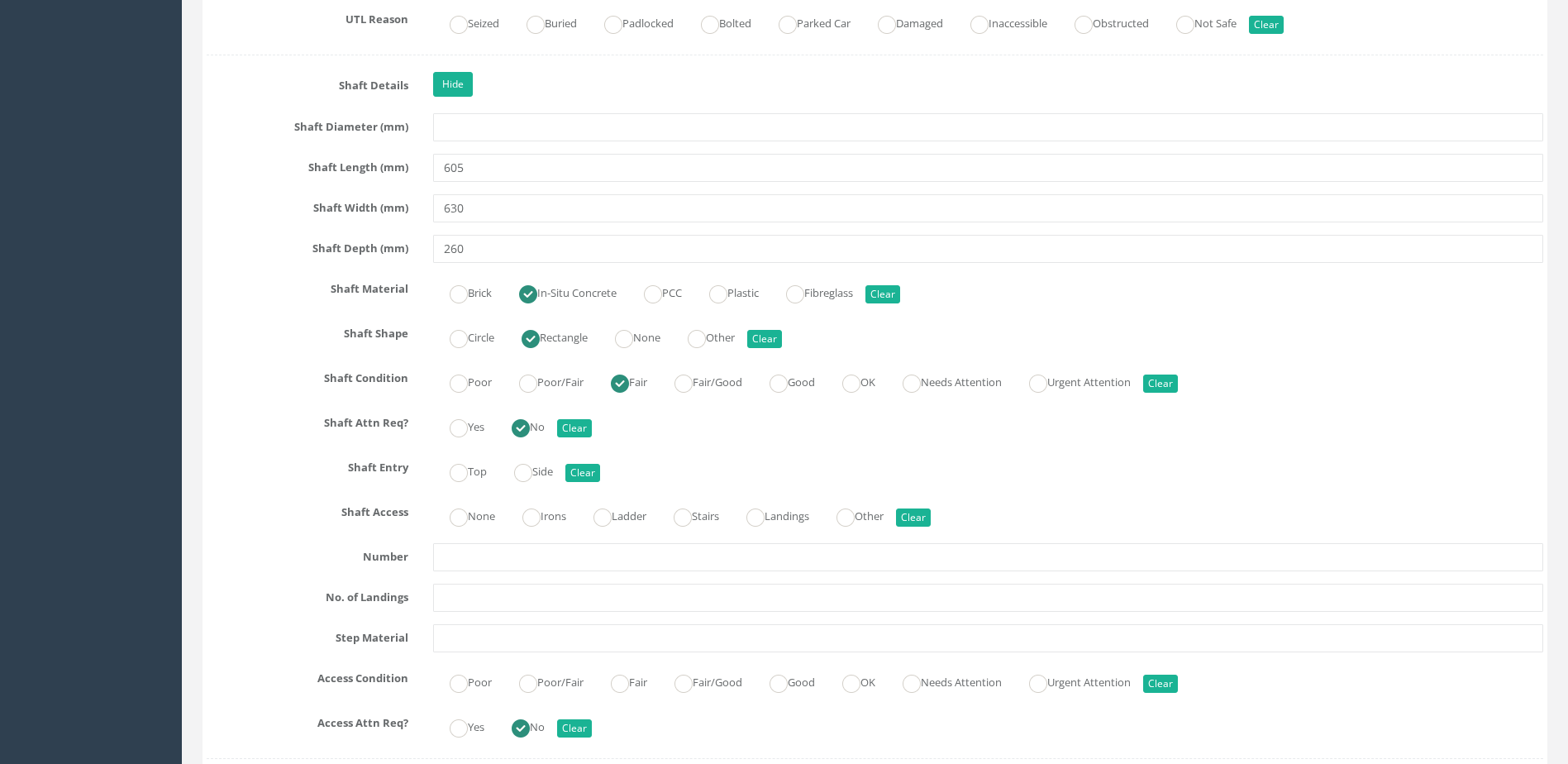
scroll to position [1736, 0]
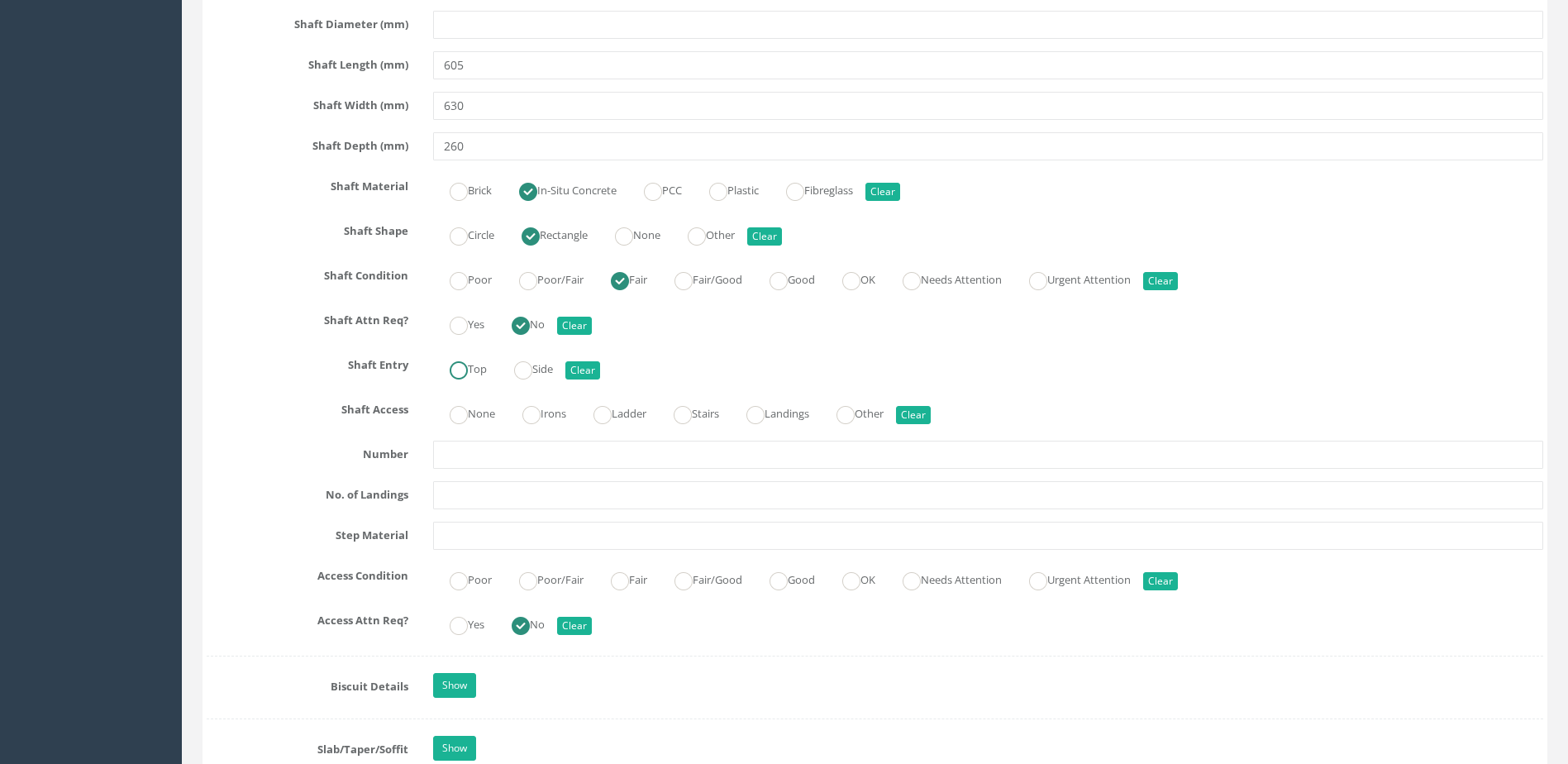
click at [481, 367] on label "Top" at bounding box center [459, 368] width 53 height 24
radio input "true"
click at [478, 417] on label "None" at bounding box center [464, 412] width 62 height 24
radio input "true"
click at [788, 576] on ins at bounding box center [779, 581] width 18 height 18
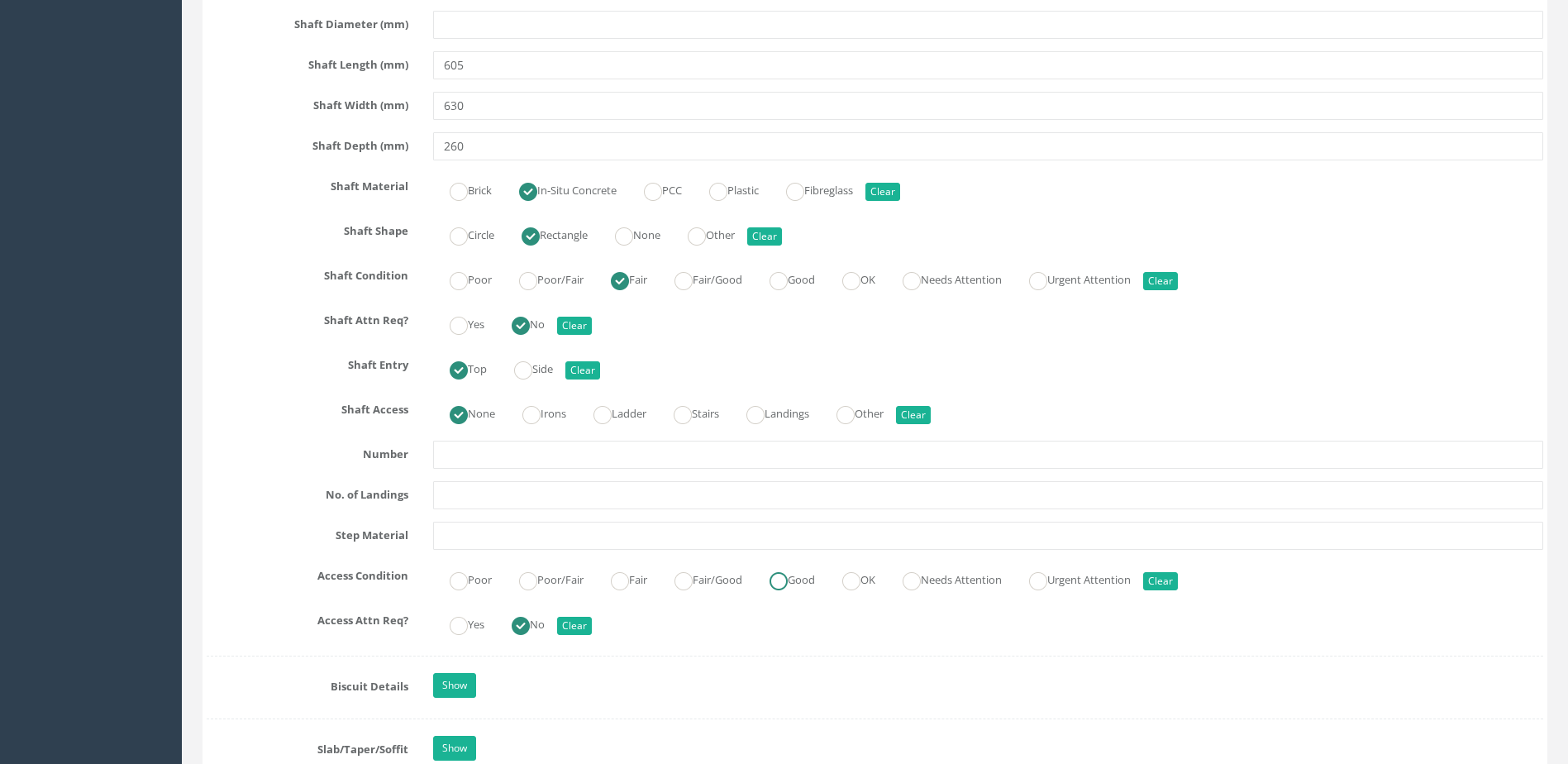
radio input "true"
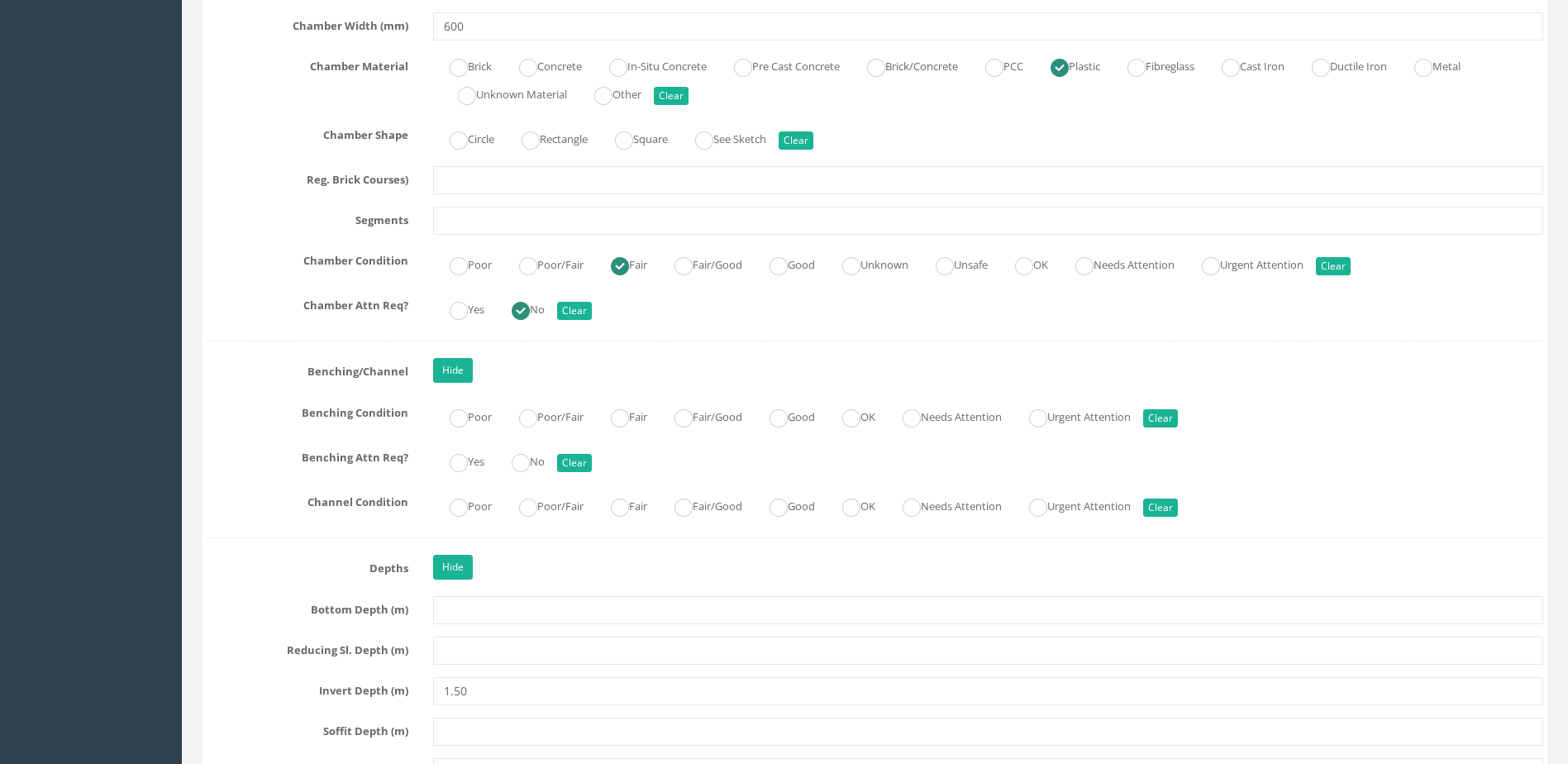
scroll to position [2645, 0]
click at [540, 459] on label "No" at bounding box center [520, 459] width 50 height 24
radio input "true"
click at [861, 411] on ins at bounding box center [851, 417] width 18 height 18
radio input "true"
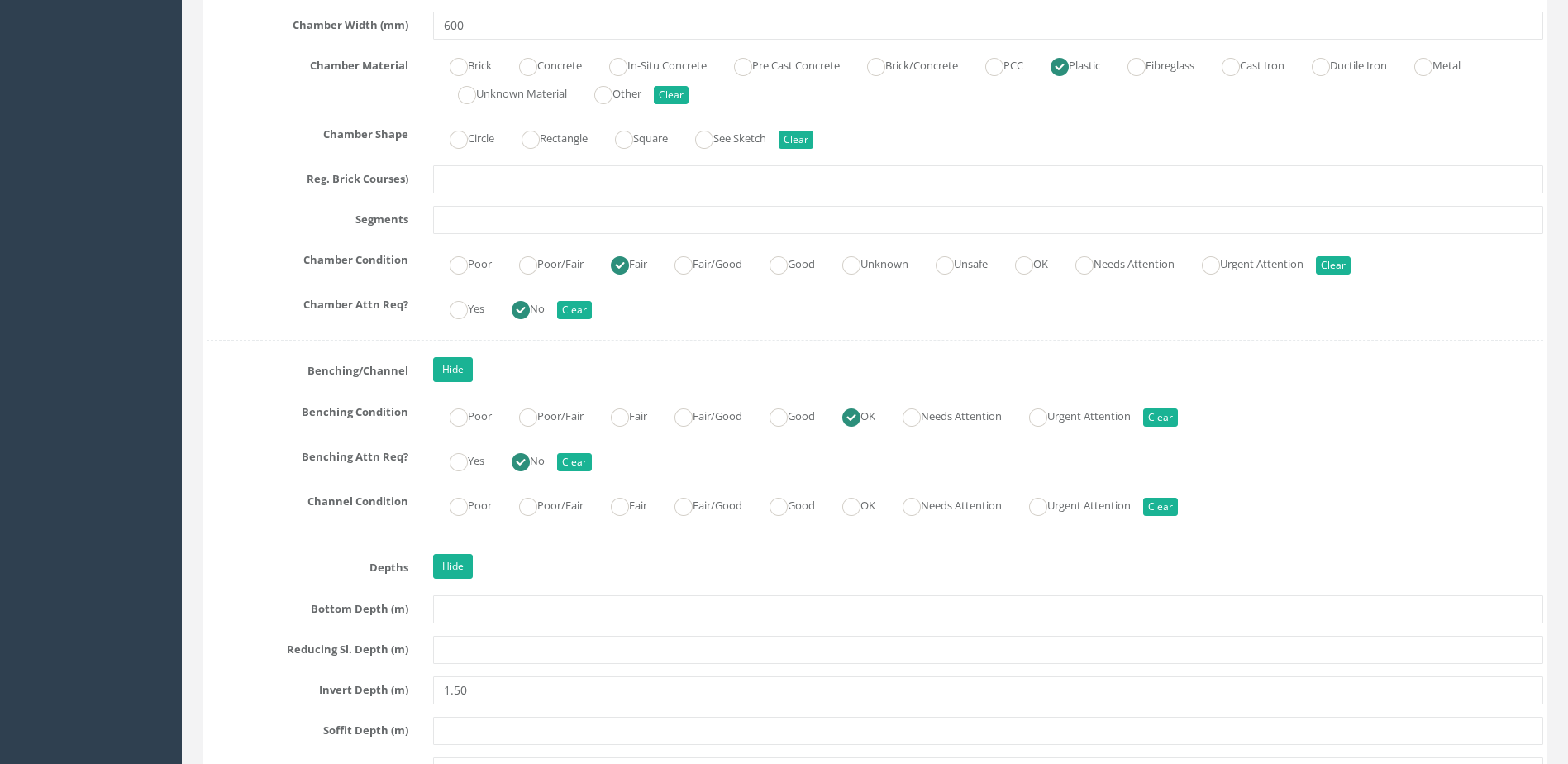
click at [868, 490] on div "Poor Poor/Fair Fair Fair/Good Good OK Needs Attention Urgent Attention Clear" at bounding box center [989, 504] width 1135 height 33
click at [861, 502] on ins at bounding box center [851, 507] width 18 height 18
radio input "true"
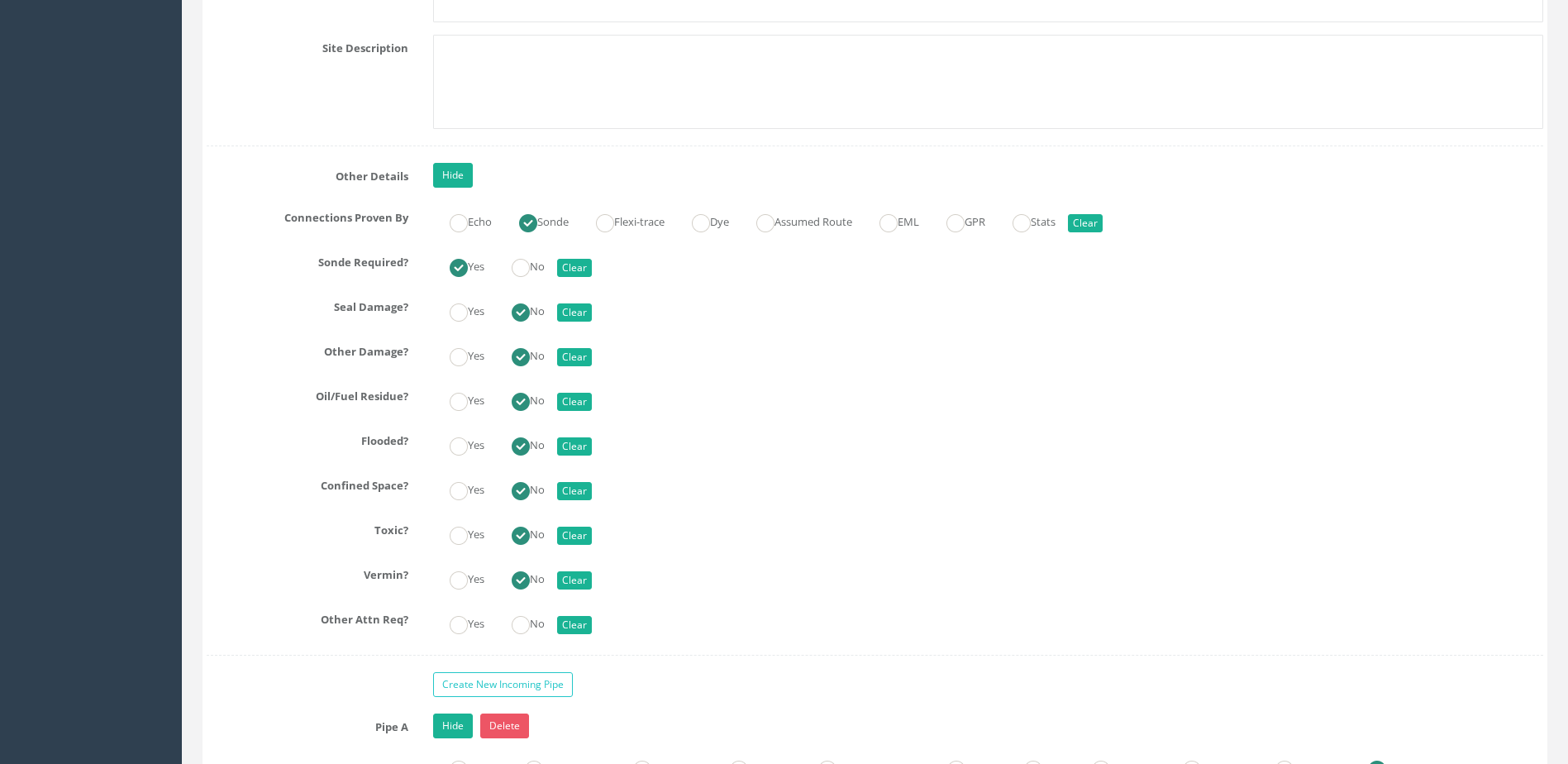
scroll to position [4380, 0]
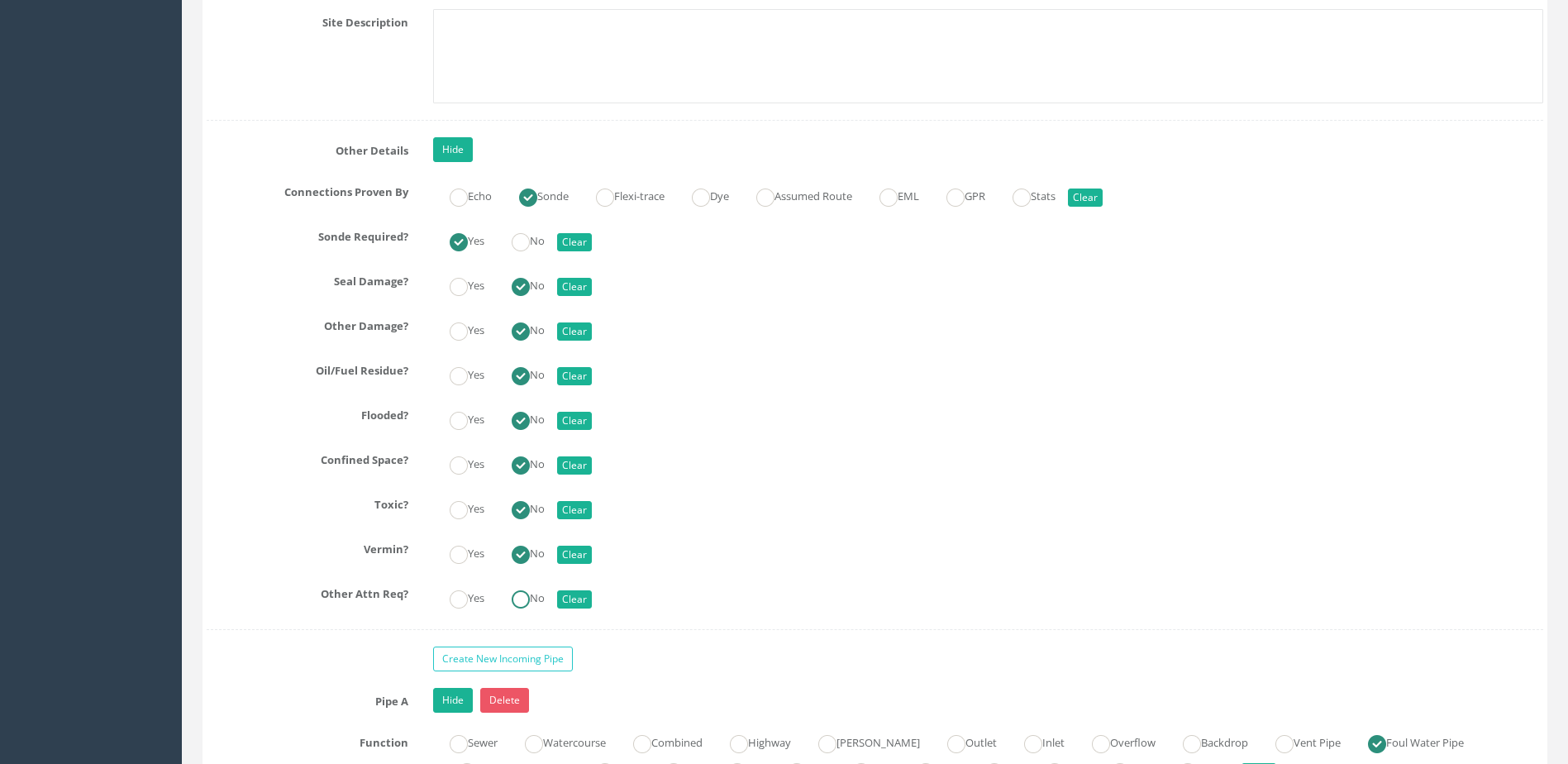
click at [529, 588] on label "No" at bounding box center [520, 597] width 50 height 24
radio input "true"
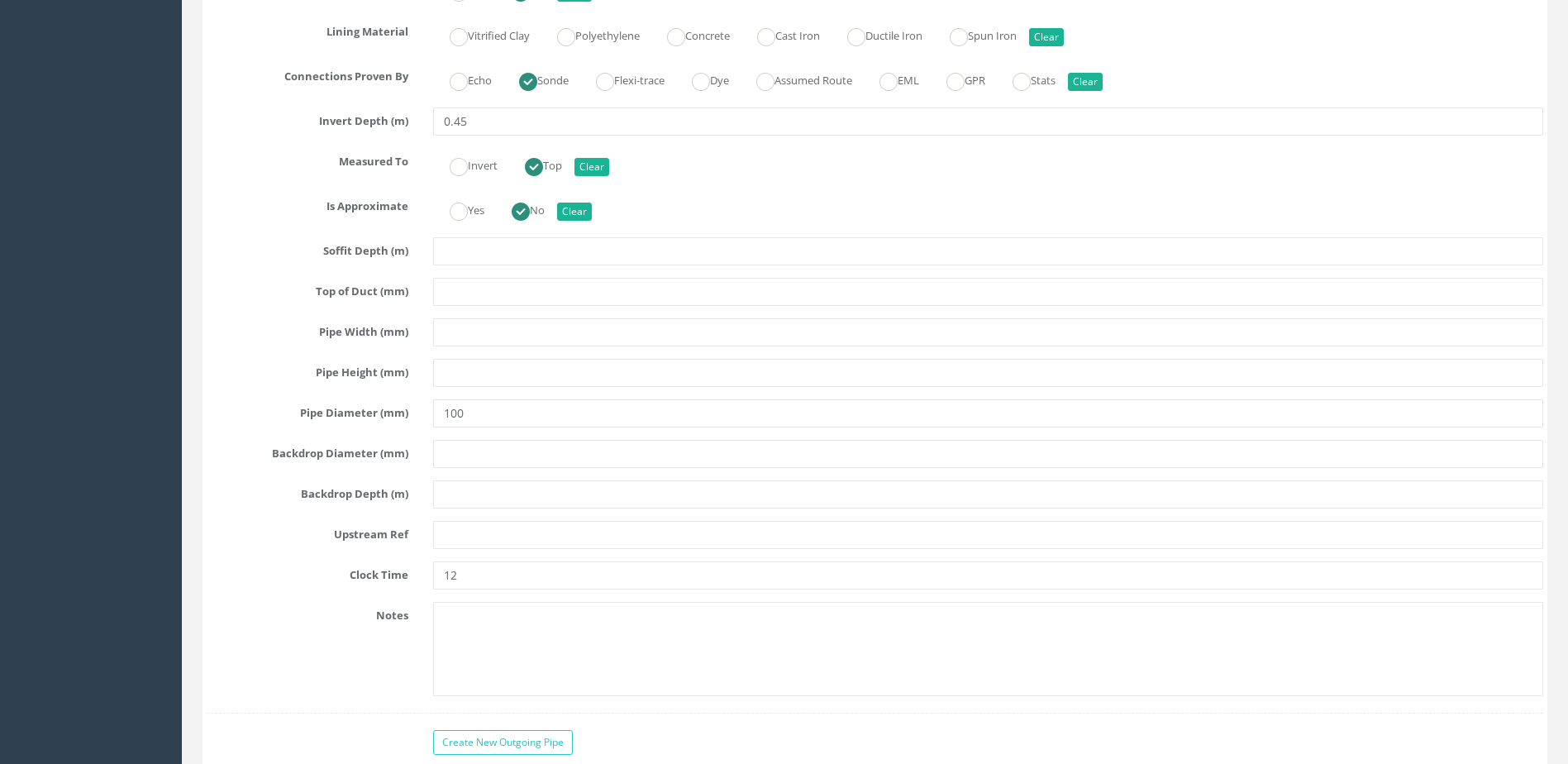
scroll to position [5456, 0]
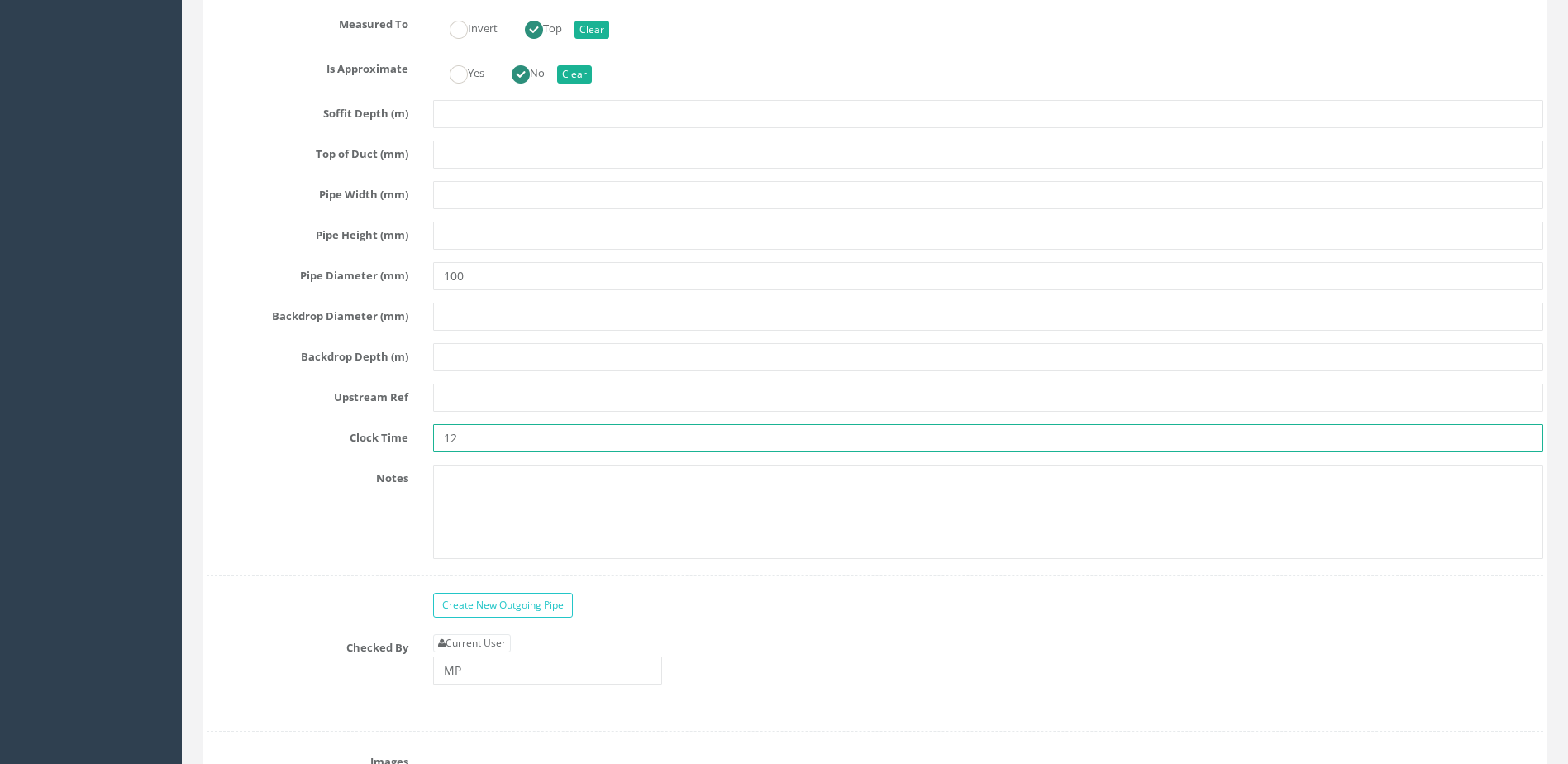
click at [573, 440] on input "12" at bounding box center [988, 437] width 1110 height 28
type input "1"
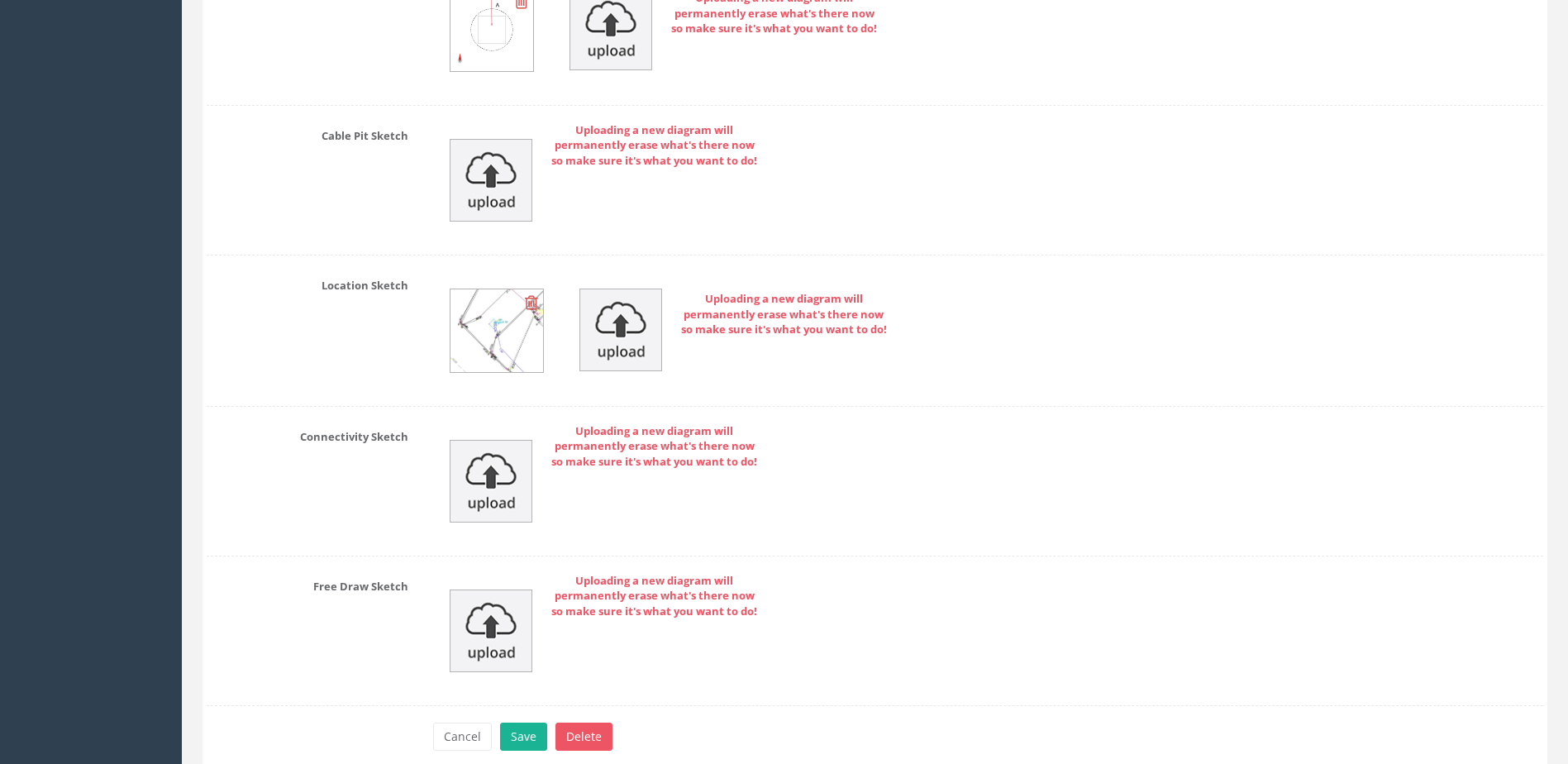
scroll to position [6730, 0]
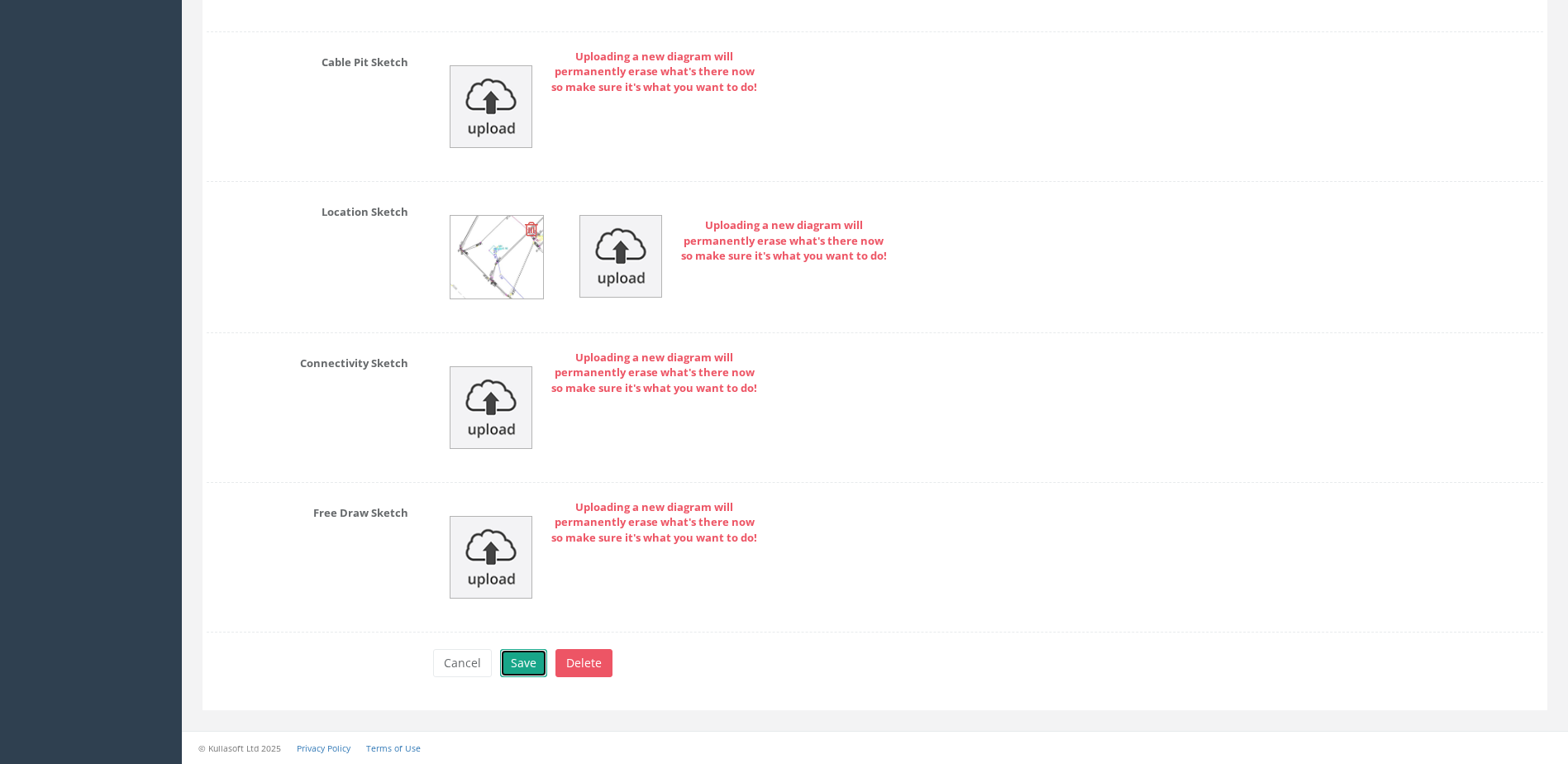
click at [519, 658] on button "Save" at bounding box center [523, 663] width 47 height 28
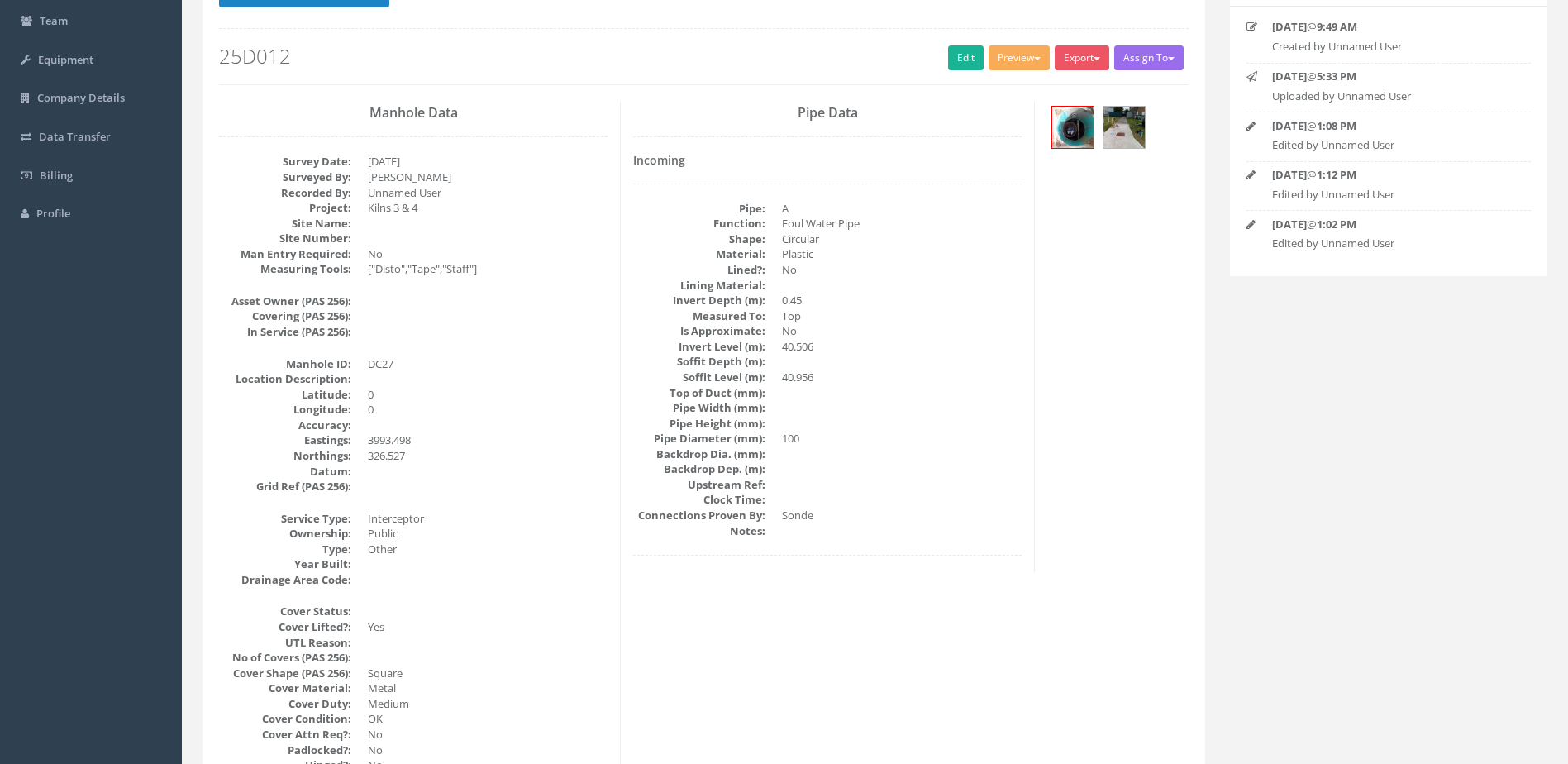
scroll to position [0, 0]
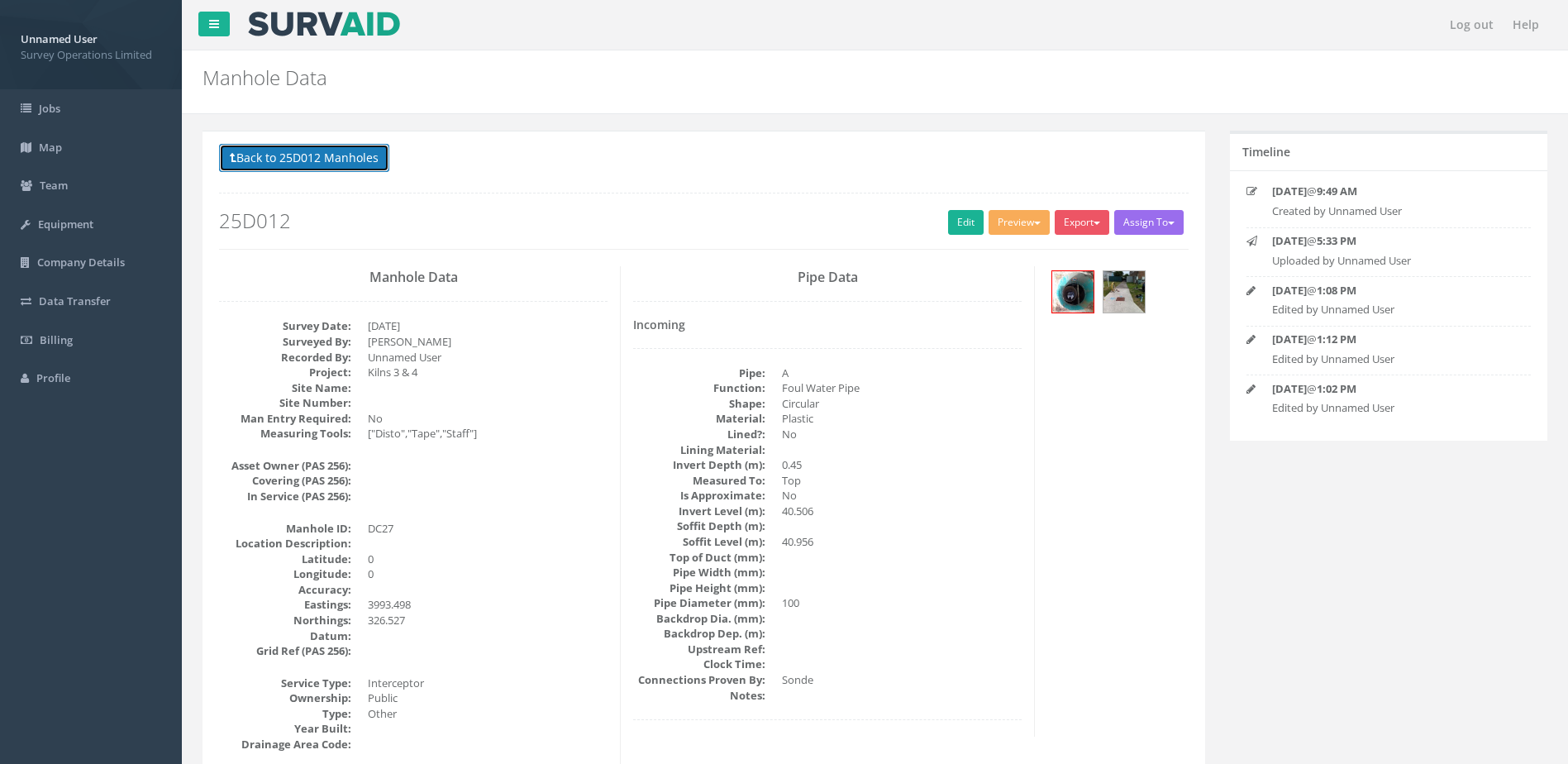
click at [344, 148] on button "Back to 25D012 Manholes" at bounding box center [304, 158] width 170 height 28
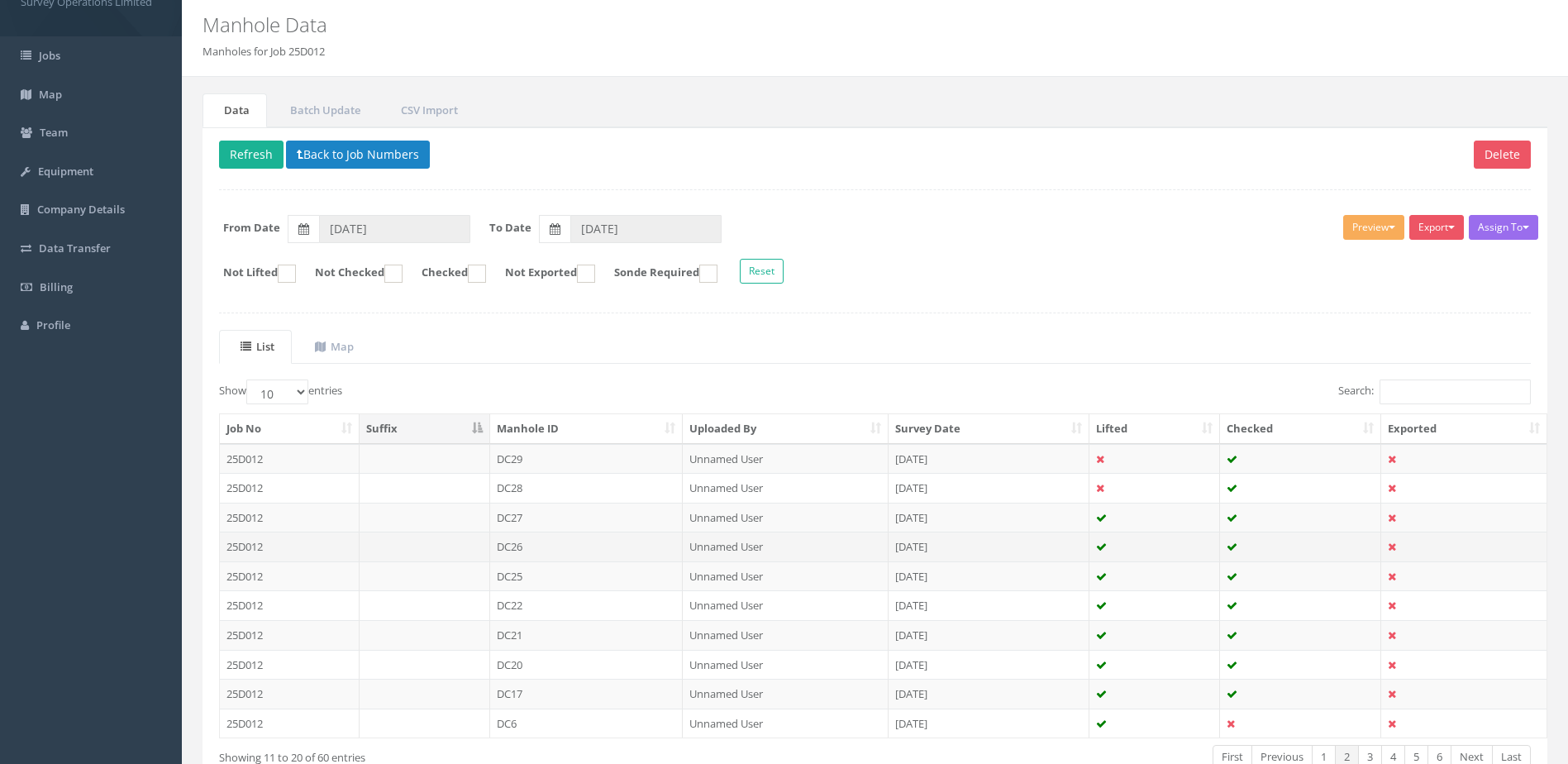
scroll to position [82, 0]
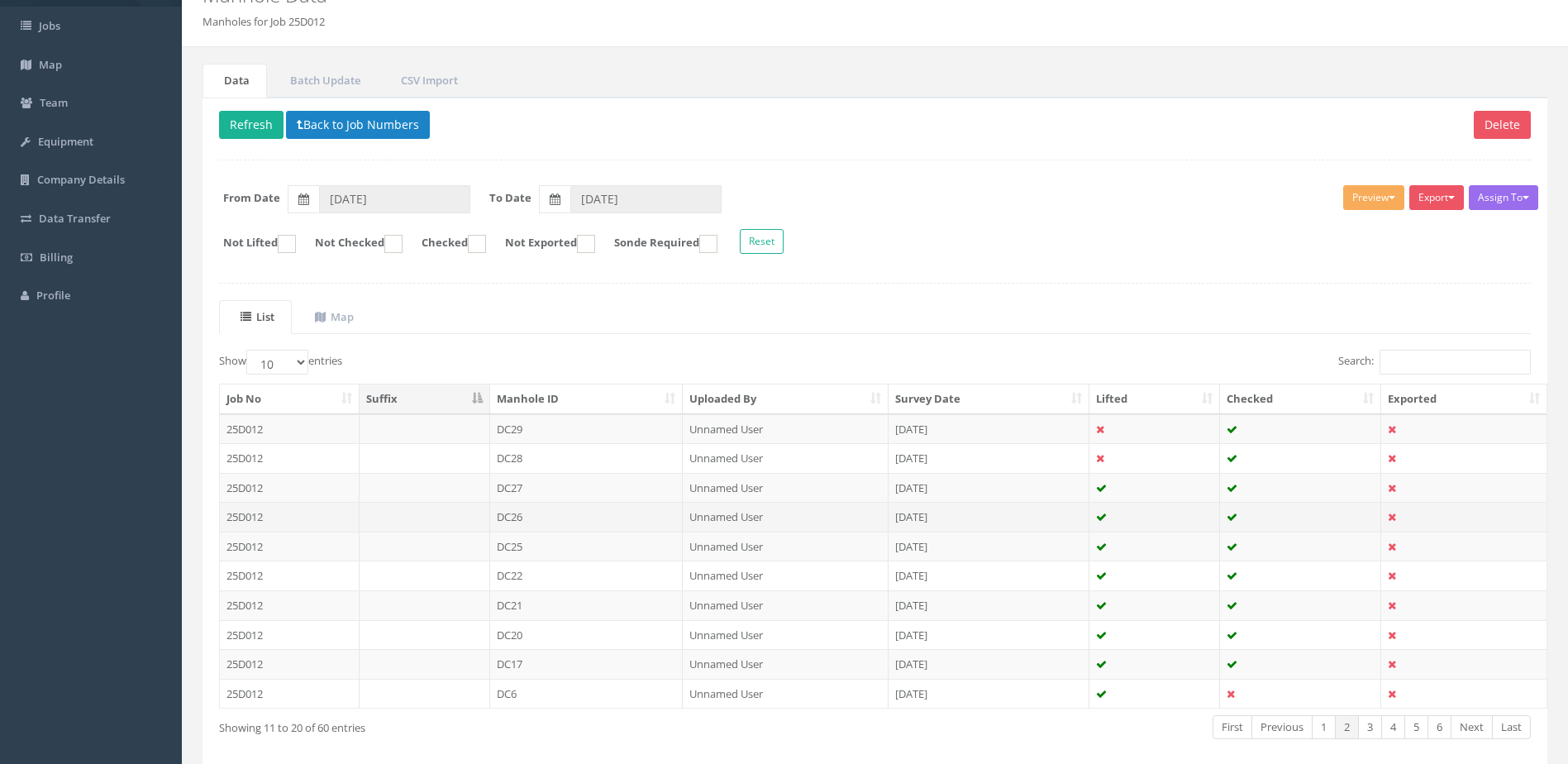
click at [562, 517] on td "DC26" at bounding box center [587, 516] width 194 height 30
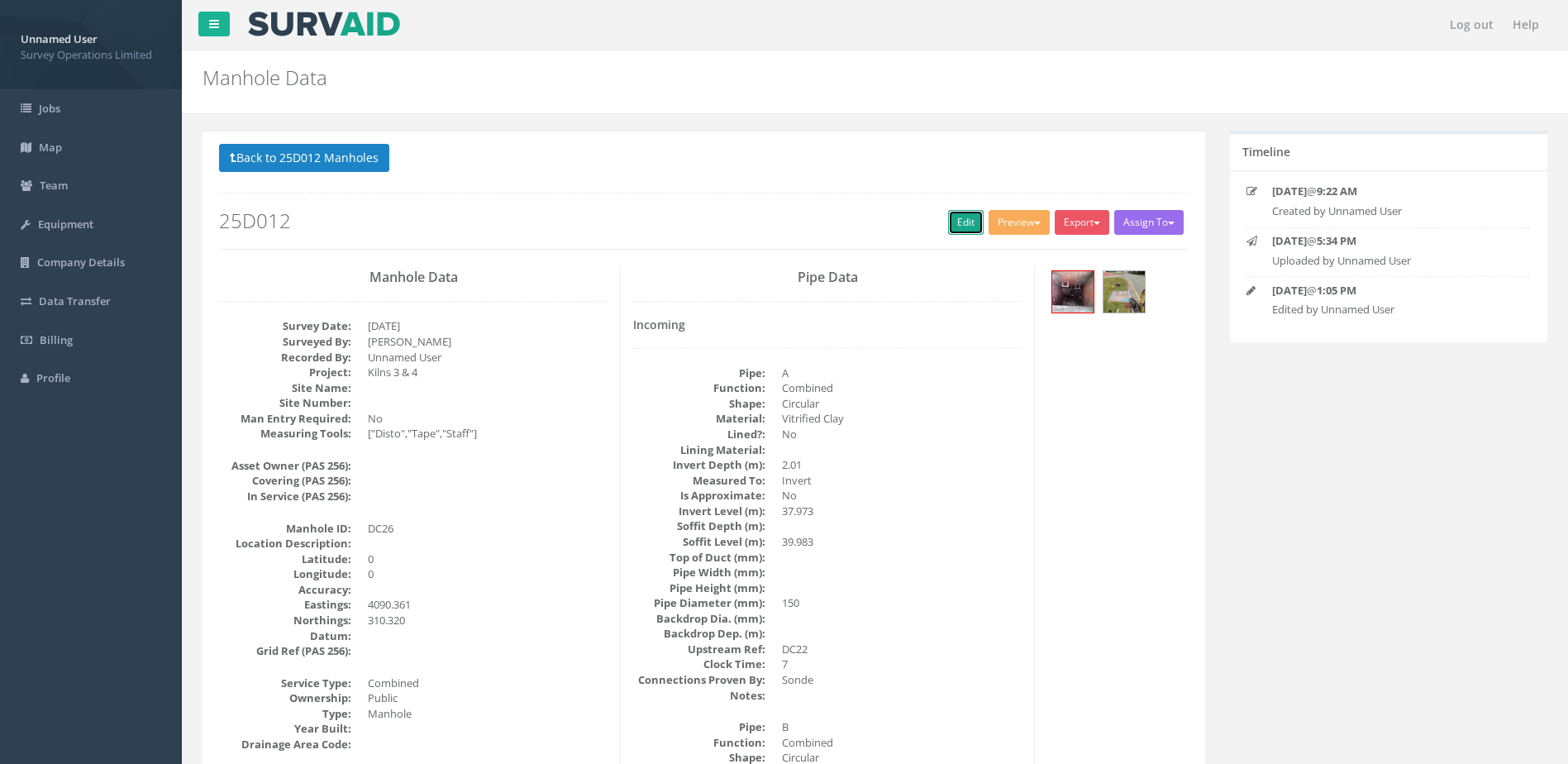
click at [966, 217] on link "Edit" at bounding box center [965, 222] width 35 height 24
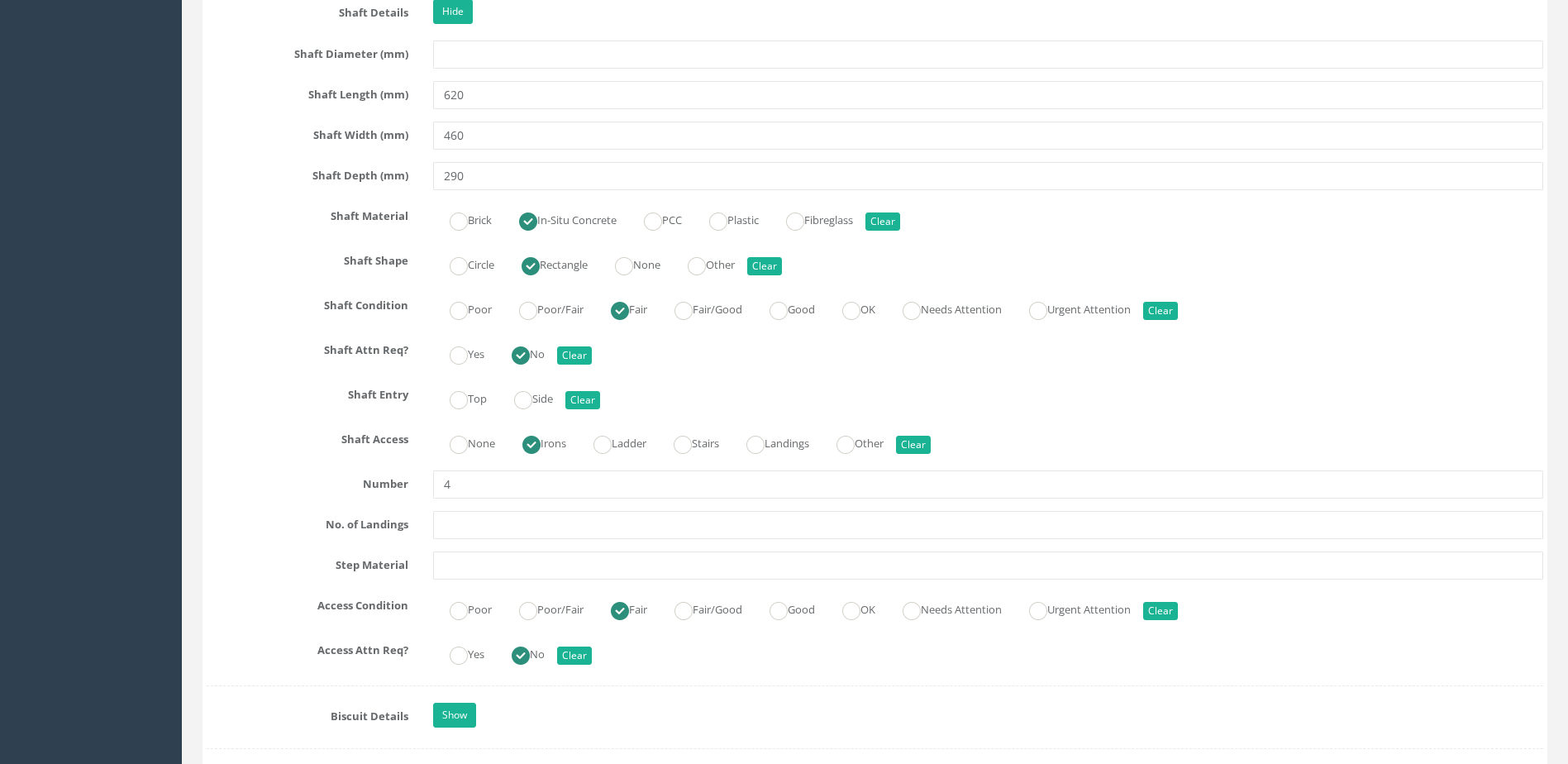
scroll to position [1736, 0]
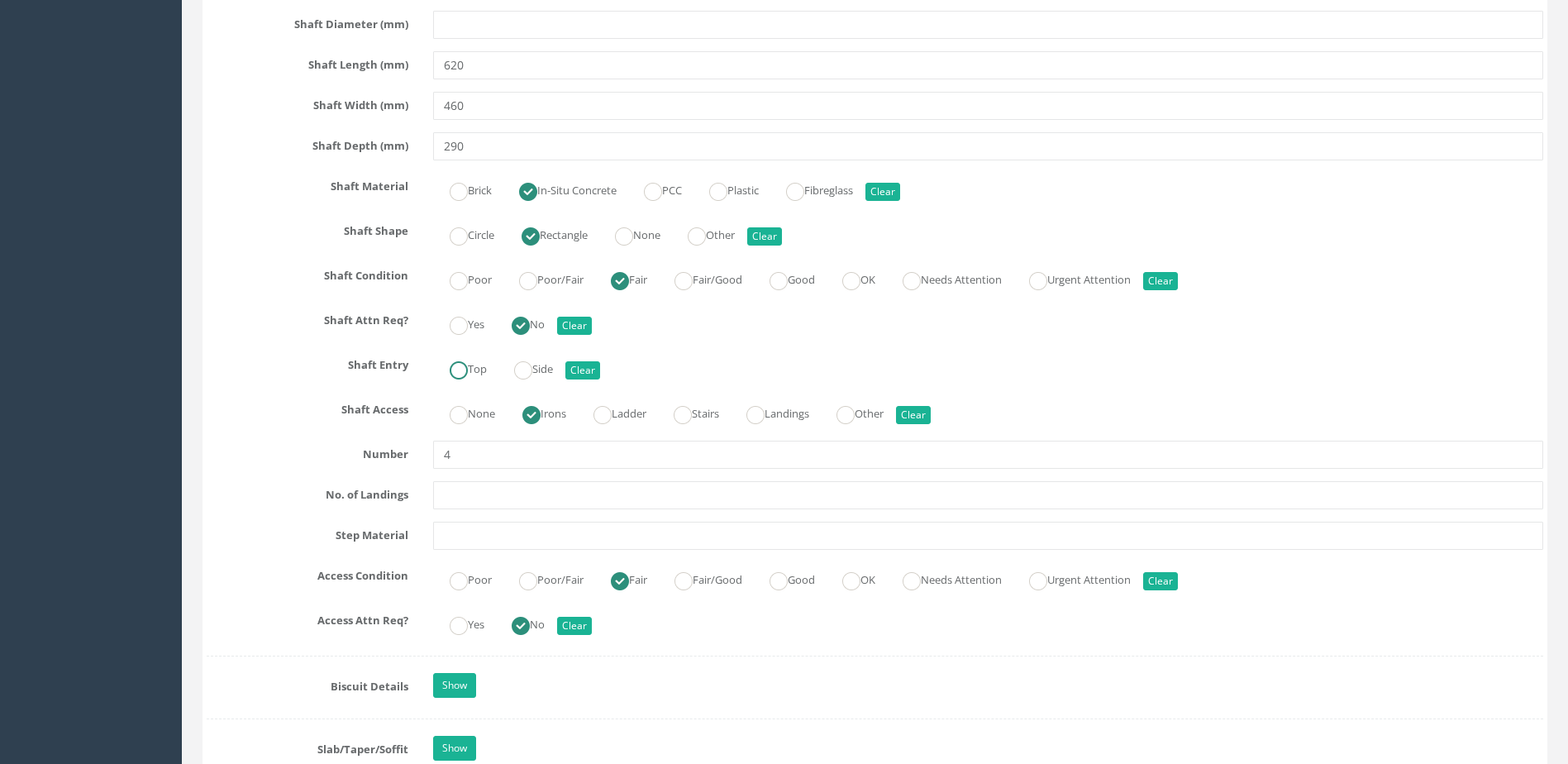
click at [464, 380] on input "Top" at bounding box center [459, 378] width 18 height 28
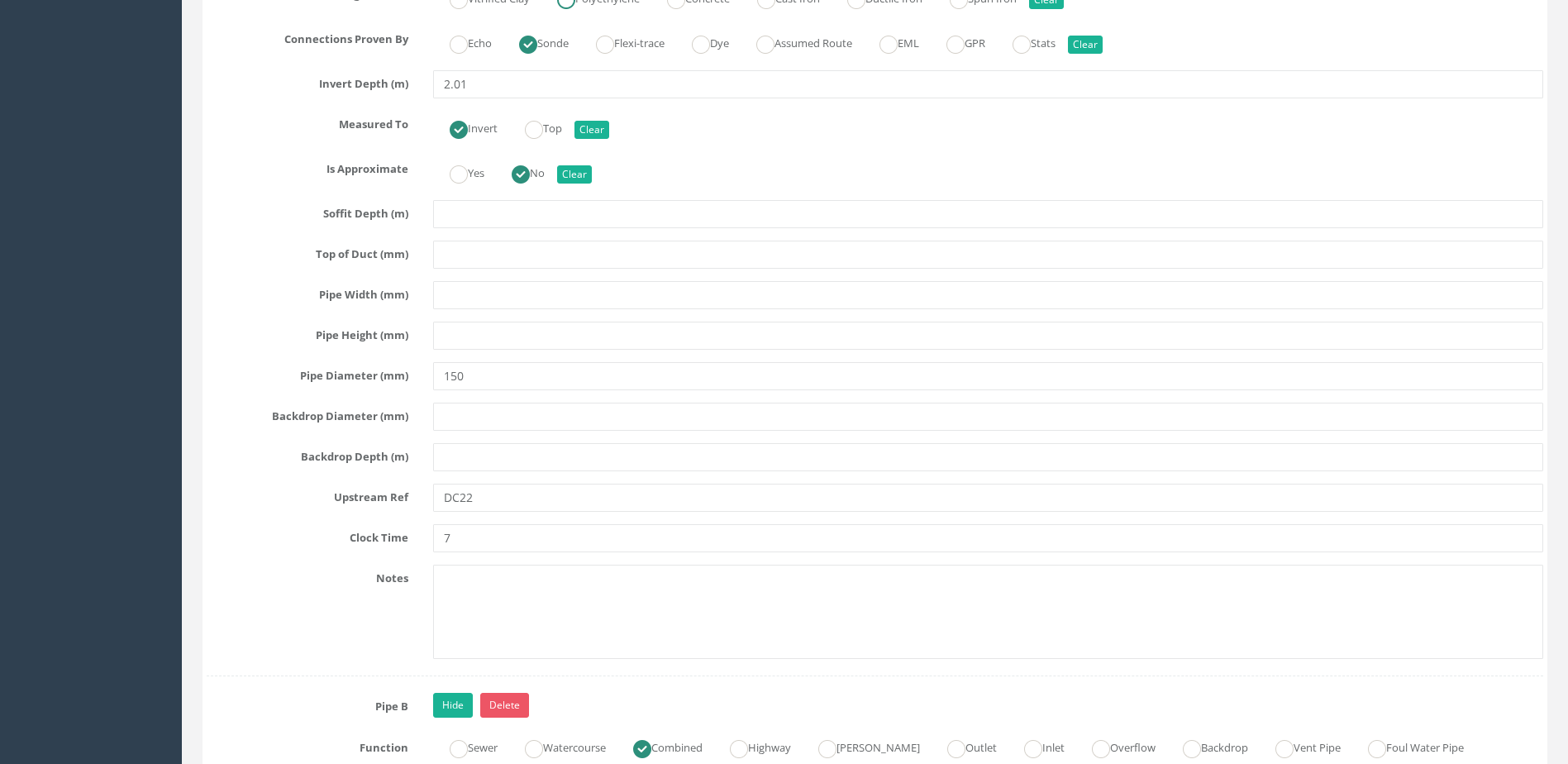
scroll to position [5538, 0]
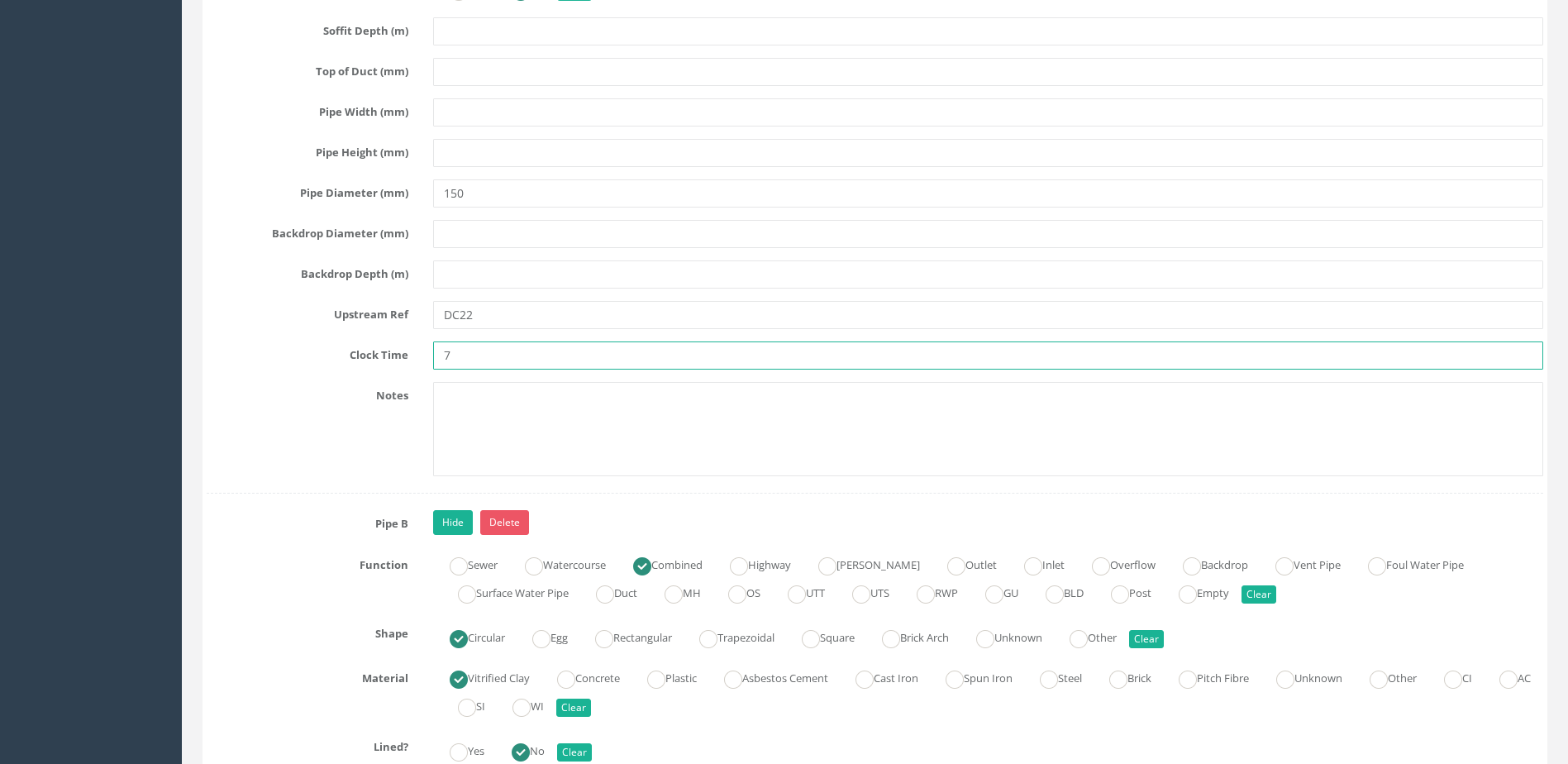
click at [567, 356] on input "7" at bounding box center [988, 355] width 1110 height 28
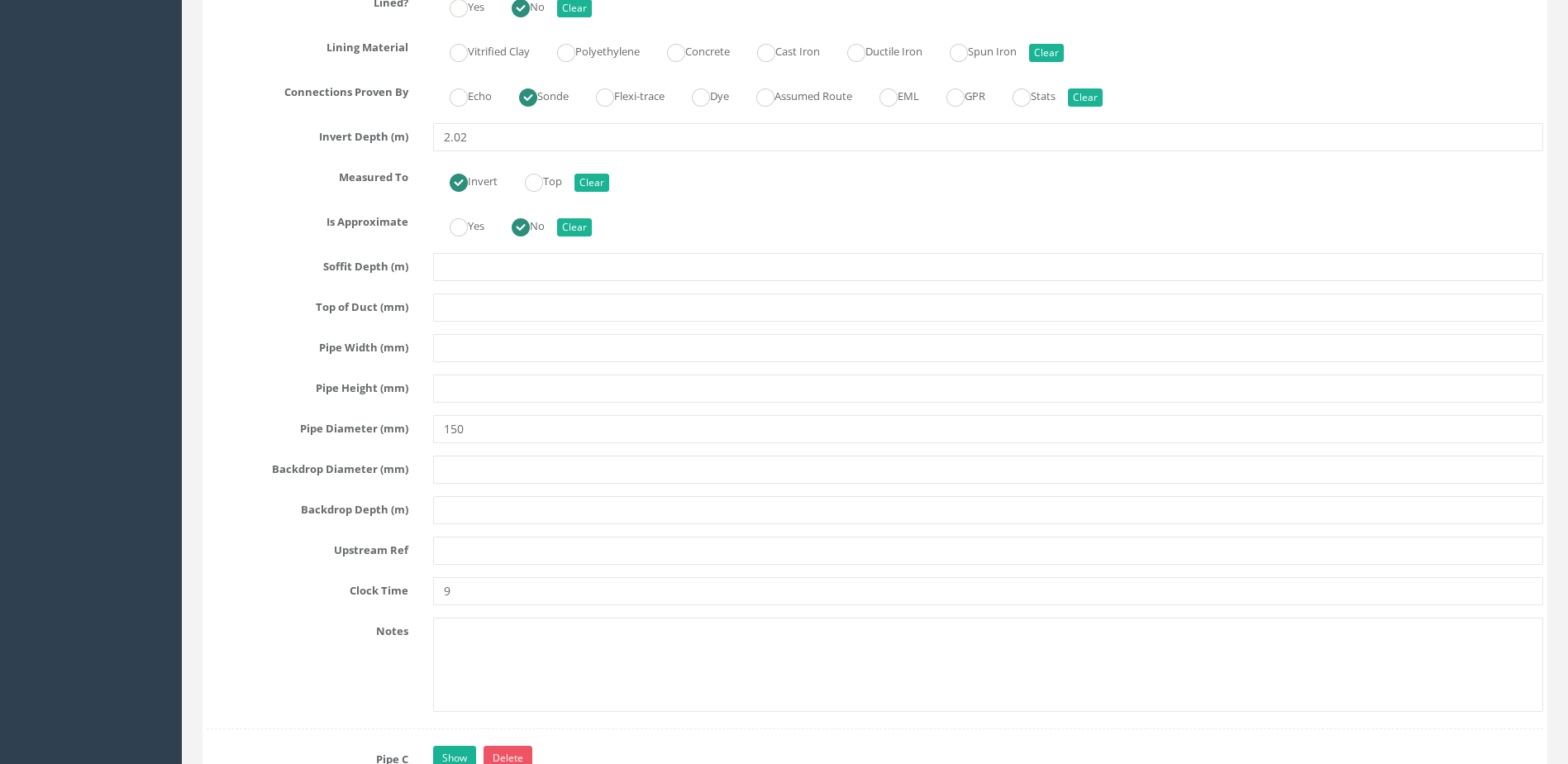
scroll to position [6530, 0]
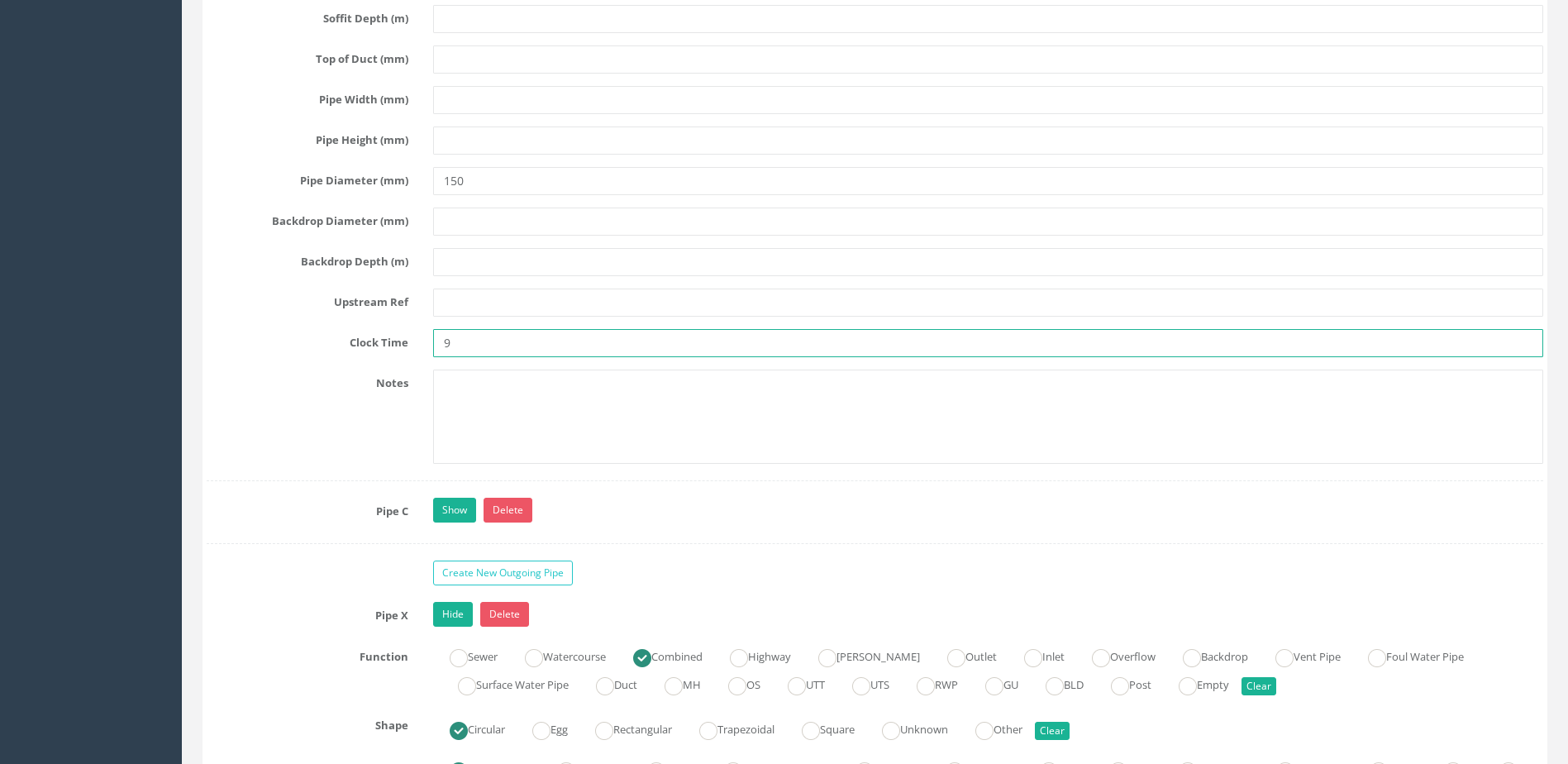
click at [498, 335] on input "9" at bounding box center [988, 342] width 1110 height 28
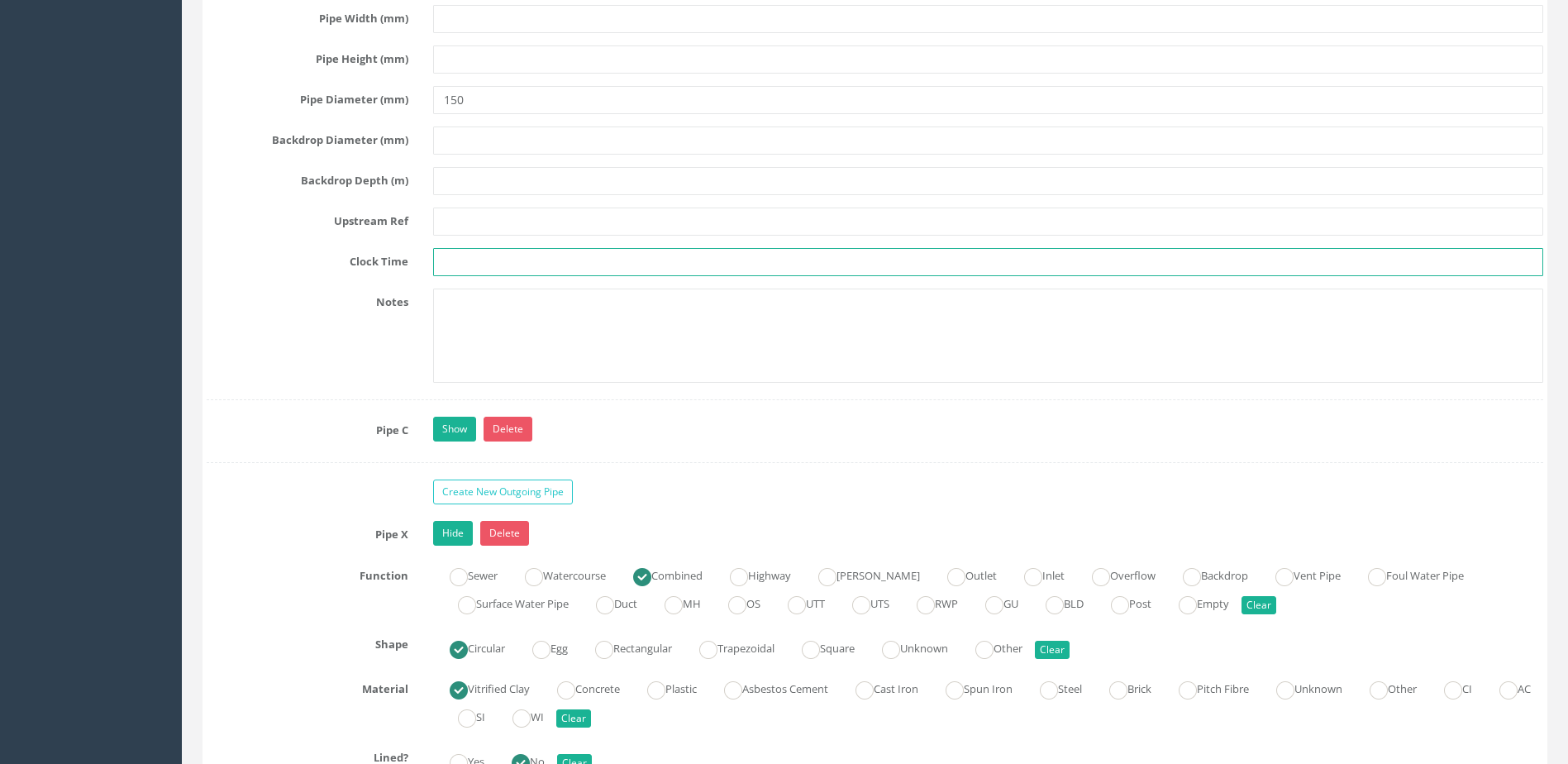
scroll to position [6861, 0]
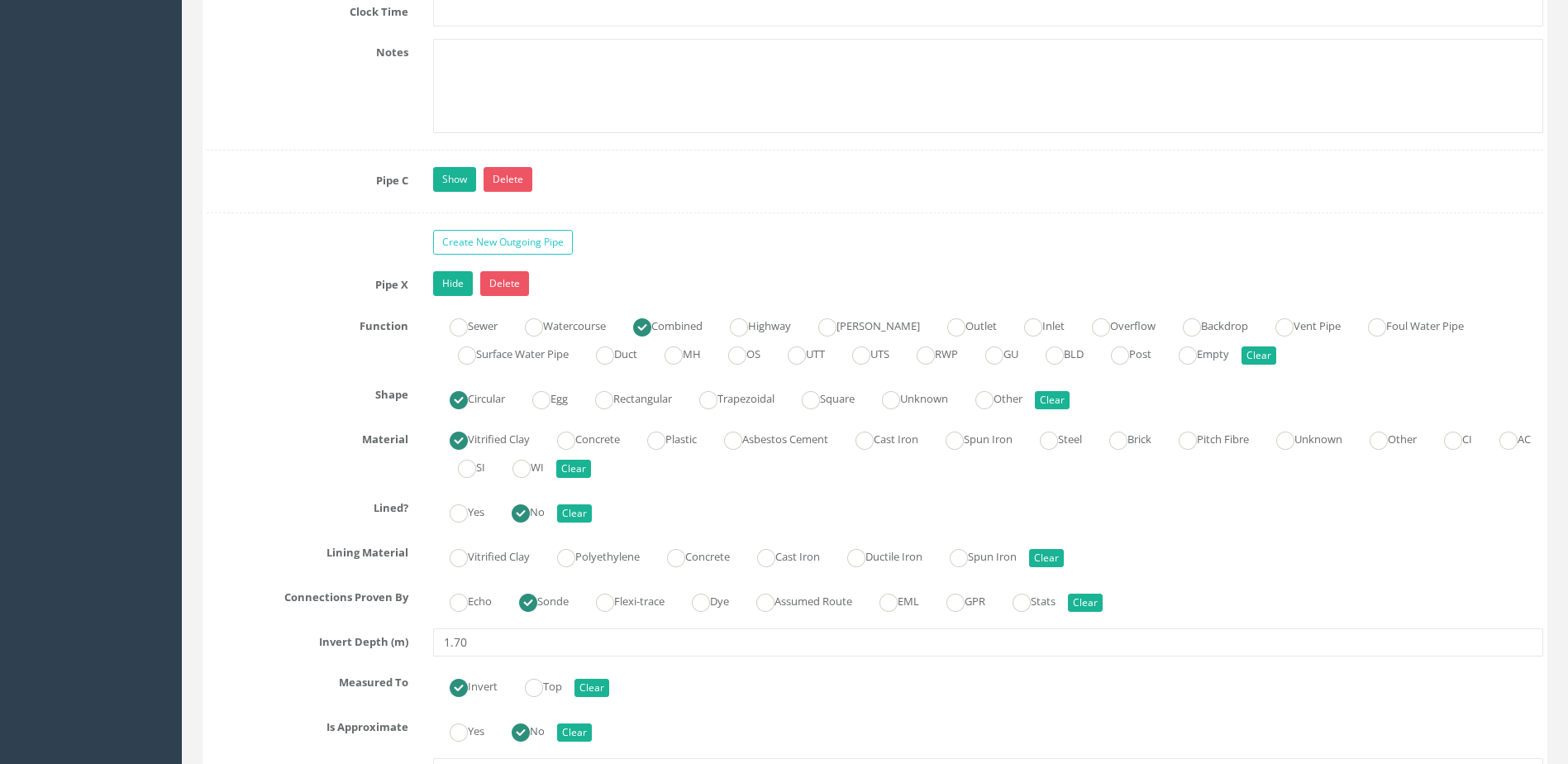
click at [454, 194] on div "Show Delete" at bounding box center [989, 181] width 1135 height 29
click at [450, 185] on link "Show" at bounding box center [454, 178] width 43 height 24
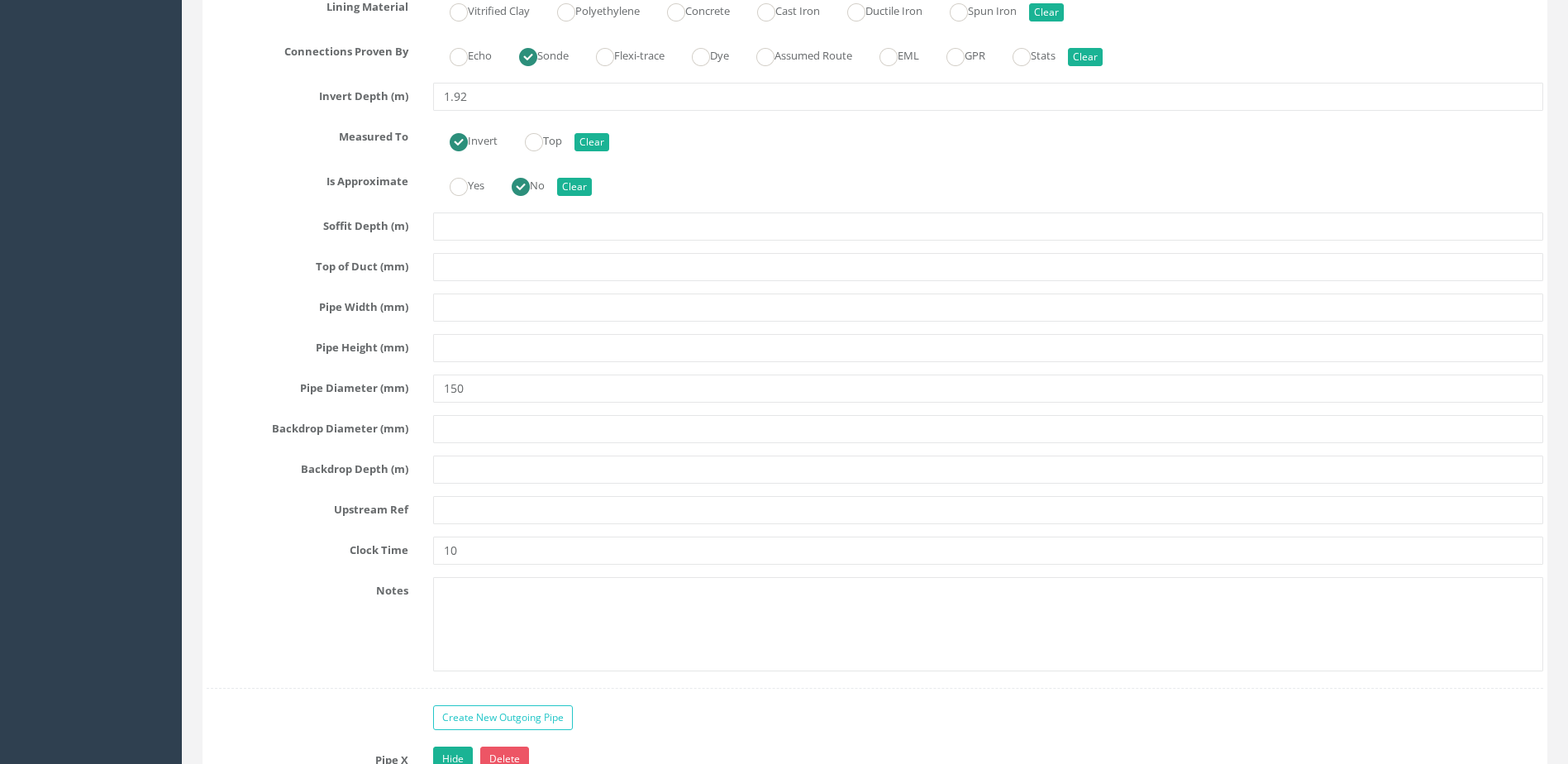
scroll to position [7439, 0]
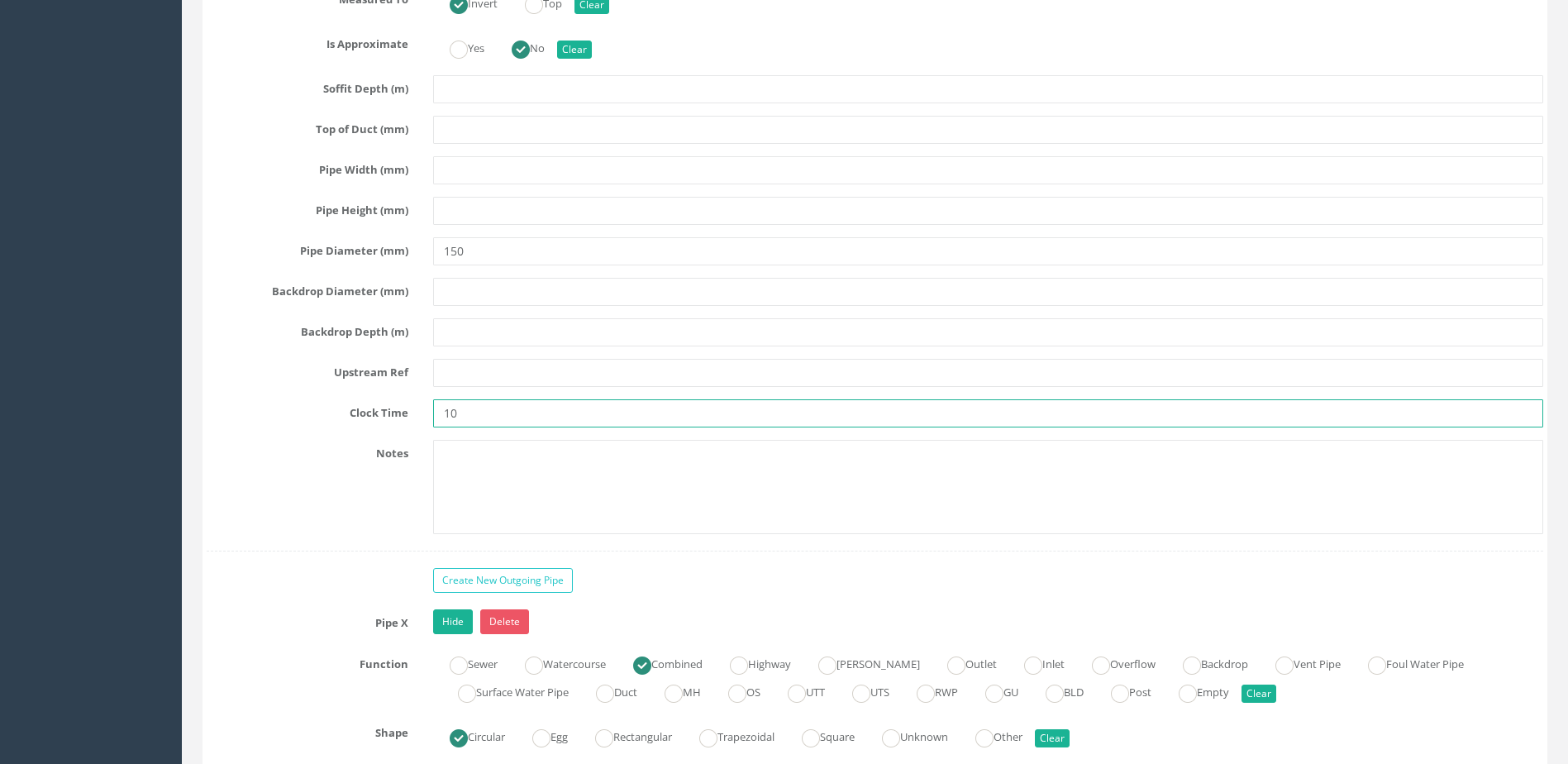
click at [468, 415] on input "10" at bounding box center [988, 413] width 1110 height 28
type input "1"
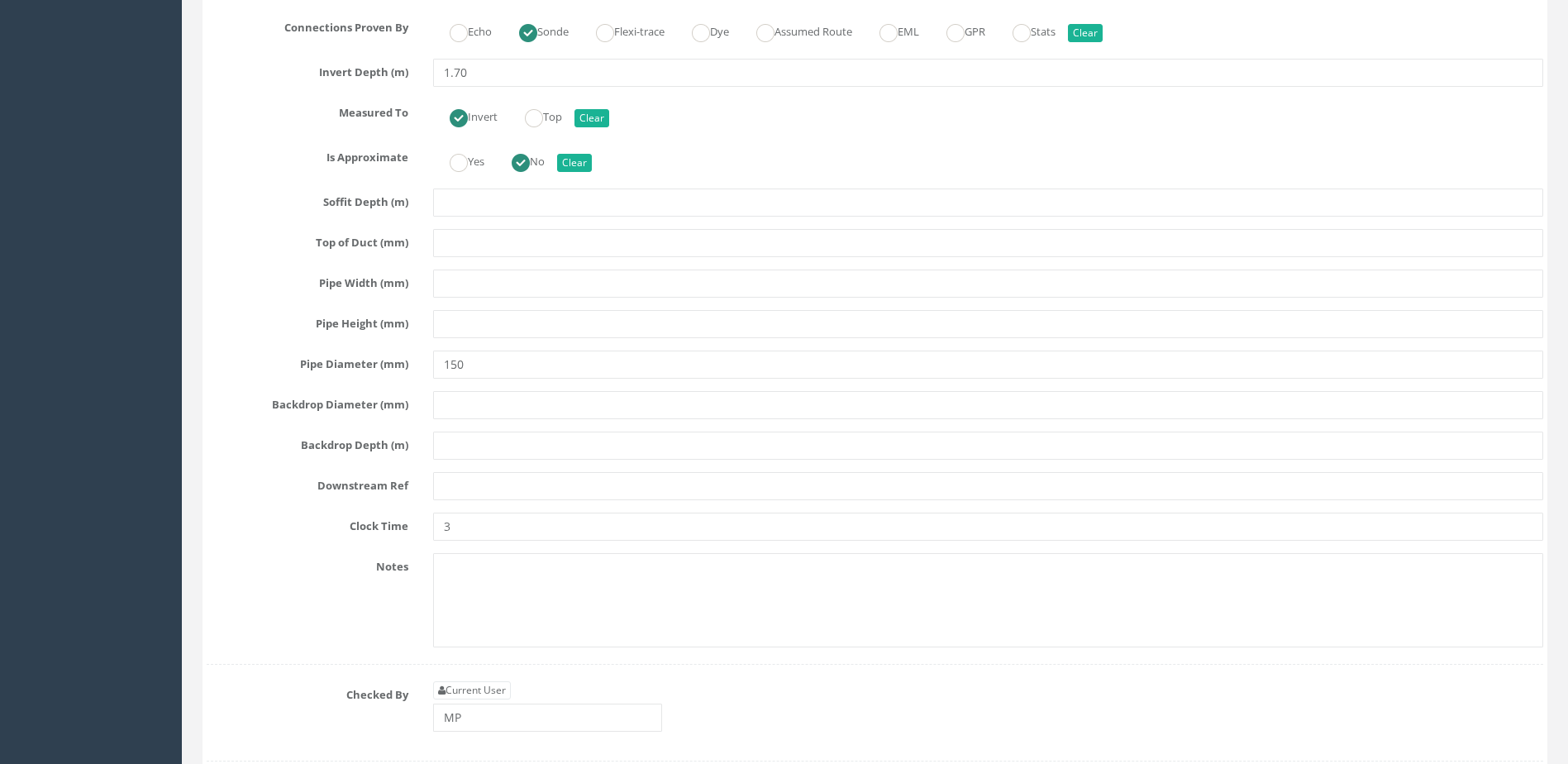
scroll to position [8348, 0]
click at [503, 533] on input "3" at bounding box center [988, 524] width 1110 height 28
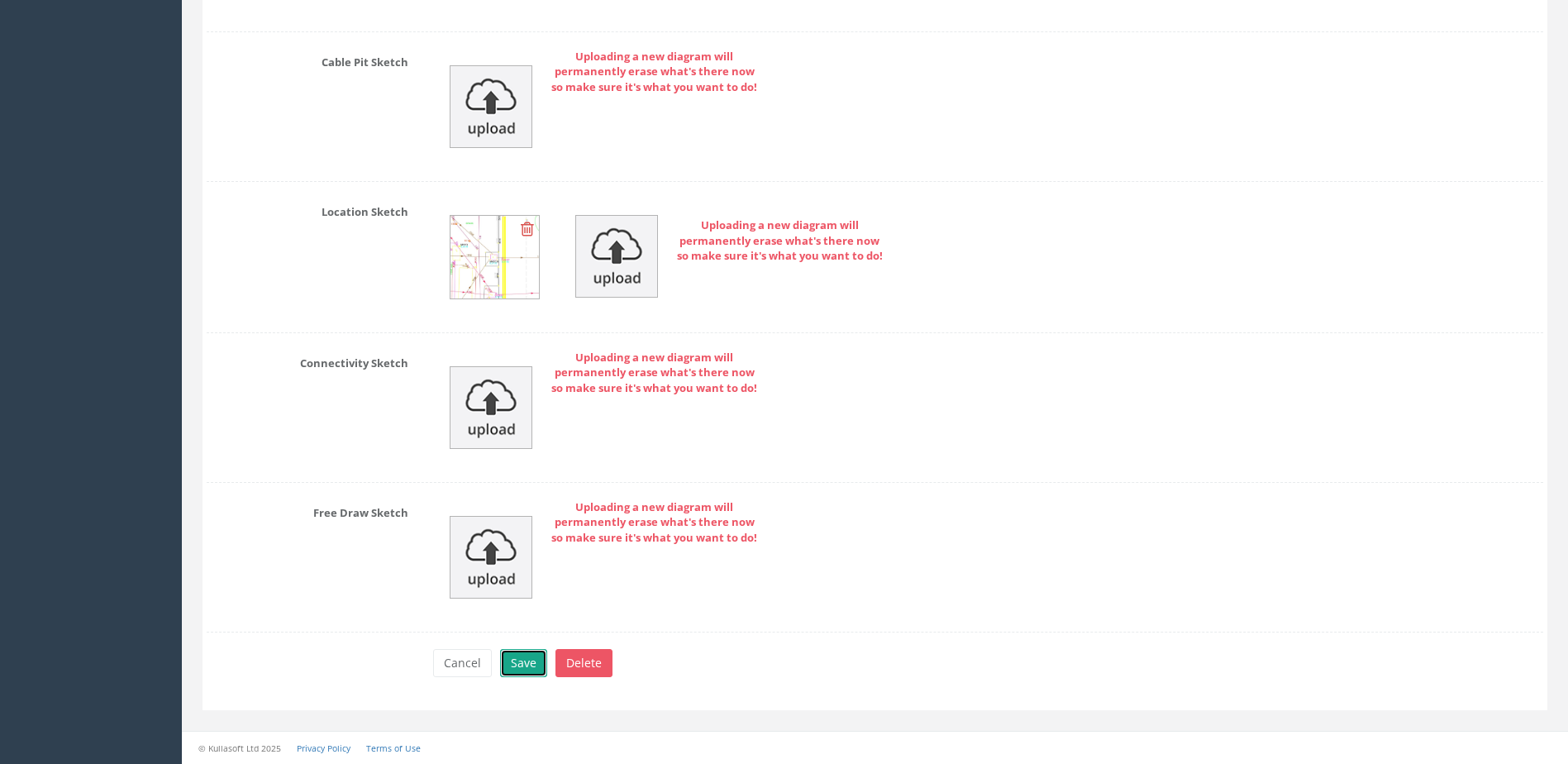
click at [507, 661] on button "Save" at bounding box center [523, 663] width 47 height 28
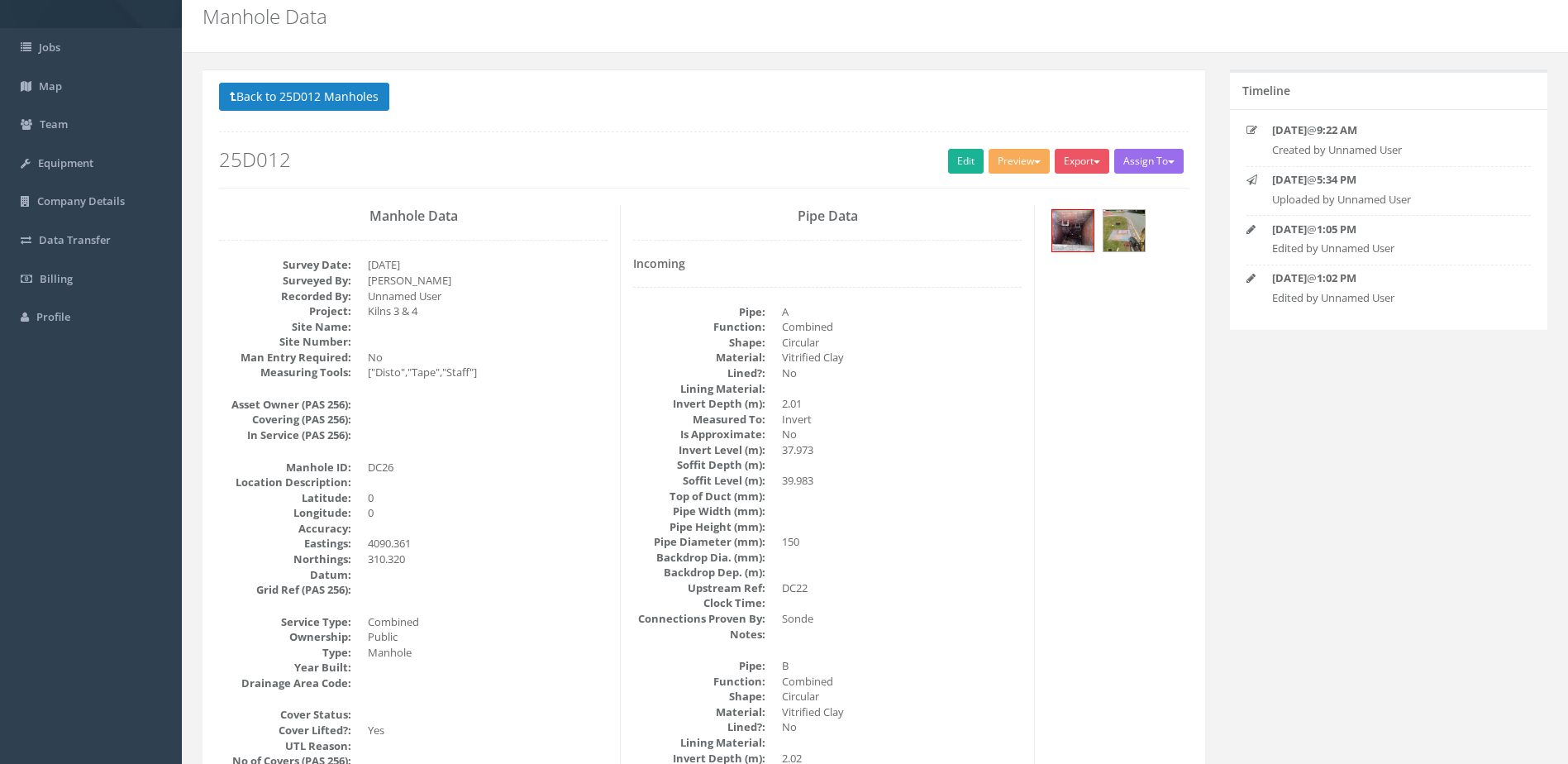
scroll to position [0, 0]
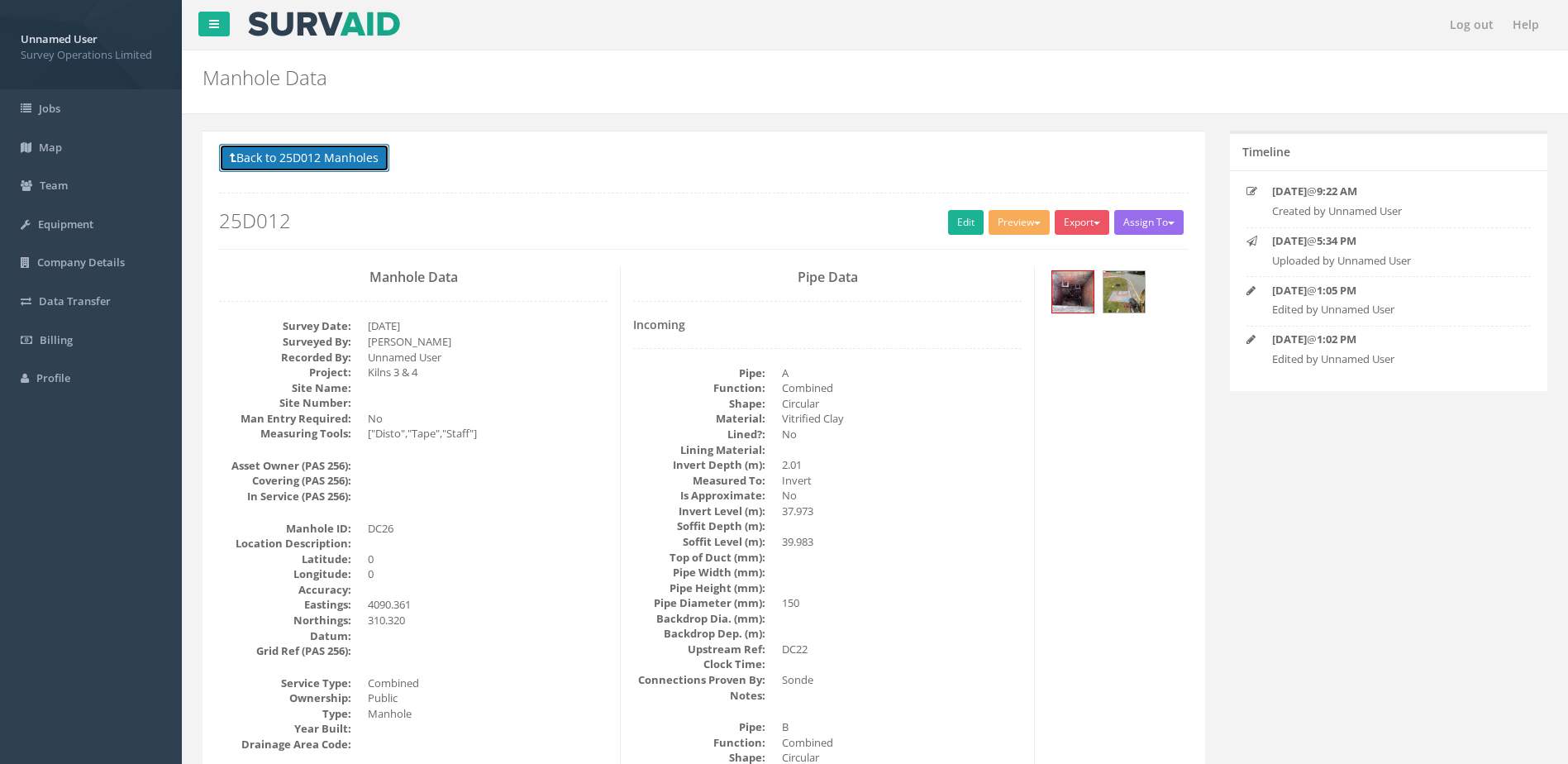
click at [291, 162] on button "Back to 25D012 Manholes" at bounding box center [304, 158] width 170 height 28
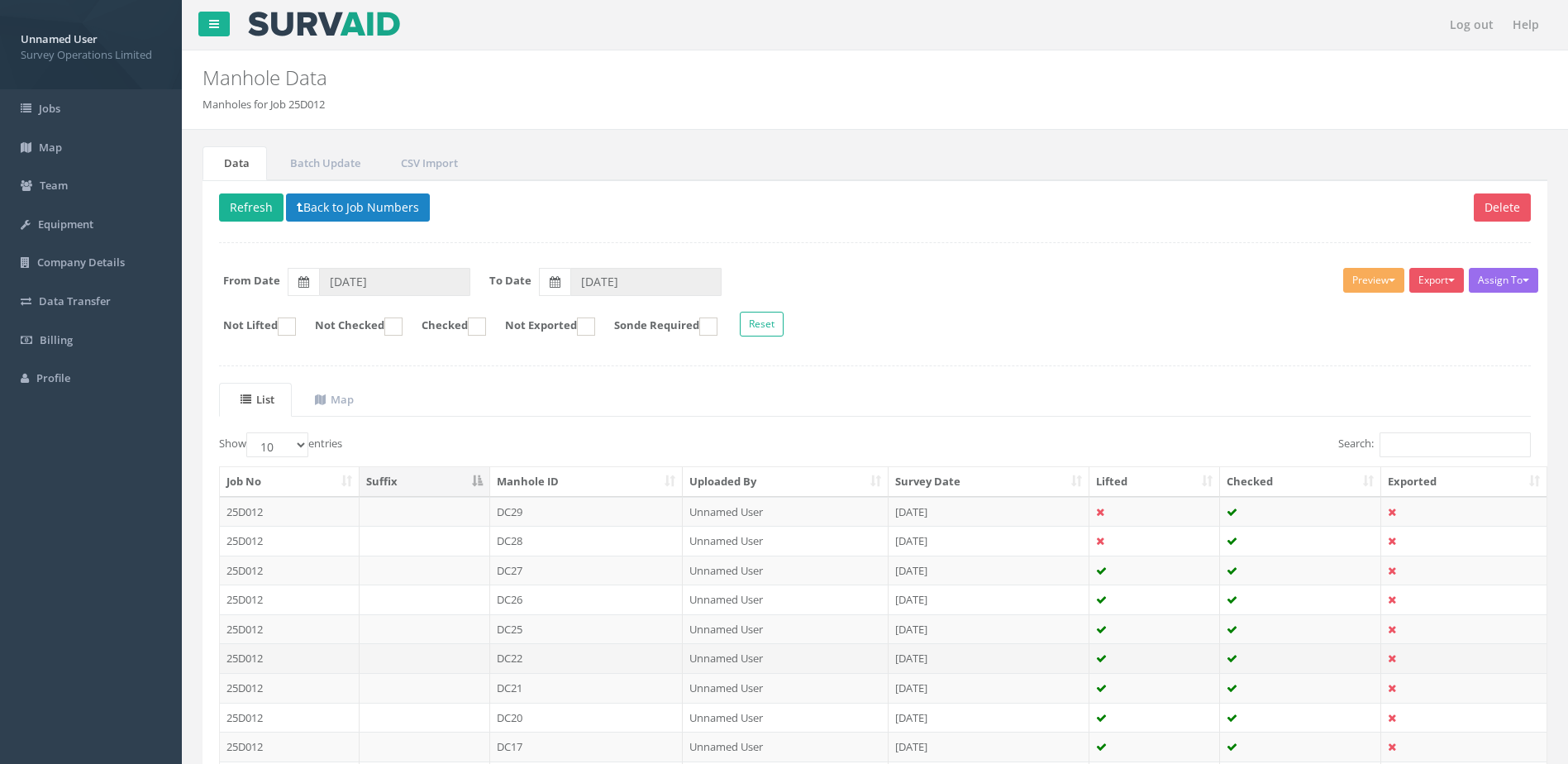
click at [598, 661] on td "DC22" at bounding box center [587, 657] width 194 height 30
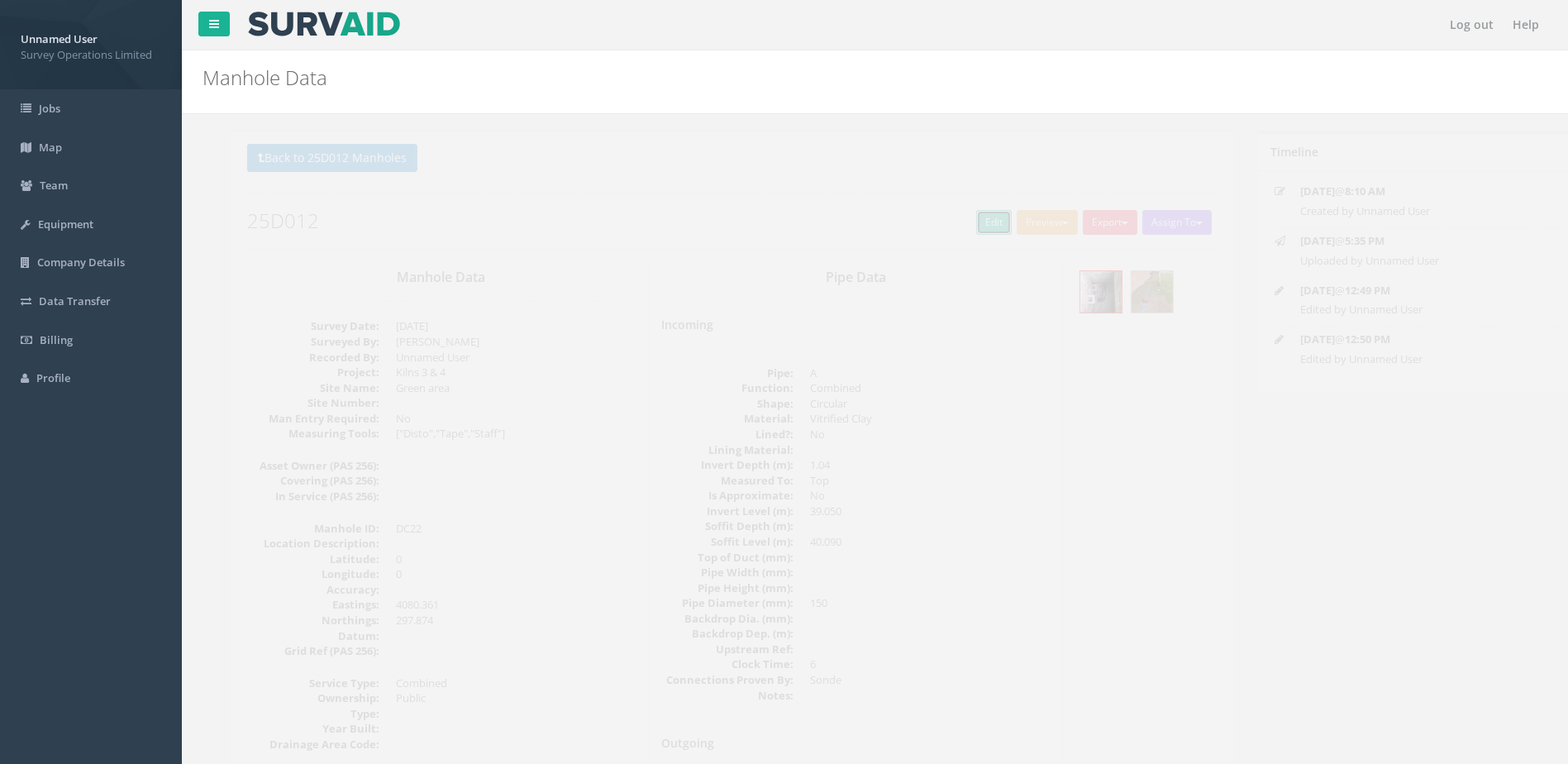
click at [956, 215] on link "Edit" at bounding box center [965, 222] width 35 height 24
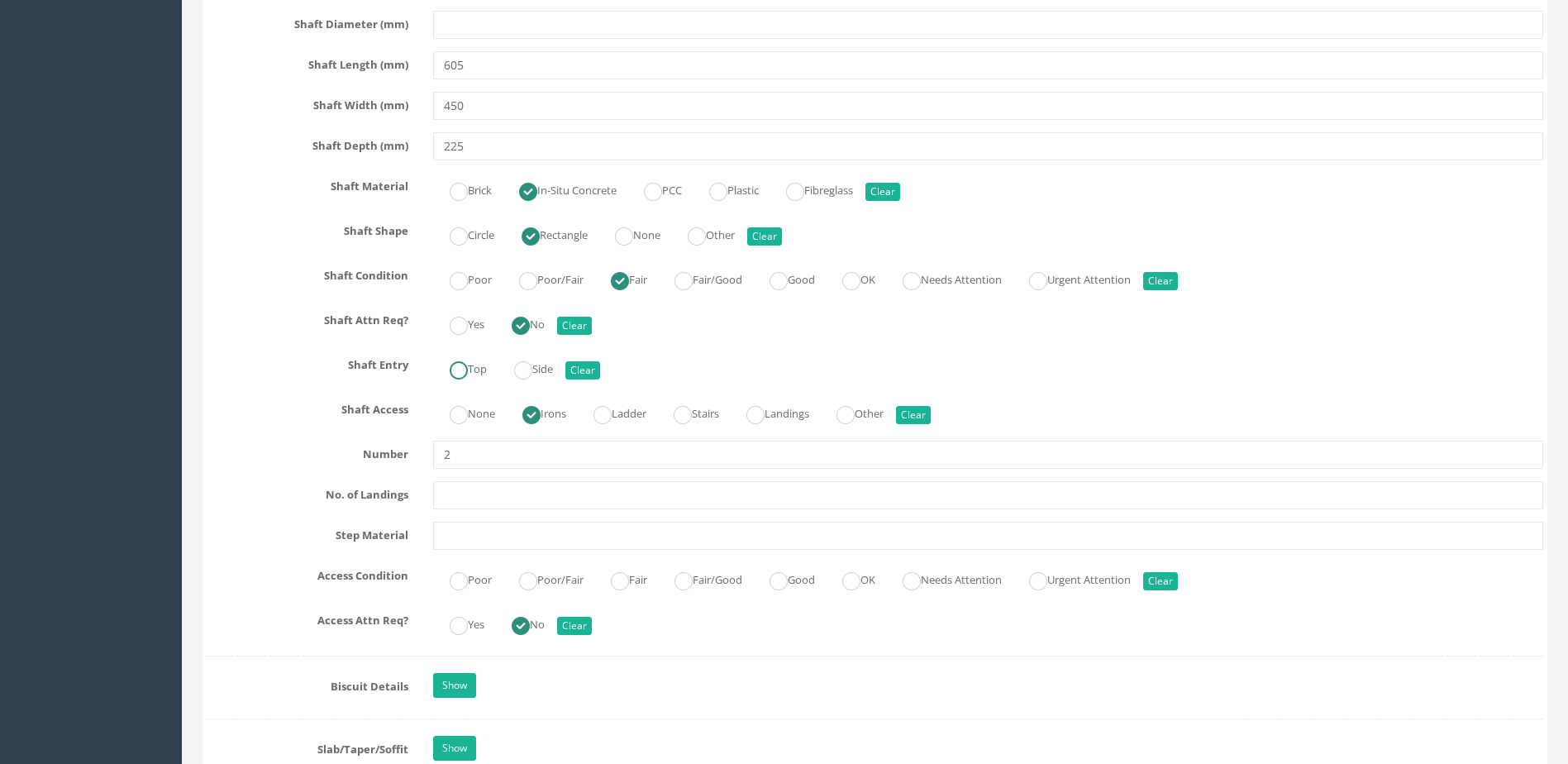
click at [481, 368] on label "Top" at bounding box center [459, 368] width 53 height 24
radio input "true"
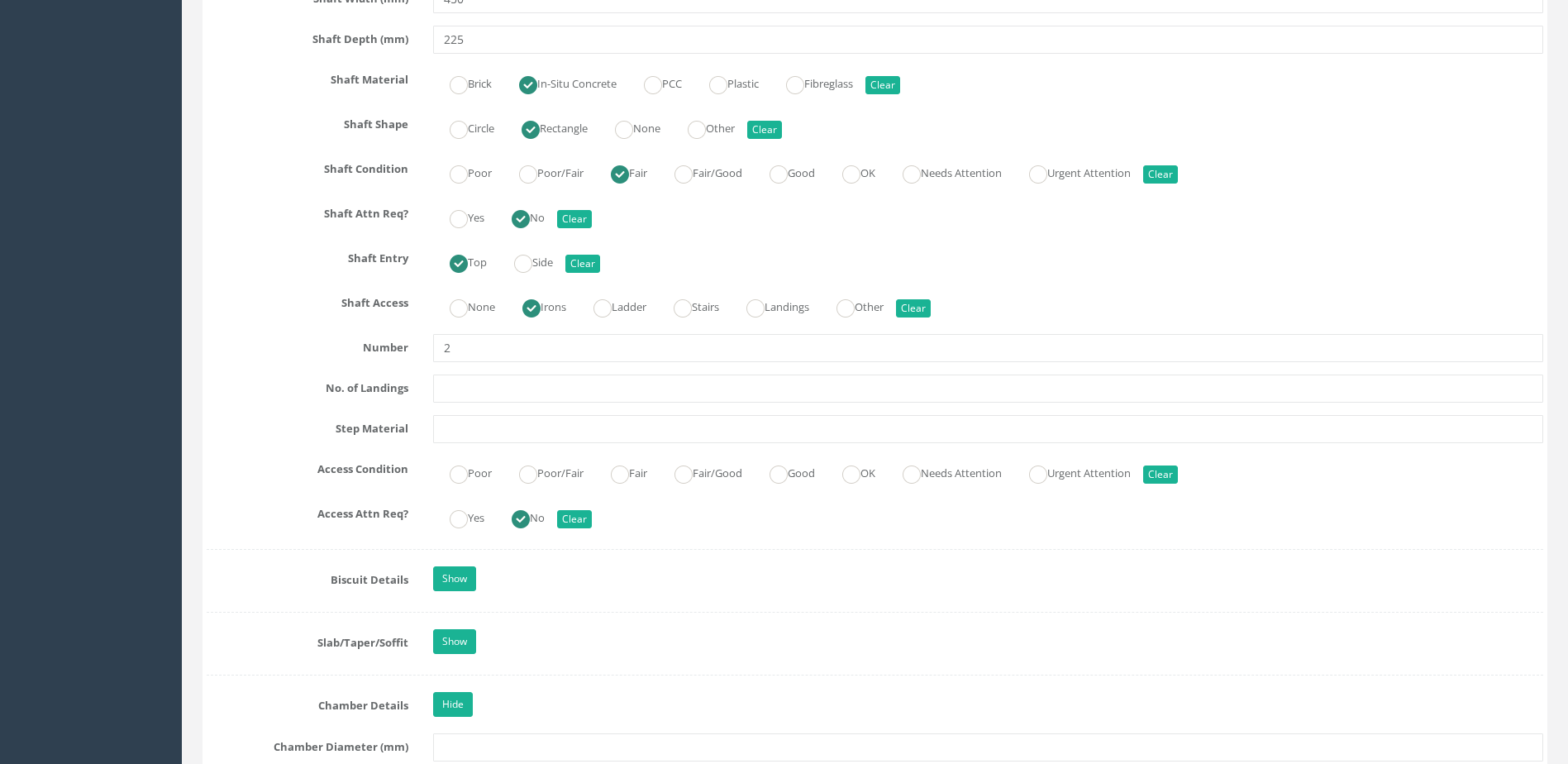
scroll to position [1983, 0]
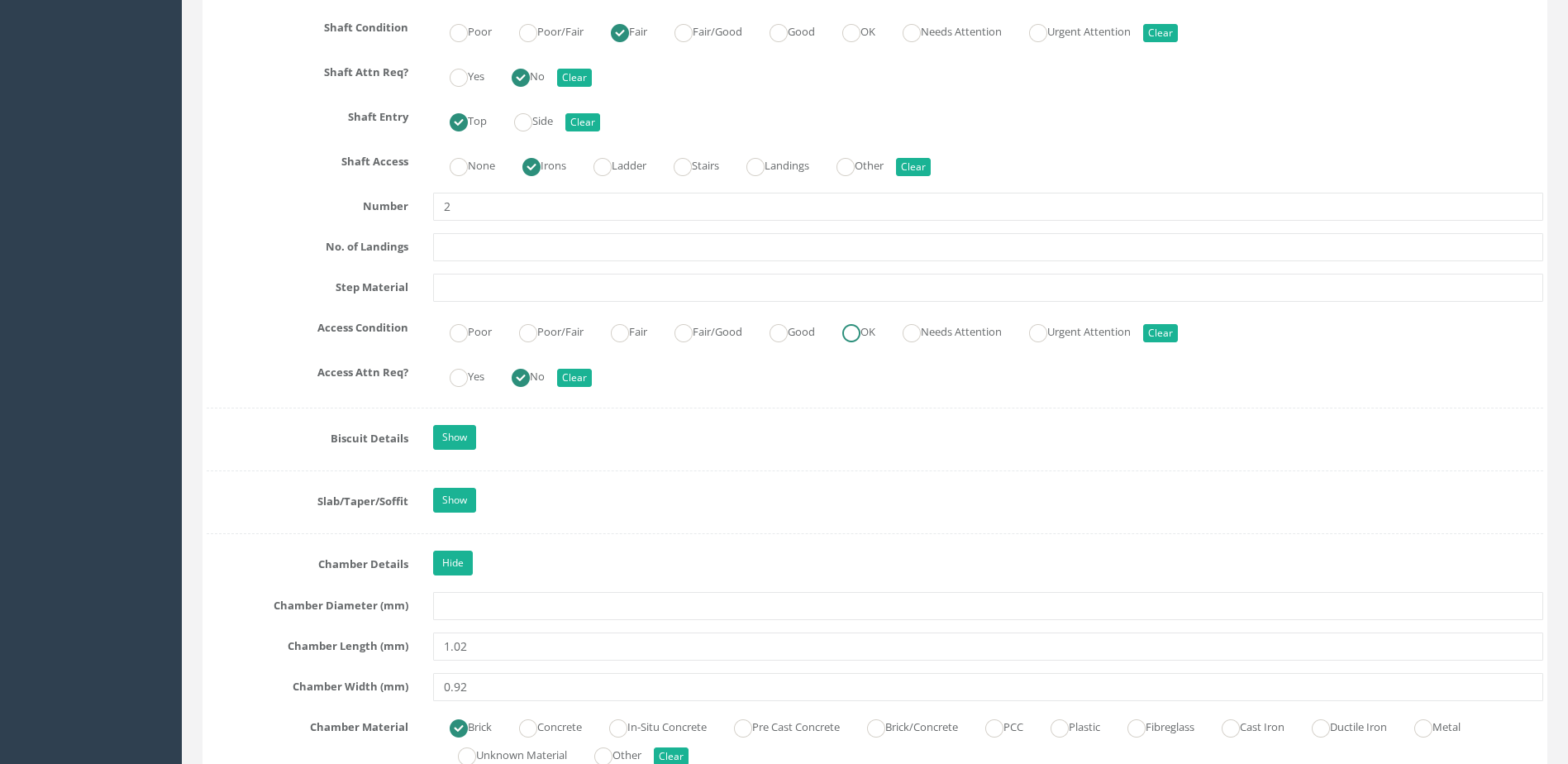
click at [856, 325] on label "OK" at bounding box center [850, 330] width 50 height 24
radio input "true"
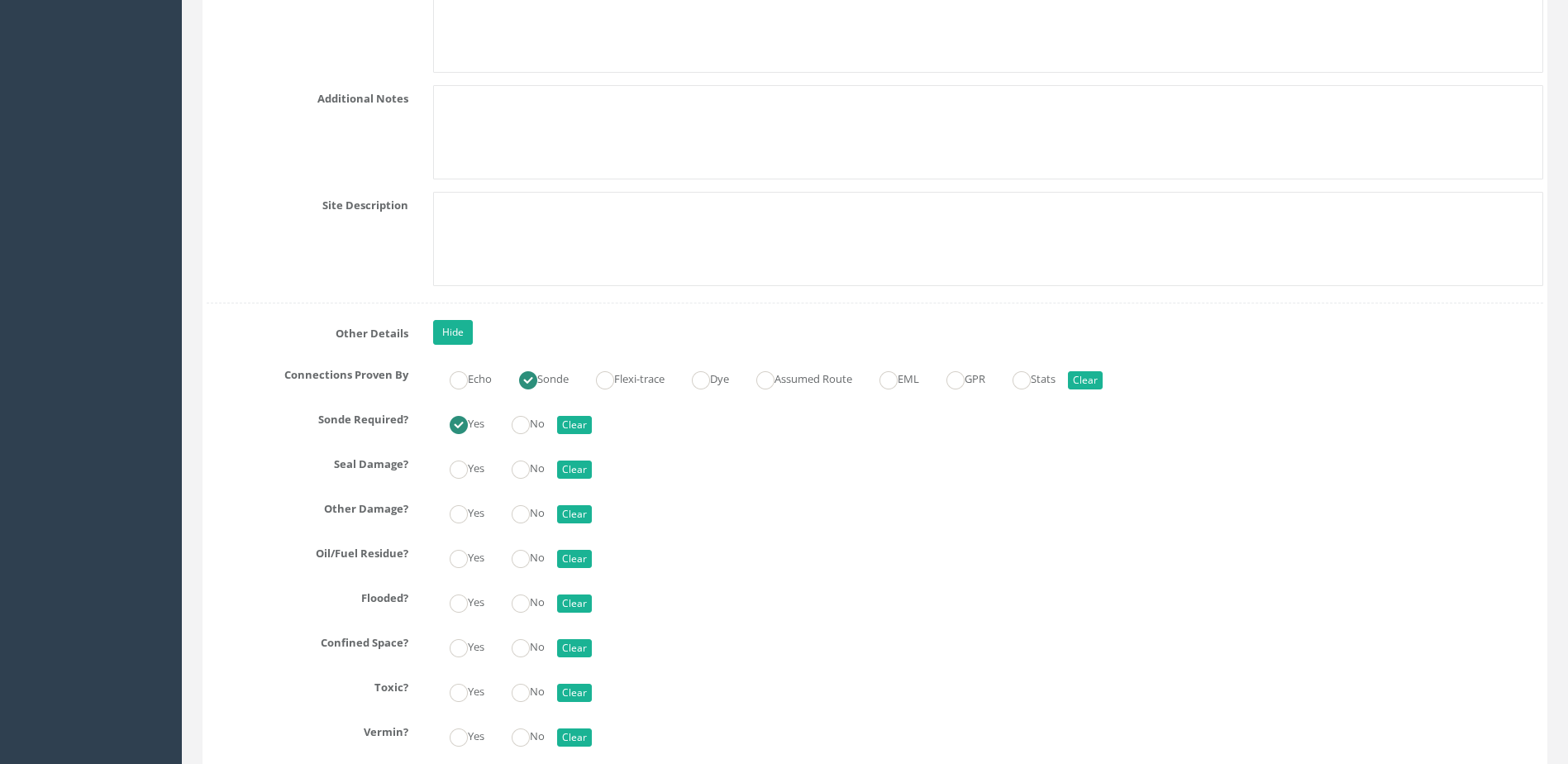
scroll to position [4298, 0]
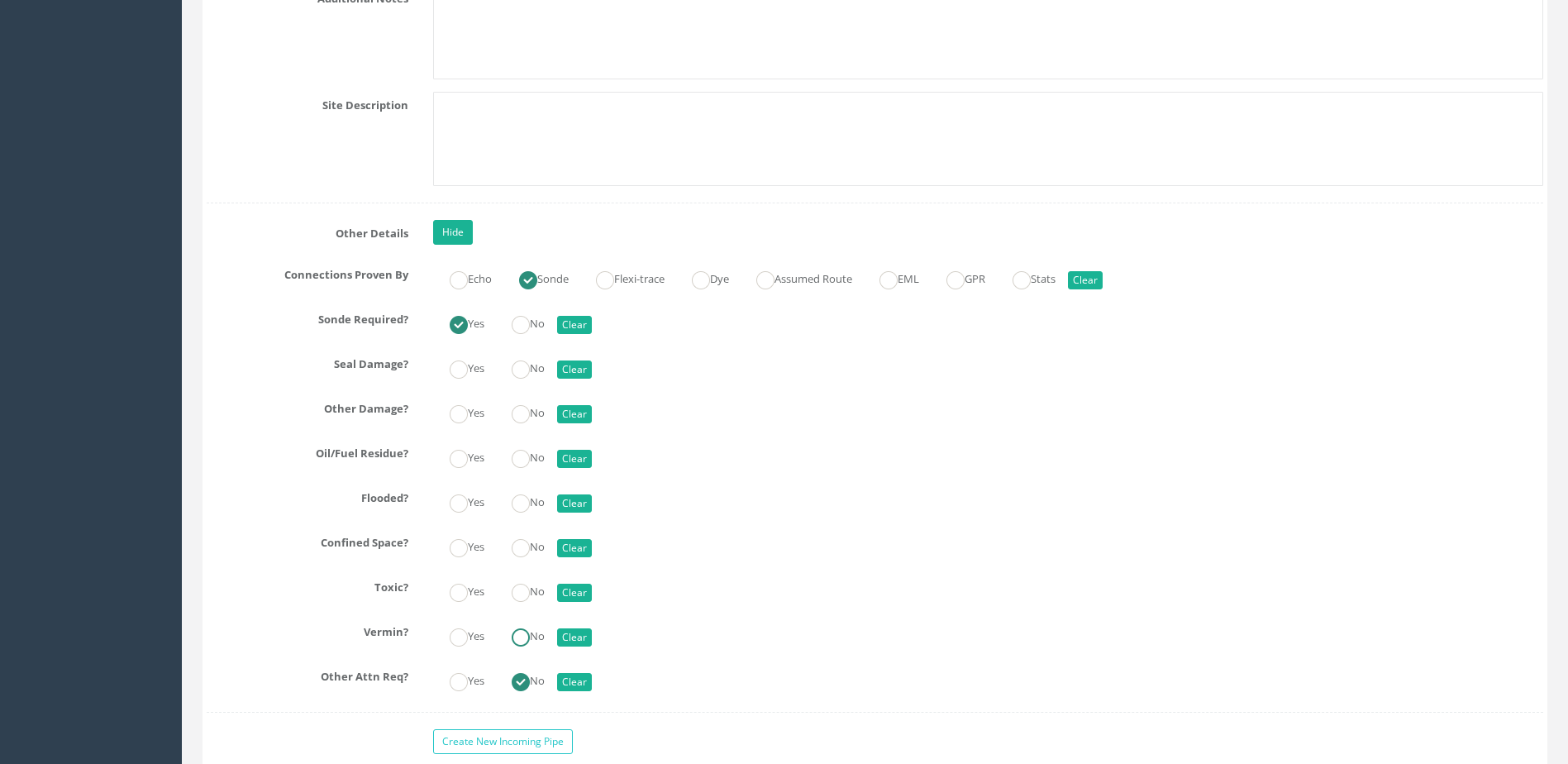
click at [521, 636] on ins at bounding box center [521, 637] width 18 height 18
radio input "true"
drag, startPoint x: 528, startPoint y: 595, endPoint x: 533, endPoint y: 583, distance: 13.0
click at [528, 595] on ins at bounding box center [521, 593] width 18 height 18
radio input "true"
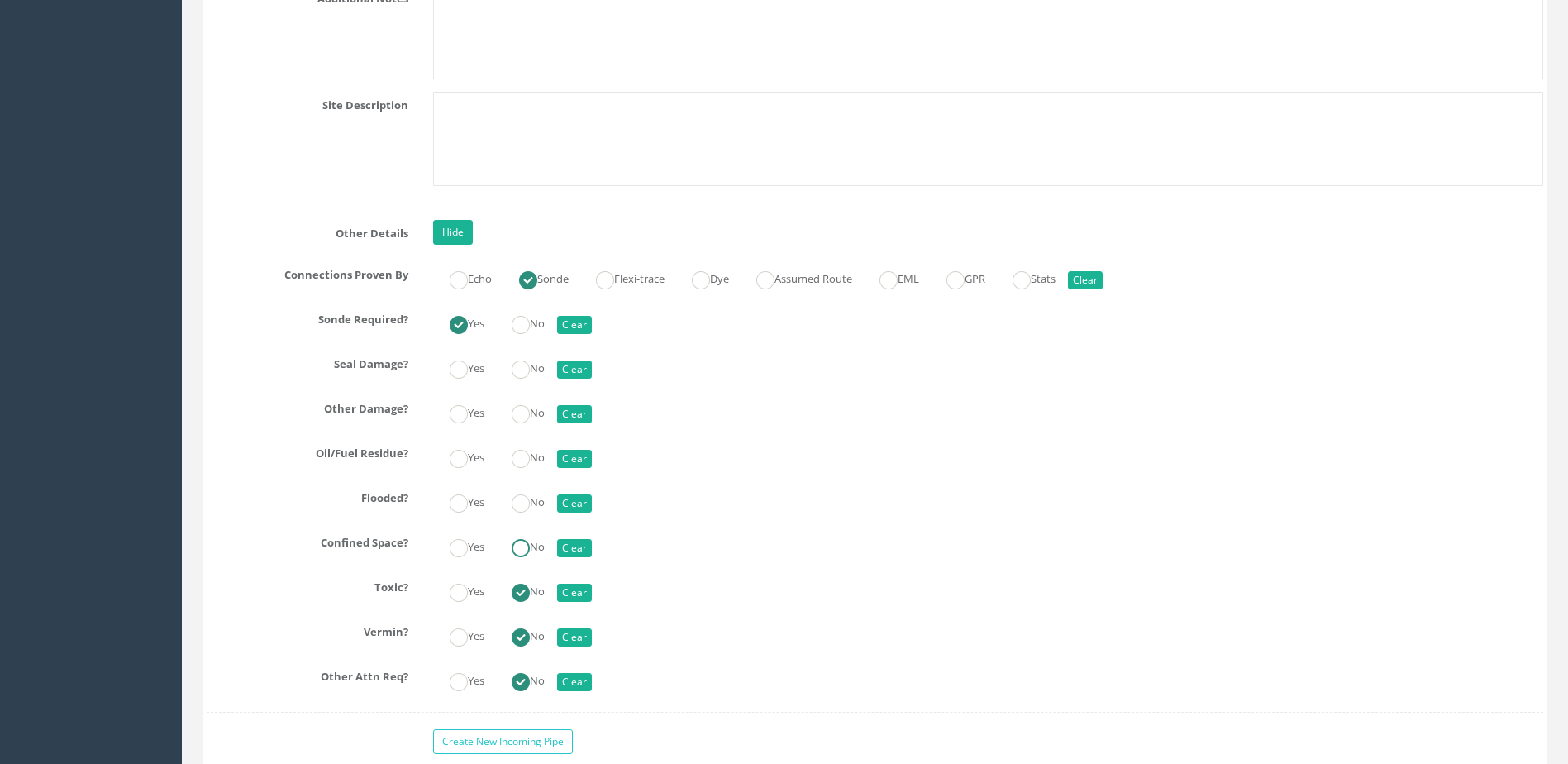
click at [540, 539] on label "No" at bounding box center [520, 545] width 50 height 24
radio input "true"
click at [540, 496] on label "No" at bounding box center [520, 501] width 50 height 24
radio input "true"
click at [545, 461] on label "No" at bounding box center [520, 455] width 50 height 24
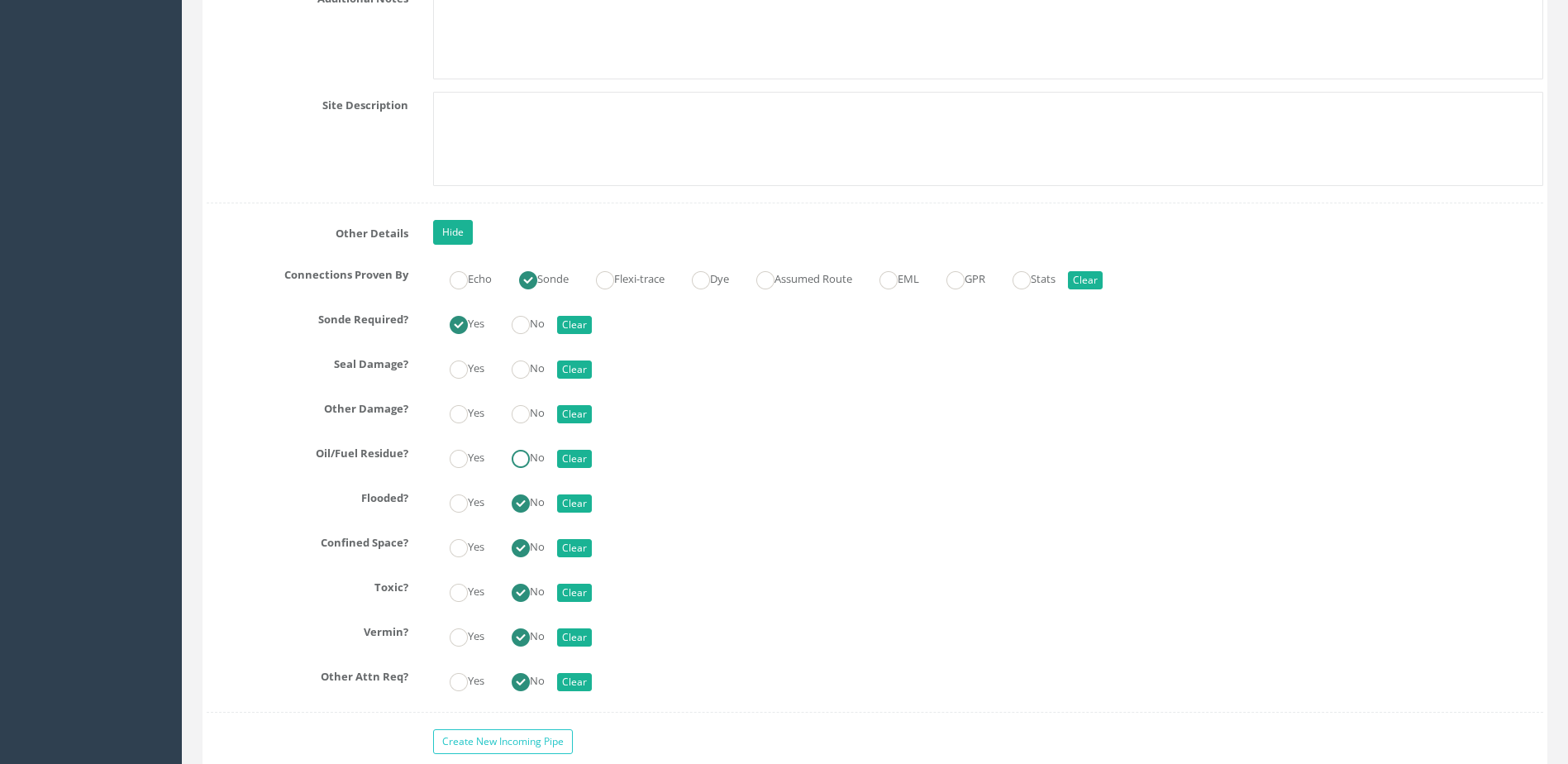
radio input "true"
click at [544, 416] on label "No" at bounding box center [520, 411] width 50 height 24
radio input "true"
click at [526, 357] on label "No" at bounding box center [520, 367] width 50 height 24
radio input "true"
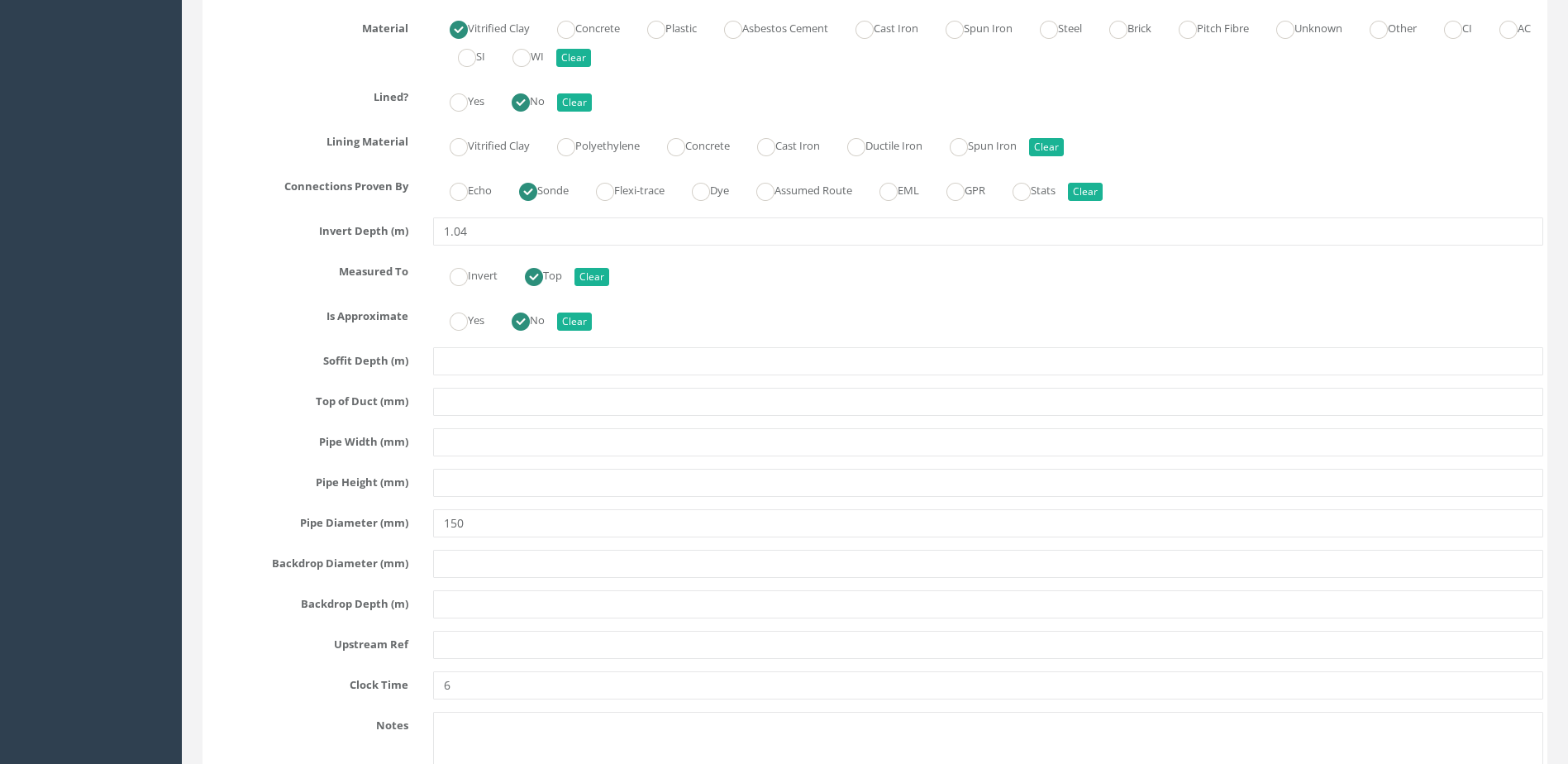
scroll to position [5372, 0]
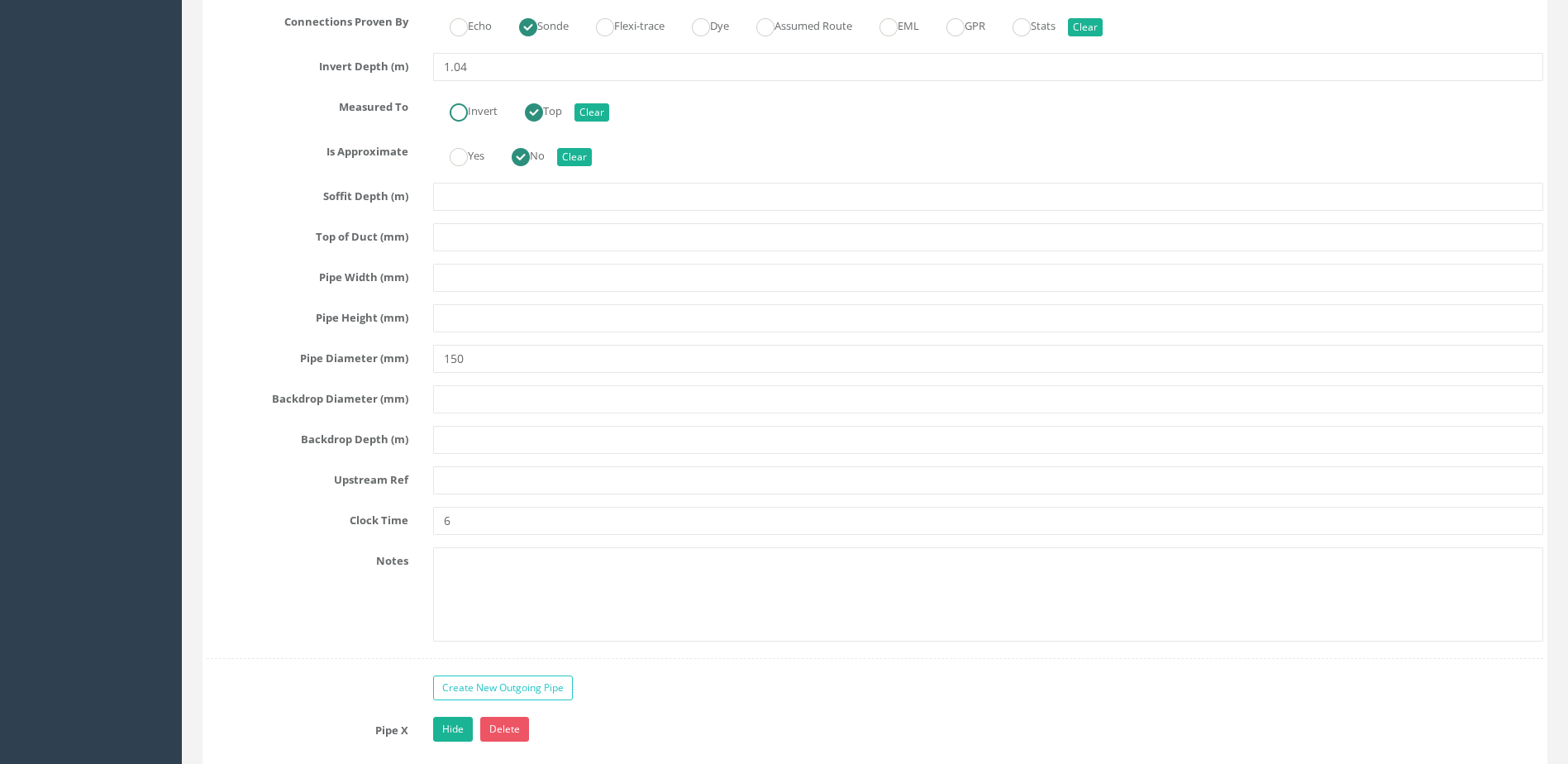
click at [473, 100] on label "Invert" at bounding box center [464, 110] width 64 height 24
click at [527, 96] on div "Invert Top Clear" at bounding box center [989, 110] width 1135 height 33
click at [540, 108] on ins at bounding box center [534, 112] width 18 height 18
radio input "false"
radio input "true"
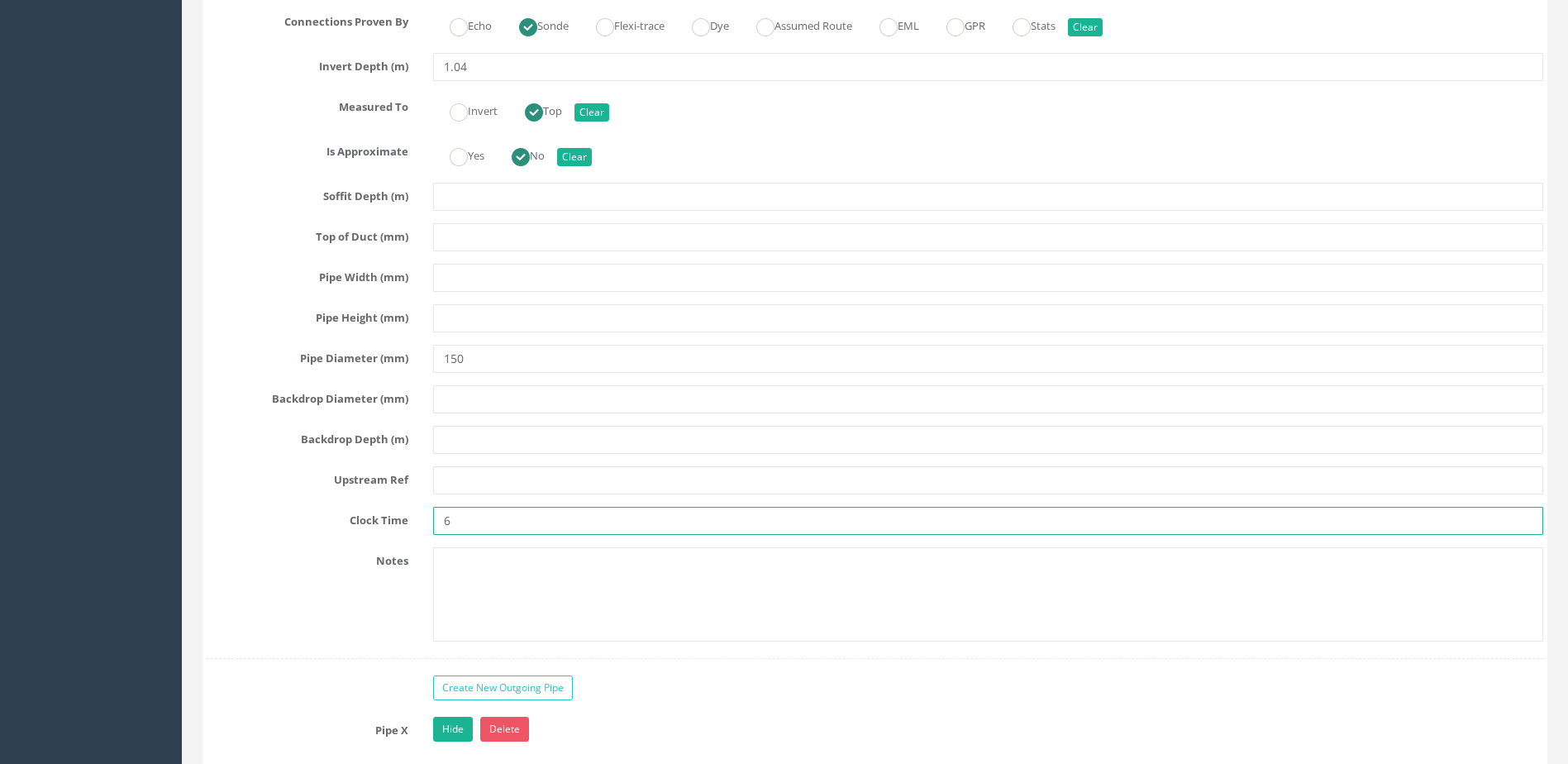
click at [558, 512] on input "6" at bounding box center [988, 520] width 1110 height 28
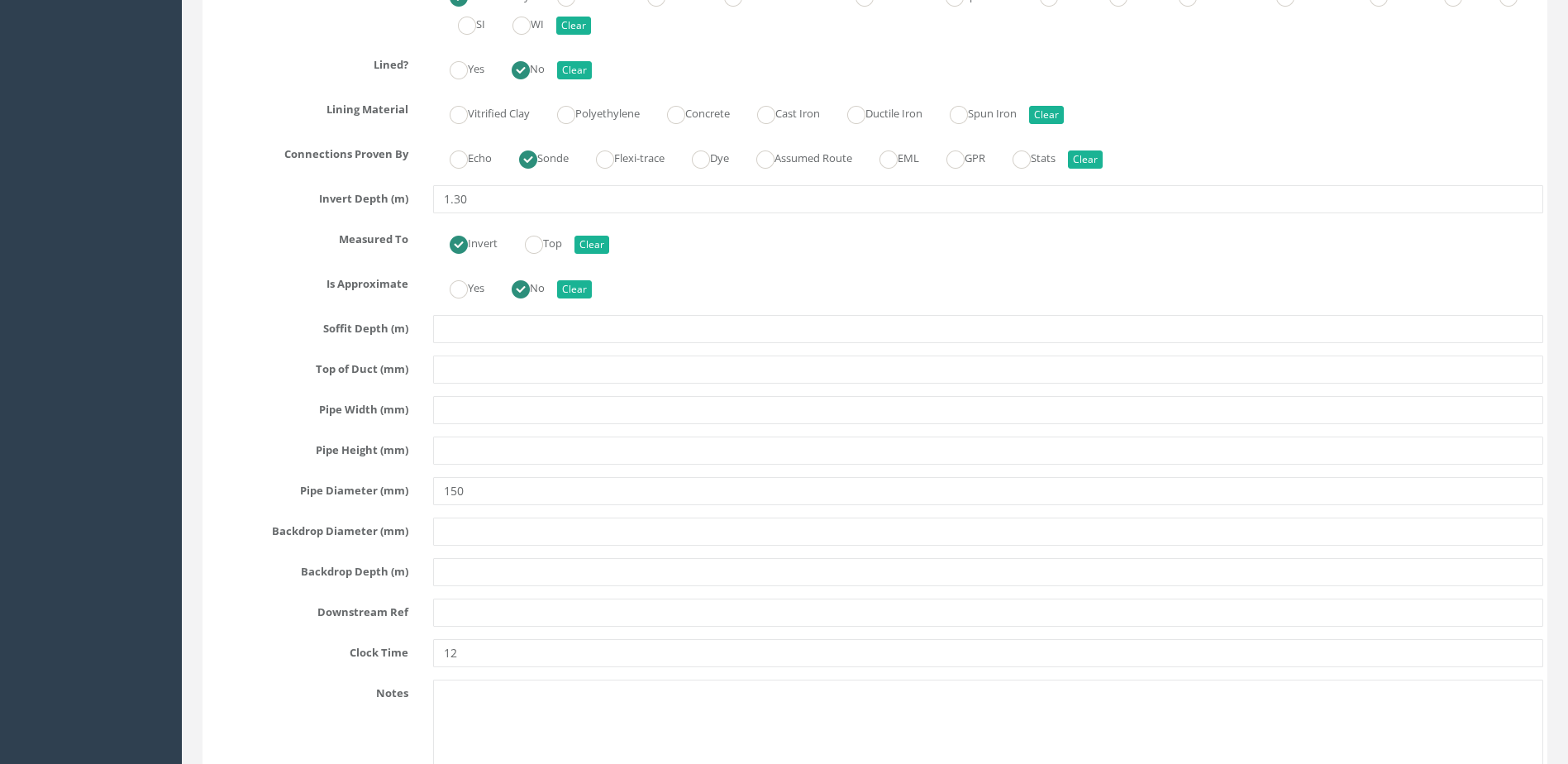
scroll to position [6365, 0]
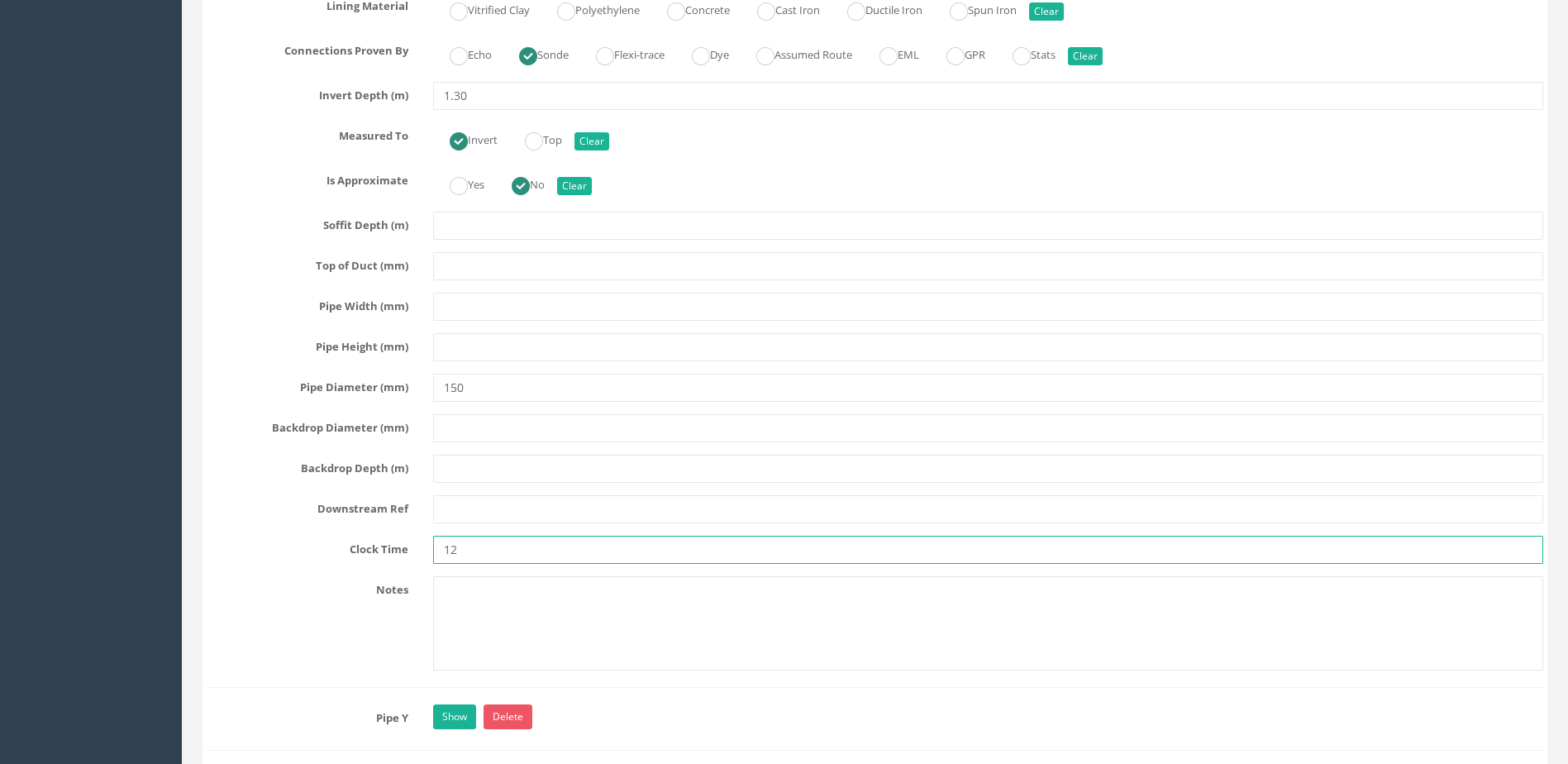
click at [534, 552] on input "12" at bounding box center [988, 549] width 1110 height 28
type input "1"
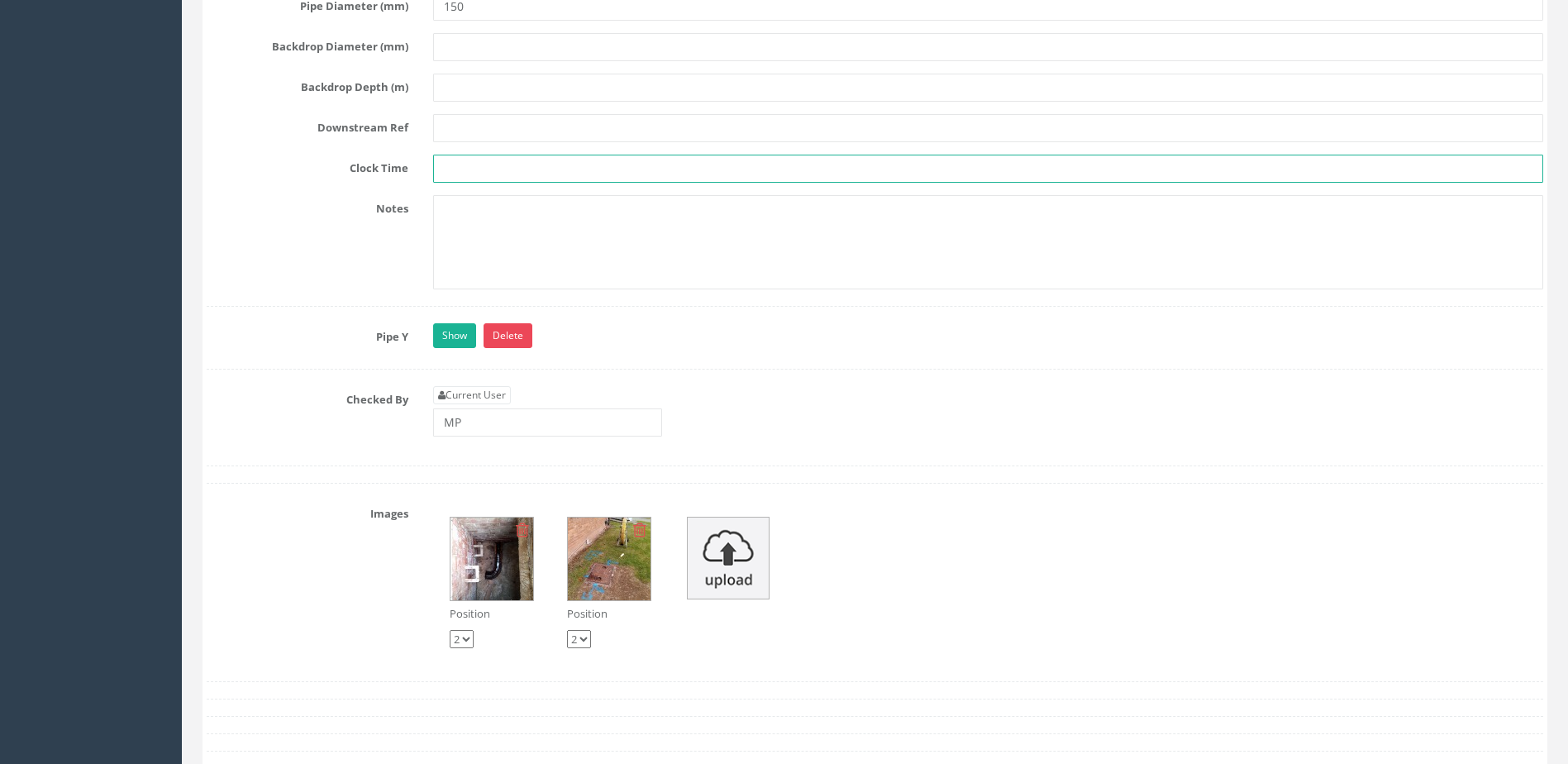
scroll to position [6778, 0]
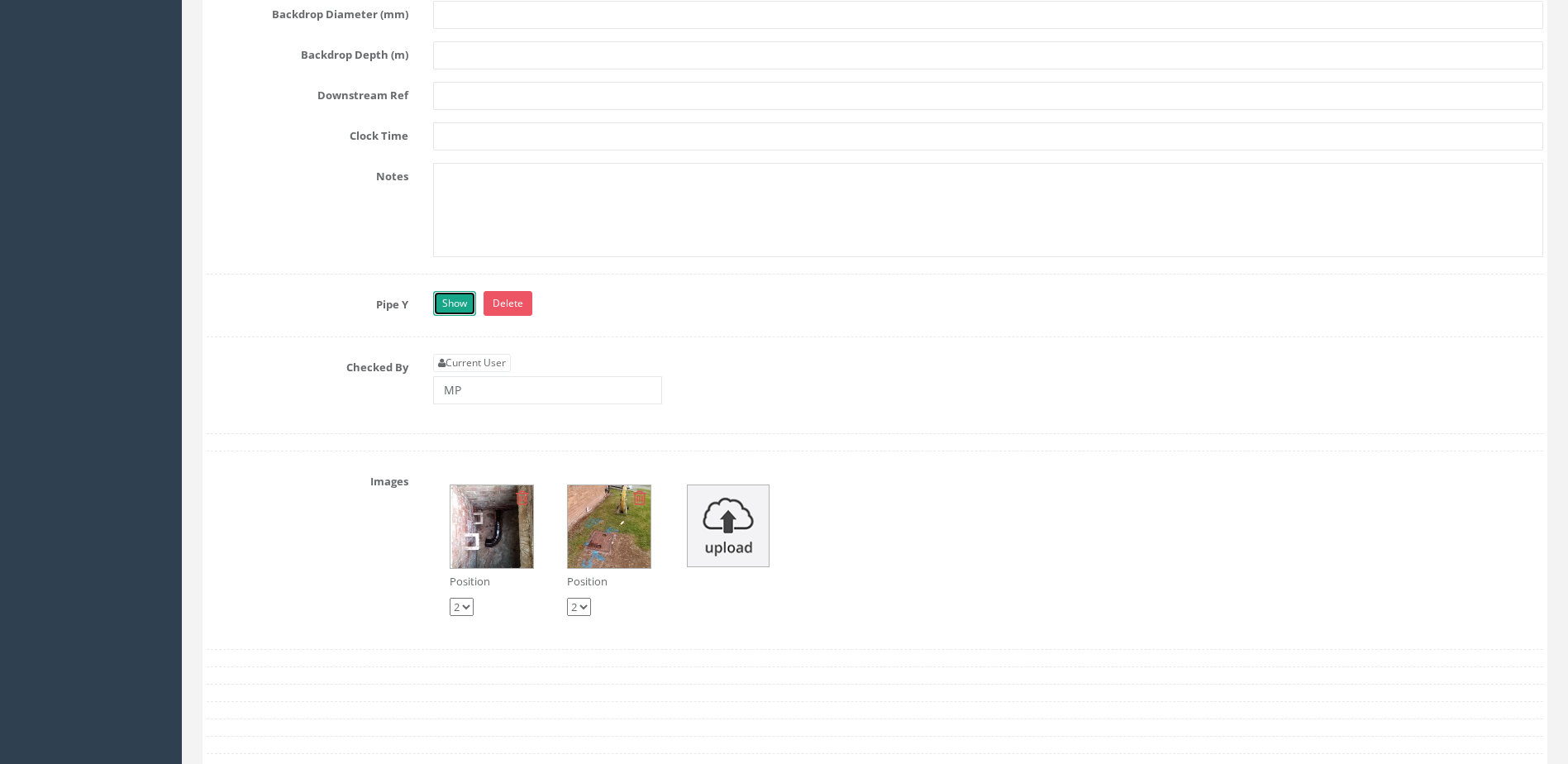
click at [462, 301] on link "Show" at bounding box center [454, 302] width 43 height 24
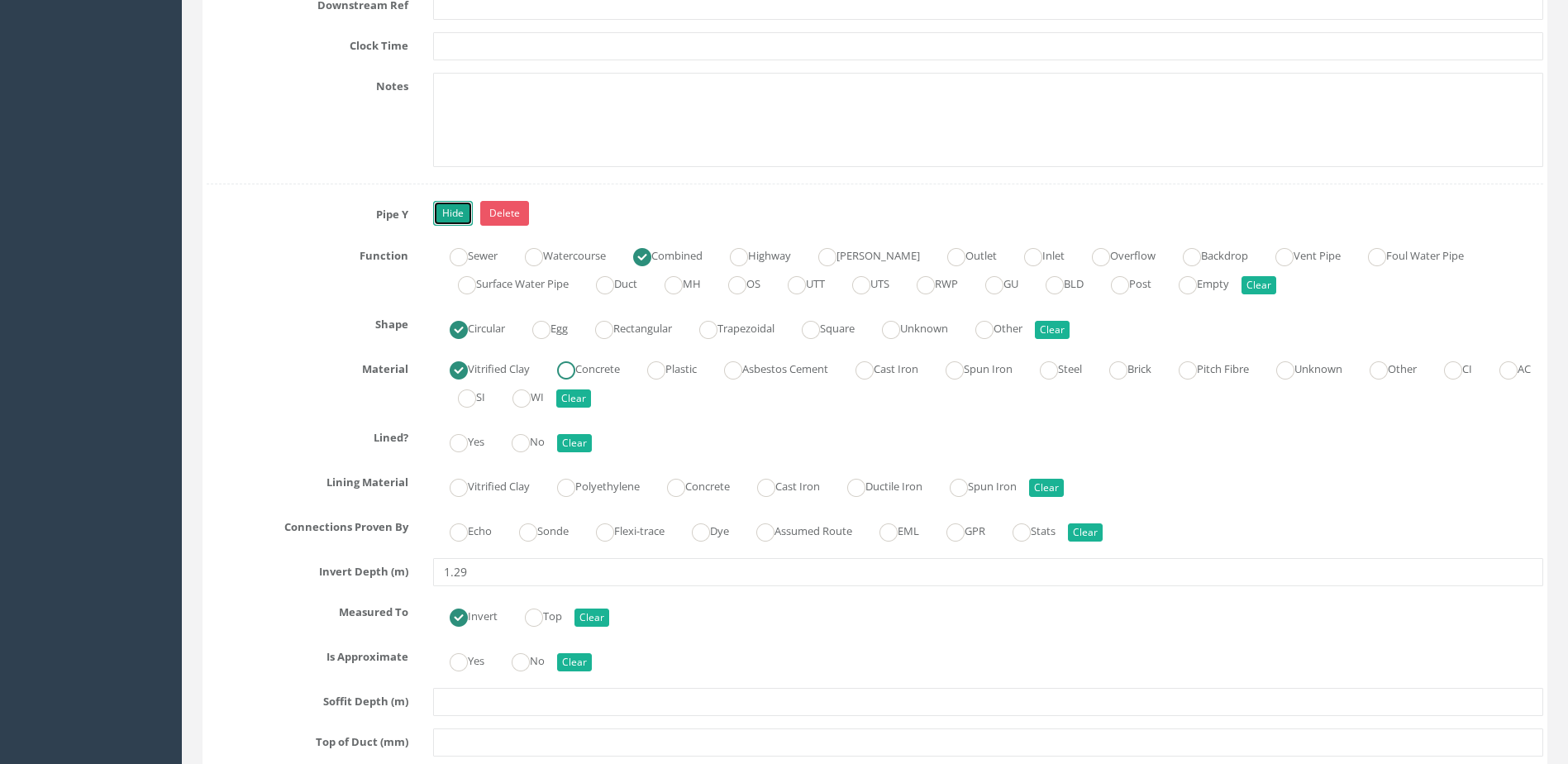
scroll to position [7025, 0]
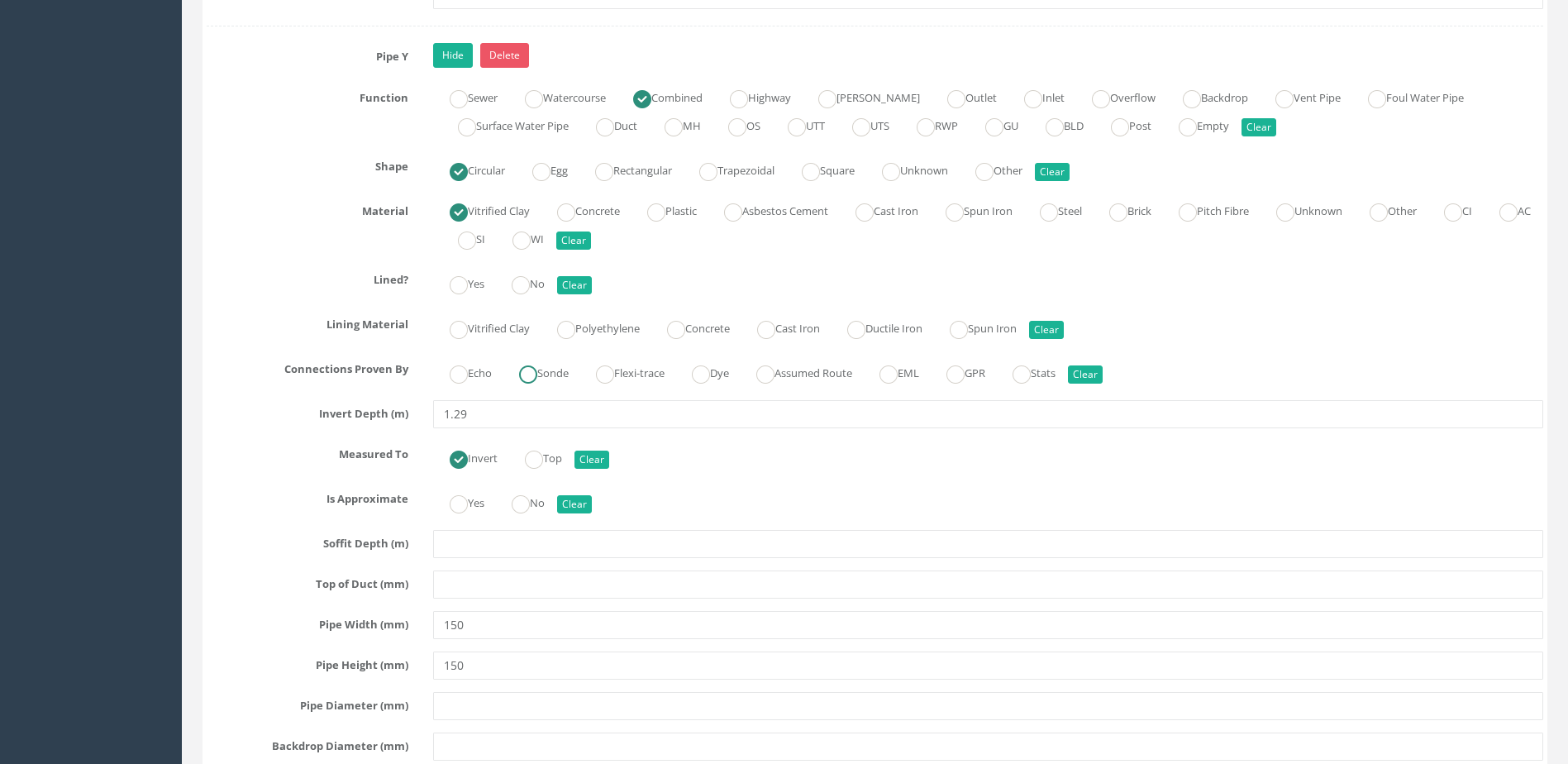
click at [547, 372] on label "Sonde" at bounding box center [535, 371] width 66 height 24
radio input "true"
click at [530, 278] on ins at bounding box center [521, 285] width 18 height 18
radio input "true"
click at [538, 482] on div "Pipe Y Hide Delete Function Sewer Watercourse Combined Highway [PERSON_NAME] Ou…" at bounding box center [875, 524] width 1336 height 963
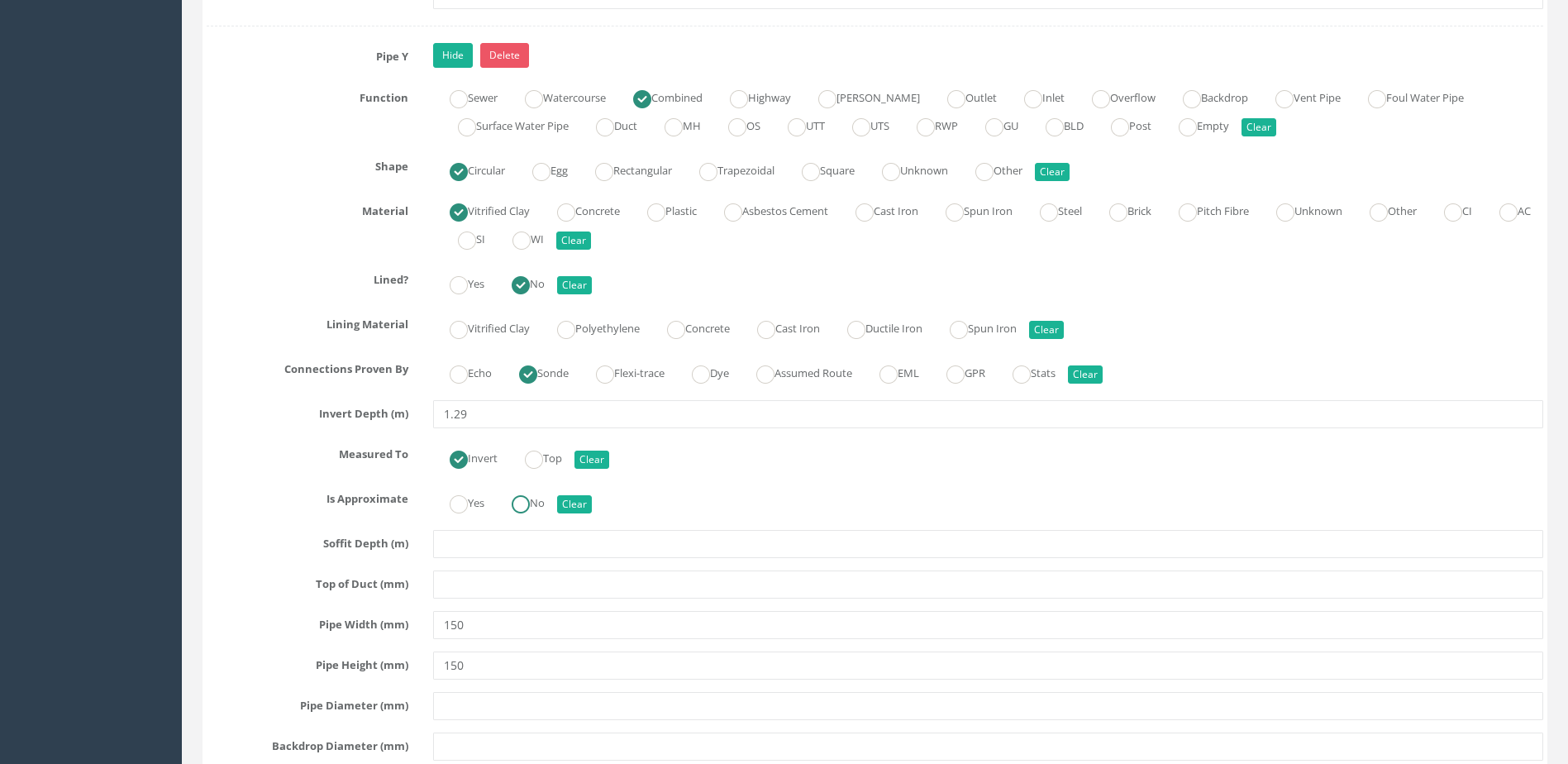
click at [528, 519] on input "No" at bounding box center [521, 512] width 18 height 28
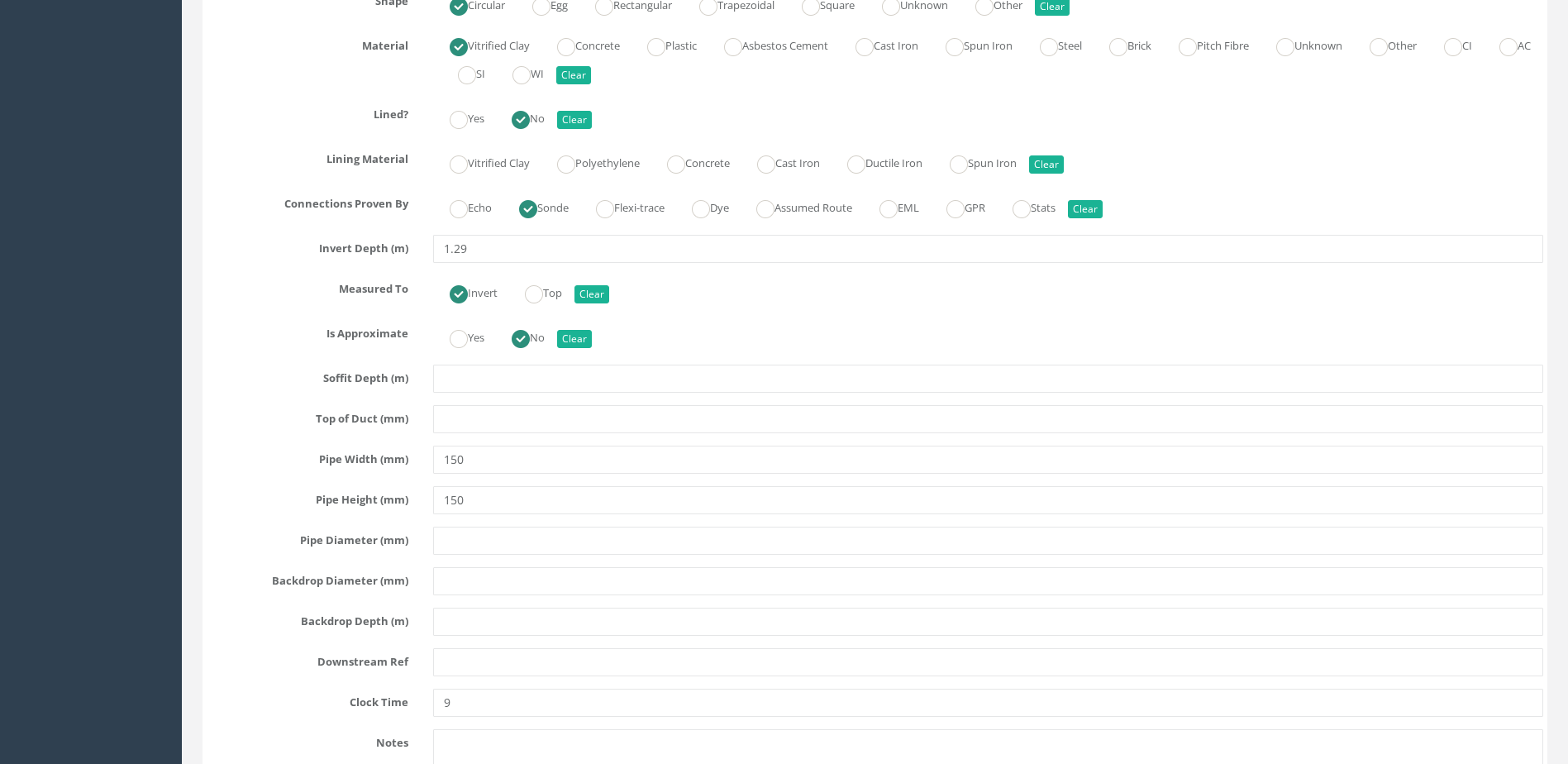
scroll to position [7439, 0]
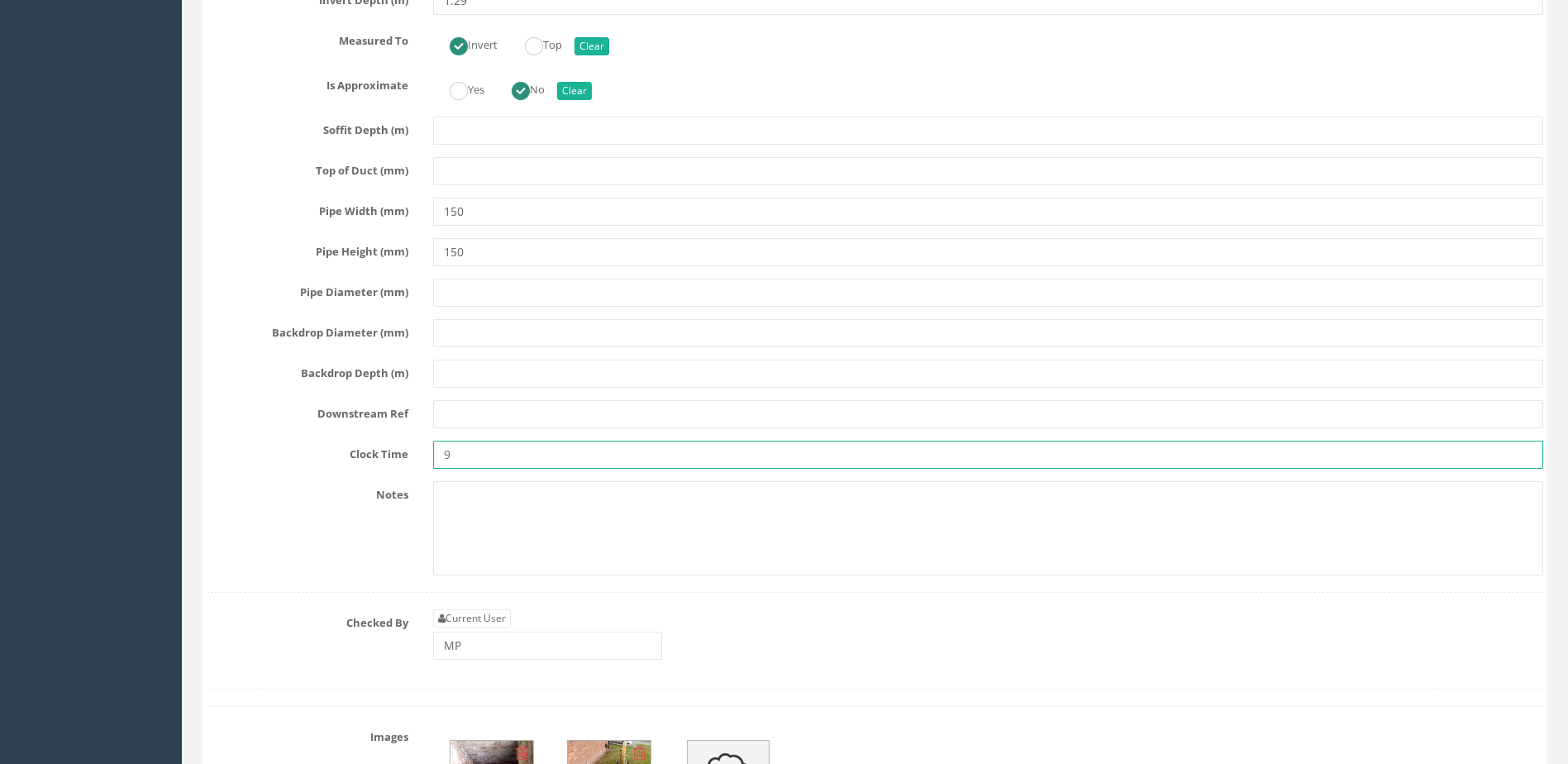
click at [500, 454] on input "9" at bounding box center [988, 454] width 1110 height 28
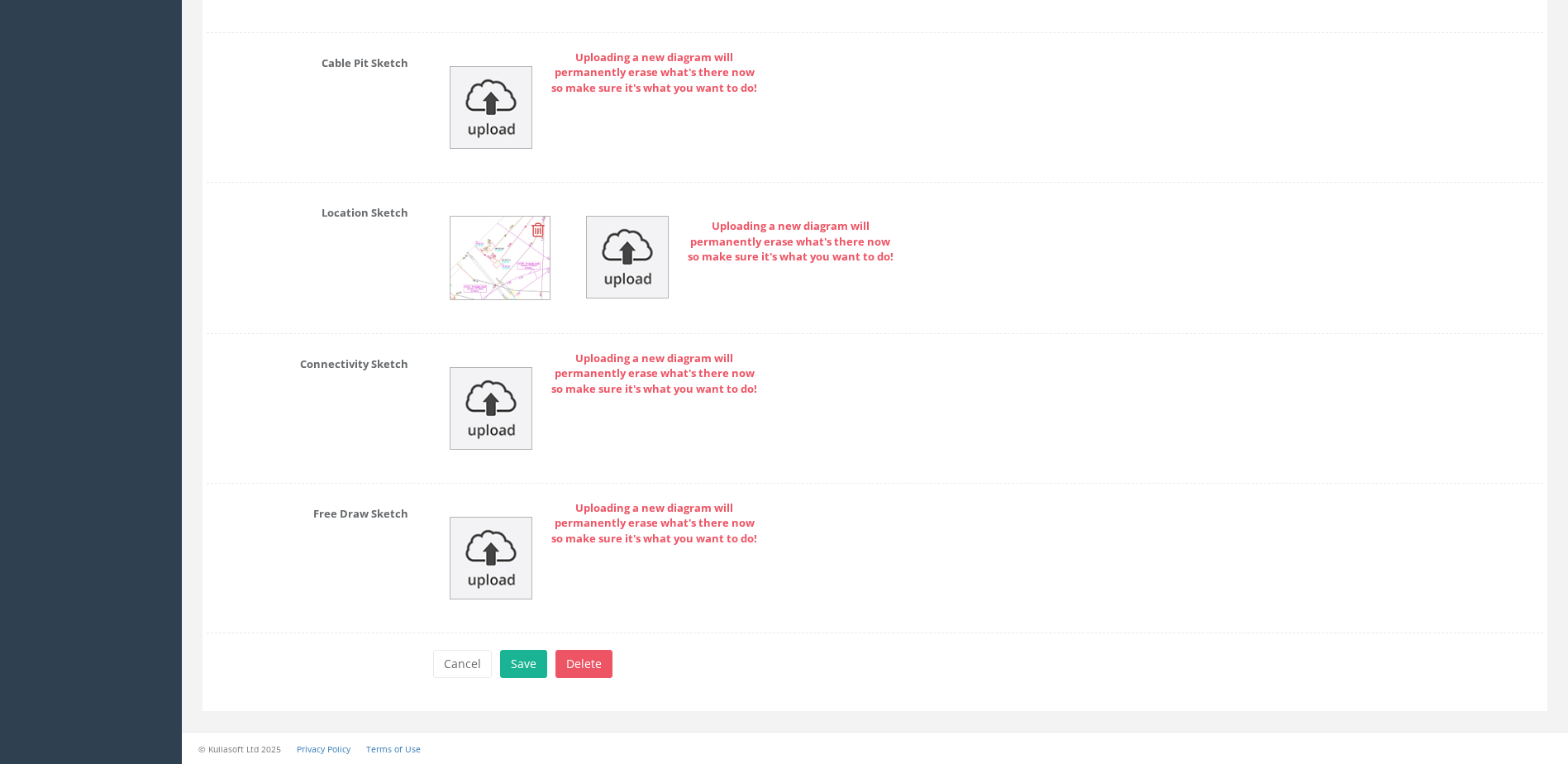
scroll to position [8689, 0]
click at [528, 658] on button "Save" at bounding box center [523, 663] width 47 height 28
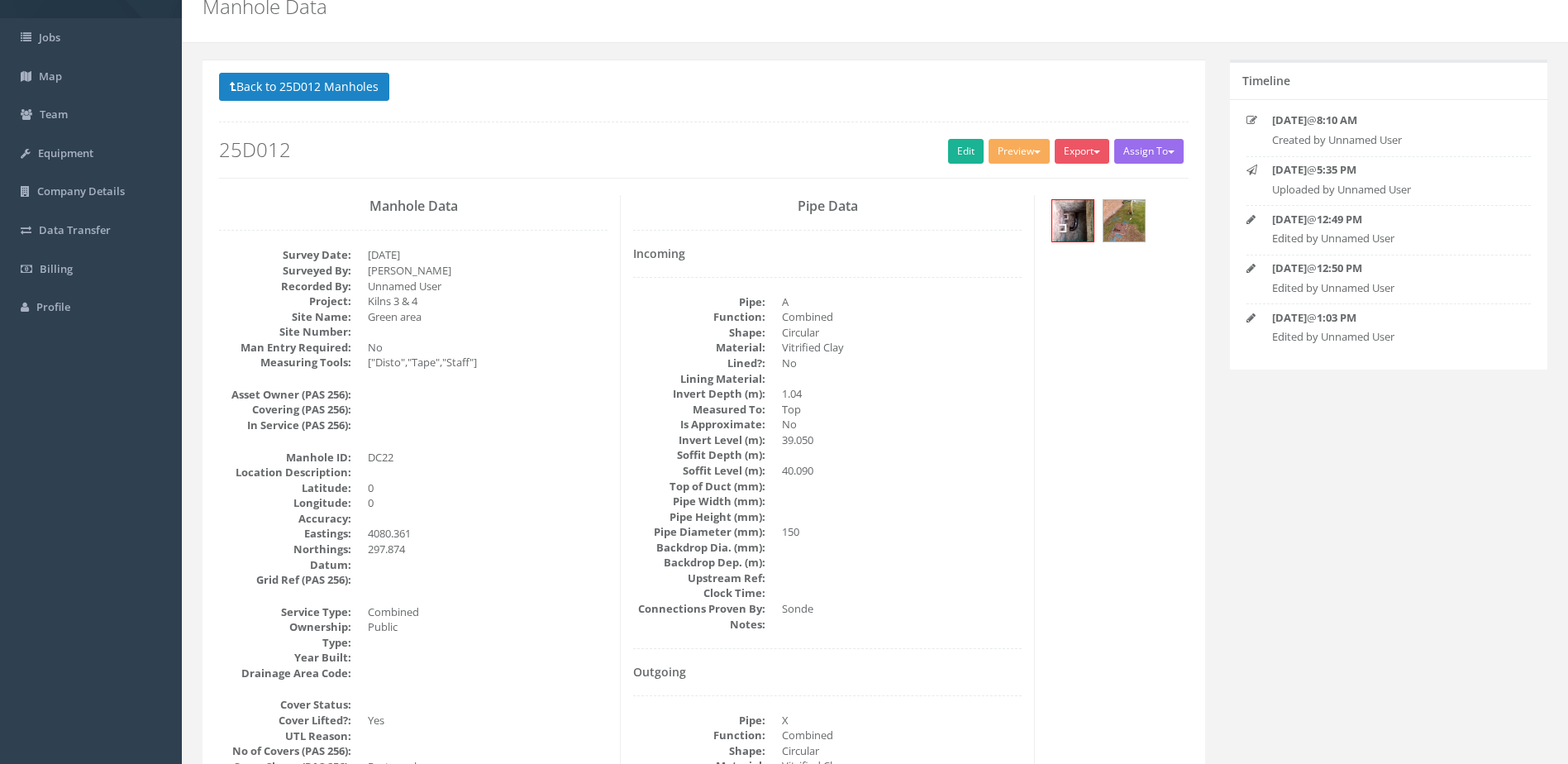
scroll to position [0, 0]
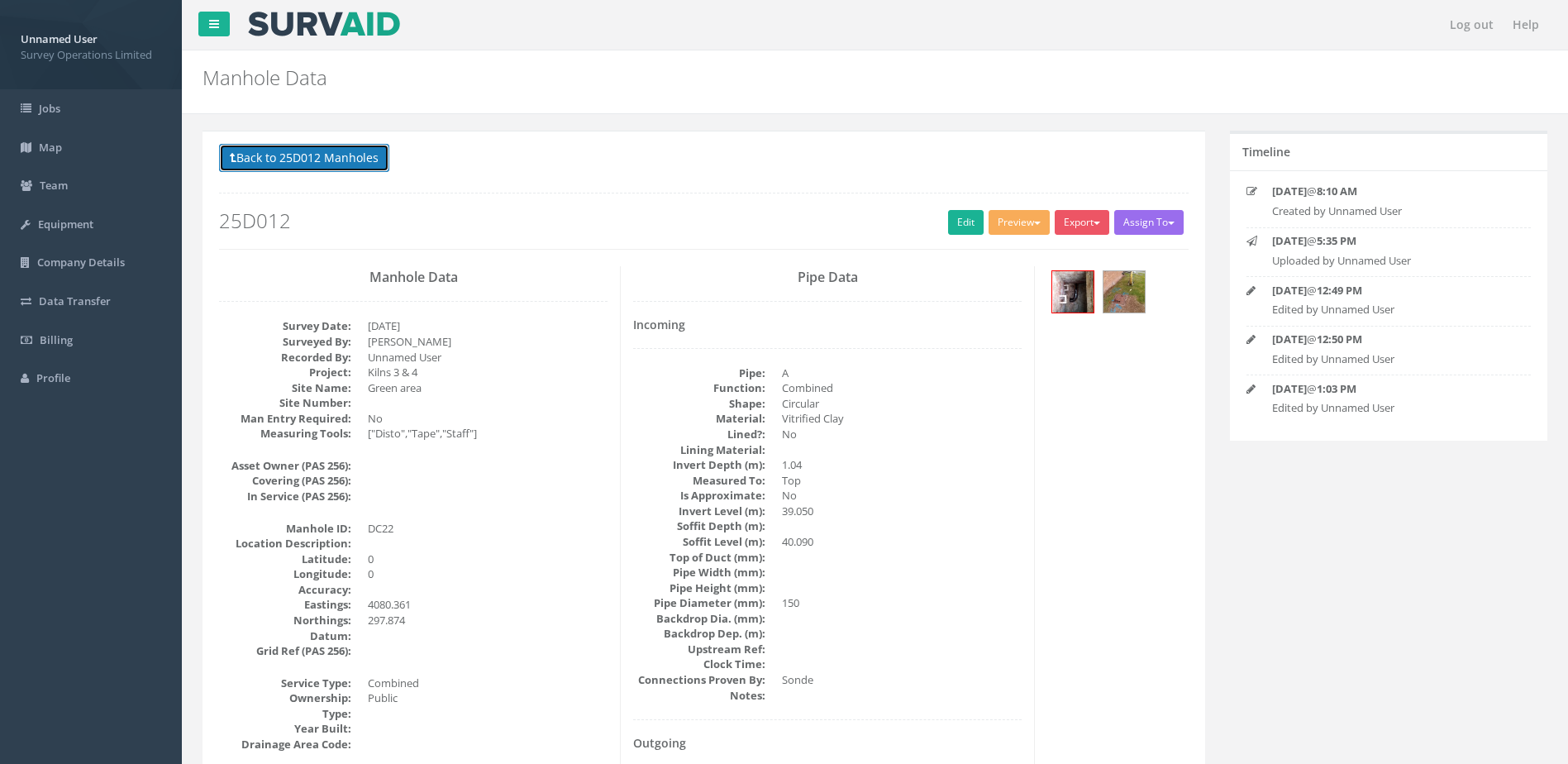
click at [291, 162] on button "Back to 25D012 Manholes" at bounding box center [304, 158] width 170 height 28
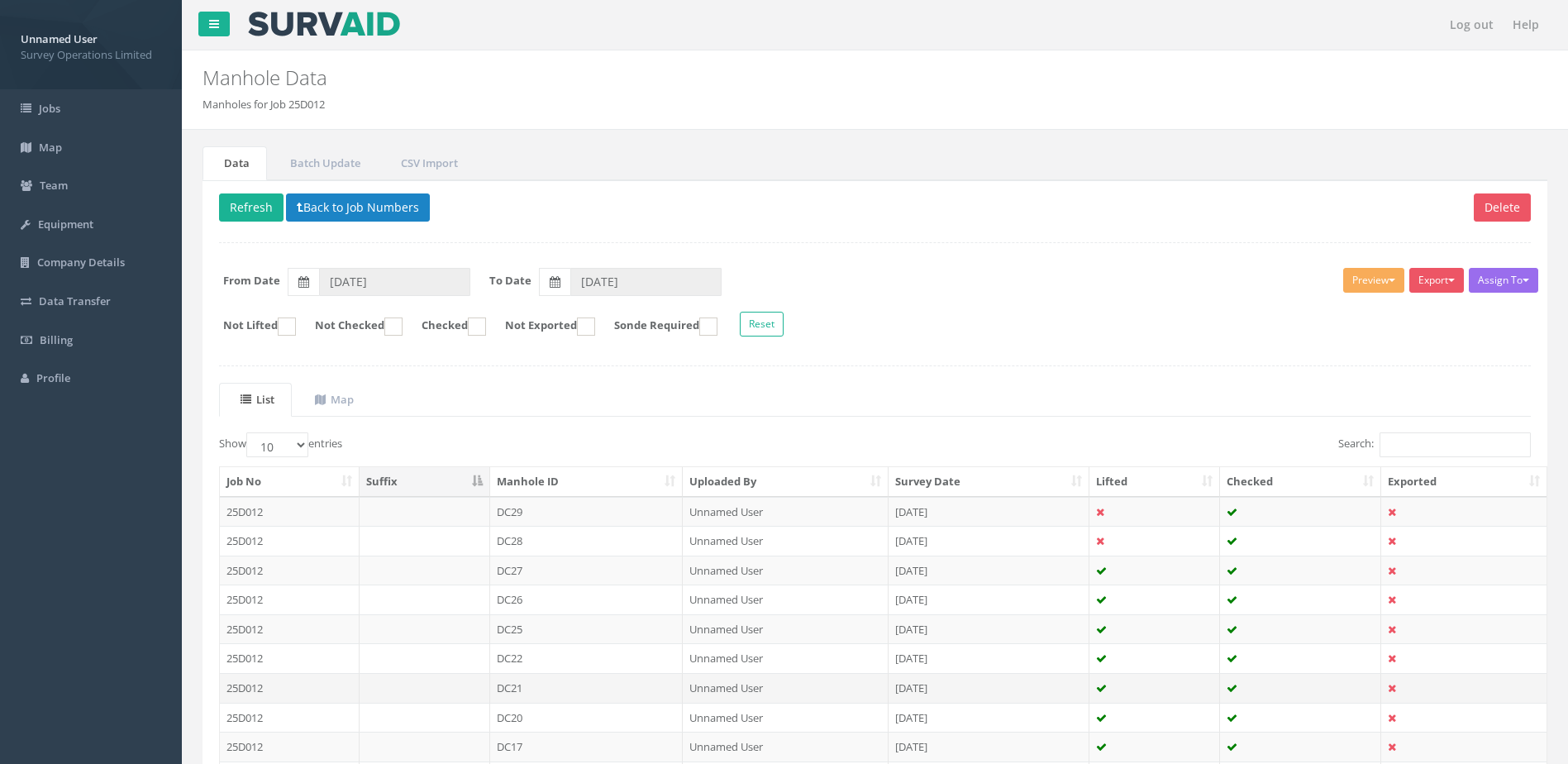
click at [577, 693] on td "DC21" at bounding box center [587, 687] width 194 height 30
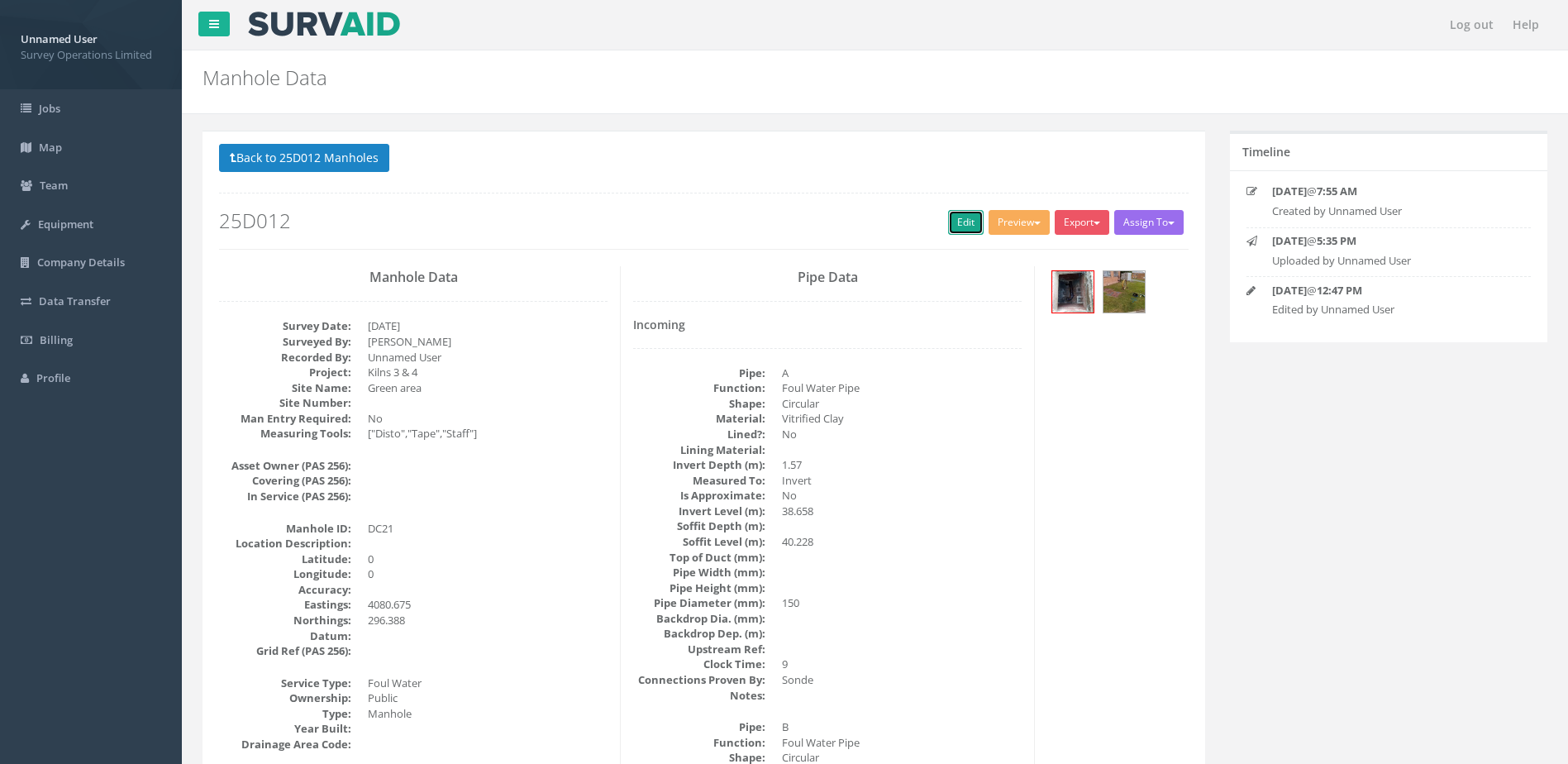
click at [951, 221] on link "Edit" at bounding box center [965, 222] width 35 height 24
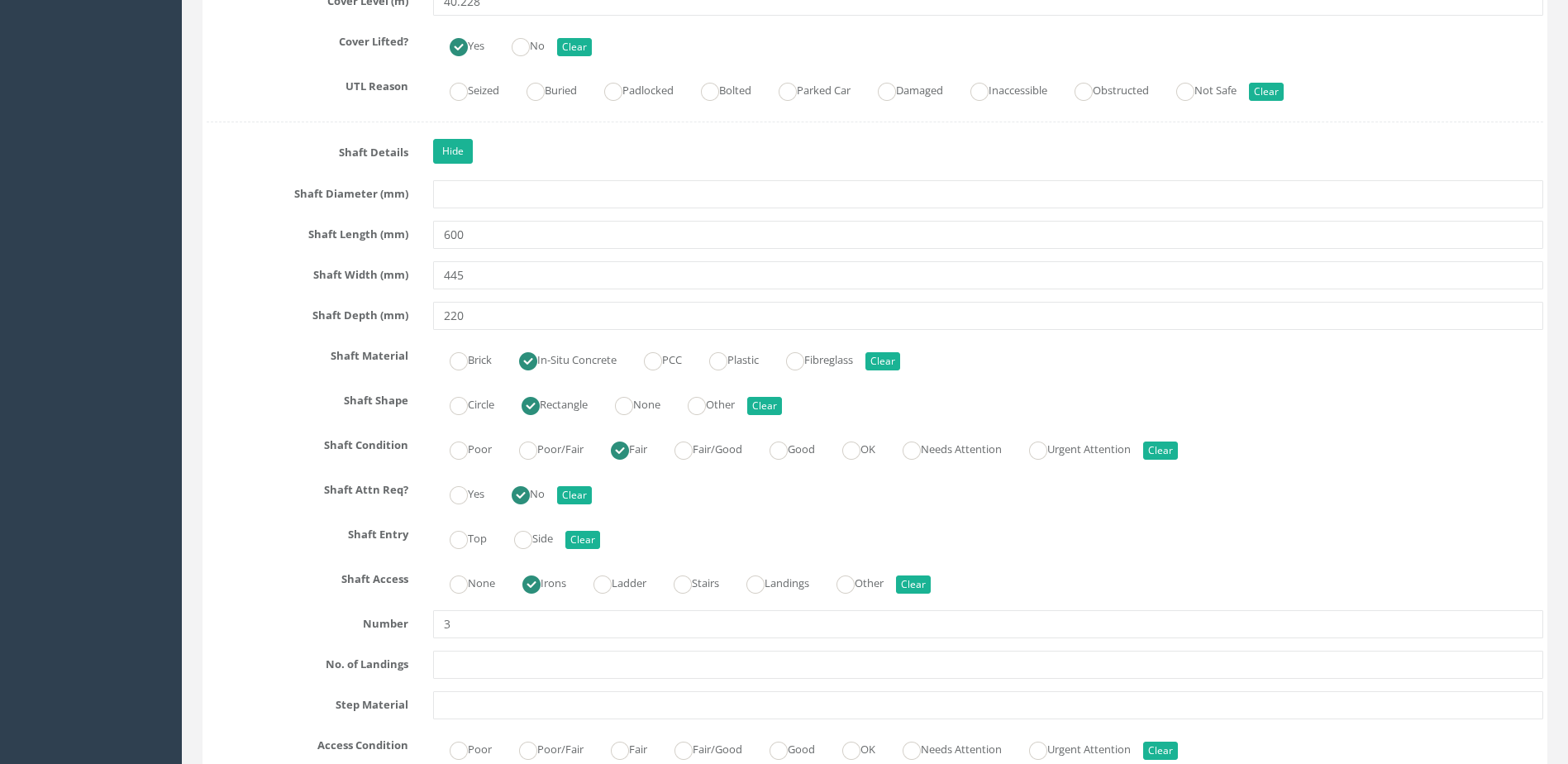
scroll to position [1571, 0]
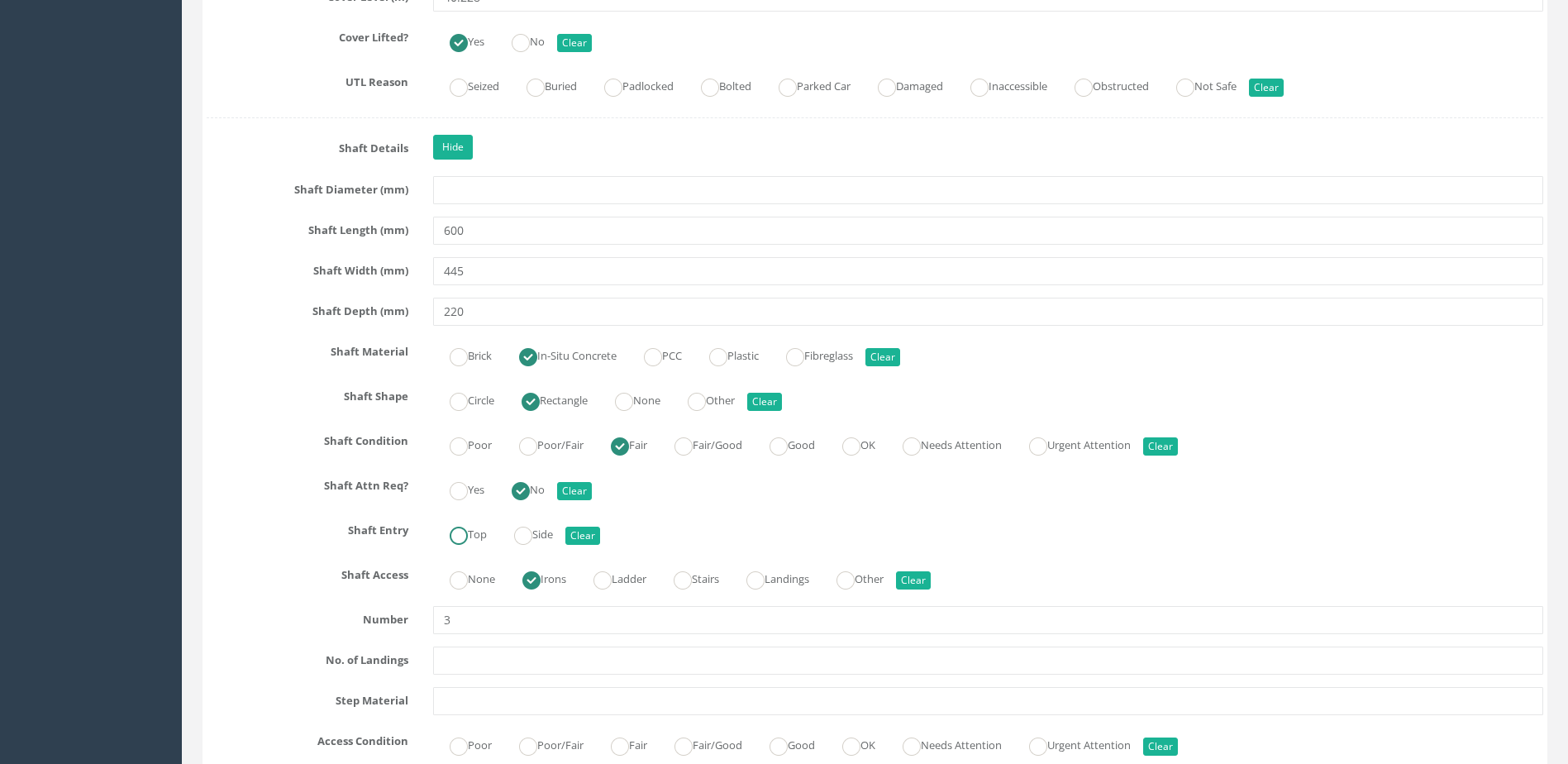
click at [457, 543] on ins at bounding box center [459, 536] width 18 height 18
radio input "true"
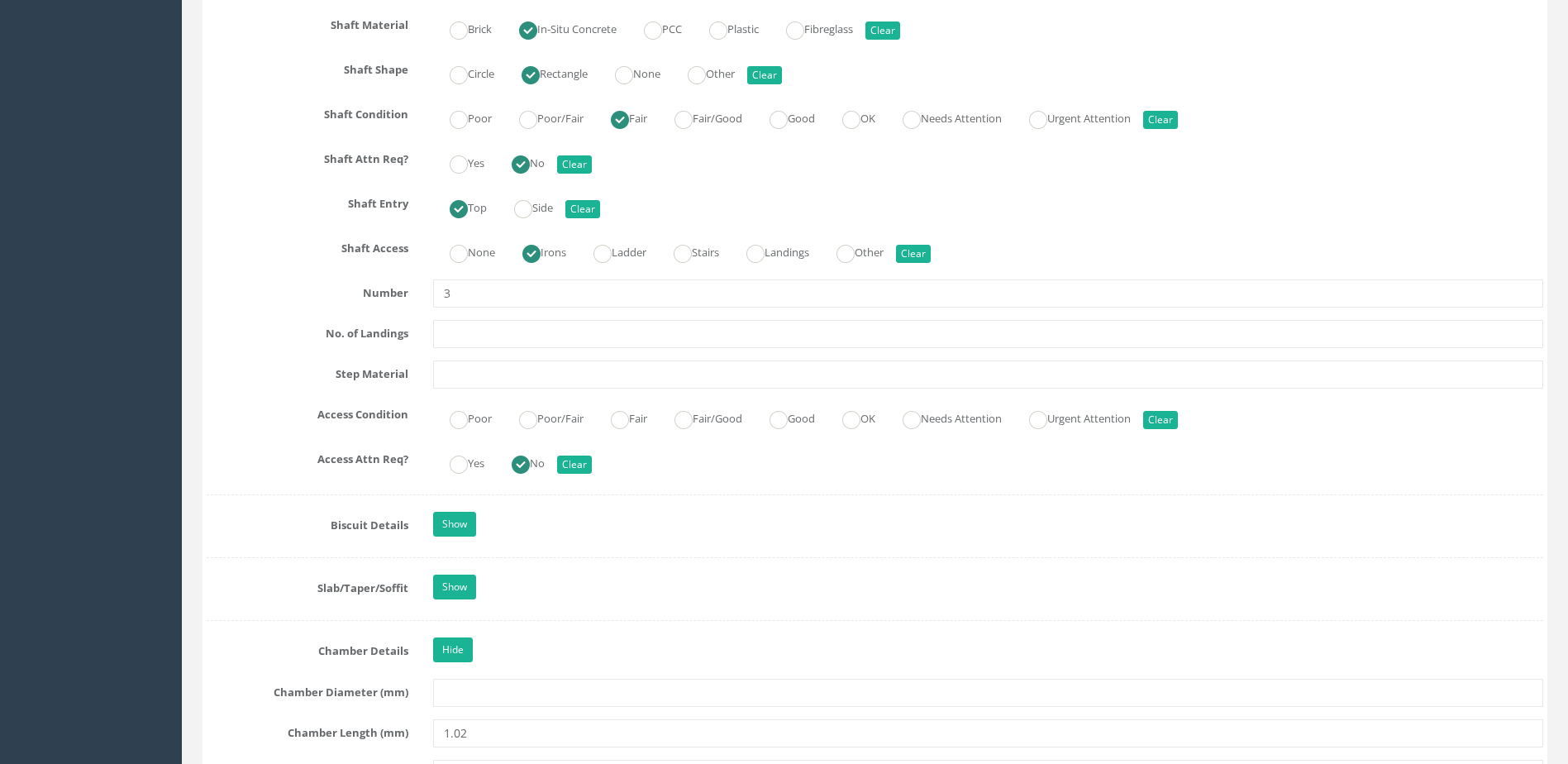
scroll to position [1901, 0]
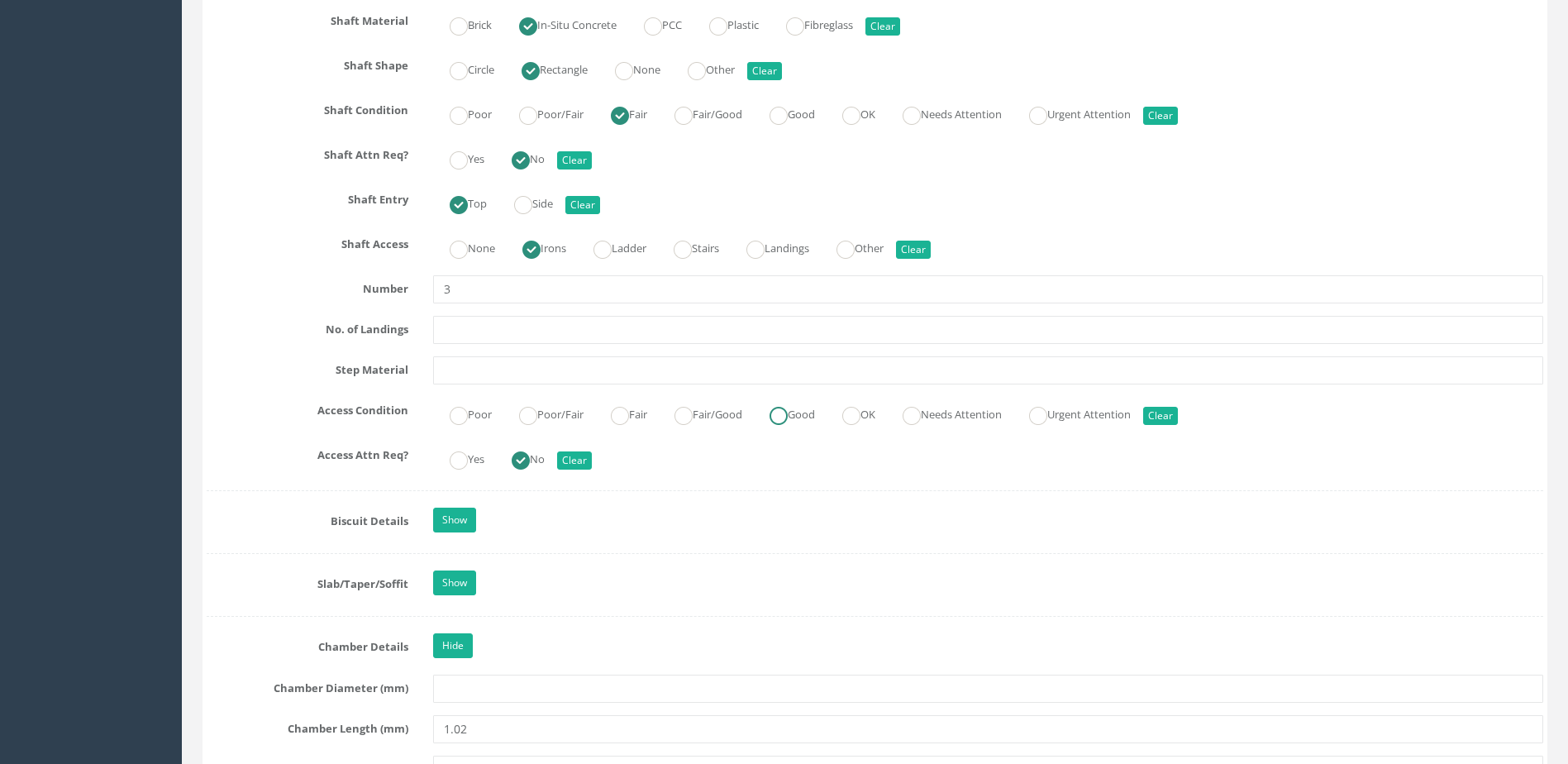
click at [814, 424] on label "Good" at bounding box center [784, 413] width 62 height 24
radio input "true"
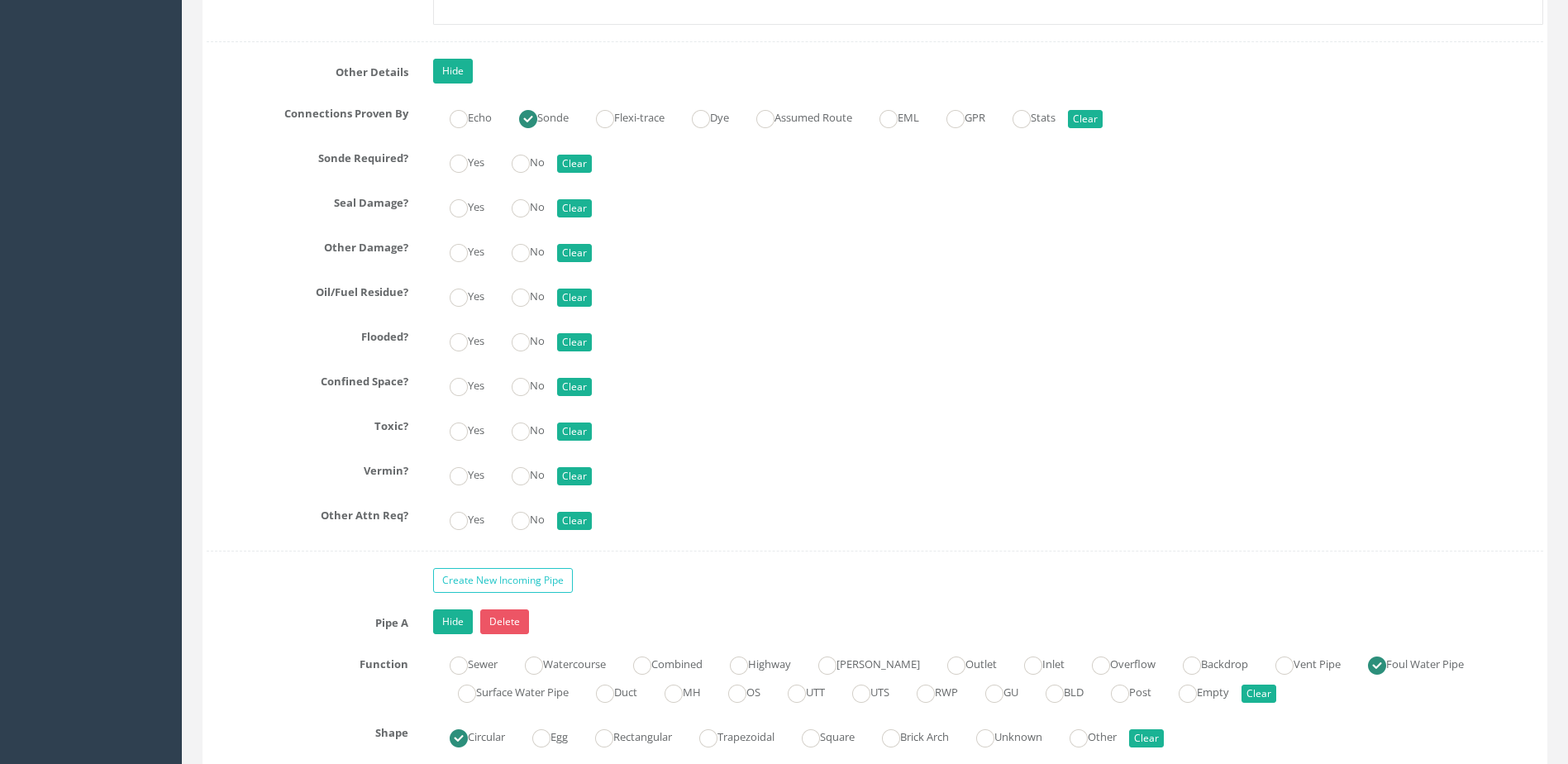
scroll to position [4464, 0]
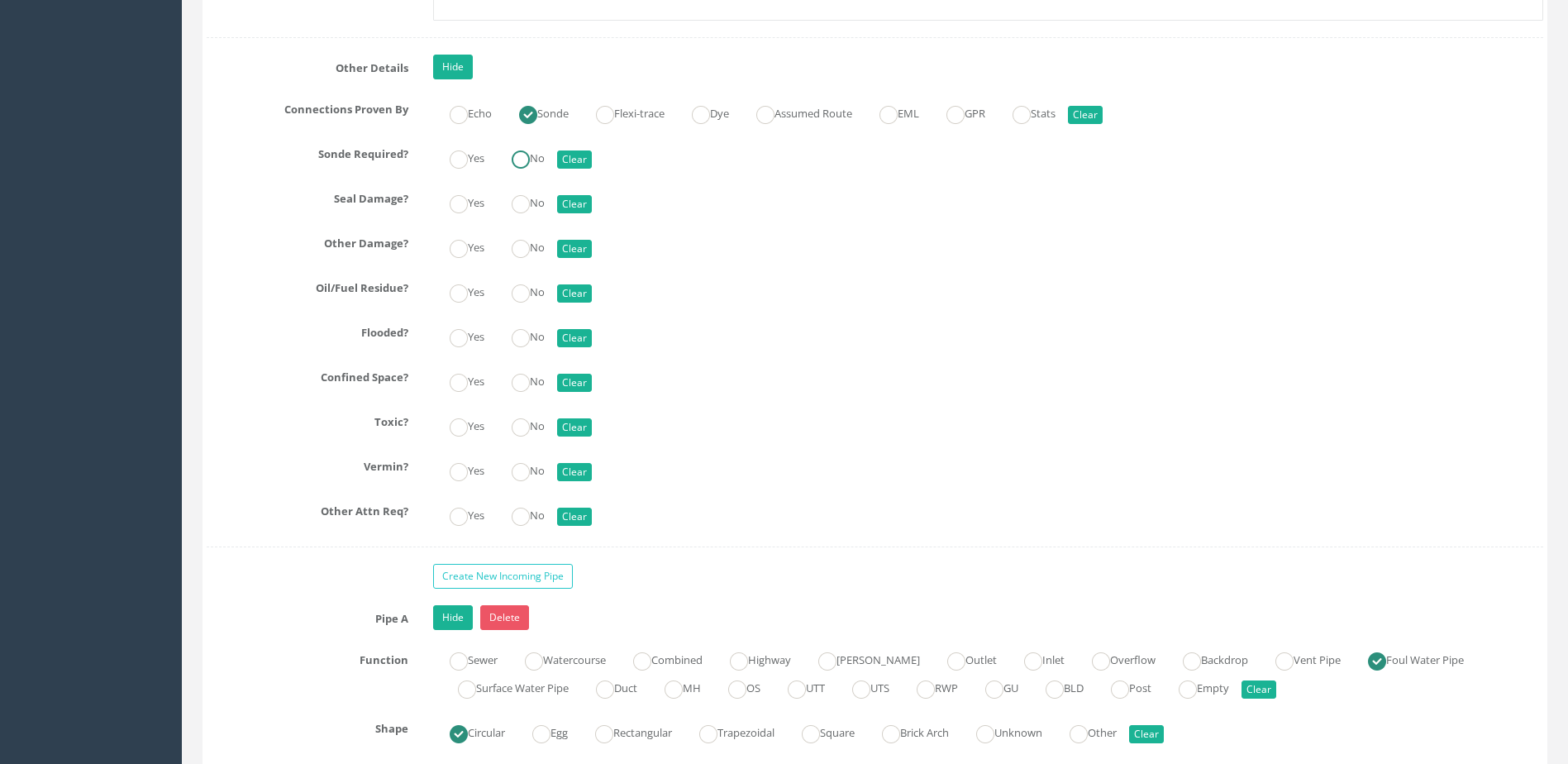
click at [530, 163] on ins at bounding box center [521, 159] width 18 height 18
radio input "true"
click at [484, 157] on label "Yes" at bounding box center [458, 157] width 52 height 24
radio input "true"
click at [512, 196] on label "No" at bounding box center [520, 201] width 50 height 24
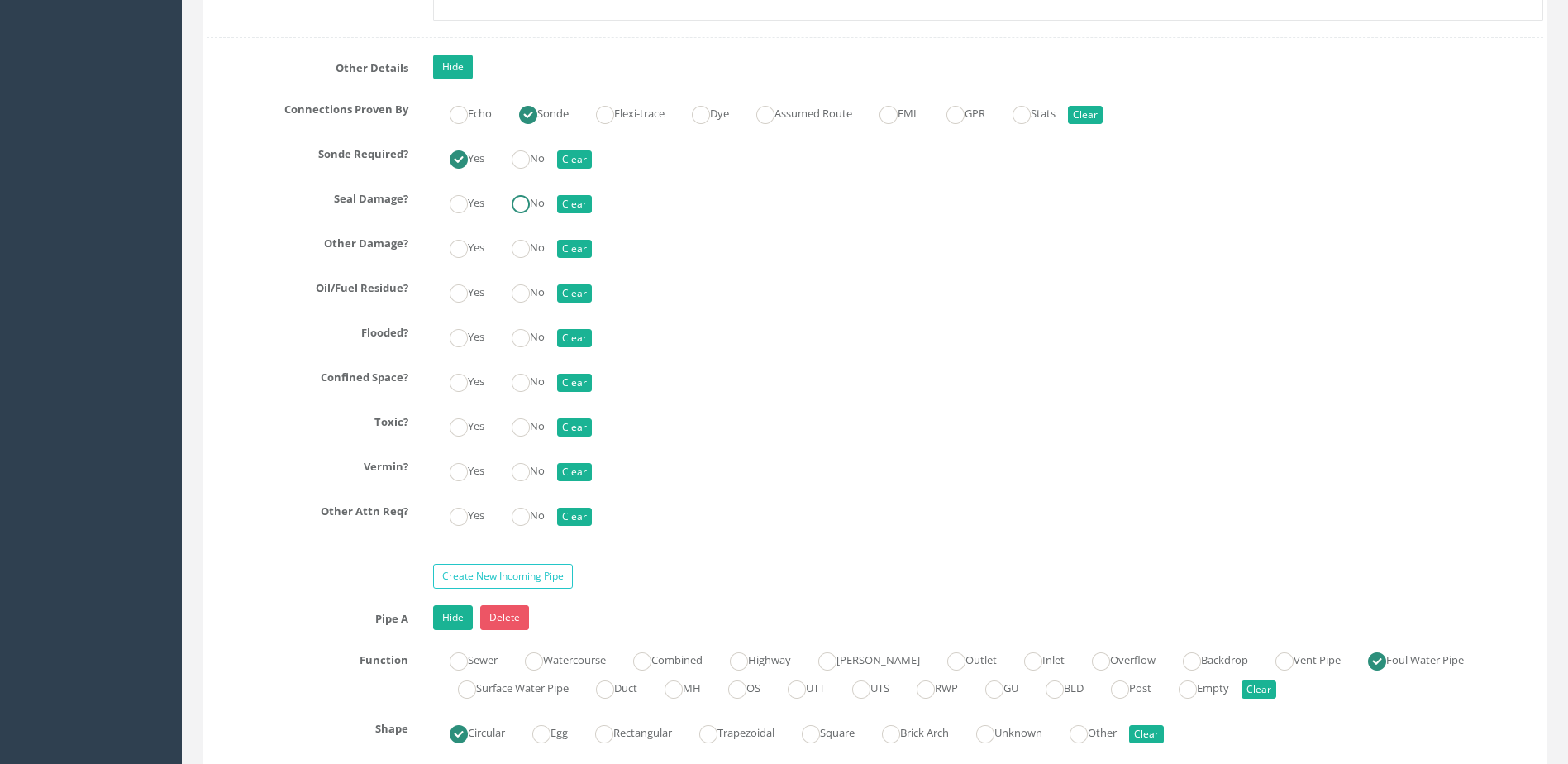
radio input "true"
click at [517, 243] on ins at bounding box center [521, 249] width 18 height 18
radio input "true"
click at [519, 284] on ins at bounding box center [521, 293] width 18 height 18
radio input "true"
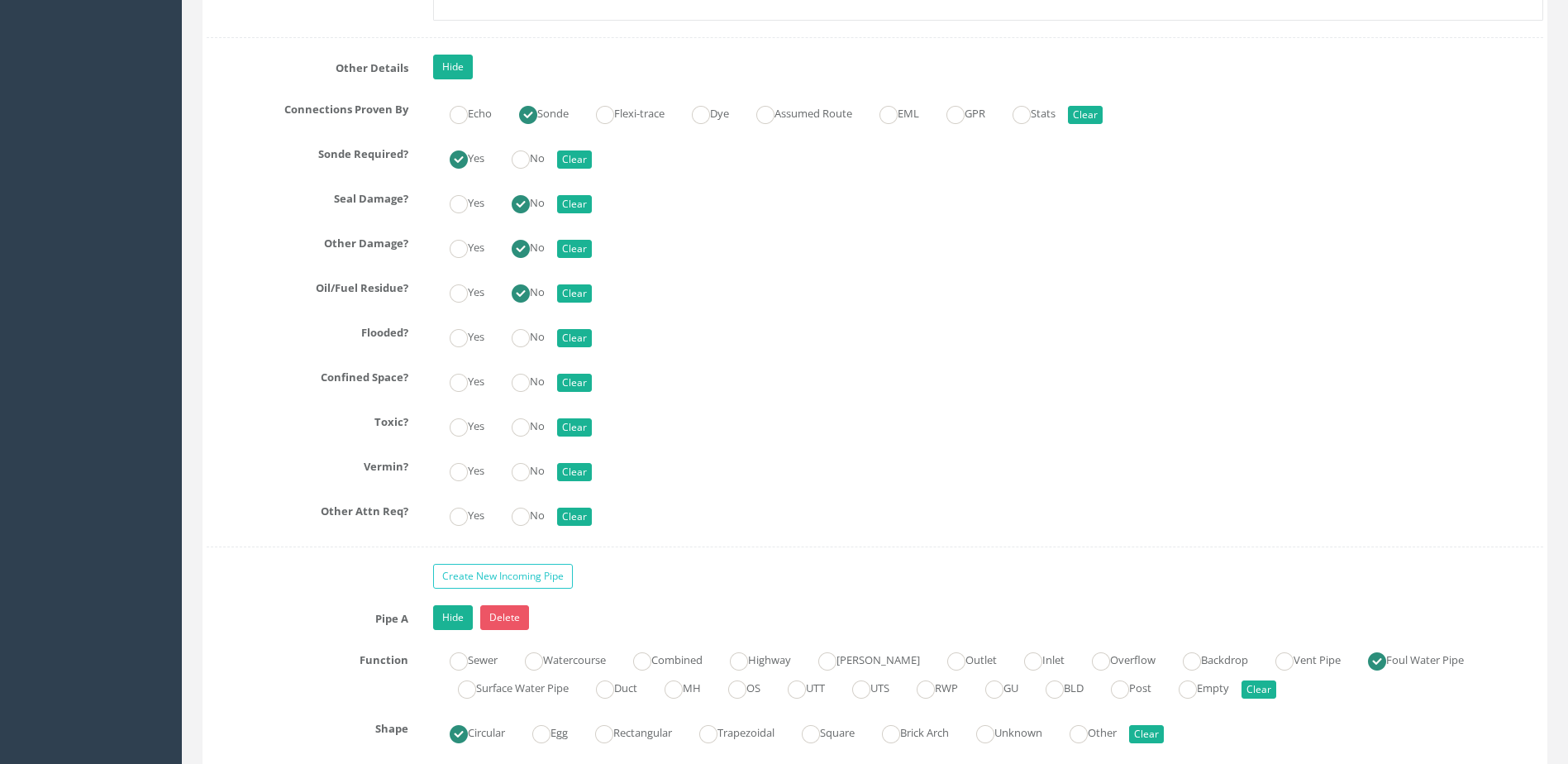
click at [526, 309] on input "No" at bounding box center [521, 301] width 18 height 28
click at [528, 333] on ins at bounding box center [521, 338] width 18 height 18
radio input "true"
click at [521, 386] on ins at bounding box center [521, 383] width 18 height 18
radio input "true"
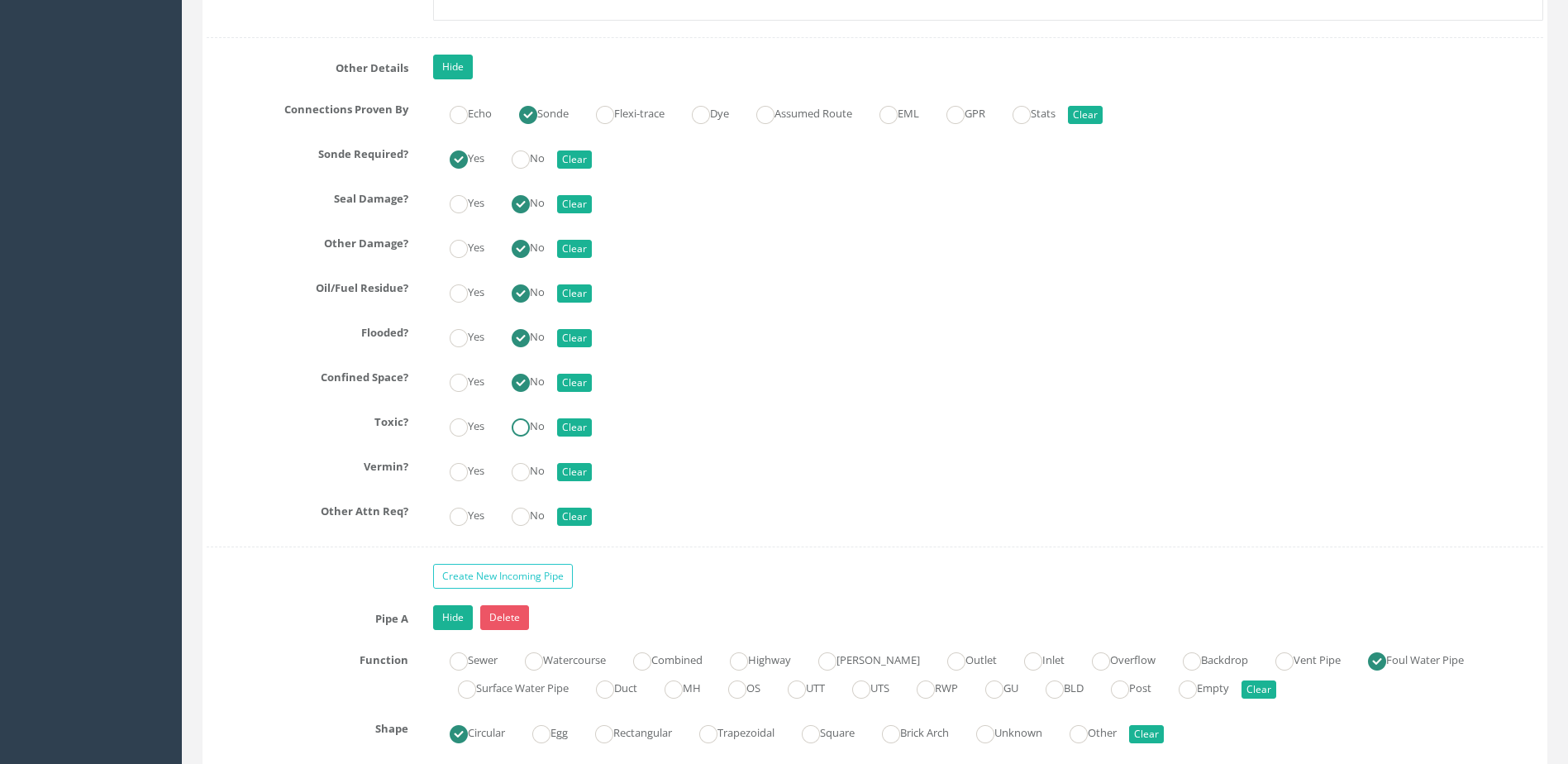
drag, startPoint x: 523, startPoint y: 421, endPoint x: 527, endPoint y: 432, distance: 11.7
click at [523, 423] on ins at bounding box center [521, 427] width 18 height 18
radio input "true"
click at [535, 473] on label "No" at bounding box center [520, 469] width 50 height 24
radio input "true"
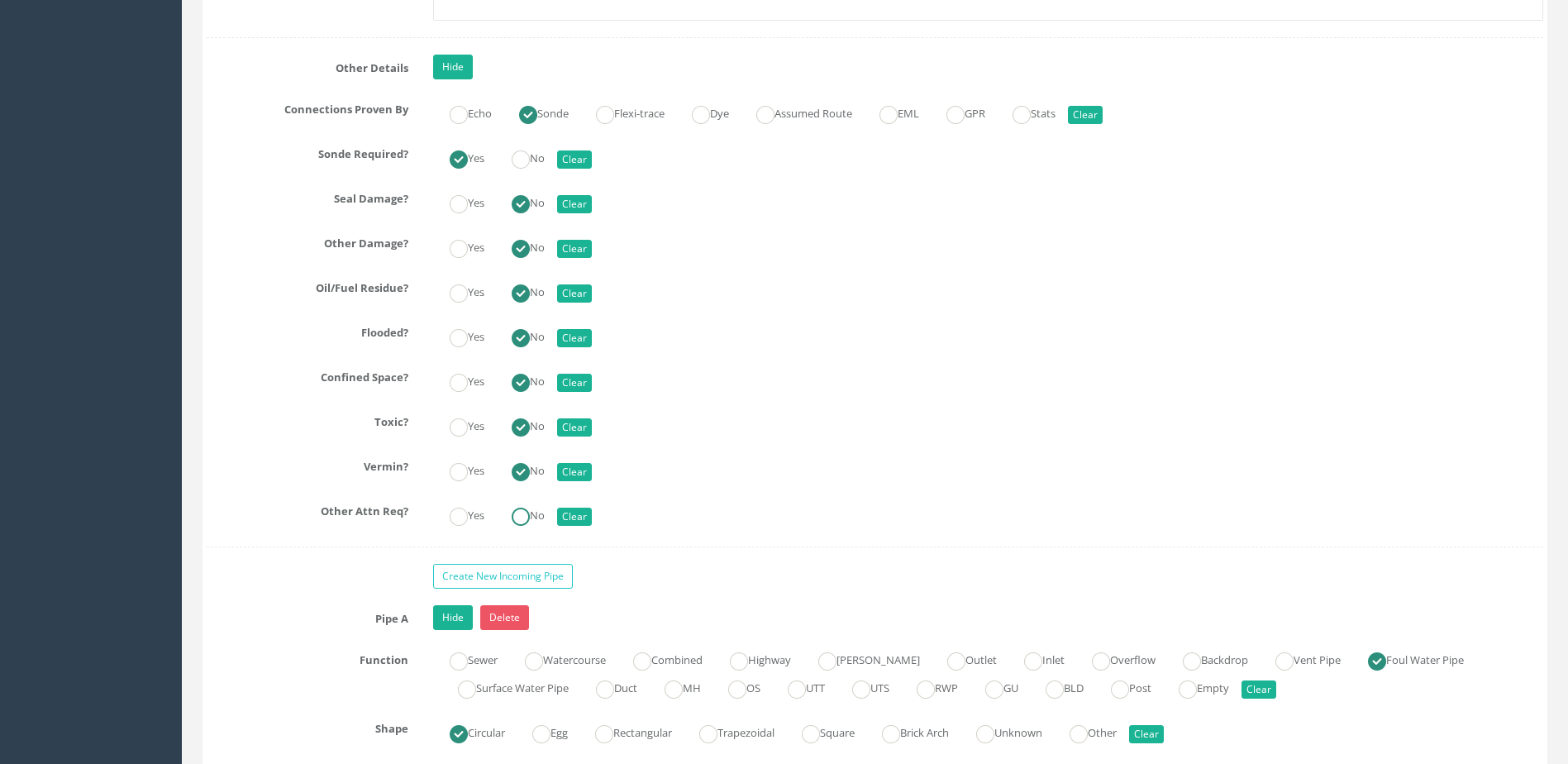
click at [528, 531] on input "No" at bounding box center [521, 524] width 18 height 28
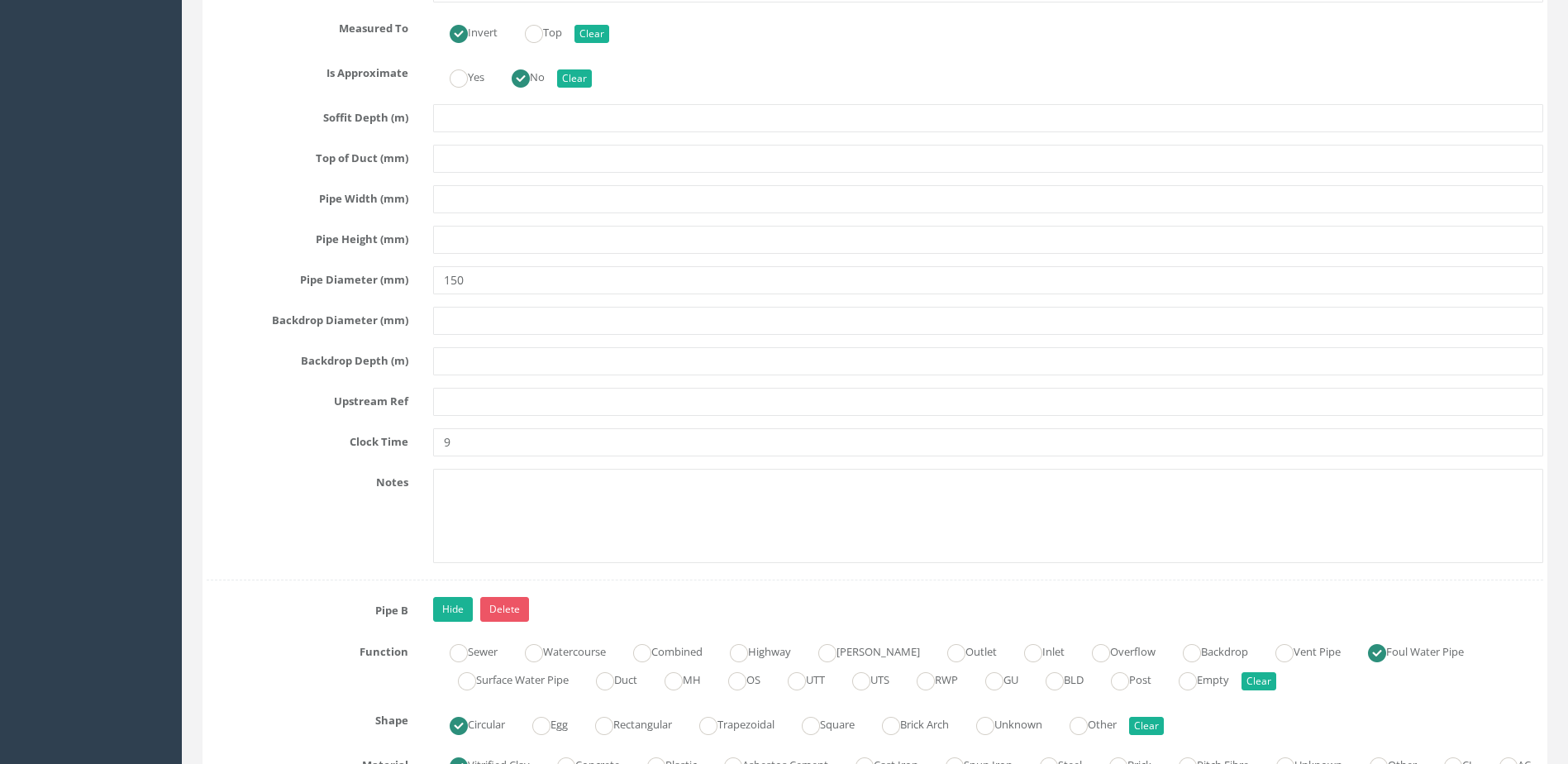
scroll to position [5538, 0]
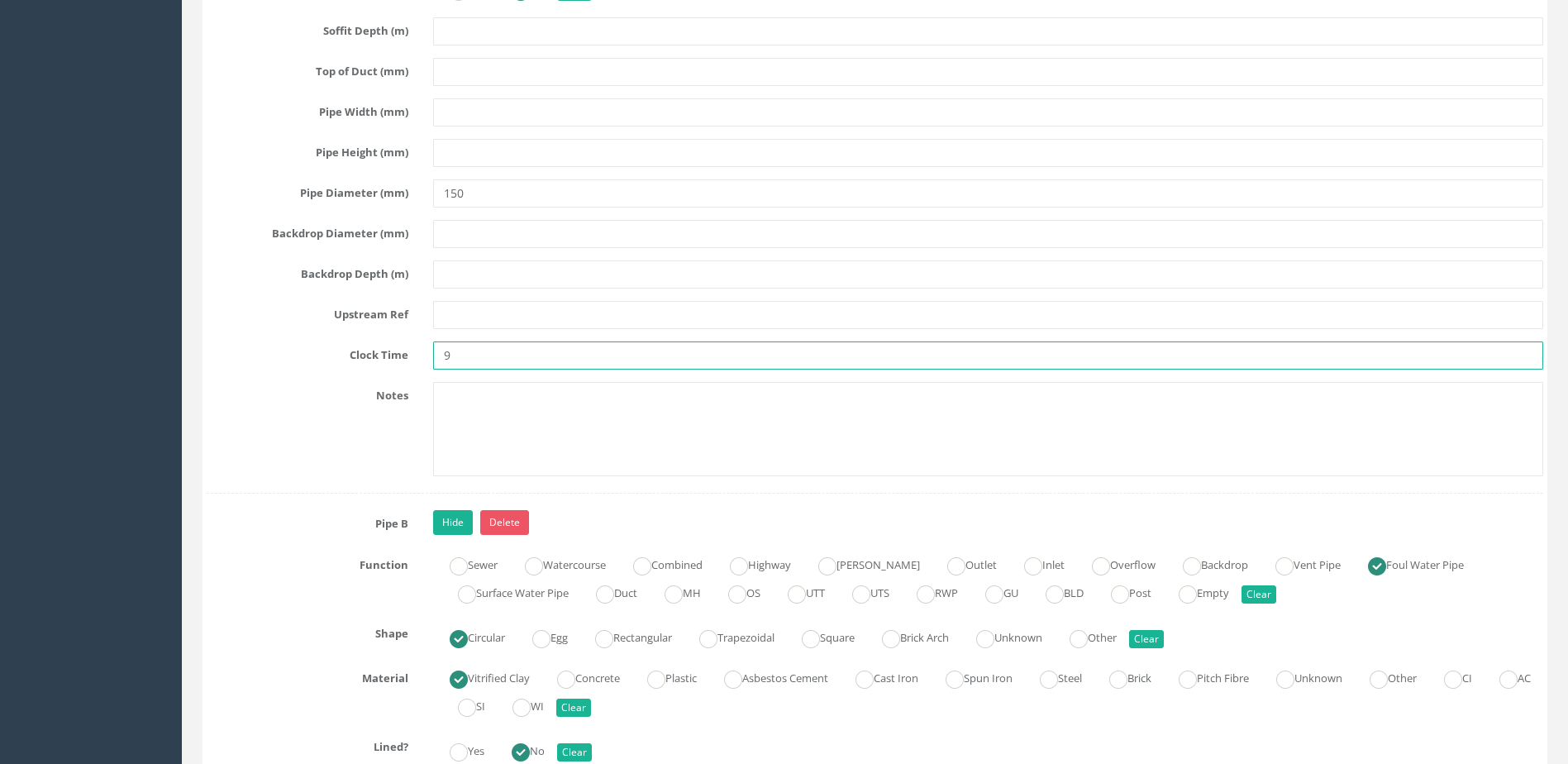
click at [513, 367] on input "9" at bounding box center [988, 355] width 1110 height 28
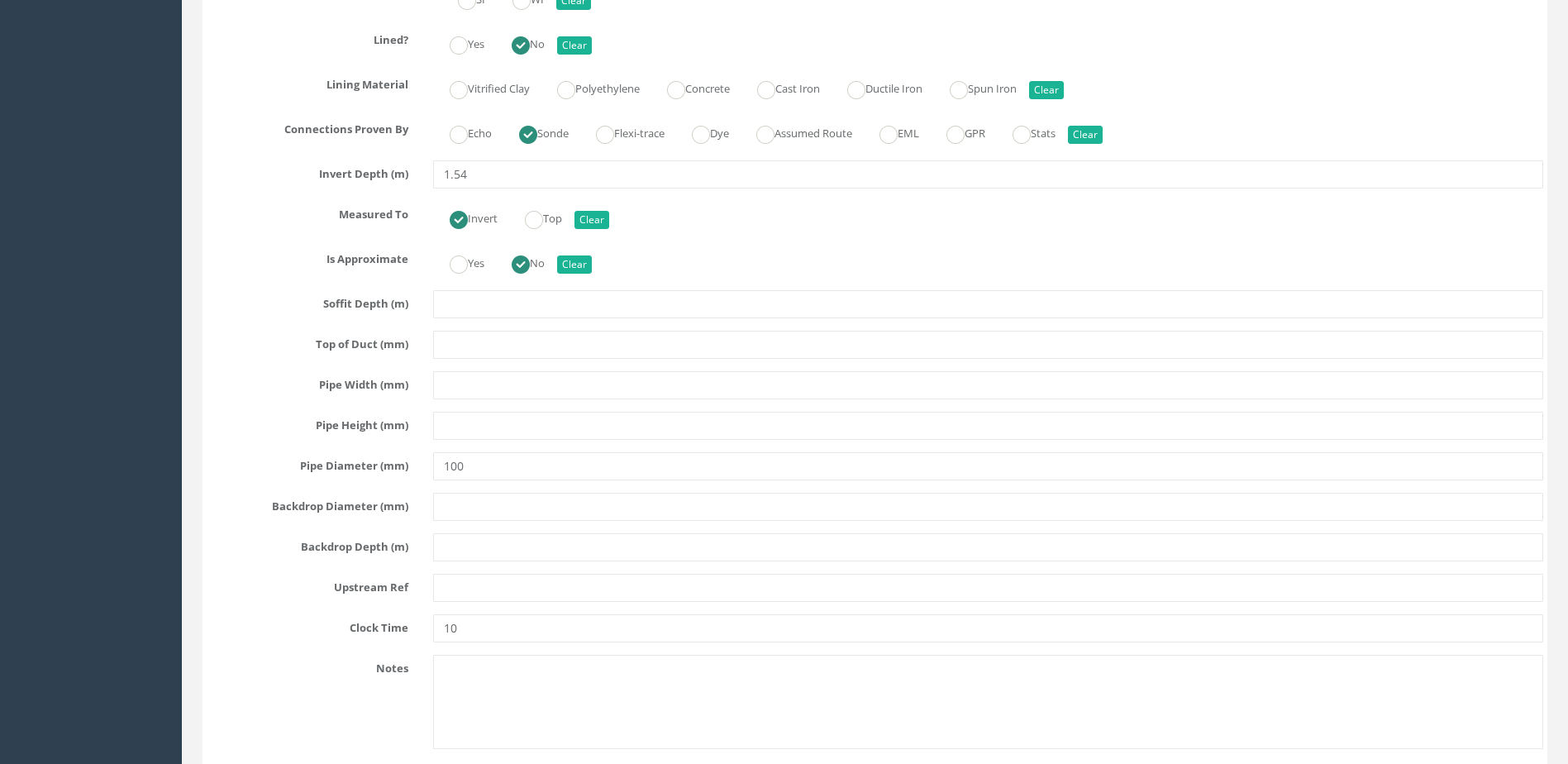
scroll to position [6365, 0]
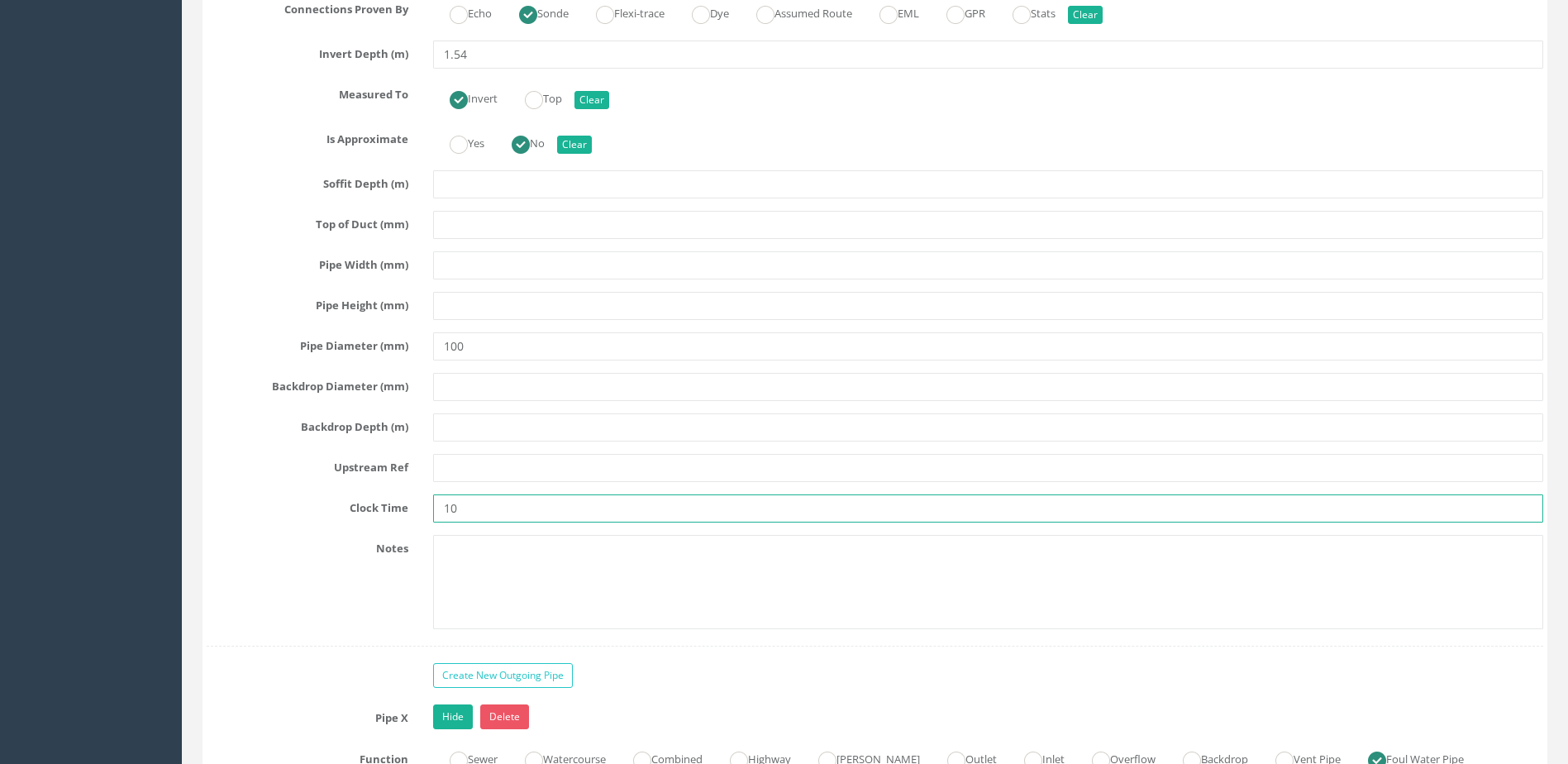
click at [489, 512] on input "10" at bounding box center [988, 508] width 1110 height 28
type input "1"
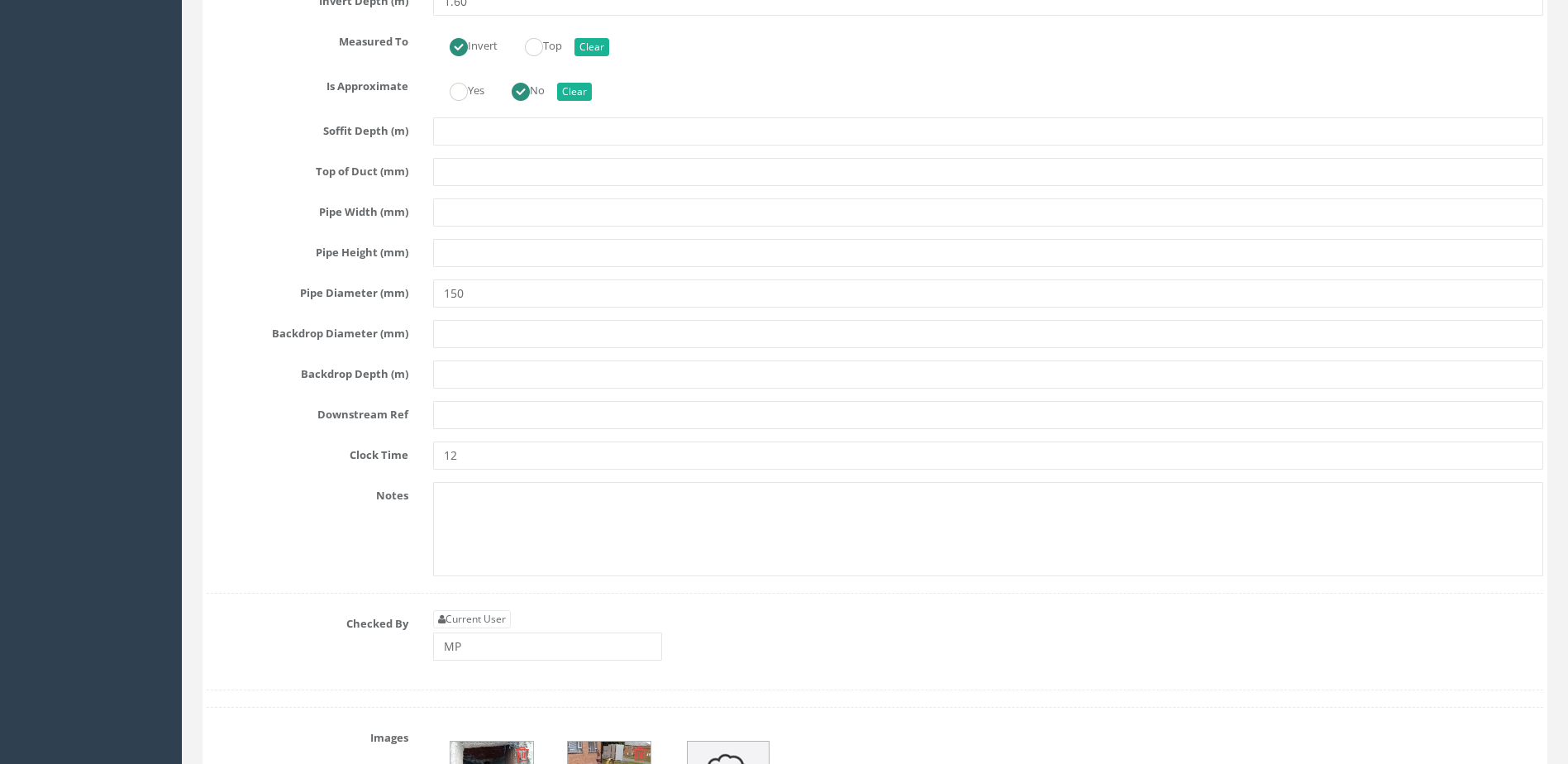
scroll to position [7439, 0]
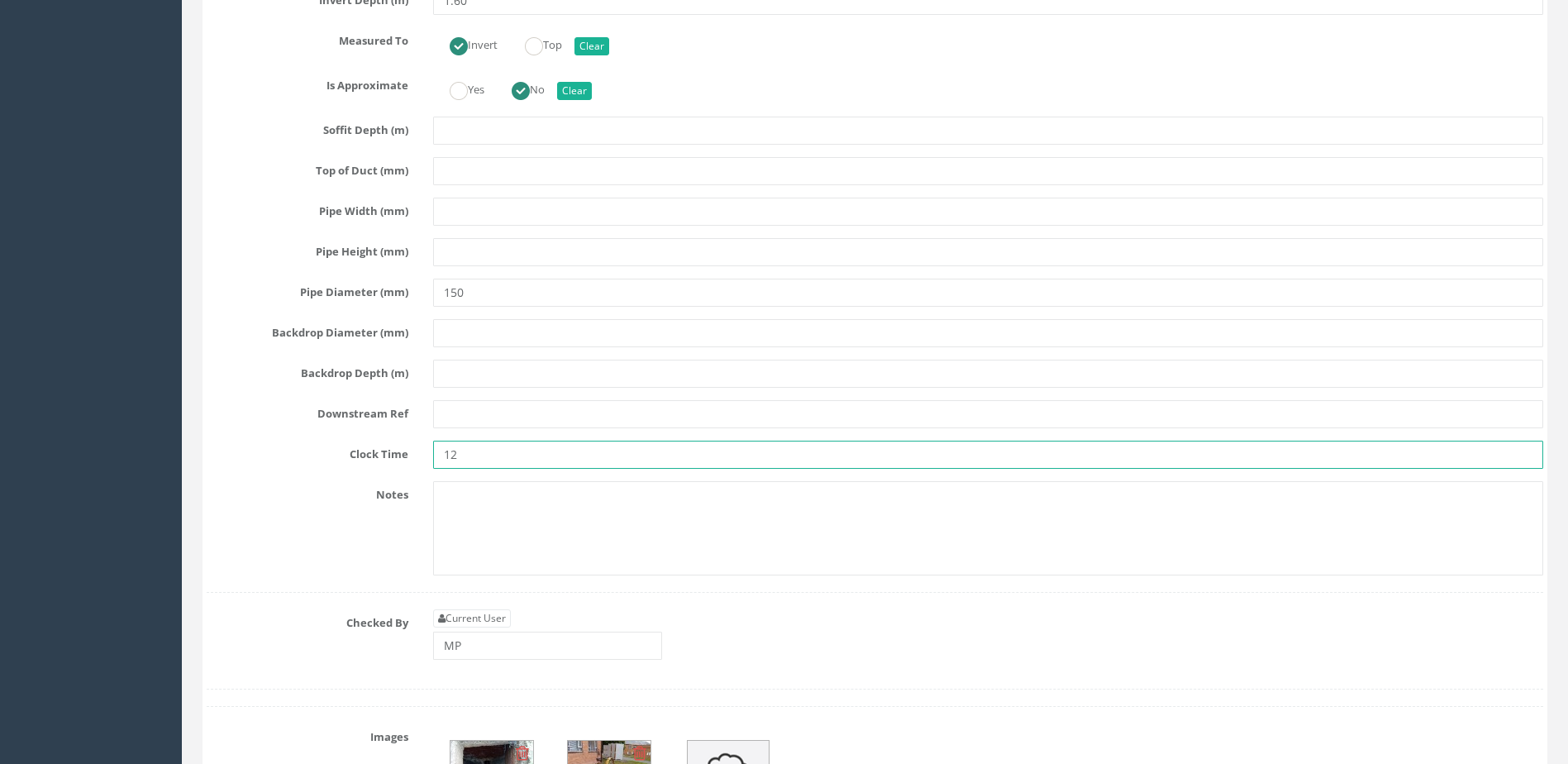
drag, startPoint x: 468, startPoint y: 449, endPoint x: 472, endPoint y: 434, distance: 15.5
click at [468, 448] on input "12" at bounding box center [988, 454] width 1110 height 28
type input "1"
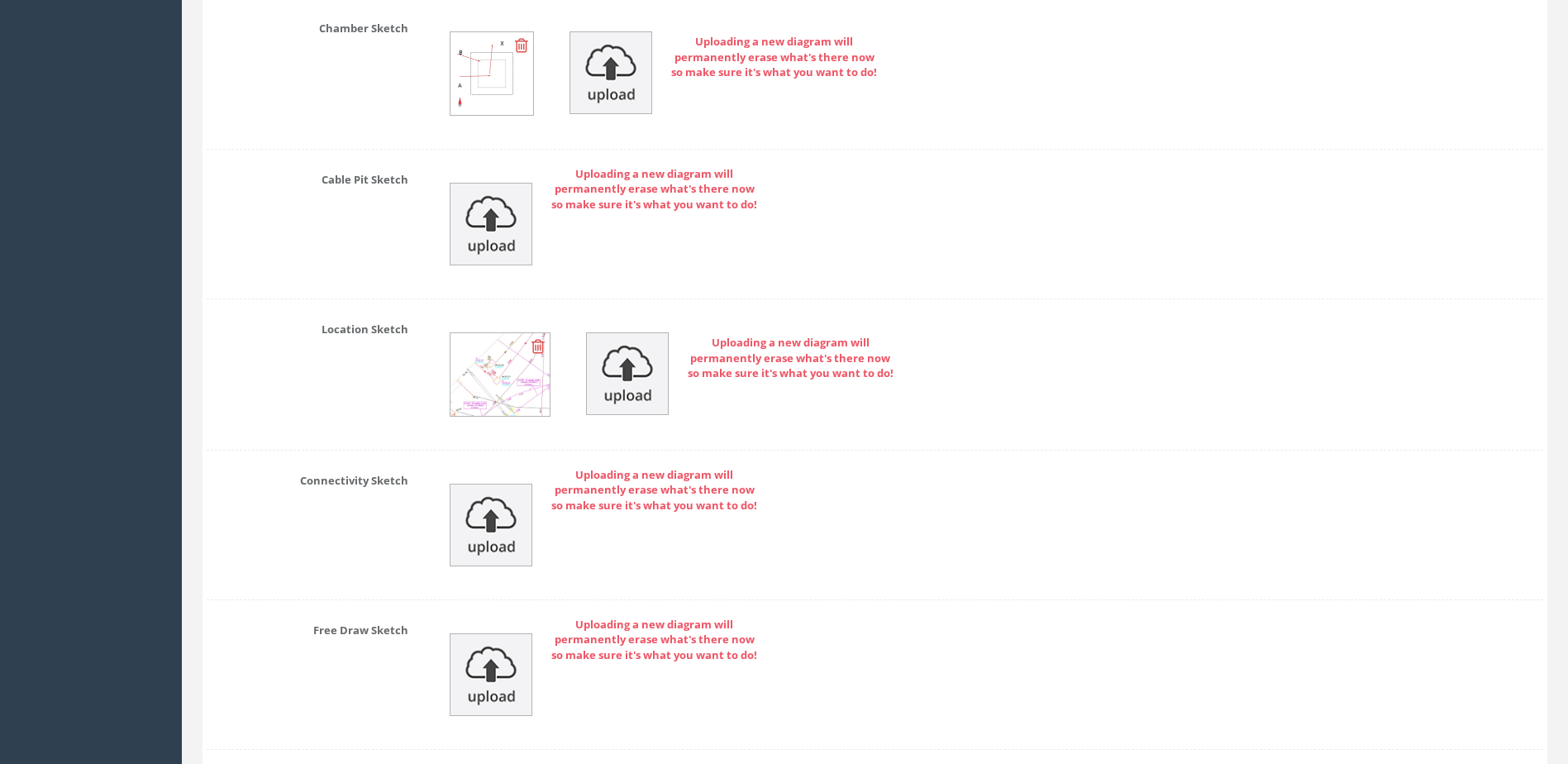
scroll to position [8689, 0]
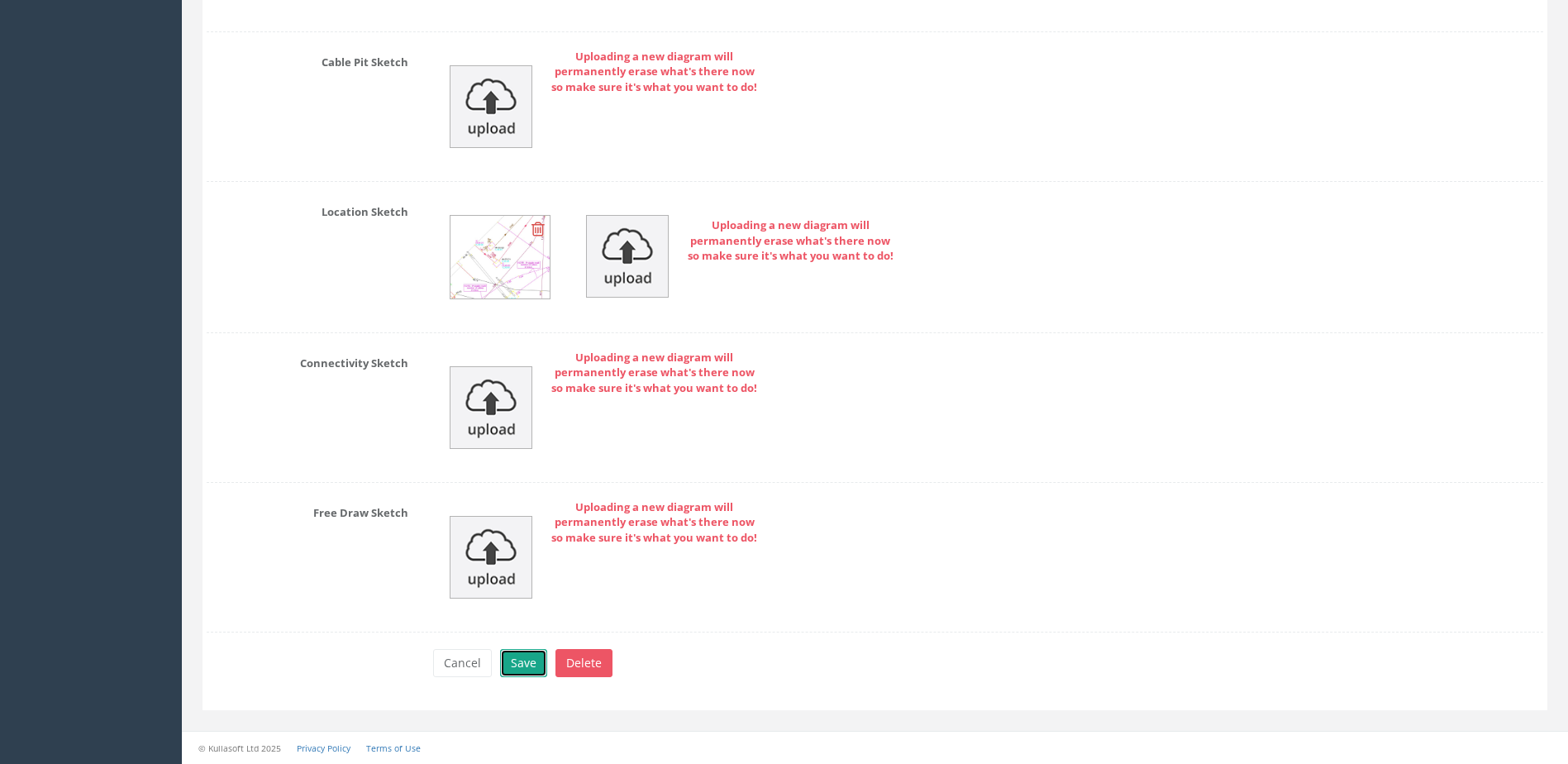
click at [504, 665] on button "Save" at bounding box center [523, 663] width 47 height 28
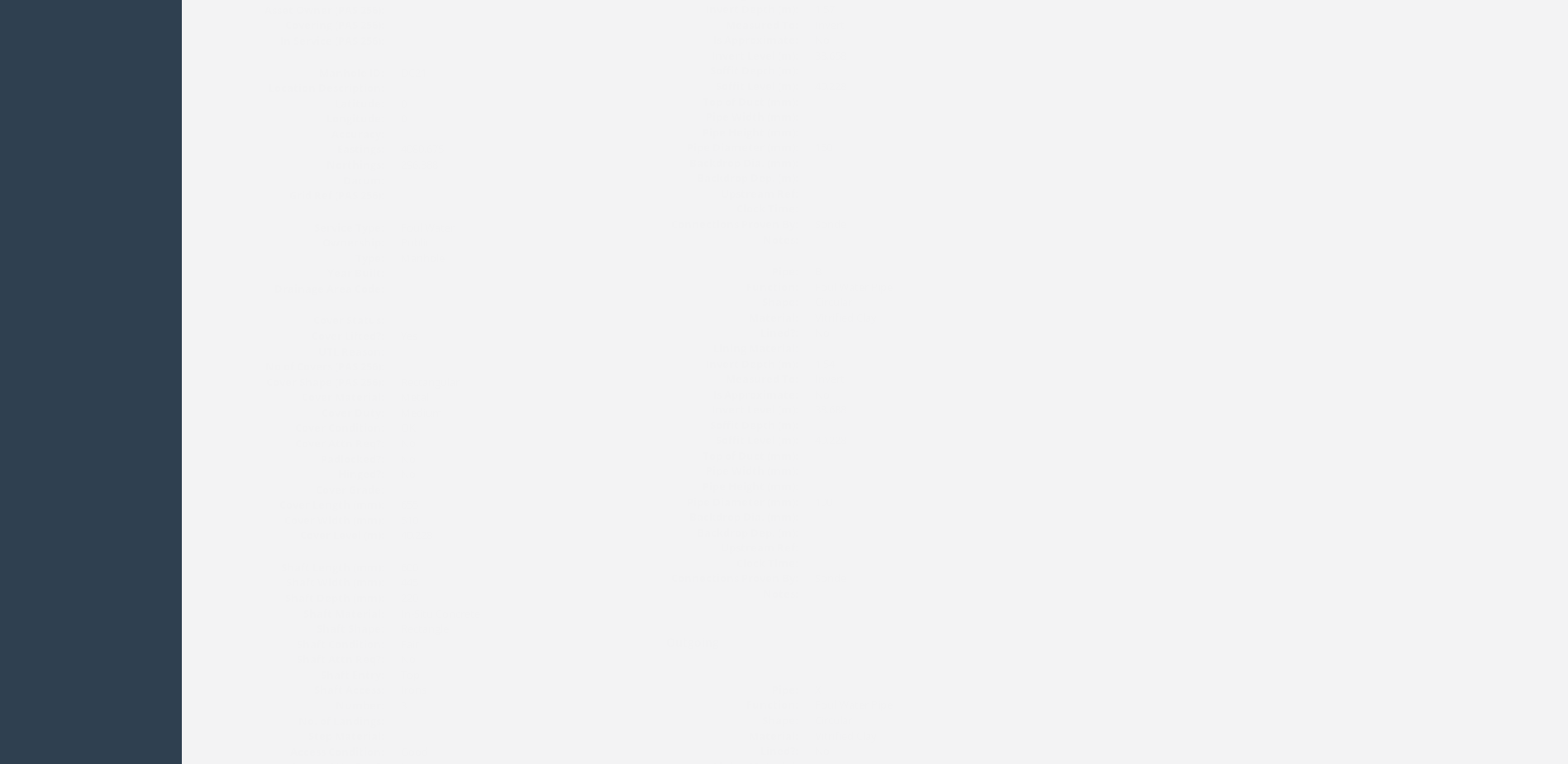
scroll to position [0, 0]
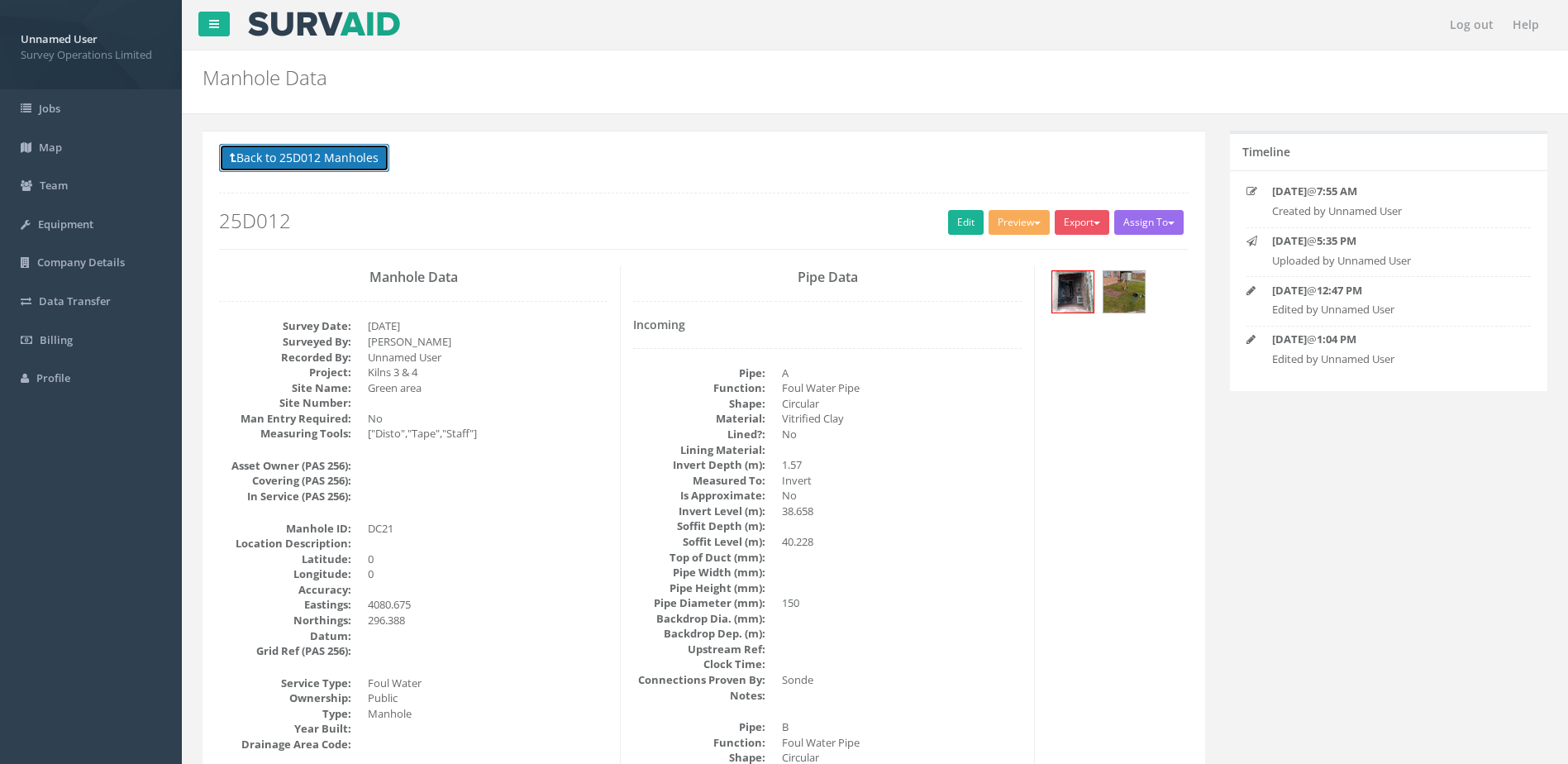
click at [362, 159] on button "Back to 25D012 Manholes" at bounding box center [304, 158] width 170 height 28
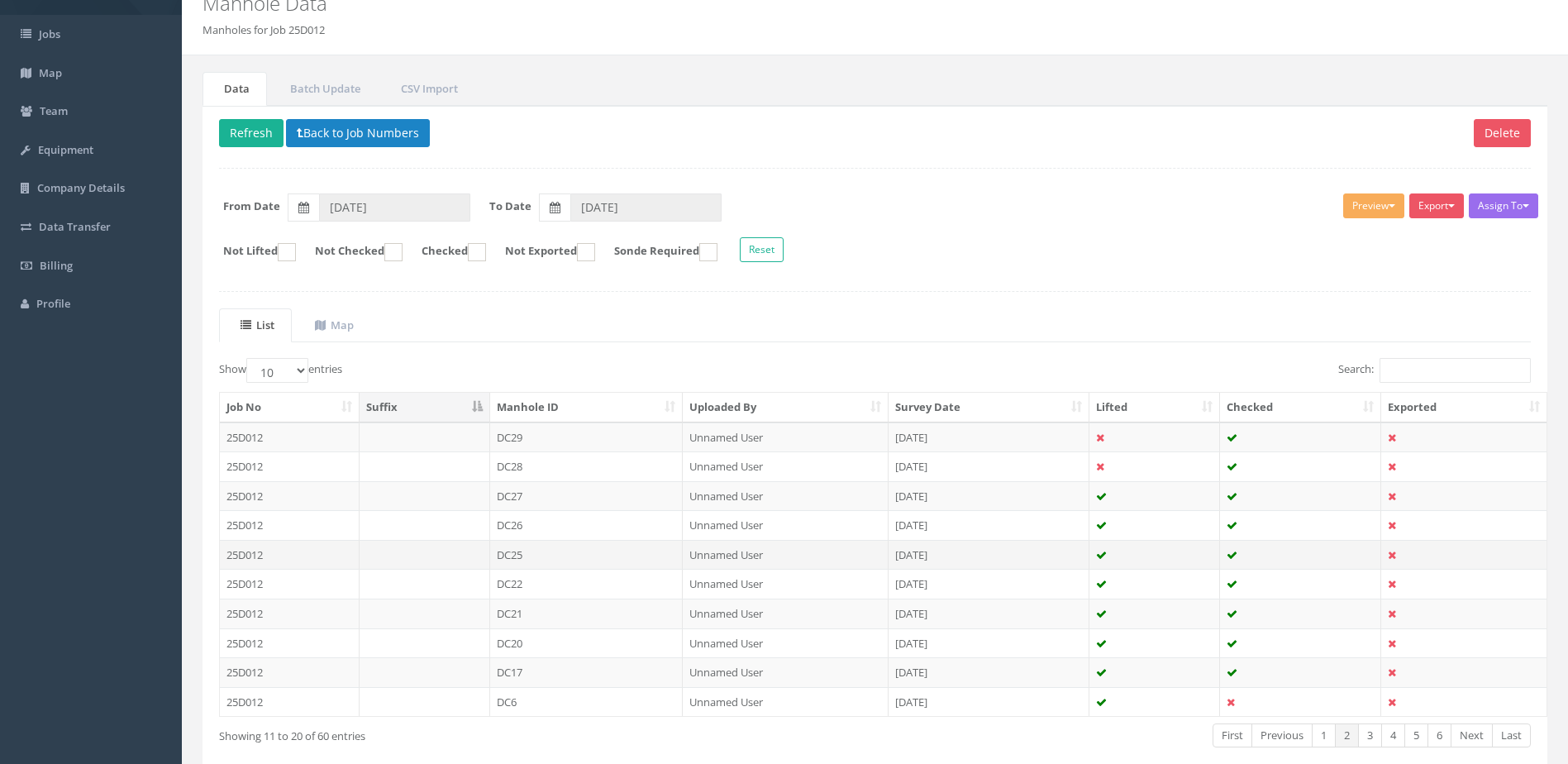
scroll to position [158, 0]
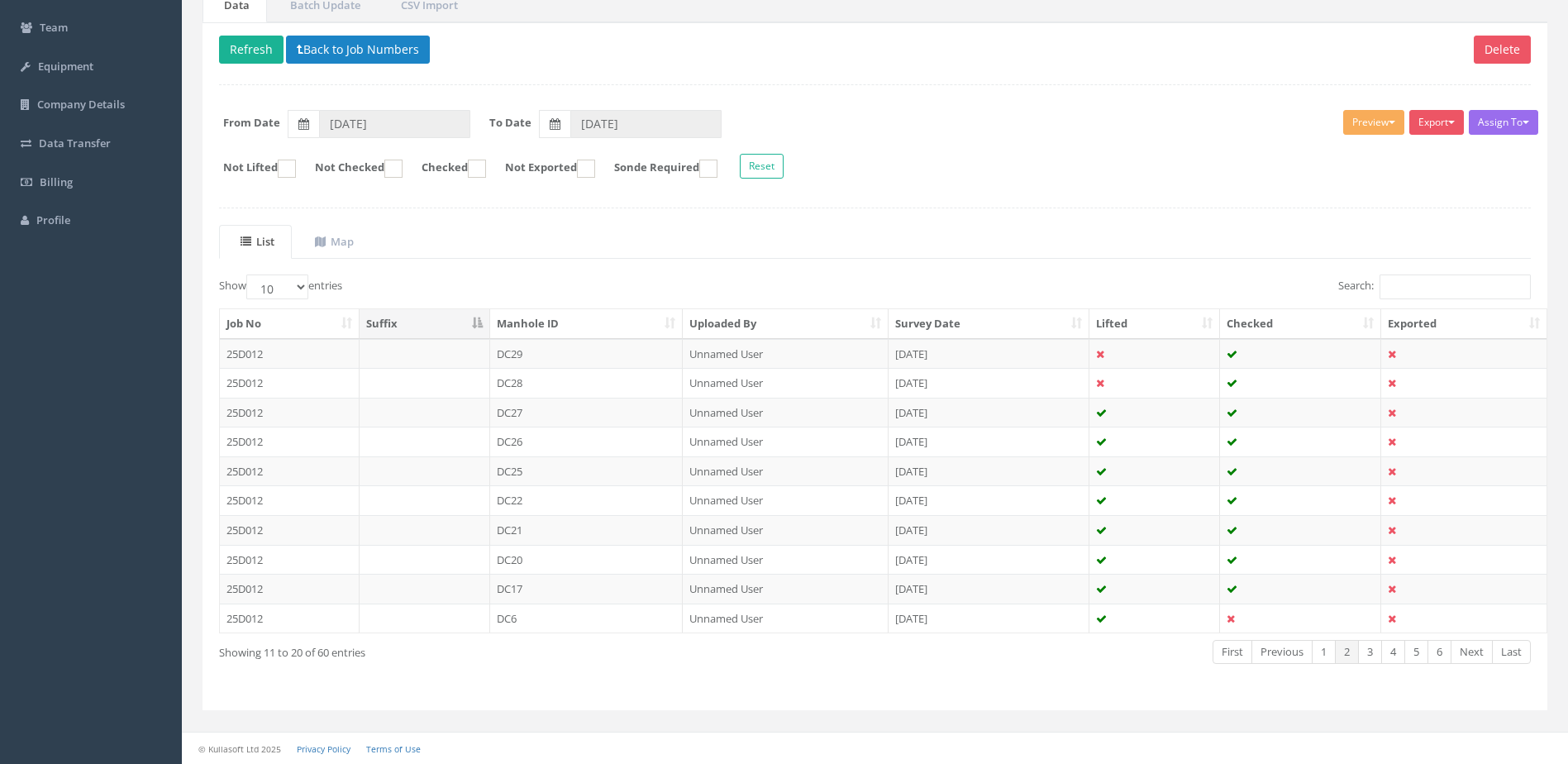
click at [598, 559] on td "DC20" at bounding box center [587, 559] width 194 height 30
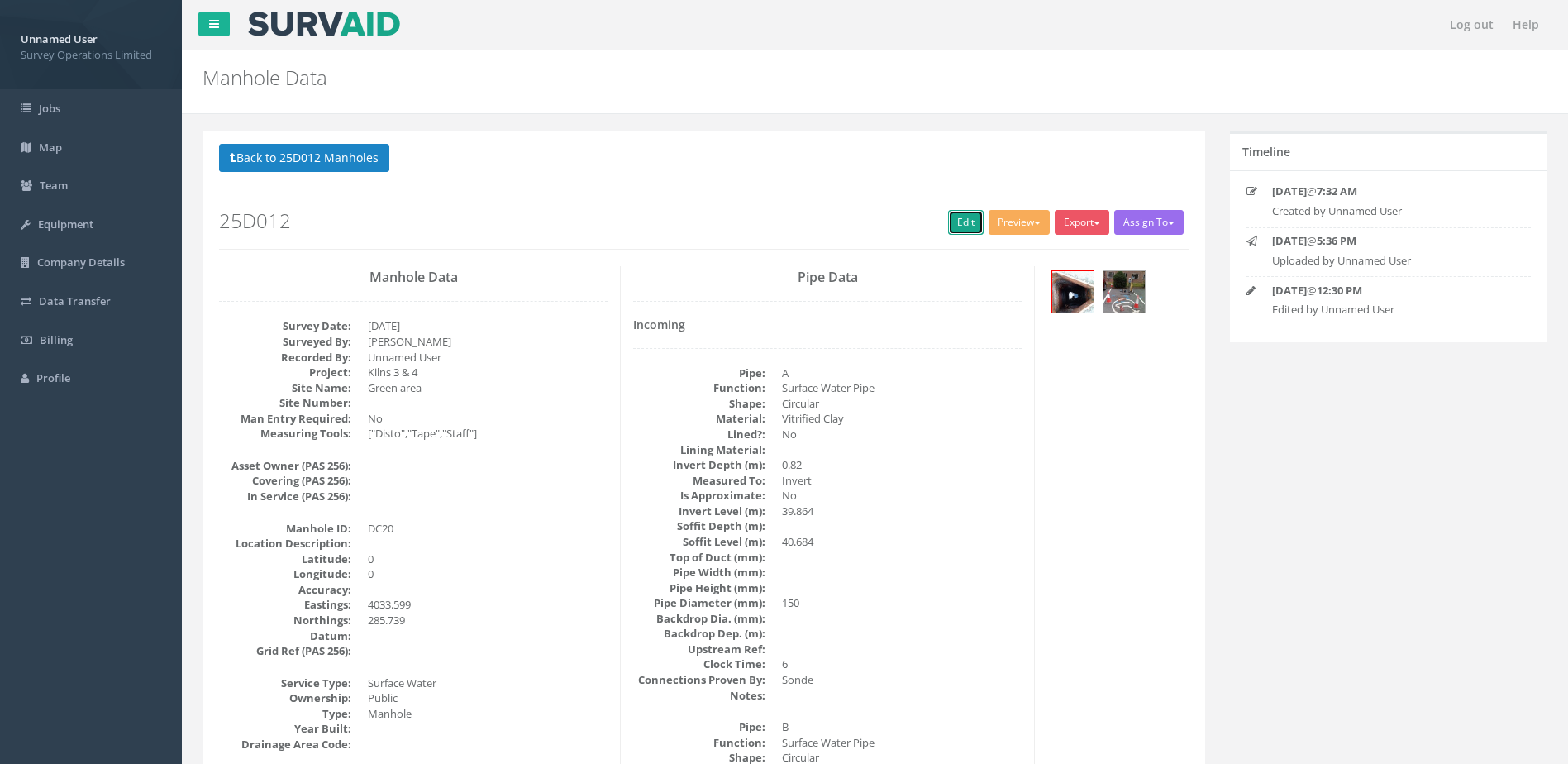
click at [948, 229] on link "Edit" at bounding box center [965, 222] width 35 height 24
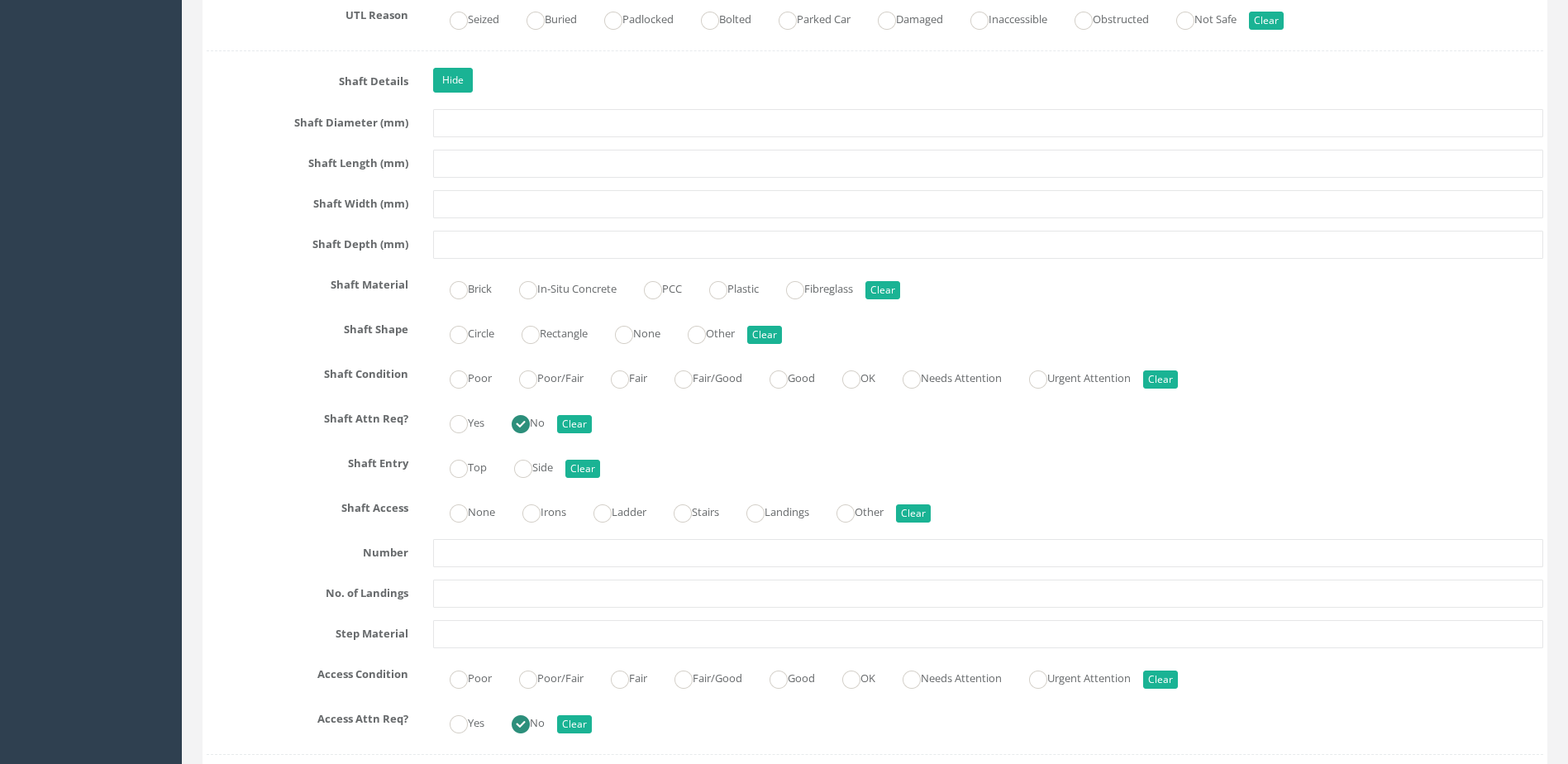
scroll to position [1653, 0]
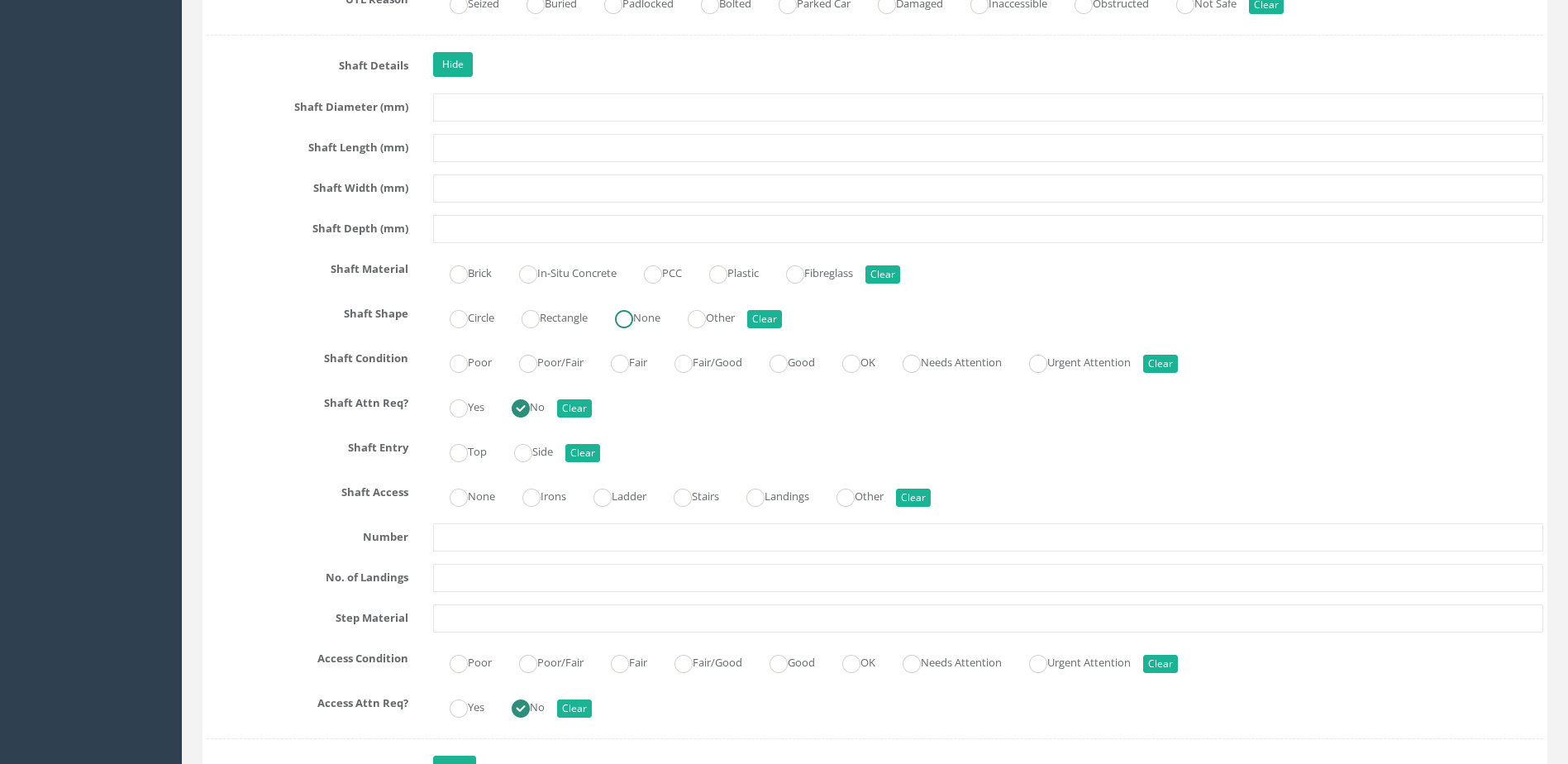
click at [645, 311] on label "None" at bounding box center [629, 316] width 62 height 24
radio input "true"
click at [785, 357] on ins at bounding box center [779, 364] width 18 height 18
radio input "true"
click at [449, 450] on label "Top" at bounding box center [459, 450] width 53 height 24
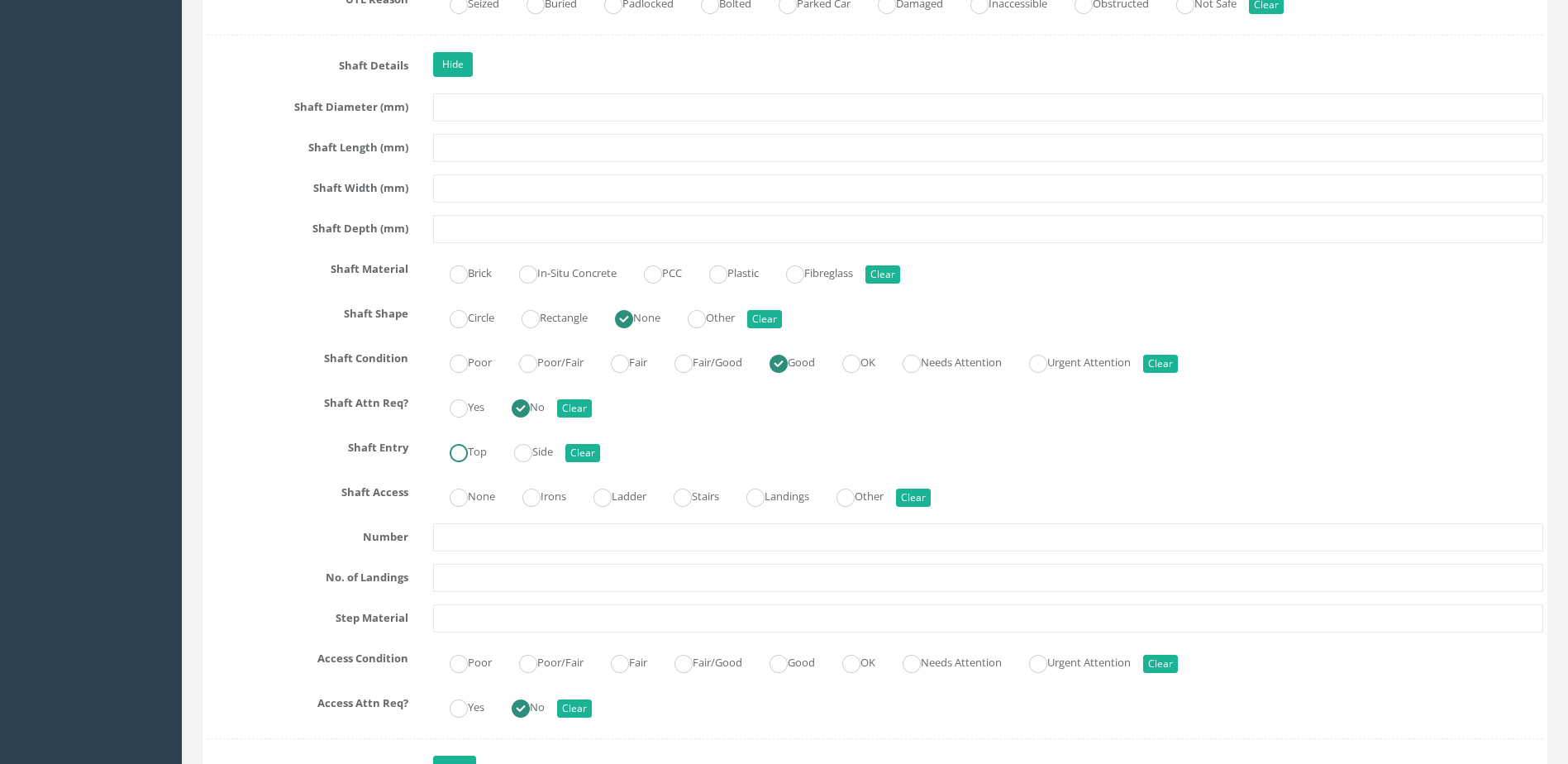
radio input "true"
click at [482, 500] on label "None" at bounding box center [464, 494] width 62 height 24
radio input "true"
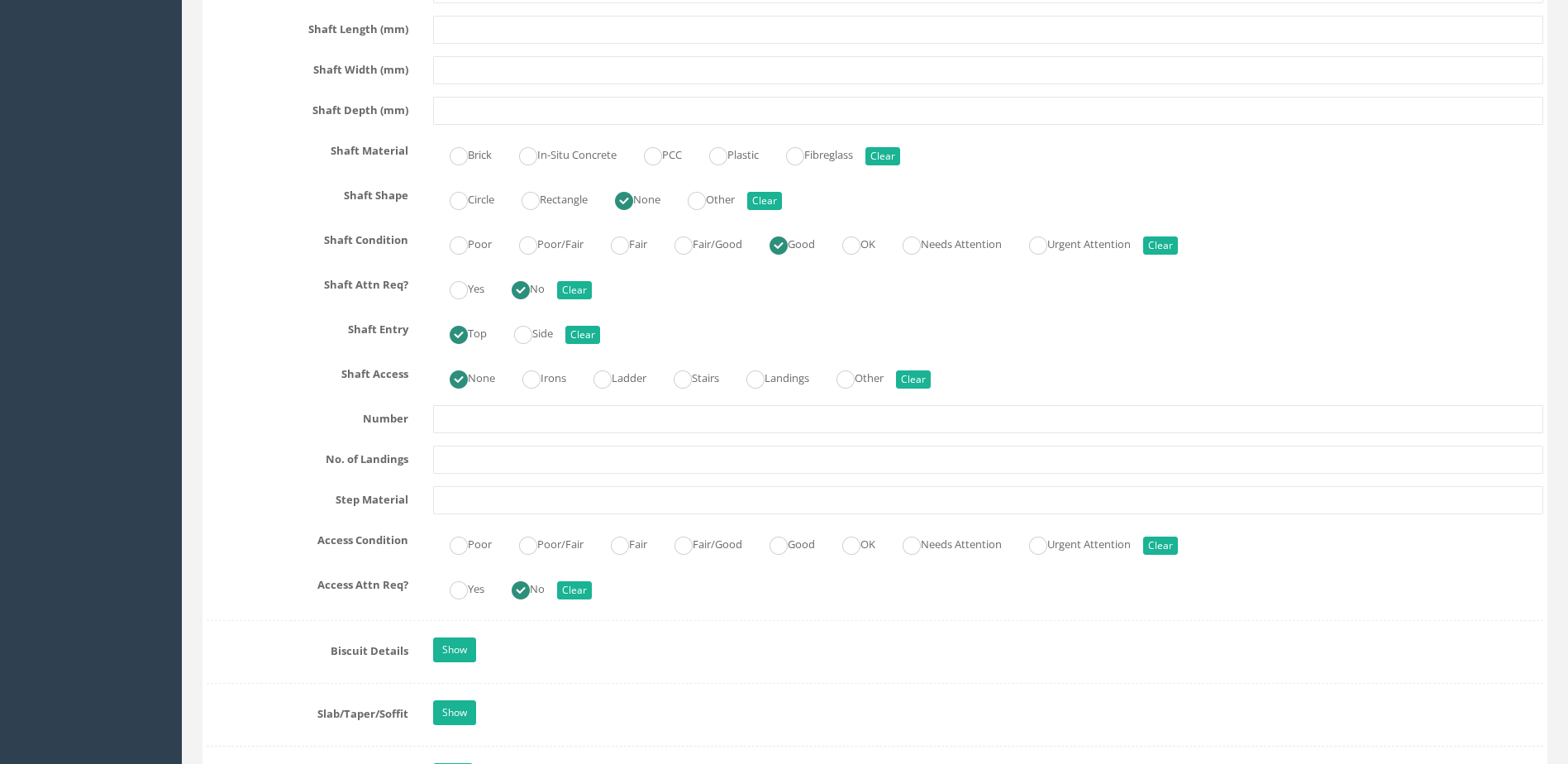
scroll to position [1819, 0]
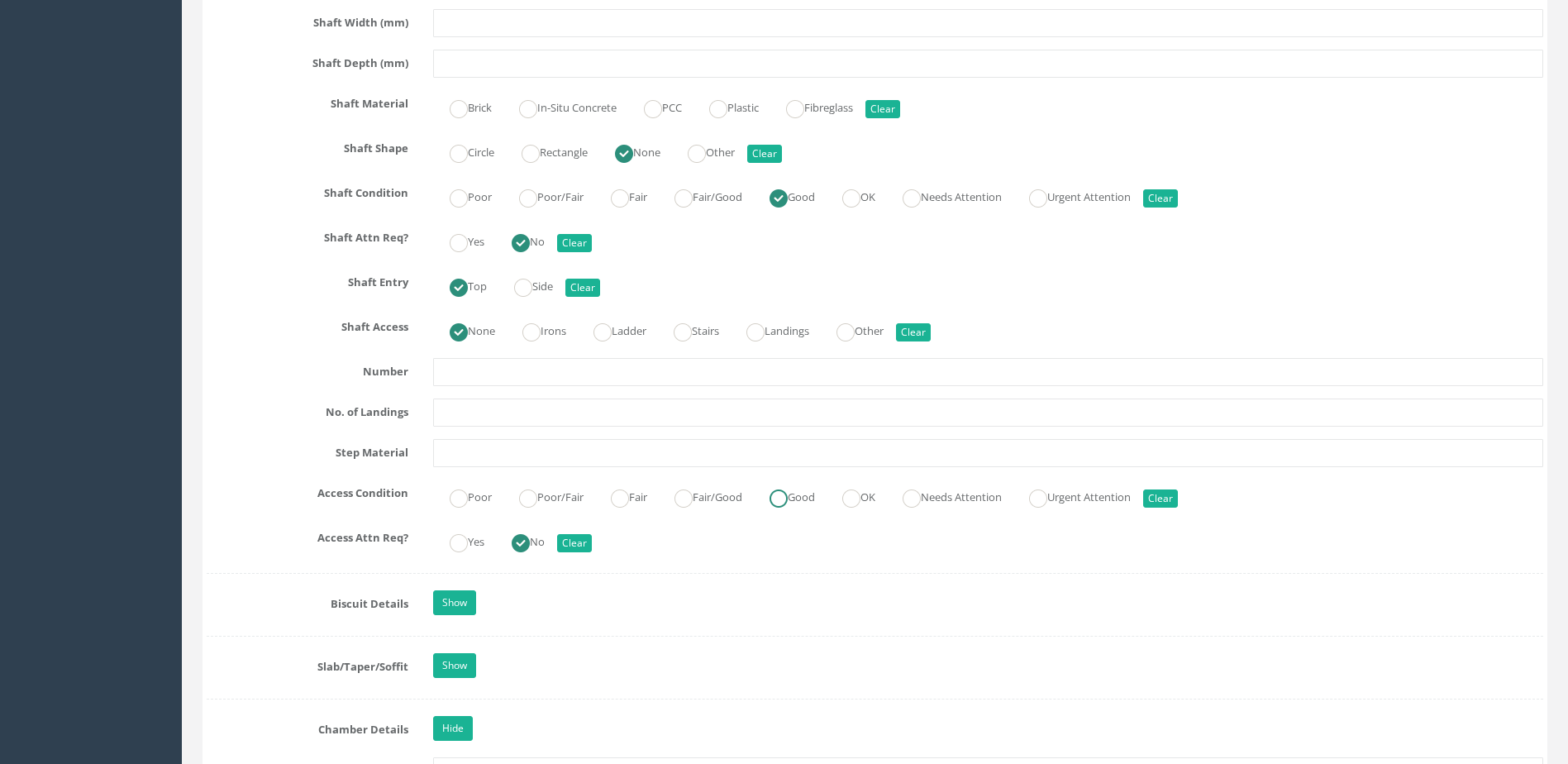
click at [807, 503] on label "Good" at bounding box center [784, 495] width 62 height 24
radio input "true"
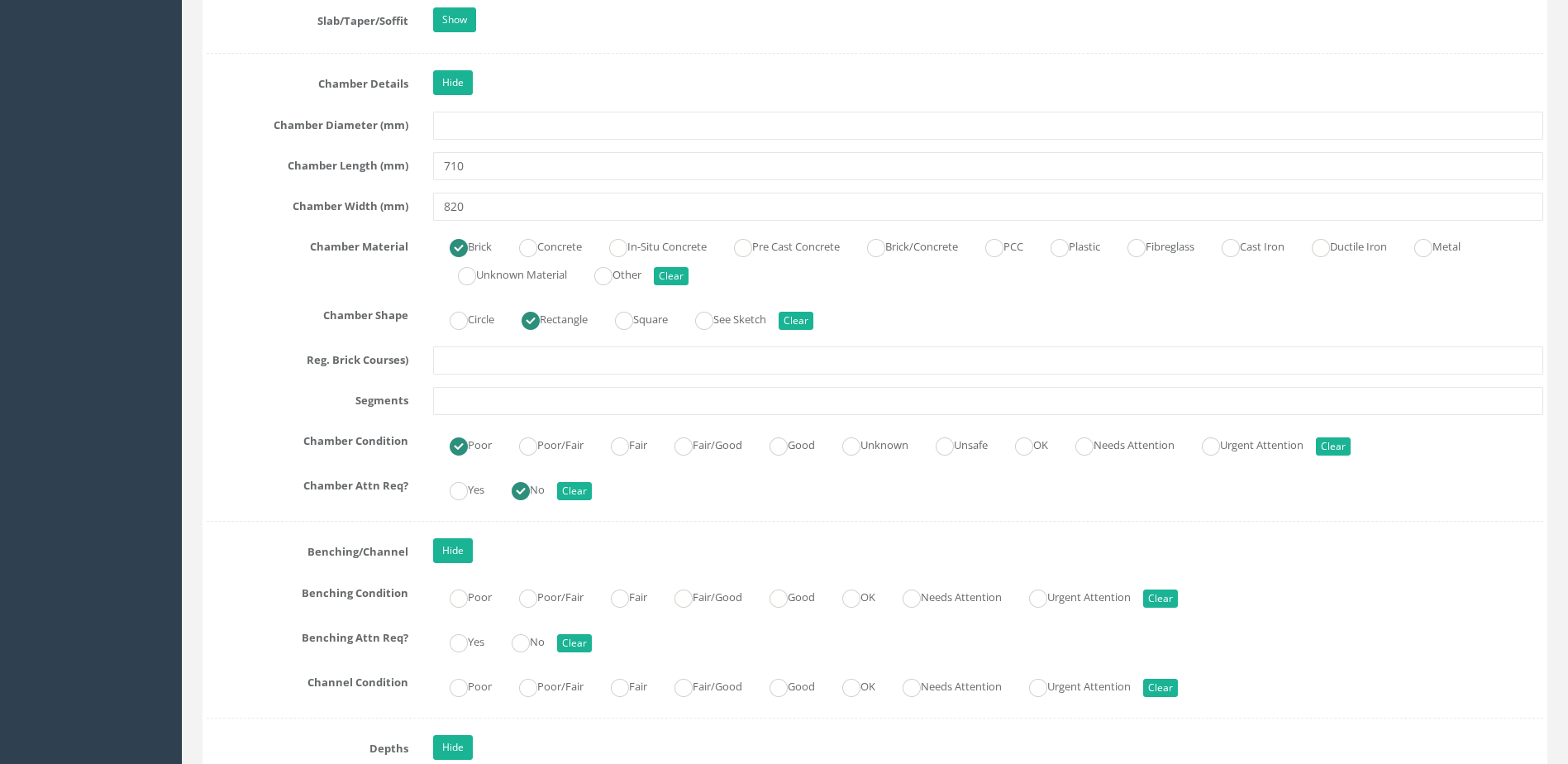
scroll to position [2645, 0]
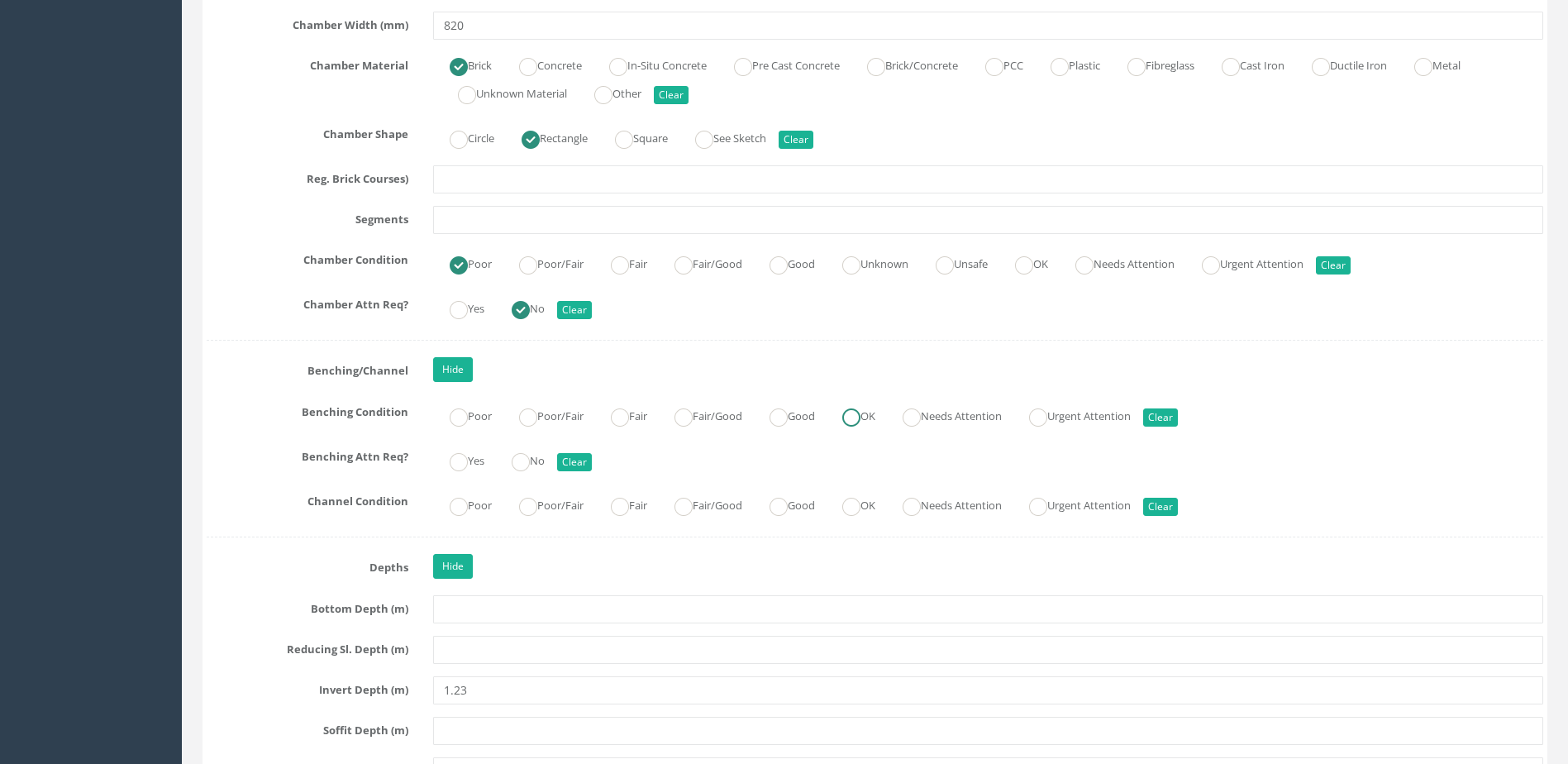
click at [861, 411] on ins at bounding box center [851, 417] width 18 height 18
radio input "true"
click at [540, 464] on label "No" at bounding box center [520, 459] width 50 height 24
radio input "true"
click at [861, 506] on ins at bounding box center [851, 507] width 18 height 18
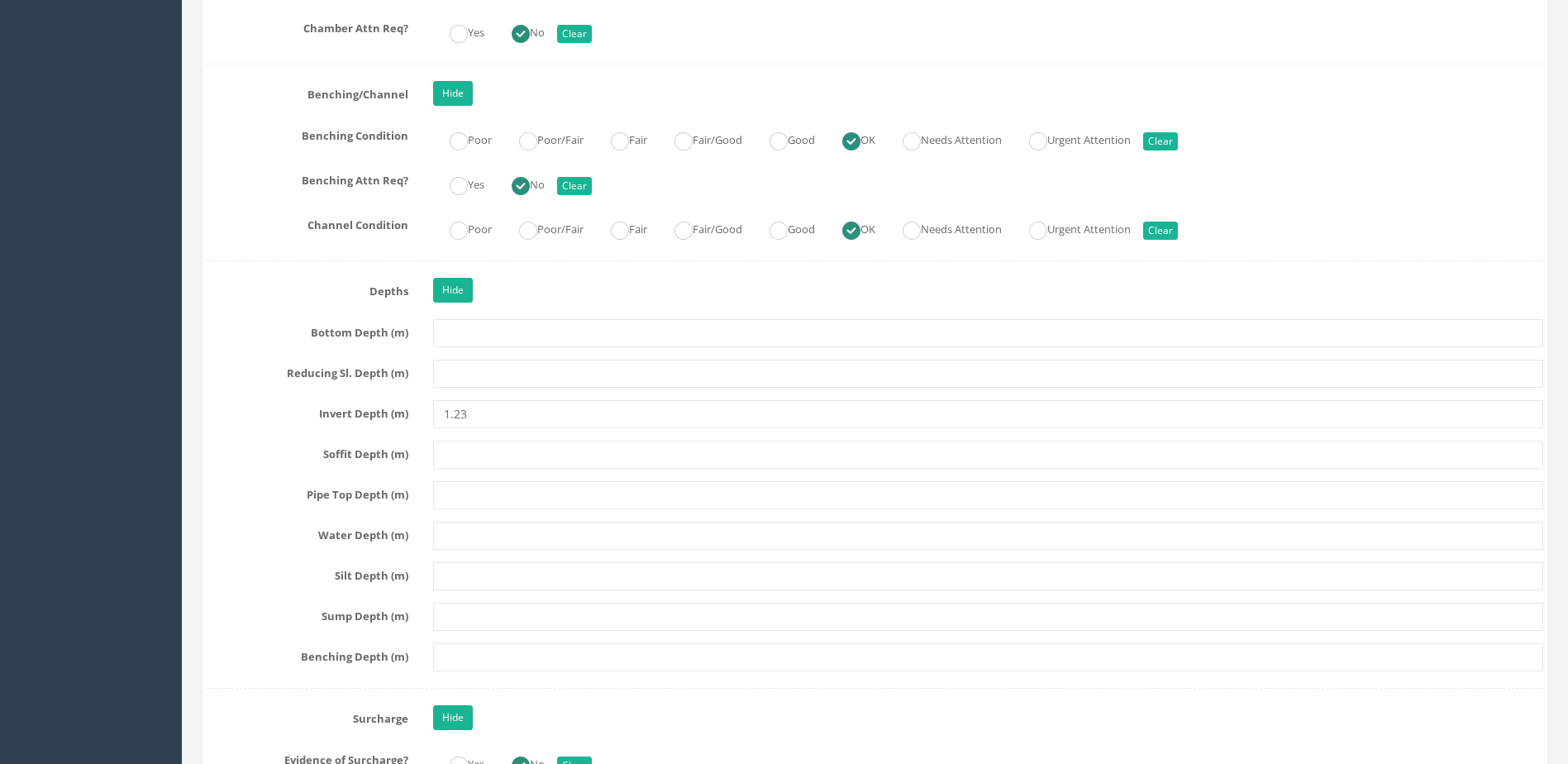
scroll to position [2811, 0]
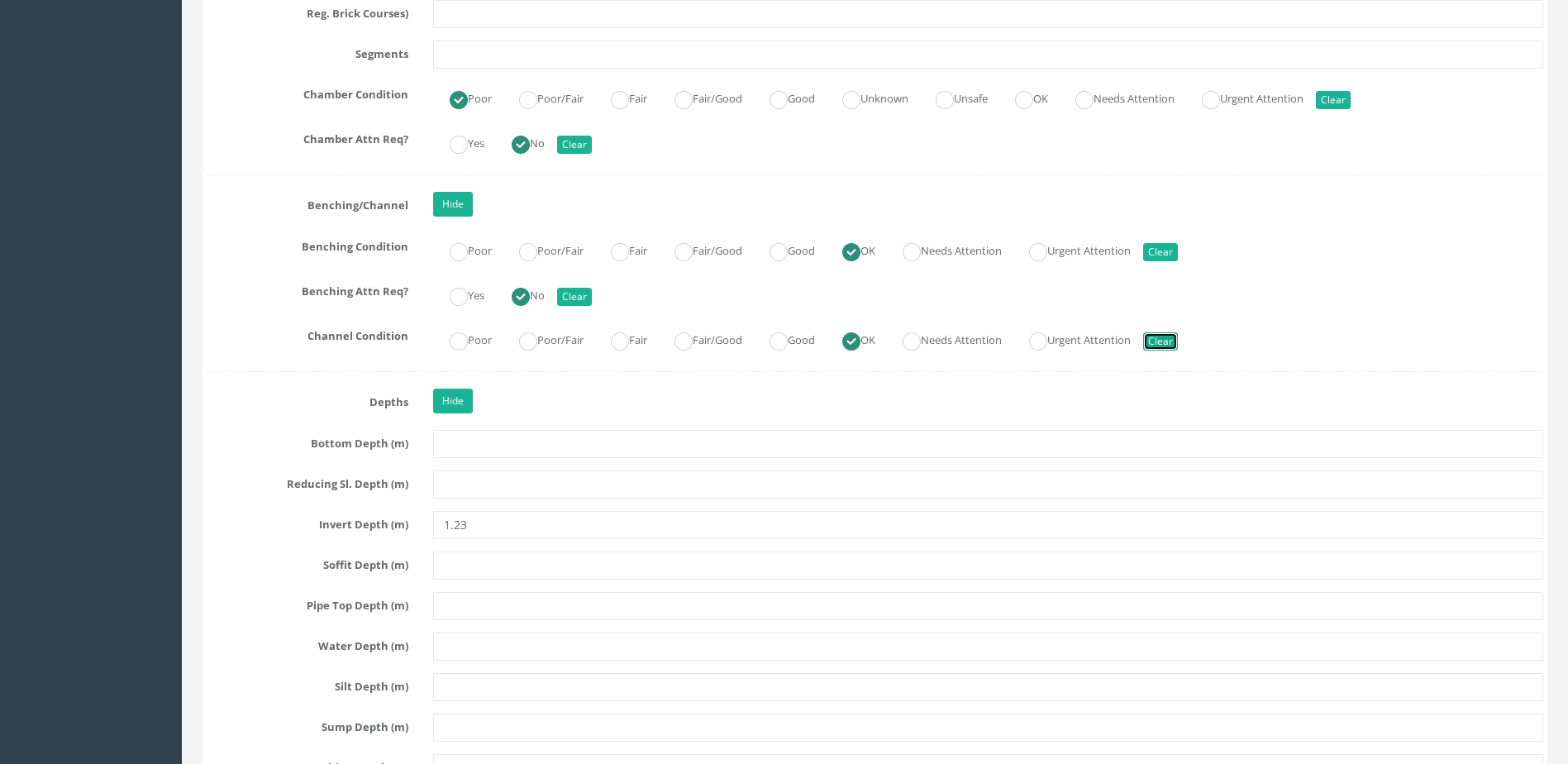
click at [1178, 340] on button "Clear" at bounding box center [1161, 341] width 34 height 18
radio input "false"
click at [1207, 251] on div "Poor Poor/Fair Fair Fair/Good Good OK Needs Attention Urgent Attention Clear" at bounding box center [989, 249] width 1135 height 33
click at [1178, 251] on button "Clear" at bounding box center [1161, 252] width 34 height 18
radio input "false"
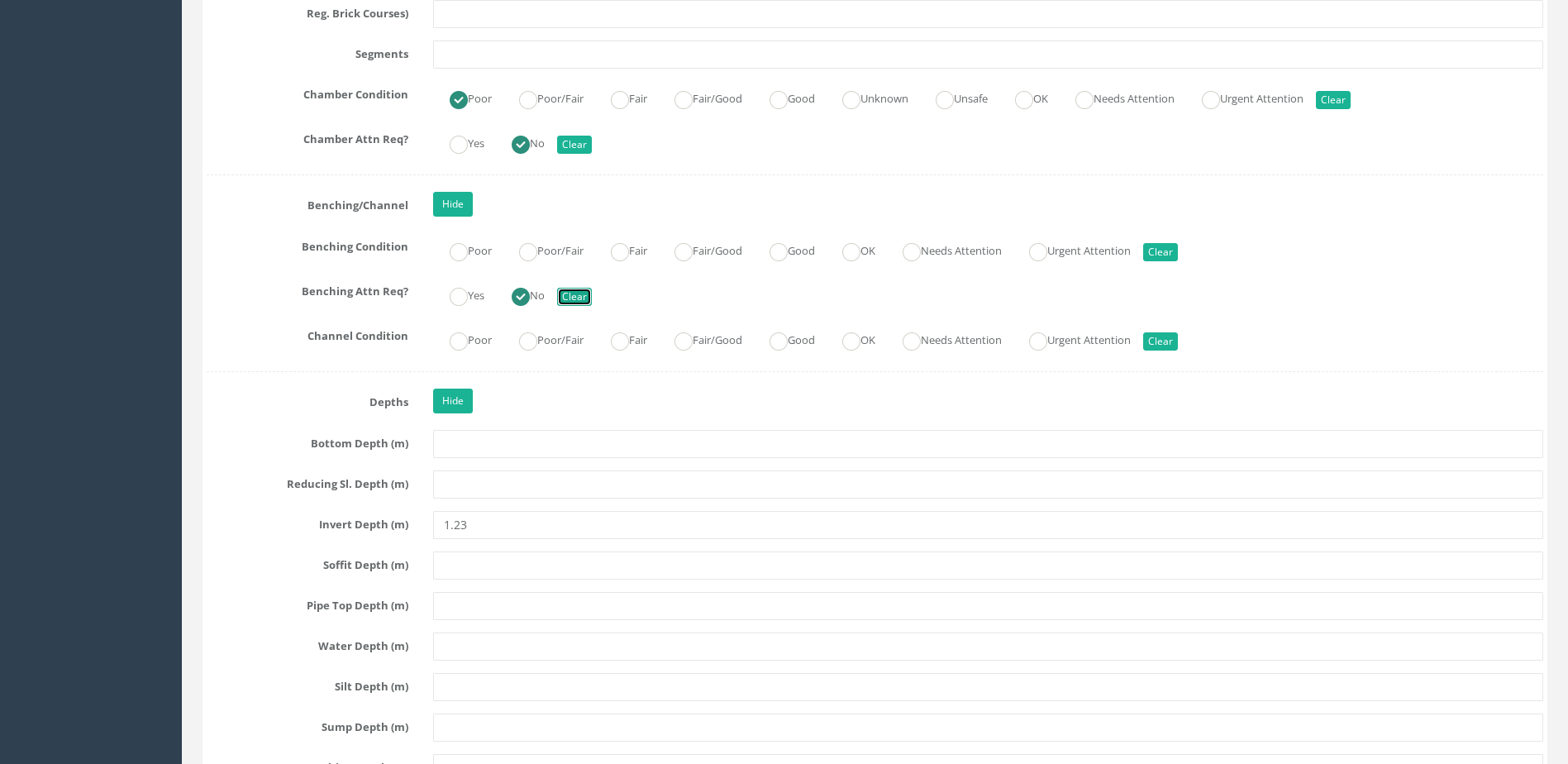
click at [592, 288] on button "Clear" at bounding box center [574, 297] width 34 height 18
radio input "false"
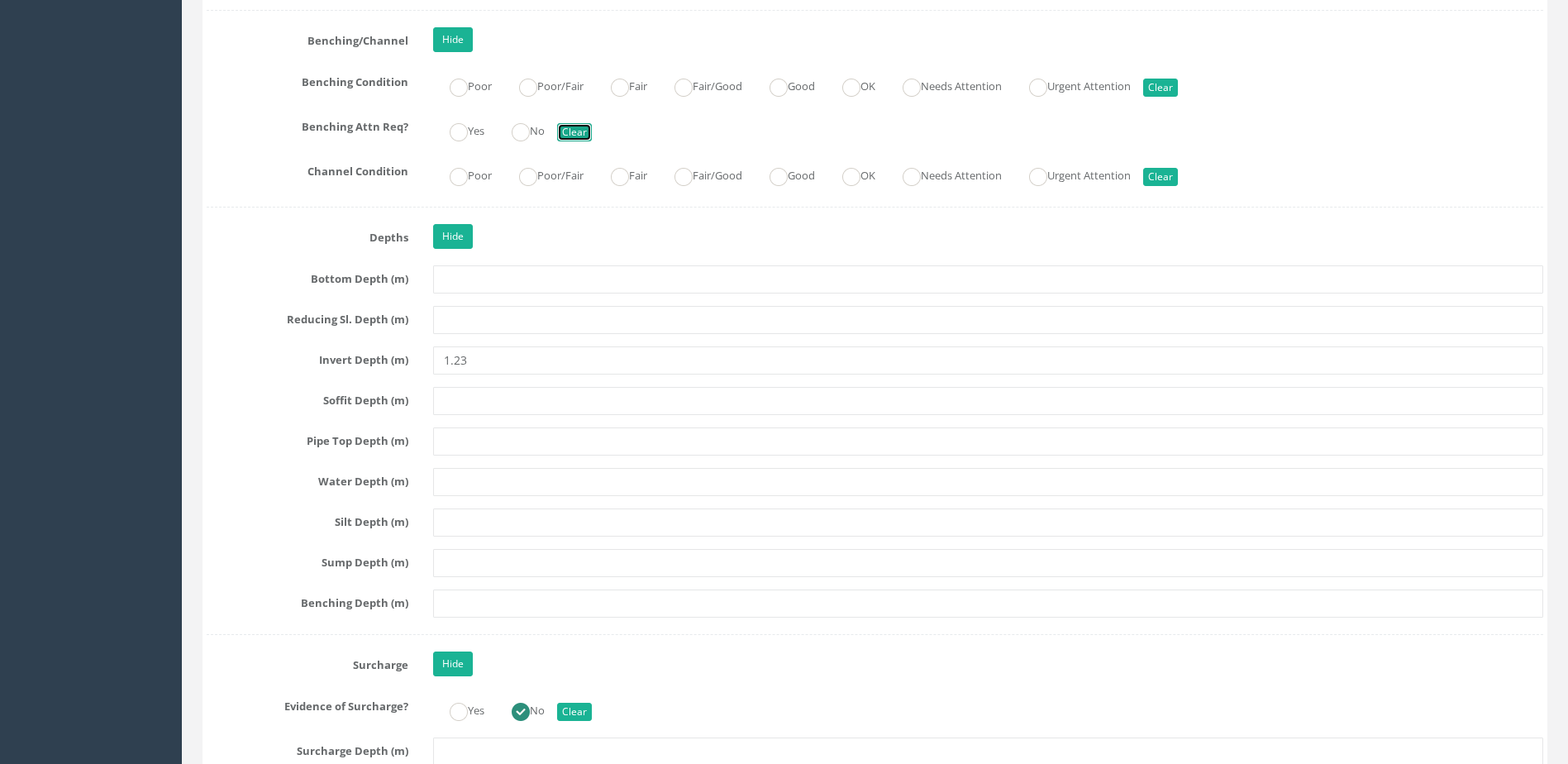
scroll to position [2975, 0]
click at [790, 161] on label "Good" at bounding box center [784, 173] width 62 height 24
radio input "true"
drag, startPoint x: 538, startPoint y: 129, endPoint x: 718, endPoint y: 73, distance: 188.5
click at [538, 129] on label "No" at bounding box center [520, 129] width 50 height 24
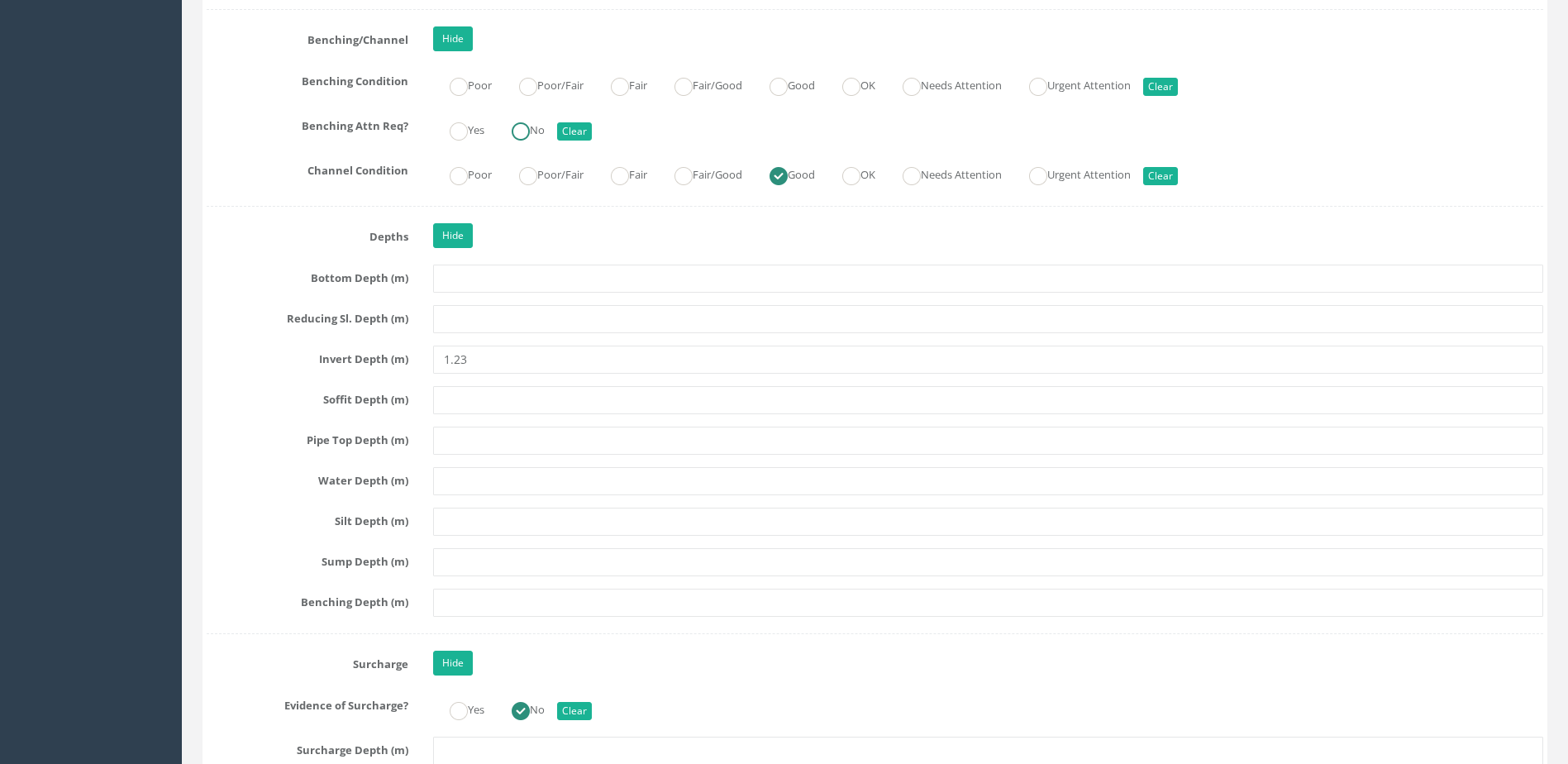
radio input "true"
click at [788, 81] on ins at bounding box center [779, 87] width 18 height 18
radio input "true"
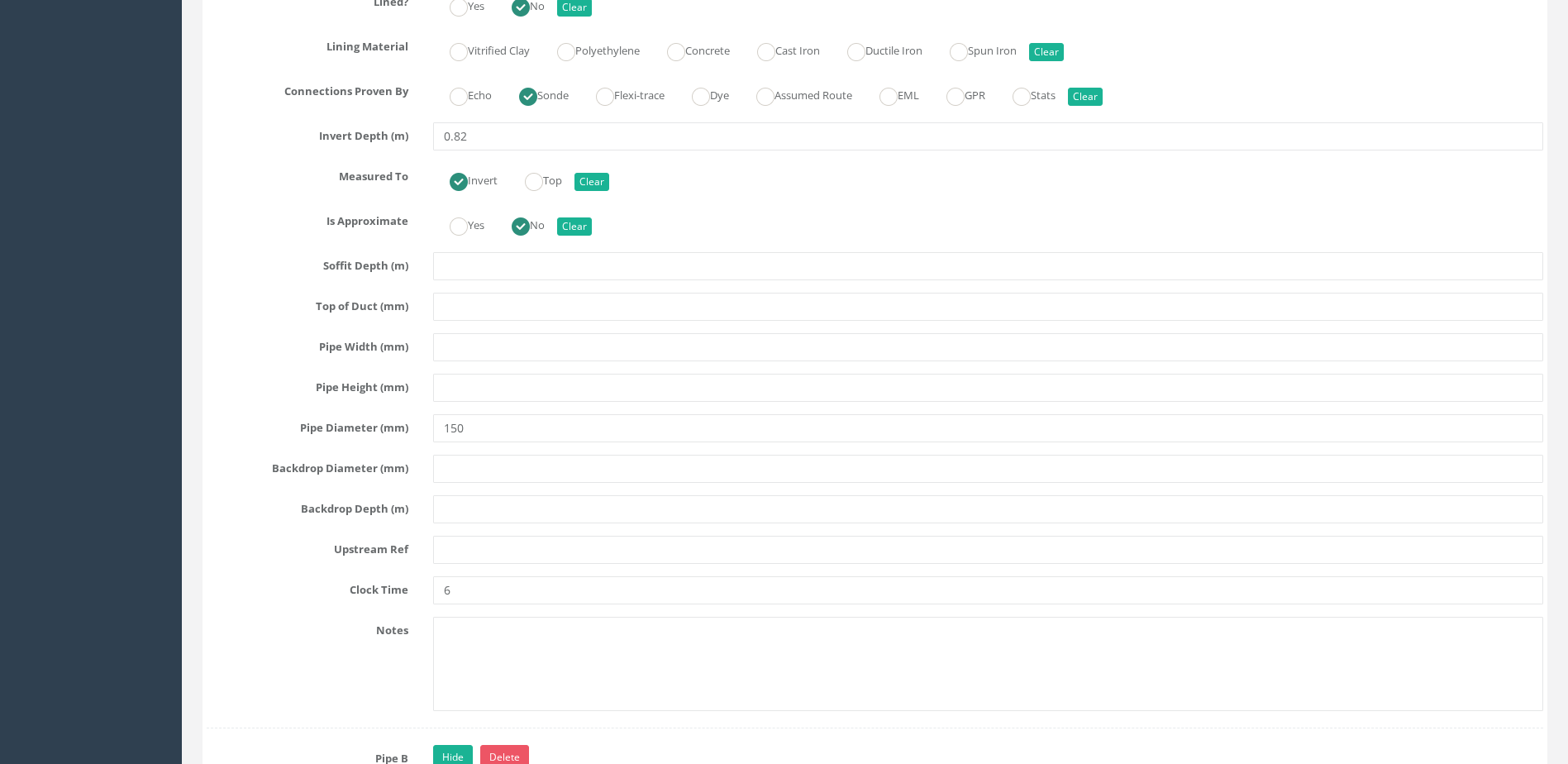
scroll to position [5456, 0]
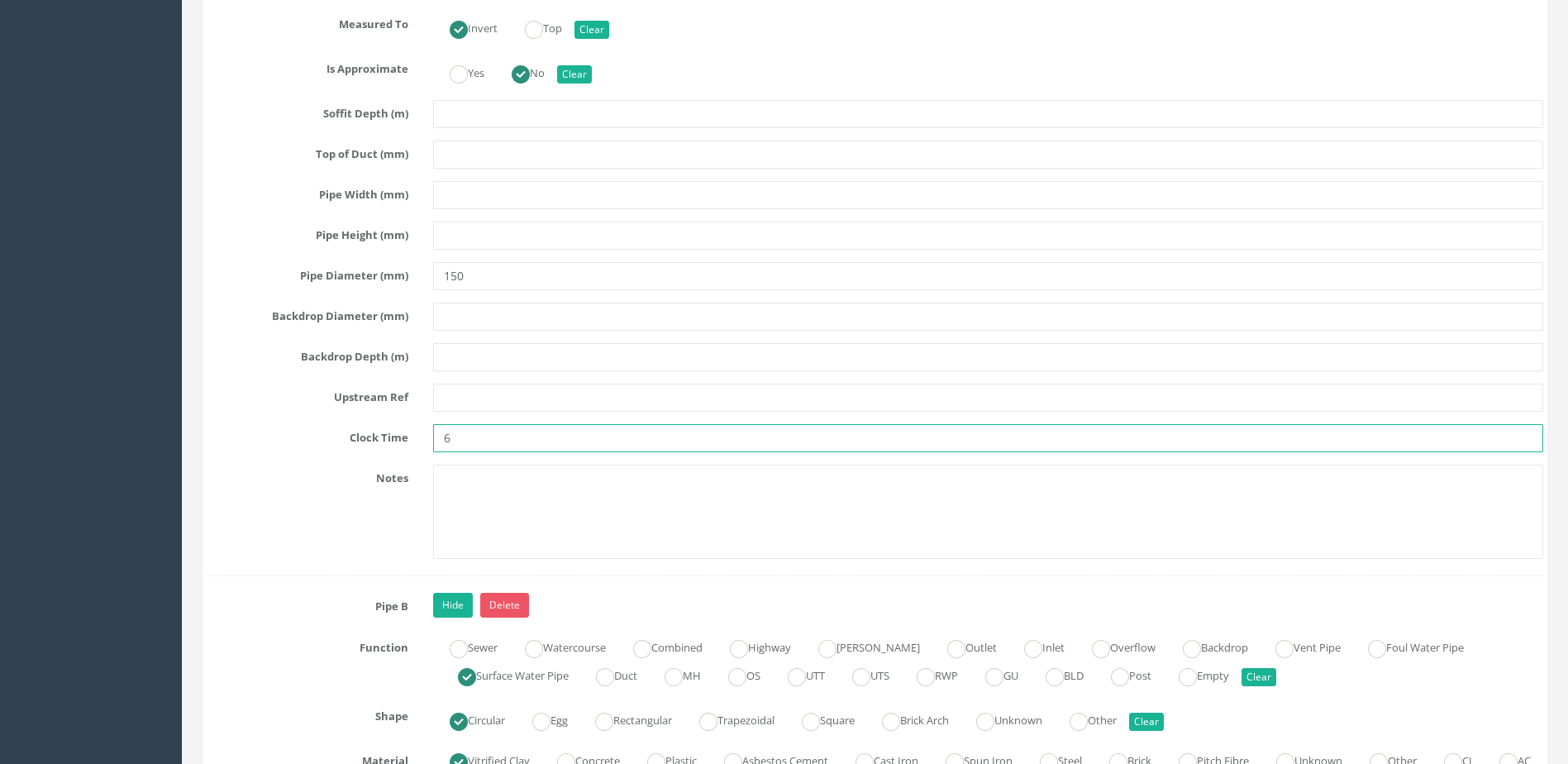
click at [536, 442] on input "6" at bounding box center [988, 437] width 1110 height 28
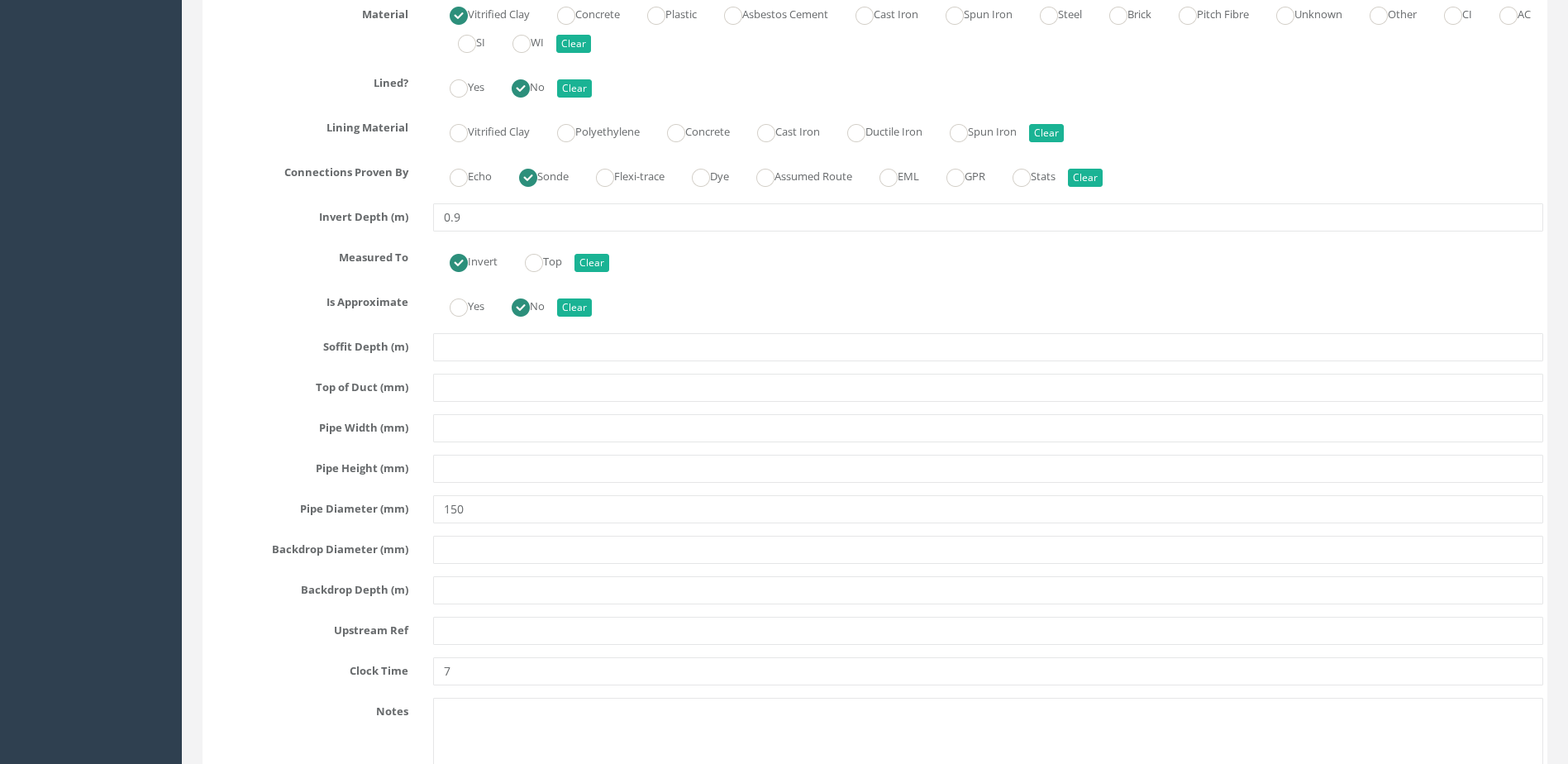
scroll to position [6282, 0]
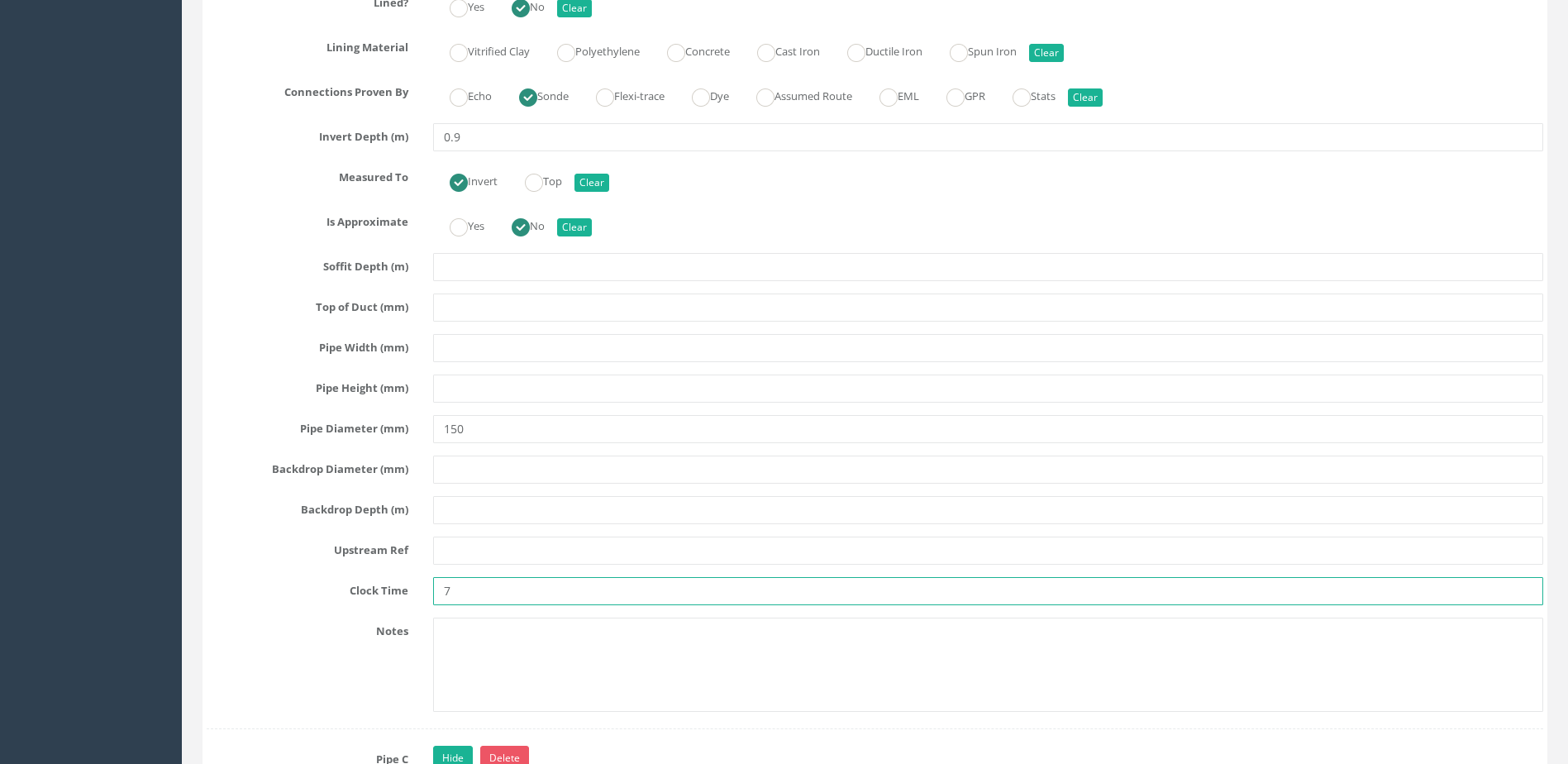
click at [530, 604] on input "7" at bounding box center [988, 590] width 1110 height 28
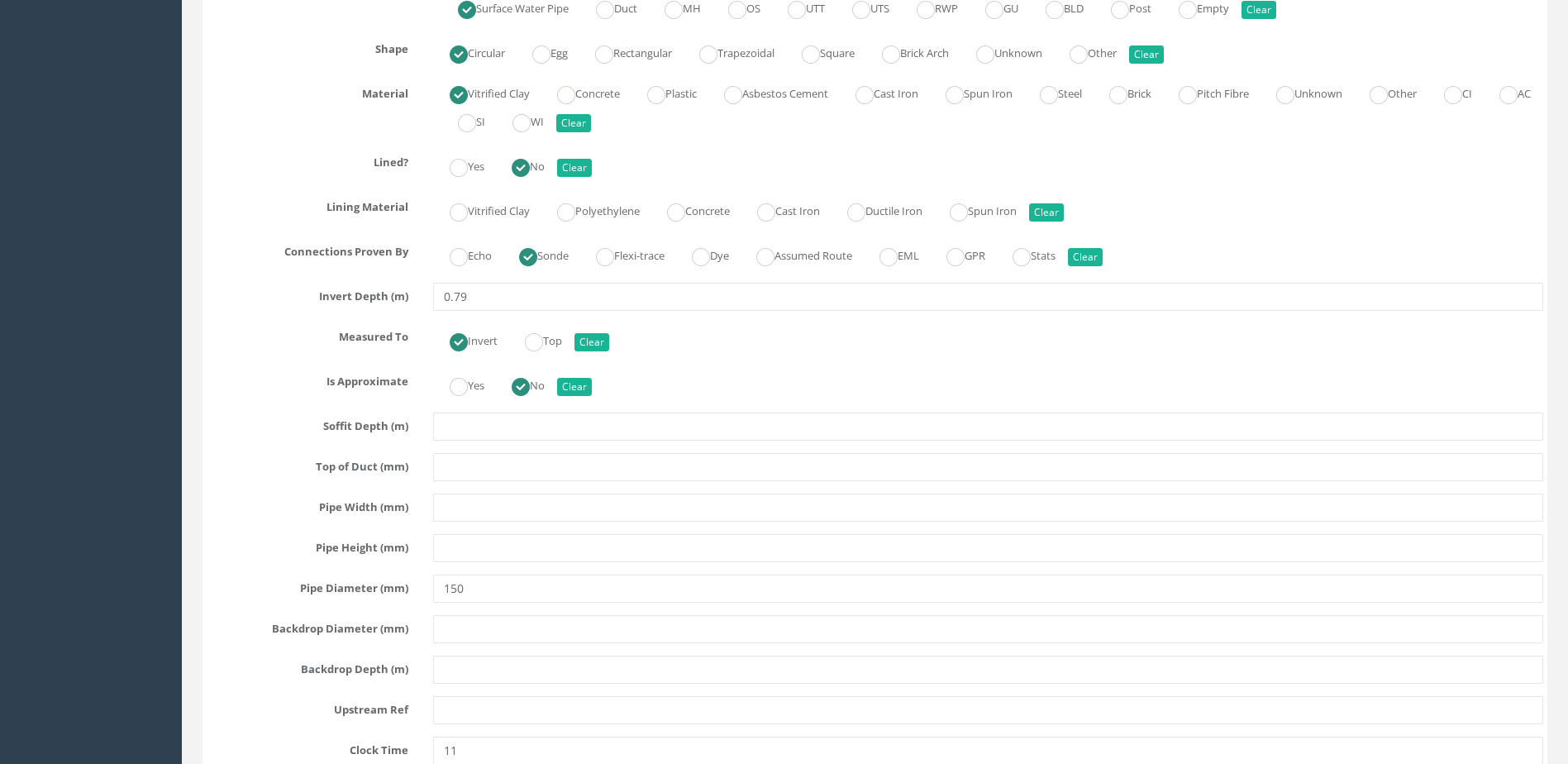
scroll to position [7191, 0]
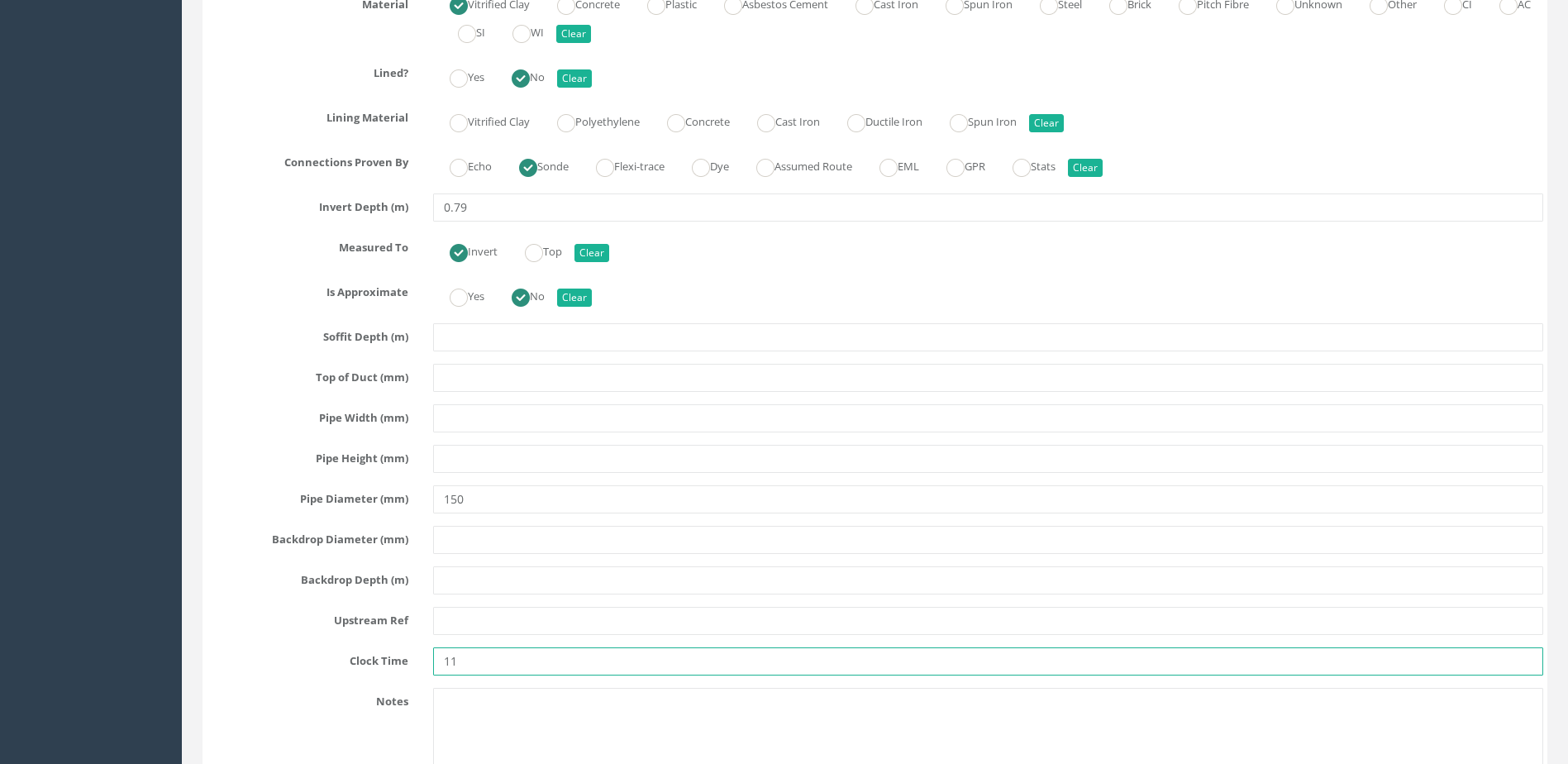
click at [491, 669] on input "11" at bounding box center [988, 661] width 1110 height 28
type input "1"
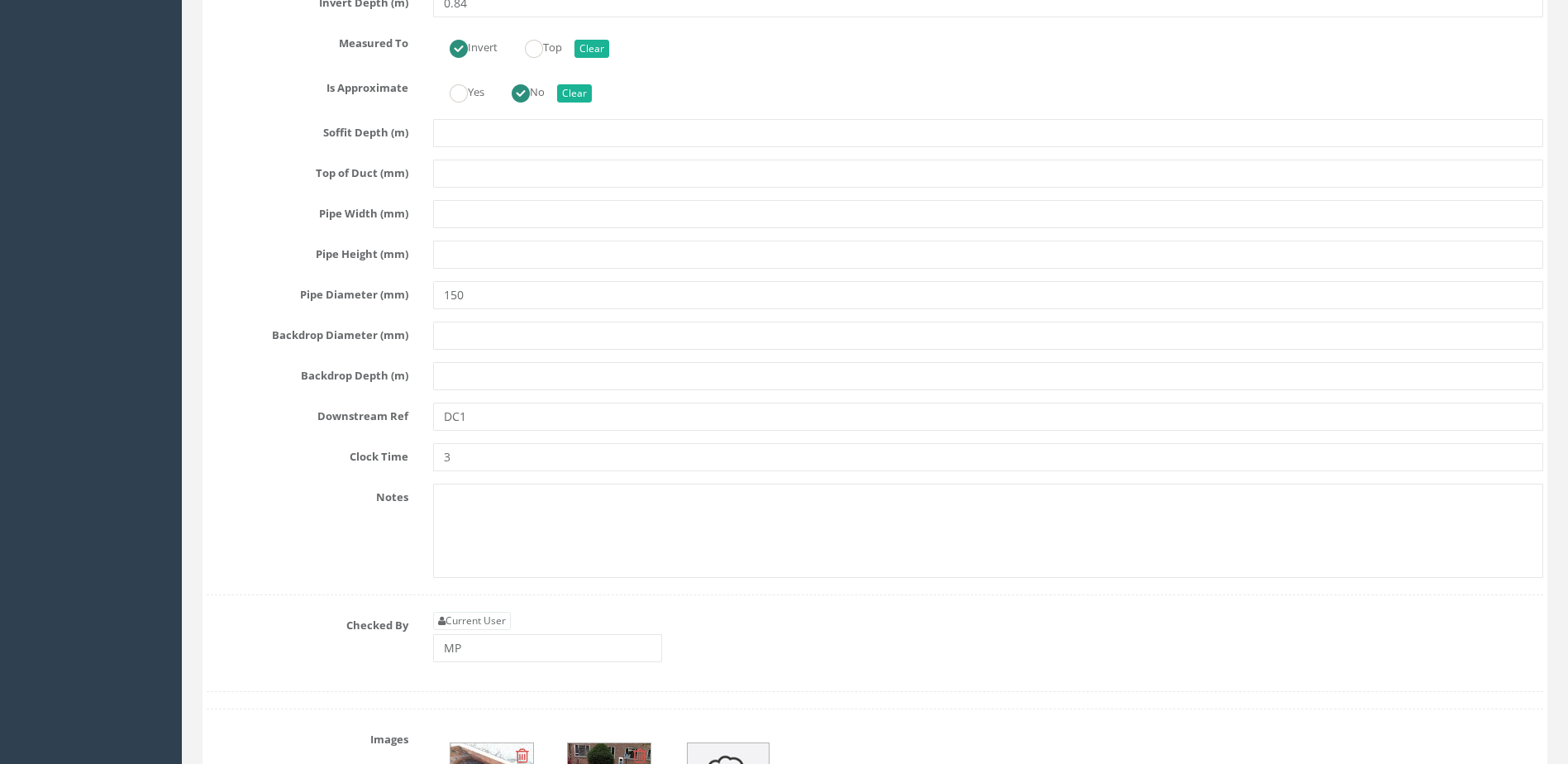
scroll to position [8431, 0]
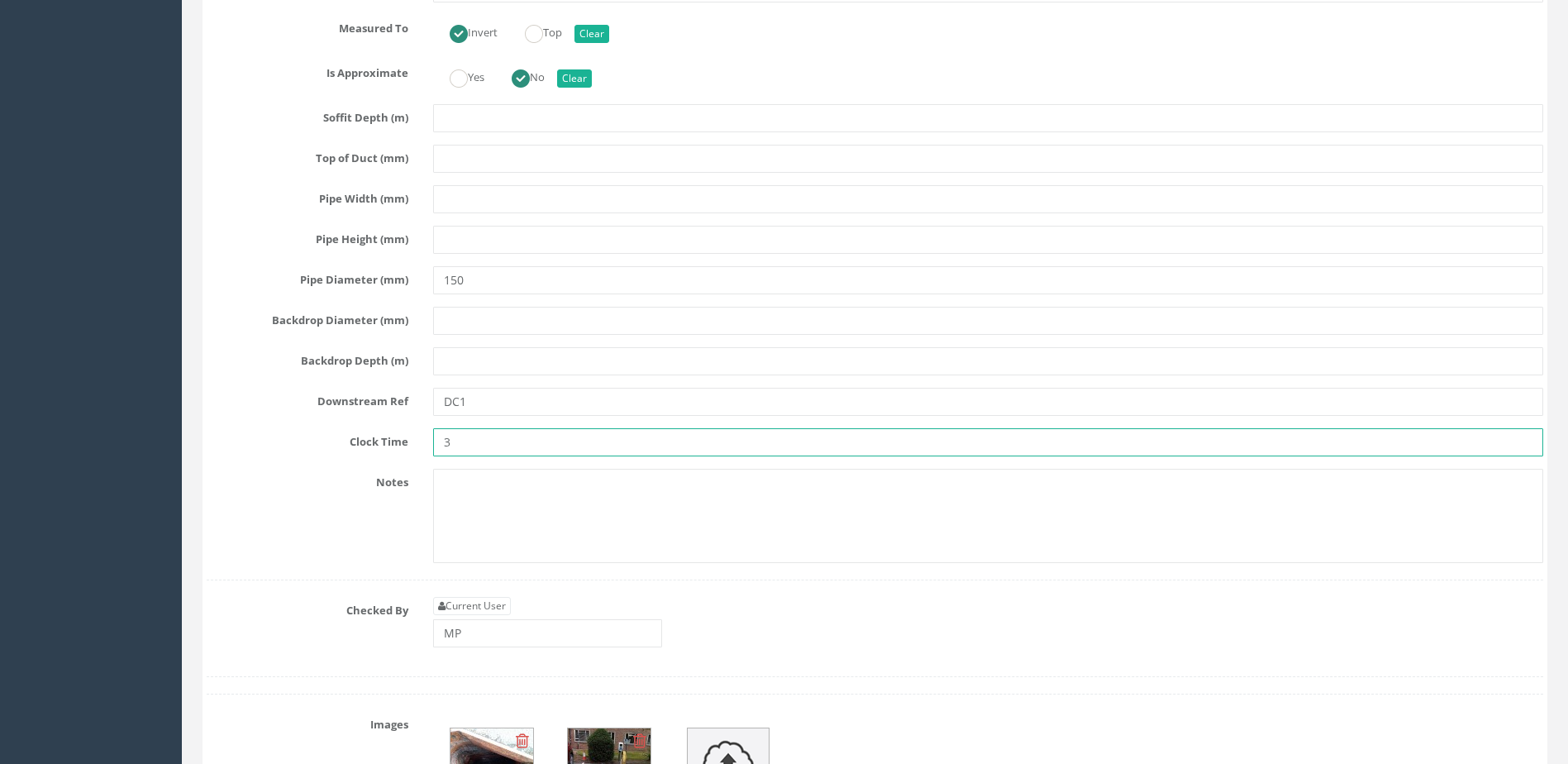
click at [584, 431] on input "3" at bounding box center [988, 442] width 1110 height 28
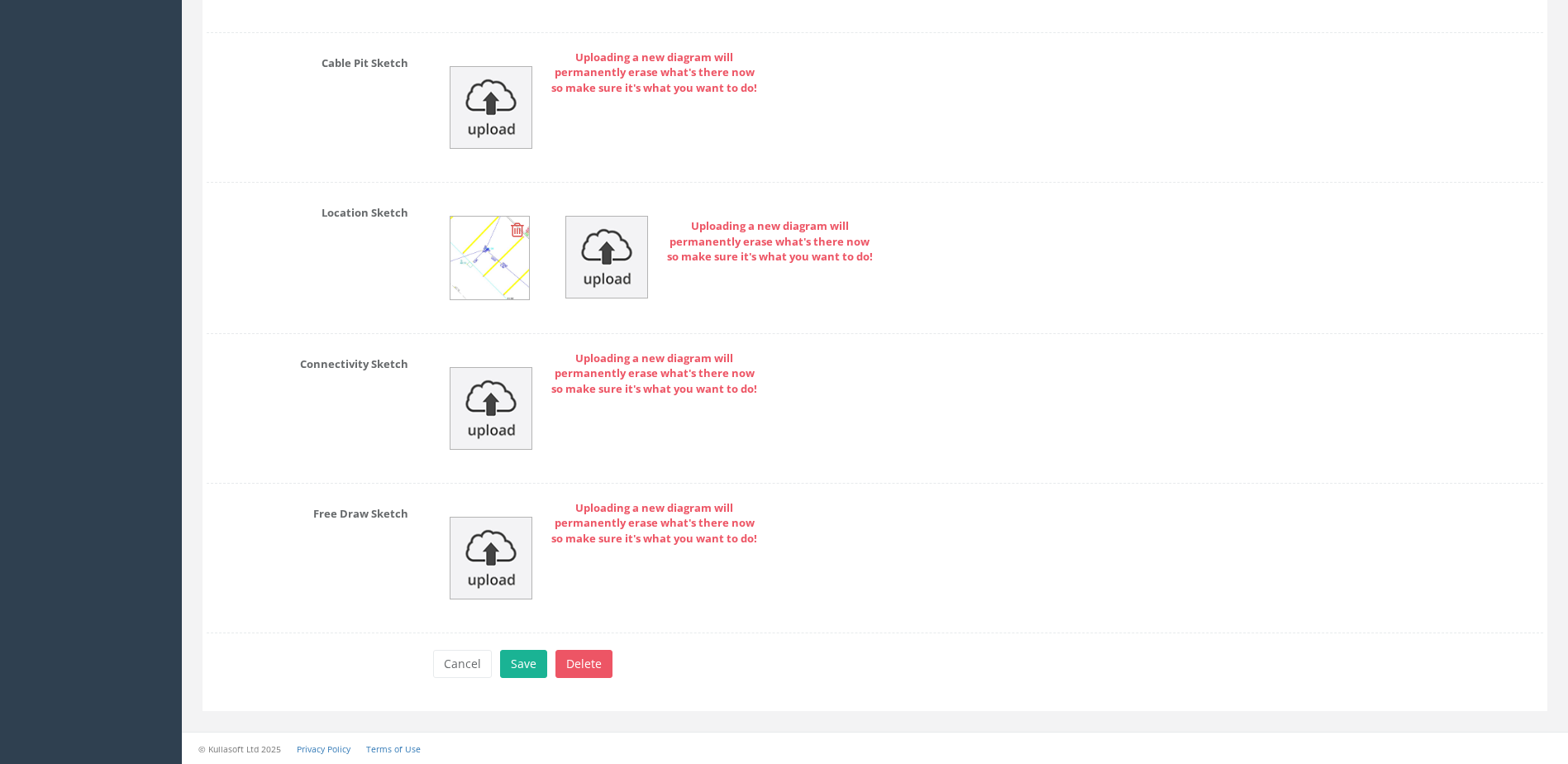
scroll to position [9669, 0]
click at [538, 656] on button "Save" at bounding box center [523, 663] width 47 height 28
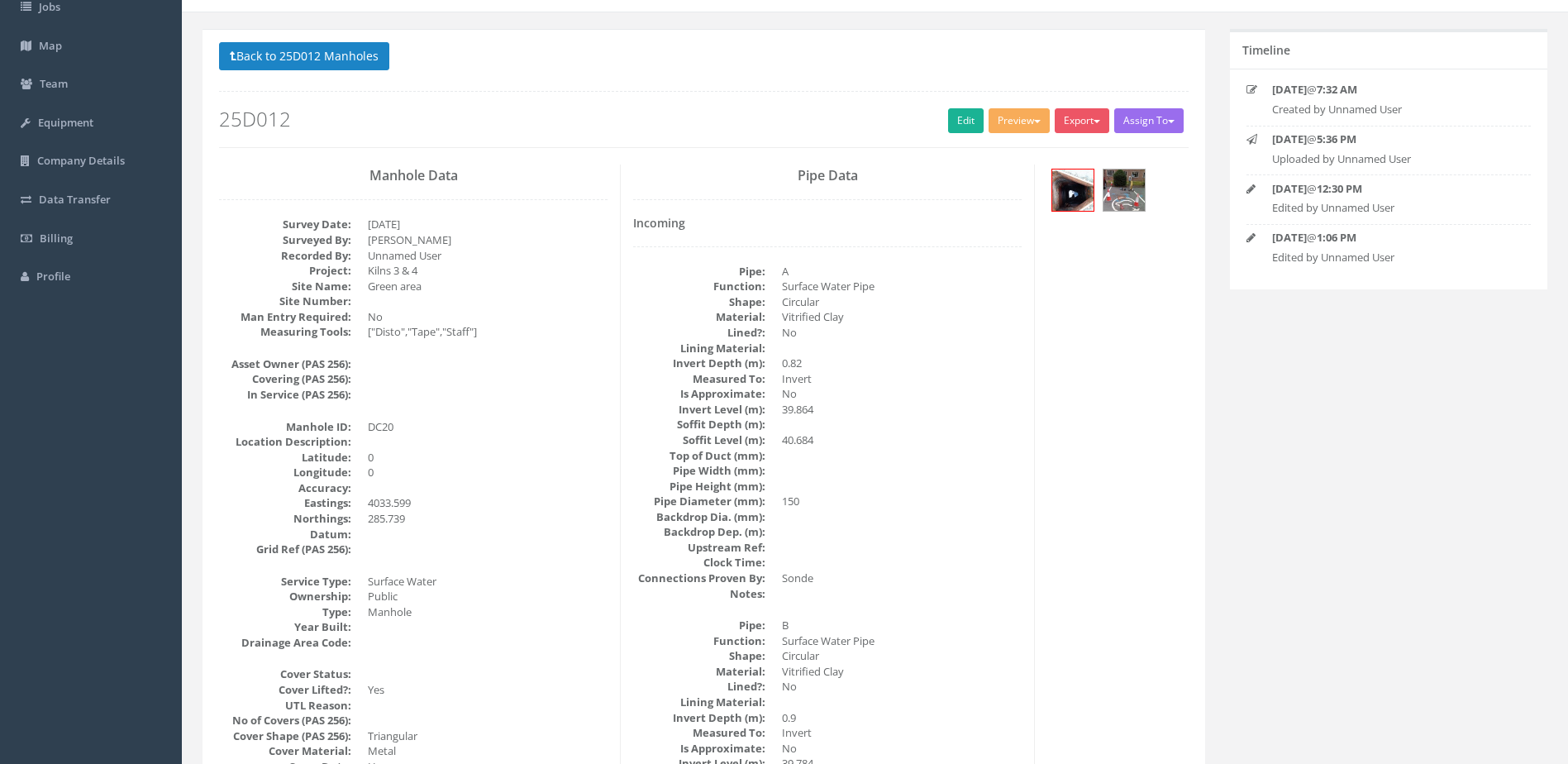
scroll to position [0, 0]
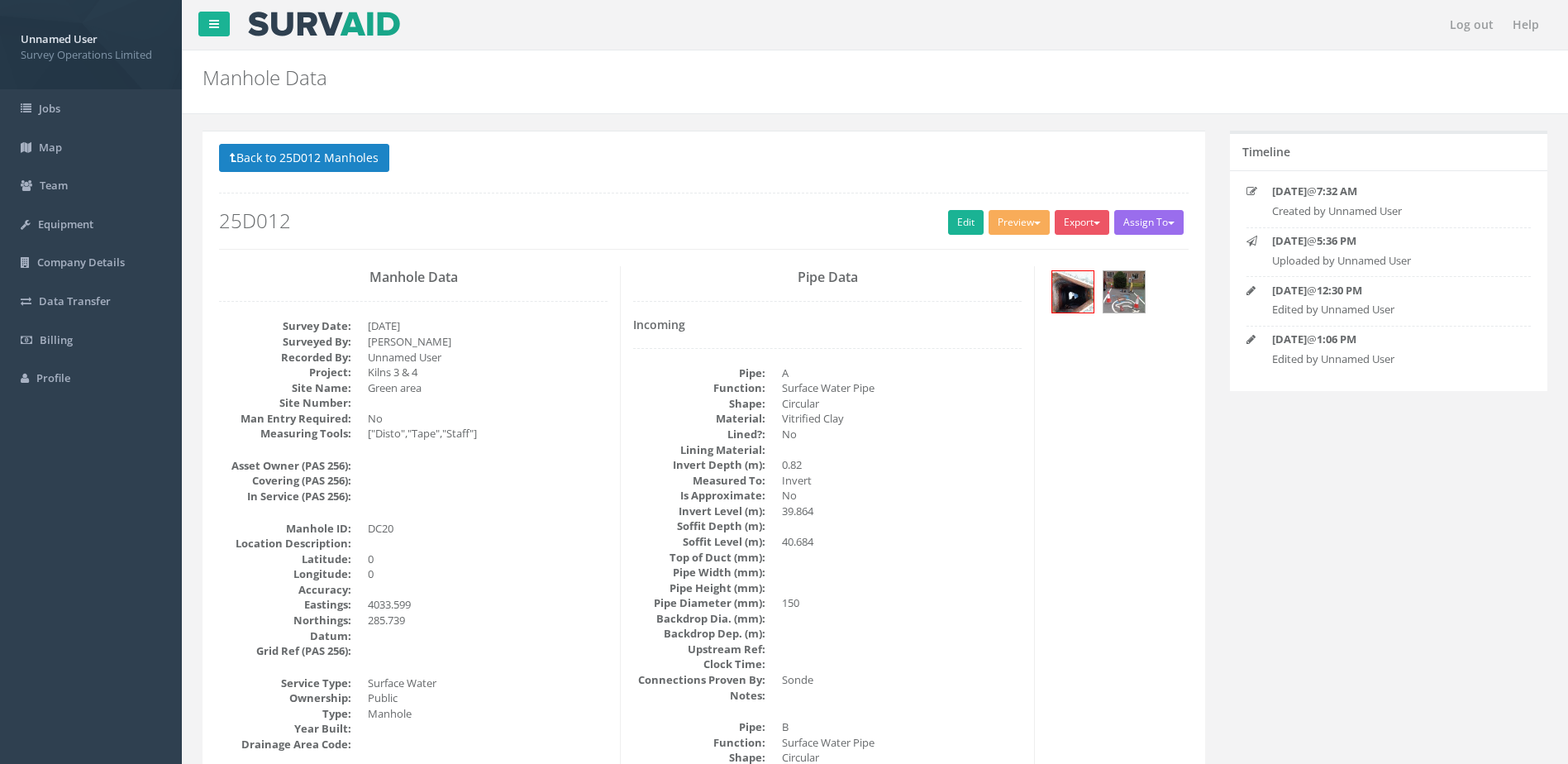
click at [315, 154] on button "Back to 25D012 Manholes" at bounding box center [304, 158] width 170 height 28
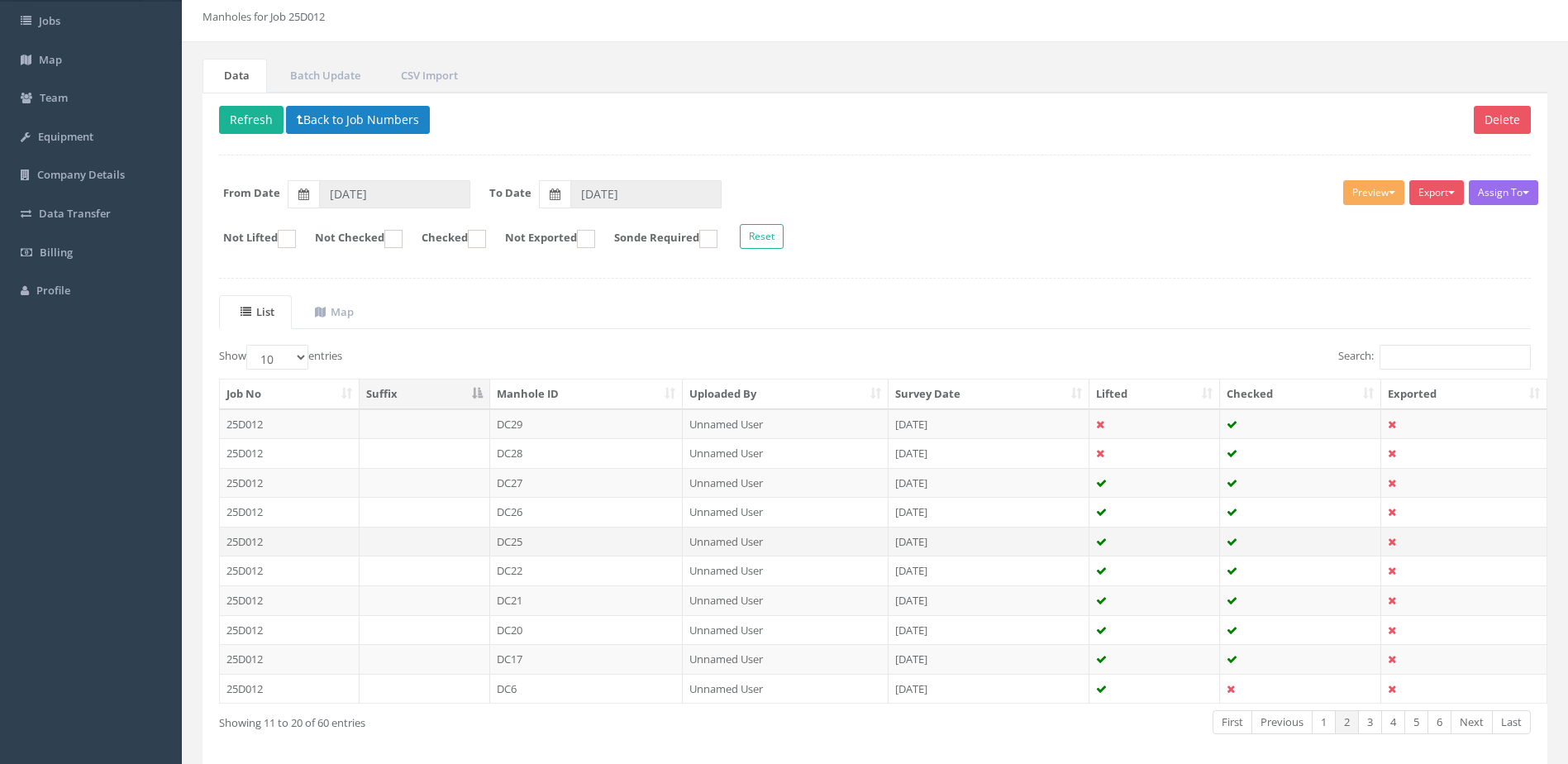
scroll to position [158, 0]
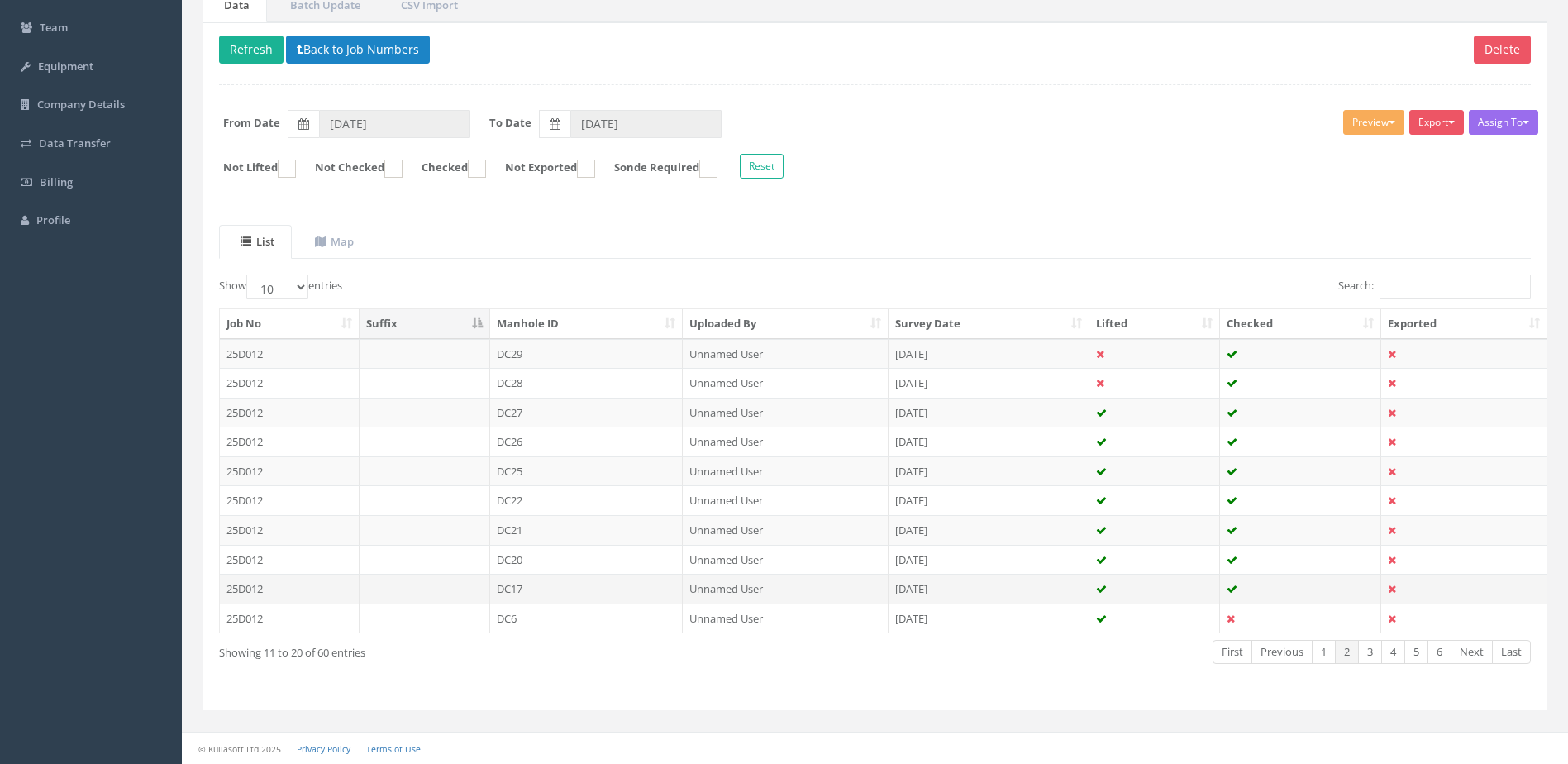
click at [601, 587] on td "DC17" at bounding box center [587, 588] width 194 height 30
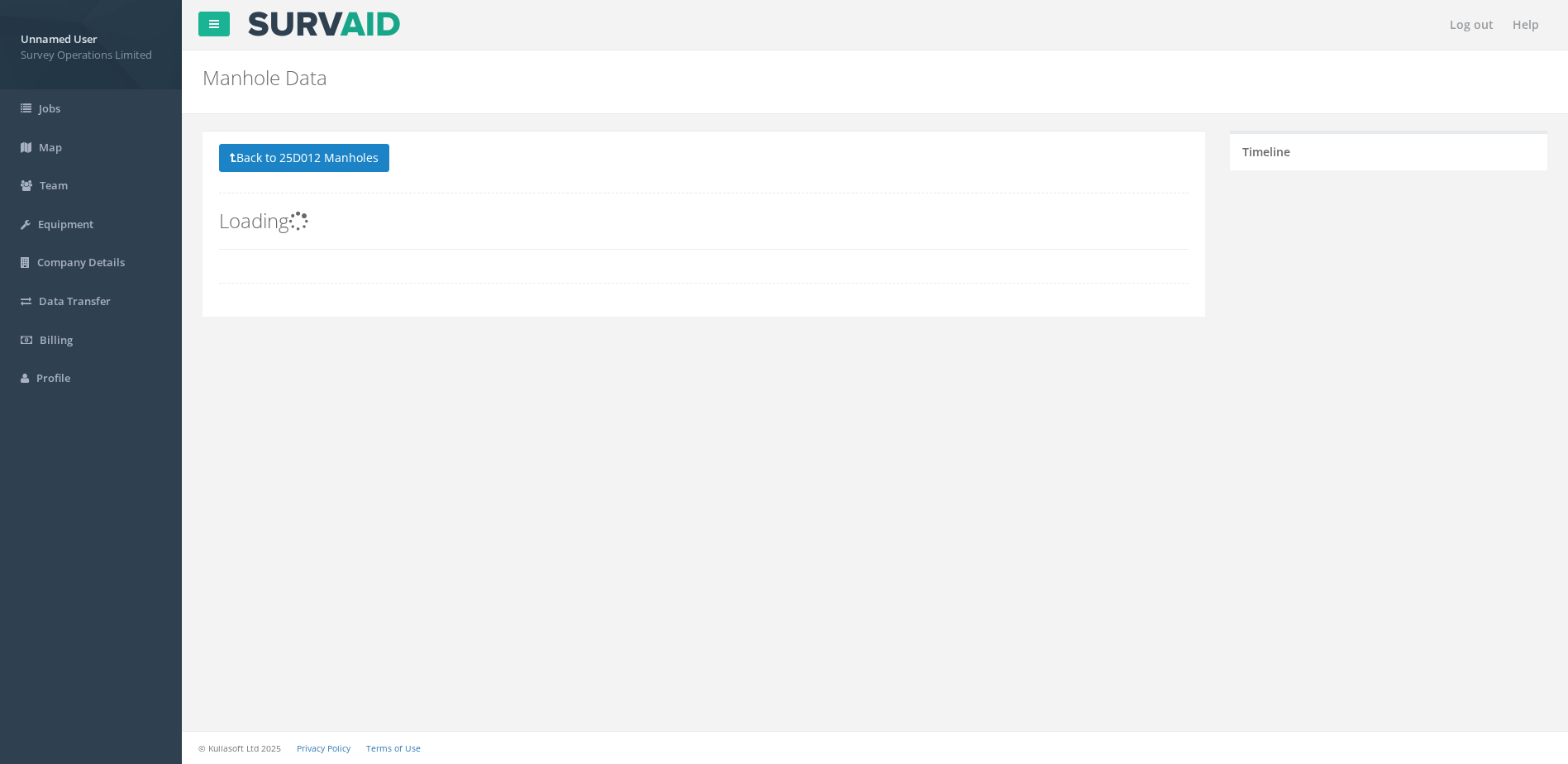
scroll to position [0, 0]
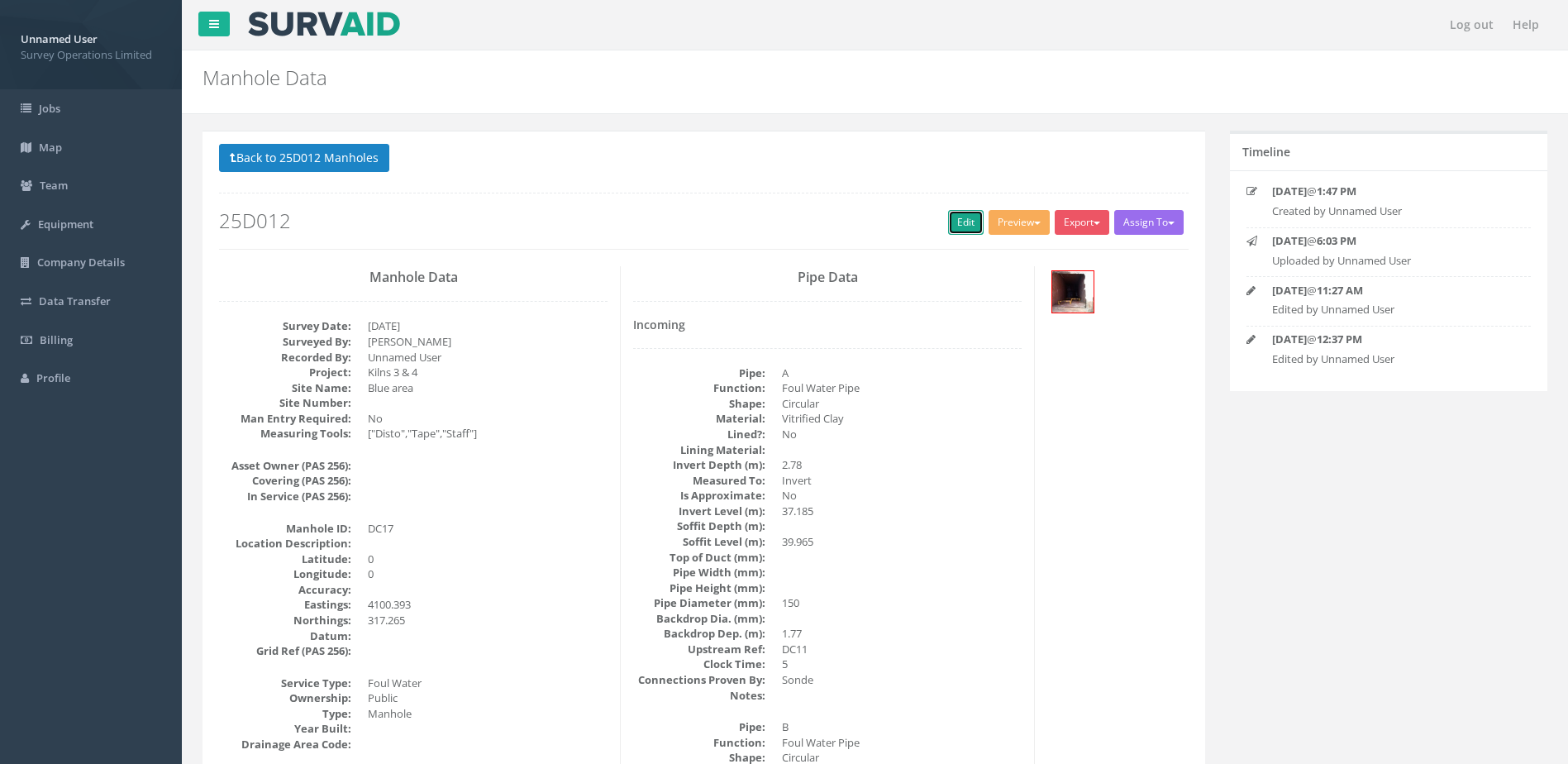
click at [950, 220] on link "Edit" at bounding box center [965, 222] width 35 height 24
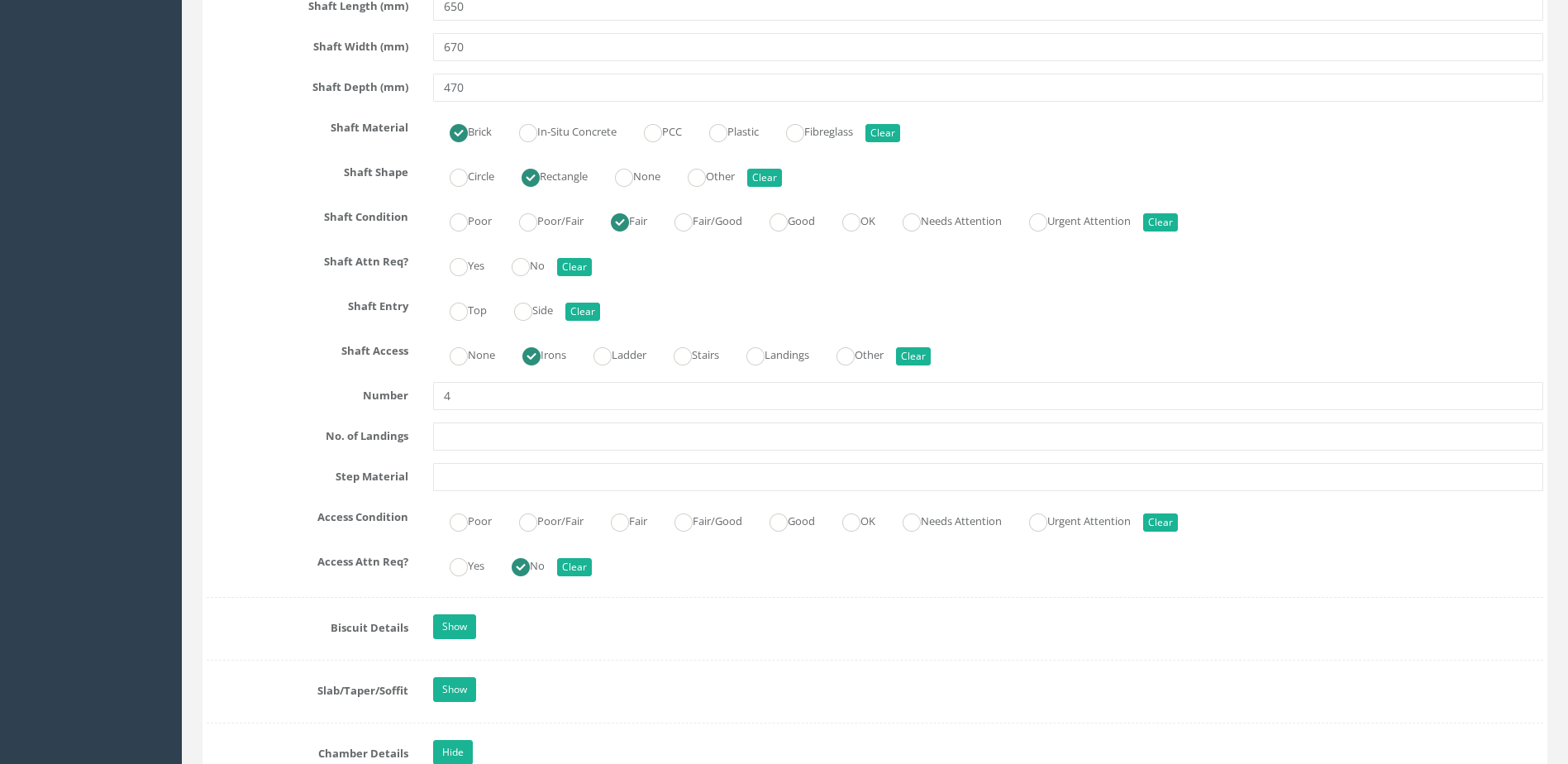
scroll to position [1819, 0]
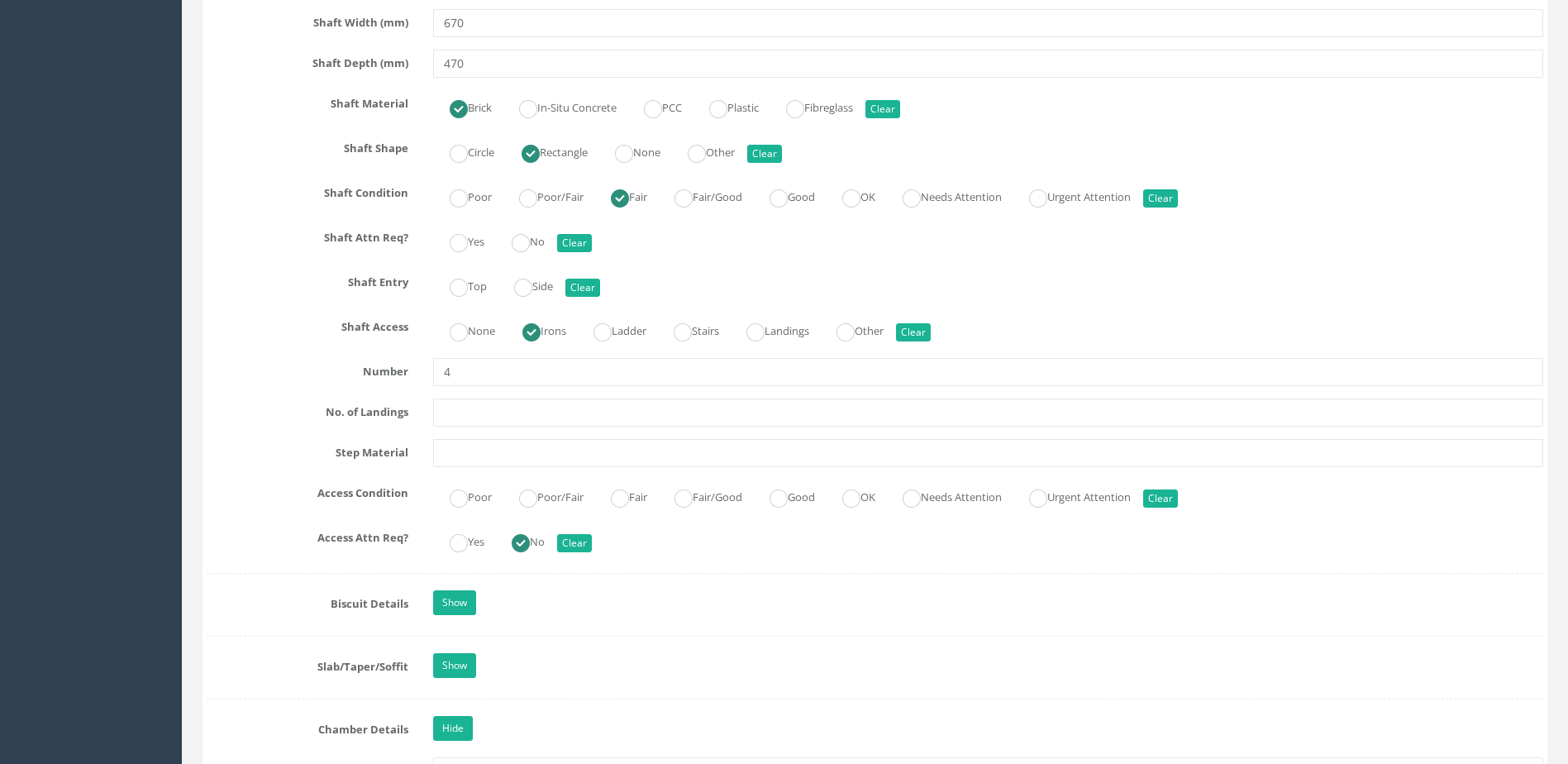
click at [485, 293] on label "Top" at bounding box center [459, 284] width 53 height 24
radio input "true"
click at [521, 244] on ins at bounding box center [521, 243] width 18 height 18
radio input "true"
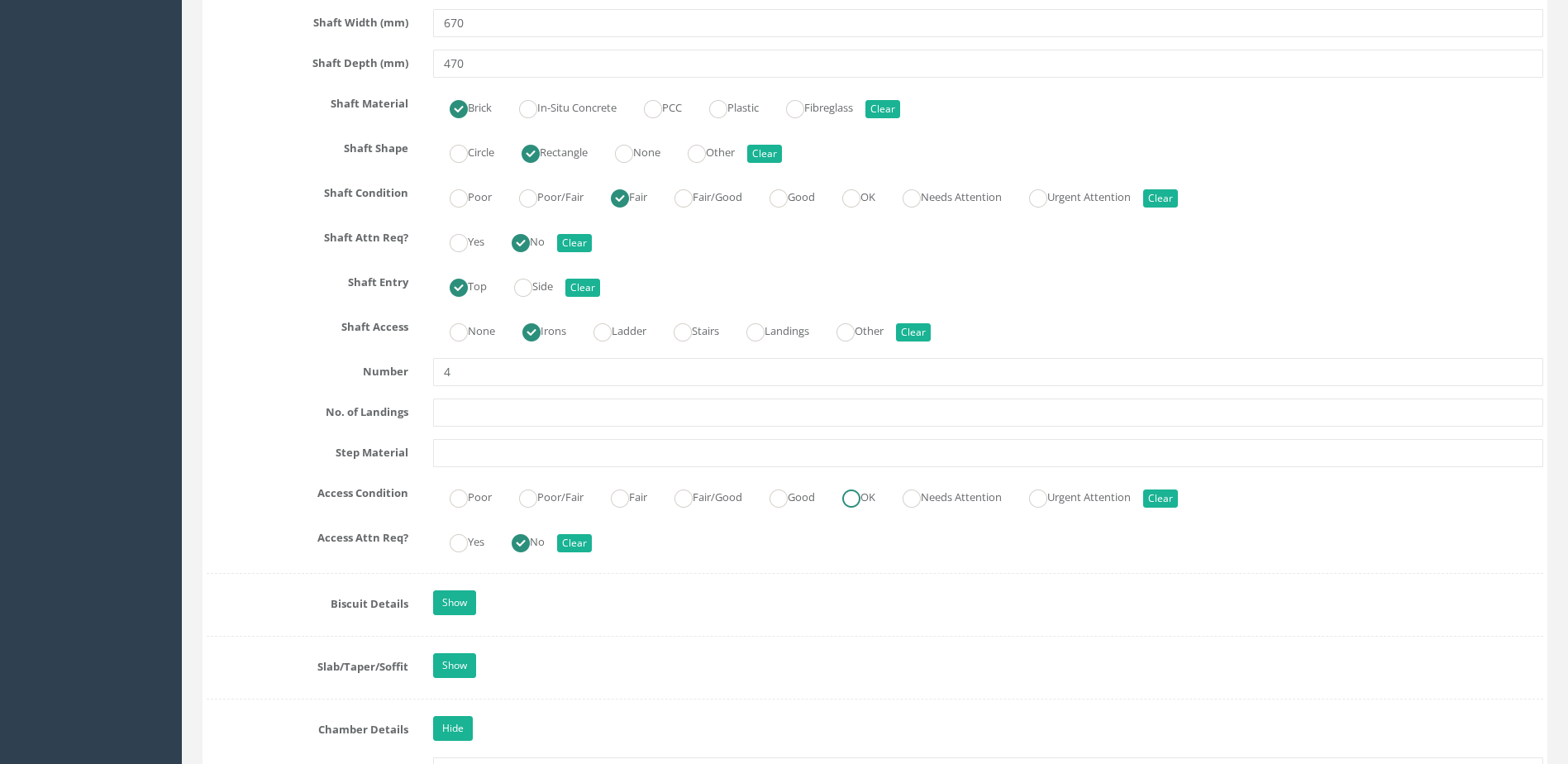
click at [875, 487] on label "OK" at bounding box center [850, 495] width 50 height 24
radio input "true"
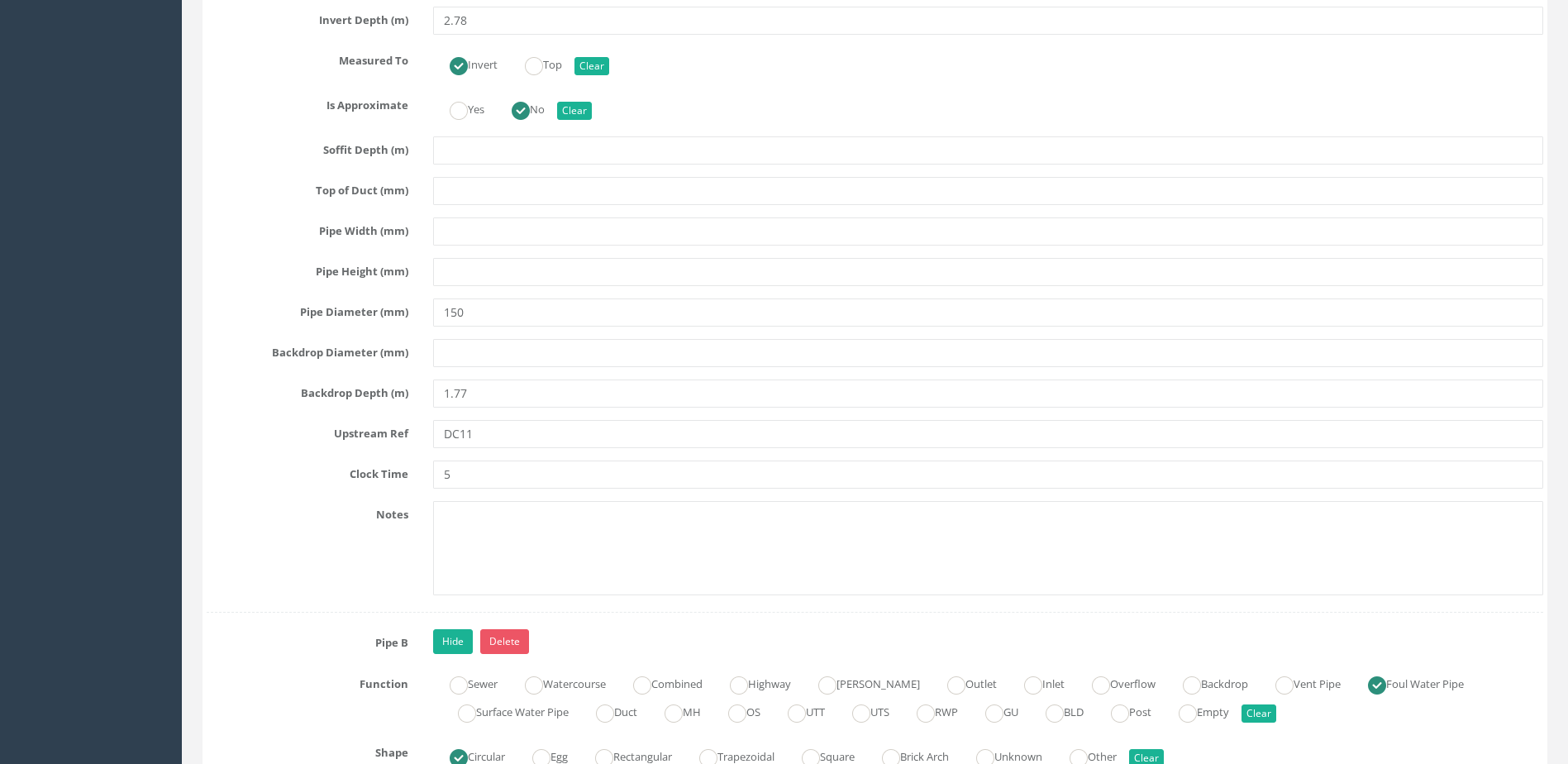
scroll to position [5430, 0]
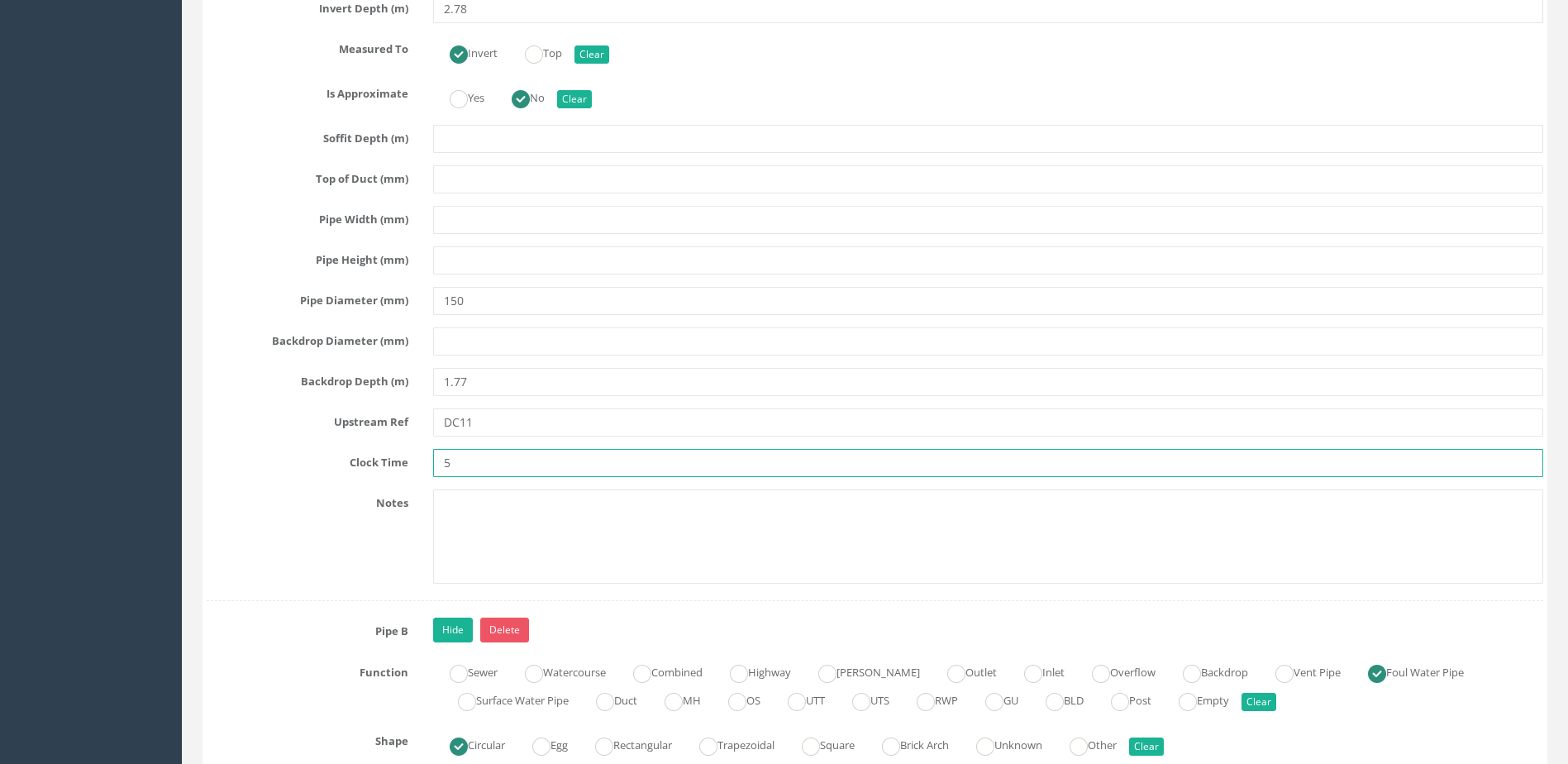
click at [505, 464] on input "5" at bounding box center [988, 463] width 1110 height 28
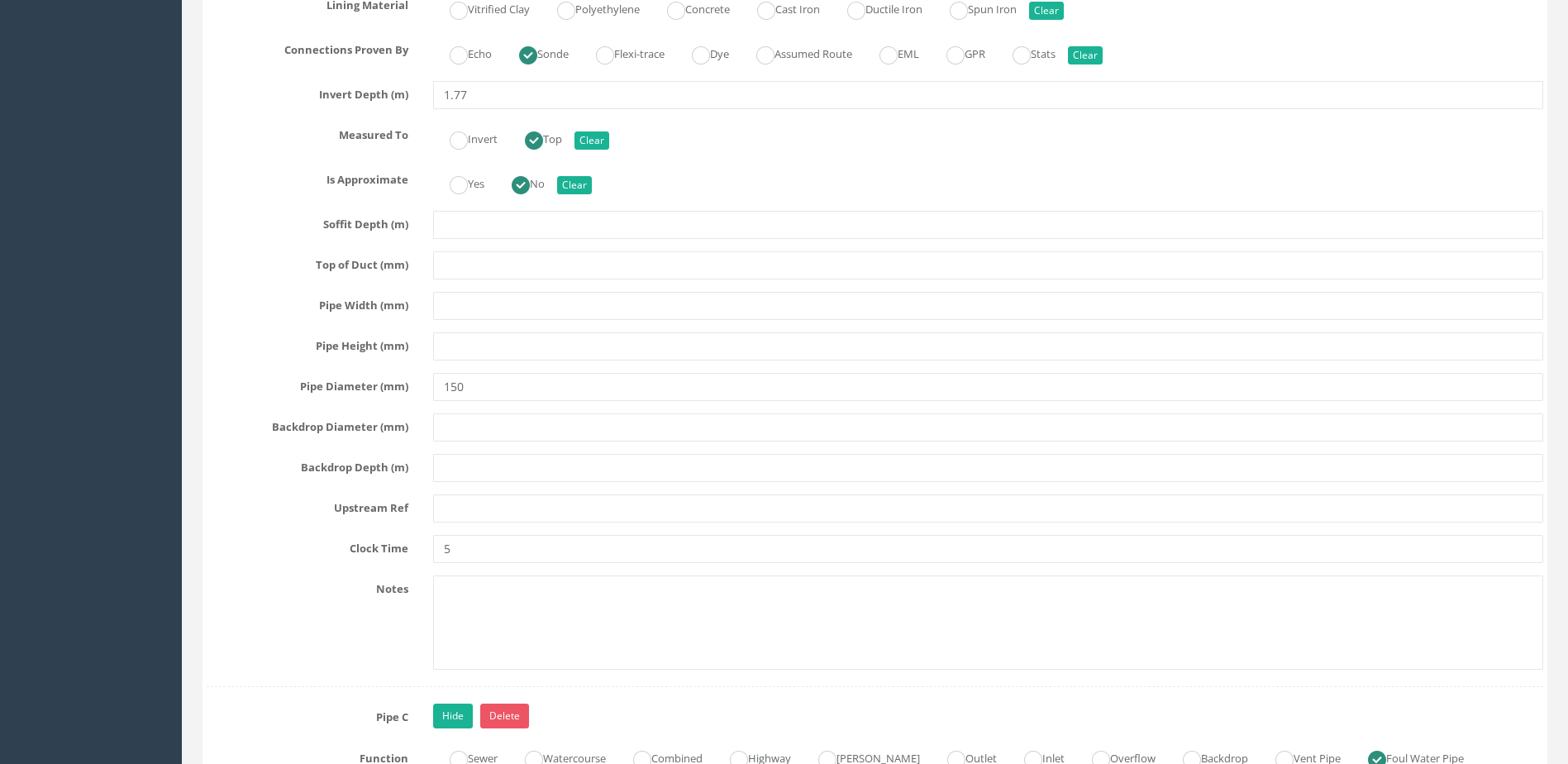
scroll to position [6505, 0]
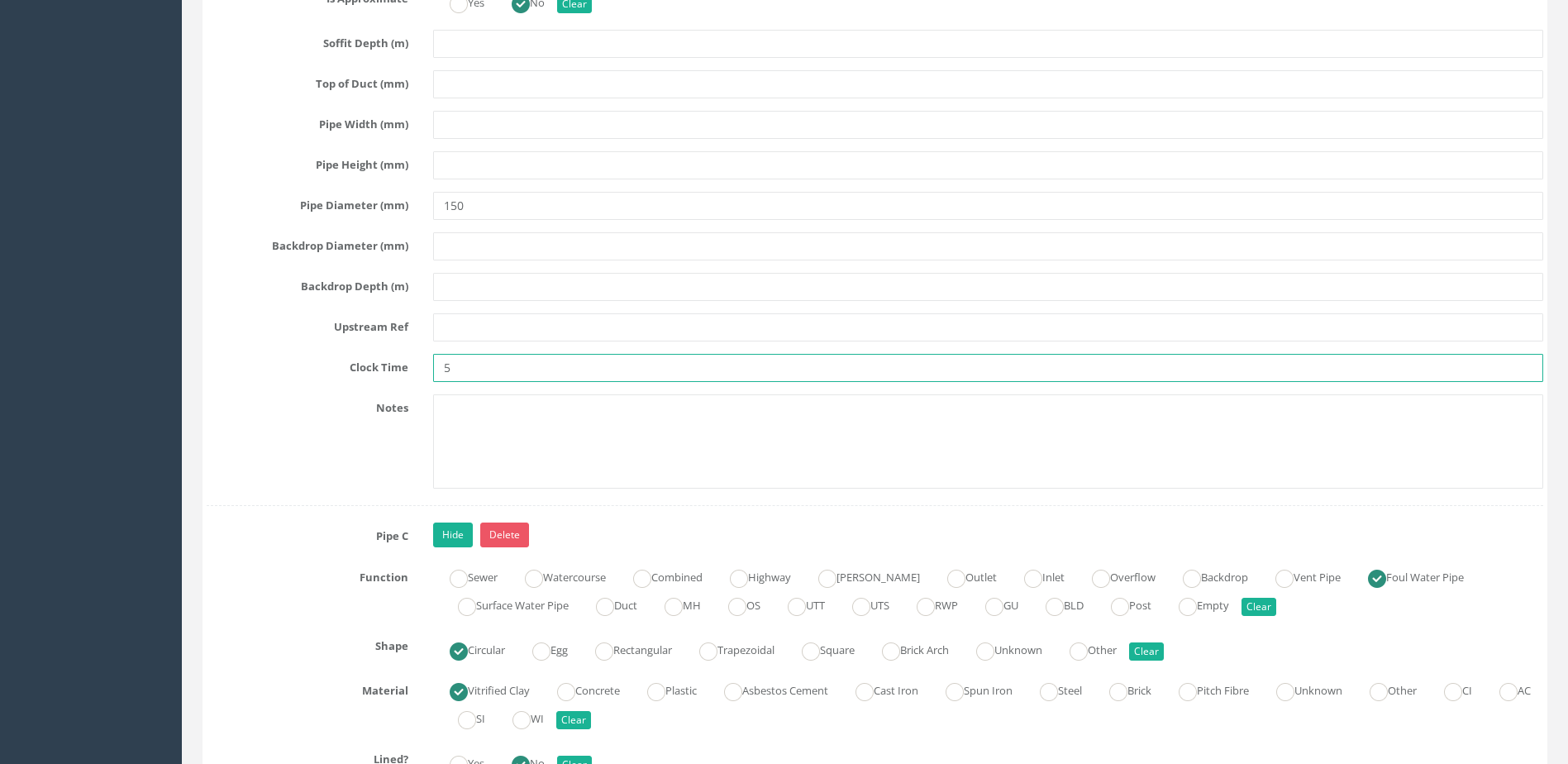
click at [509, 376] on input "5" at bounding box center [988, 368] width 1110 height 28
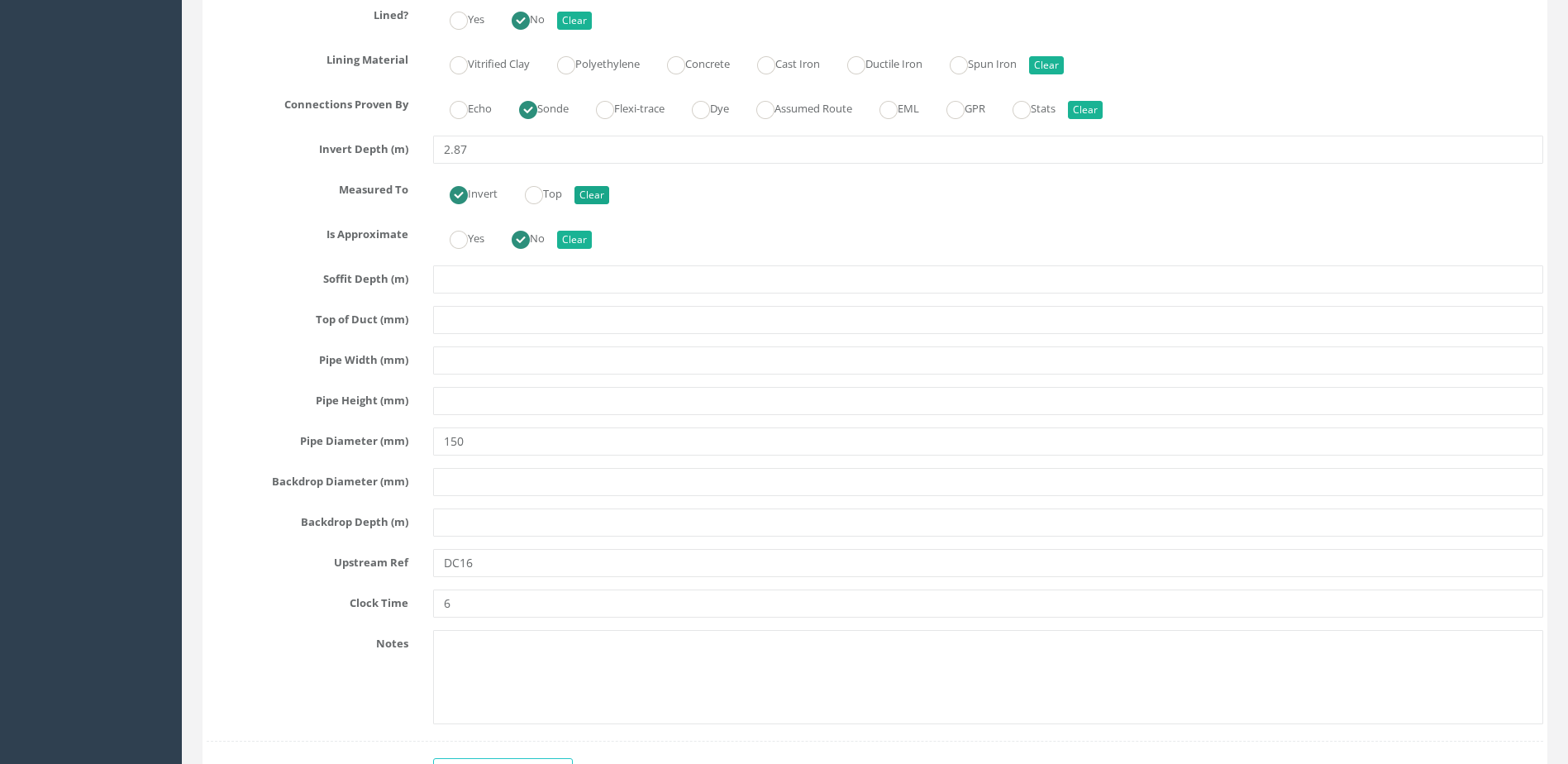
scroll to position [7579, 0]
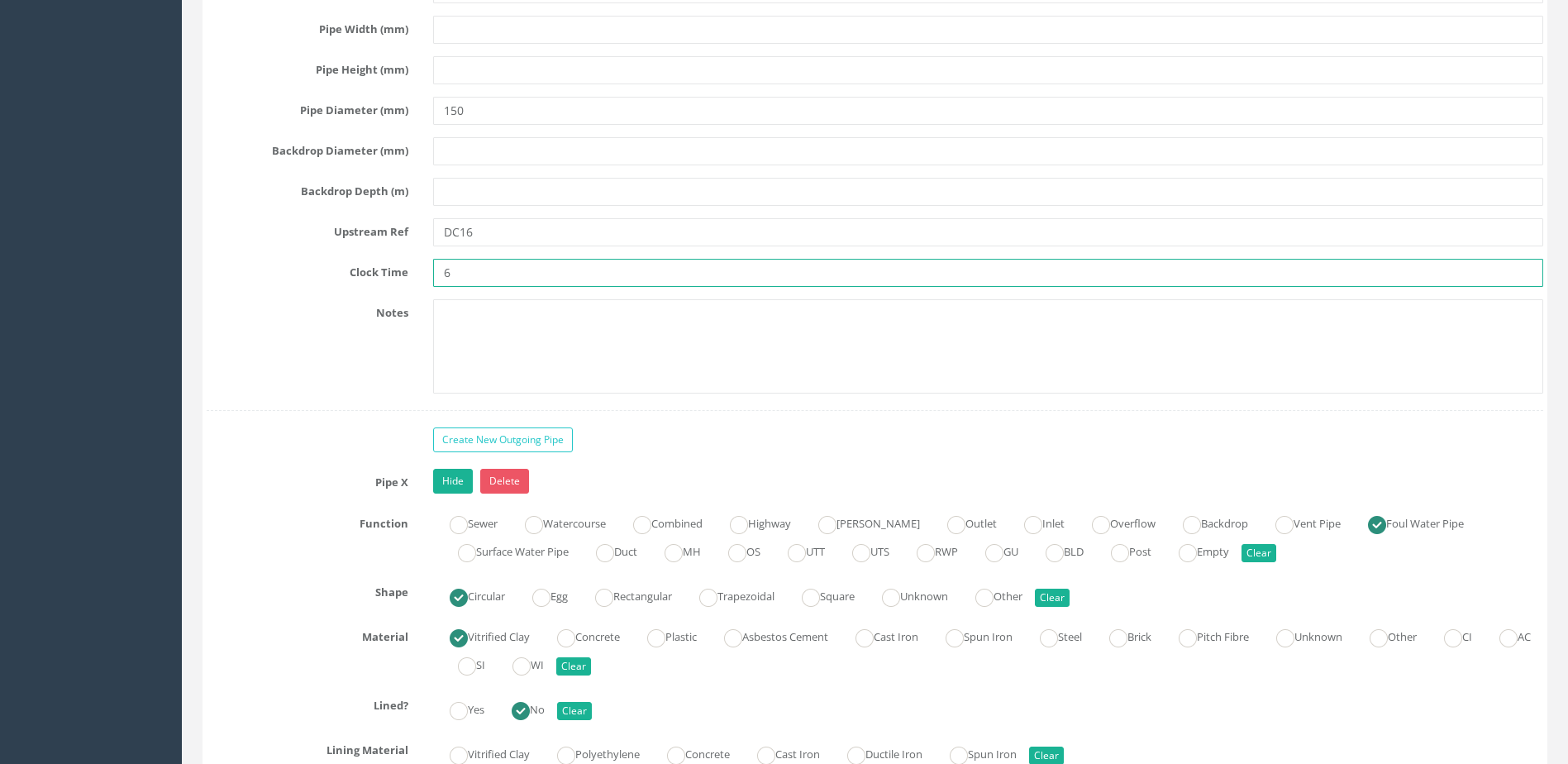
click at [515, 279] on input "6" at bounding box center [988, 272] width 1110 height 28
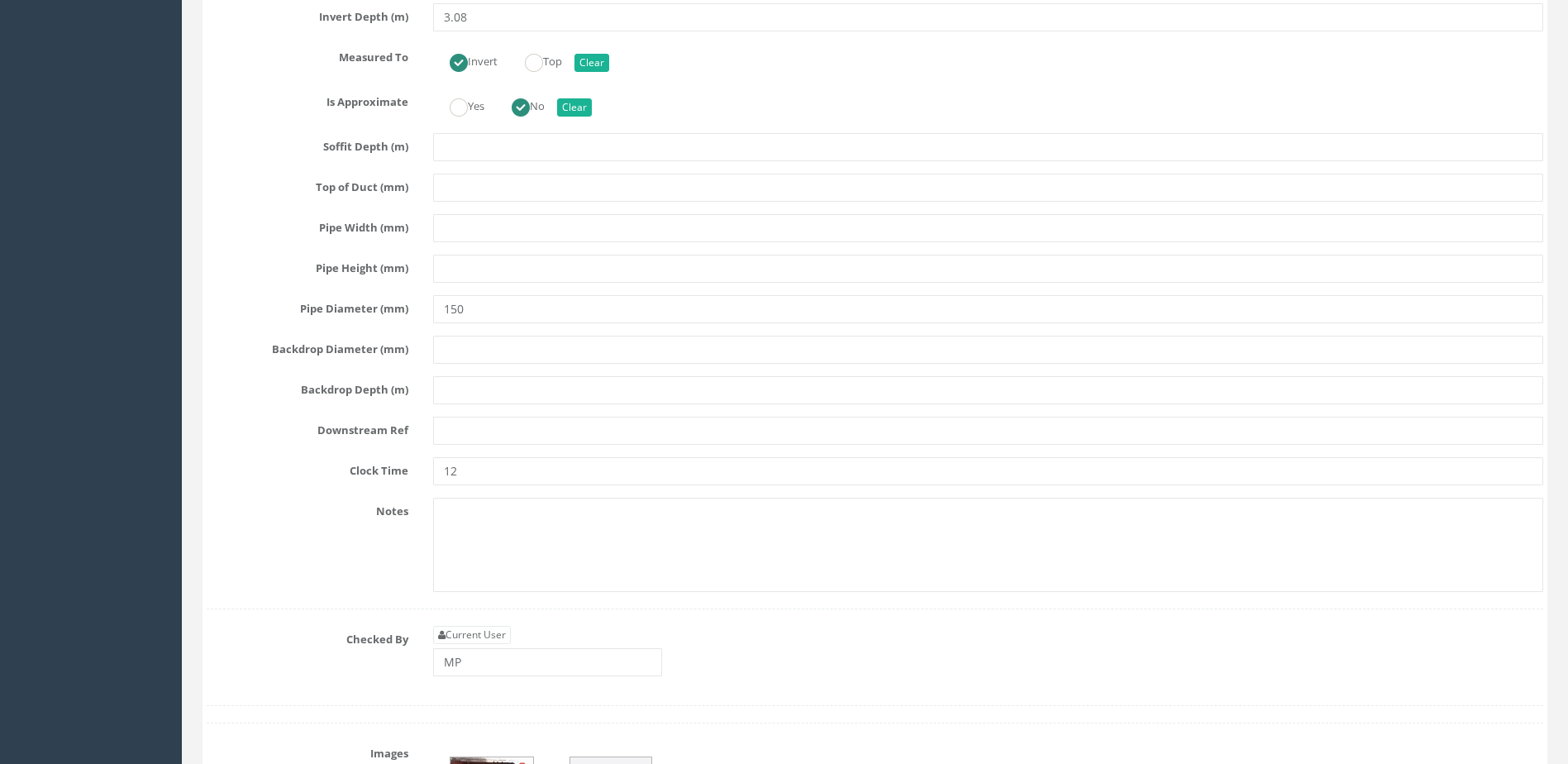
scroll to position [8571, 0]
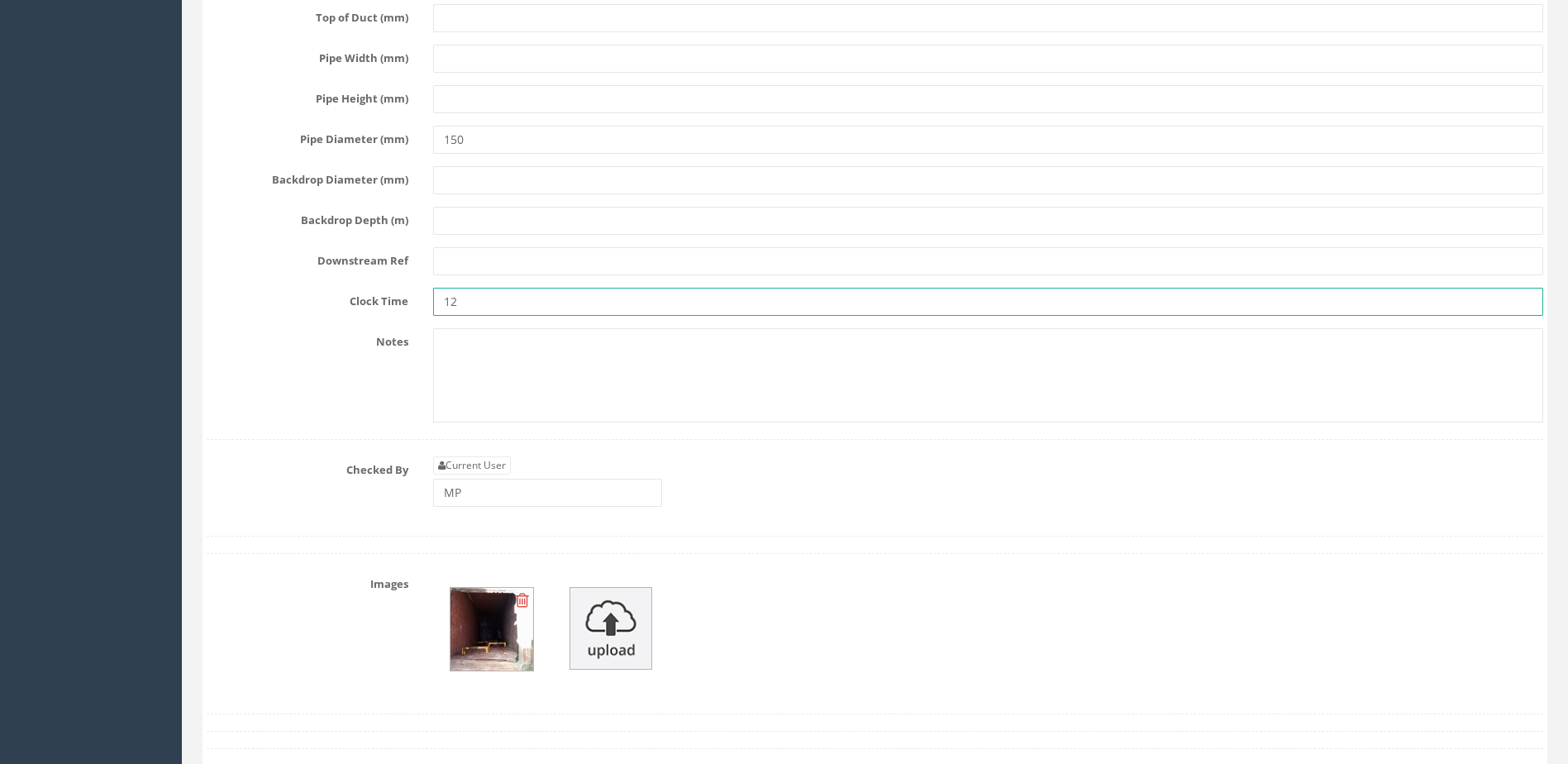
click at [547, 290] on input "12" at bounding box center [988, 301] width 1110 height 28
type input "1"
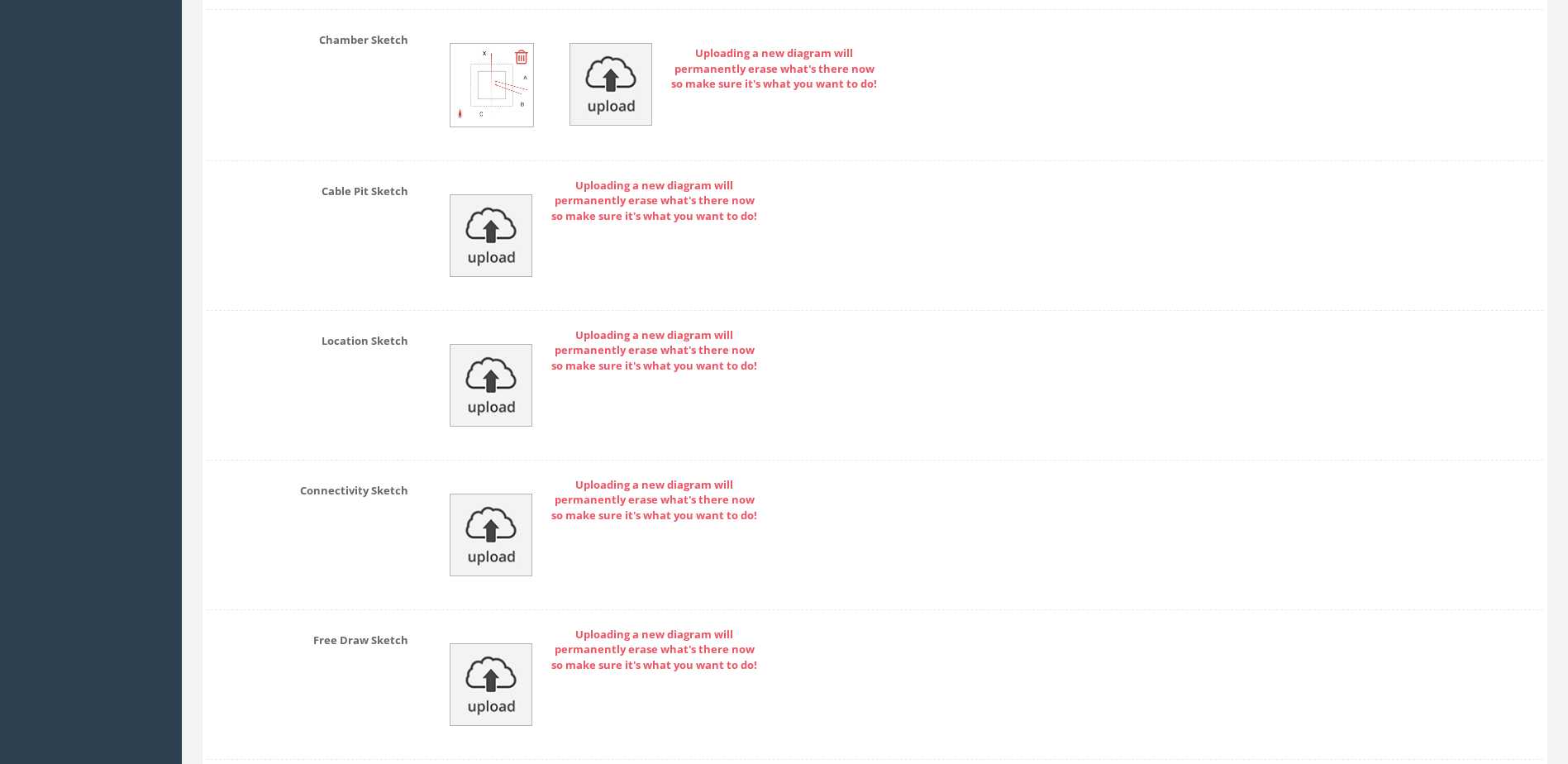
scroll to position [9629, 0]
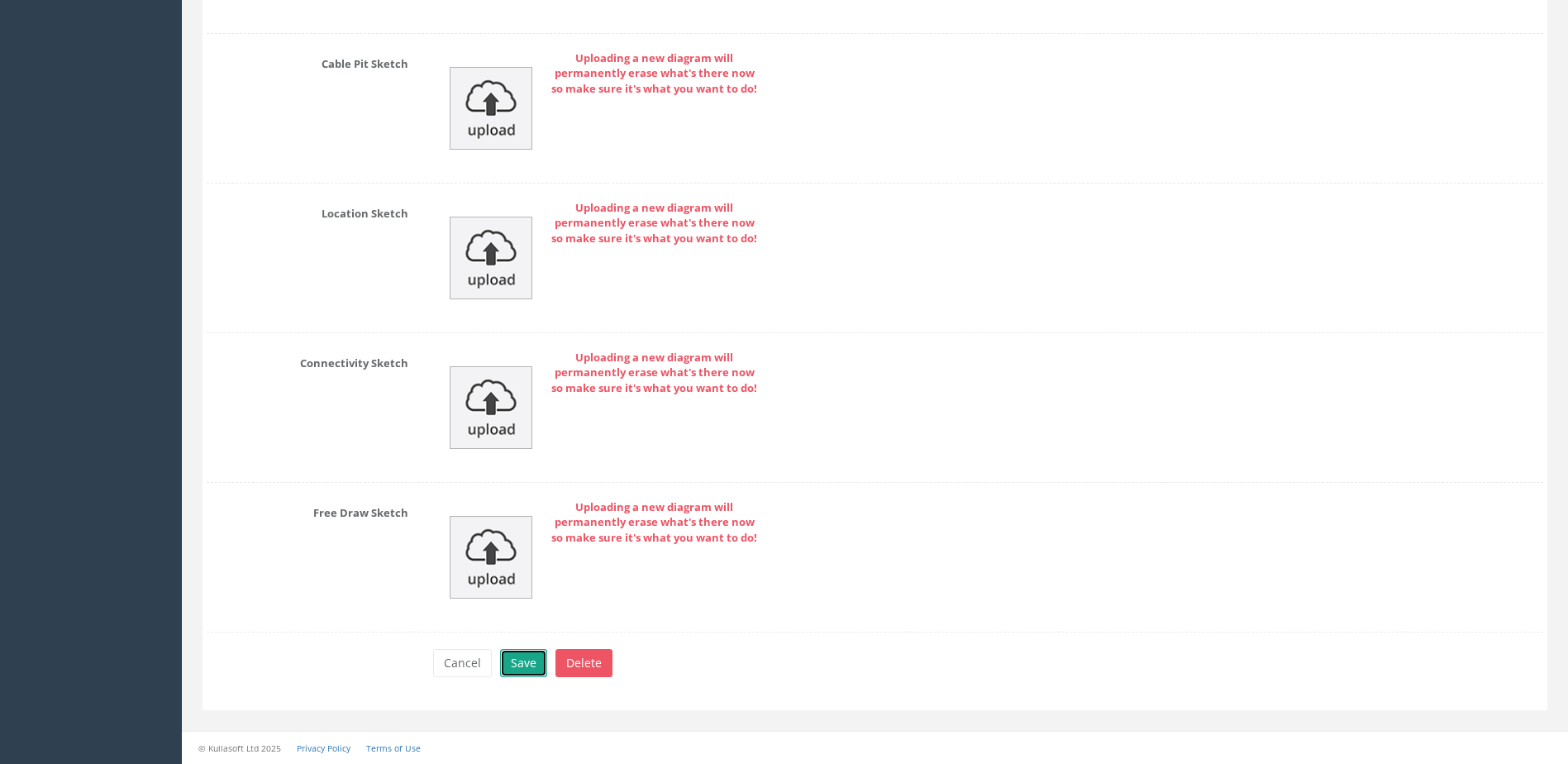
click at [531, 660] on button "Save" at bounding box center [523, 663] width 47 height 28
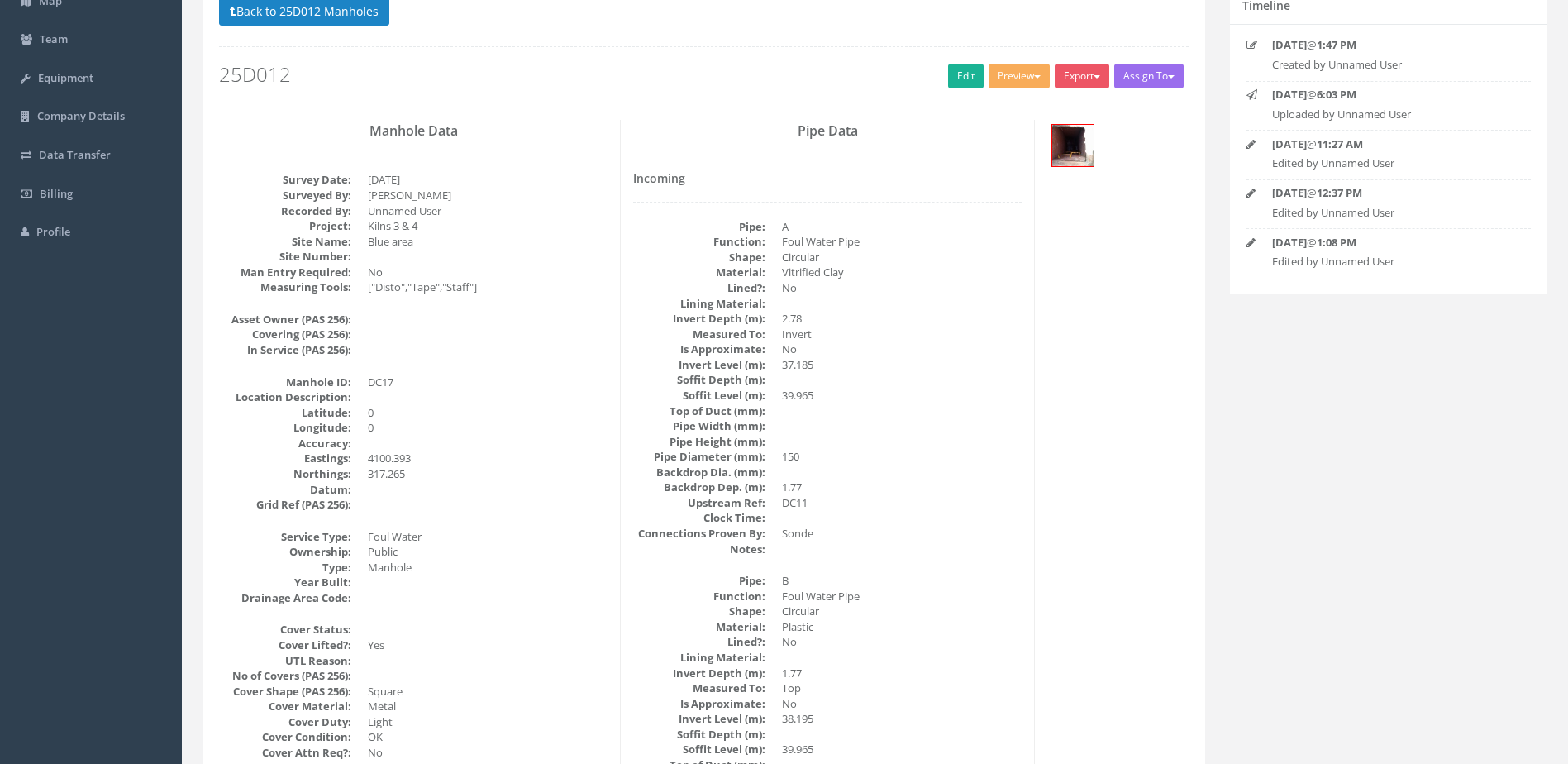
scroll to position [0, 0]
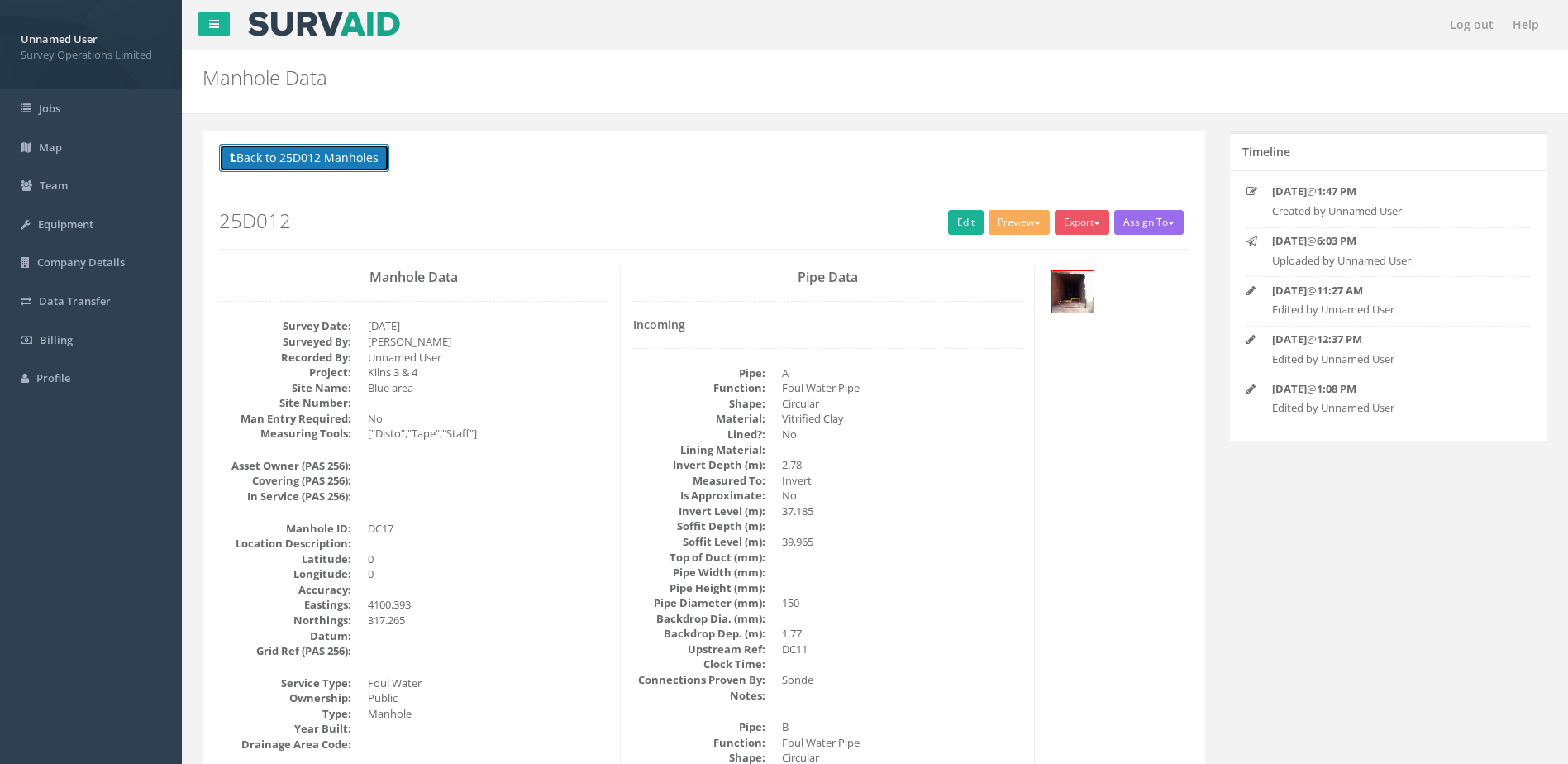
click at [311, 160] on button "Back to 25D012 Manholes" at bounding box center [304, 158] width 170 height 28
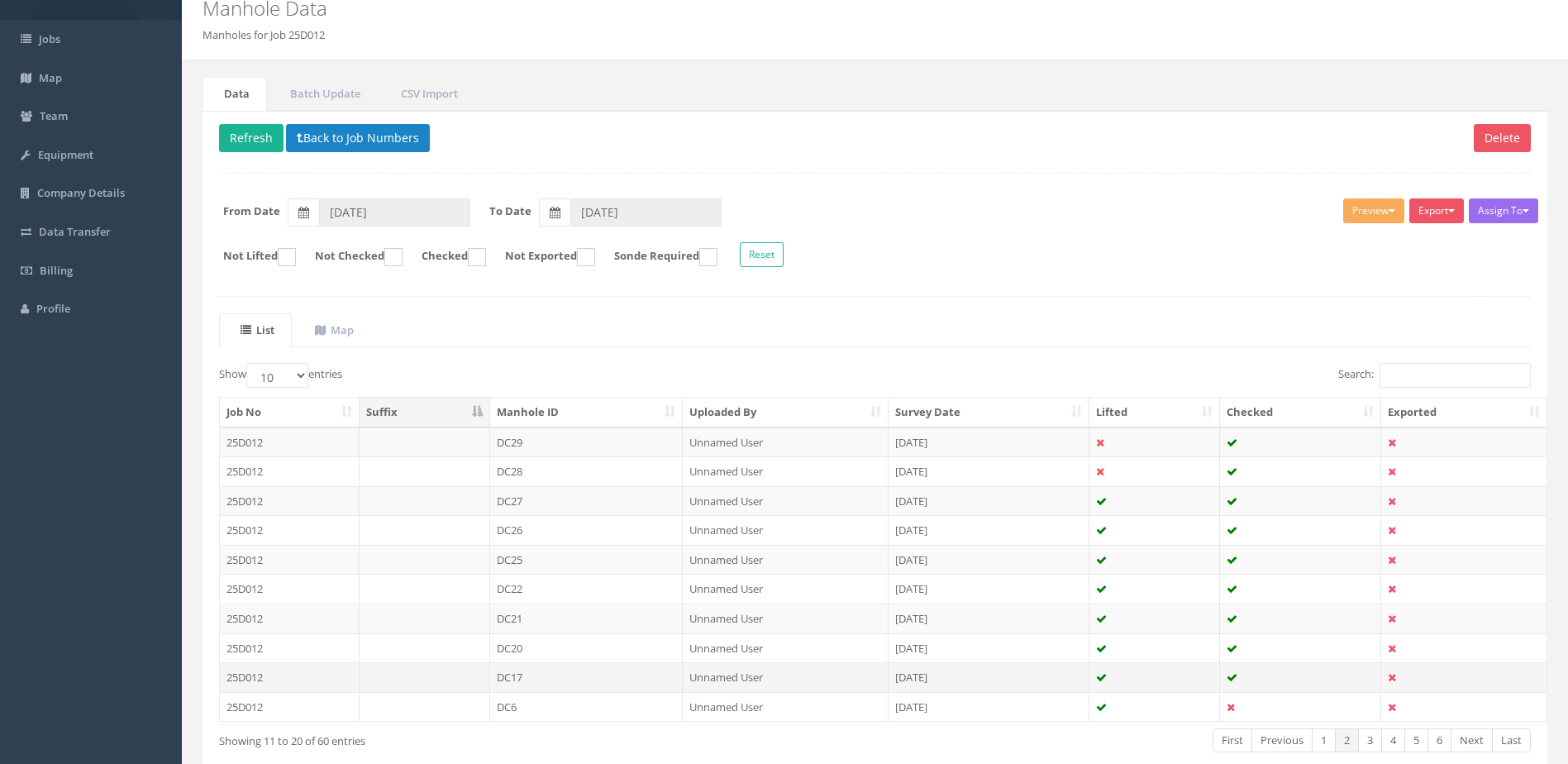
scroll to position [158, 0]
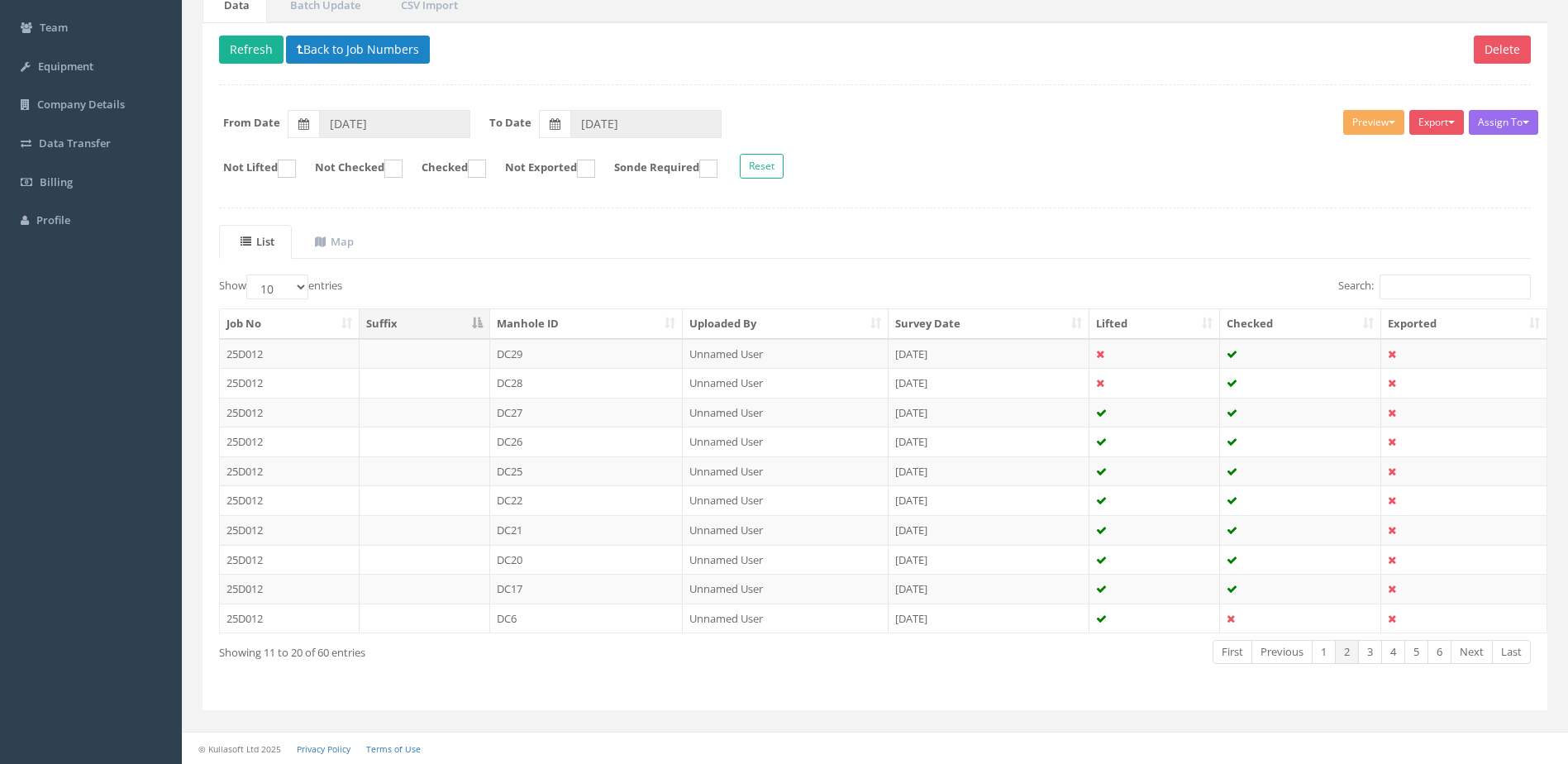
click at [556, 618] on td "DC6" at bounding box center [587, 618] width 194 height 30
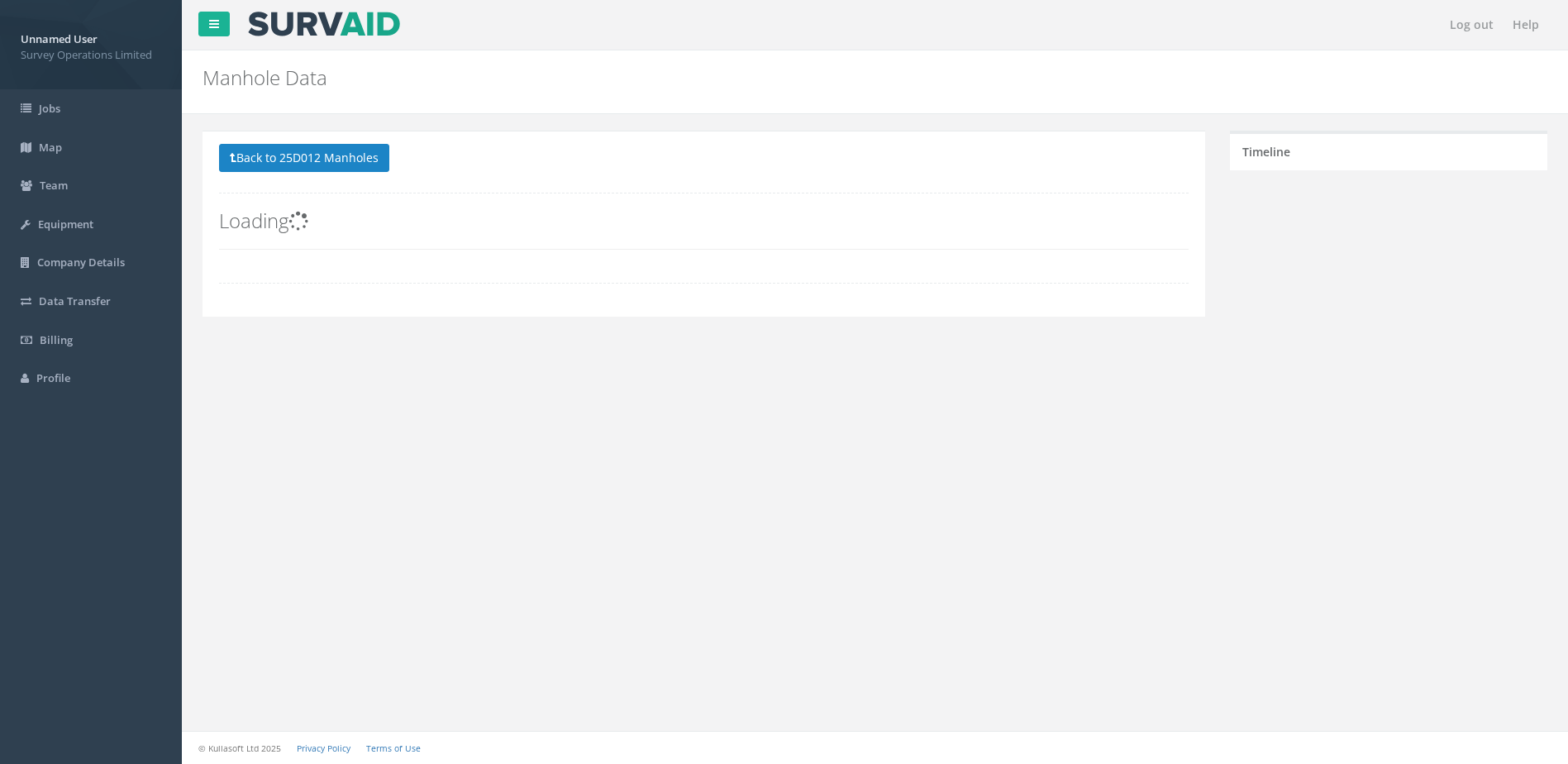
scroll to position [0, 0]
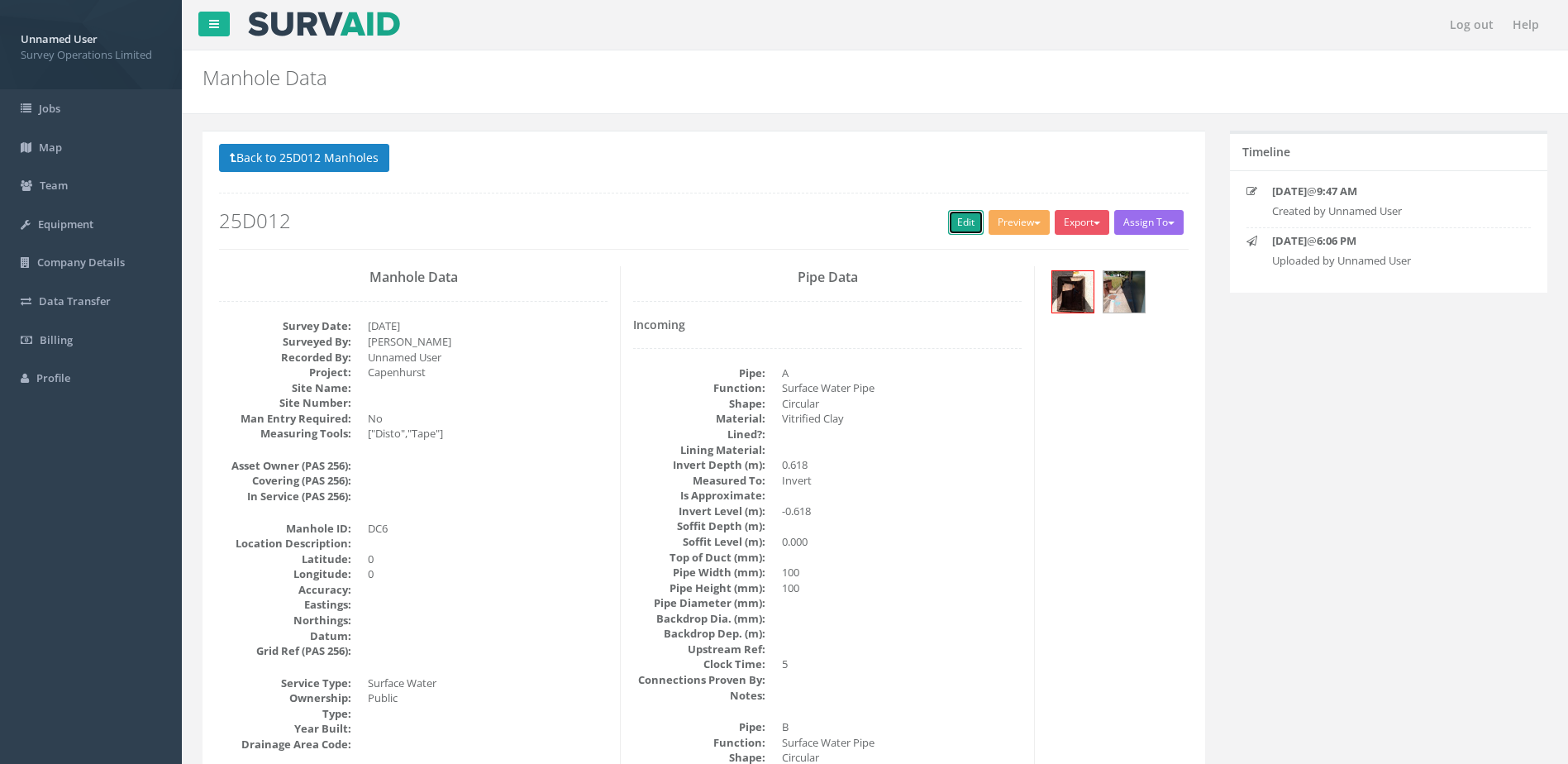
click at [961, 214] on link "Edit" at bounding box center [965, 222] width 35 height 24
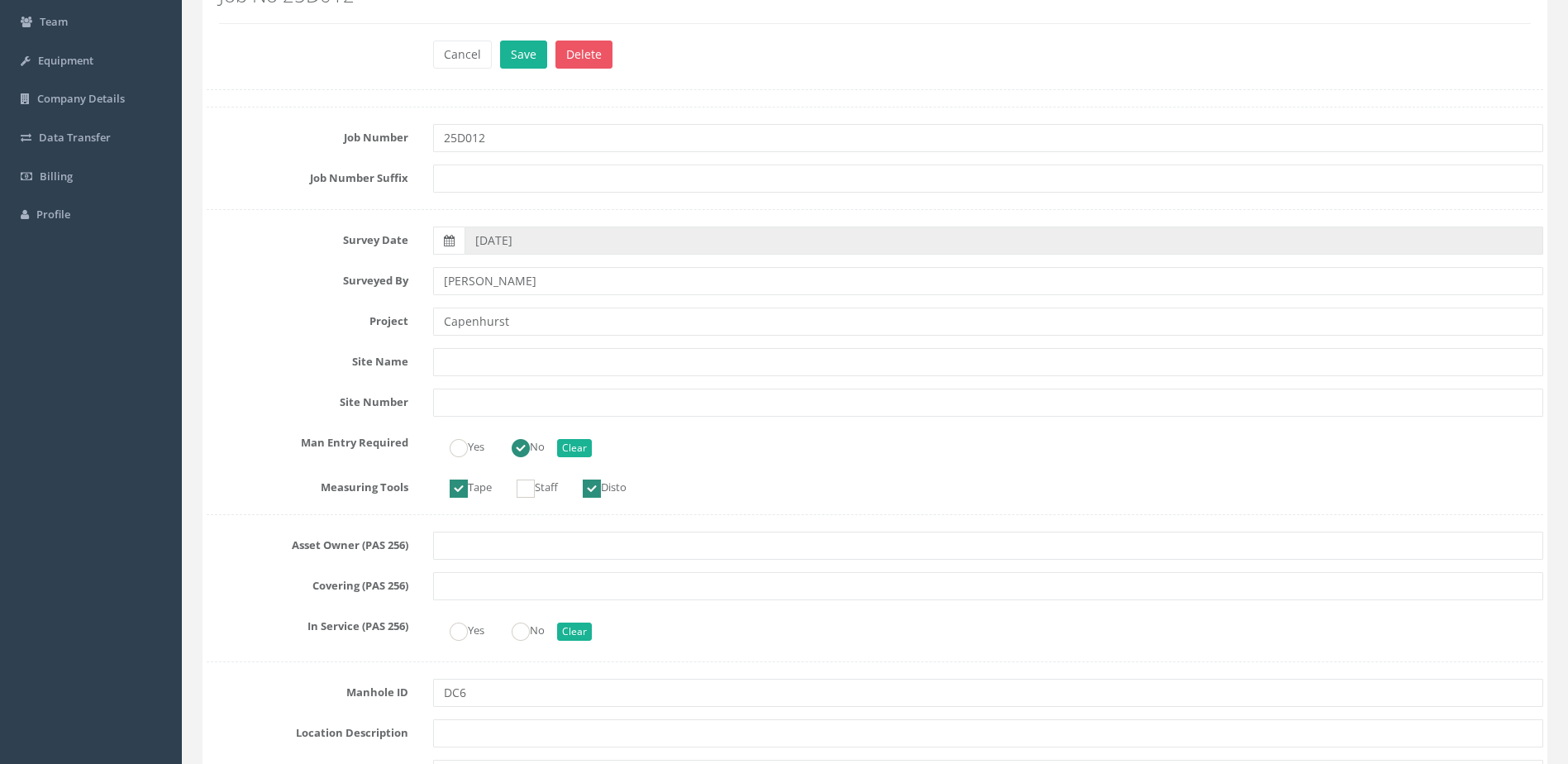
scroll to position [166, 0]
click at [516, 490] on input "Staff" at bounding box center [509, 494] width 18 height 28
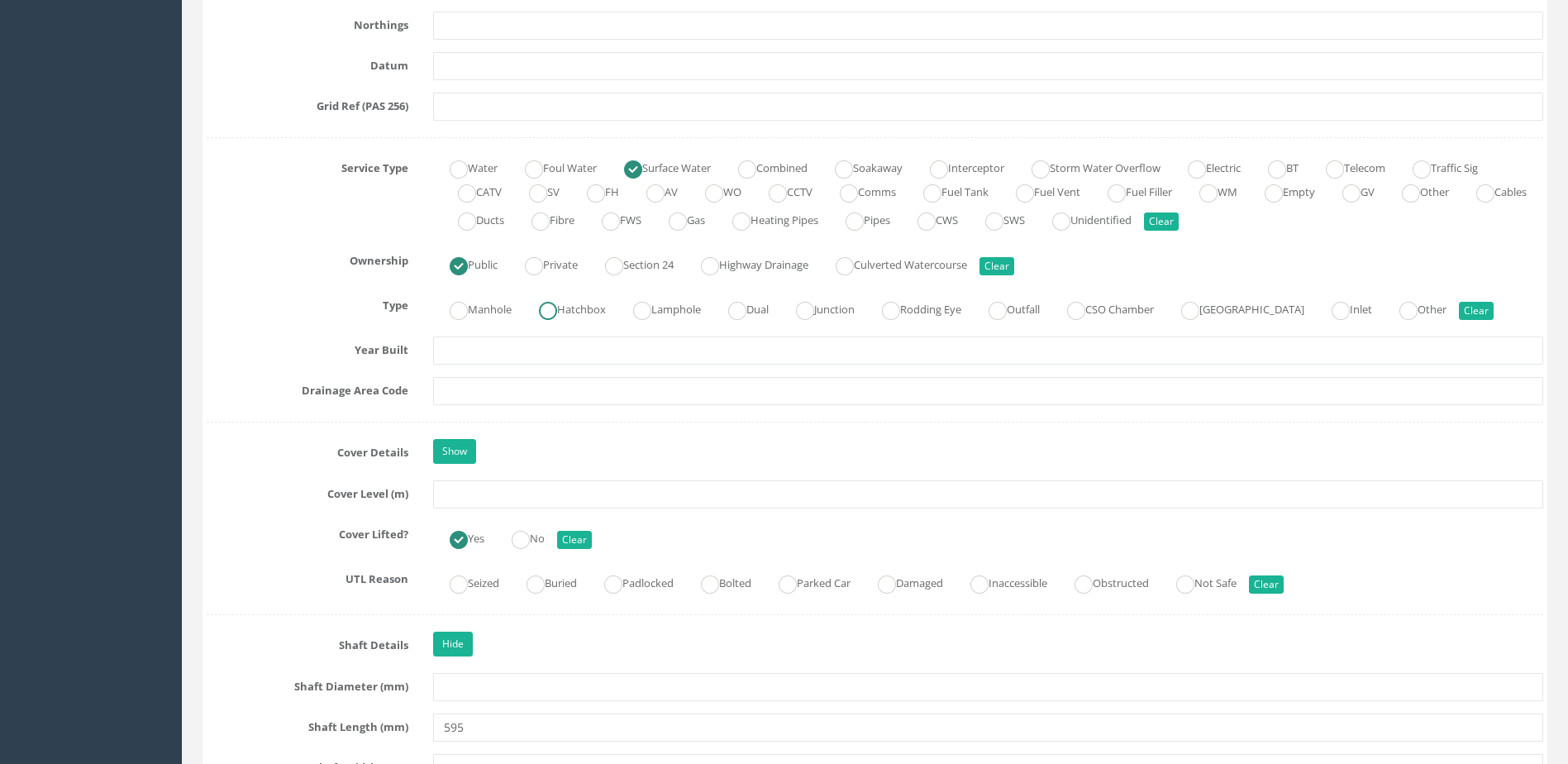
scroll to position [1074, 0]
click at [481, 318] on label "Manhole" at bounding box center [472, 307] width 79 height 24
radio input "true"
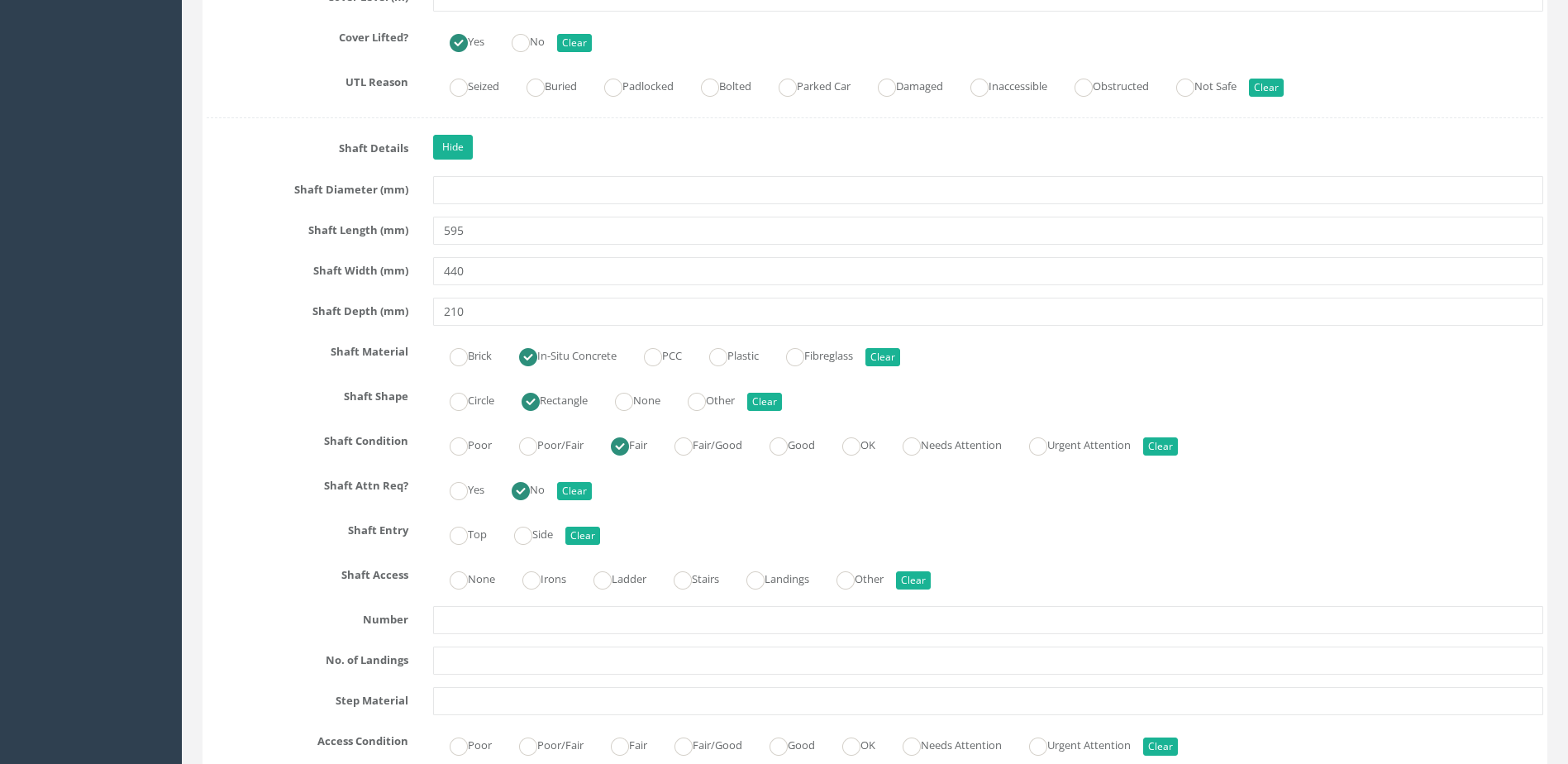
scroll to position [1736, 0]
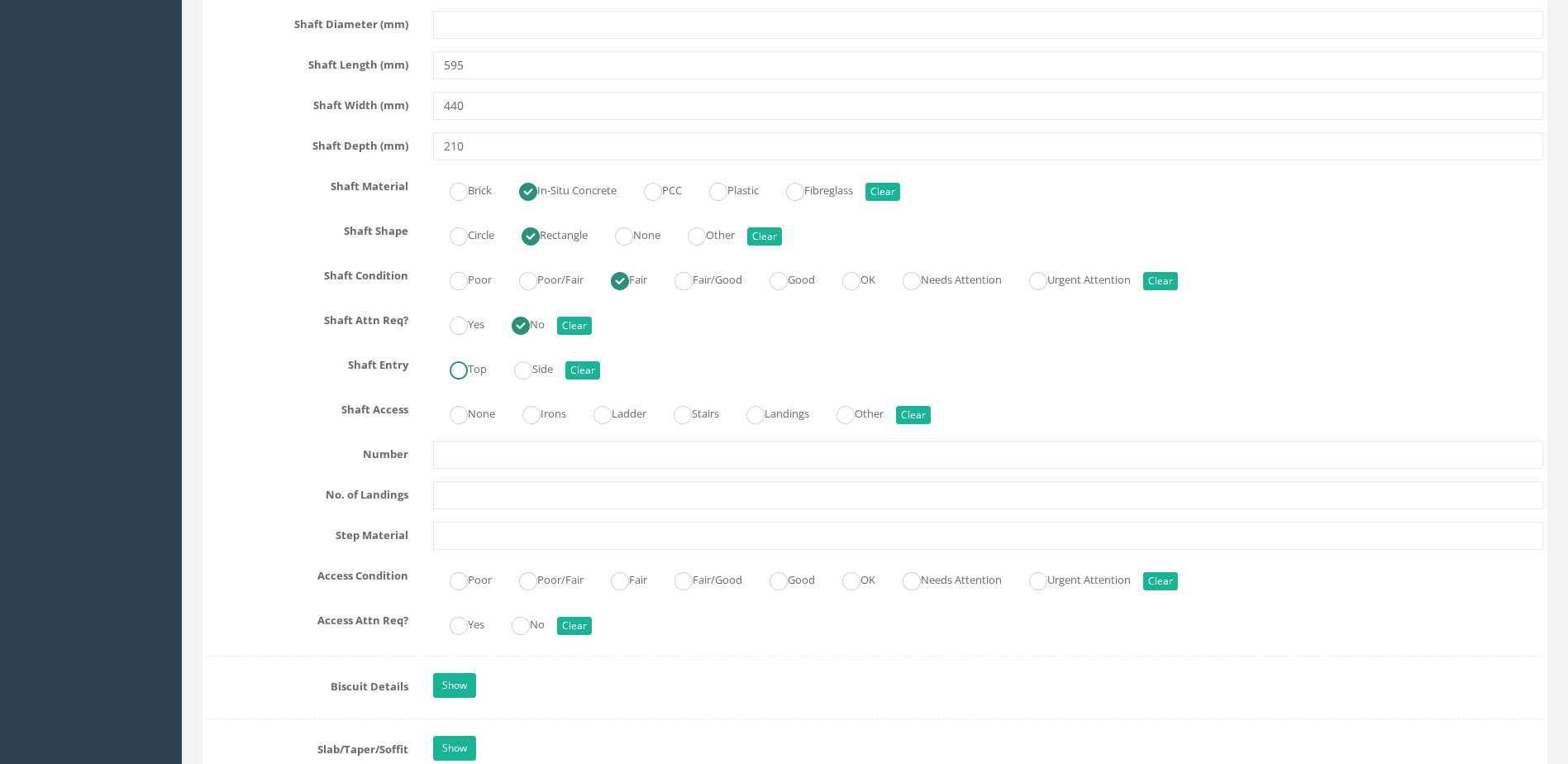
click at [468, 368] on ins at bounding box center [459, 370] width 18 height 18
radio input "true"
click at [495, 406] on label "None" at bounding box center [464, 412] width 62 height 24
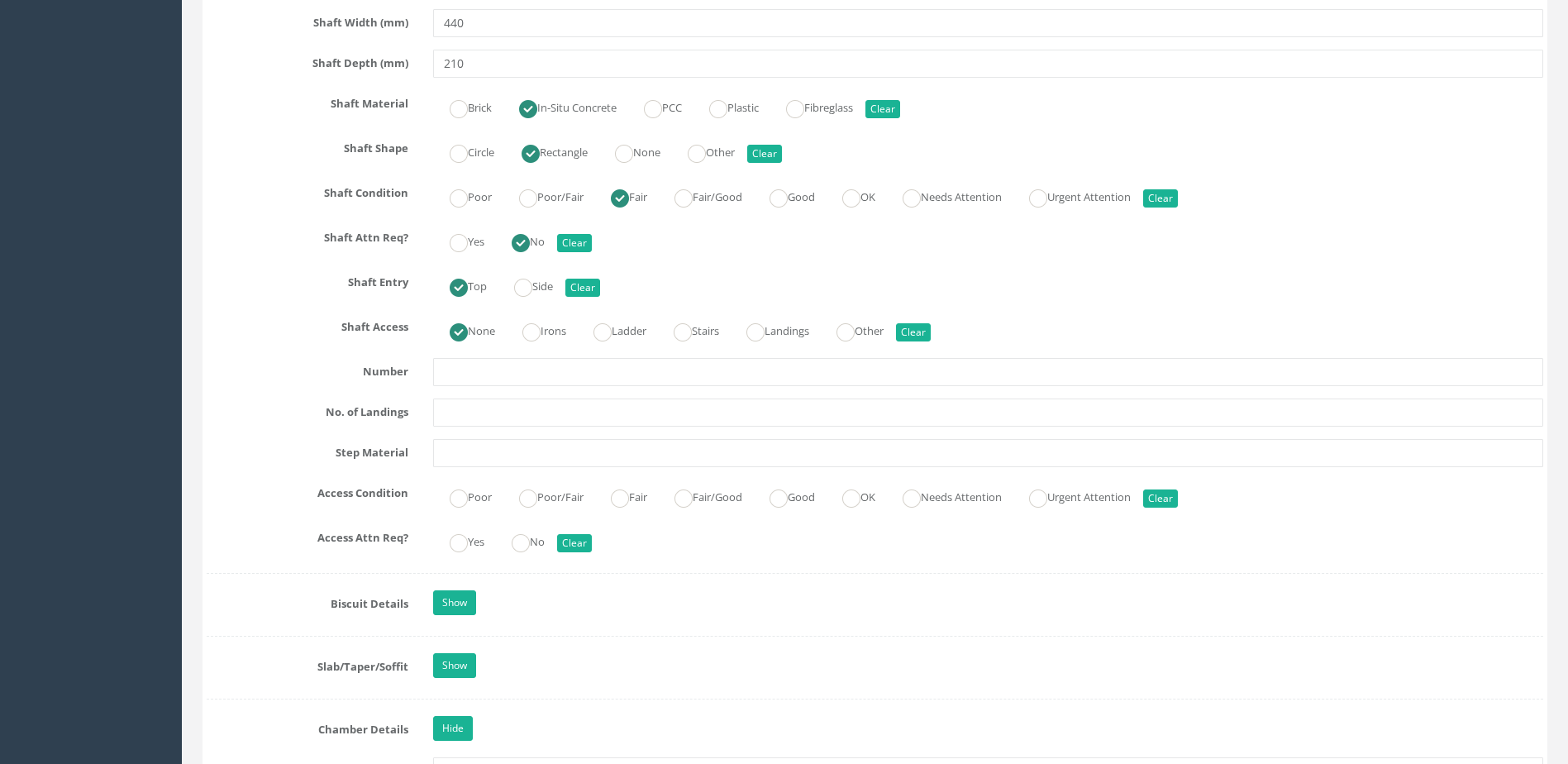
scroll to position [1983, 0]
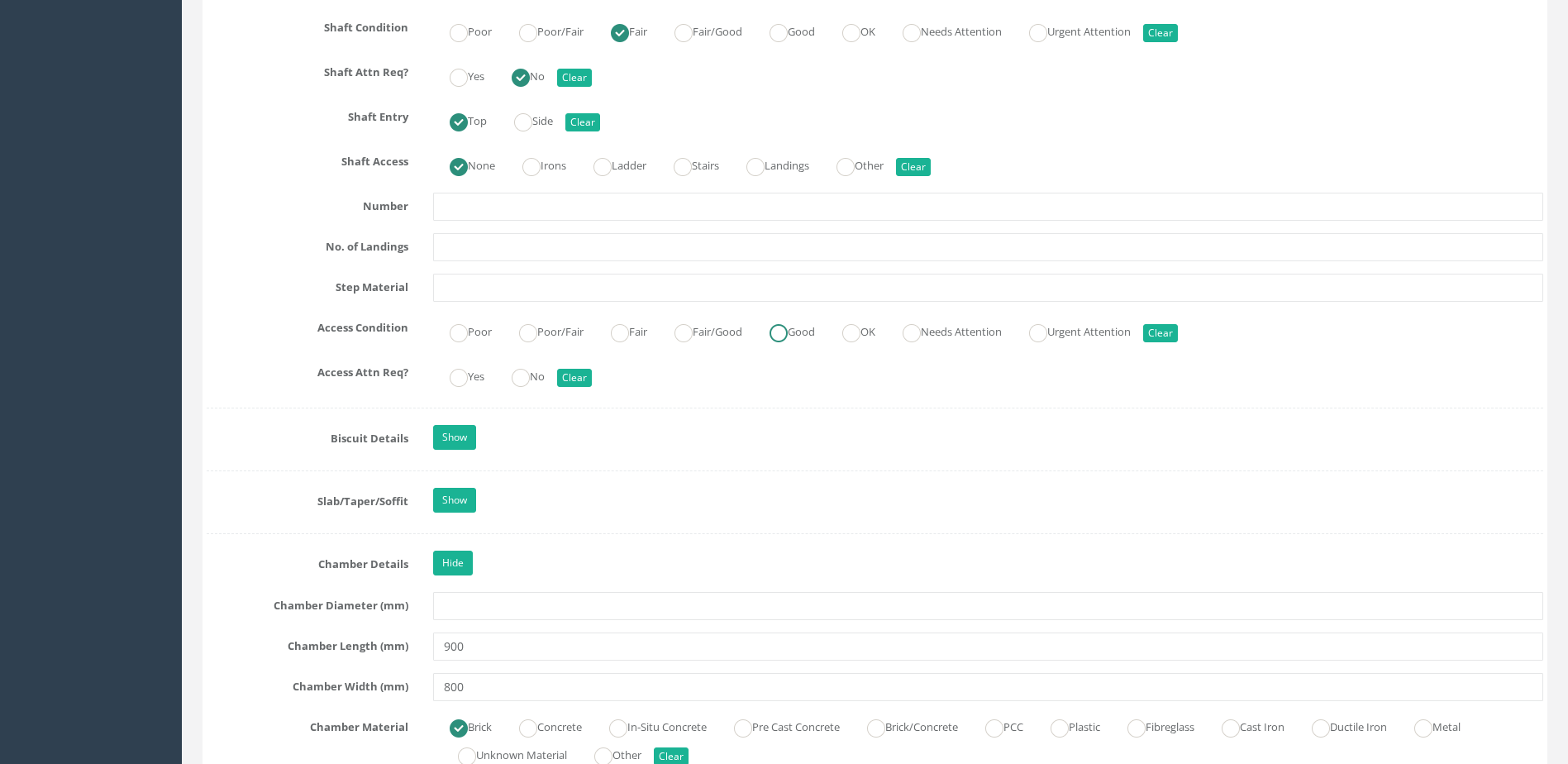
click at [788, 325] on ins at bounding box center [779, 333] width 18 height 18
click at [536, 377] on label "No" at bounding box center [520, 375] width 50 height 24
